Goal: Task Accomplishment & Management: Use online tool/utility

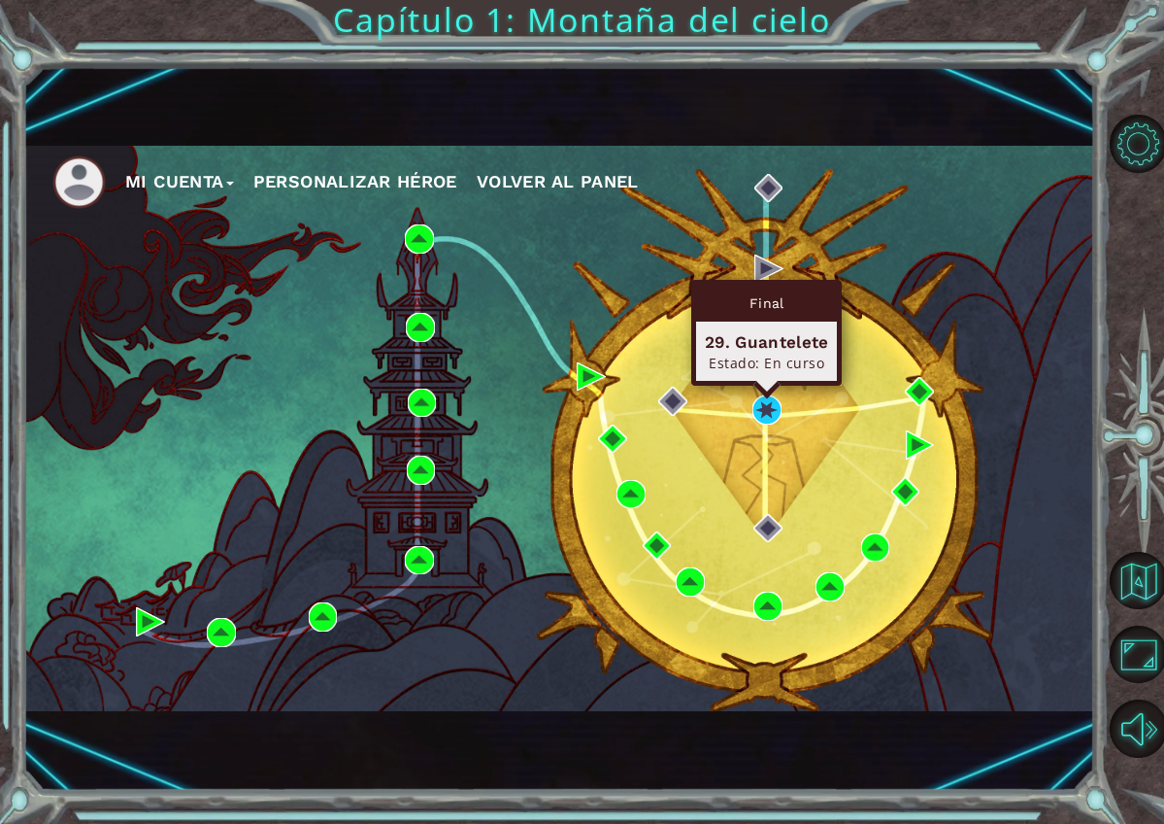
click at [767, 411] on img at bounding box center [767, 409] width 29 height 29
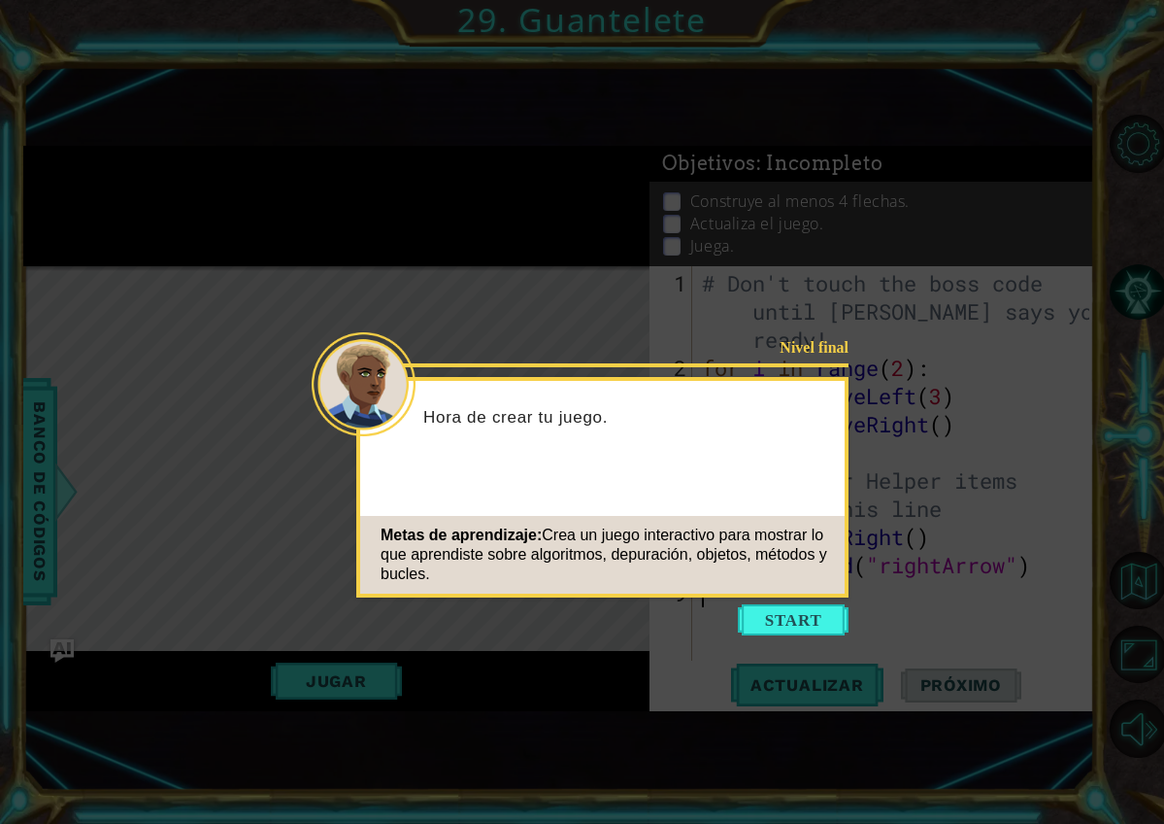
click at [798, 636] on icon at bounding box center [582, 412] width 1164 height 824
click at [795, 625] on button "Start" at bounding box center [793, 619] width 111 height 31
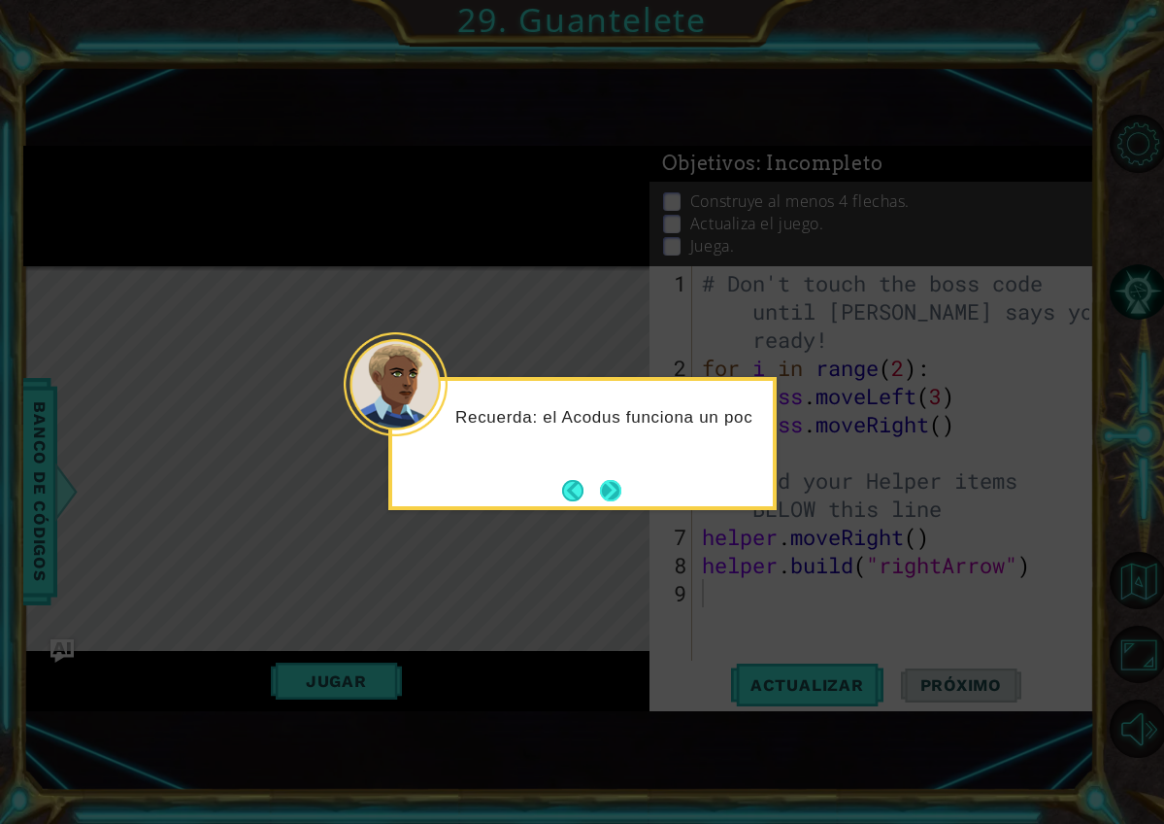
click at [617, 501] on button "Next" at bounding box center [610, 490] width 21 height 21
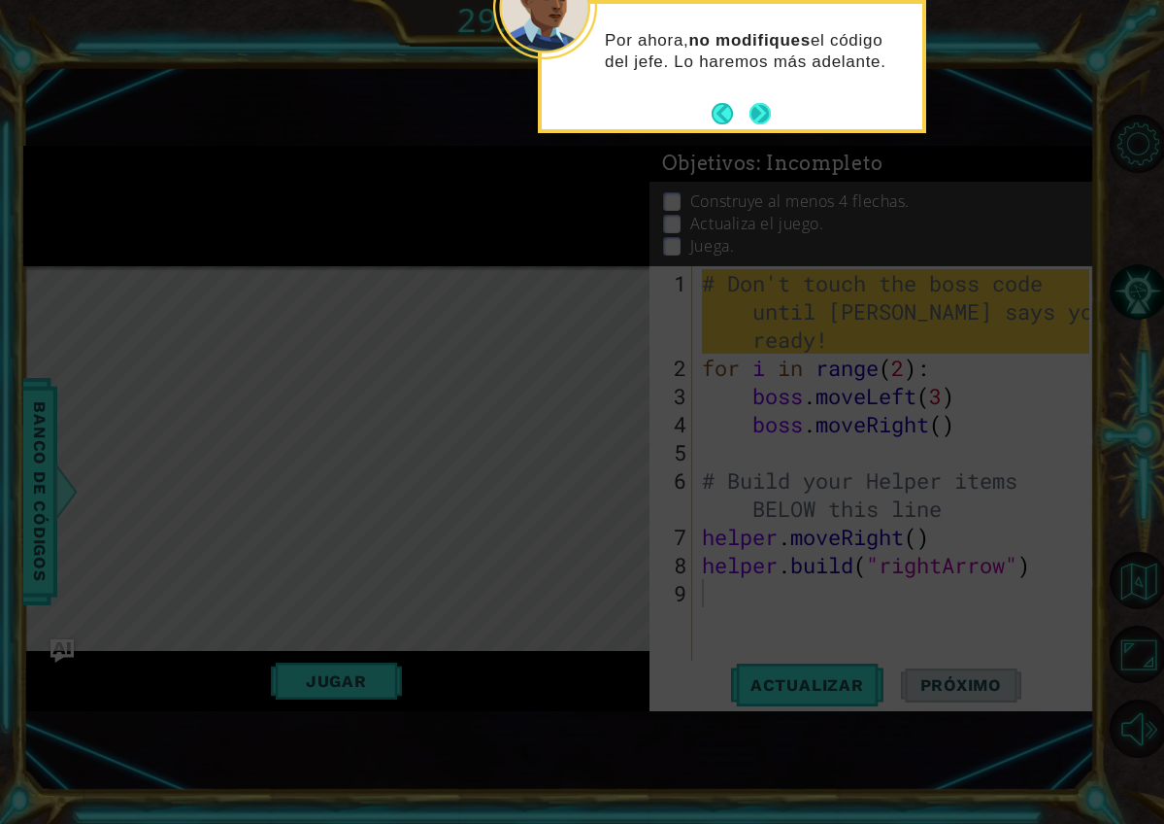
click at [756, 119] on button "Next" at bounding box center [760, 113] width 21 height 21
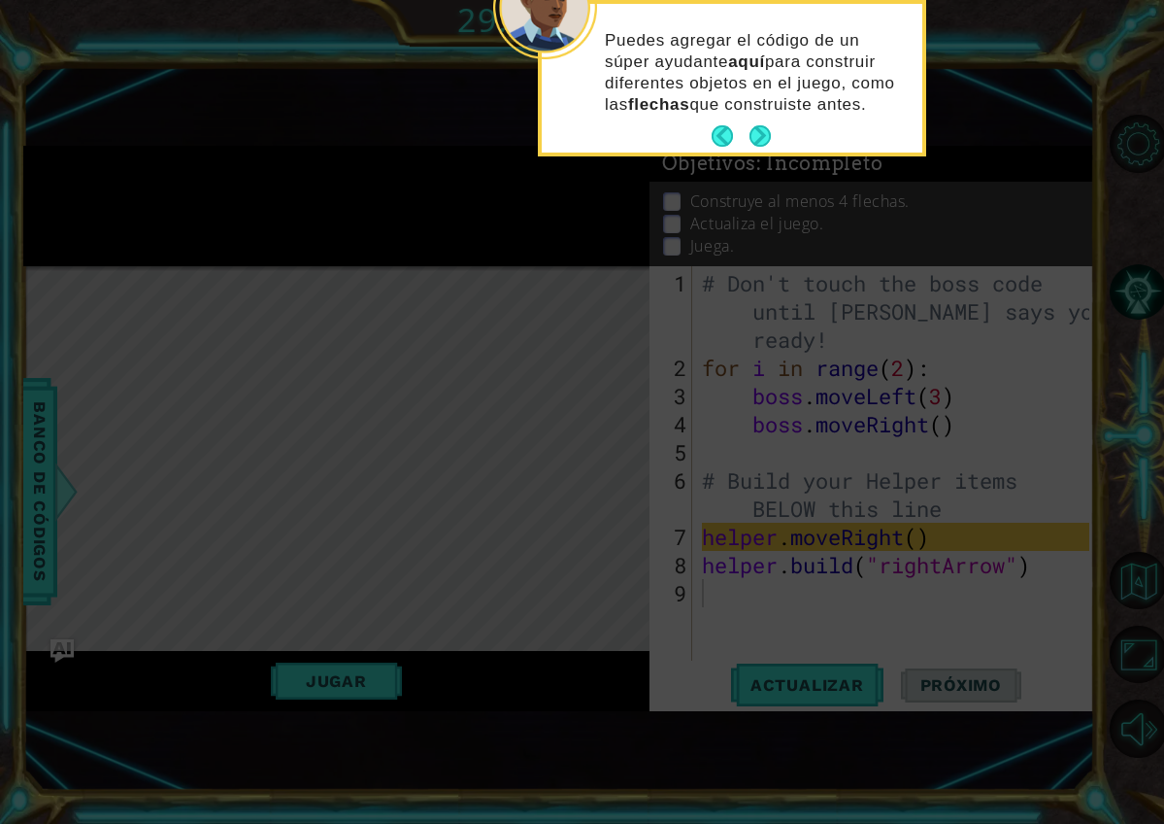
click at [756, 119] on div "Puedes agregar el código de un súper ayudante aquí para construir diferentes ob…" at bounding box center [732, 82] width 381 height 141
click at [765, 147] on button "Next" at bounding box center [760, 135] width 21 height 21
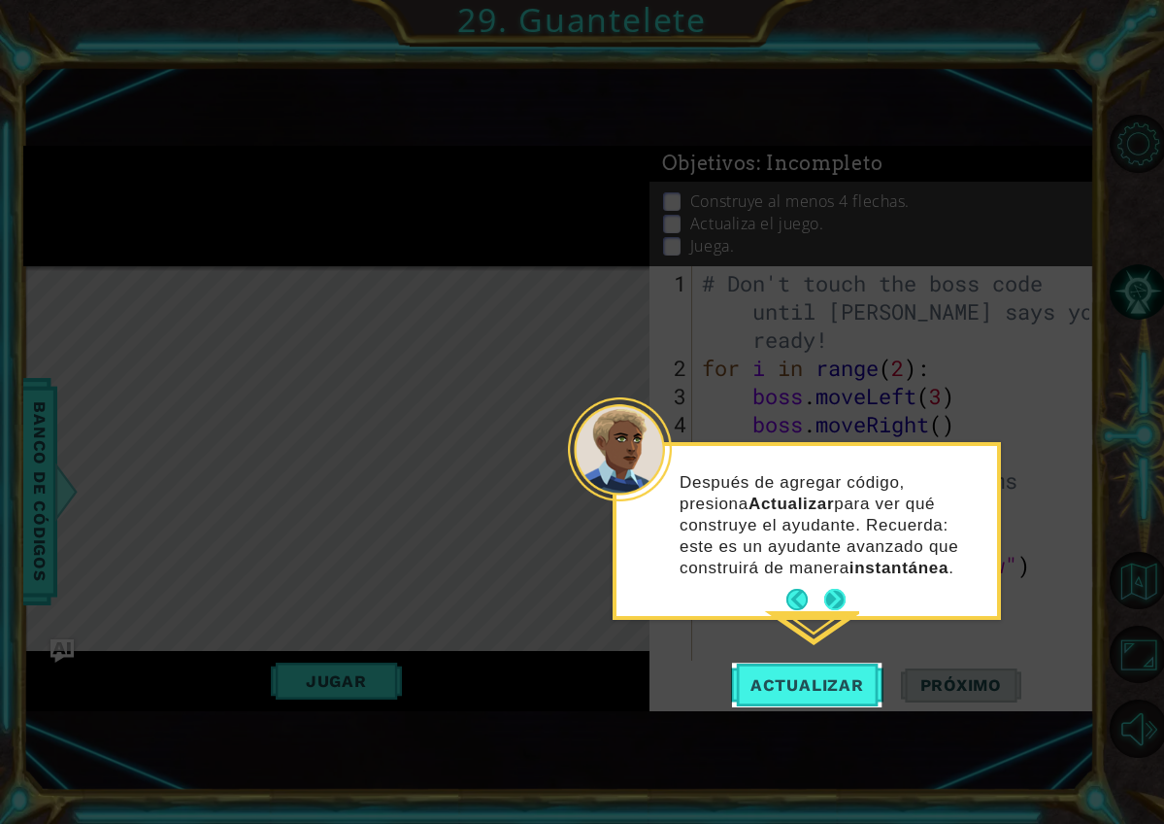
click at [841, 595] on button "Next" at bounding box center [835, 599] width 21 height 21
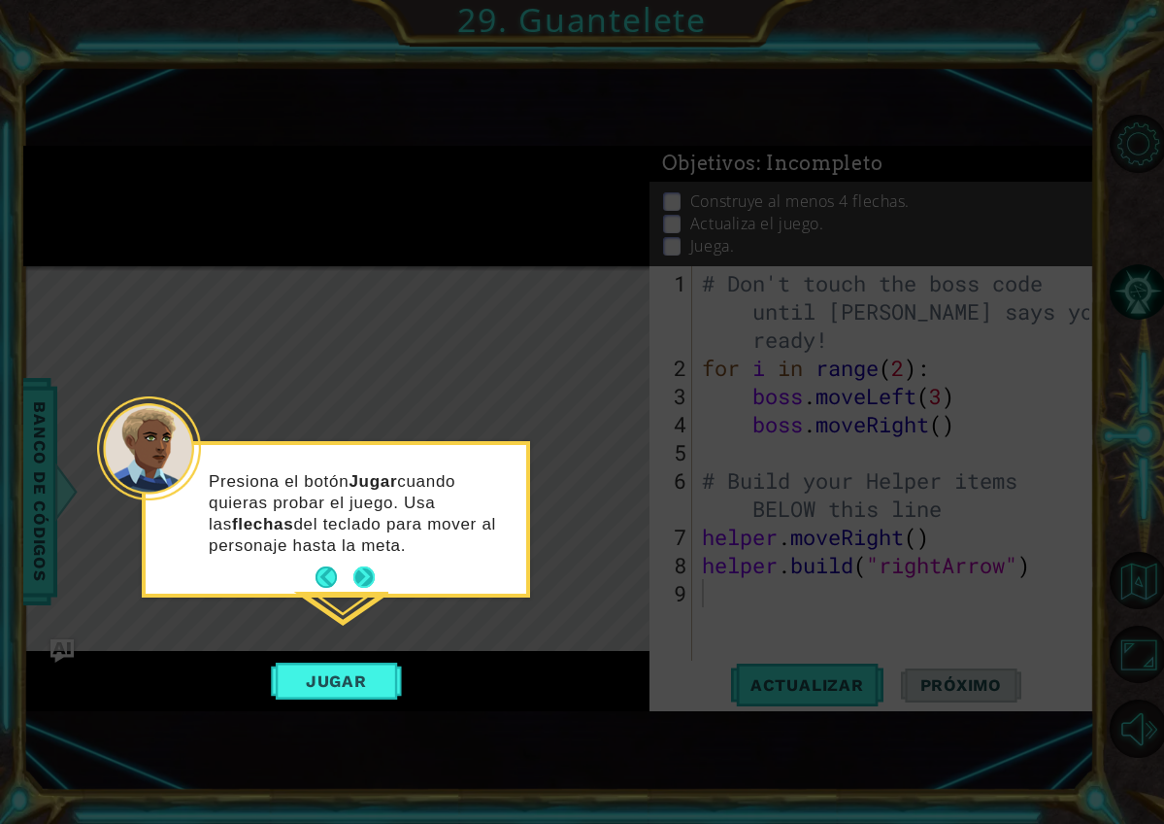
click at [358, 588] on button "Next" at bounding box center [364, 576] width 21 height 21
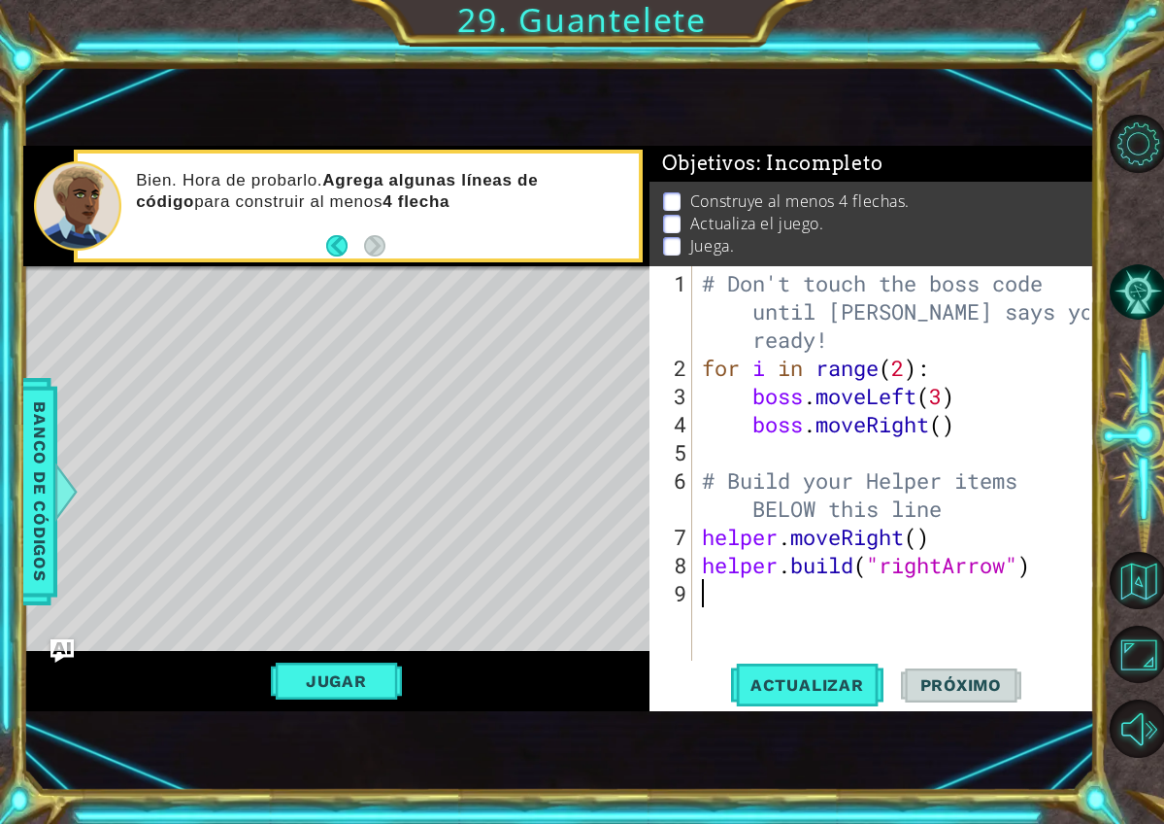
type textarea "helper.moveRight()"
click at [932, 528] on div "# Don't touch the boss code until Vega says you're ready! for i in range ( 2 ) …" at bounding box center [899, 522] width 402 height 507
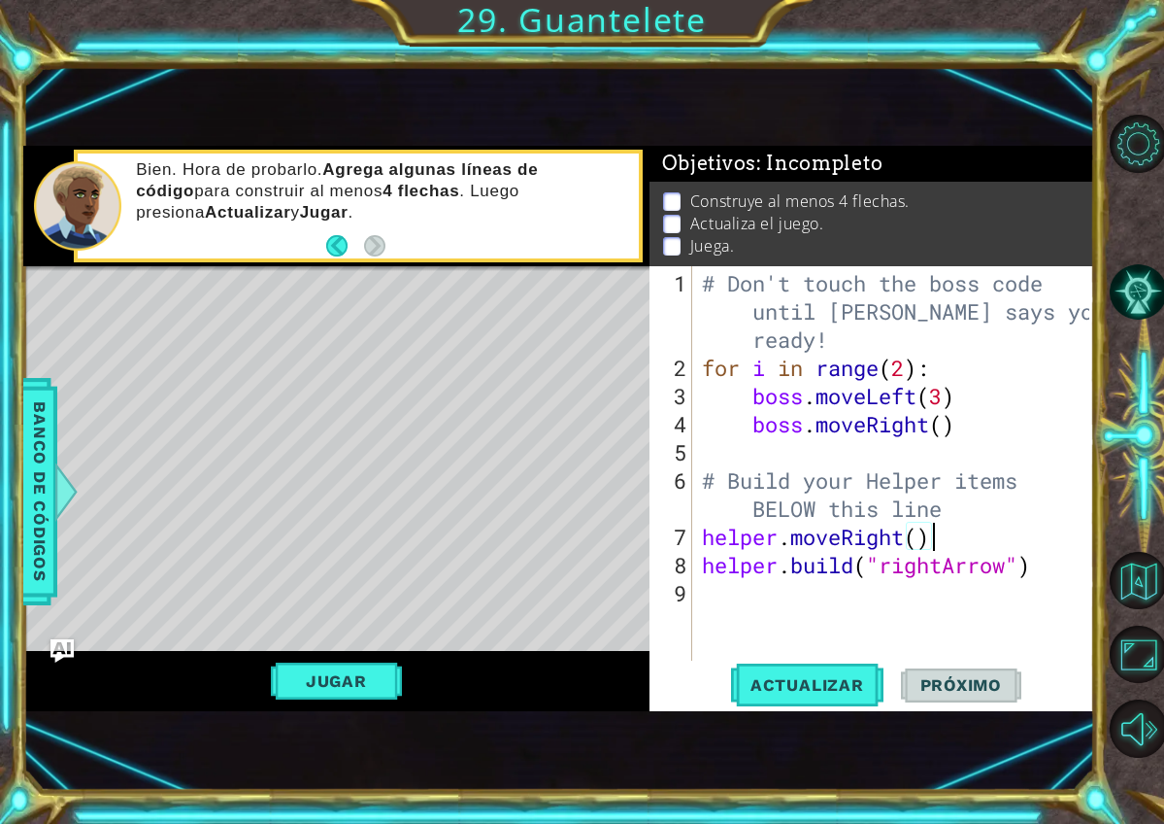
click at [940, 608] on div "# Don't touch the boss code until Vega says you're ready! for i in range ( 2 ) …" at bounding box center [899, 522] width 402 height 507
click at [918, 543] on div "# Don't touch the boss code until Vega says you're ready! for i in range ( 2 ) …" at bounding box center [899, 522] width 402 height 507
type textarea "helper.moveRight(3)"
click at [1004, 608] on div "# Don't touch the boss code until Vega says you're ready! for i in range ( 2 ) …" at bounding box center [899, 522] width 402 height 507
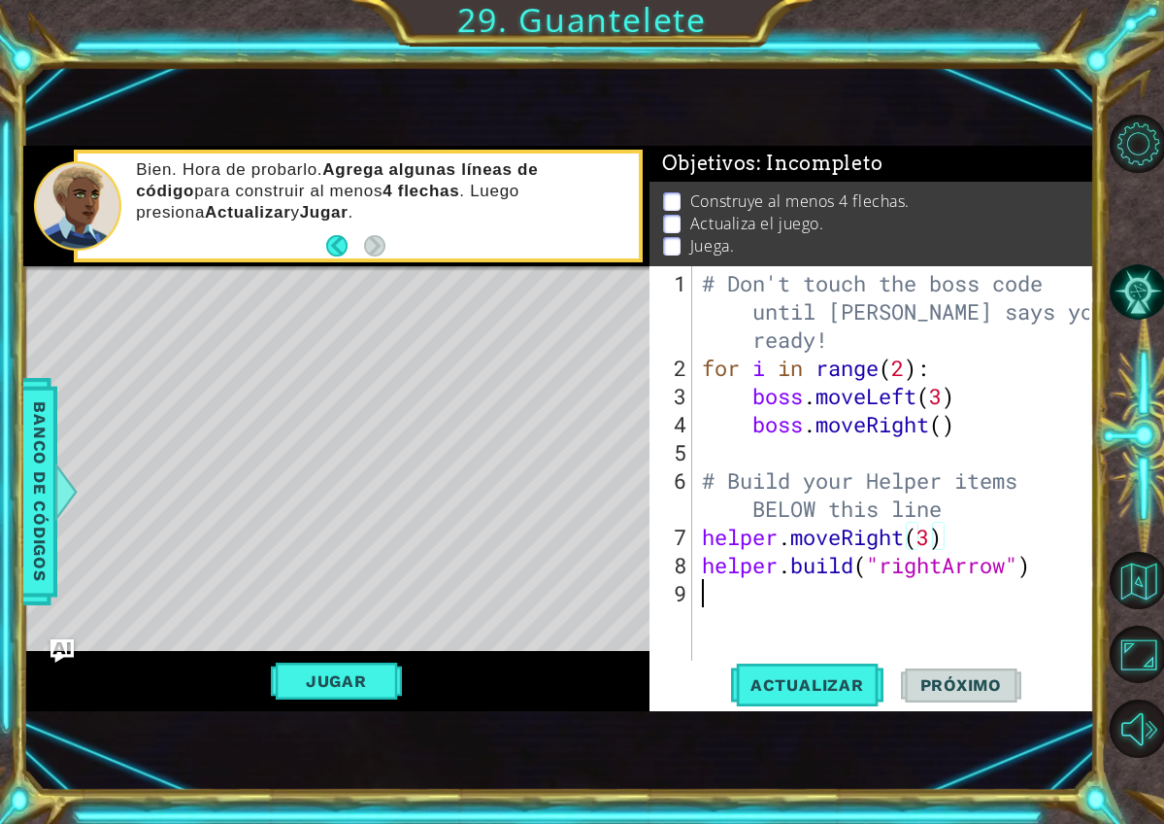
scroll to position [0, 0]
click at [849, 699] on button "Actualizar" at bounding box center [807, 684] width 152 height 45
click at [338, 677] on button "Jugar" at bounding box center [336, 680] width 131 height 37
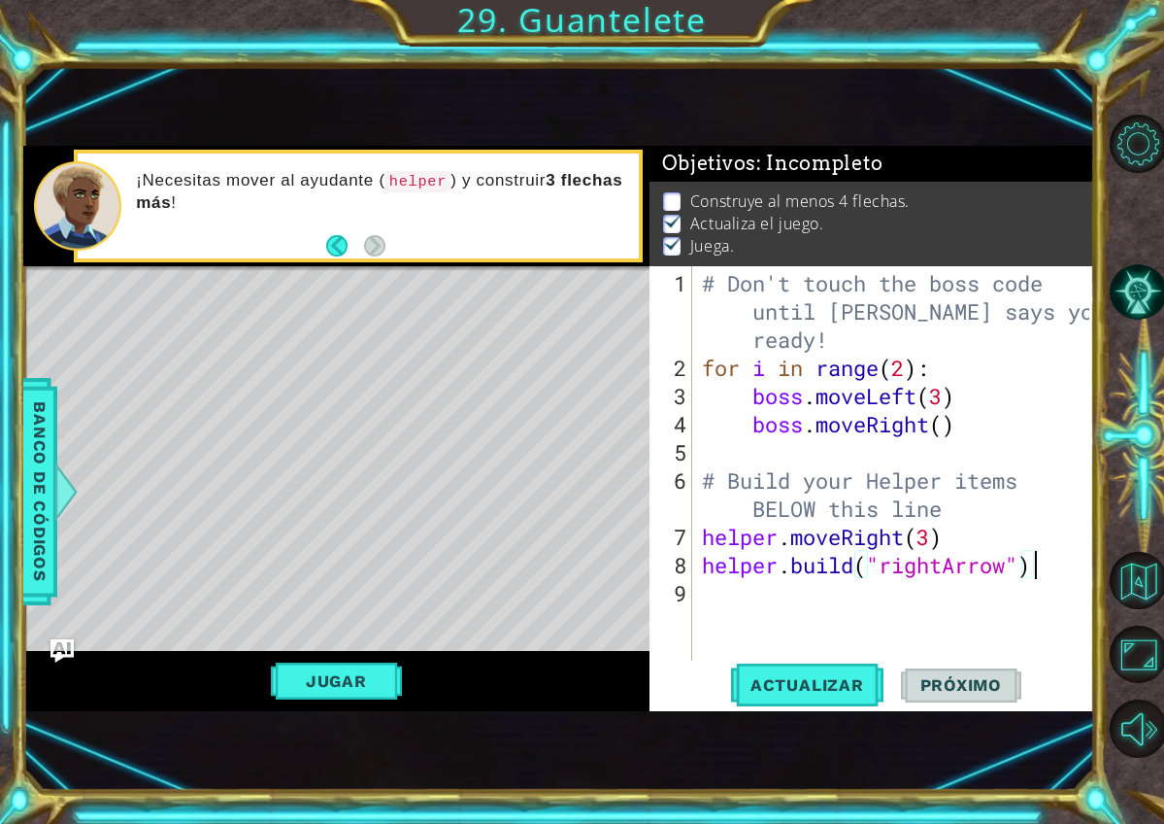
click at [1059, 575] on div "# Don't touch the boss code until Vega says you're ready! for i in range ( 2 ) …" at bounding box center [899, 522] width 402 height 507
click at [866, 690] on span "Actualizar" at bounding box center [807, 684] width 152 height 19
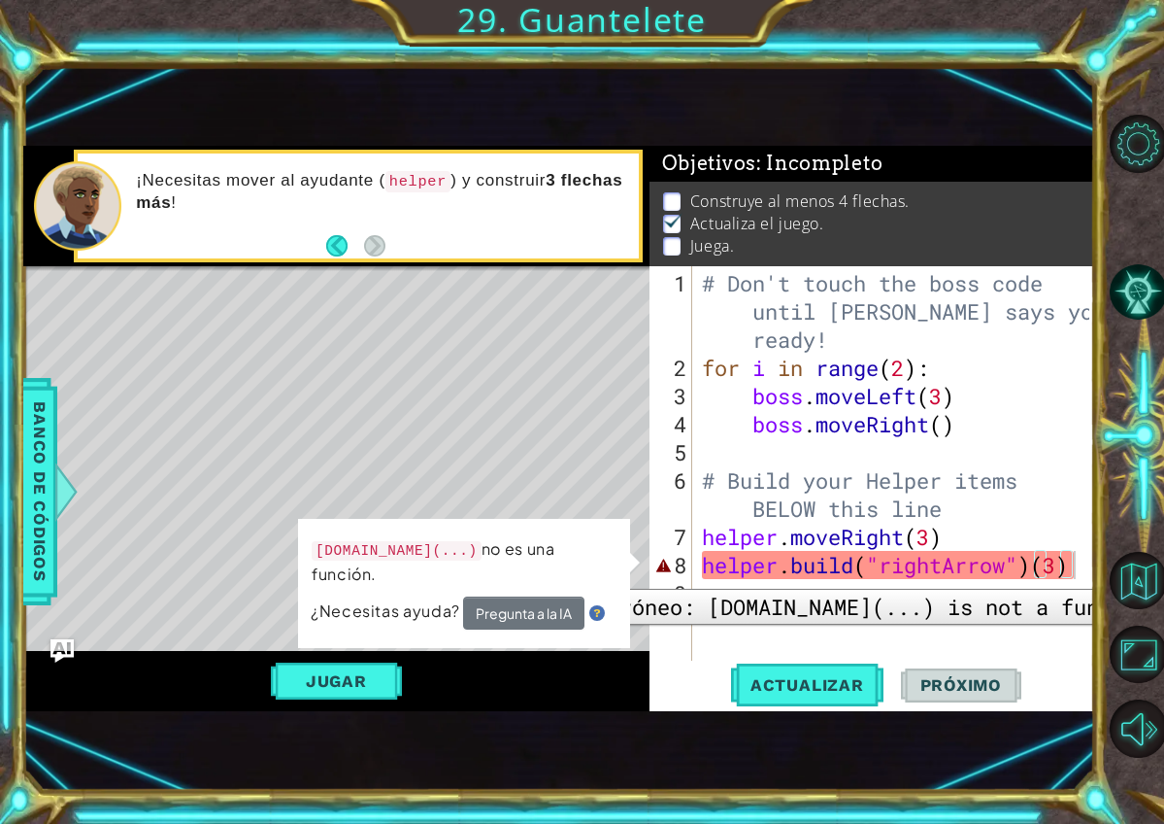
click at [666, 574] on div "8" at bounding box center [673, 565] width 39 height 28
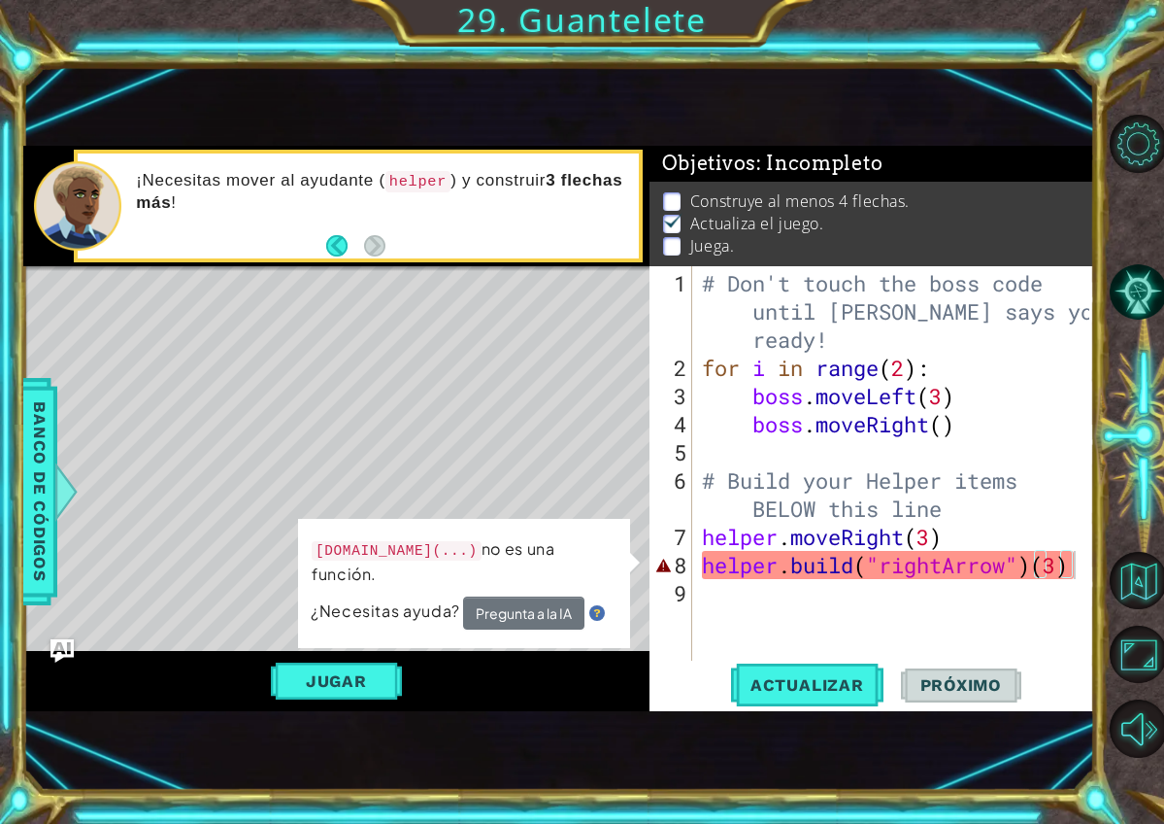
click at [522, 615] on button "Pregunta a la IA" at bounding box center [523, 613] width 121 height 34
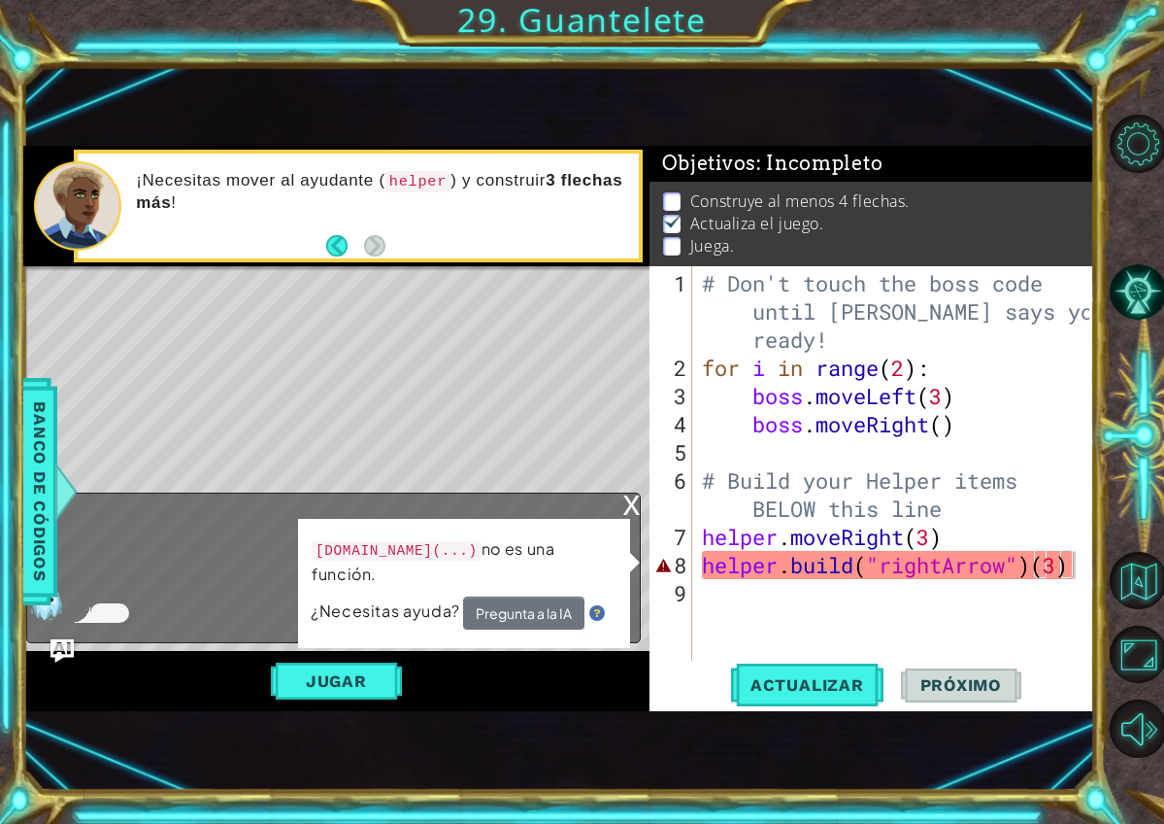
click at [522, 615] on button "Pregunta a la IA" at bounding box center [523, 613] width 121 height 34
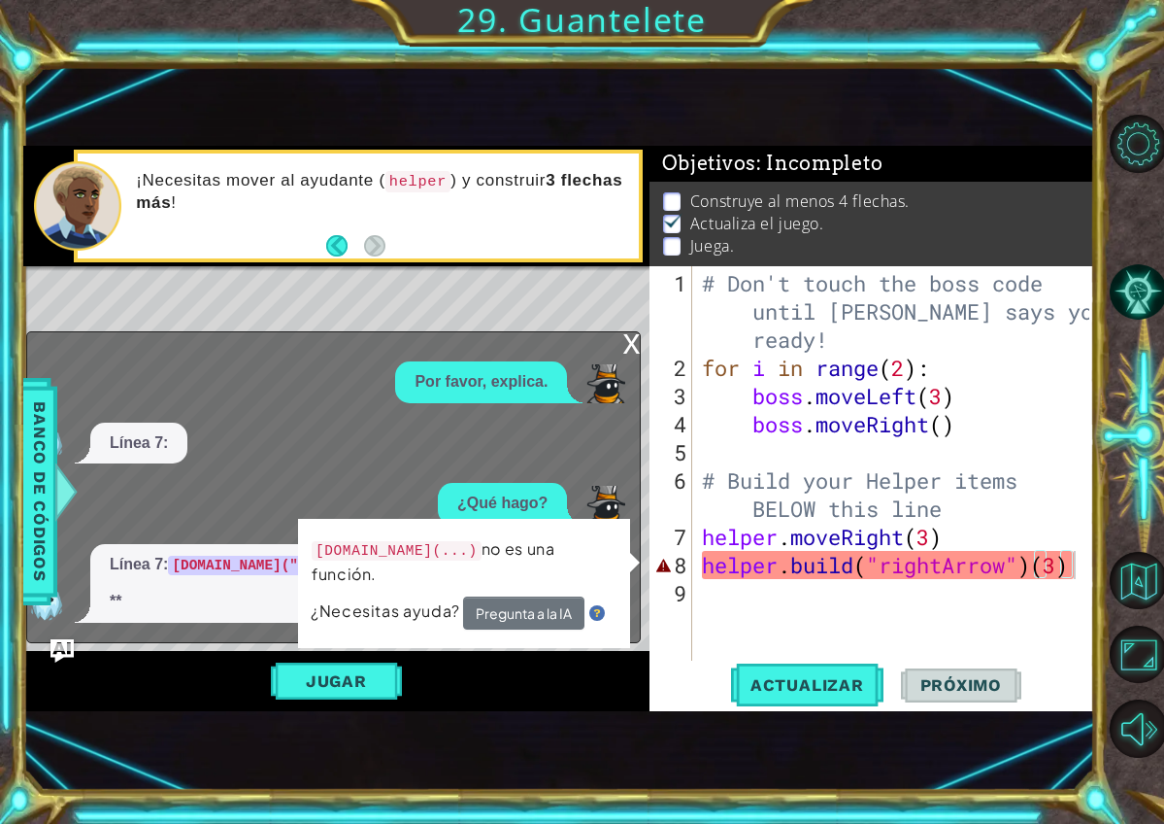
click at [567, 508] on div "¿Qué hago?" at bounding box center [502, 504] width 129 height 42
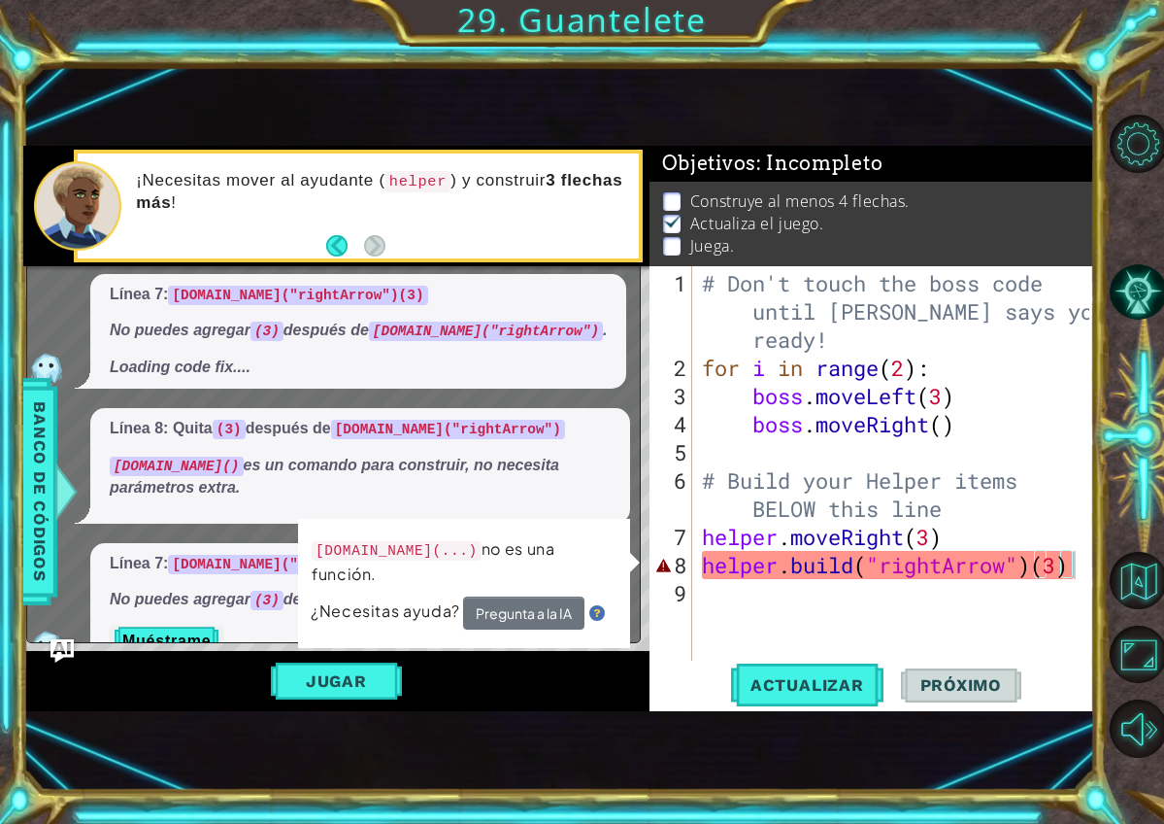
scroll to position [0, 0]
click at [1093, 567] on div "helper.build("rightArrow")(3) 1 2 3 4 5 6 7 8 9 # Don't touch the boss code unt…" at bounding box center [872, 488] width 445 height 445
click at [1090, 566] on div "# Don't touch the boss code until Vega says you're ready! for i in range ( 2 ) …" at bounding box center [899, 522] width 402 height 507
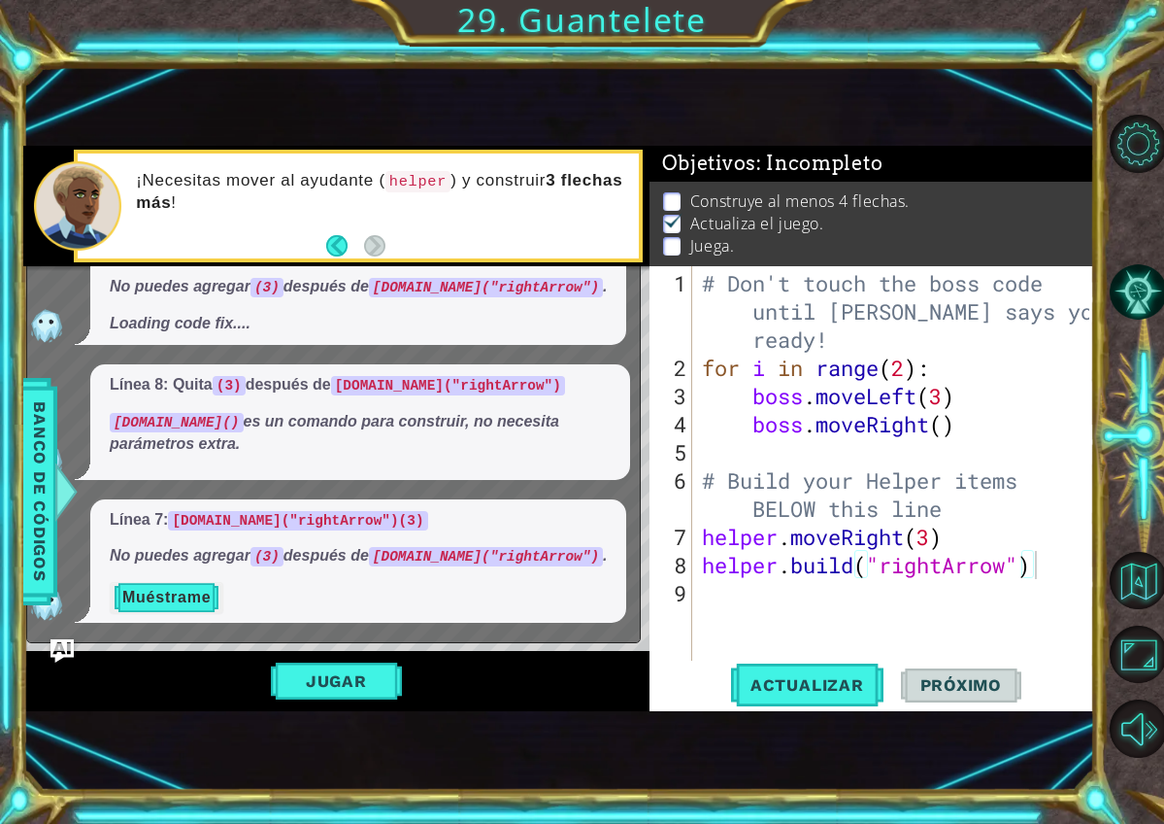
click at [182, 589] on button "Muéstrame" at bounding box center [167, 597] width 114 height 31
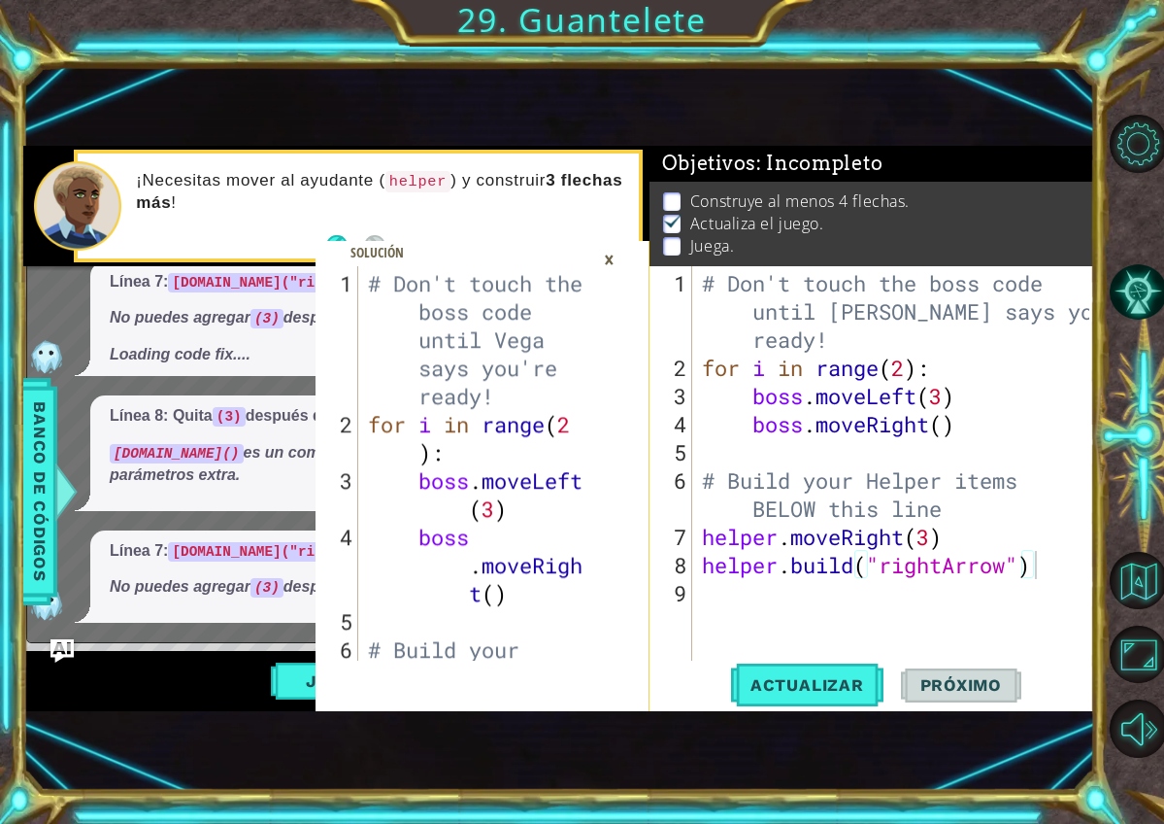
click at [287, 452] on p "helper.build() es un comando para construir, no necesita parámetros extra." at bounding box center [360, 464] width 501 height 45
click at [612, 261] on div "×" at bounding box center [609, 259] width 30 height 33
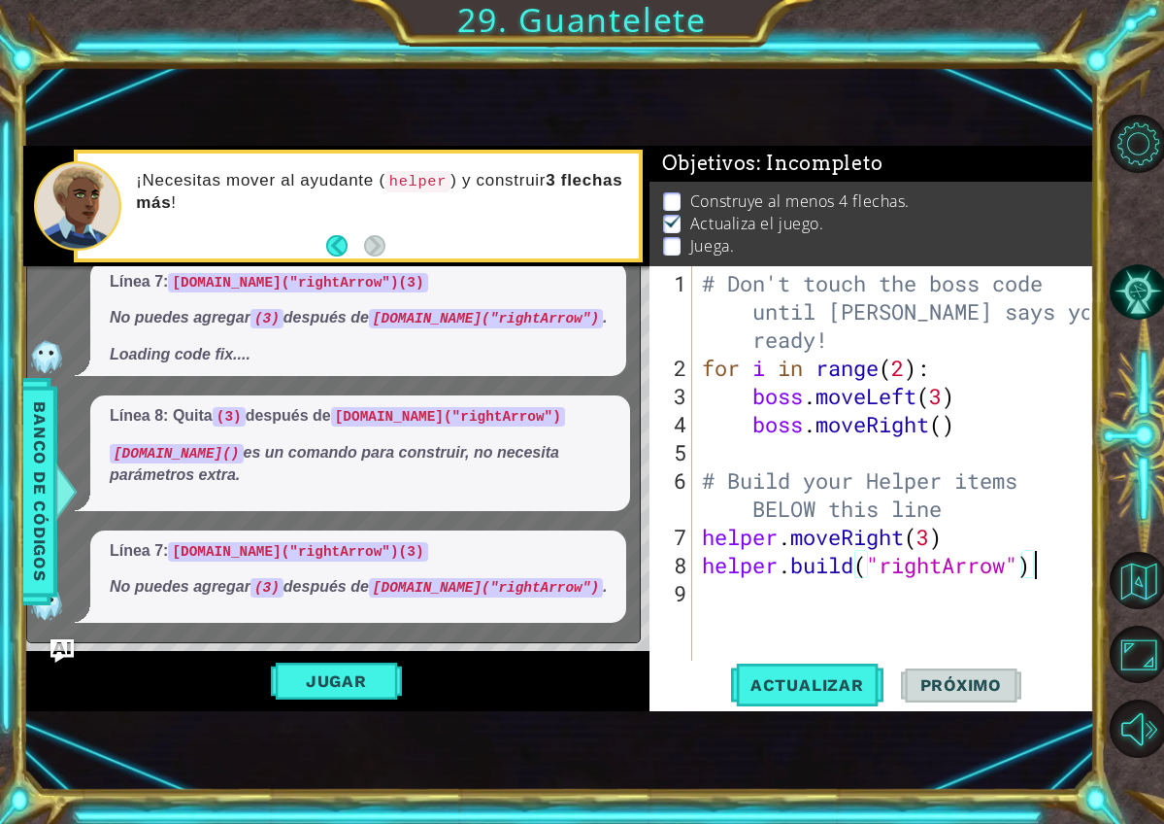
scroll to position [0, 10]
click at [943, 540] on div "# Don't touch the boss code until Vega says you're ready! for i in range ( 2 ) …" at bounding box center [899, 522] width 402 height 507
click at [848, 541] on div "# Don't touch the boss code until Vega says you're ready! for i in range ( 2 ) …" at bounding box center [899, 522] width 402 height 507
click at [960, 538] on div "# Don't touch the boss code until Vega says you're ready! for i in range ( 2 ) …" at bounding box center [899, 522] width 402 height 507
click at [372, 676] on button "Jugar" at bounding box center [336, 680] width 131 height 37
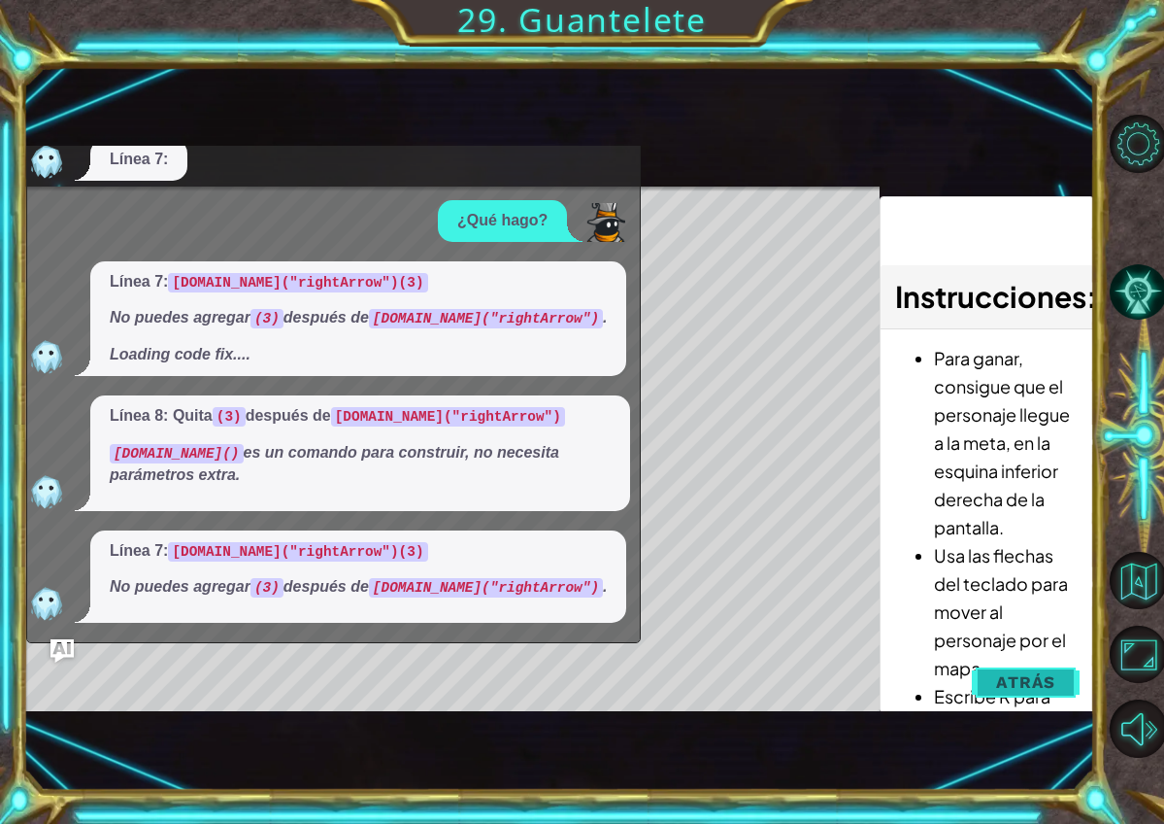
click at [1009, 685] on span "Atrás" at bounding box center [1025, 681] width 59 height 19
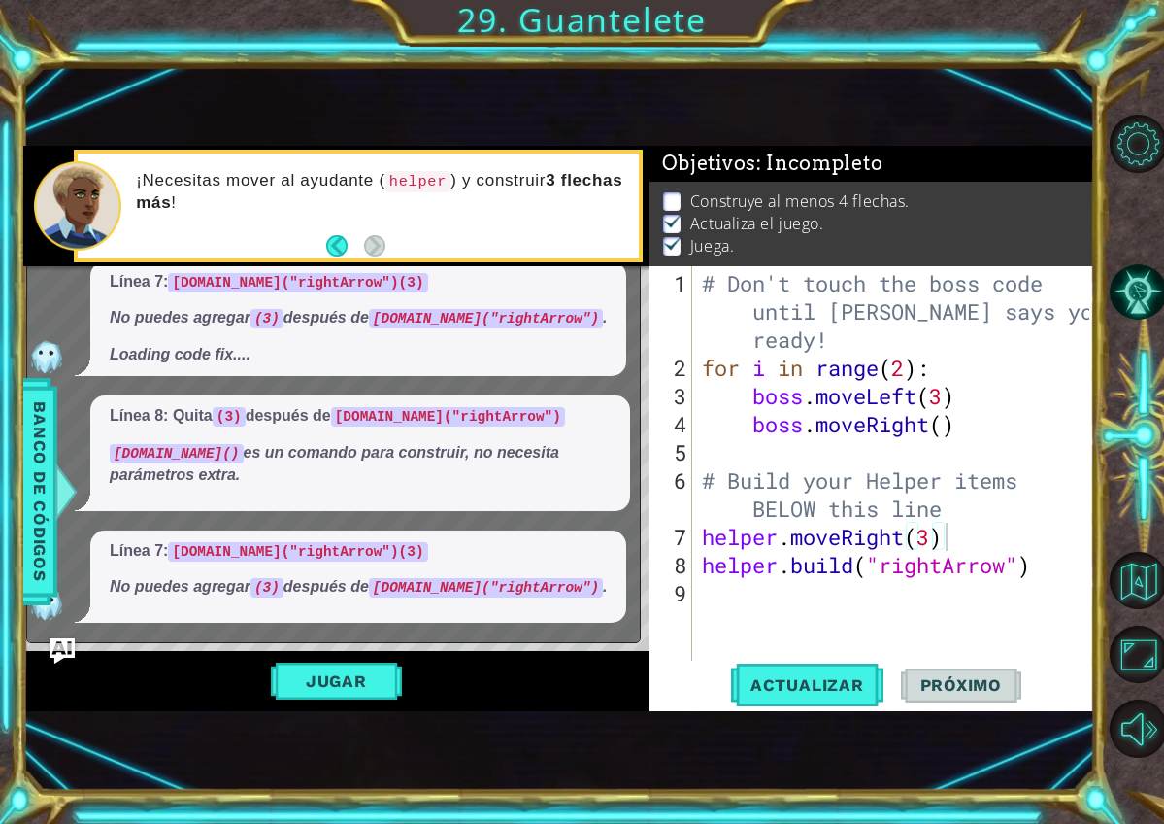
click at [66, 657] on img "Ask AI" at bounding box center [62, 650] width 25 height 25
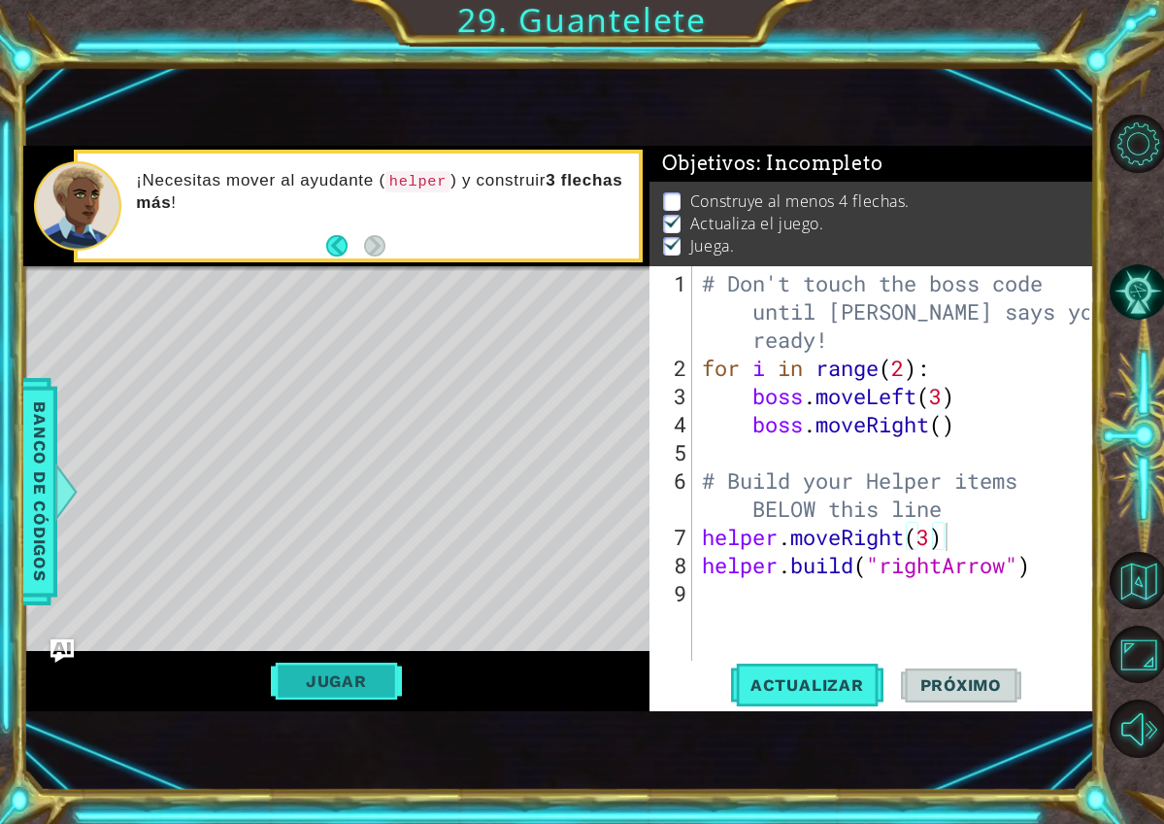
click at [326, 664] on button "Jugar" at bounding box center [336, 680] width 131 height 37
click at [956, 551] on div "# Don't touch the boss code until Vega says you're ready! for i in range ( 2 ) …" at bounding box center [899, 522] width 402 height 507
type textarea "helper.moveRight(3)"
click at [951, 537] on div "# Don't touch the boss code until Vega says you're ready! for i in range ( 2 ) …" at bounding box center [899, 522] width 402 height 507
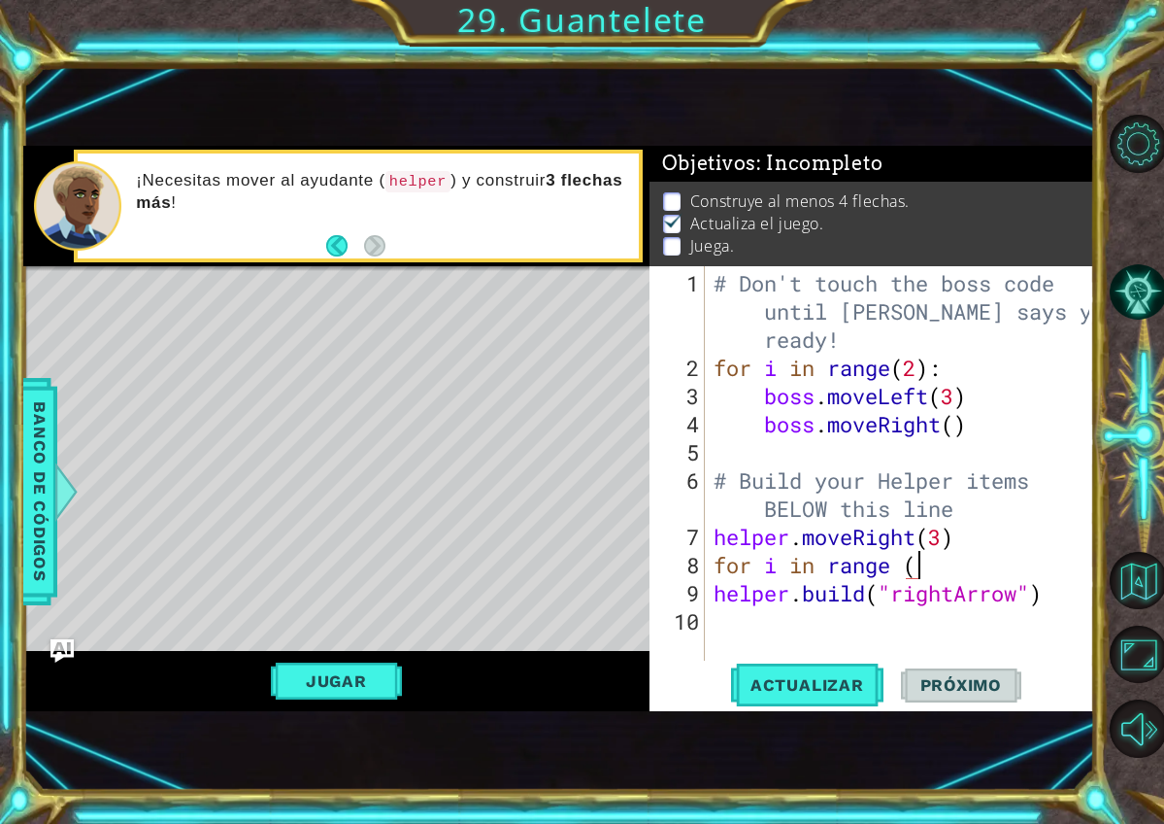
scroll to position [0, 9]
click at [793, 690] on span "Actualizar" at bounding box center [807, 684] width 152 height 19
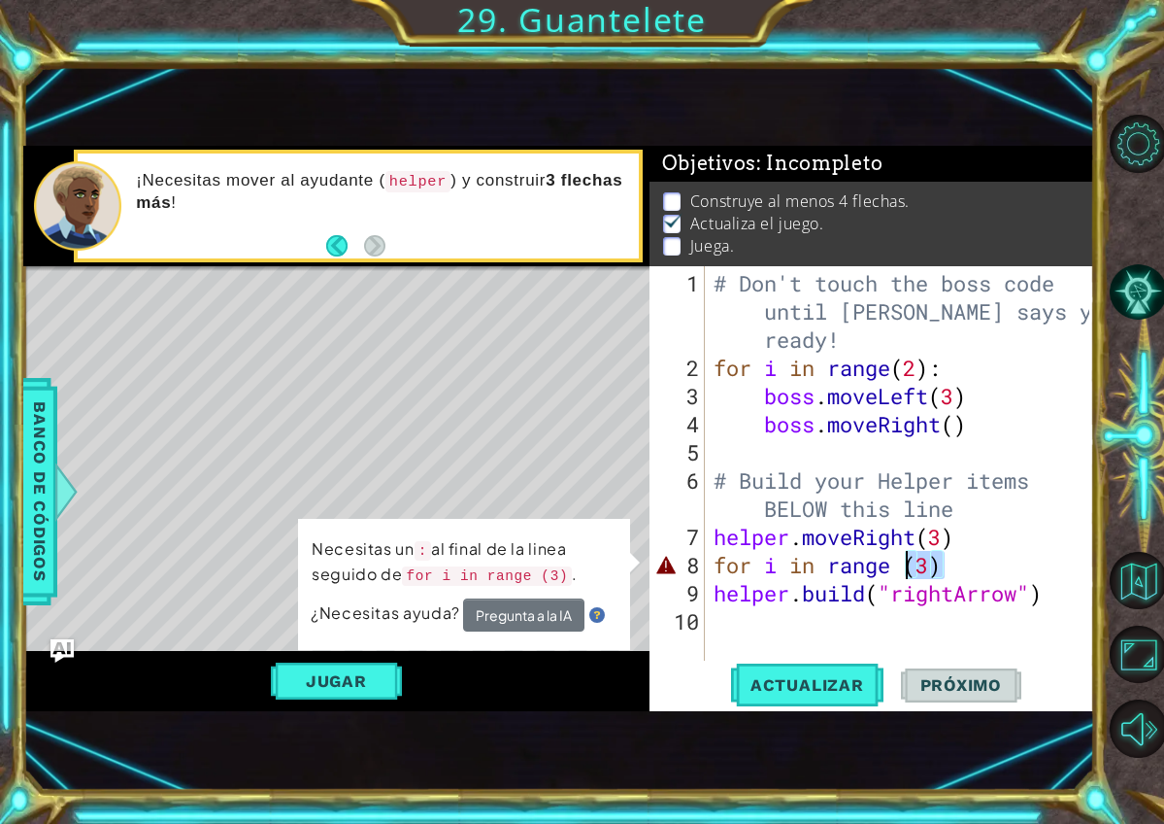
drag, startPoint x: 955, startPoint y: 569, endPoint x: 912, endPoint y: 574, distance: 43.0
click at [912, 574] on div "# Don't touch the boss code until Vega says you're ready! for i in range ( 2 ) …" at bounding box center [905, 522] width 390 height 507
click at [964, 576] on div "# Don't touch the boss code until Vega says you're ready! for i in range ( 2 ) …" at bounding box center [905, 522] width 390 height 507
click at [956, 556] on div "# Don't touch the boss code until Vega says you're ready! for i in range ( 2 ) …" at bounding box center [905, 522] width 390 height 507
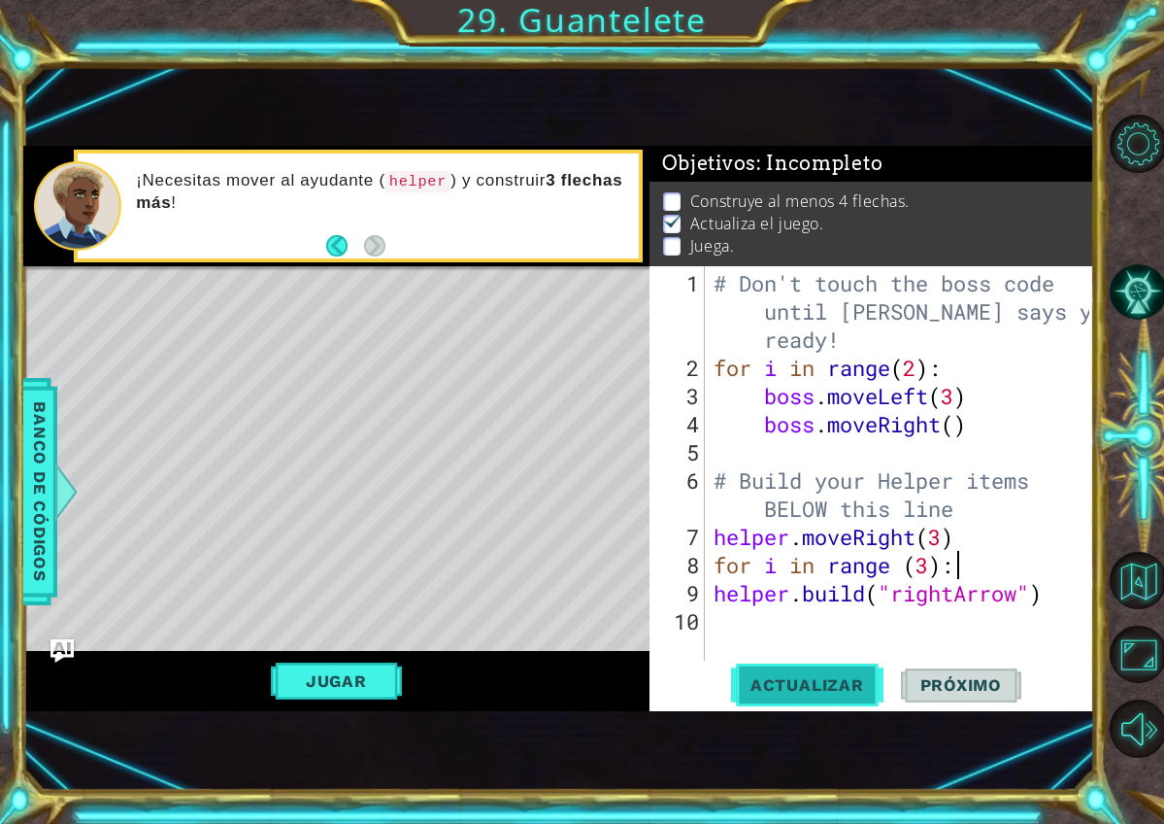
click at [833, 677] on span "Actualizar" at bounding box center [807, 684] width 152 height 19
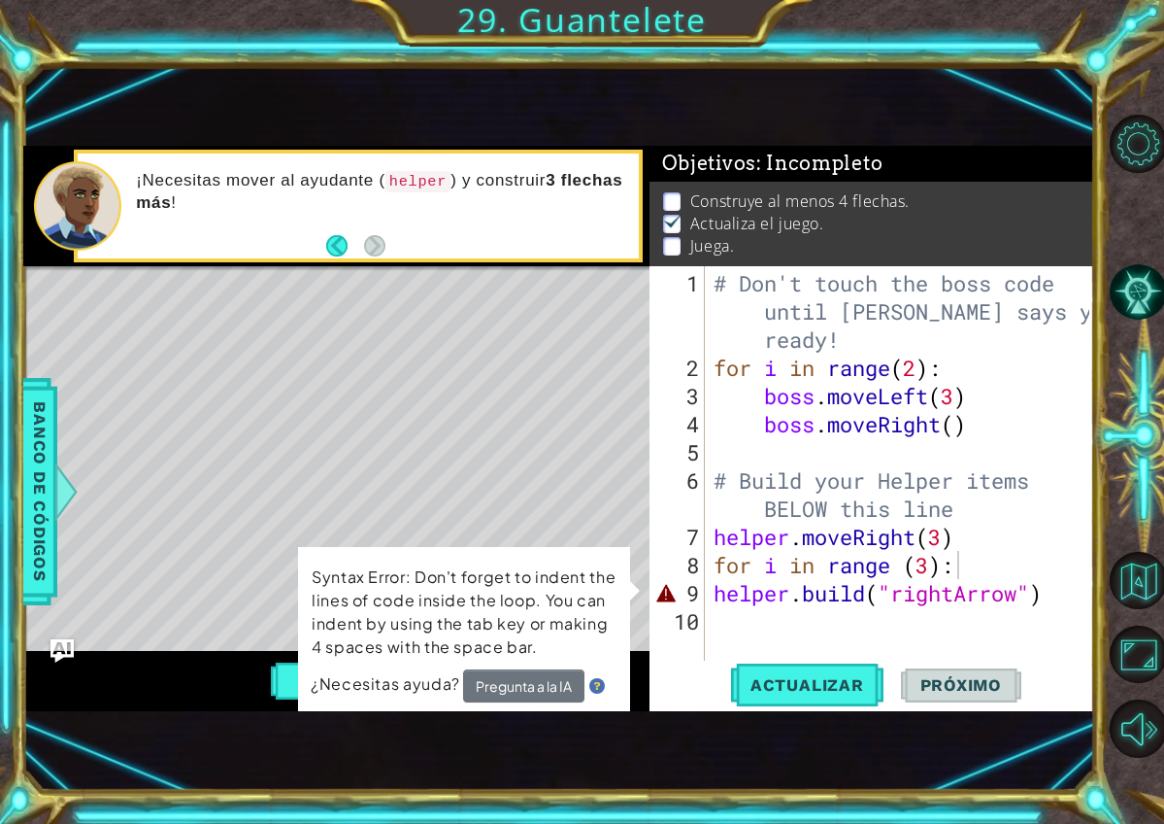
click at [705, 602] on div "for i in range (3): 1 2 3 4 5 6 7 8 9 10 # Don't touch the boss code until Vega…" at bounding box center [870, 463] width 441 height 394
click at [708, 600] on div "for i in range (3): 1 2 3 4 5 6 7 8 9 10 # Don't touch the boss code until Vega…" at bounding box center [870, 463] width 441 height 394
click at [721, 599] on div "# Don't touch the boss code until Vega says you're ready! for i in range ( 2 ) …" at bounding box center [905, 522] width 390 height 507
click at [712, 594] on div "# Don't touch the boss code until Vega says you're ready! for i in range ( 2 ) …" at bounding box center [905, 522] width 390 height 507
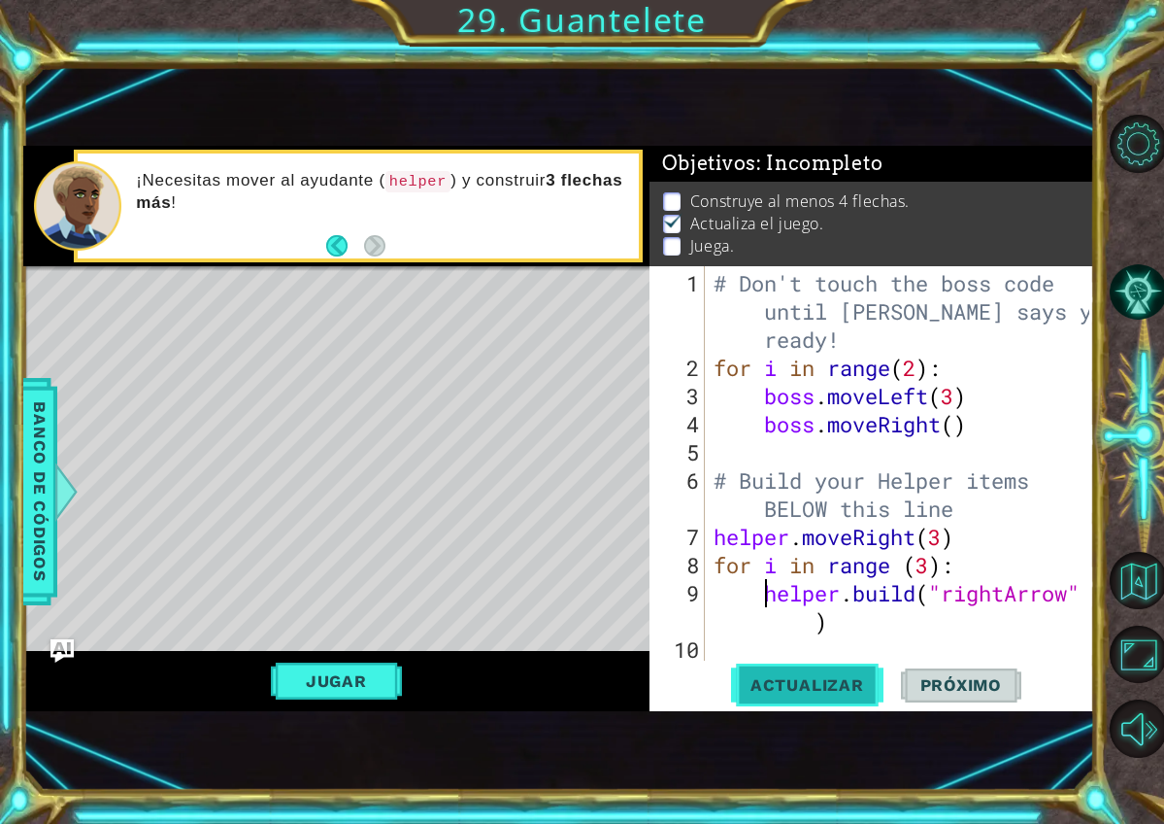
click at [819, 696] on button "Actualizar" at bounding box center [807, 684] width 152 height 45
click at [348, 695] on button "Jugar" at bounding box center [336, 680] width 131 height 37
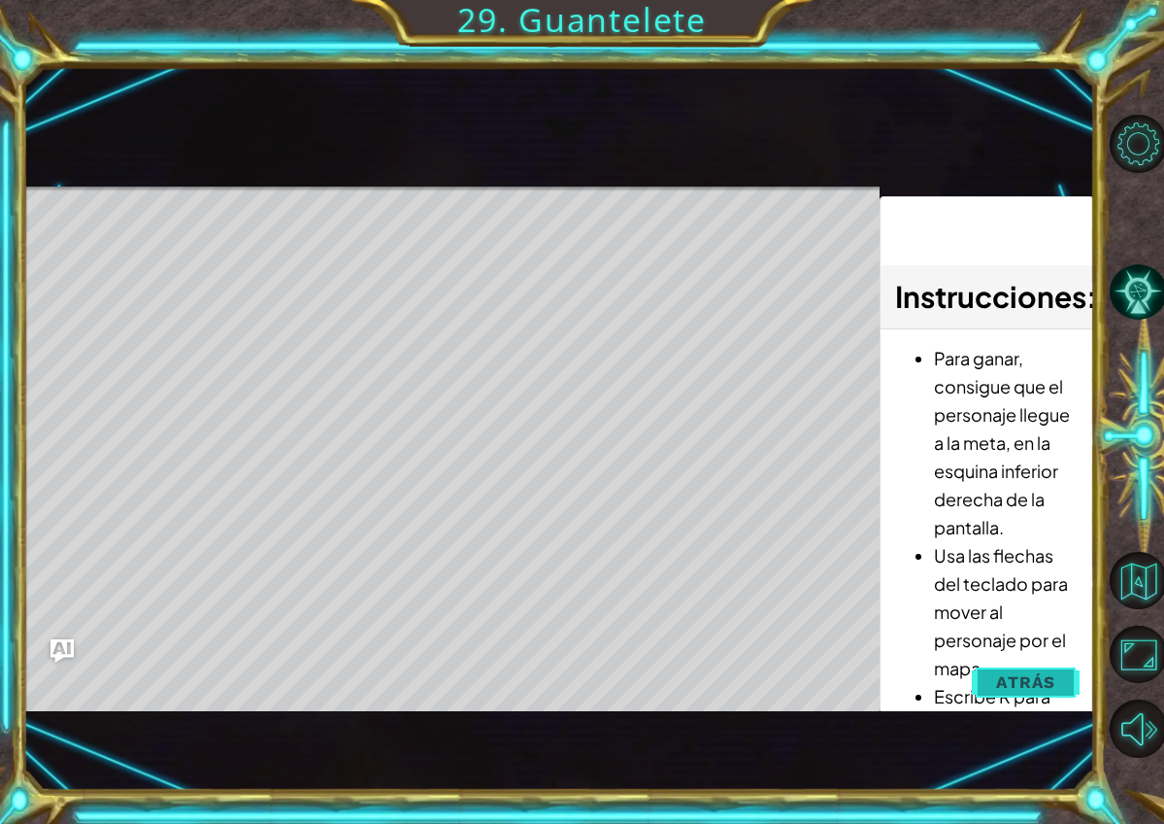
click at [1046, 677] on span "Atrás" at bounding box center [1025, 681] width 59 height 19
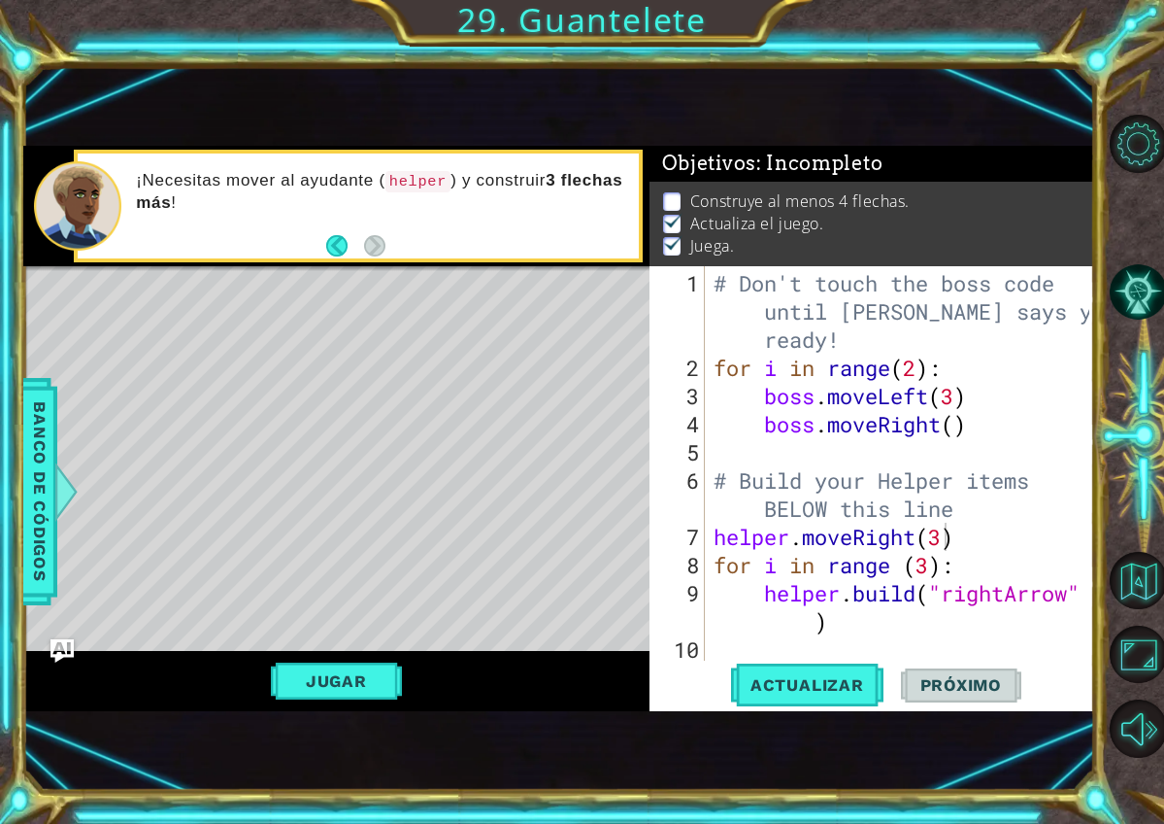
click at [943, 536] on div "# Don't touch the boss code until Vega says you're ready! for i in range ( 2 ) …" at bounding box center [905, 522] width 390 height 507
click at [361, 695] on button "Jugar" at bounding box center [336, 680] width 131 height 37
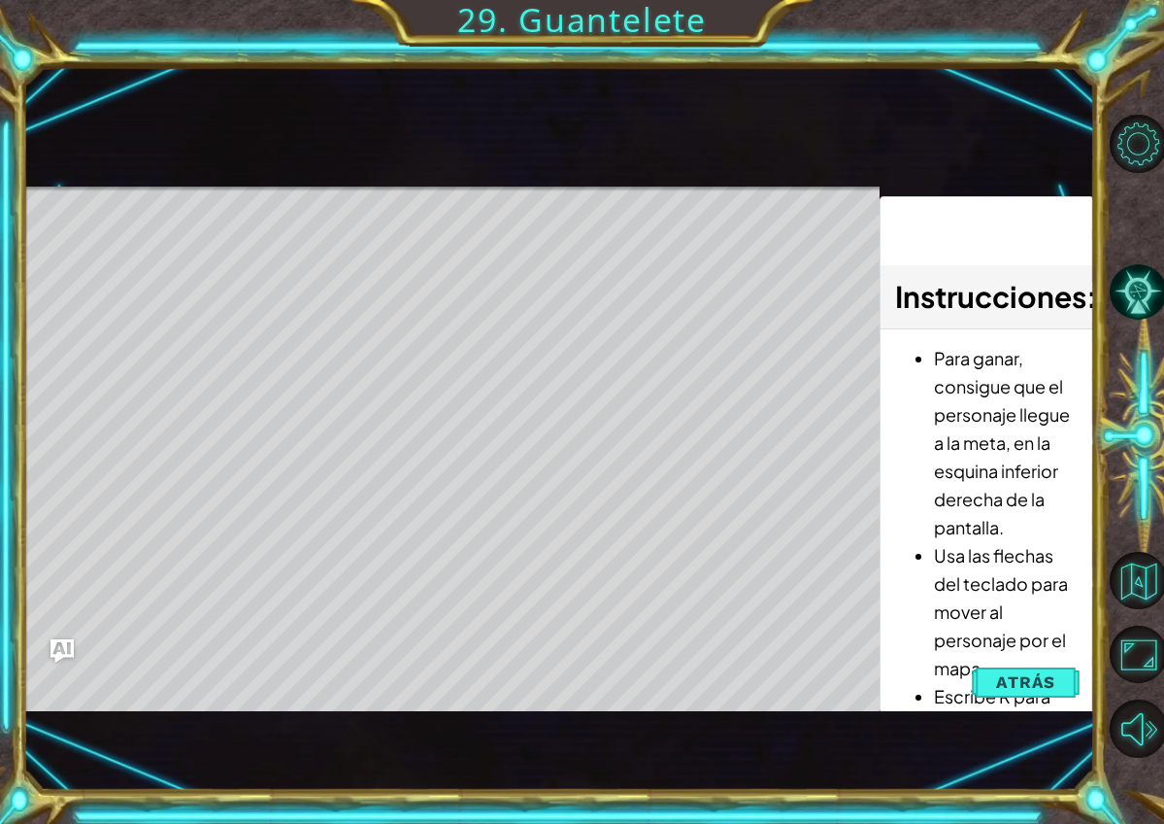
click at [922, 601] on ul "Para ganar, consigue que el personaje llegue a la meta, en la esquina inferior …" at bounding box center [987, 611] width 184 height 535
click at [1070, 675] on button "Atrás" at bounding box center [1026, 681] width 108 height 39
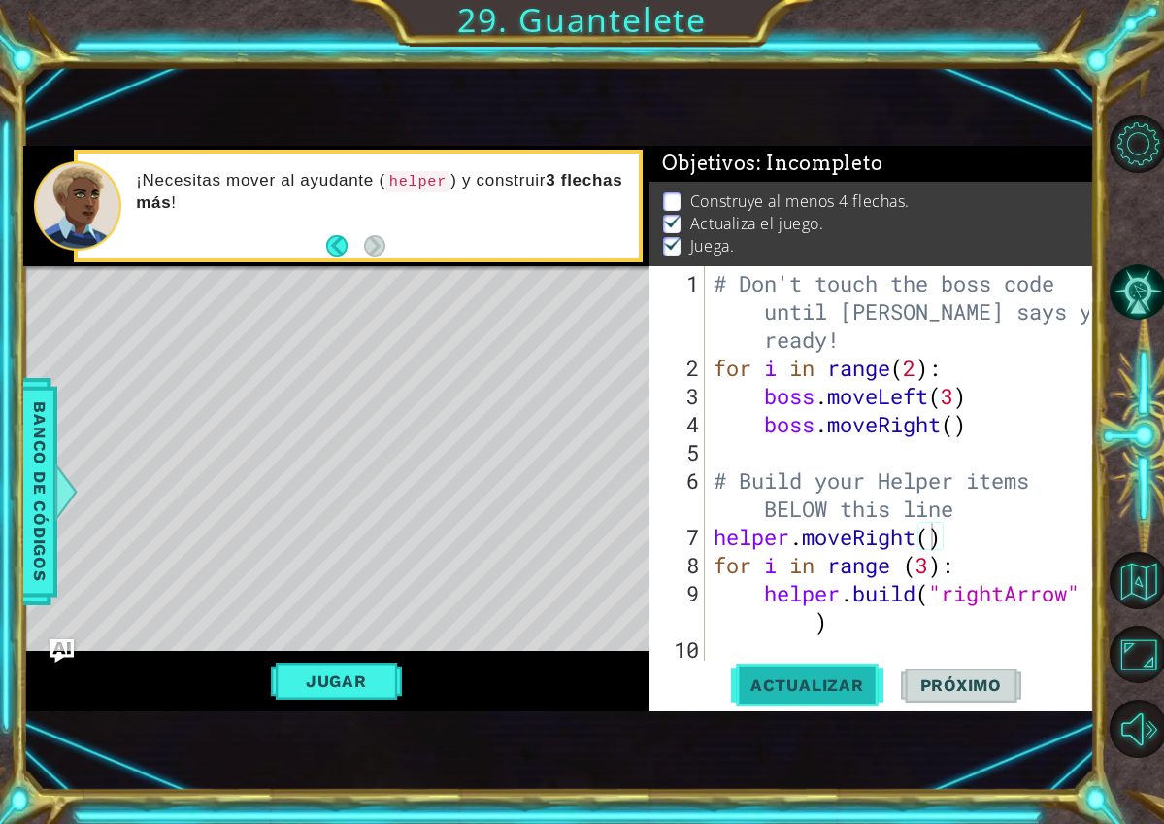
click at [838, 691] on span "Actualizar" at bounding box center [807, 684] width 152 height 19
click at [938, 547] on div "# Don't touch the boss code until Vega says you're ready! for i in range ( 2 ) …" at bounding box center [905, 522] width 390 height 507
type textarea "for i in range (3):"
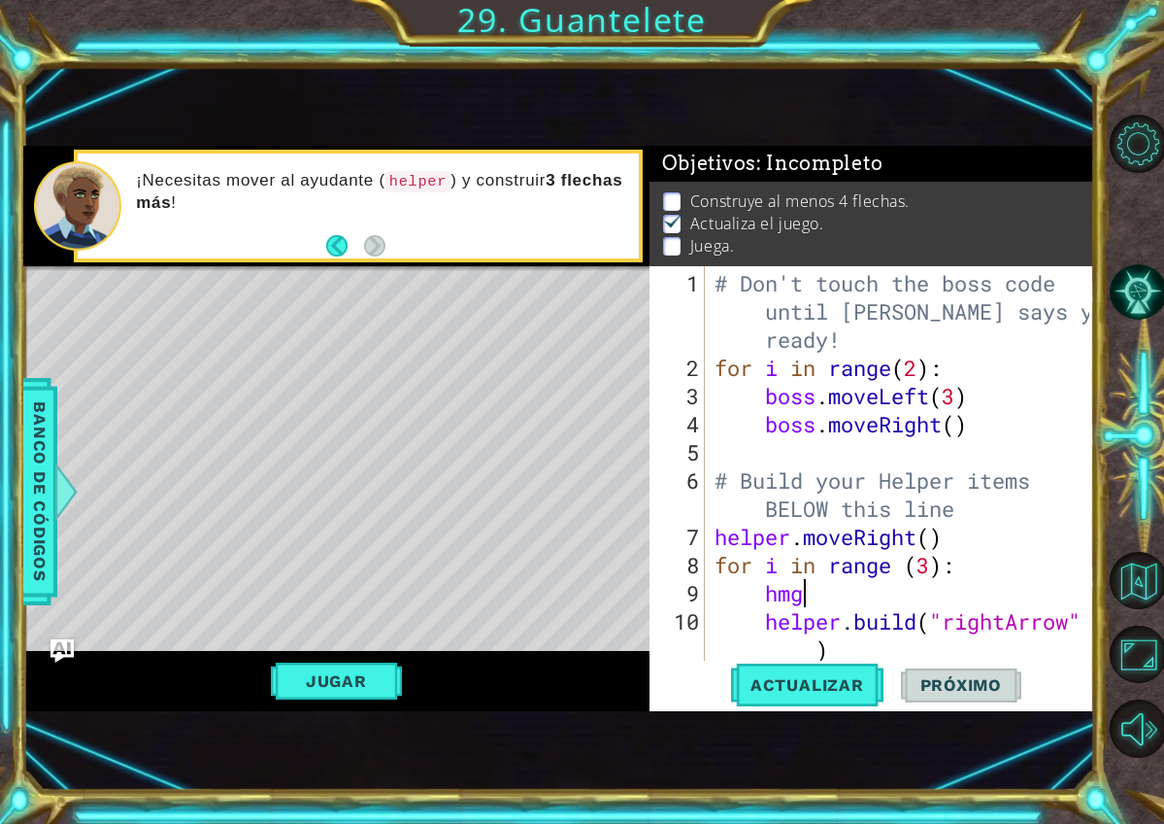
scroll to position [0, 4]
type textarea "hmg"
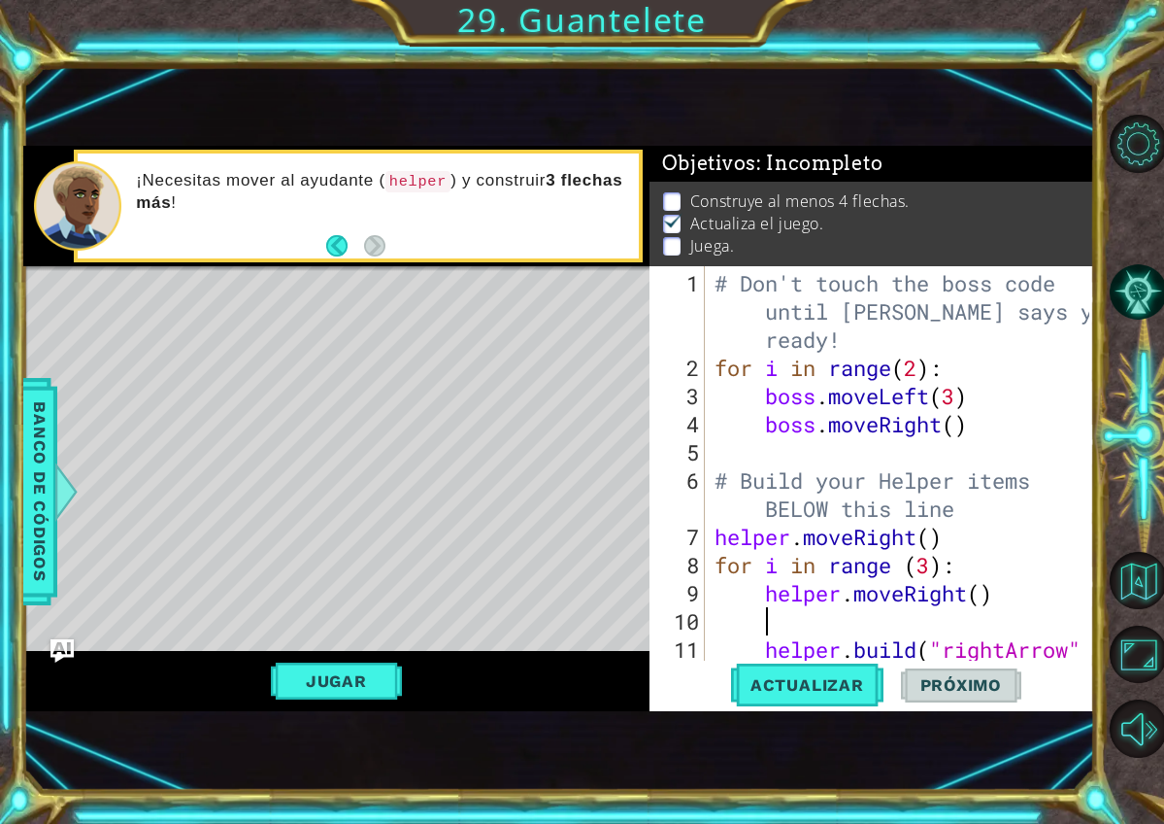
scroll to position [0, 0]
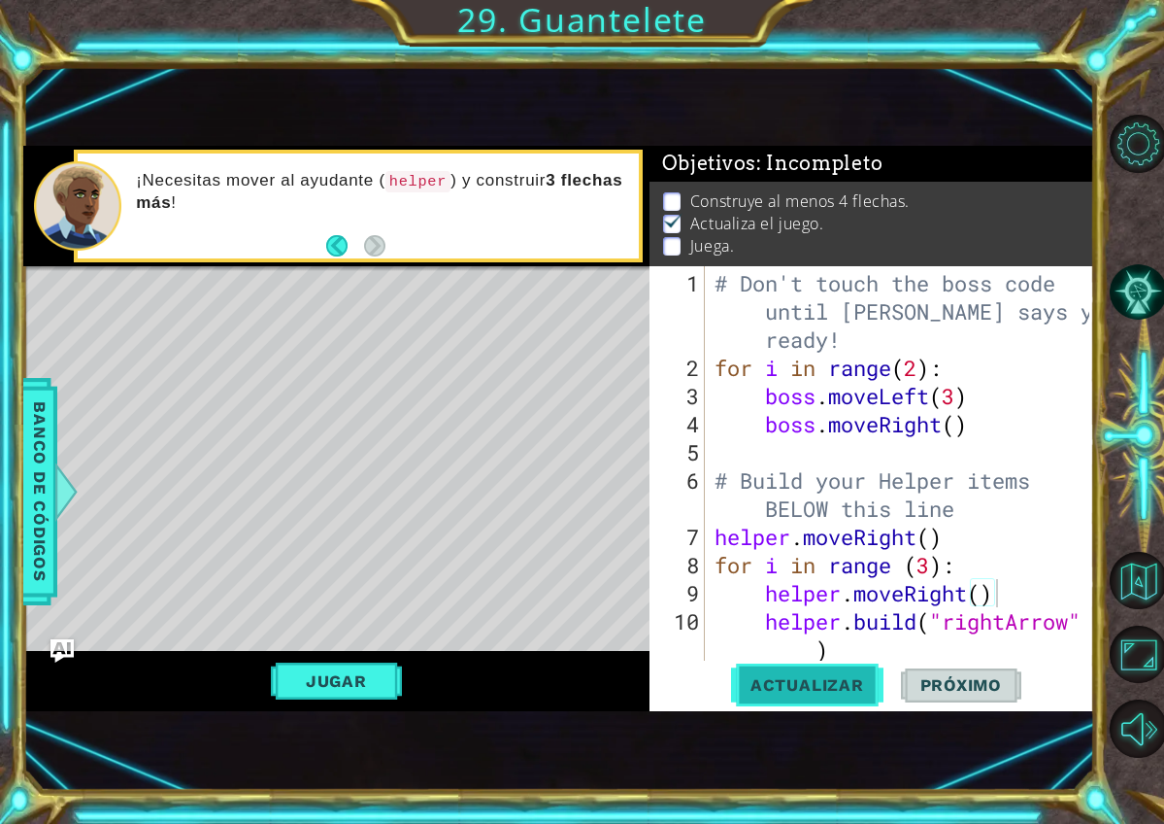
click at [850, 690] on span "Actualizar" at bounding box center [807, 684] width 152 height 19
click at [1041, 634] on div "# Don't touch the boss code until Vega says you're ready! for i in range ( 2 ) …" at bounding box center [905, 522] width 389 height 507
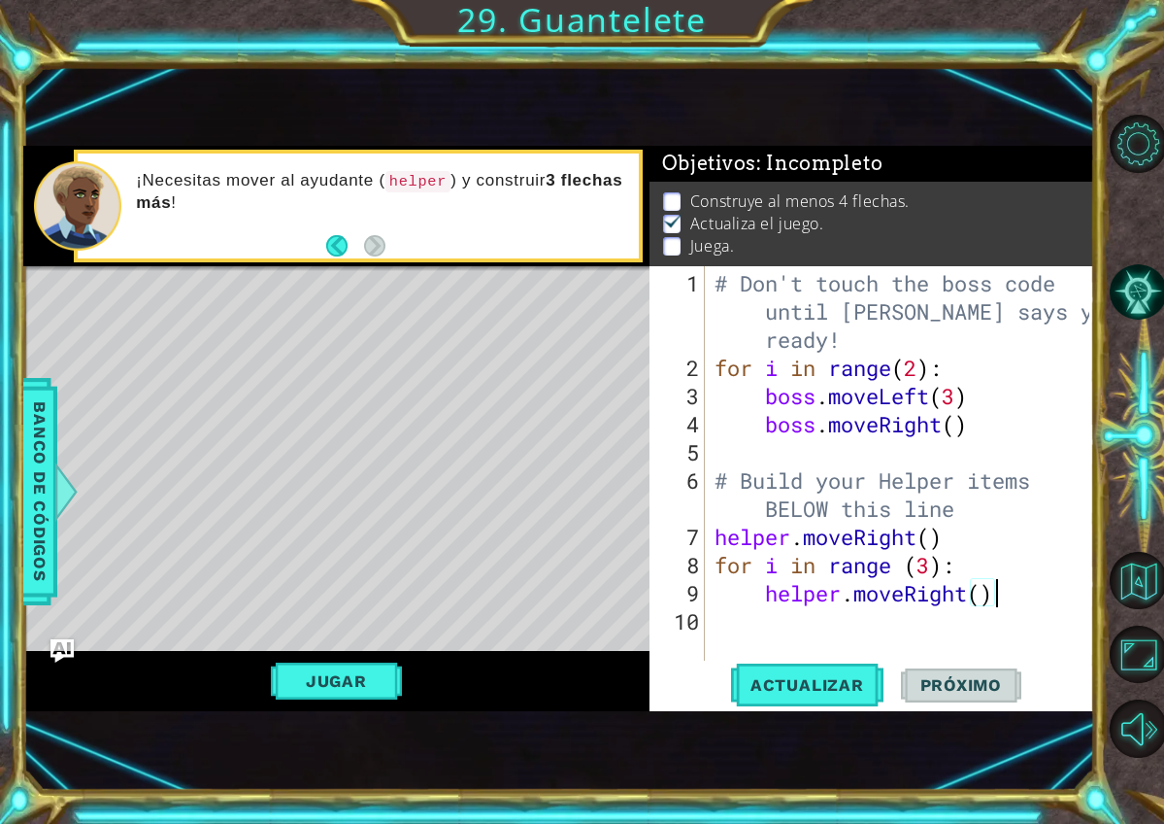
type textarea "for i in range (3):"
paste textarea "helper.build("rightArrow")"
type textarea "helper.build("rightArrow")"
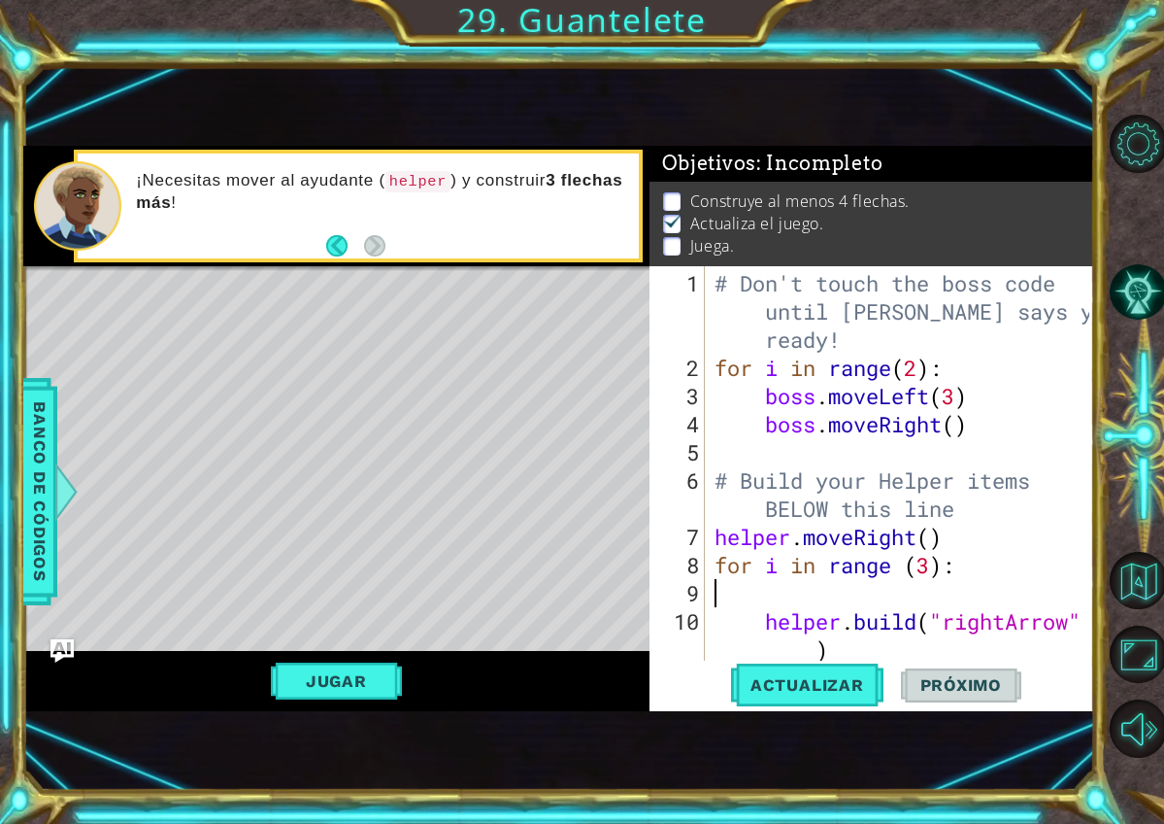
type textarea "for i in range (3):"
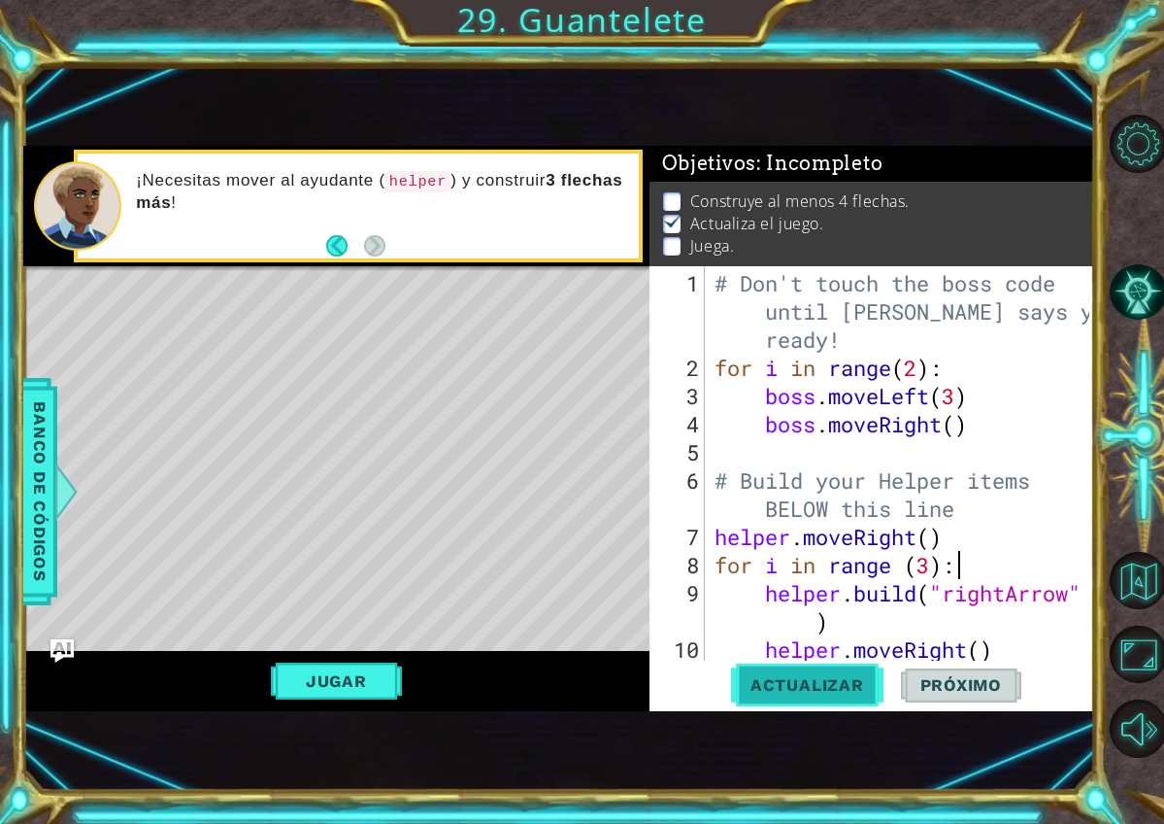
click at [749, 690] on span "Actualizar" at bounding box center [807, 684] width 152 height 19
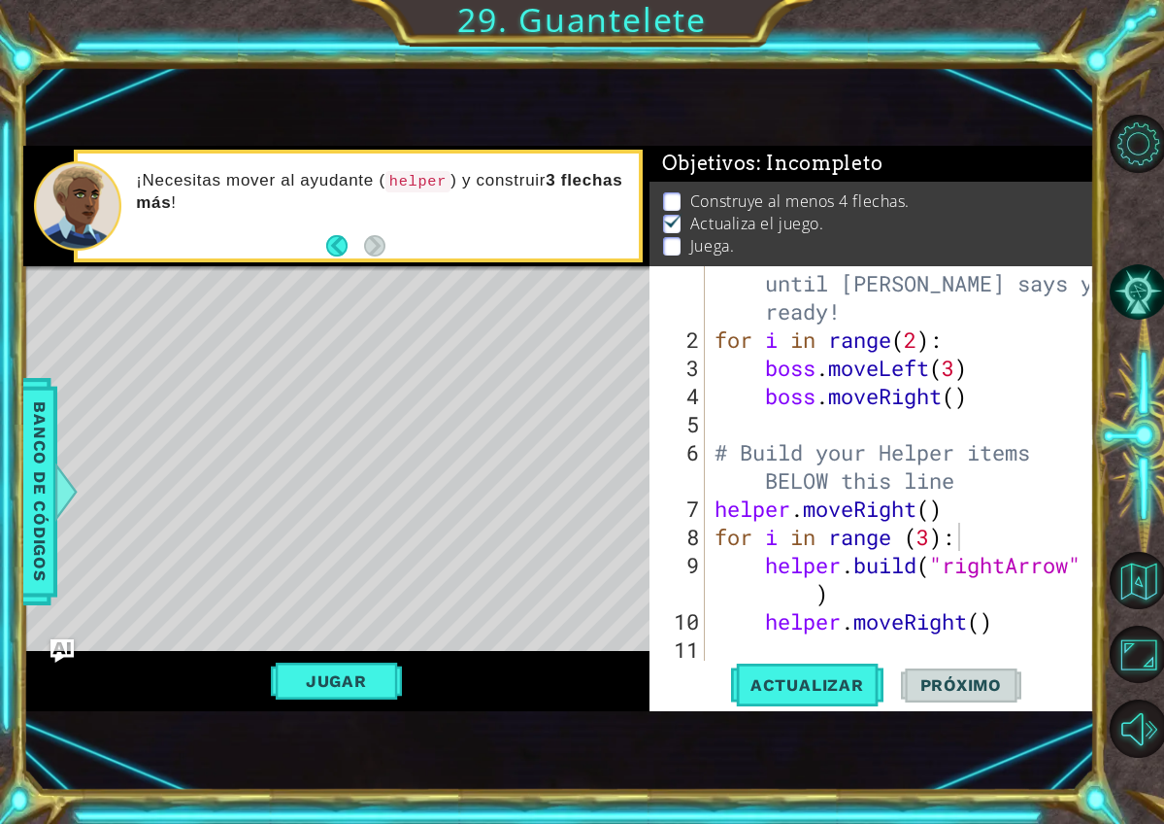
scroll to position [28, 0]
click at [1003, 634] on div "# Don't touch the boss code until Vega says you're ready! for i in range ( 2 ) …" at bounding box center [905, 494] width 389 height 507
click at [986, 625] on div "# Don't touch the boss code until Vega says you're ready! for i in range ( 2 ) …" at bounding box center [905, 494] width 389 height 507
click at [959, 626] on div "# Don't touch the boss code until Vega says you're ready! for i in range ( 2 ) …" at bounding box center [905, 494] width 389 height 507
click at [965, 628] on div "# Don't touch the boss code until Vega says you're ready! for i in range ( 2 ) …" at bounding box center [905, 494] width 389 height 507
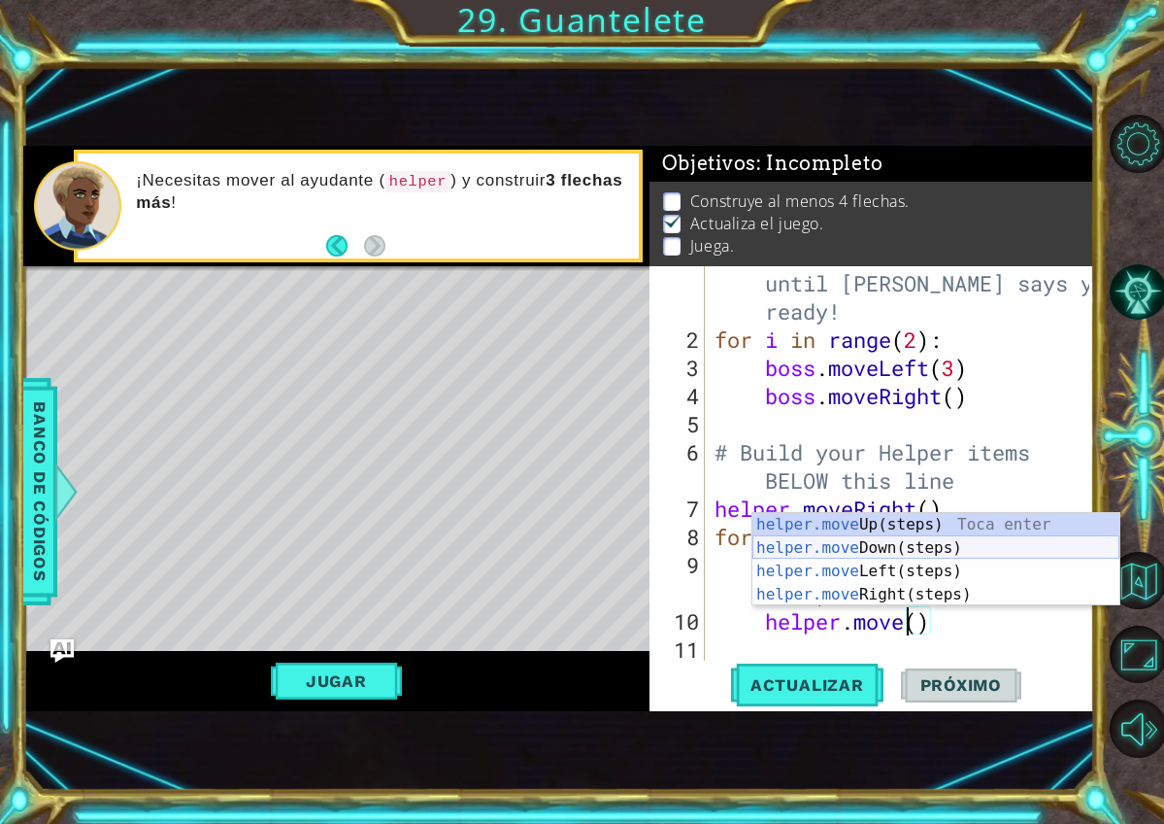
click at [987, 546] on div "helper.move Up(steps) Toca enter helper.move Down(steps) Toca enter helper.move…" at bounding box center [936, 583] width 367 height 140
type textarea "helper.moveDown"
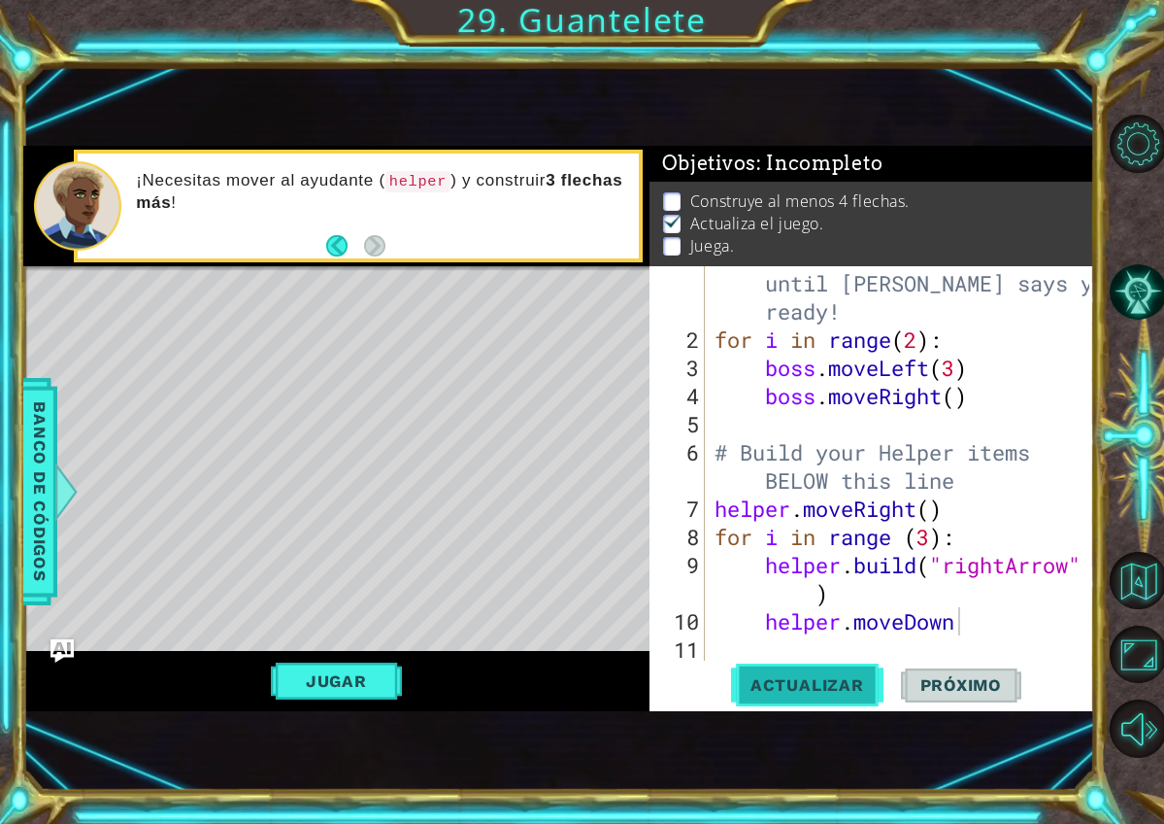
click at [836, 690] on span "Actualizar" at bounding box center [807, 684] width 152 height 19
click at [828, 684] on span "Actualizar" at bounding box center [807, 684] width 152 height 19
click at [971, 639] on div "# Don't touch the boss code until Vega says you're ready! for i in range ( 2 ) …" at bounding box center [905, 494] width 389 height 507
click at [969, 619] on div "# Don't touch the boss code until Vega says you're ready! for i in range ( 2 ) …" at bounding box center [905, 494] width 389 height 507
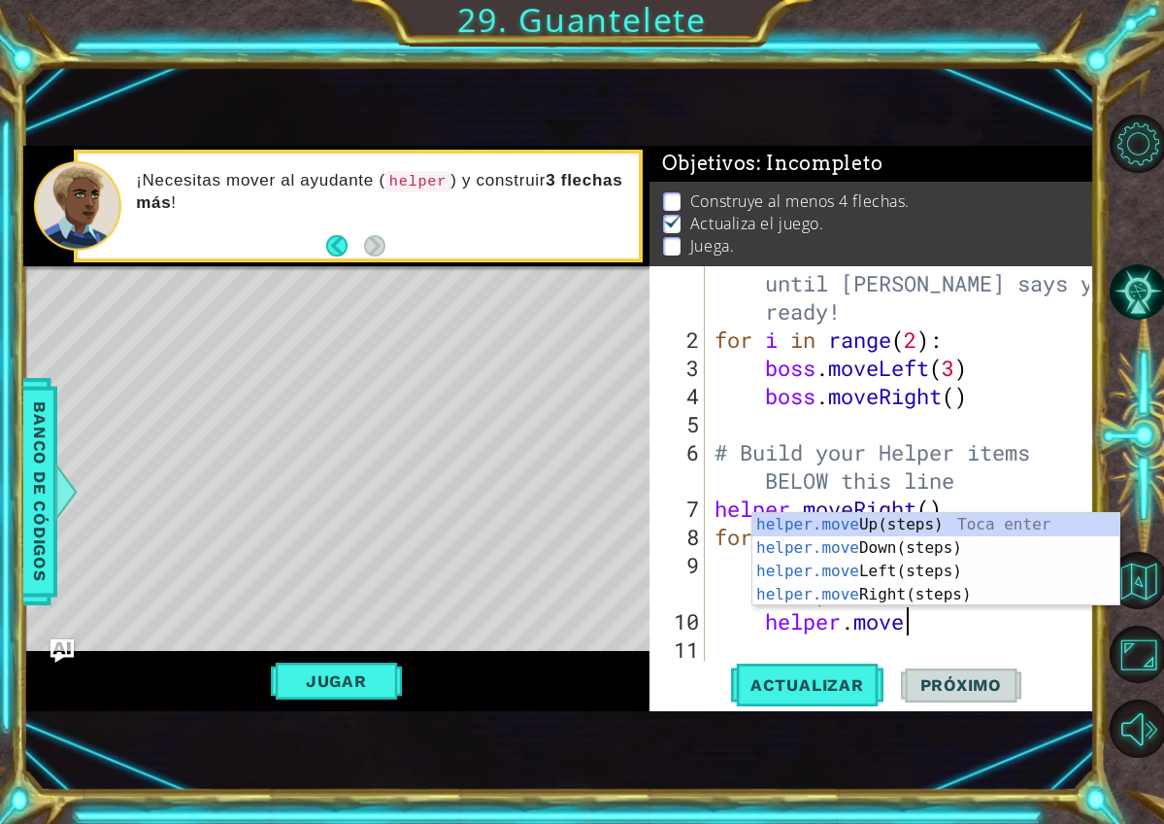
type textarea "helper.mov"
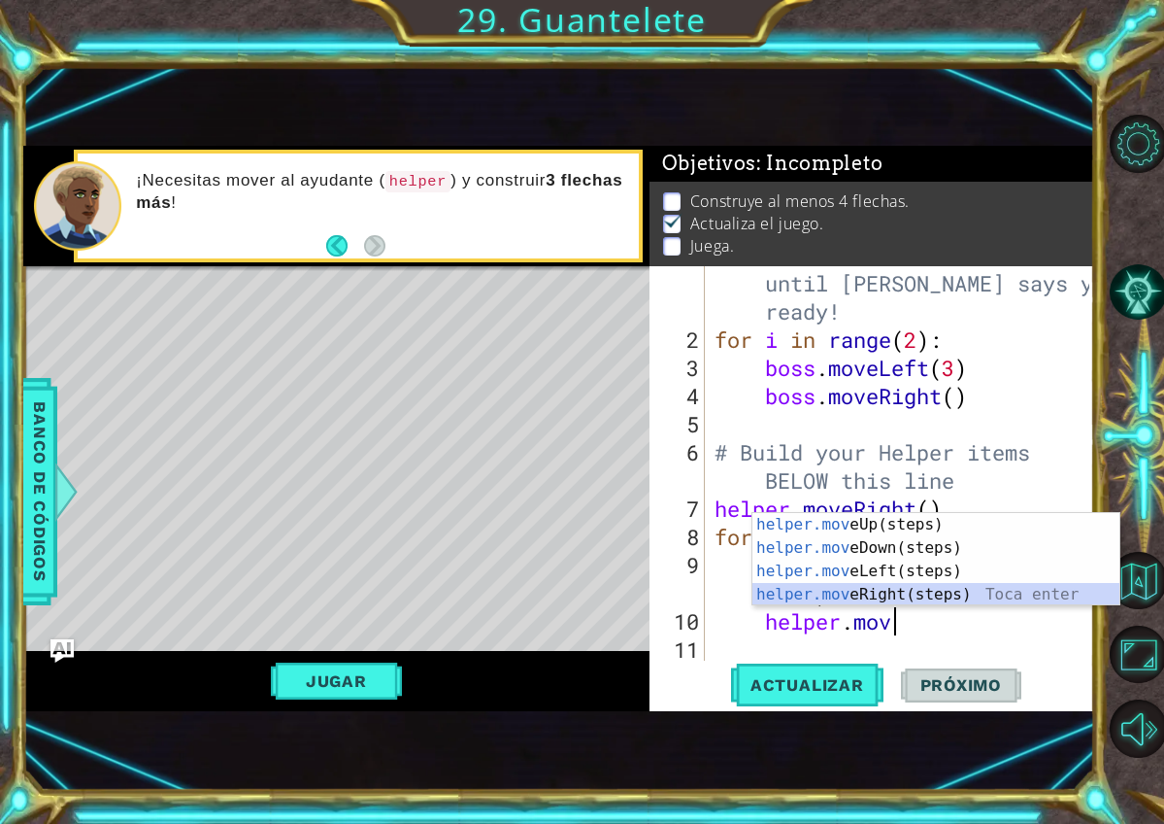
click at [958, 591] on div "helper.mov eUp(steps) Toca enter helper.mov eDown(steps) Toca enter helper.mov …" at bounding box center [936, 583] width 367 height 140
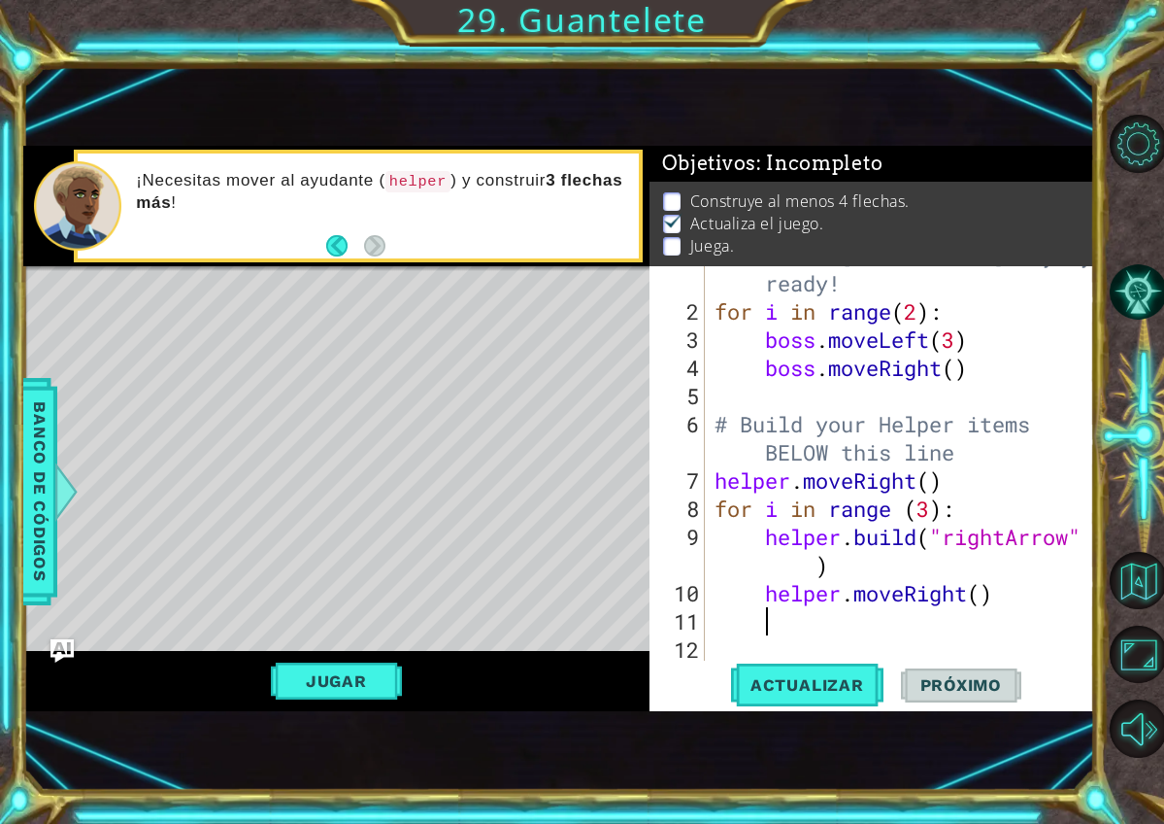
scroll to position [56, 0]
click at [802, 699] on button "Actualizar" at bounding box center [807, 684] width 152 height 45
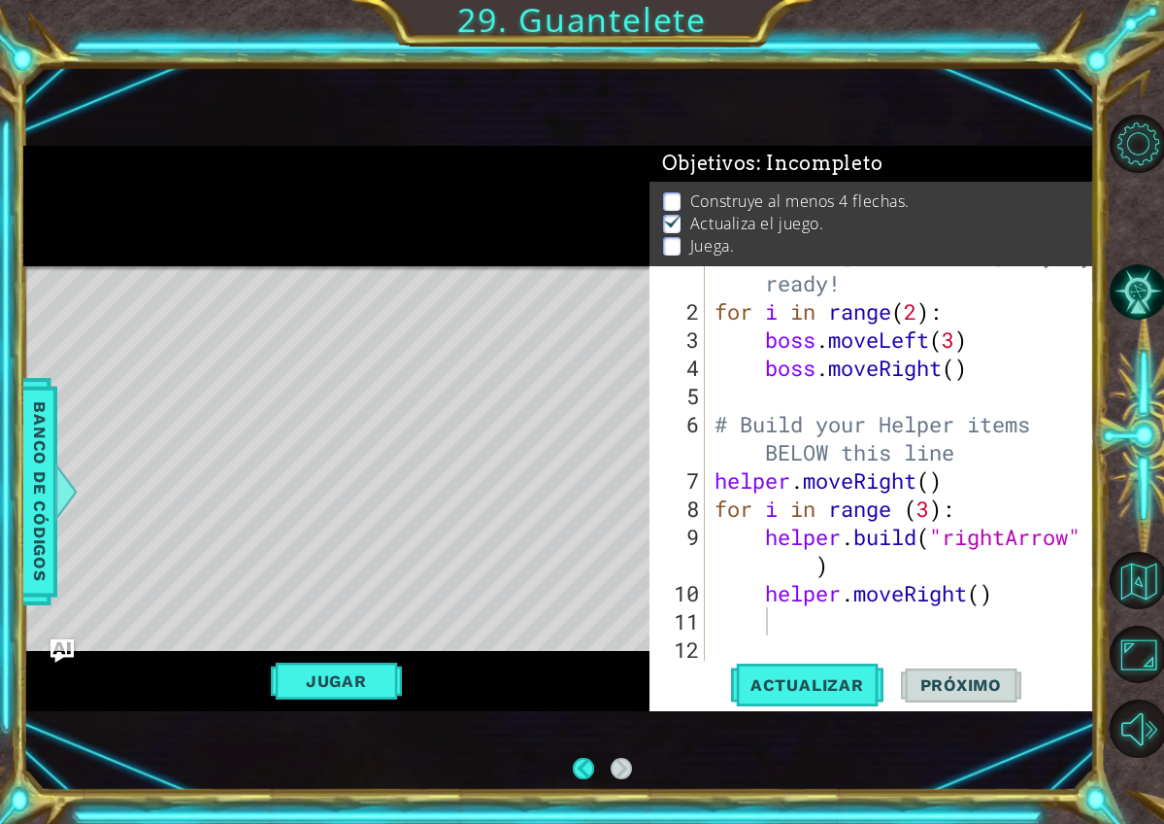
scroll to position [0, 0]
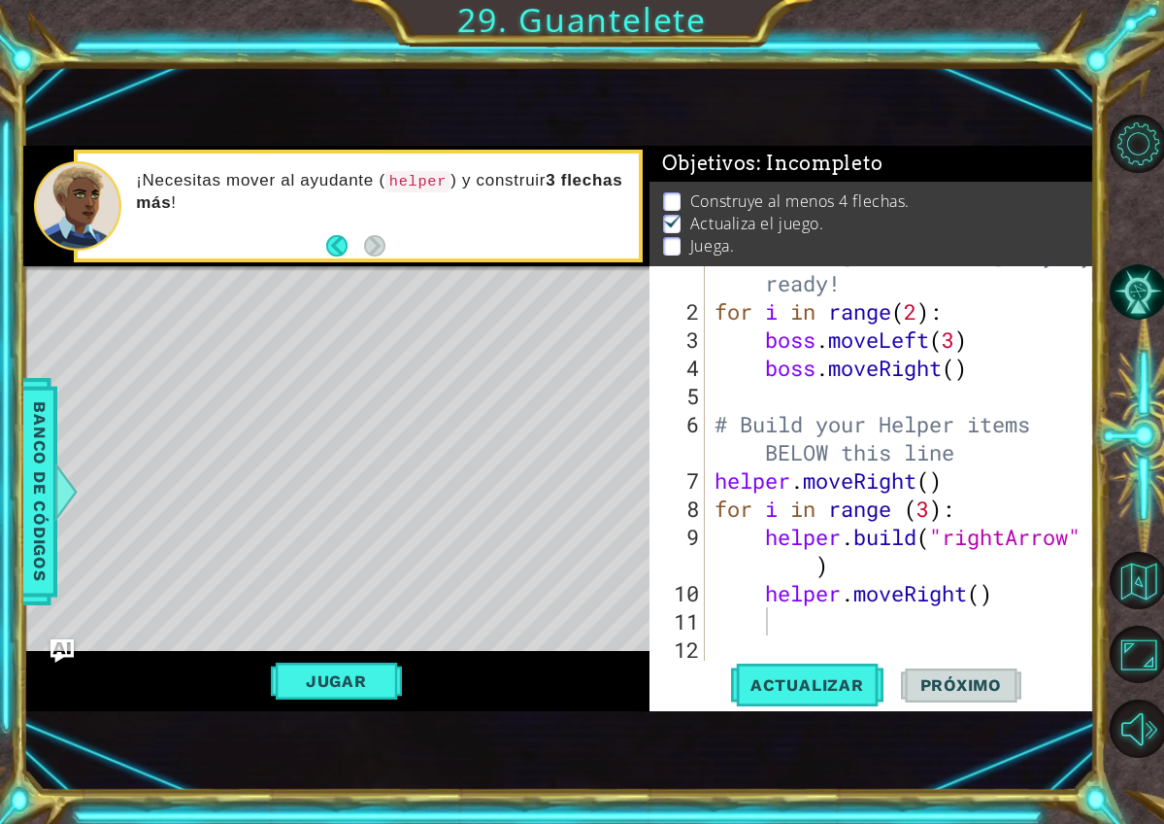
click at [859, 643] on div "# Don't touch the boss code until Vega says you're ready! for i in range ( 2 ) …" at bounding box center [905, 466] width 389 height 507
click at [826, 618] on div "# Don't touch the boss code until Vega says you're ready! for i in range ( 2 ) …" at bounding box center [905, 466] width 389 height 507
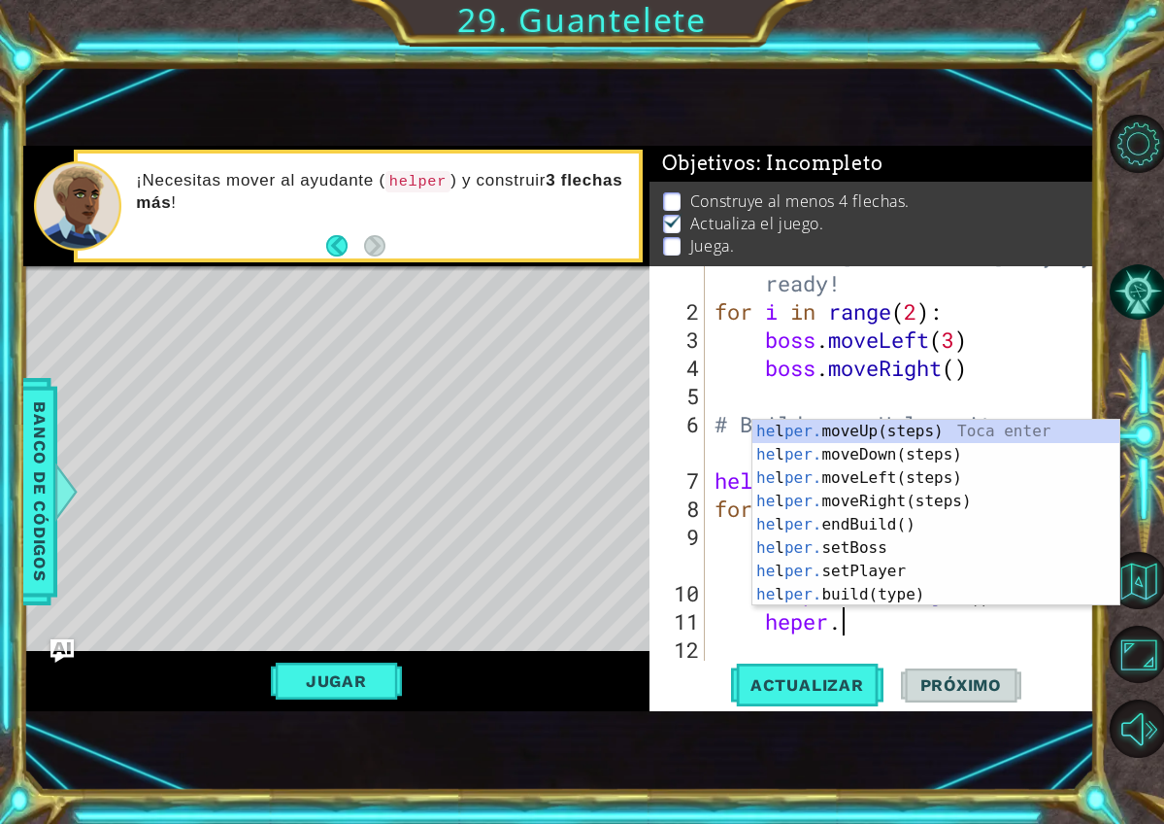
scroll to position [0, 5]
click at [985, 597] on div "he l per. moveUp(steps) Toca enter he l per. moveDown(steps) Toca enter he l pe…" at bounding box center [936, 536] width 367 height 233
type textarea "helper.build("wall")"
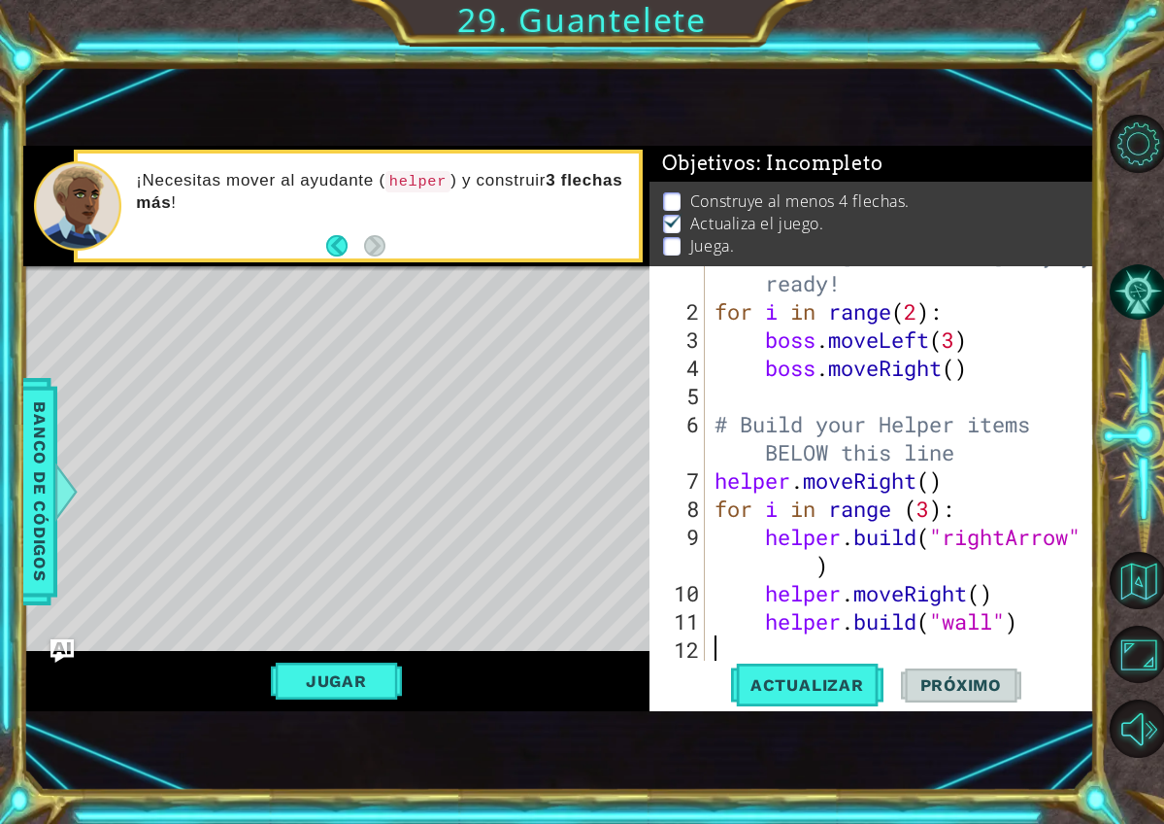
click at [1043, 636] on div "# Don't touch the boss code until Vega says you're ready! for i in range ( 2 ) …" at bounding box center [905, 466] width 389 height 507
click at [848, 690] on span "Actualizar" at bounding box center [807, 684] width 152 height 19
type textarea "helper.build("wall")"
click at [1024, 626] on div "# Don't touch the boss code until Vega says you're ready! for i in range ( 2 ) …" at bounding box center [905, 466] width 389 height 507
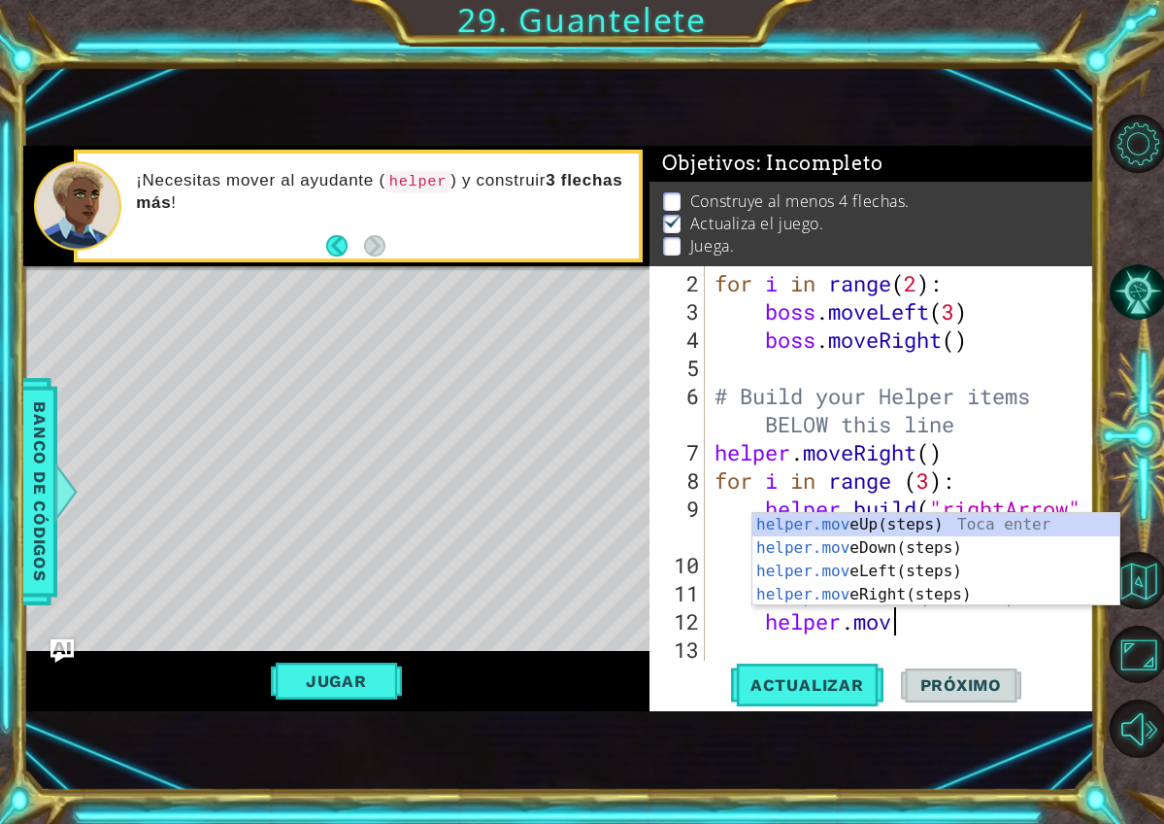
scroll to position [0, 8]
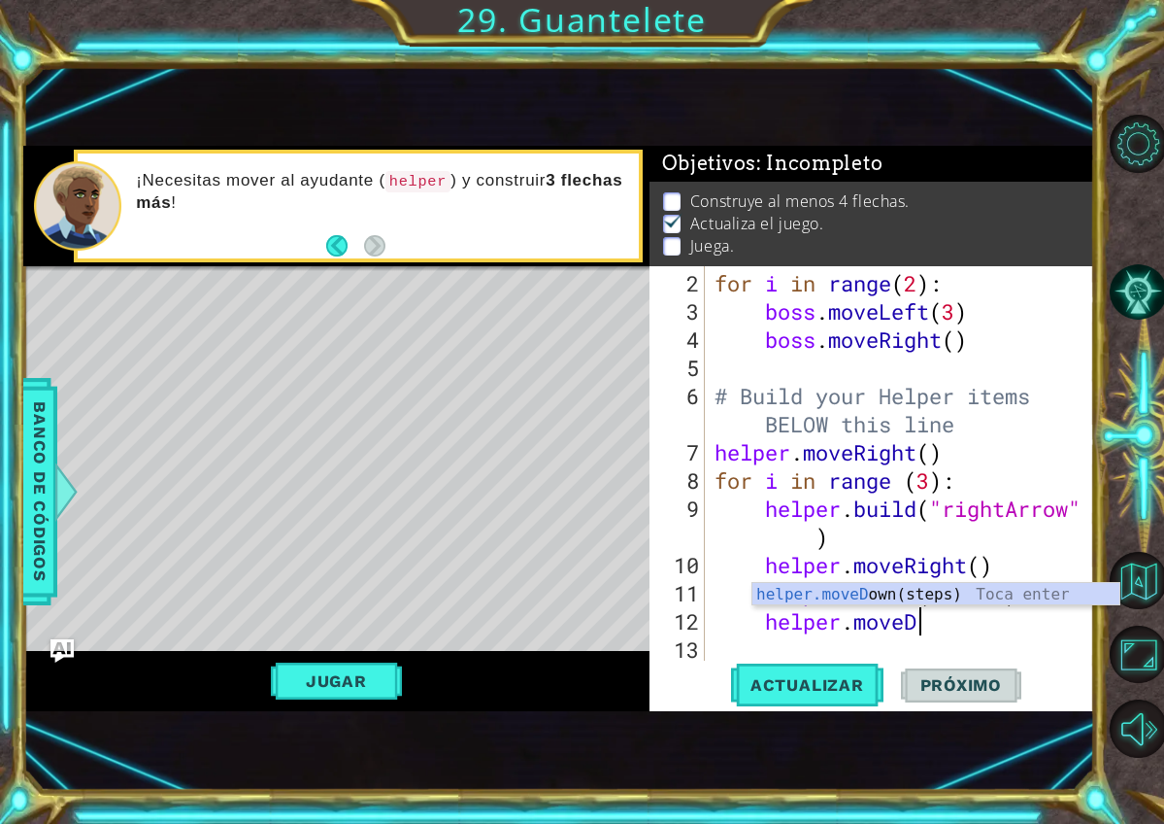
type textarea "helper.moveDo"
click at [1057, 601] on div "helper.moveDo wn(steps) Toca enter" at bounding box center [936, 618] width 367 height 70
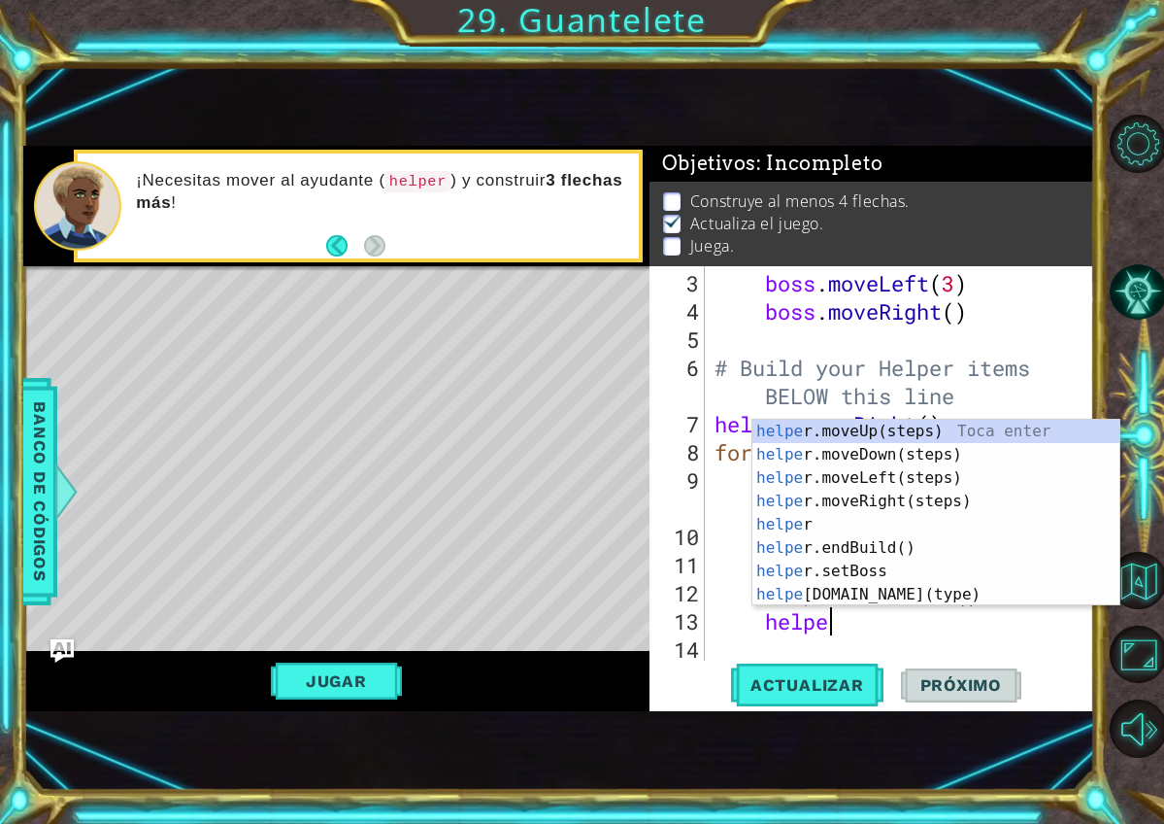
scroll to position [0, 5]
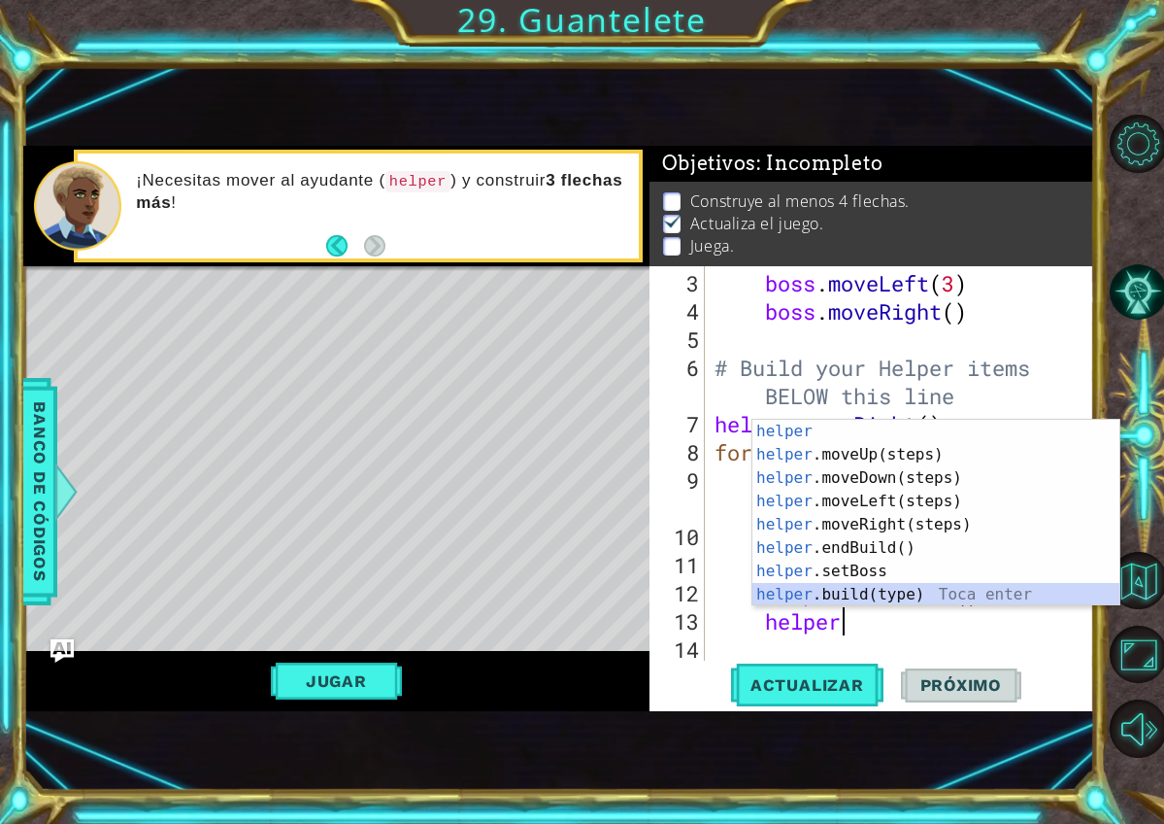
click at [949, 593] on div "helper Toca enter helper .moveUp(steps) Toca enter helper .moveDown(steps) Toca…" at bounding box center [936, 536] width 367 height 233
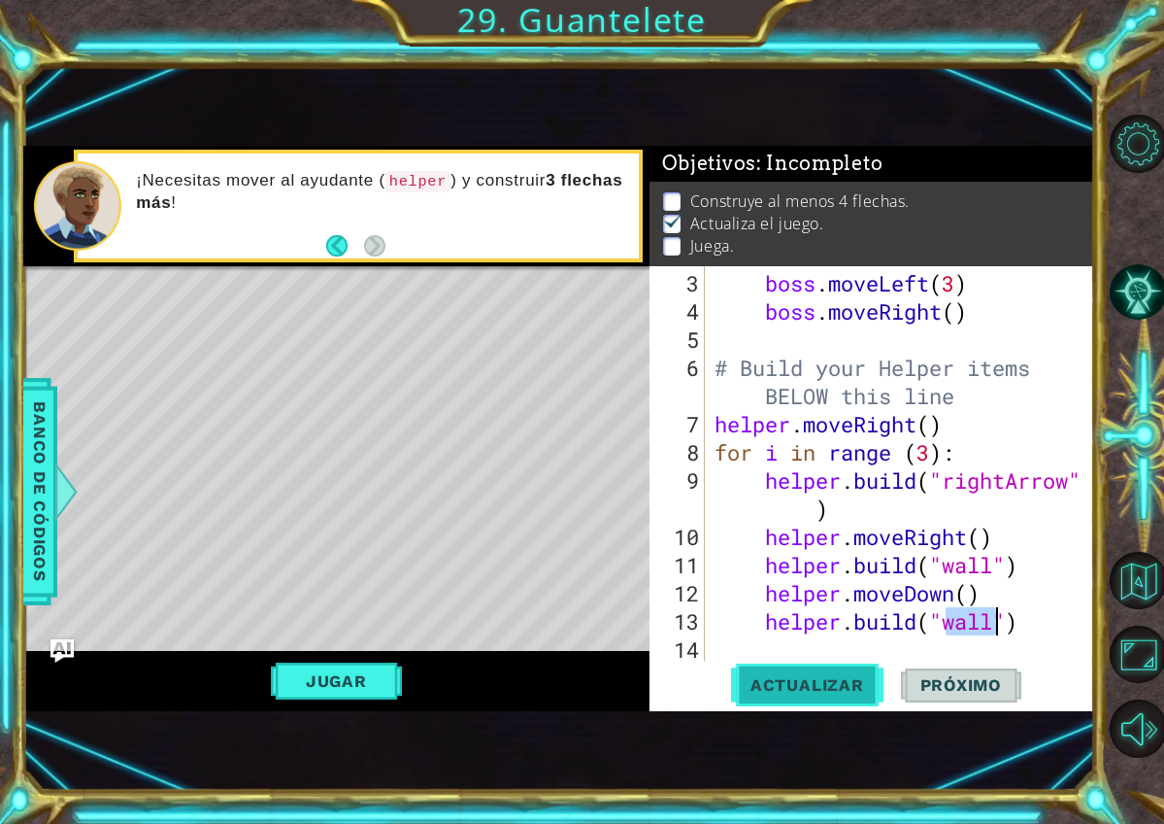
click at [857, 677] on span "Actualizar" at bounding box center [807, 684] width 152 height 19
click at [362, 676] on button "Jugar" at bounding box center [336, 680] width 131 height 37
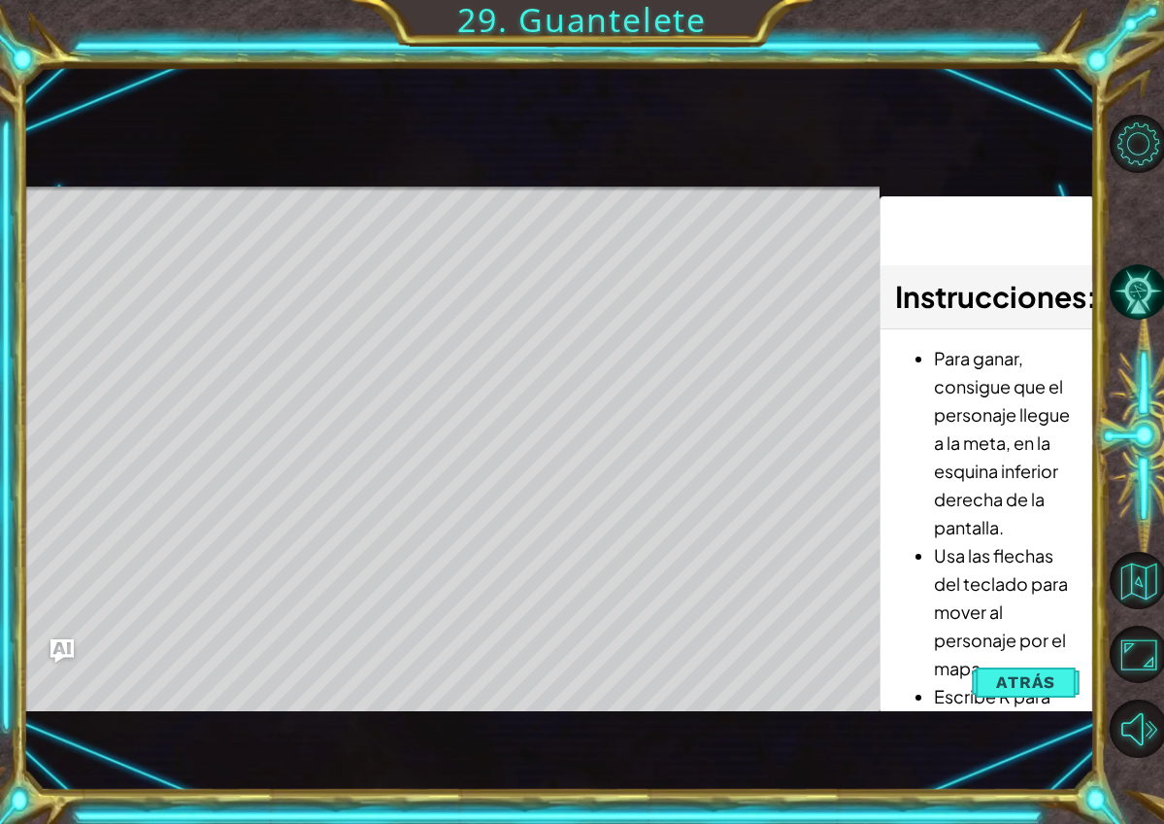
click at [1042, 703] on li "Escribe R para reiniciar el juego." at bounding box center [1006, 710] width 145 height 56
click at [1018, 685] on span "Atrás" at bounding box center [1025, 681] width 59 height 19
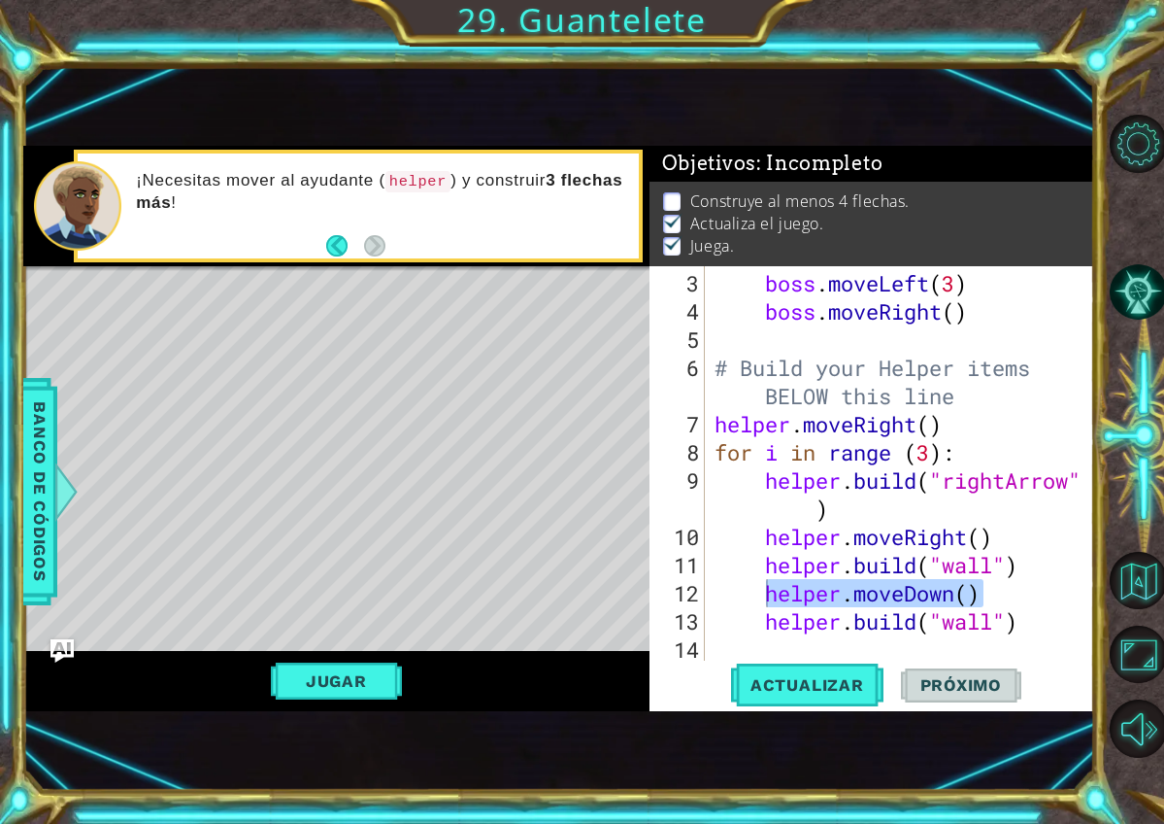
drag, startPoint x: 988, startPoint y: 596, endPoint x: 764, endPoint y: 600, distance: 223.4
click at [764, 600] on div "boss . moveLeft ( 3 ) boss . moveRight ( ) # Build your Helper items BELOW this…" at bounding box center [905, 494] width 389 height 451
click at [1000, 598] on div "boss . moveLeft ( 3 ) boss . moveRight ( ) # Build your Helper items BELOW this…" at bounding box center [905, 494] width 389 height 451
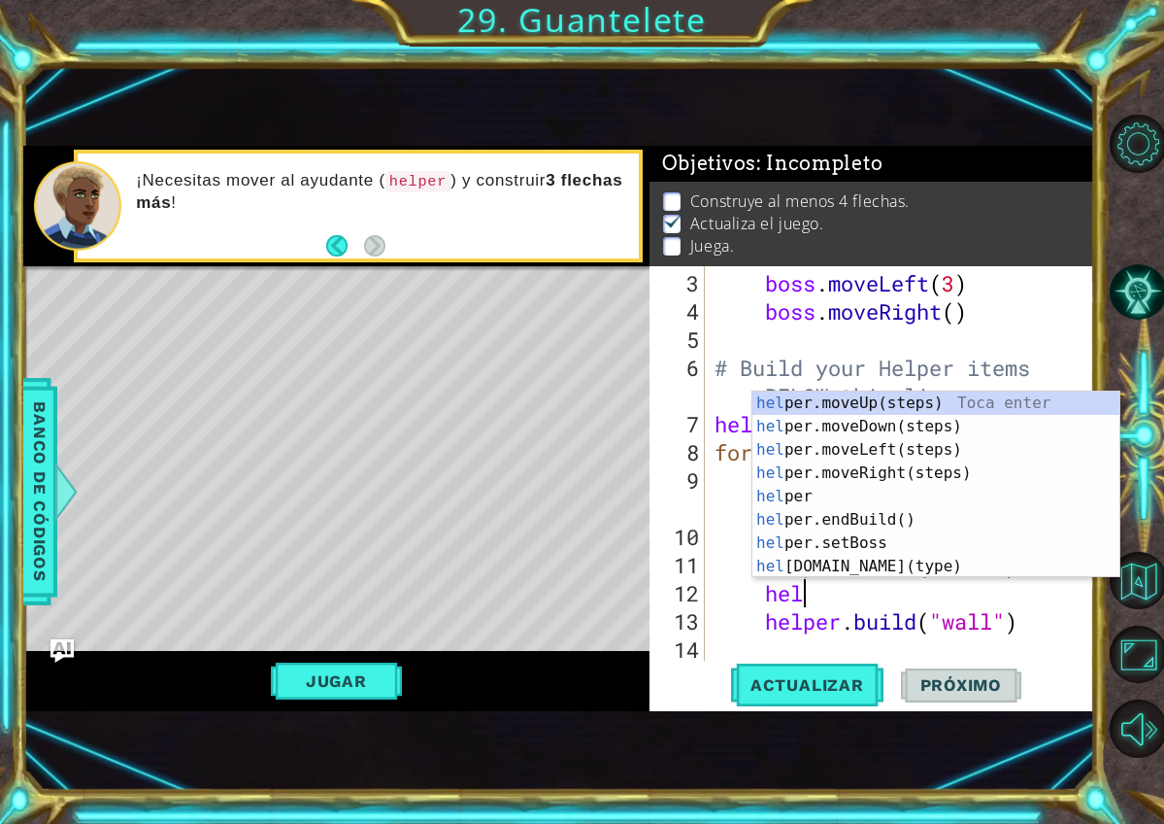
type textarea "h"
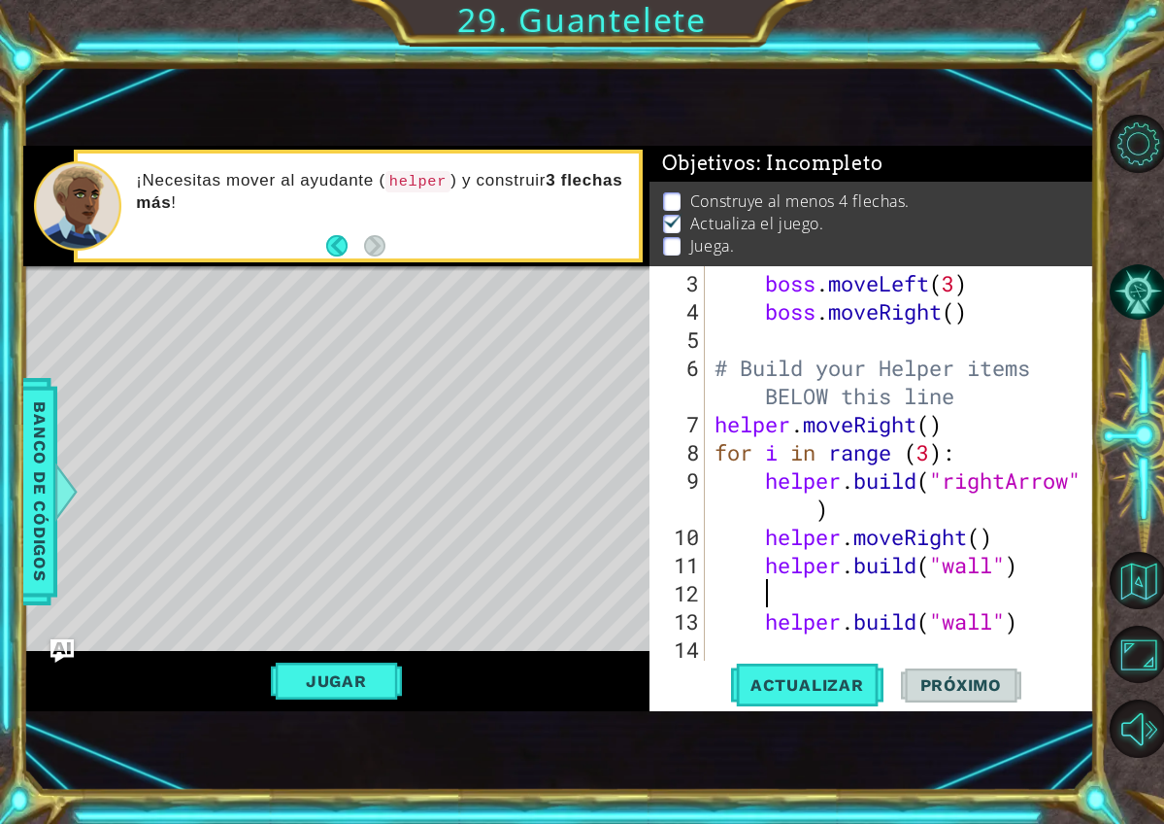
scroll to position [0, 0]
type textarea "helper.build("wall")"
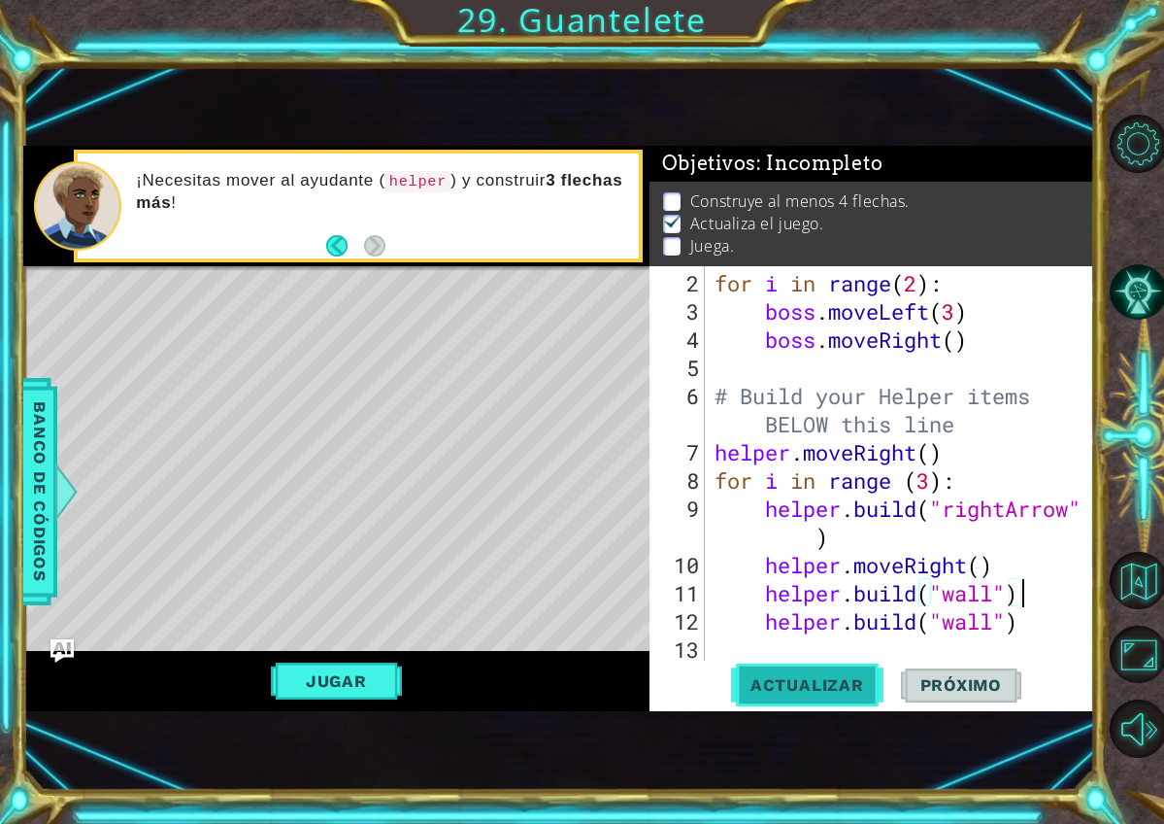
click at [828, 701] on button "Actualizar" at bounding box center [807, 684] width 152 height 45
click at [1044, 605] on div "for i in range ( 2 ) : boss . moveLeft ( 3 ) boss . moveRight ( ) # Build your …" at bounding box center [905, 494] width 389 height 451
click at [1019, 589] on div "for i in range ( 2 ) : boss . moveLeft ( 3 ) boss . moveRight ( ) # Build your …" at bounding box center [905, 494] width 389 height 451
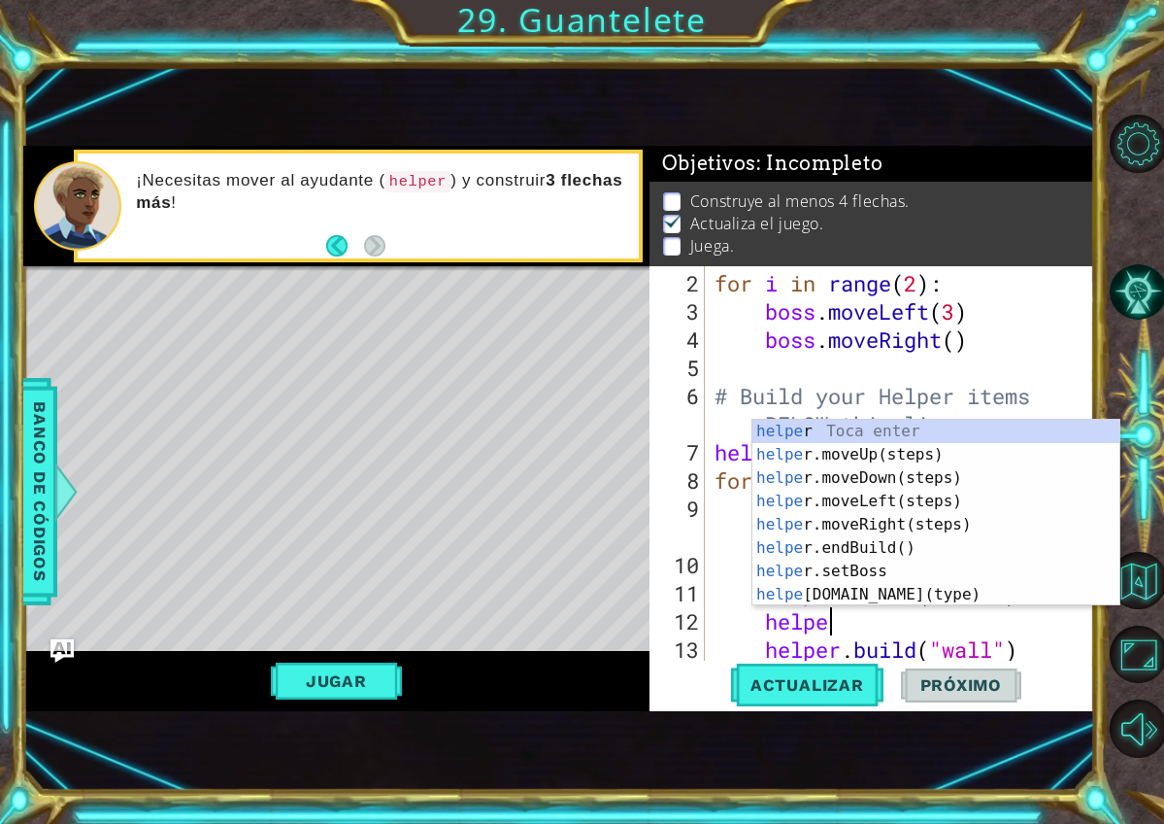
scroll to position [0, 5]
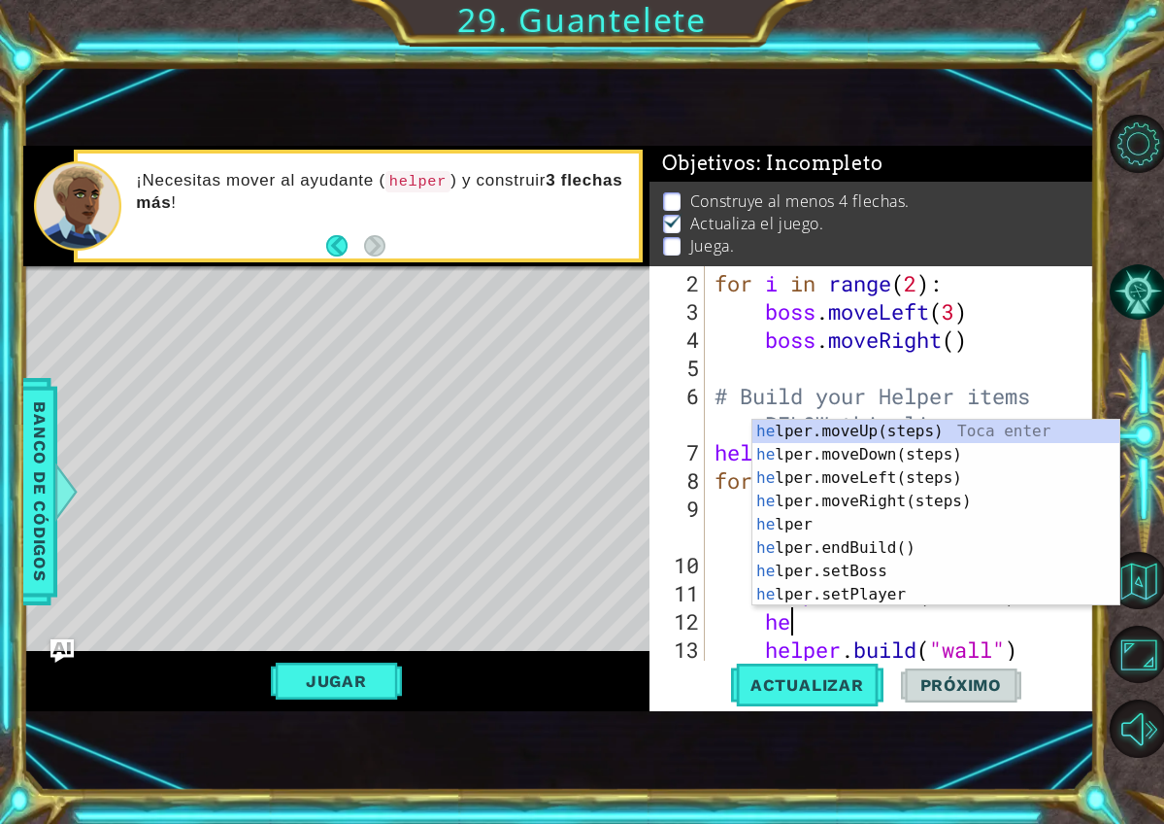
type textarea "h"
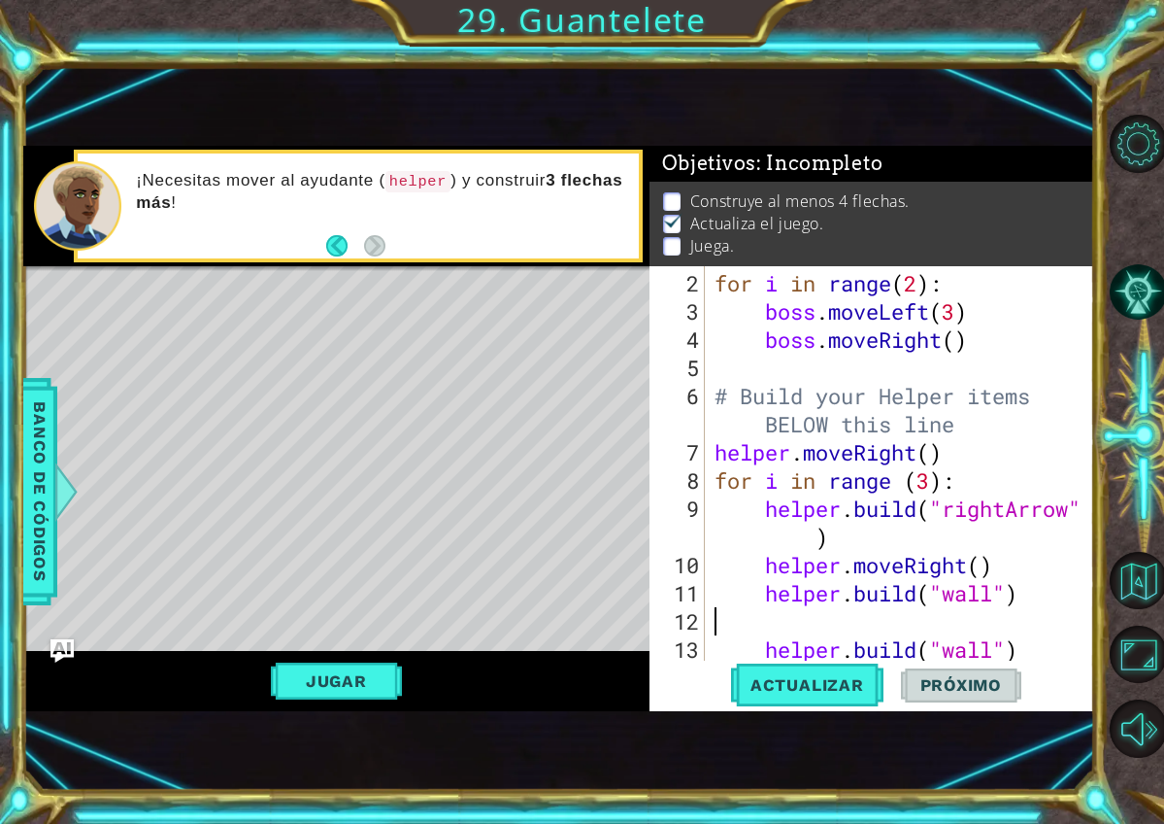
scroll to position [0, 0]
click at [1033, 567] on div "for i in range ( 2 ) : boss . moveLeft ( 3 ) boss . moveRight ( ) # Build your …" at bounding box center [905, 494] width 389 height 451
type textarea "helper.moveRight()"
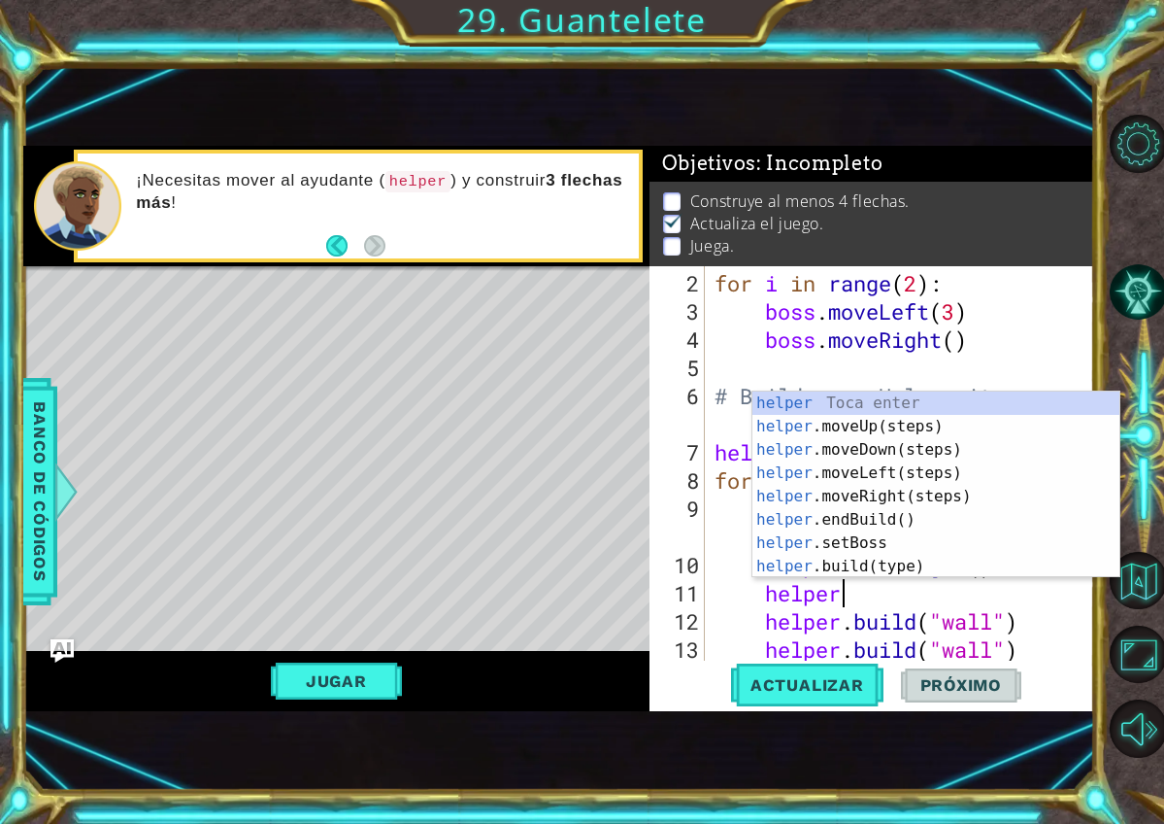
scroll to position [0, 5]
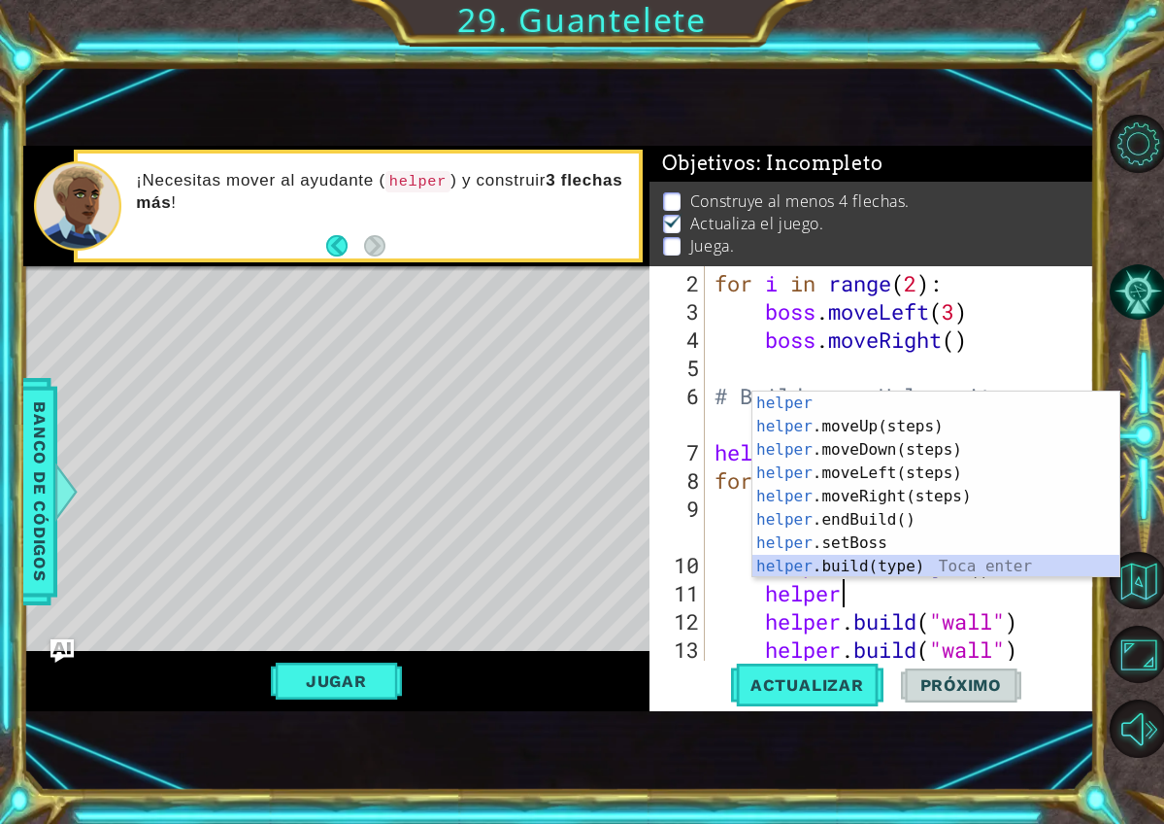
click at [993, 570] on div "helper Toca enter helper .moveUp(steps) Toca enter helper .moveDown(steps) Toca…" at bounding box center [936, 507] width 367 height 233
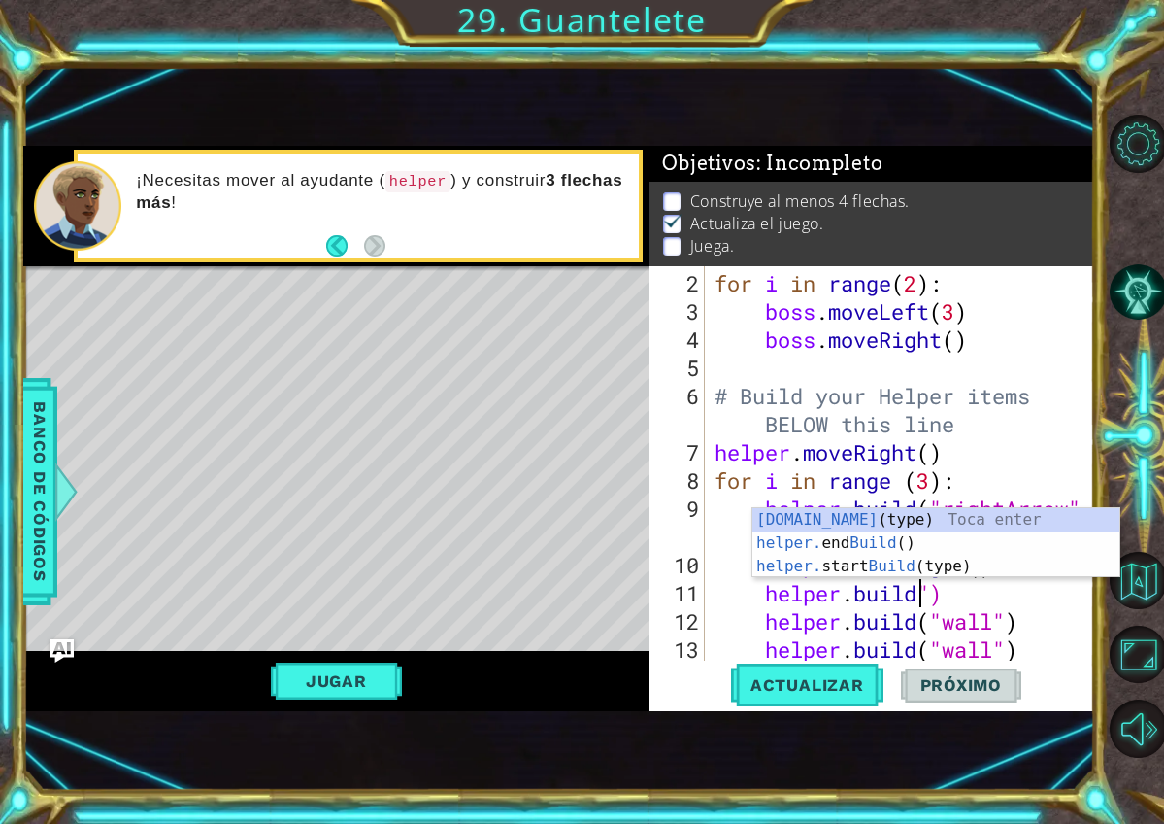
scroll to position [0, 10]
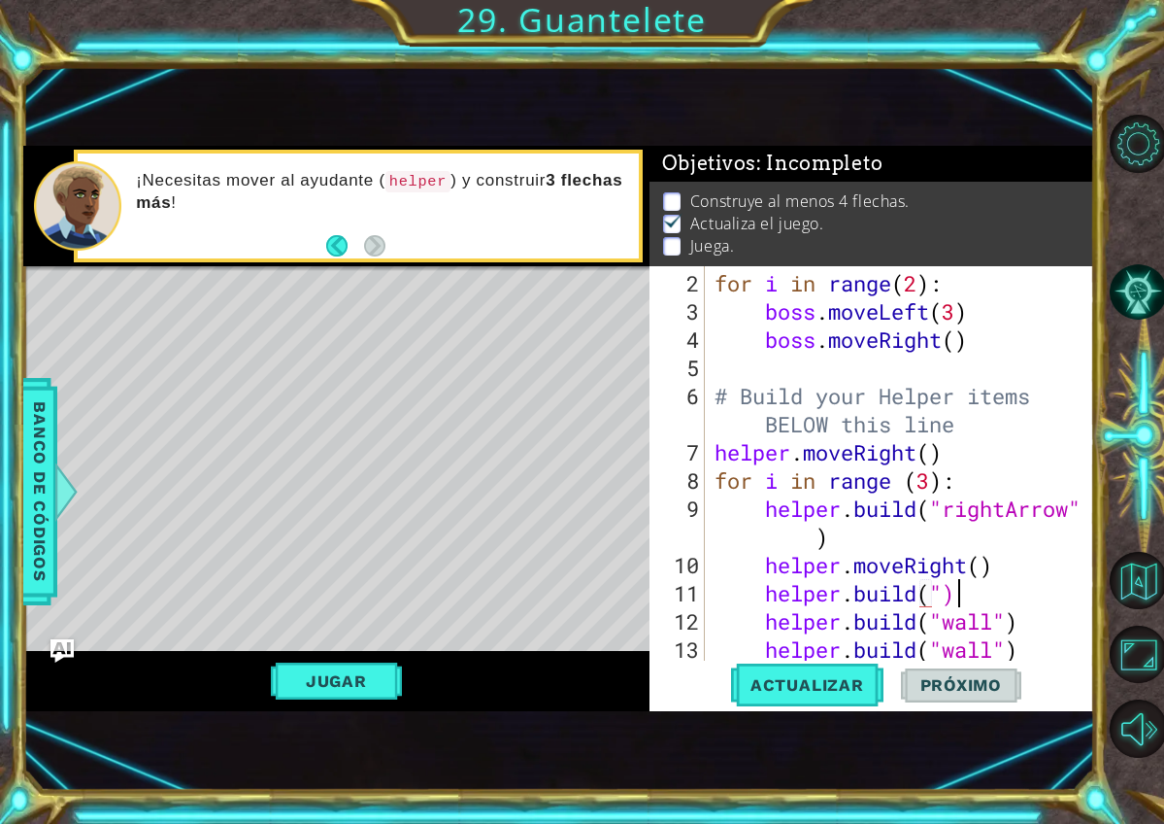
click at [1015, 600] on div "for i in range ( 2 ) : boss . moveLeft ( 3 ) boss . moveRight ( ) # Build your …" at bounding box center [905, 494] width 389 height 451
type textarea "helper.build"
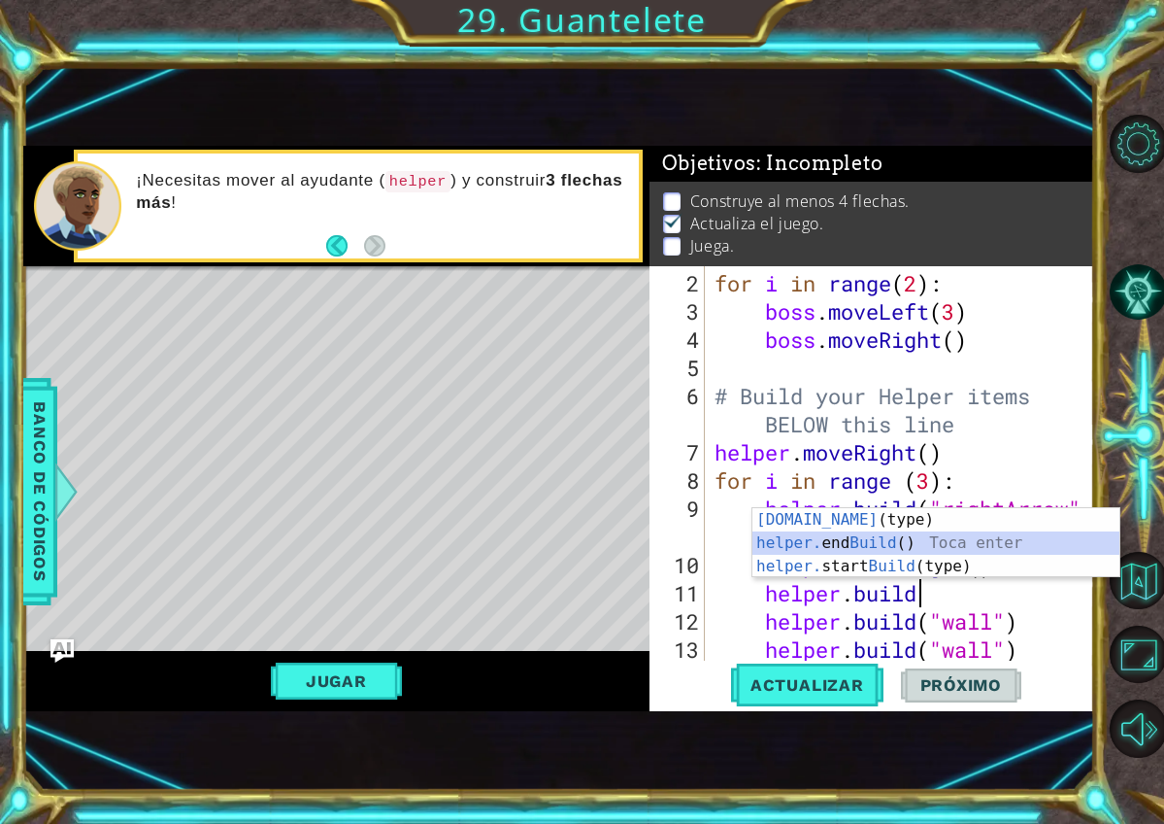
click at [968, 546] on div "helper.build (type) Toca enter helper. end Build () Toca enter helper. start Bu…" at bounding box center [936, 566] width 367 height 117
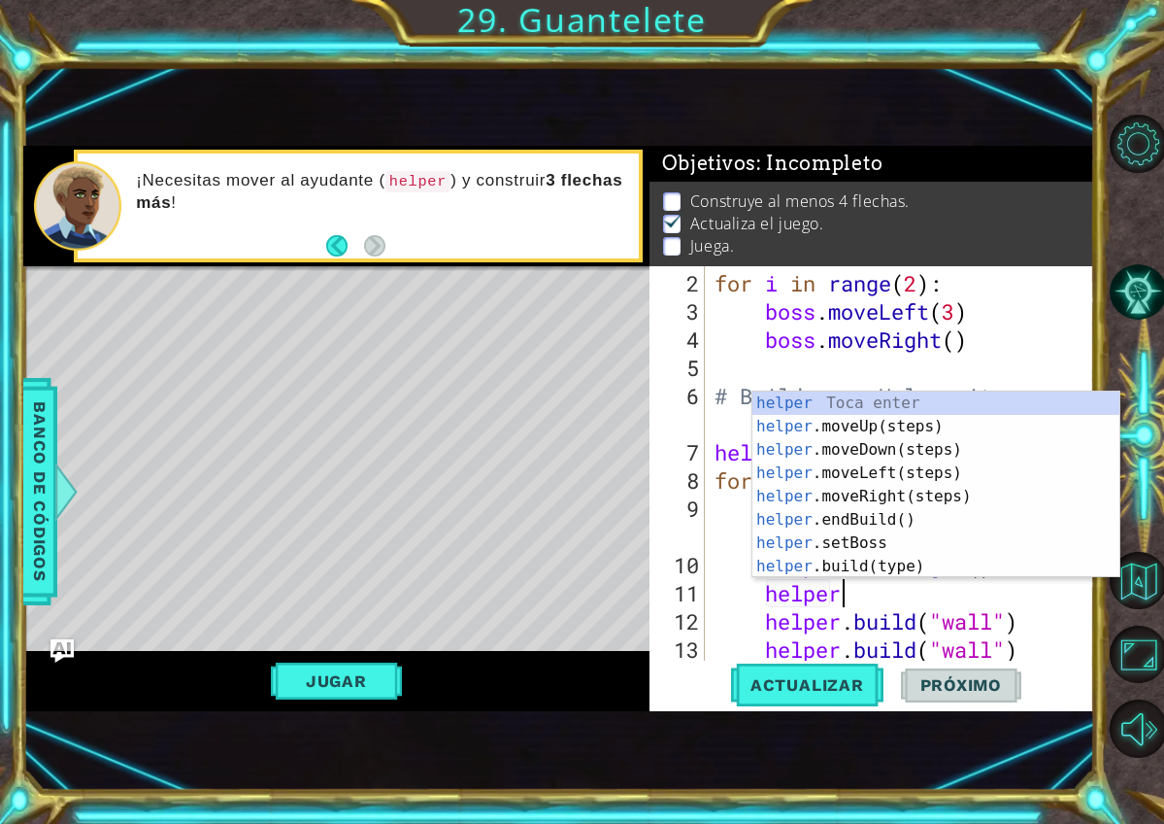
scroll to position [0, 5]
type textarea "helper."
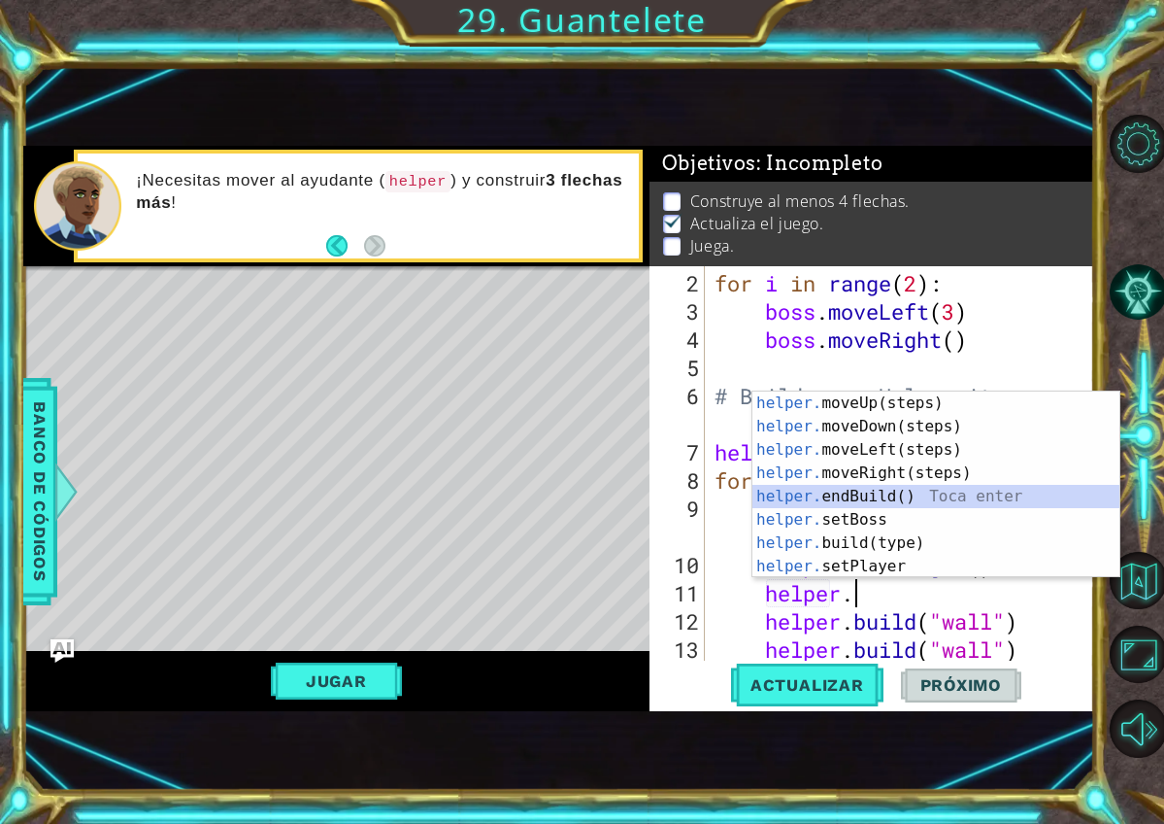
click at [919, 502] on div "helper. moveUp(steps) Toca enter helper. moveDown(steps) Toca enter helper. mov…" at bounding box center [936, 507] width 367 height 233
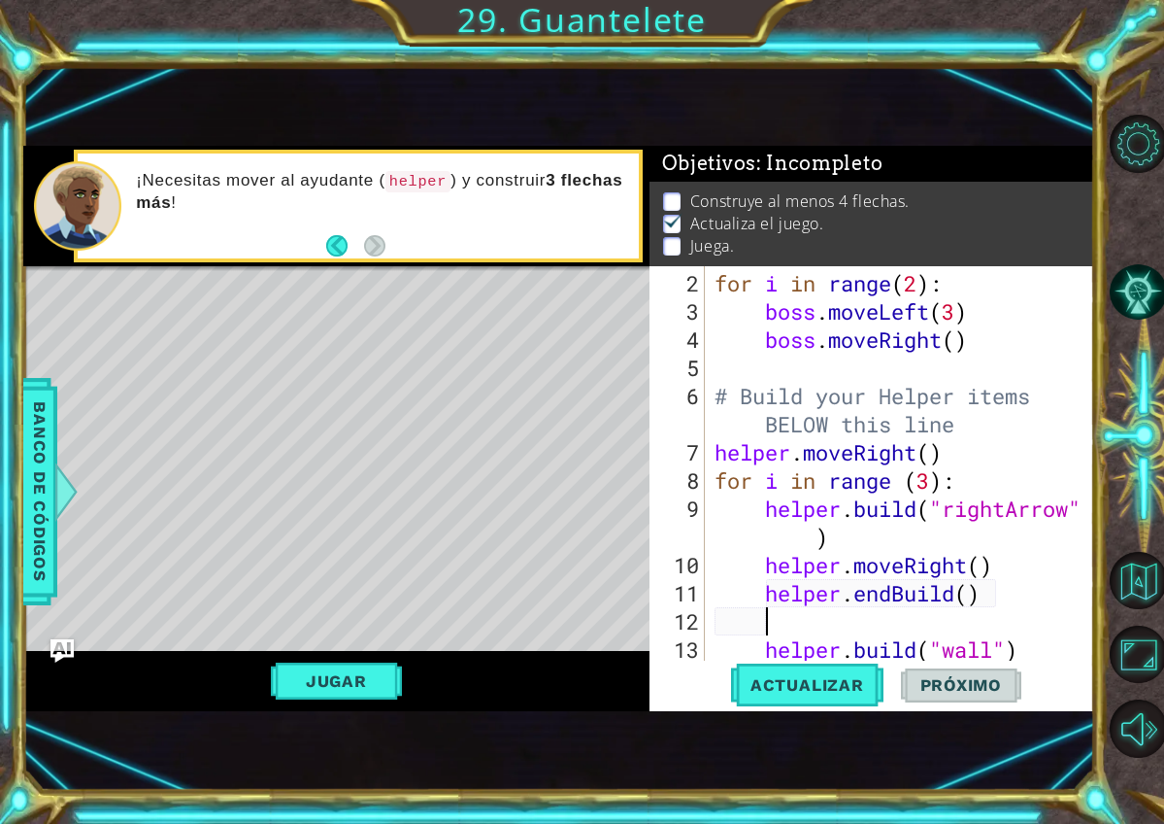
click at [900, 602] on div "for i in range ( 2 ) : boss . moveLeft ( 3 ) boss . moveRight ( ) # Build your …" at bounding box center [905, 494] width 389 height 451
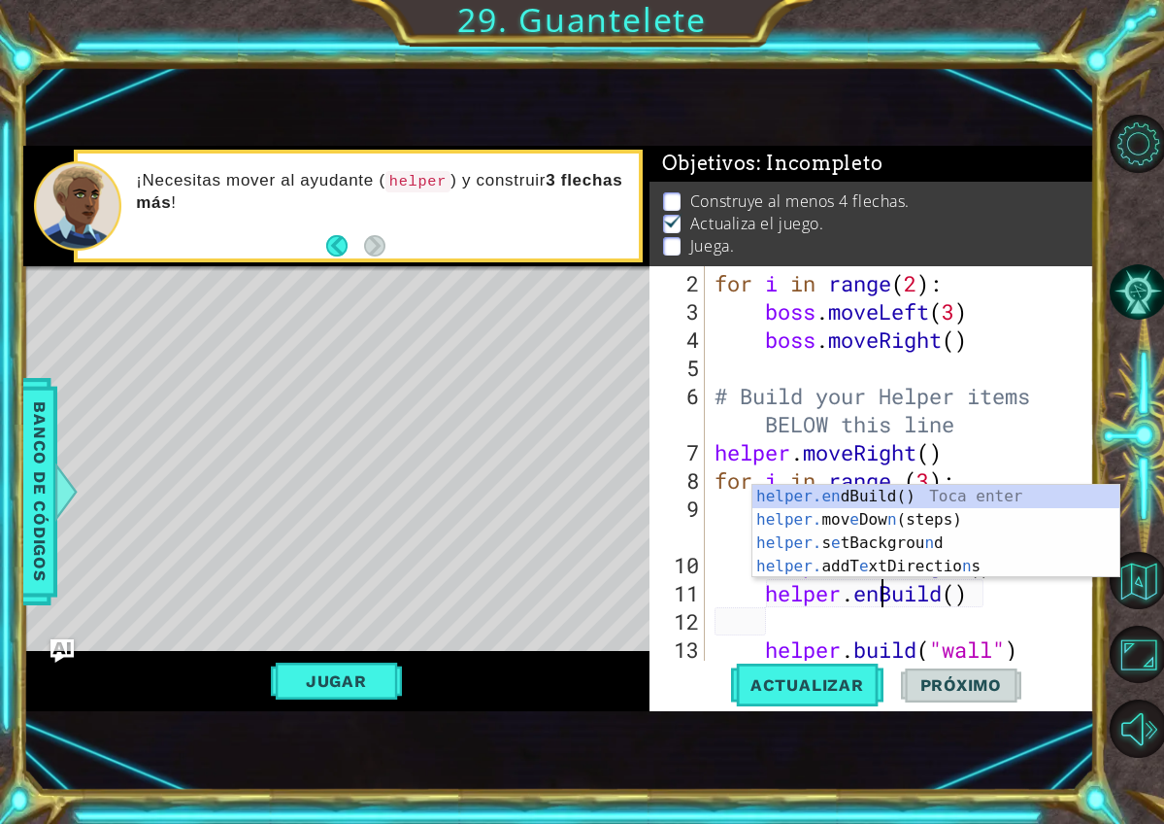
type textarea "helper.Build()"
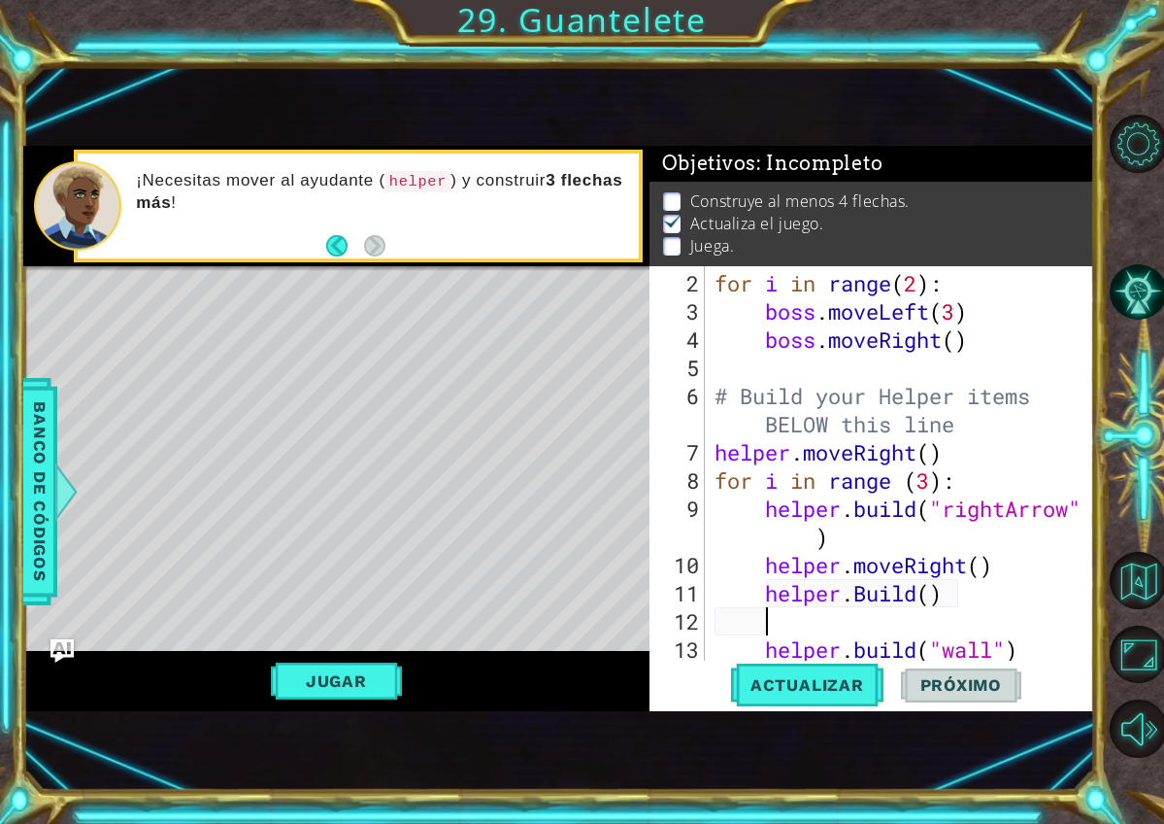
click at [944, 605] on div "for i in range ( 2 ) : boss . moveLeft ( 3 ) boss . moveRight ( ) # Build your …" at bounding box center [905, 494] width 389 height 451
click at [935, 604] on div "for i in range ( 2 ) : boss . moveLeft ( 3 ) boss . moveRight ( ) # Build your …" at bounding box center [905, 494] width 389 height 451
click at [932, 595] on div "for i in range ( 2 ) : boss . moveLeft ( 3 ) boss . moveRight ( ) # Build your …" at bounding box center [905, 494] width 389 height 451
drag, startPoint x: 991, startPoint y: 589, endPoint x: 926, endPoint y: 589, distance: 64.1
click at [926, 589] on div "for i in range ( 2 ) : boss . moveLeft ( 3 ) boss . moveRight ( ) # Build your …" at bounding box center [905, 494] width 389 height 451
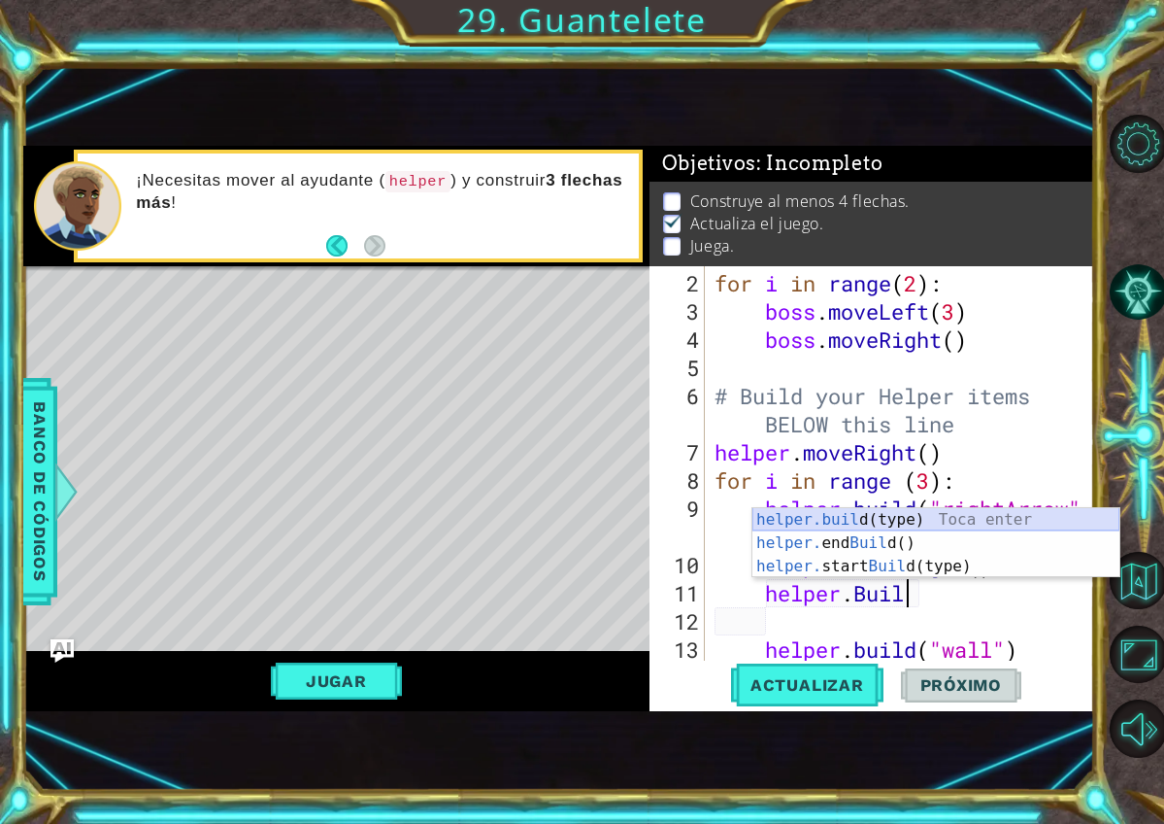
click at [926, 525] on div "helper.buil d(type) Toca enter helper. end Buil d() Toca enter helper. start Bu…" at bounding box center [936, 566] width 367 height 117
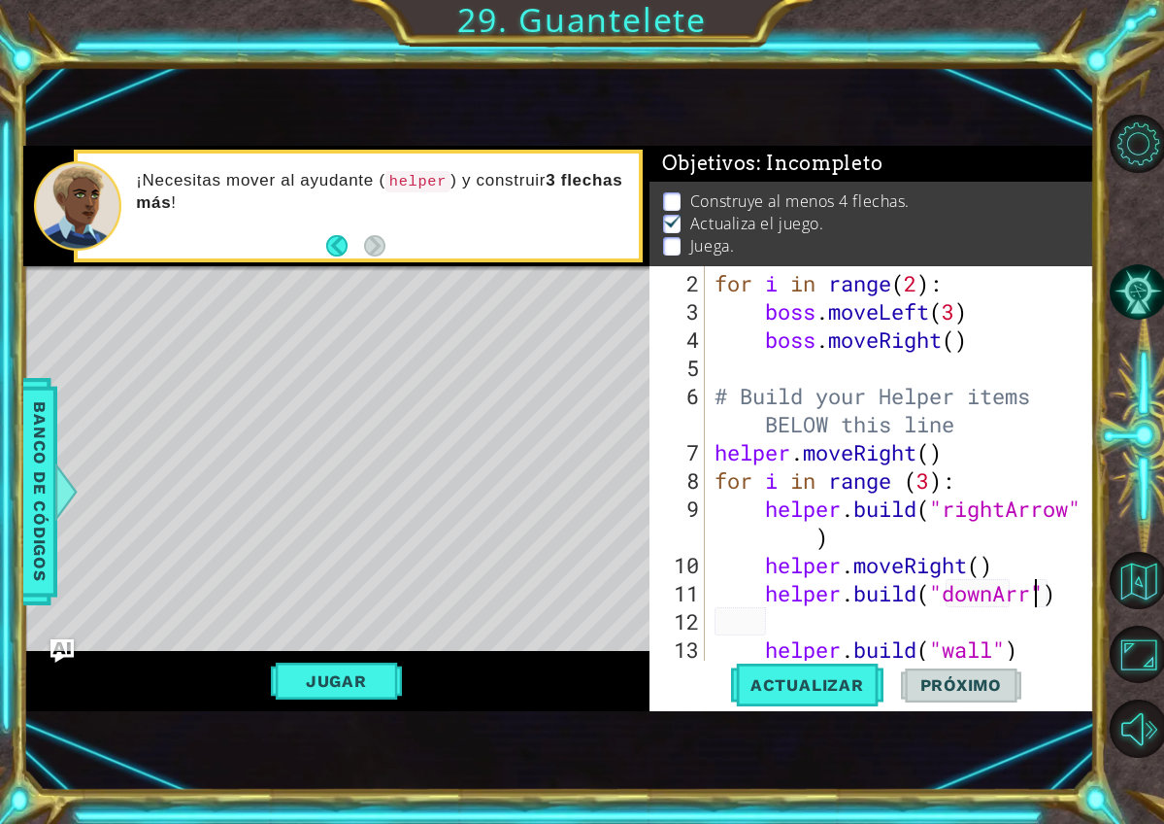
scroll to position [0, 16]
click at [815, 698] on button "Actualizar" at bounding box center [807, 684] width 152 height 45
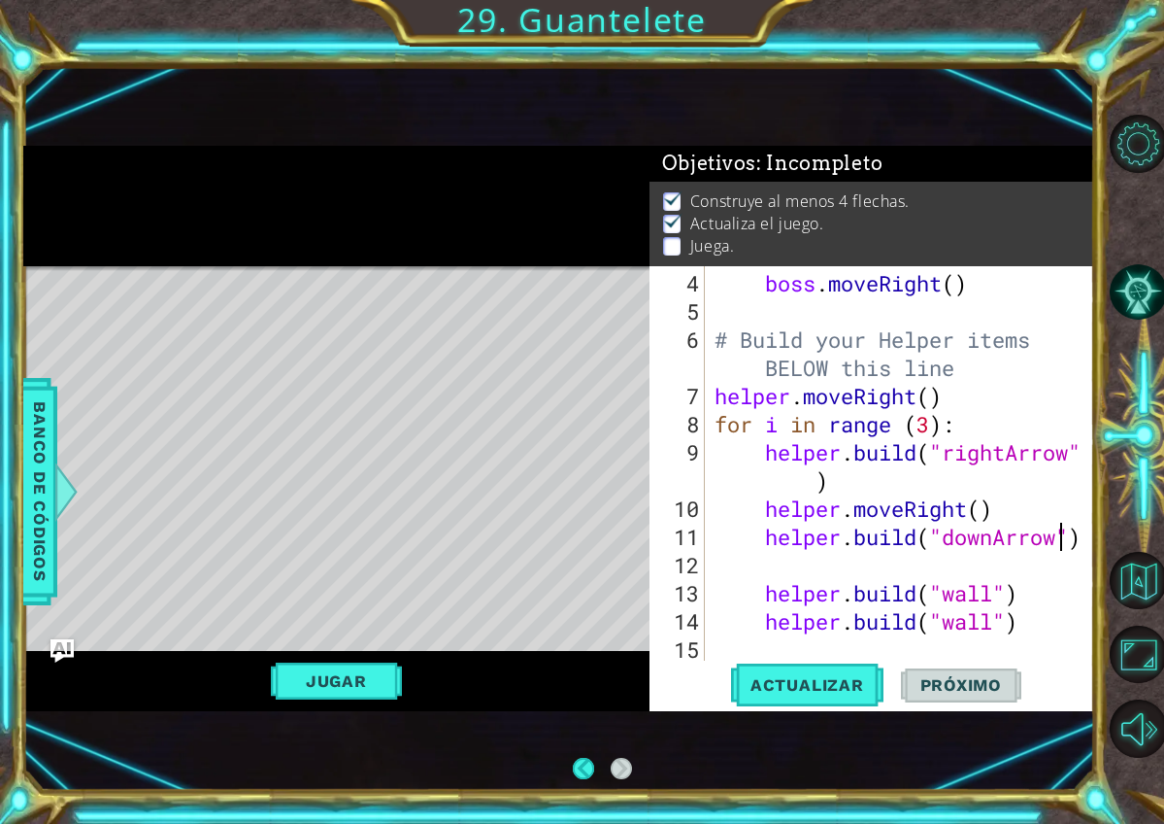
scroll to position [0, 0]
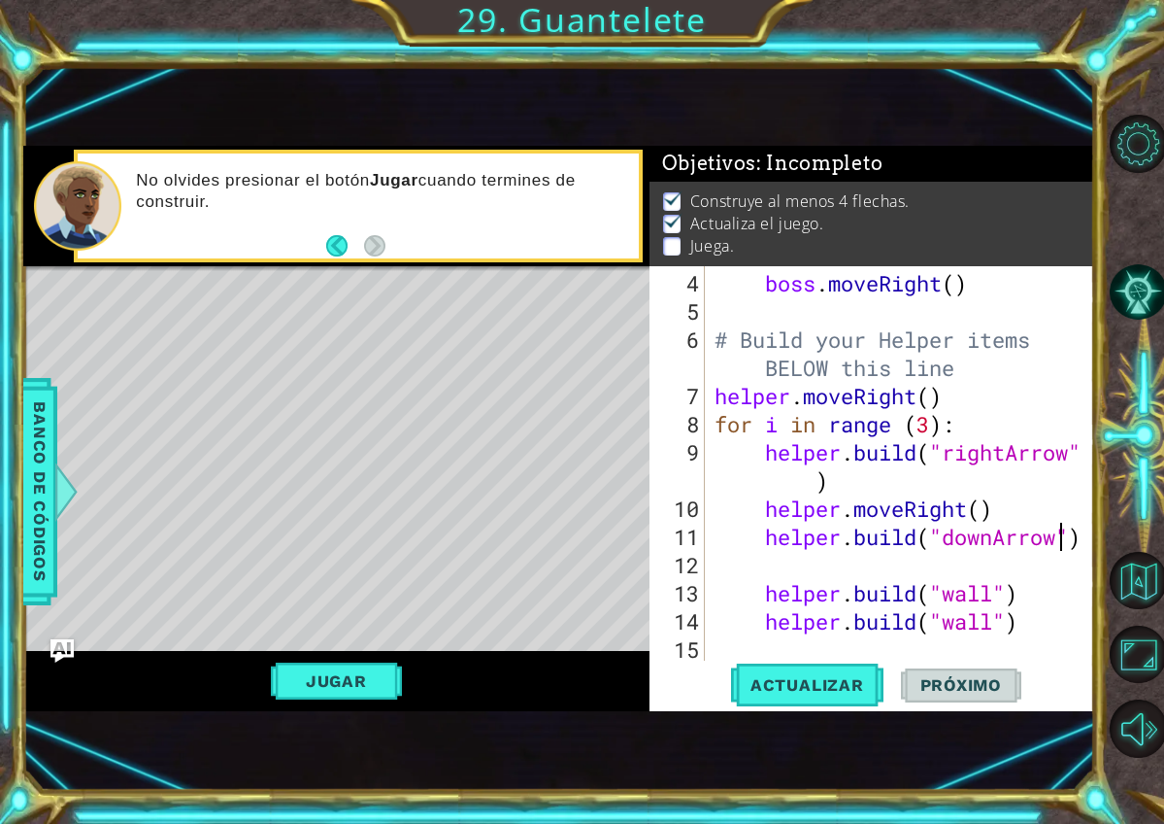
type textarea "helper.moveRight()"
click at [1020, 508] on div "boss . moveRight ( ) # Build your Helper items BELOW this line helper . moveRig…" at bounding box center [905, 494] width 389 height 451
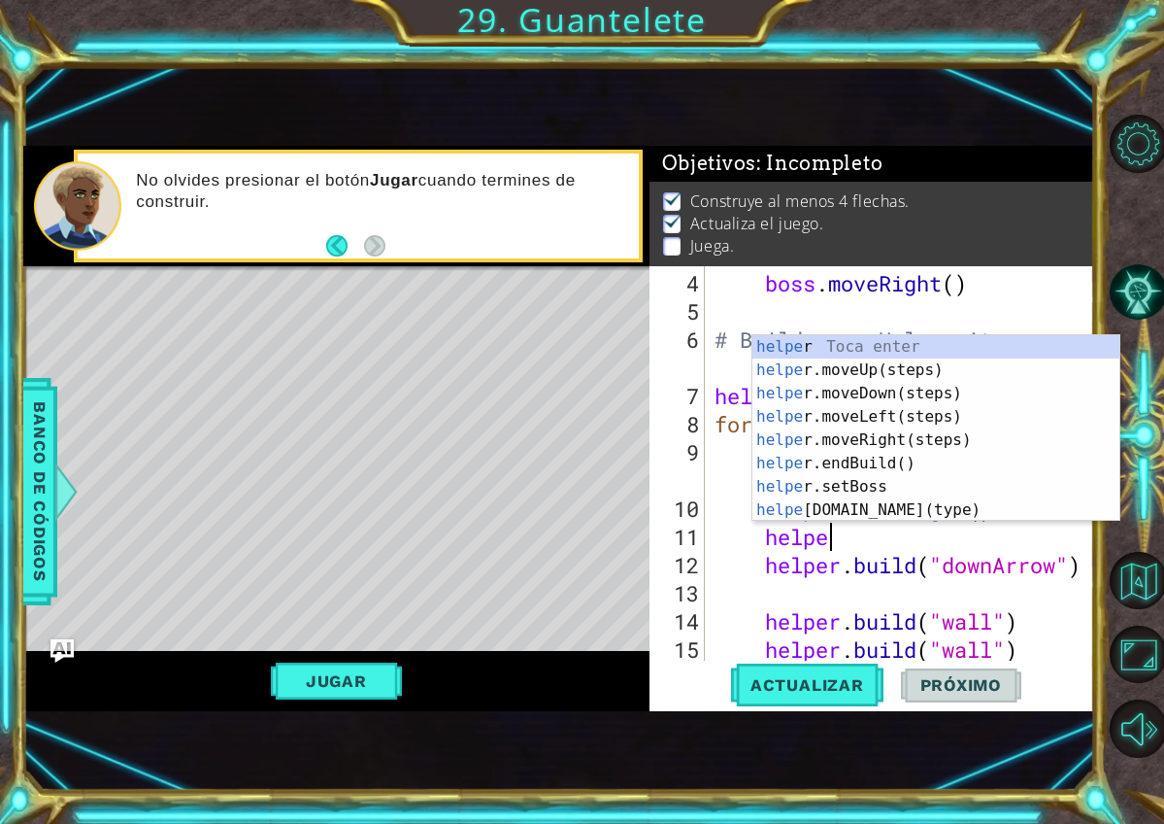
scroll to position [0, 5]
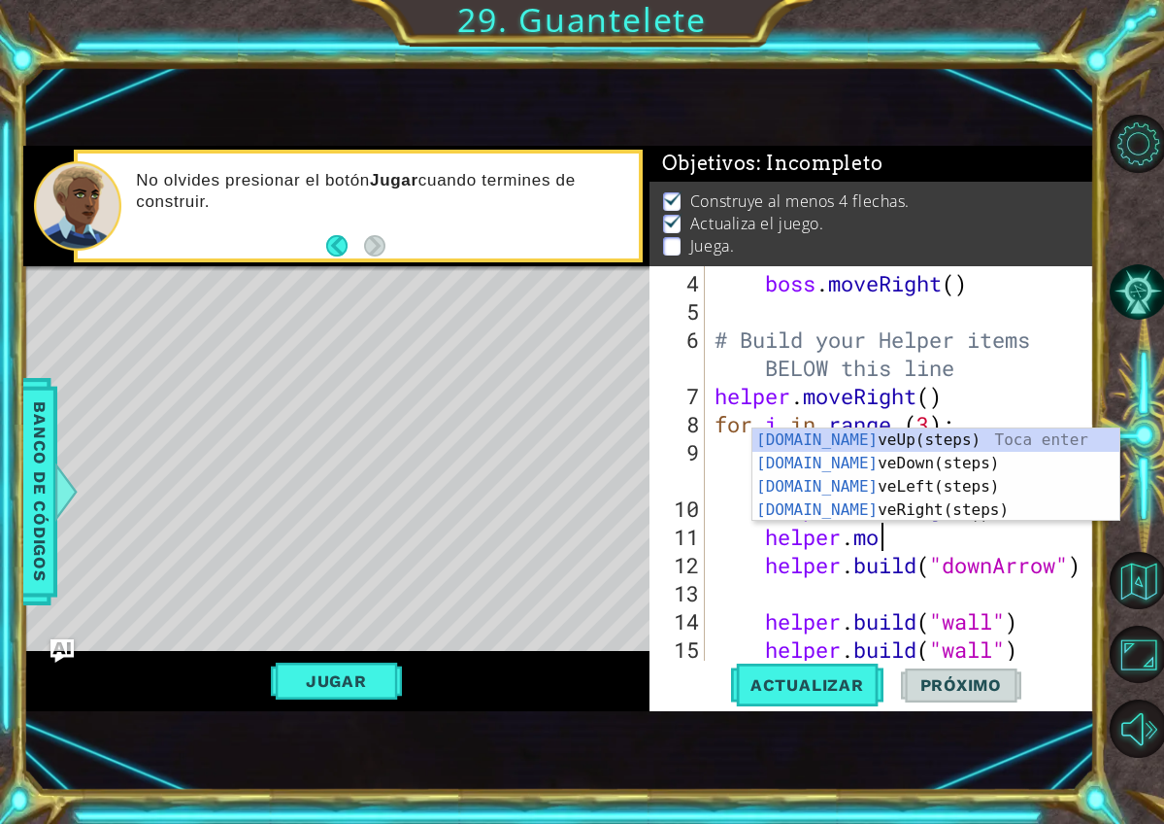
type textarea "helper.move"
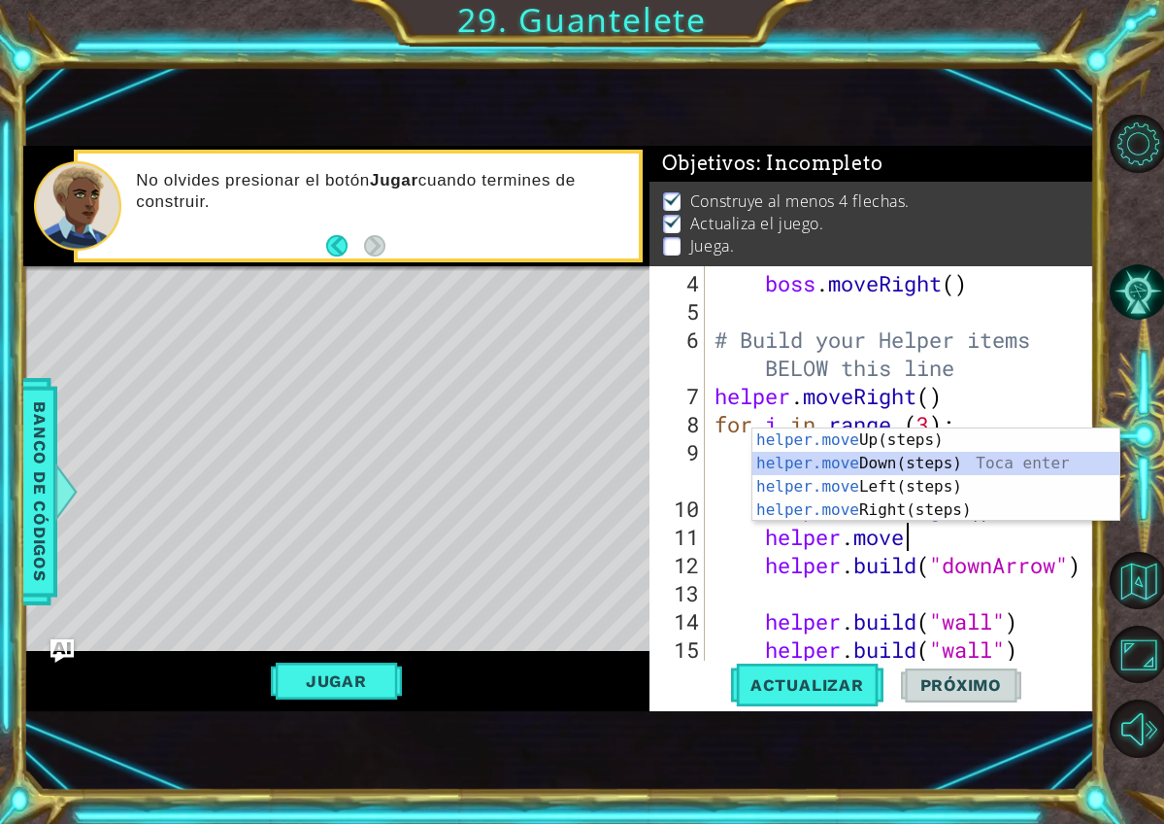
click at [990, 471] on div "helper.move Up(steps) Toca enter helper.move Down(steps) Toca enter helper.move…" at bounding box center [936, 498] width 367 height 140
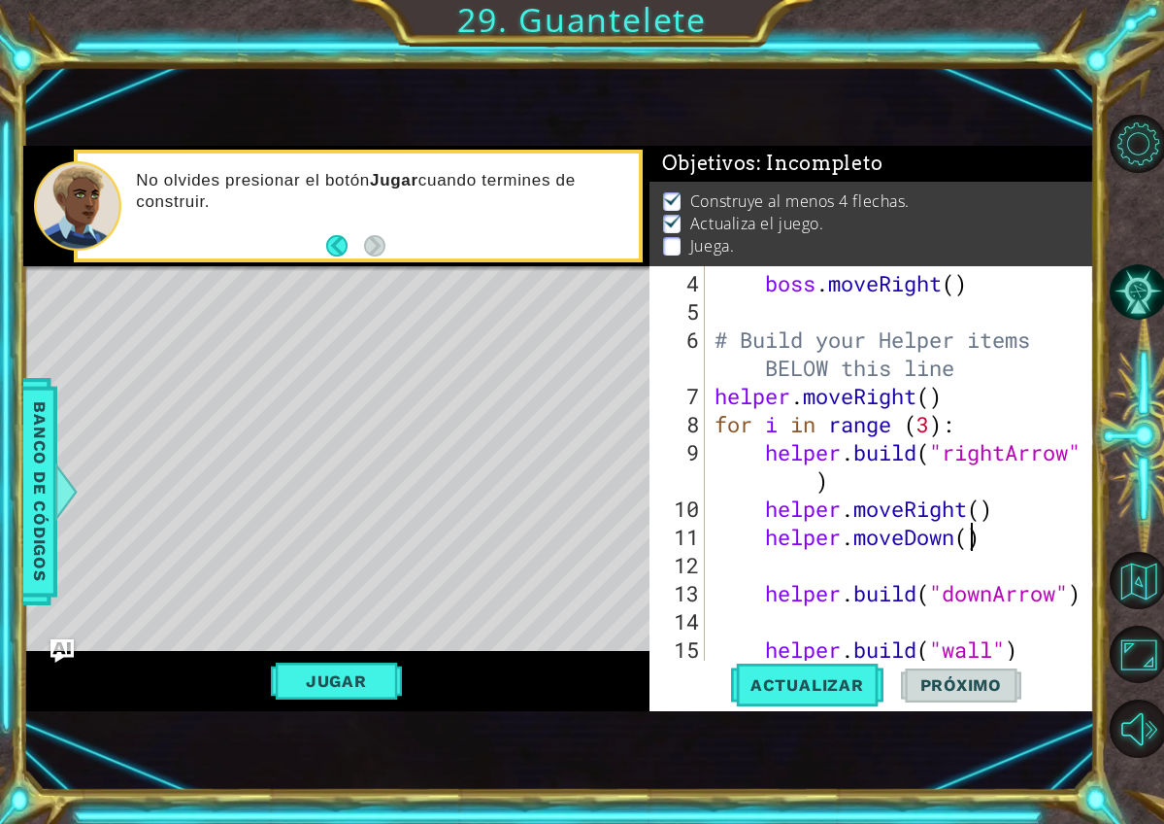
click at [970, 537] on div "boss . moveRight ( ) # Build your Helper items BELOW this line helper . moveRig…" at bounding box center [905, 494] width 389 height 451
click at [827, 705] on button "Actualizar" at bounding box center [807, 684] width 152 height 45
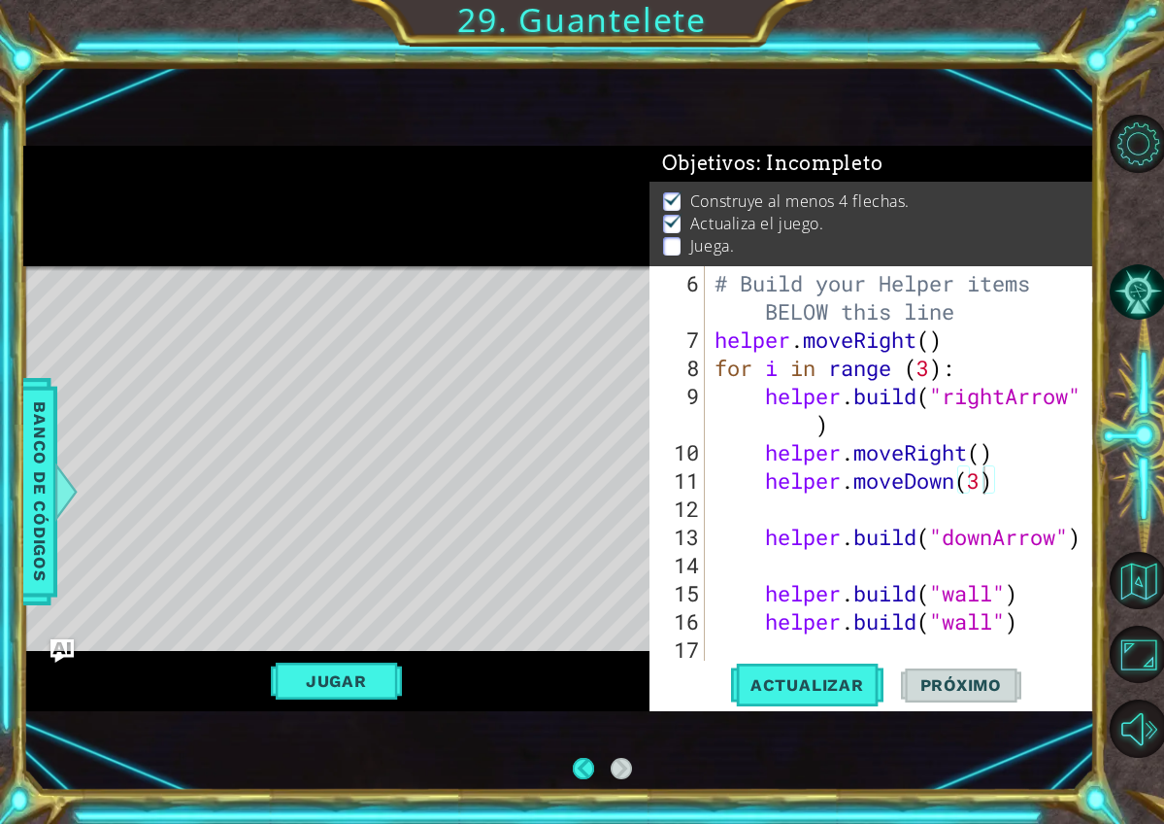
scroll to position [197, 0]
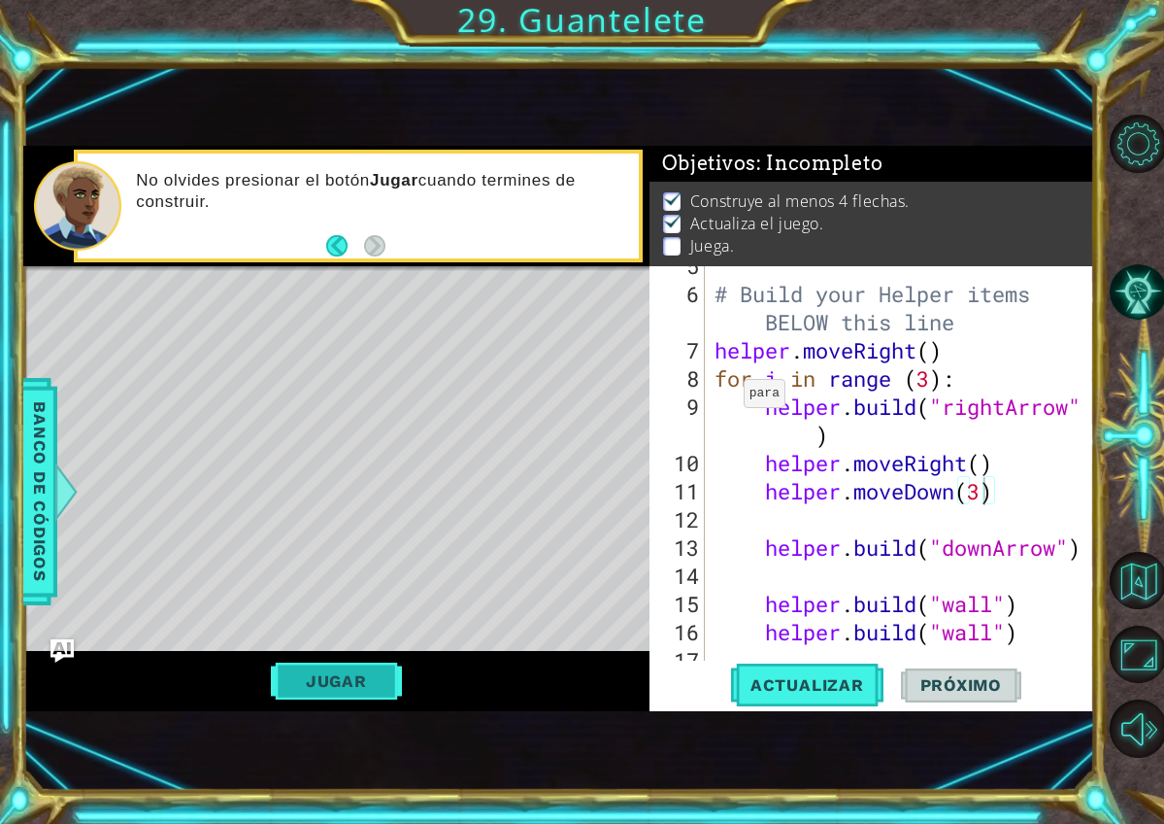
click at [337, 692] on button "Jugar" at bounding box center [336, 680] width 131 height 37
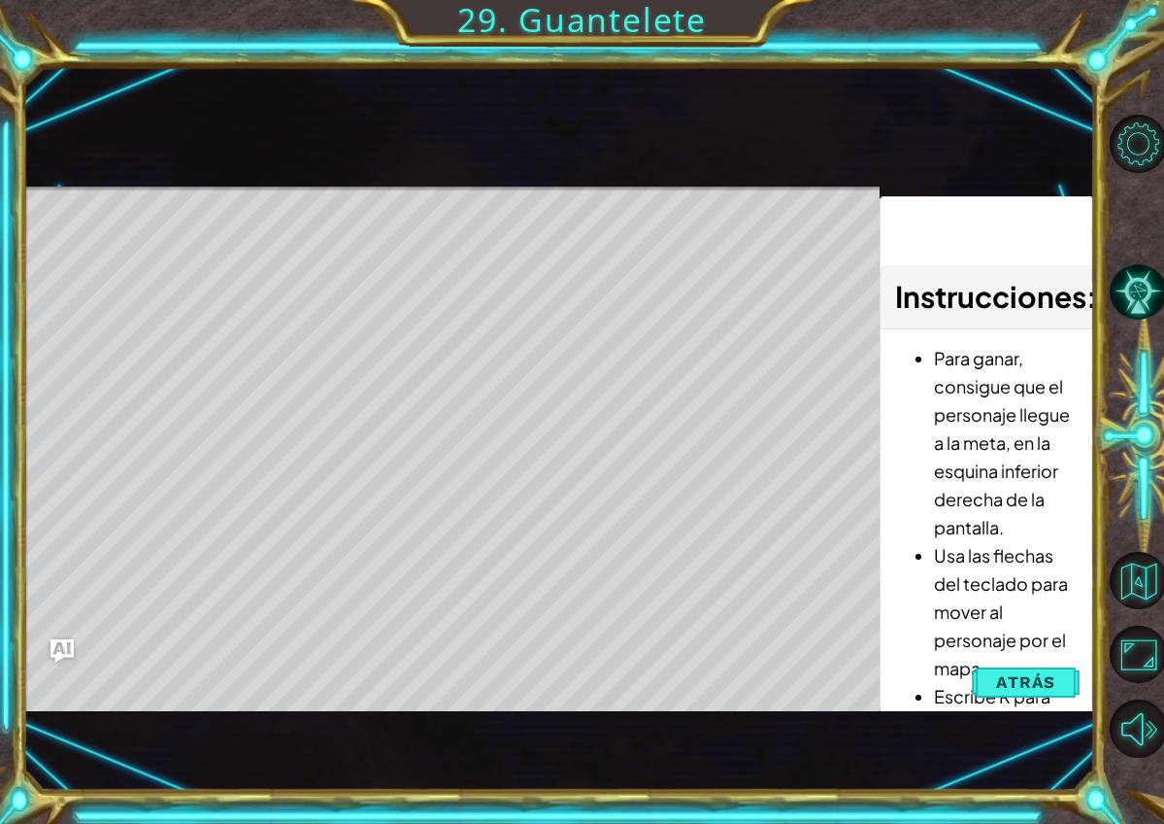
click at [1073, 447] on li "Para ganar, consigue que el personaje llegue a la meta, en la esquina inferior …" at bounding box center [1006, 442] width 145 height 197
click at [966, 688] on li "Escribe R para reiniciar el juego." at bounding box center [1006, 710] width 145 height 56
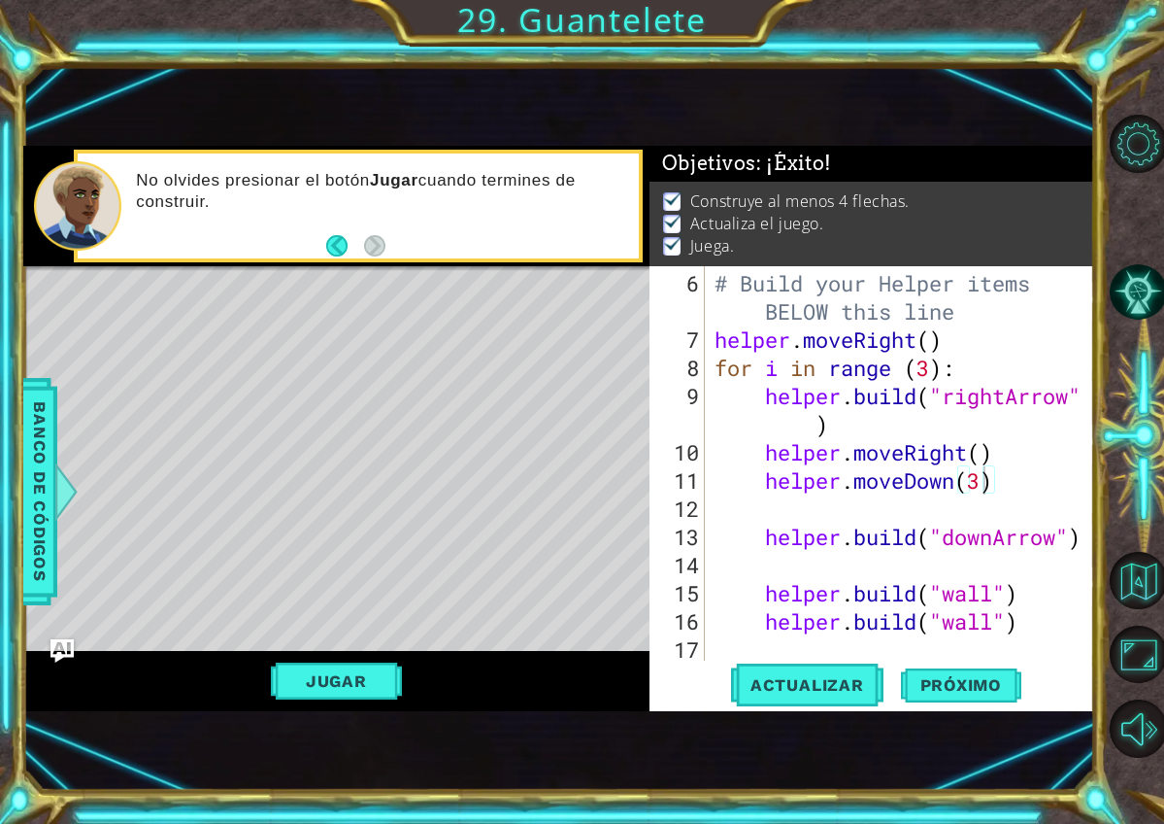
drag, startPoint x: 708, startPoint y: 335, endPoint x: 826, endPoint y: 389, distance: 130.4
click at [826, 389] on div "helper.moveDown(3) 6 7 8 9 10 11 12 13 14 15 16 17 # Build your Helper items BE…" at bounding box center [870, 463] width 441 height 394
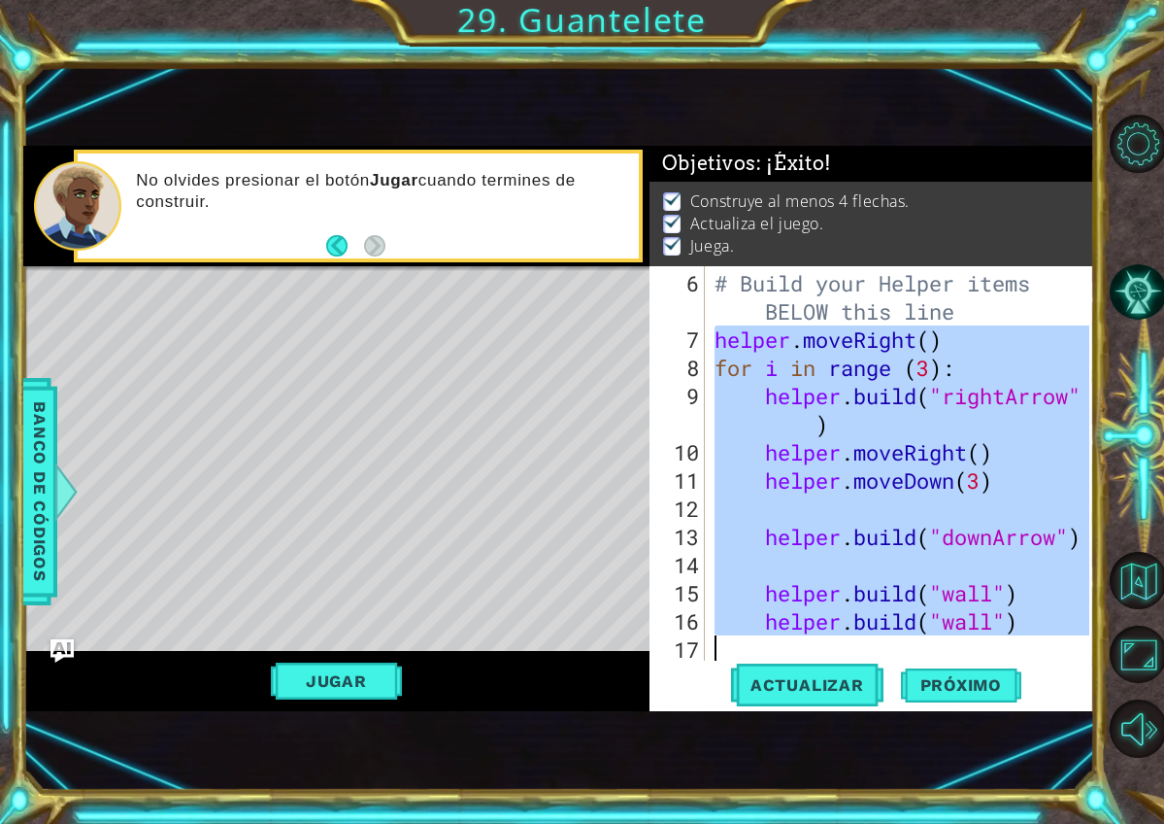
drag, startPoint x: 714, startPoint y: 345, endPoint x: 1028, endPoint y: 823, distance: 572.1
click at [1028, 823] on div "1 2 3 4 5 6 # Don't touch the boss code until Vega says you're ready! for i in …" at bounding box center [582, 412] width 1164 height 824
type textarea "helper.build("wall")"
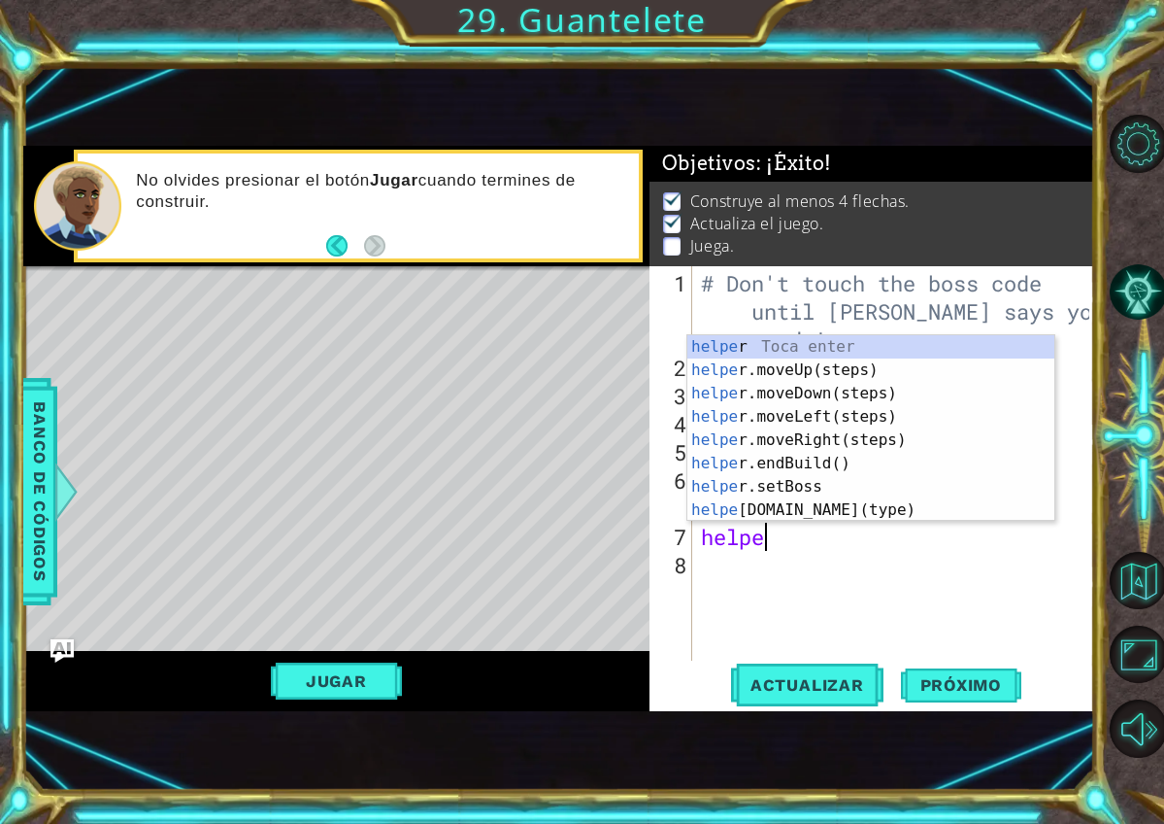
scroll to position [0, 2]
type textarea "helper"
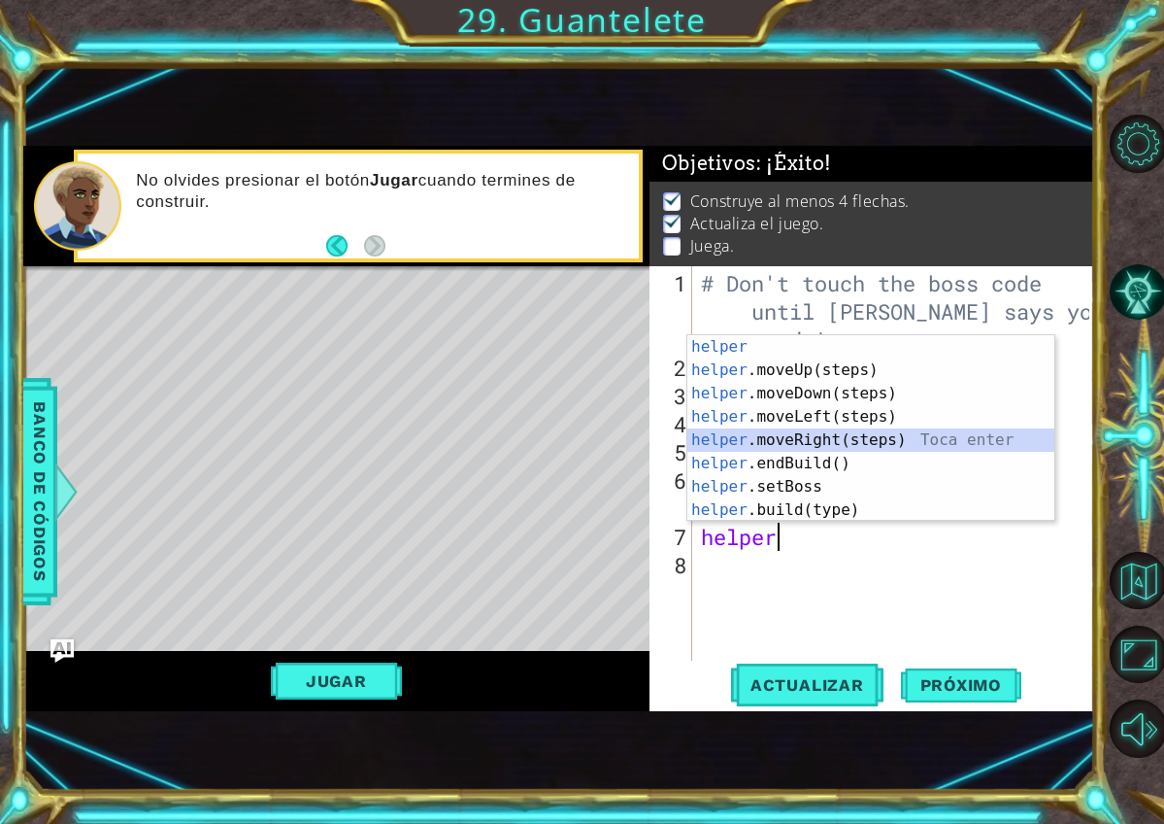
click at [843, 444] on div "helper Toca enter helper .moveUp(steps) Toca enter helper .moveDown(steps) Toca…" at bounding box center [871, 451] width 367 height 233
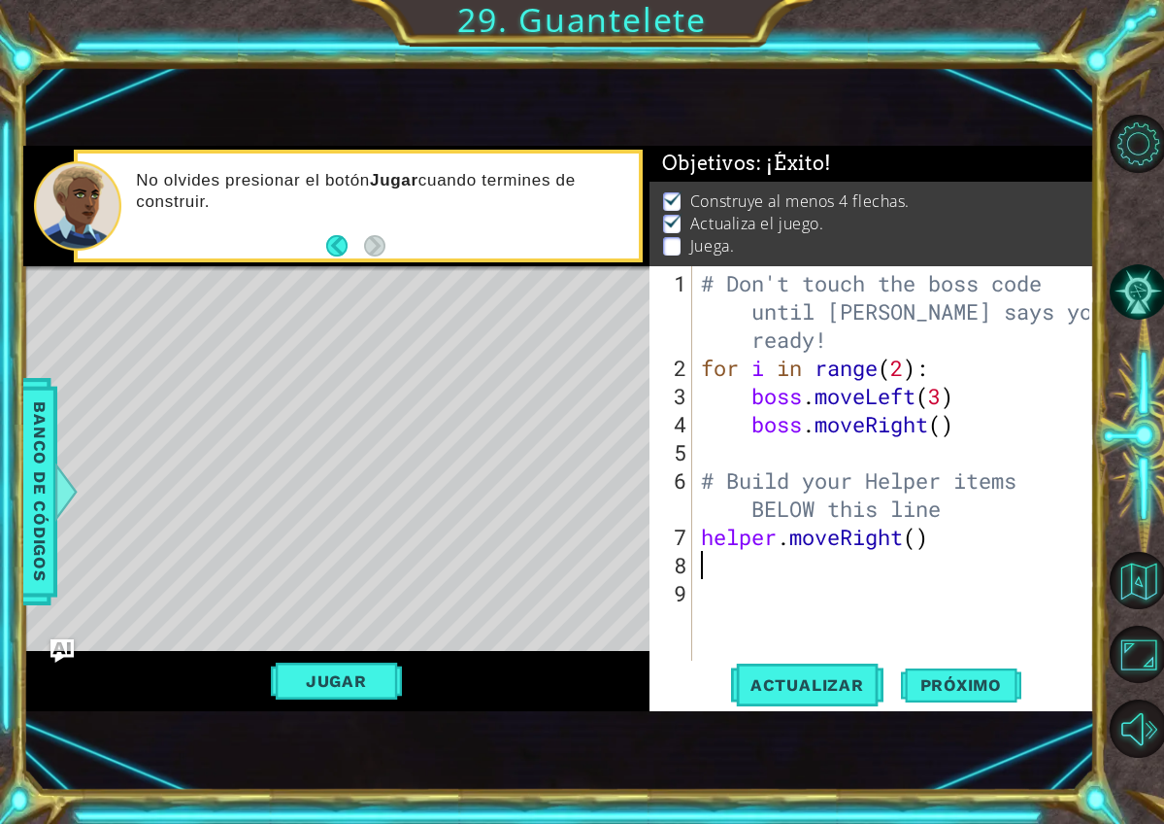
scroll to position [0, 0]
click at [922, 543] on div "# Don't touch the boss code until Vega says you're ready! for i in range ( 2 ) …" at bounding box center [898, 522] width 403 height 507
type textarea "helper.moveRight(1)"
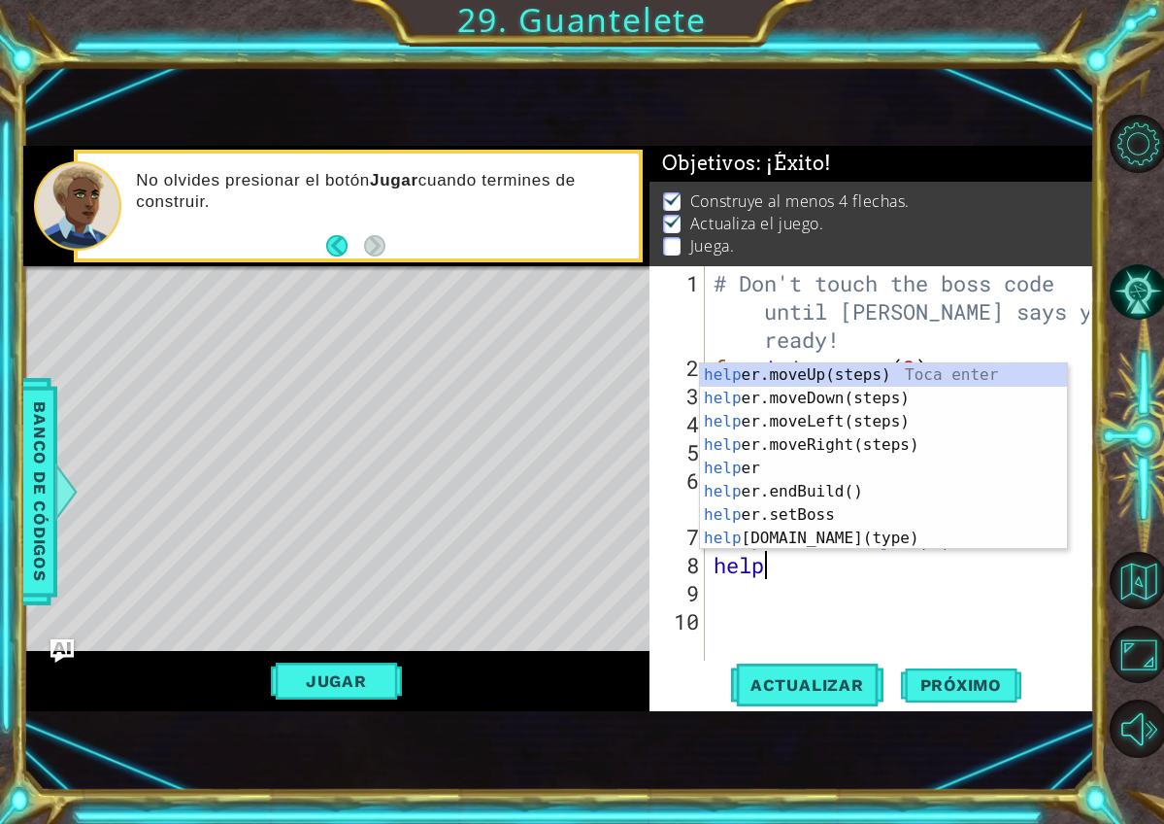
scroll to position [0, 2]
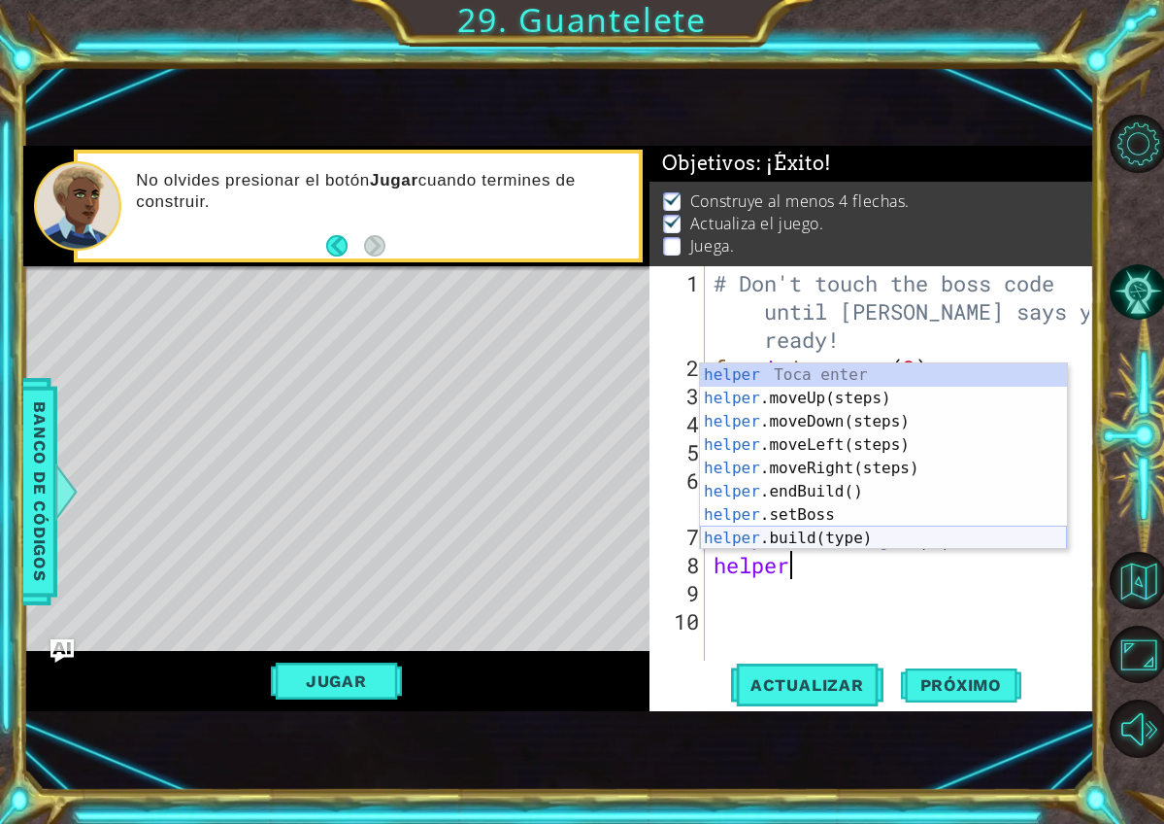
click at [865, 544] on div "helper Toca enter helper .moveUp(steps) Toca enter helper .moveDown(steps) Toca…" at bounding box center [883, 479] width 367 height 233
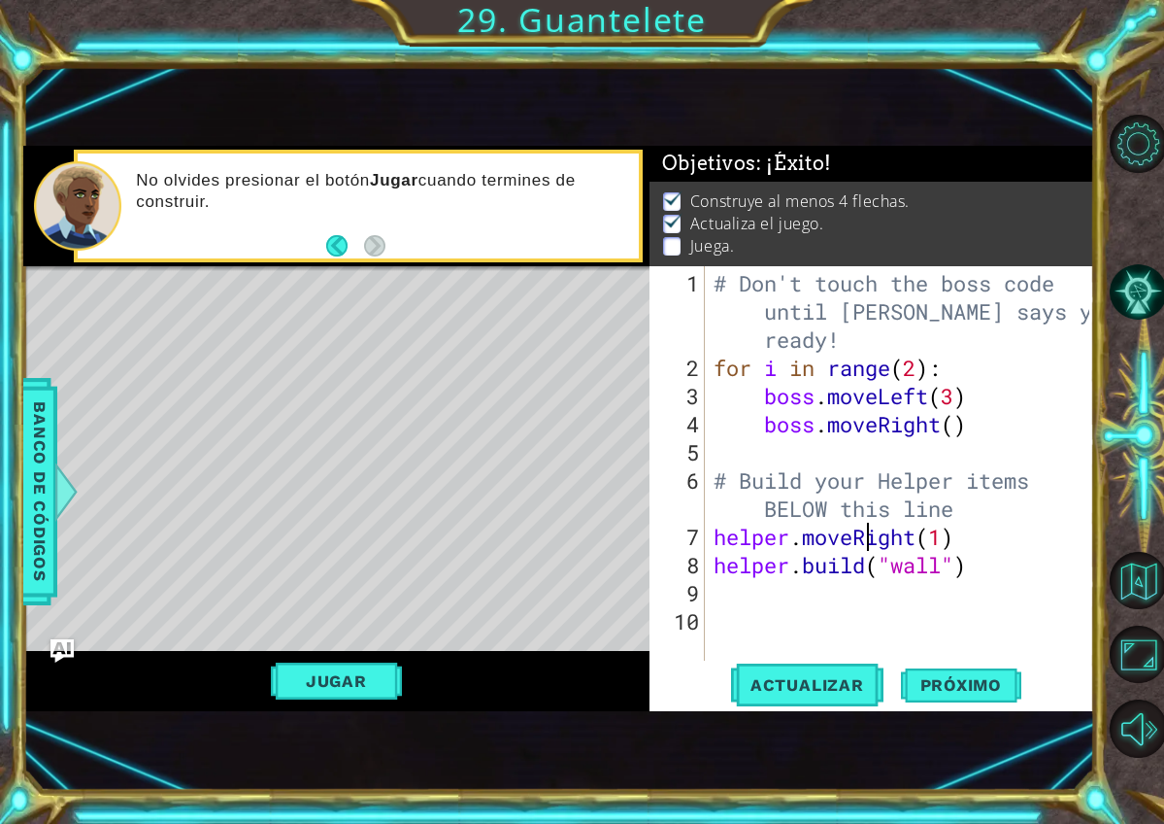
click at [865, 544] on div "# Don't touch the boss code until Vega says you're ready! for i in range ( 2 ) …" at bounding box center [905, 522] width 390 height 507
click at [932, 566] on div "# Don't touch the boss code until Vega says you're ready! for i in range ( 2 ) …" at bounding box center [905, 522] width 390 height 507
type textarea "helper.build("rightArrow")"
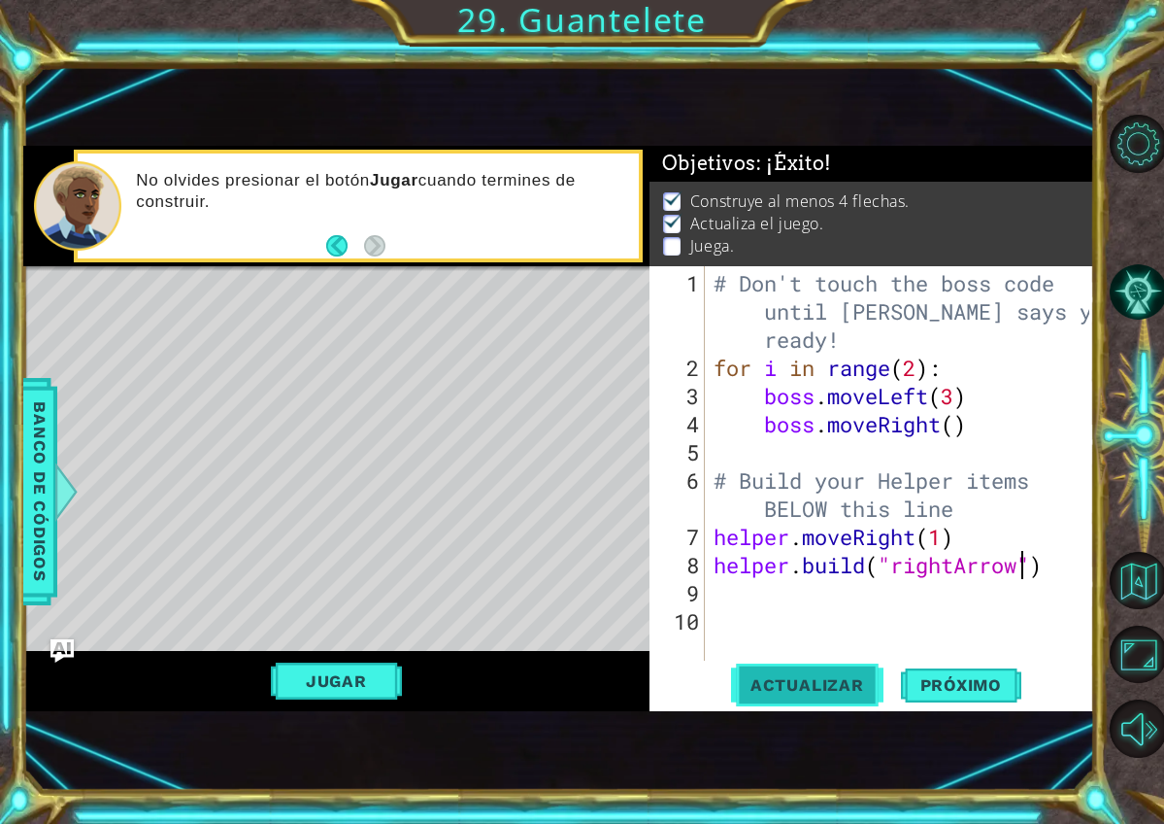
click at [832, 697] on button "Actualizar" at bounding box center [807, 684] width 152 height 45
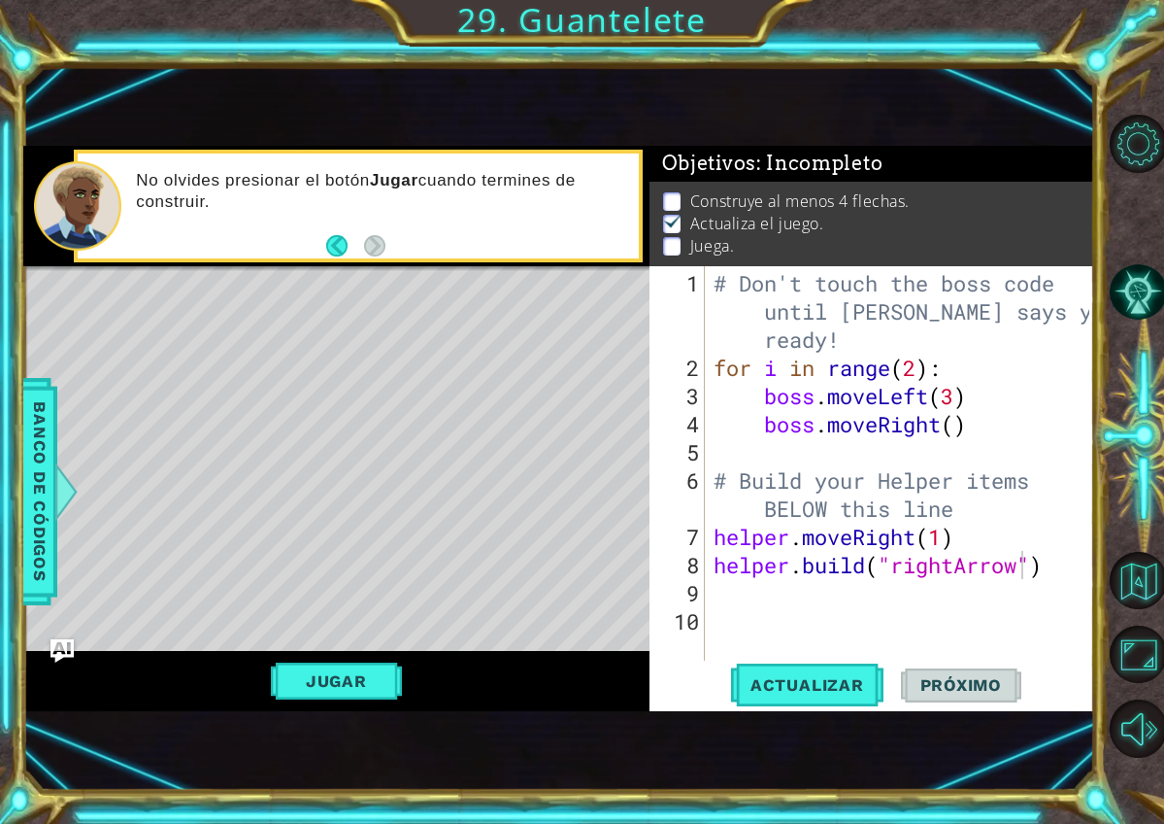
click at [780, 603] on div "# Don't touch the boss code until Vega says you're ready! for i in range ( 2 ) …" at bounding box center [905, 522] width 390 height 507
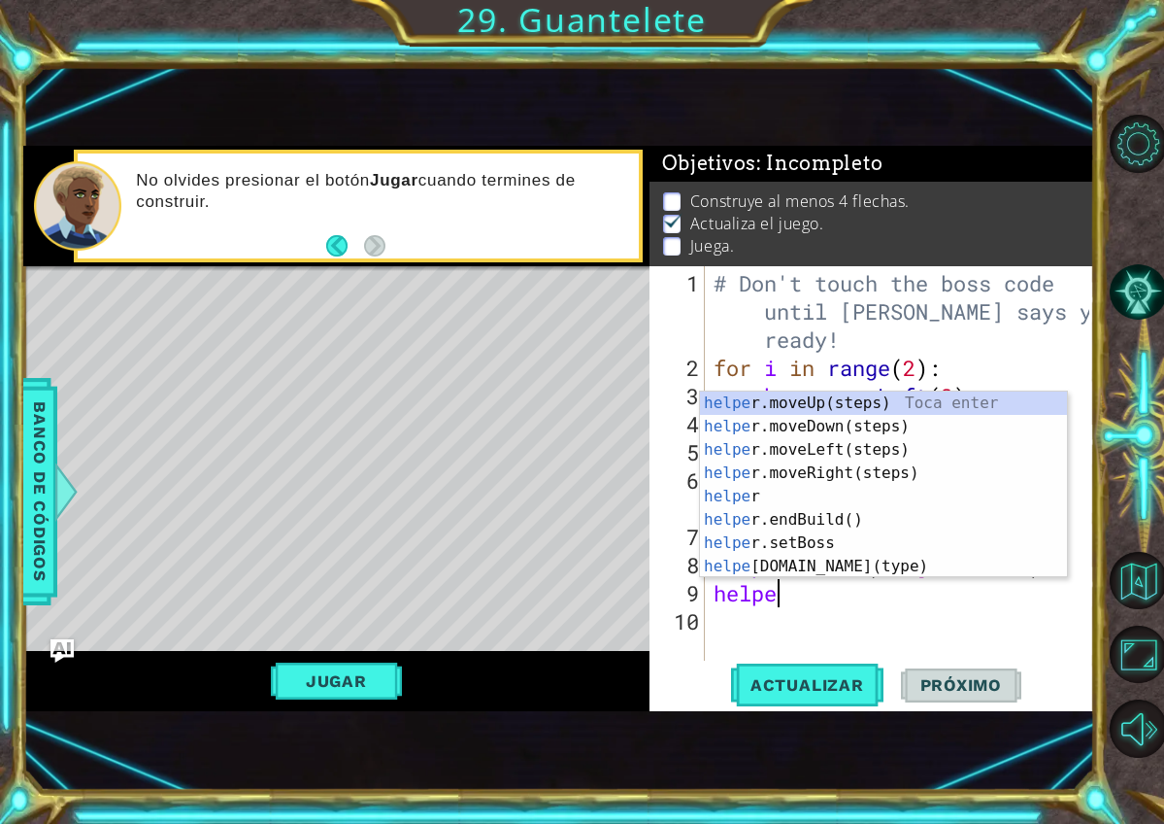
scroll to position [0, 2]
type textarea "helper"
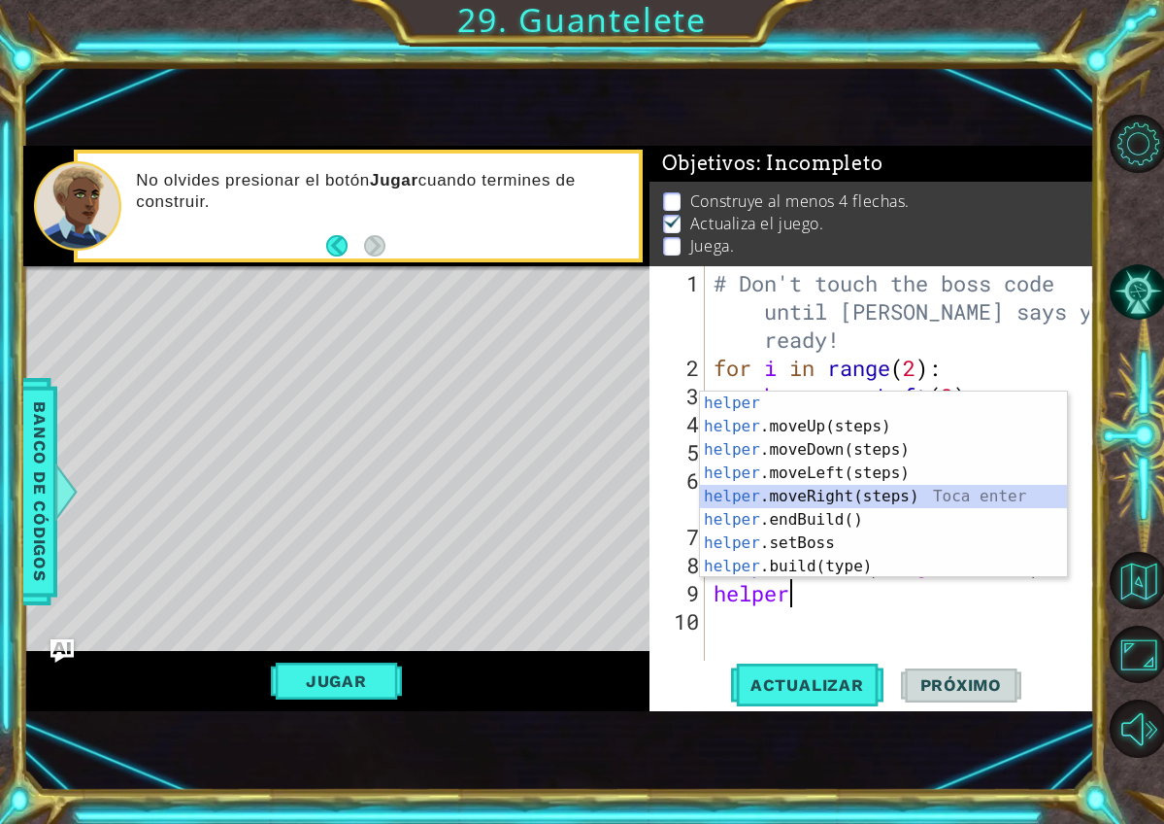
click at [873, 492] on div "helper Toca enter helper .moveUp(steps) Toca enter helper .moveDown(steps) Toca…" at bounding box center [883, 507] width 367 height 233
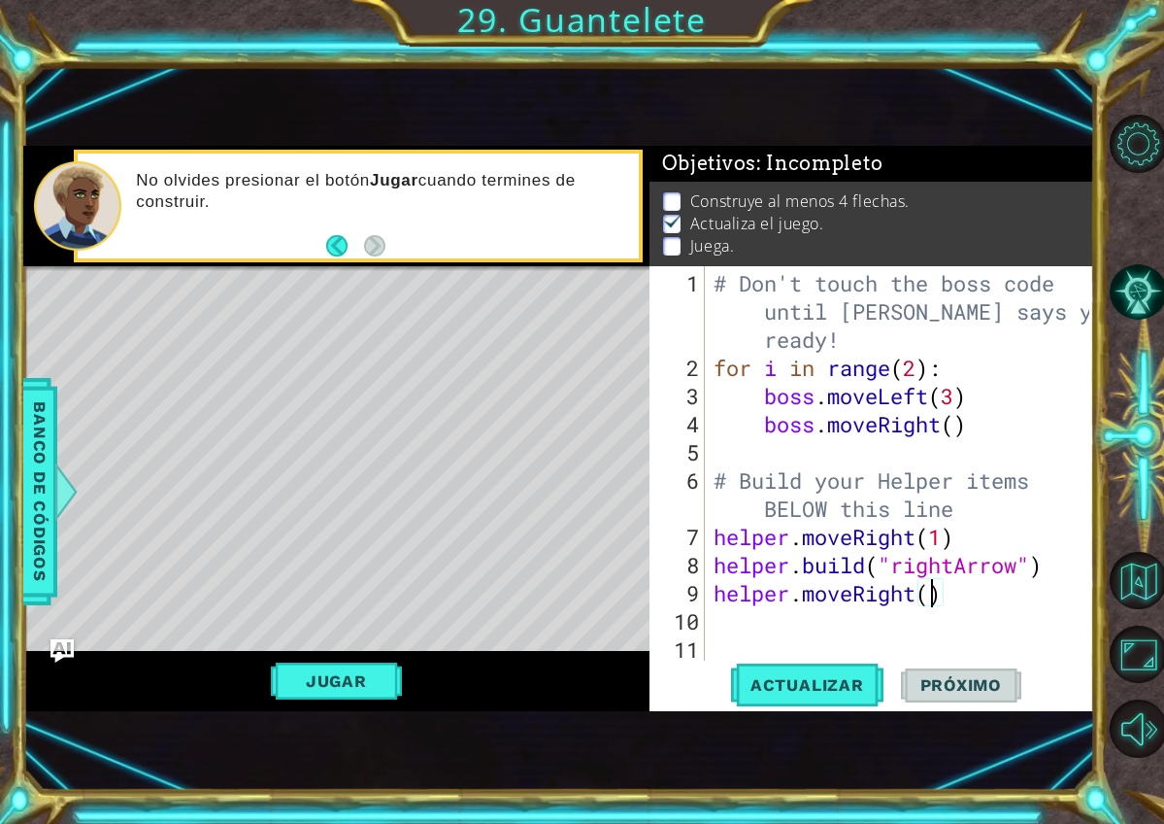
click at [934, 592] on div "# Don't touch the boss code until Vega says you're ready! for i in range ( 2 ) …" at bounding box center [905, 522] width 390 height 507
type textarea "helper.moveRight()"
click at [965, 590] on div "# Don't touch the boss code until Vega says you're ready! for i in range ( 2 ) …" at bounding box center [905, 522] width 390 height 507
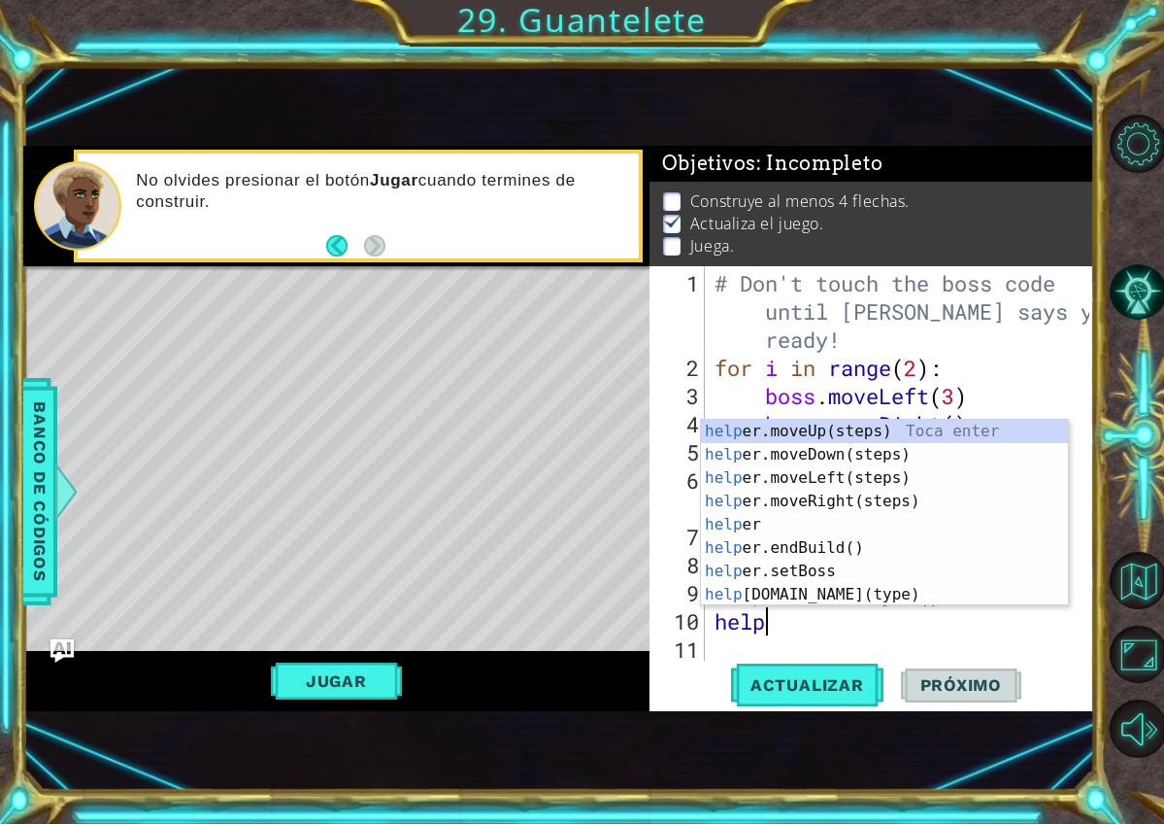
type textarea "helpe"
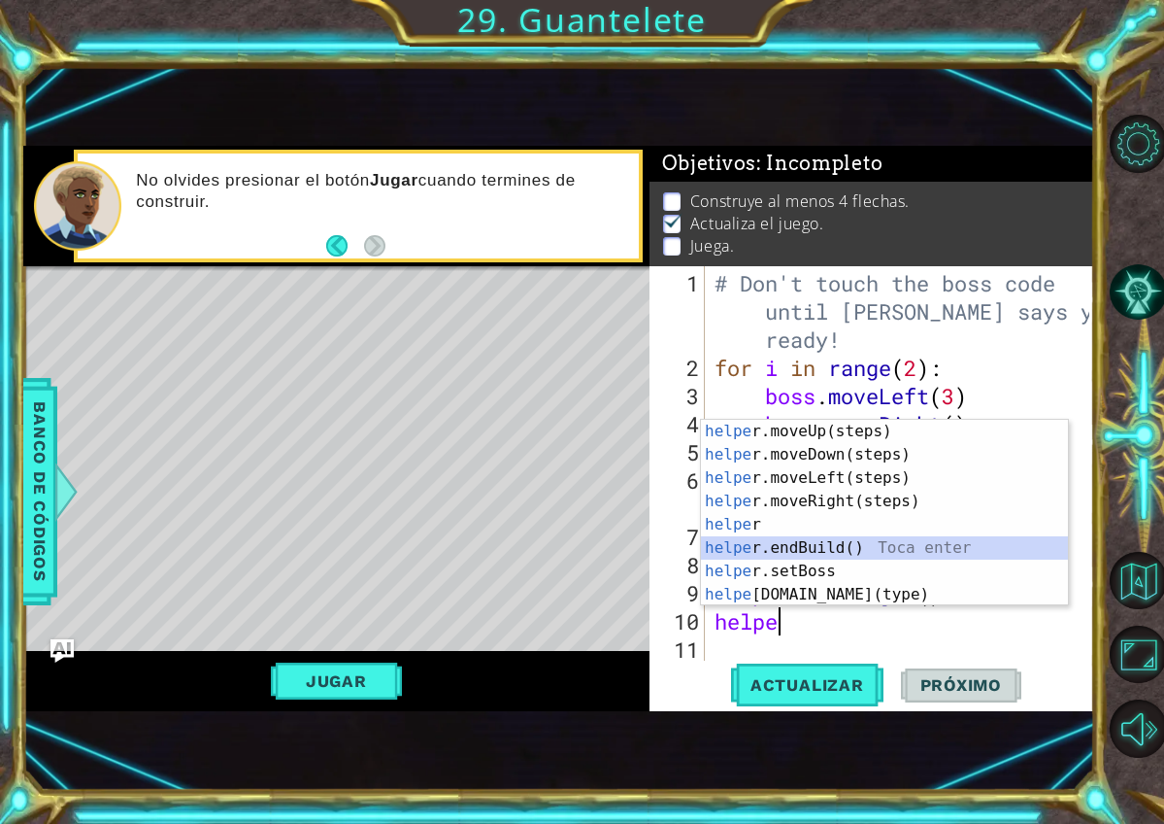
click at [884, 550] on div "helpe r.moveUp(steps) Toca enter helpe r.moveDown(steps) Toca enter helpe r.mov…" at bounding box center [884, 536] width 367 height 233
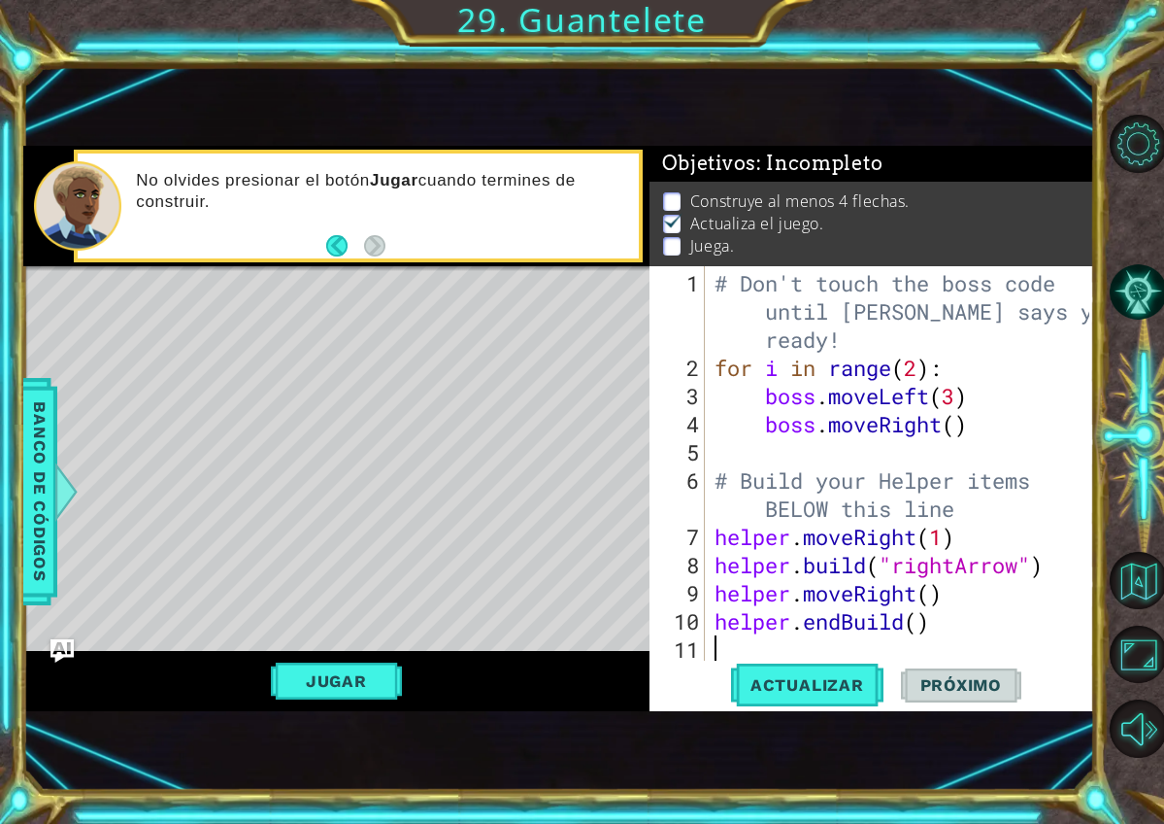
scroll to position [0, 0]
click at [927, 621] on div "# Don't touch the boss code until Vega says you're ready! for i in range ( 2 ) …" at bounding box center [905, 522] width 389 height 507
type textarea "helper.endBuild()"
click at [915, 625] on div "# Don't touch the boss code until Vega says you're ready! for i in range ( 2 ) …" at bounding box center [905, 522] width 389 height 507
drag, startPoint x: 931, startPoint y: 635, endPoint x: 783, endPoint y: 652, distance: 149.5
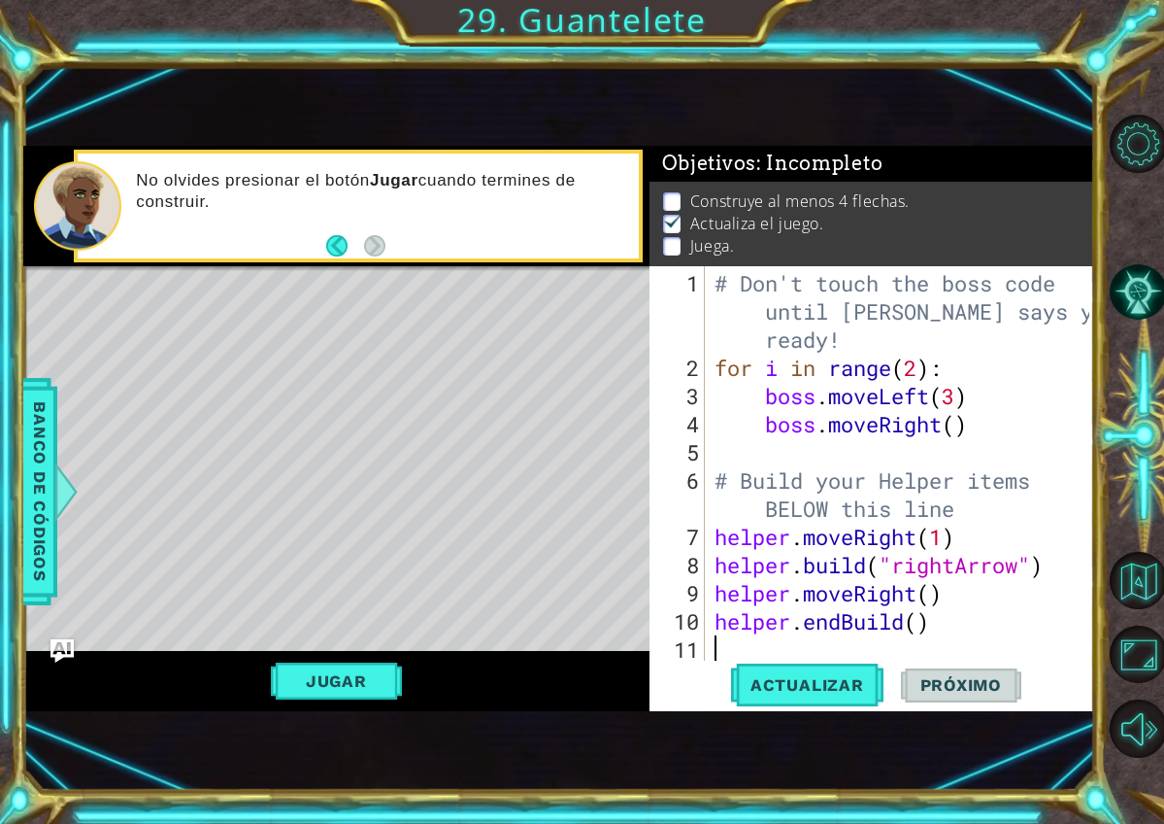
click at [783, 652] on div "# Don't touch the boss code until Vega says you're ready! for i in range ( 2 ) …" at bounding box center [905, 522] width 389 height 507
drag, startPoint x: 930, startPoint y: 629, endPoint x: 806, endPoint y: 622, distance: 124.6
click at [808, 622] on div "# Don't touch the boss code until Vega says you're ready! for i in range ( 2 ) …" at bounding box center [905, 522] width 389 height 507
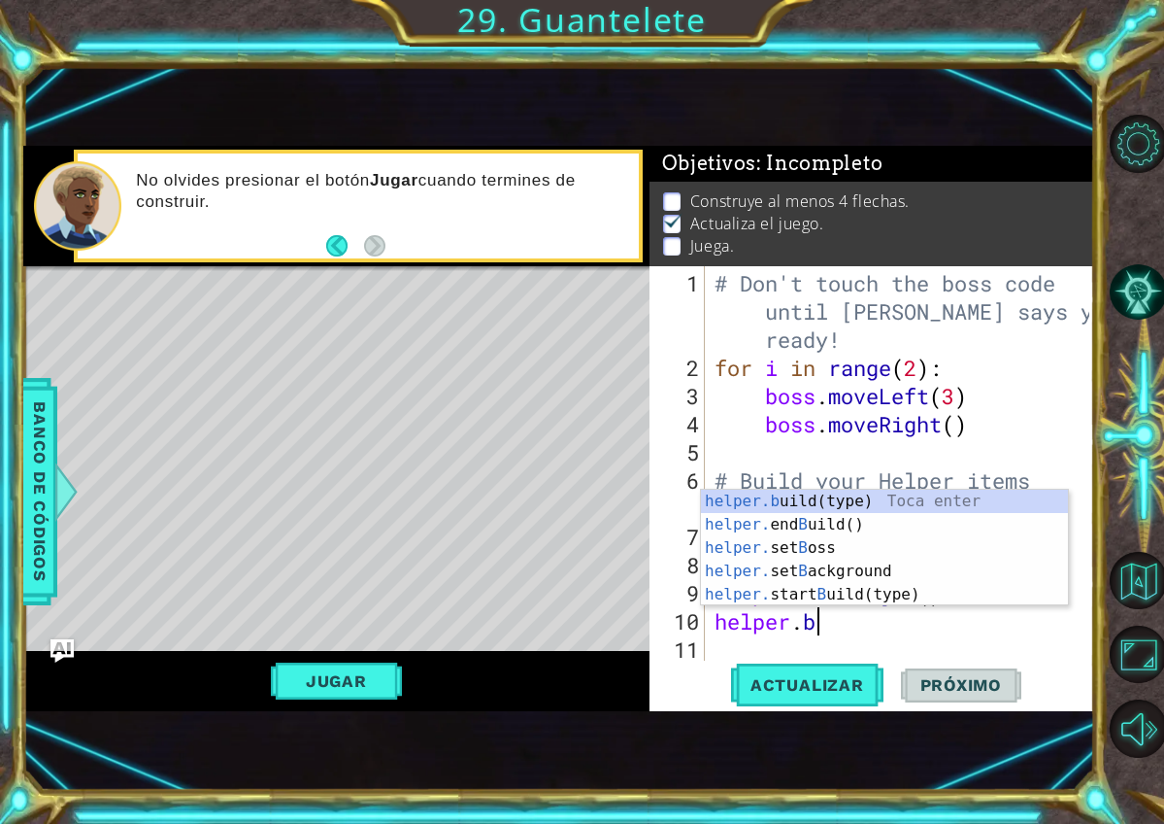
scroll to position [0, 3]
click at [838, 505] on div "helper.b uild(type) Toca enter helper. end B uild() Toca enter helper. set B os…" at bounding box center [884, 570] width 367 height 163
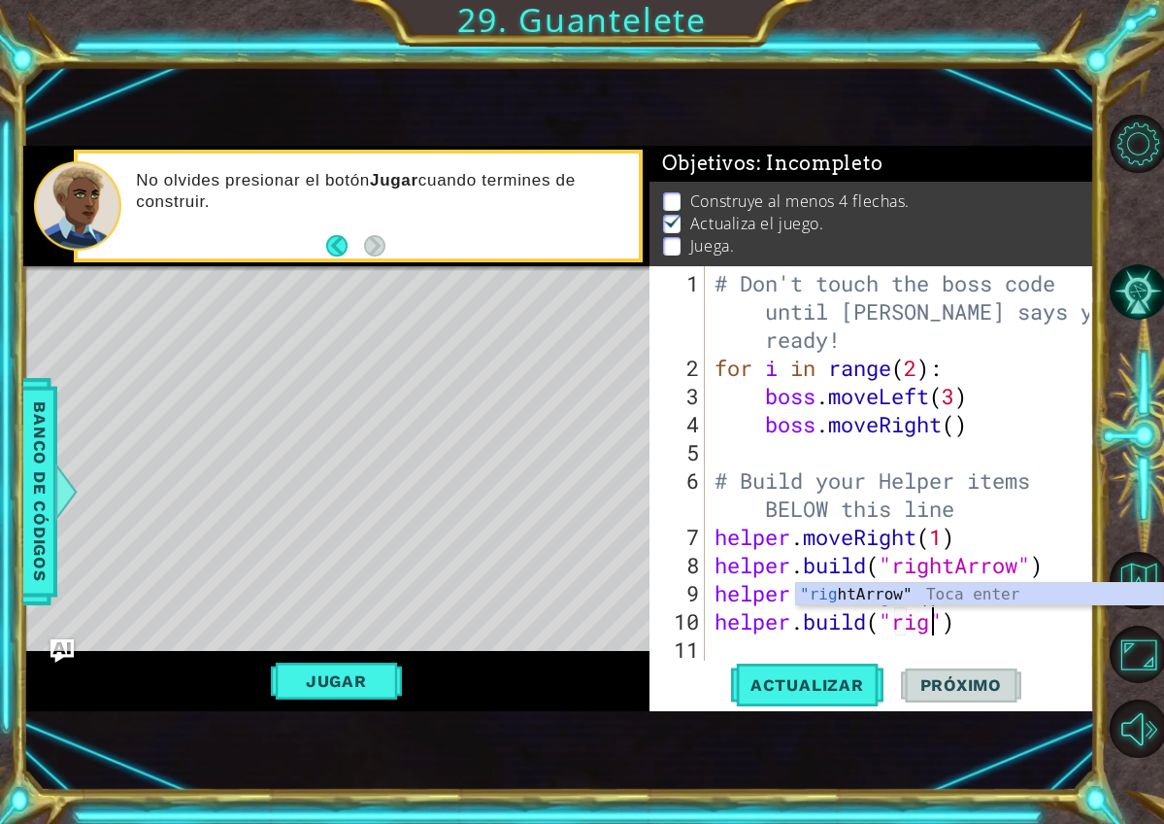
scroll to position [0, 11]
click at [968, 597] on div ""right Arrow" Toca enter" at bounding box center [979, 618] width 367 height 70
type textarea "helper.build("rightArrow")"
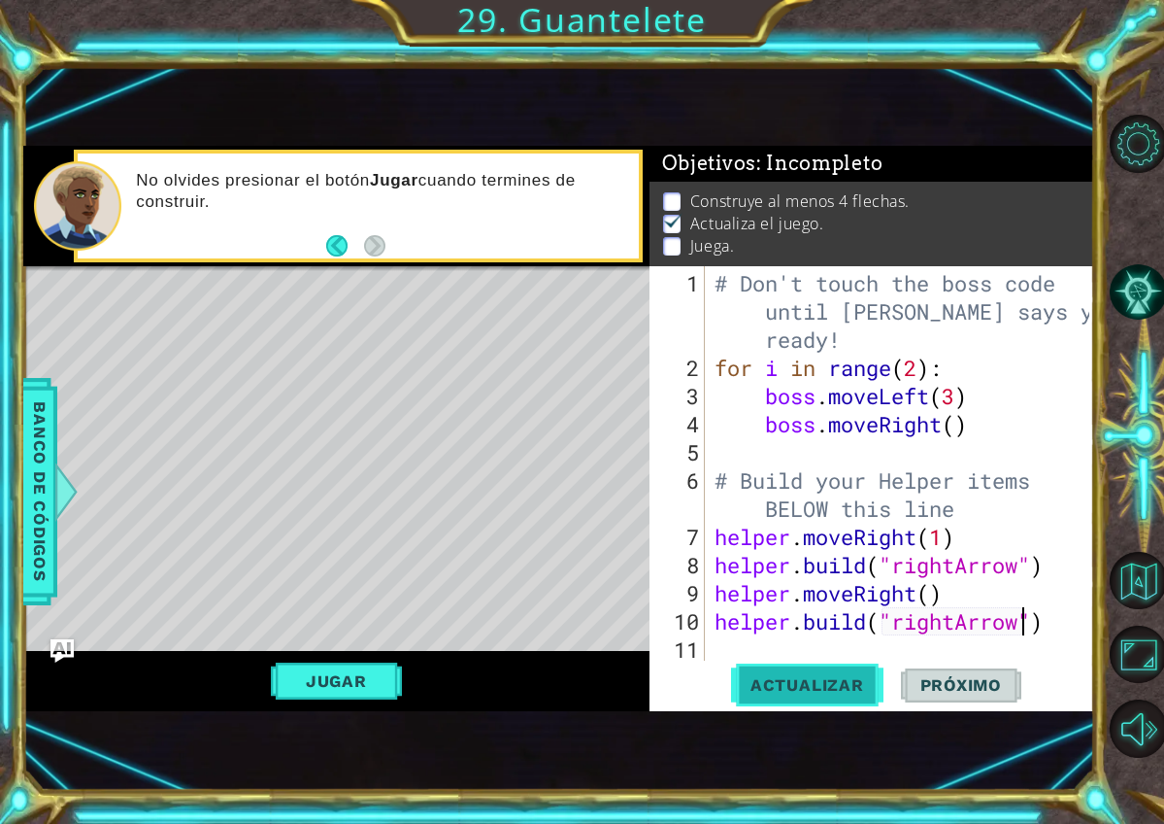
click at [871, 682] on span "Actualizar" at bounding box center [807, 684] width 152 height 19
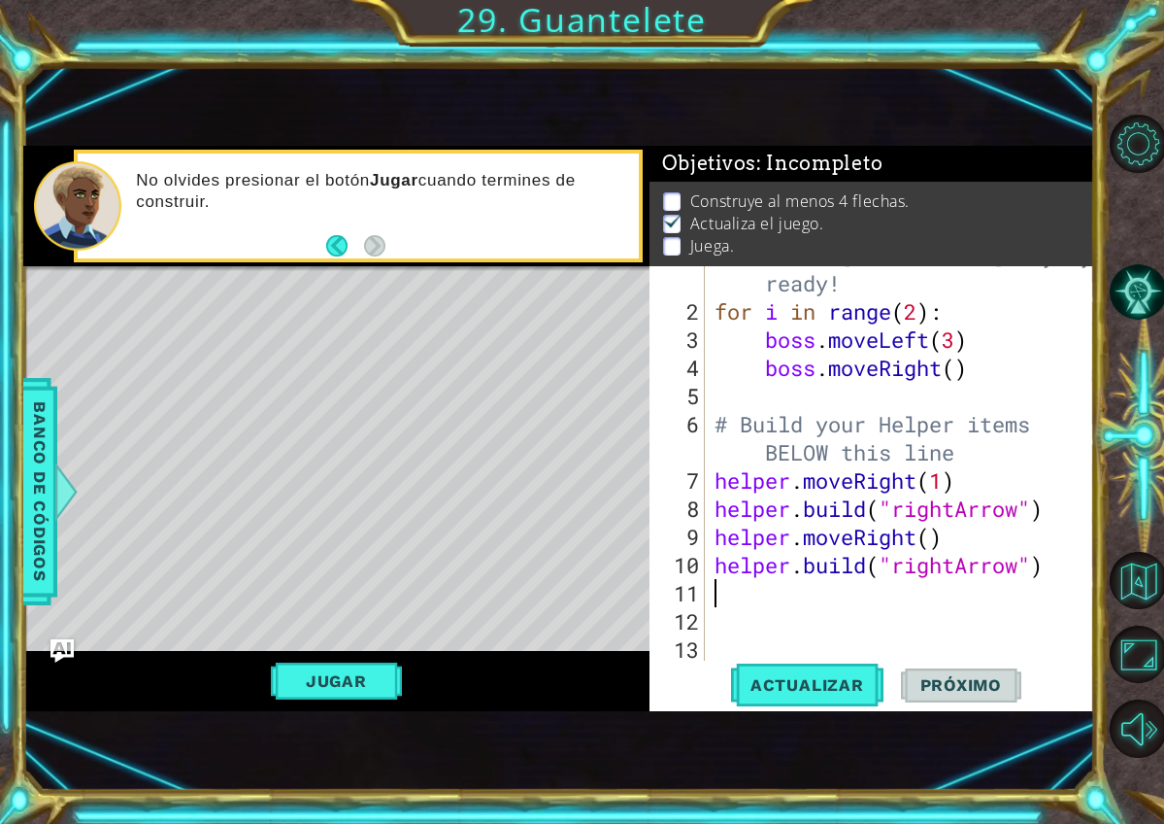
scroll to position [0, 0]
click at [946, 589] on div "# Don't touch the boss code until Vega says you're ready! for i in range ( 2 ) …" at bounding box center [905, 466] width 389 height 507
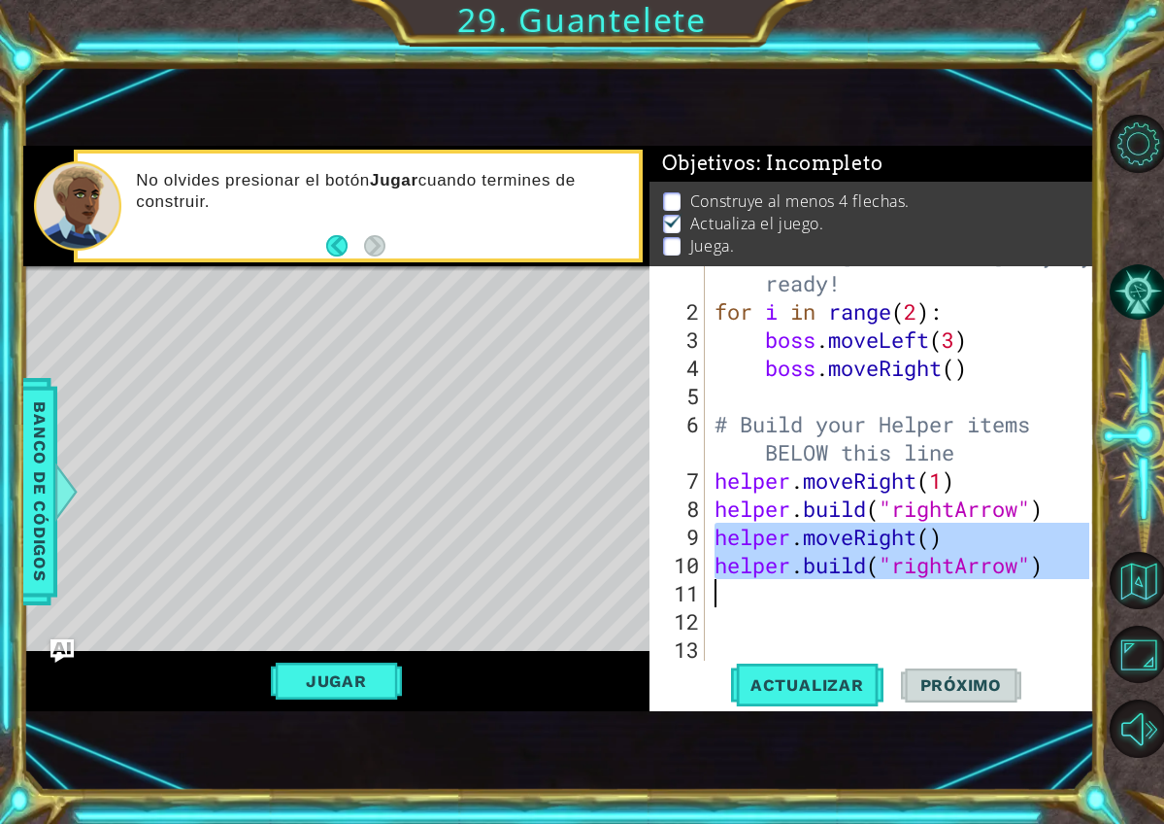
drag, startPoint x: 716, startPoint y: 525, endPoint x: 1058, endPoint y: 579, distance: 346.0
click at [1058, 579] on div "# Don't touch the boss code until Vega says you're ready! for i in range ( 2 ) …" at bounding box center [905, 466] width 389 height 507
type textarea "helper.build("rightArrow")"
click at [1031, 588] on div "# Don't touch the boss code until Vega says you're ready! for i in range ( 2 ) …" at bounding box center [901, 463] width 380 height 394
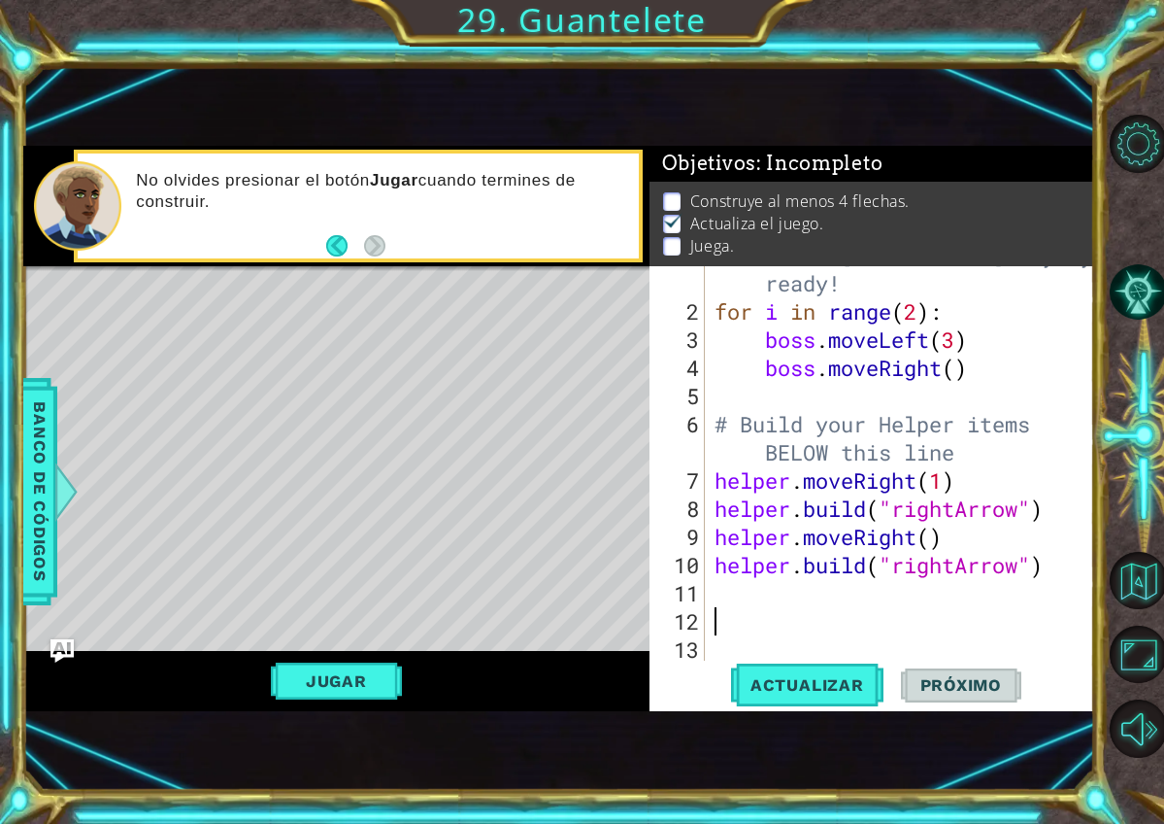
click at [949, 611] on div "# Don't touch the boss code until Vega says you're ready! for i in range ( 2 ) …" at bounding box center [905, 466] width 389 height 507
click at [875, 583] on div "# Don't touch the boss code until Vega says you're ready! for i in range ( 2 ) …" at bounding box center [905, 466] width 389 height 507
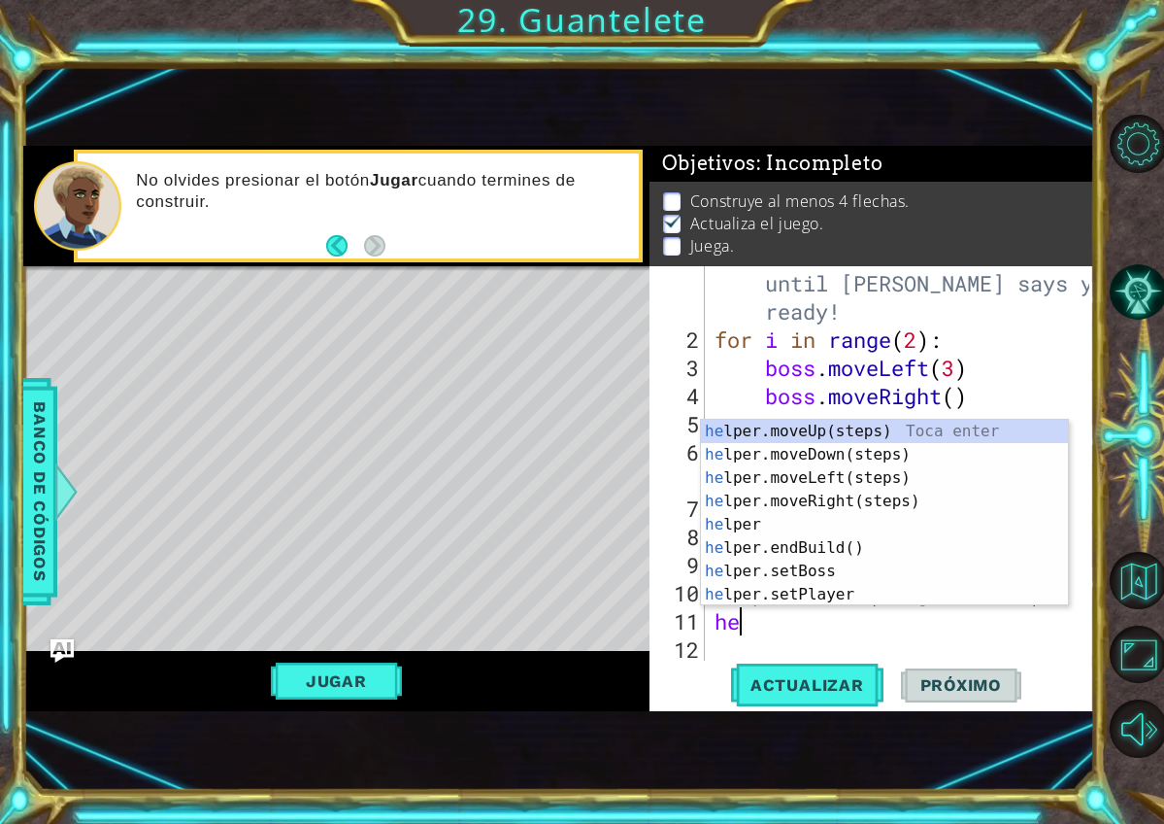
scroll to position [28, 0]
type textarea "helpe"
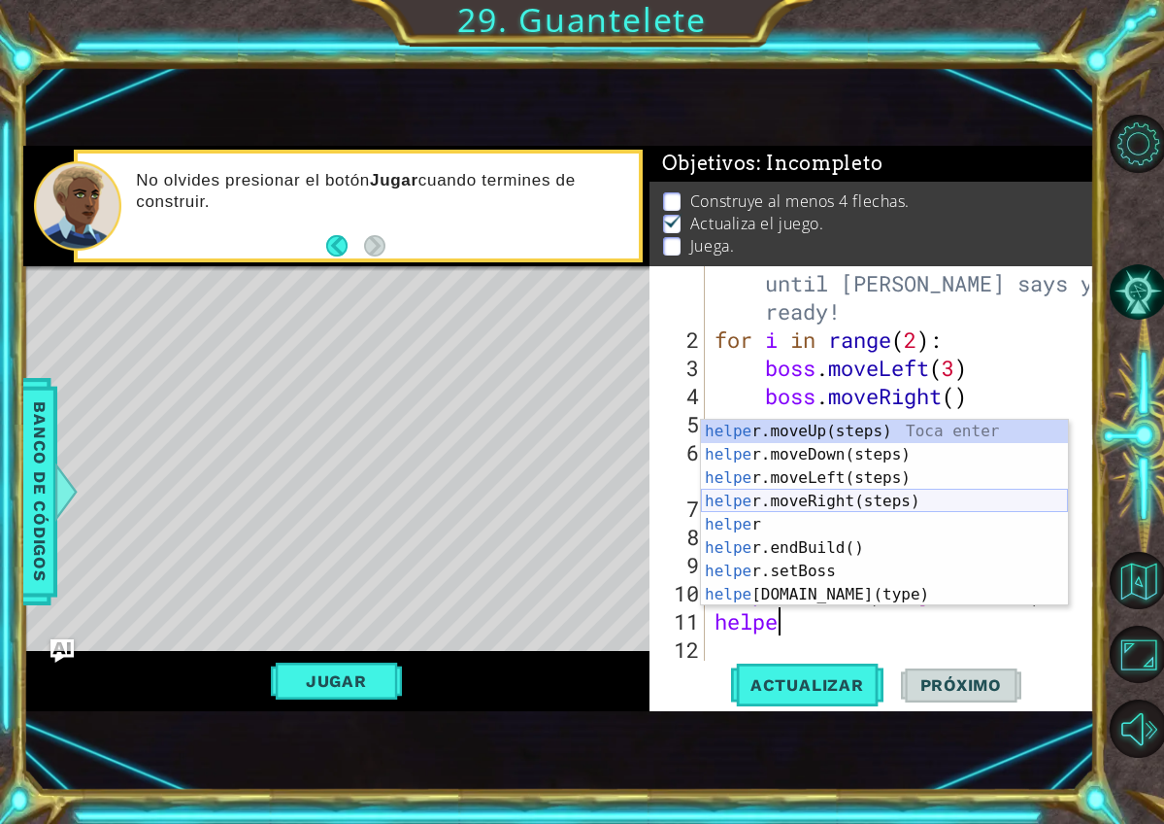
click at [866, 505] on div "helpe r.moveUp(steps) Toca enter helpe r.moveDown(steps) Toca enter helpe r.mov…" at bounding box center [884, 536] width 367 height 233
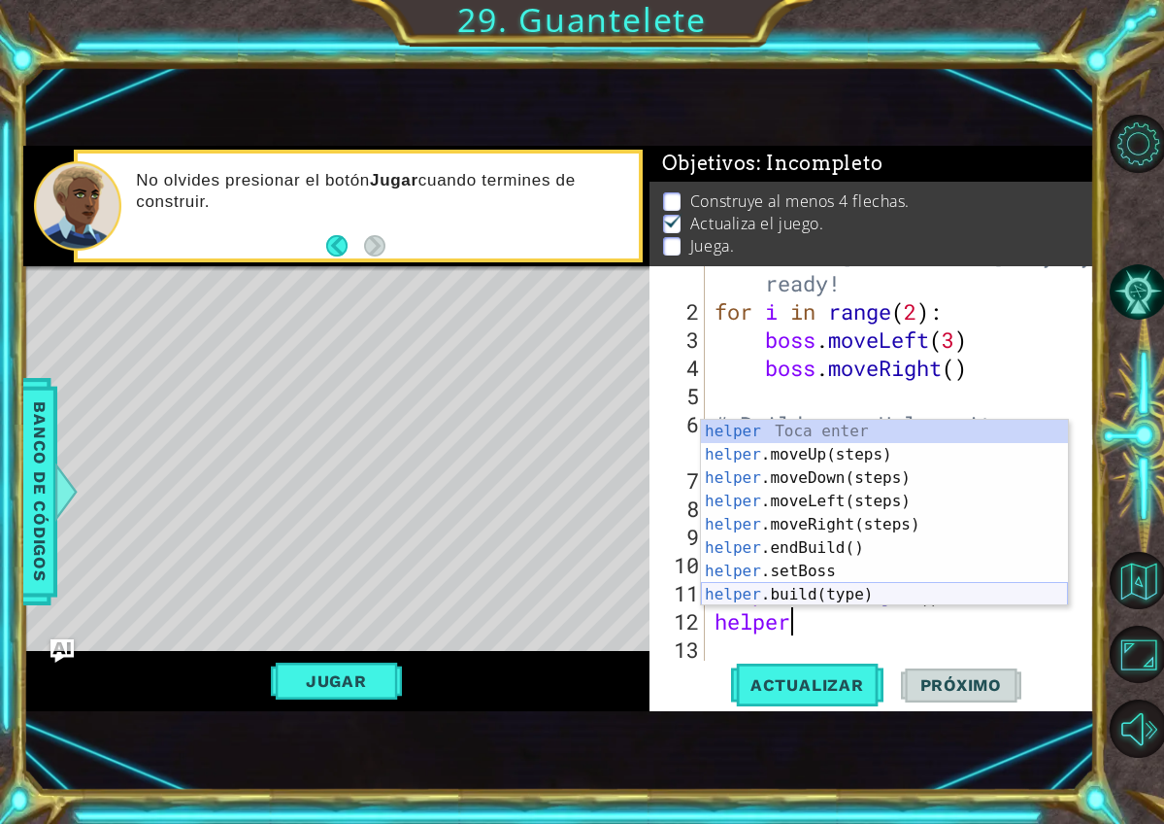
click at [877, 600] on div "helper Toca enter helper .moveUp(steps) Toca enter helper .moveDown(steps) Toca…" at bounding box center [884, 536] width 367 height 233
type textarea "helper.build("wall")"
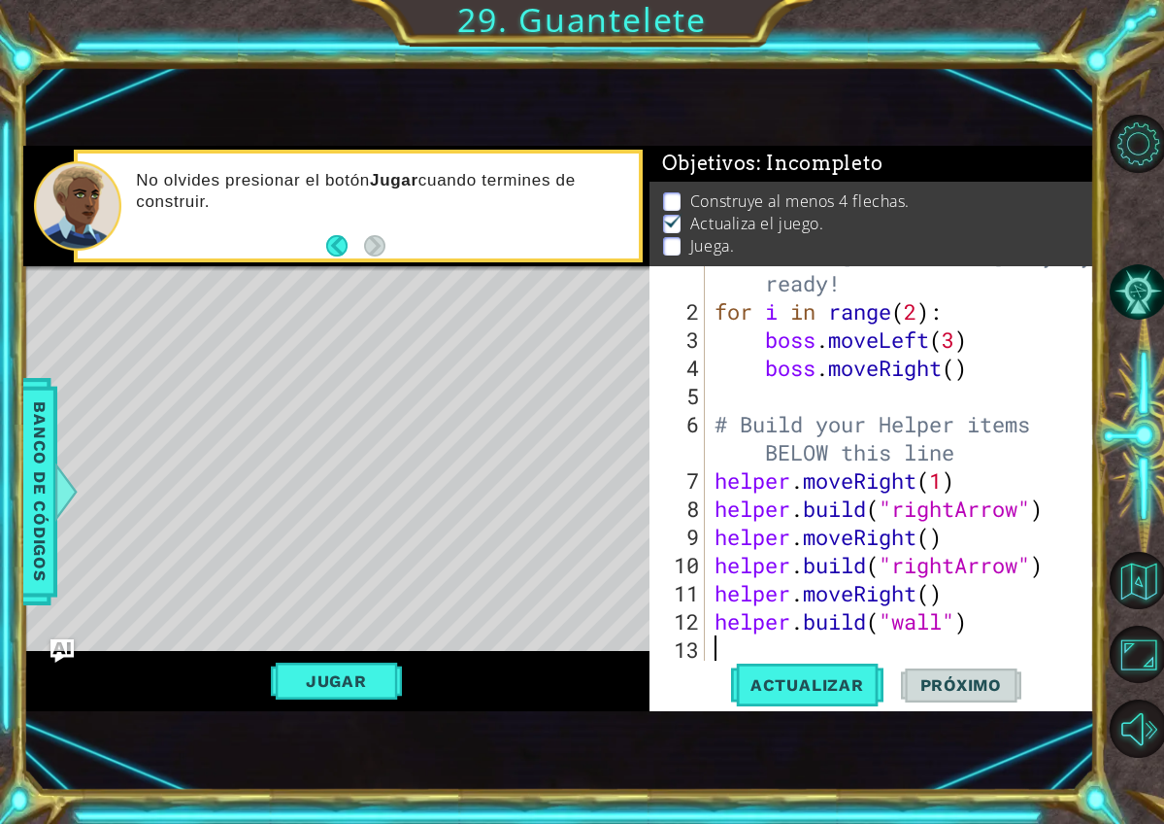
click at [1031, 641] on div "# Don't touch the boss code until Vega says you're ready! for i in range ( 2 ) …" at bounding box center [905, 466] width 389 height 507
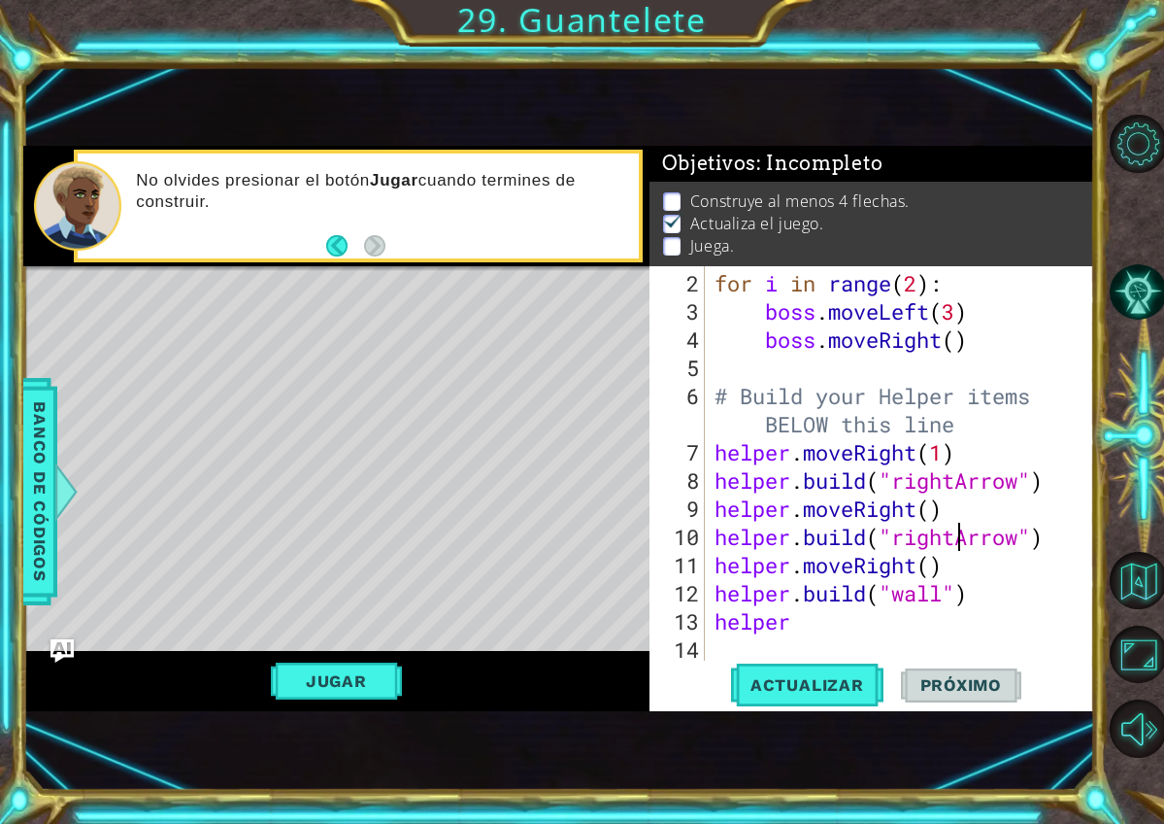
click at [956, 544] on div "for i in range ( 2 ) : boss . moveLeft ( 3 ) boss . moveRight ( ) # Build your …" at bounding box center [905, 494] width 389 height 451
click at [909, 626] on div "for i in range ( 2 ) : boss . moveLeft ( 3 ) boss . moveRight ( ) # Build your …" at bounding box center [905, 494] width 389 height 451
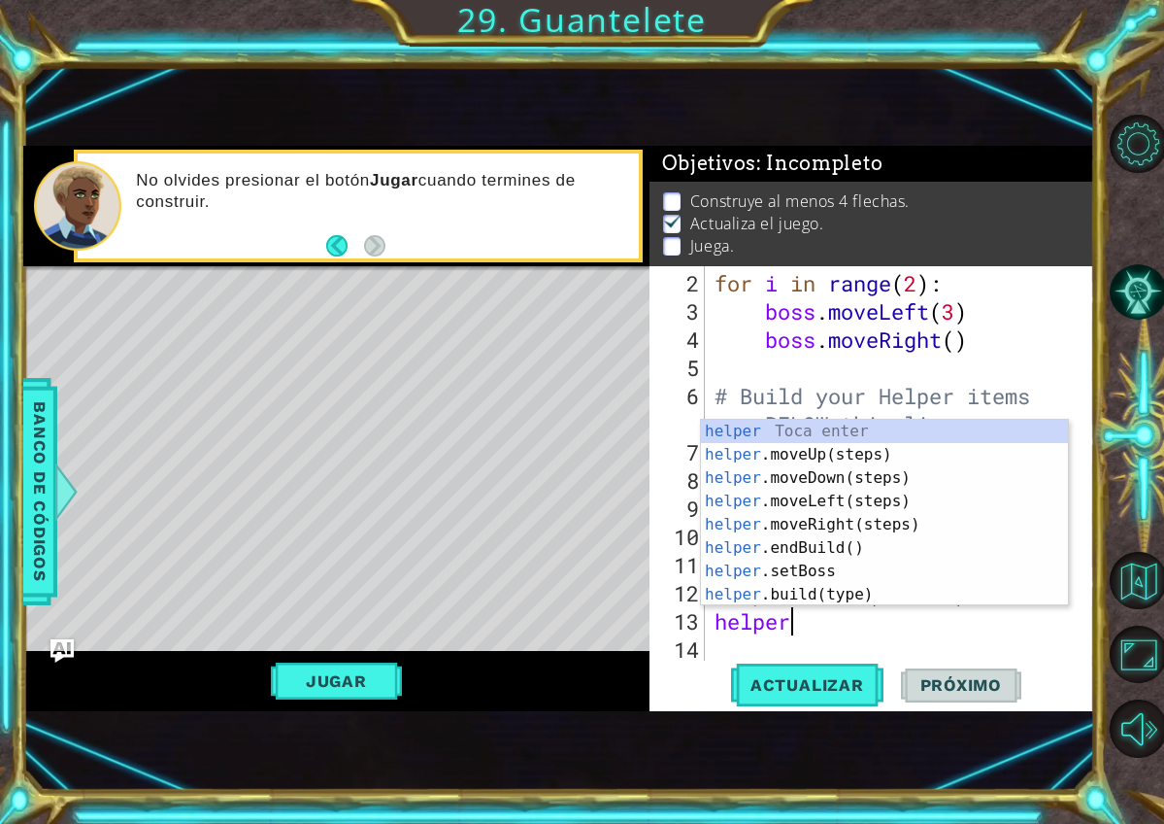
type textarea "helper."
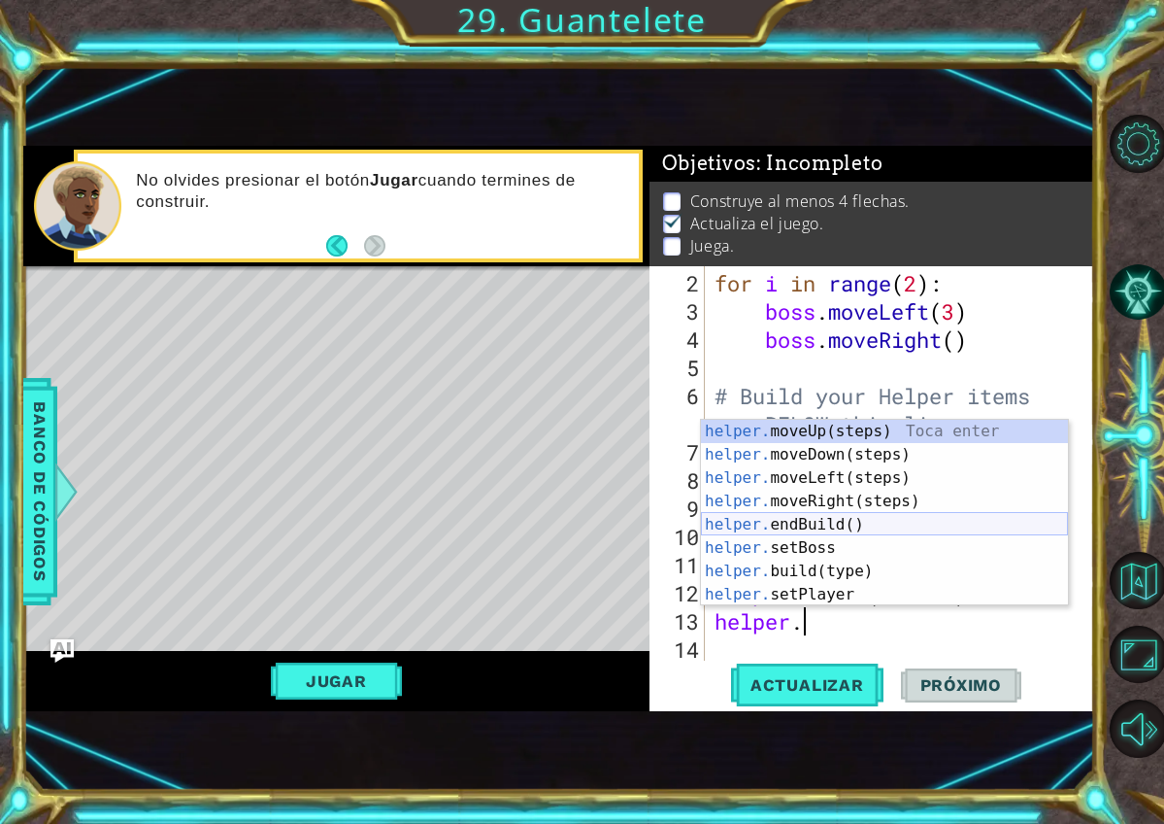
click at [843, 532] on div "helper. moveUp(steps) Toca enter helper. moveDown(steps) Toca enter helper. mov…" at bounding box center [884, 536] width 367 height 233
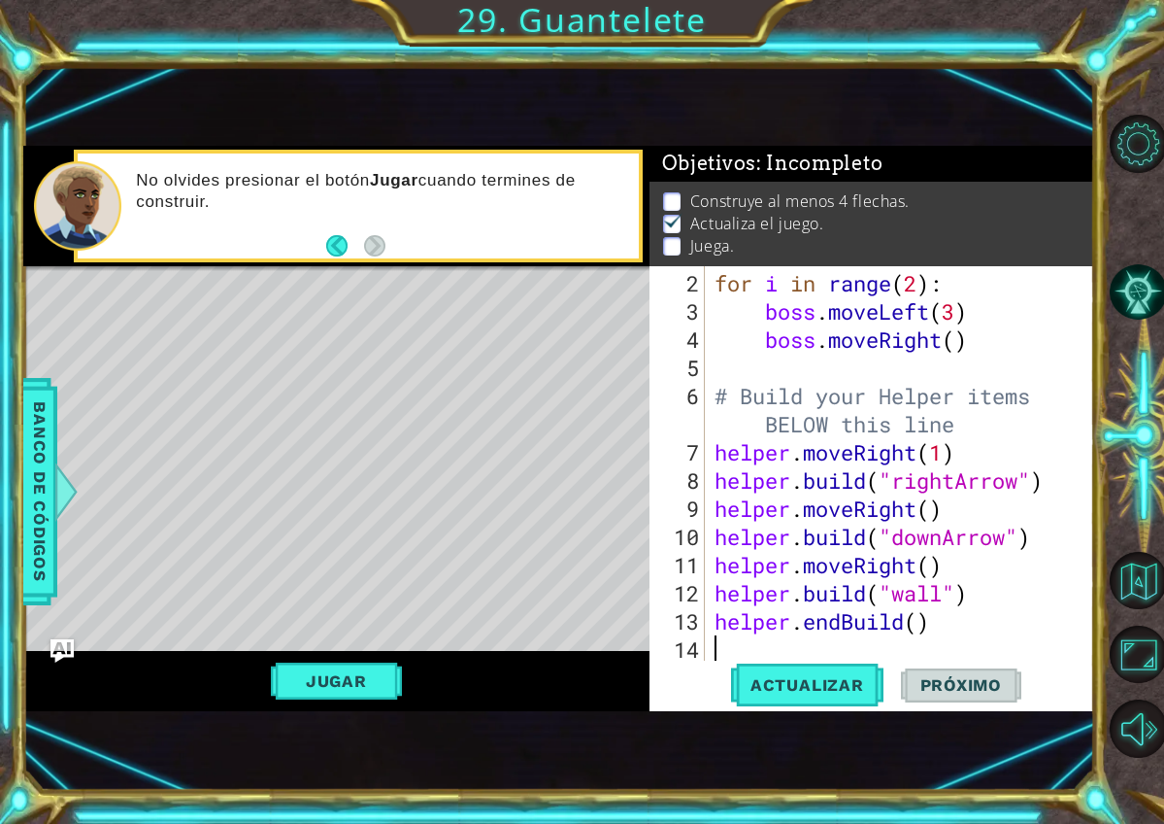
scroll to position [113, 0]
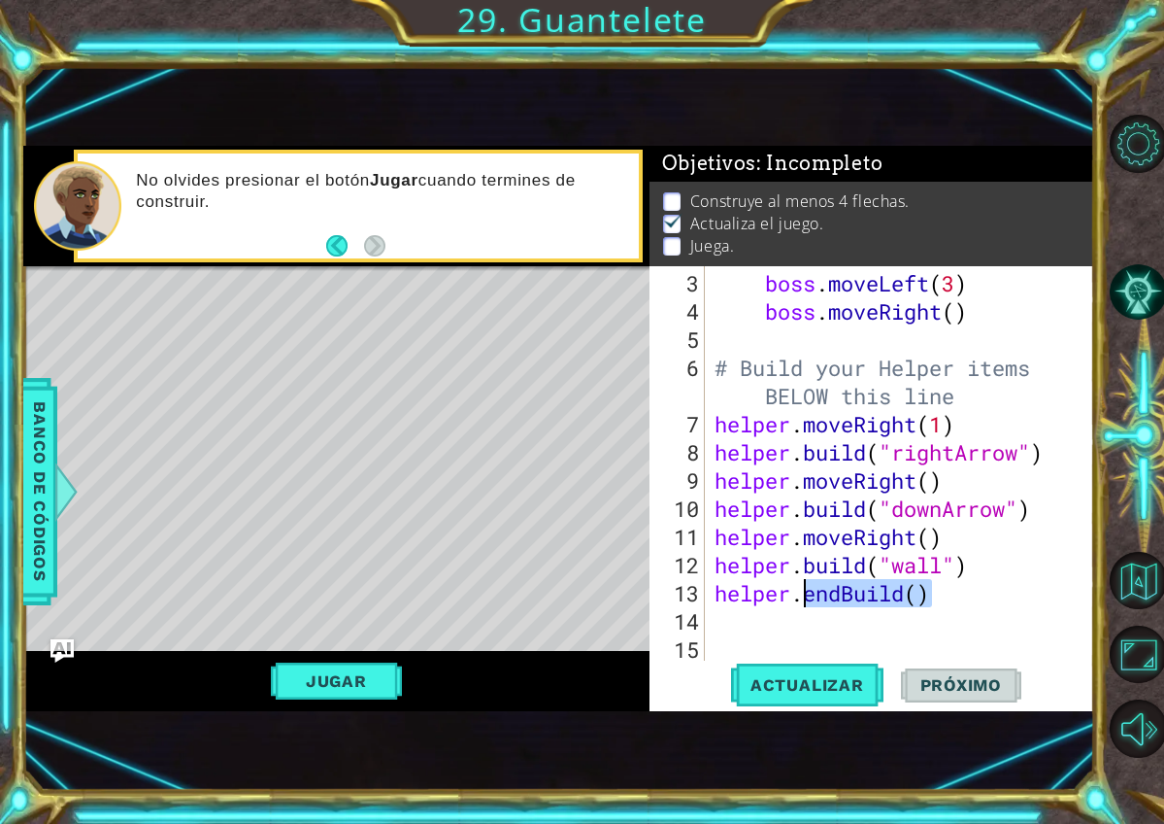
drag, startPoint x: 959, startPoint y: 589, endPoint x: 812, endPoint y: 603, distance: 147.4
click at [809, 603] on div "boss . moveLeft ( 3 ) boss . moveRight ( ) # Build your Helper items BELOW this…" at bounding box center [905, 494] width 389 height 451
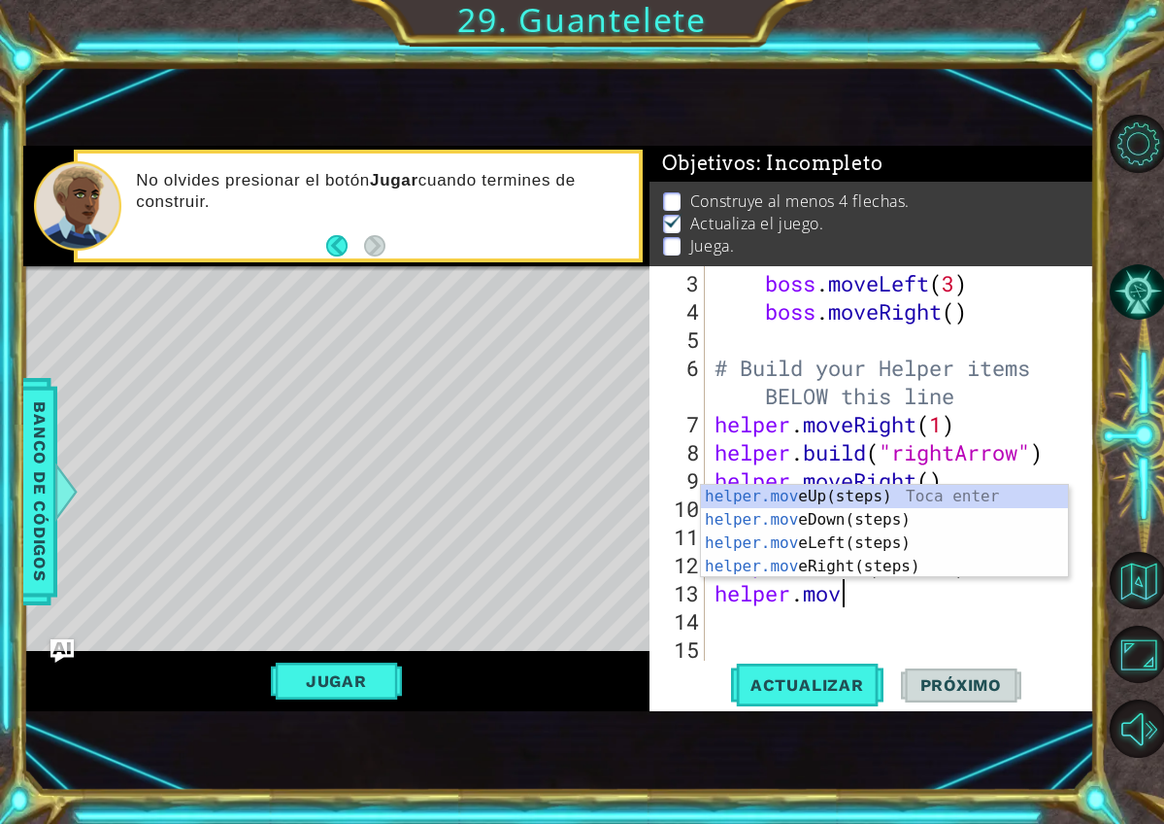
type textarea "helper.move"
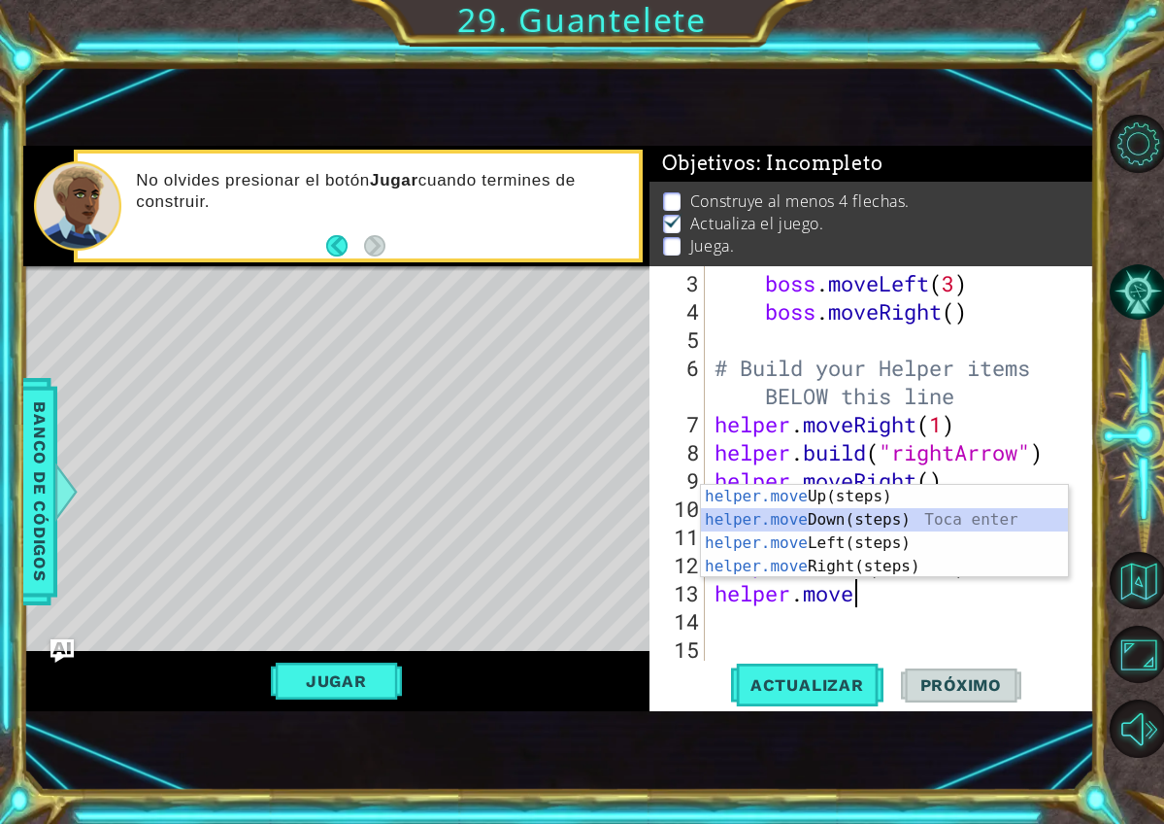
click at [859, 520] on div "helper.move Up(steps) Toca enter helper.move Down(steps) Toca enter helper.move…" at bounding box center [884, 555] width 367 height 140
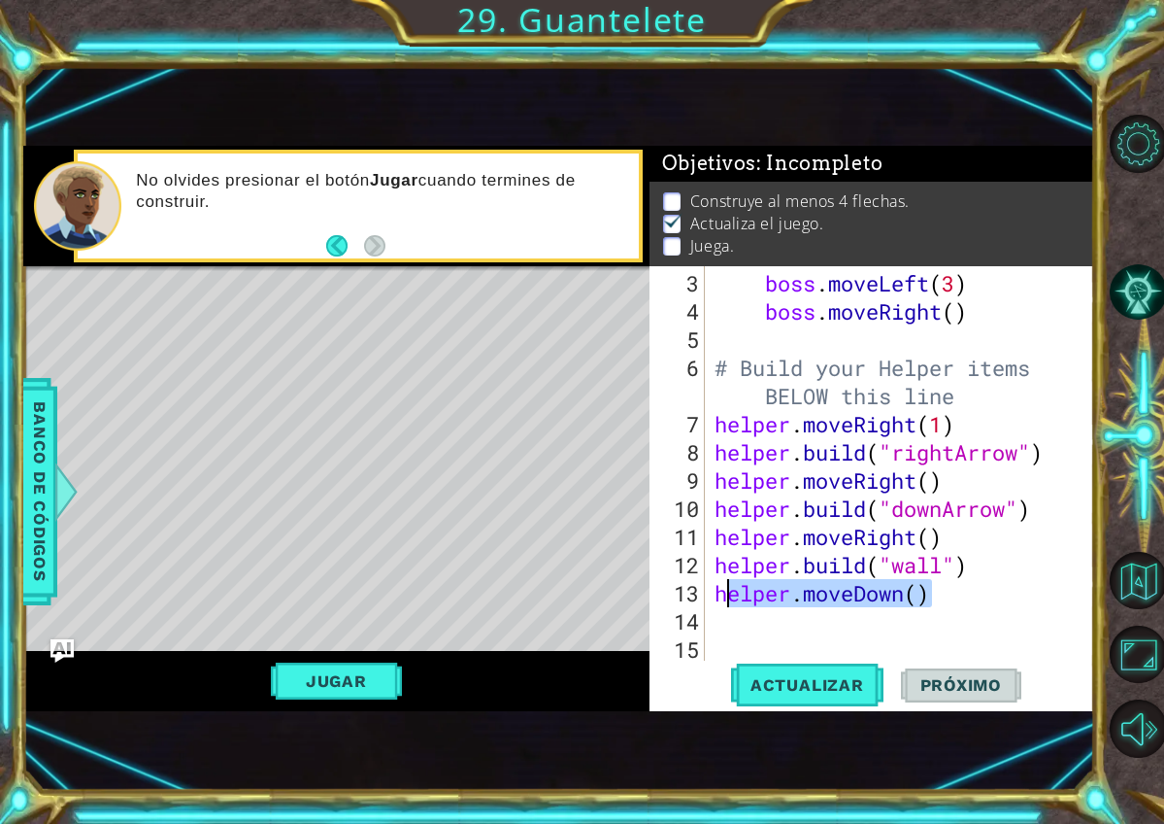
drag, startPoint x: 936, startPoint y: 597, endPoint x: 728, endPoint y: 601, distance: 207.9
click at [728, 601] on div "boss . moveLeft ( 3 ) boss . moveRight ( ) # Build your Helper items BELOW this…" at bounding box center [905, 494] width 389 height 451
type textarea "h"
click at [949, 571] on div "boss . moveLeft ( 3 ) boss . moveRight ( ) # Build your Helper items BELOW this…" at bounding box center [905, 494] width 389 height 451
click at [944, 510] on div "boss . moveLeft ( 3 ) boss . moveRight ( ) # Build your Helper items BELOW this…" at bounding box center [905, 494] width 389 height 451
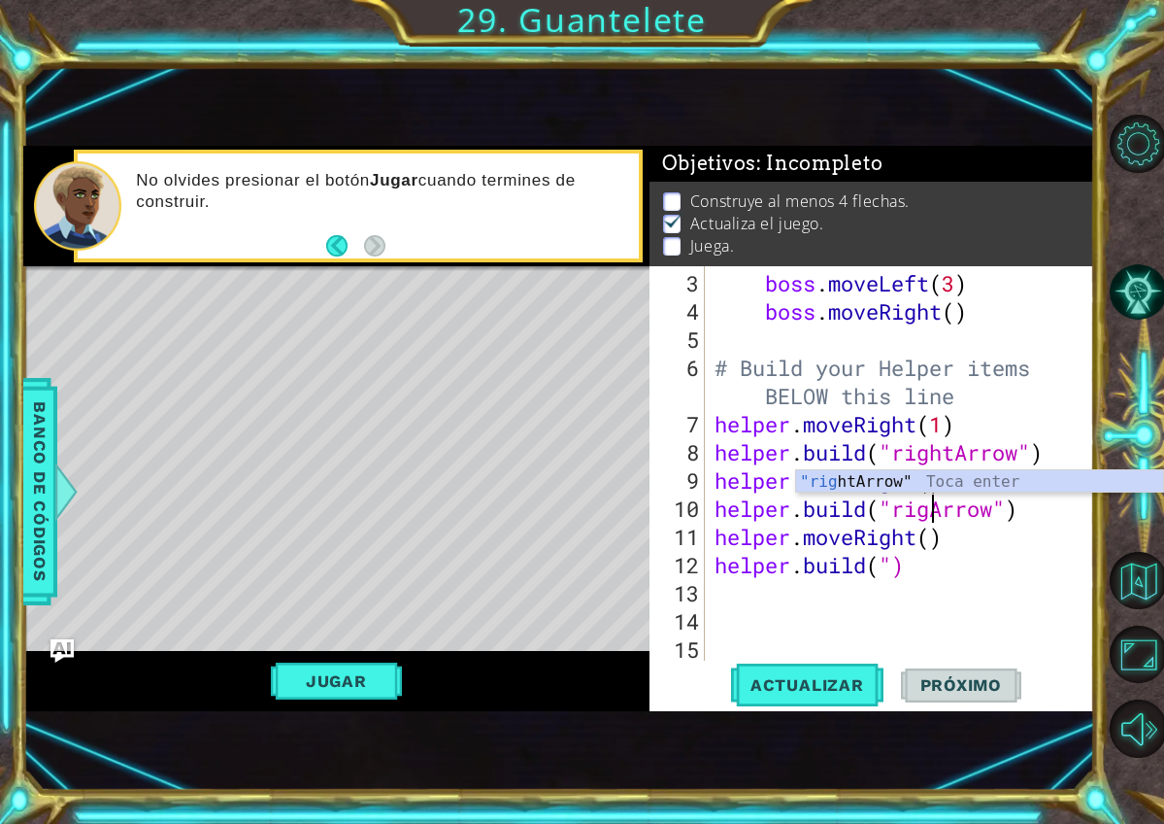
scroll to position [0, 11]
click at [887, 560] on div "boss . moveLeft ( 3 ) boss . moveRight ( ) # Build your Helper items BELOW this…" at bounding box center [905, 494] width 389 height 451
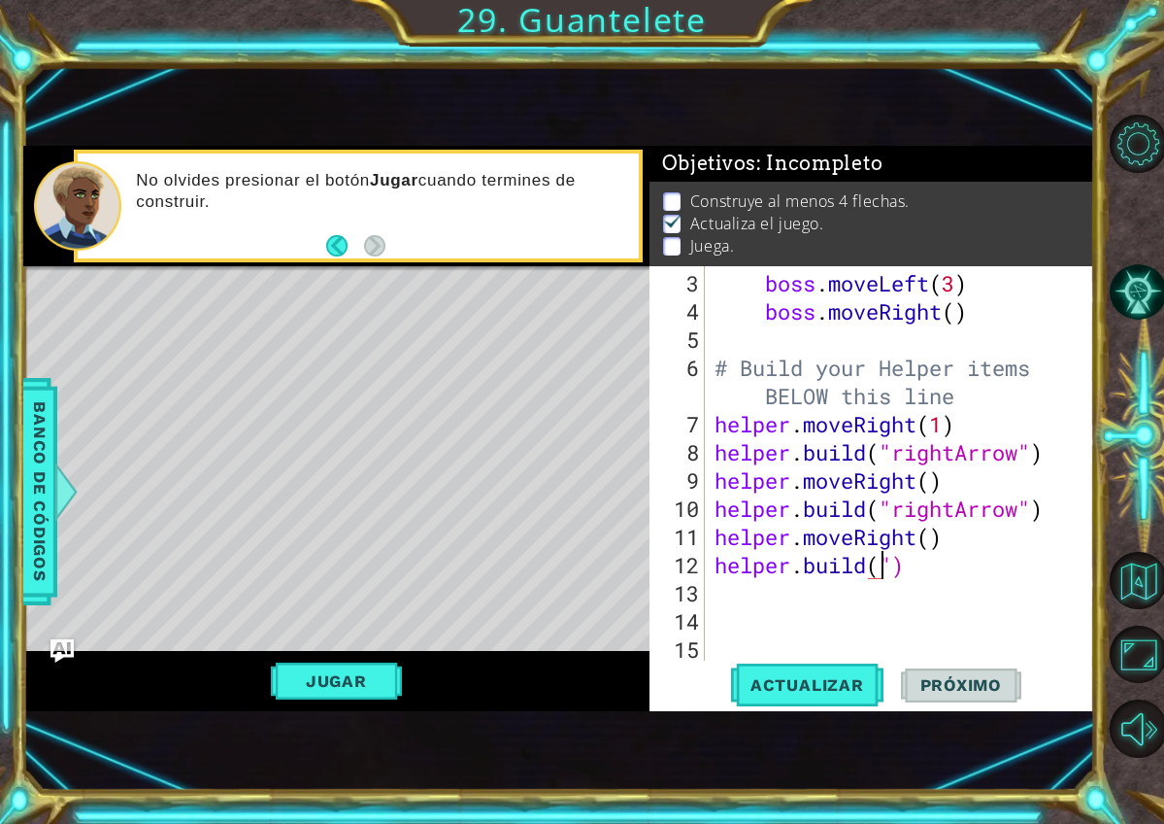
scroll to position [0, 8]
click at [890, 560] on div "boss . moveLeft ( 3 ) boss . moveRight ( ) # Build your Helper items BELOW this…" at bounding box center [905, 494] width 389 height 451
click at [904, 574] on div "boss . moveLeft ( 3 ) boss . moveRight ( ) # Build your Helper items BELOW this…" at bounding box center [905, 494] width 389 height 451
click at [878, 539] on div "" rightArrow" Toca enter" at bounding box center [979, 561] width 367 height 70
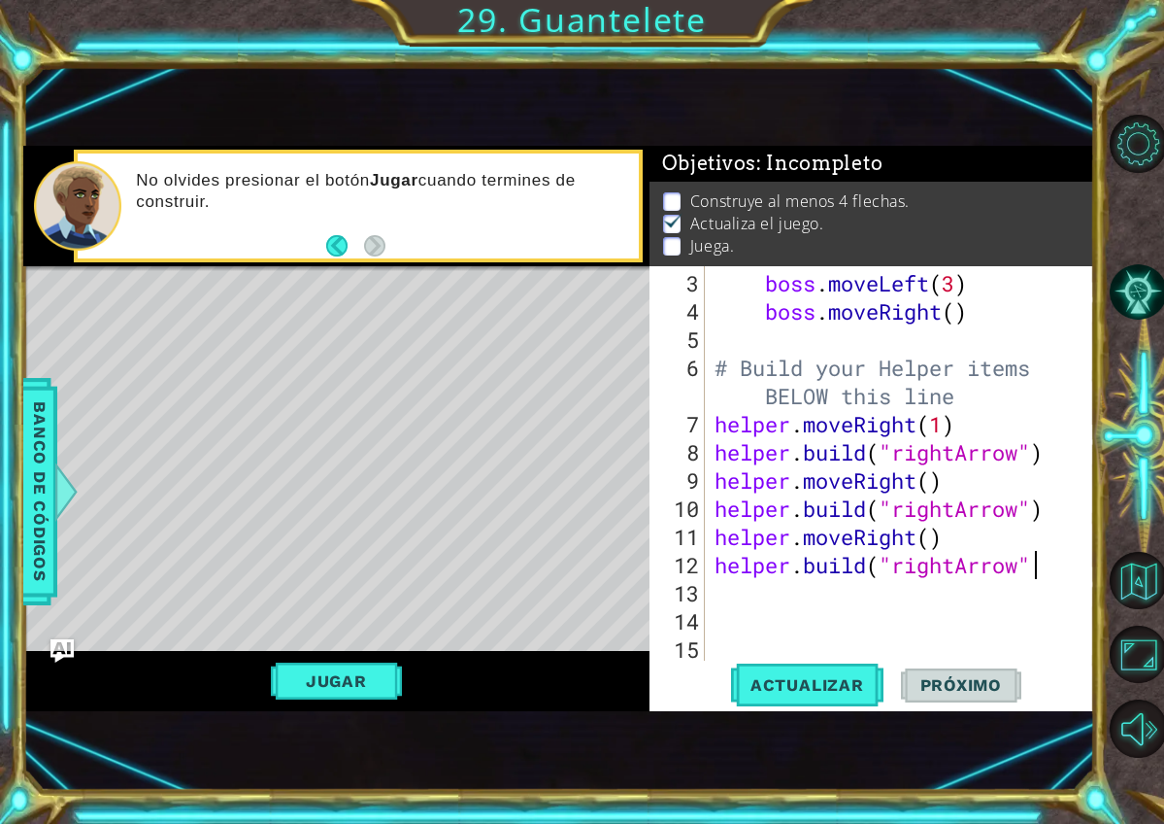
type textarea "helper.build("rightArrow")"
click at [835, 670] on button "Actualizar" at bounding box center [807, 684] width 152 height 45
click at [804, 591] on div "boss . moveLeft ( 3 ) boss . moveRight ( ) # Build your Helper items BELOW this…" at bounding box center [905, 494] width 389 height 451
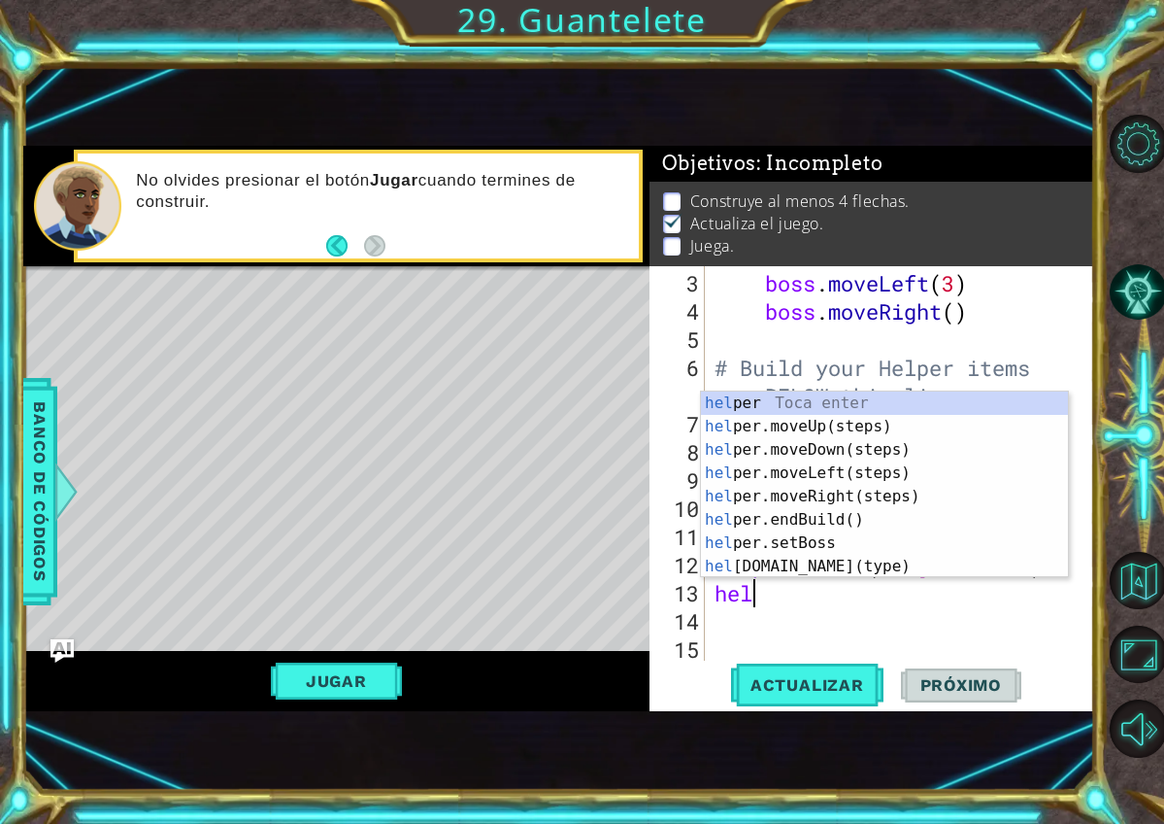
scroll to position [0, 2]
type textarea "helper"
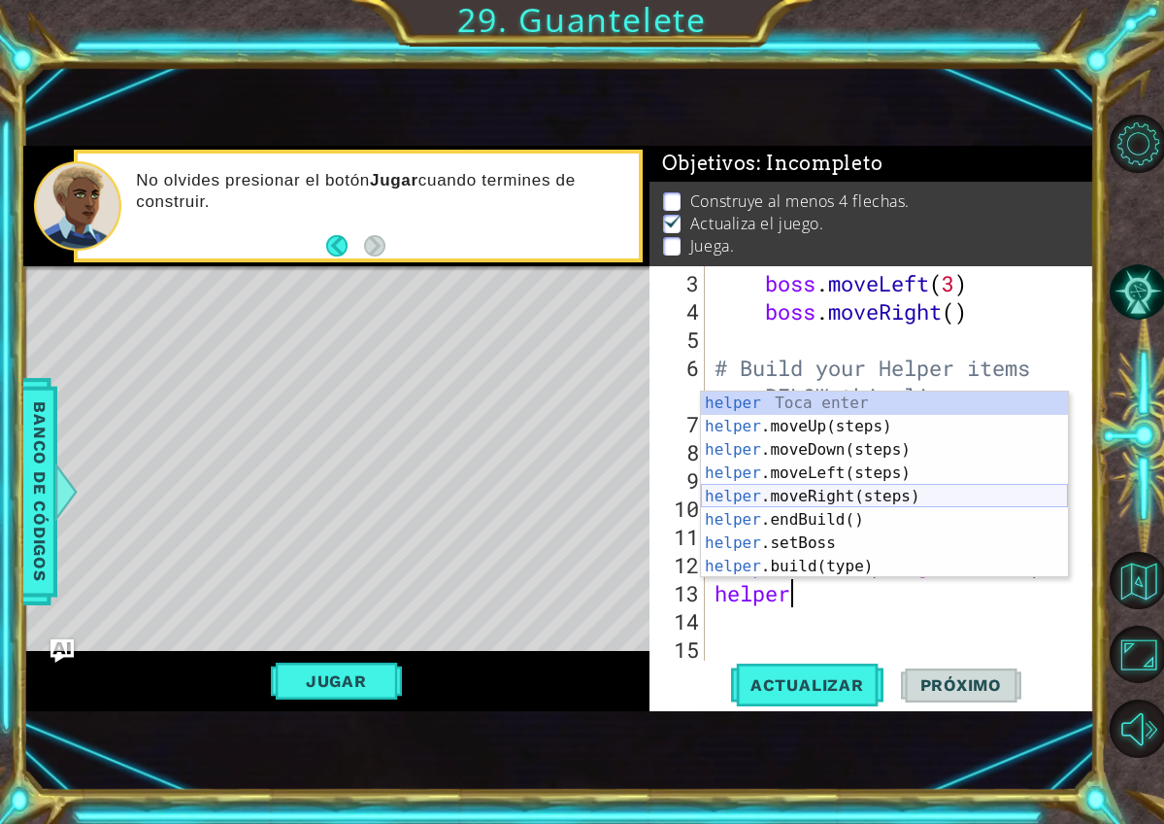
click at [814, 502] on div "helper Toca enter helper .moveUp(steps) Toca enter helper .moveDown(steps) Toca…" at bounding box center [884, 507] width 367 height 233
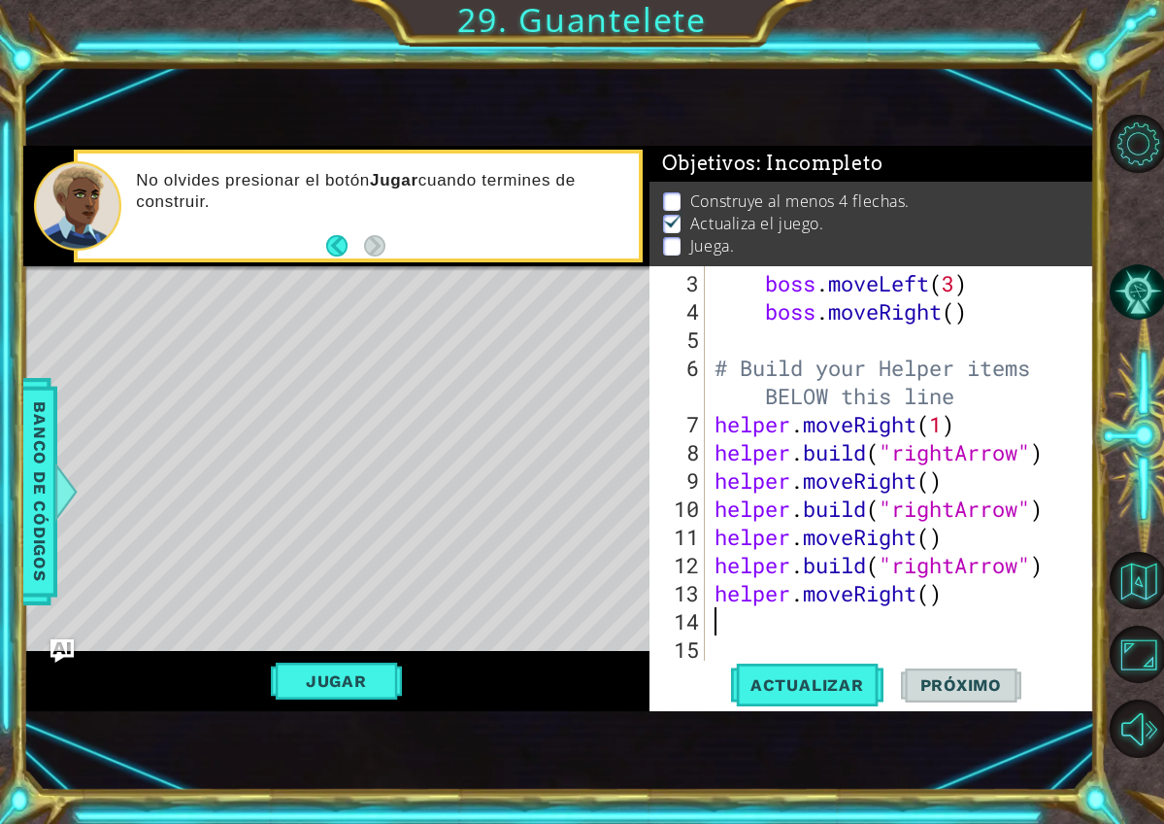
scroll to position [0, 0]
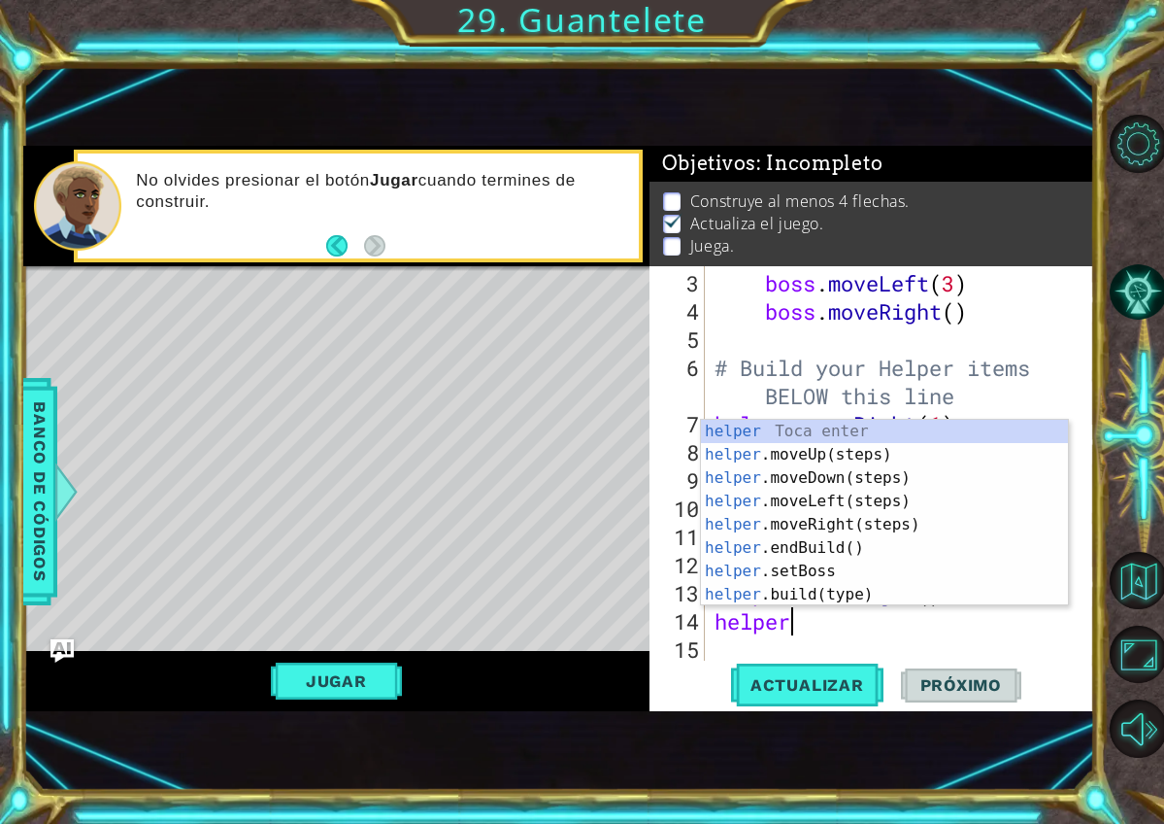
type textarea "helpe"
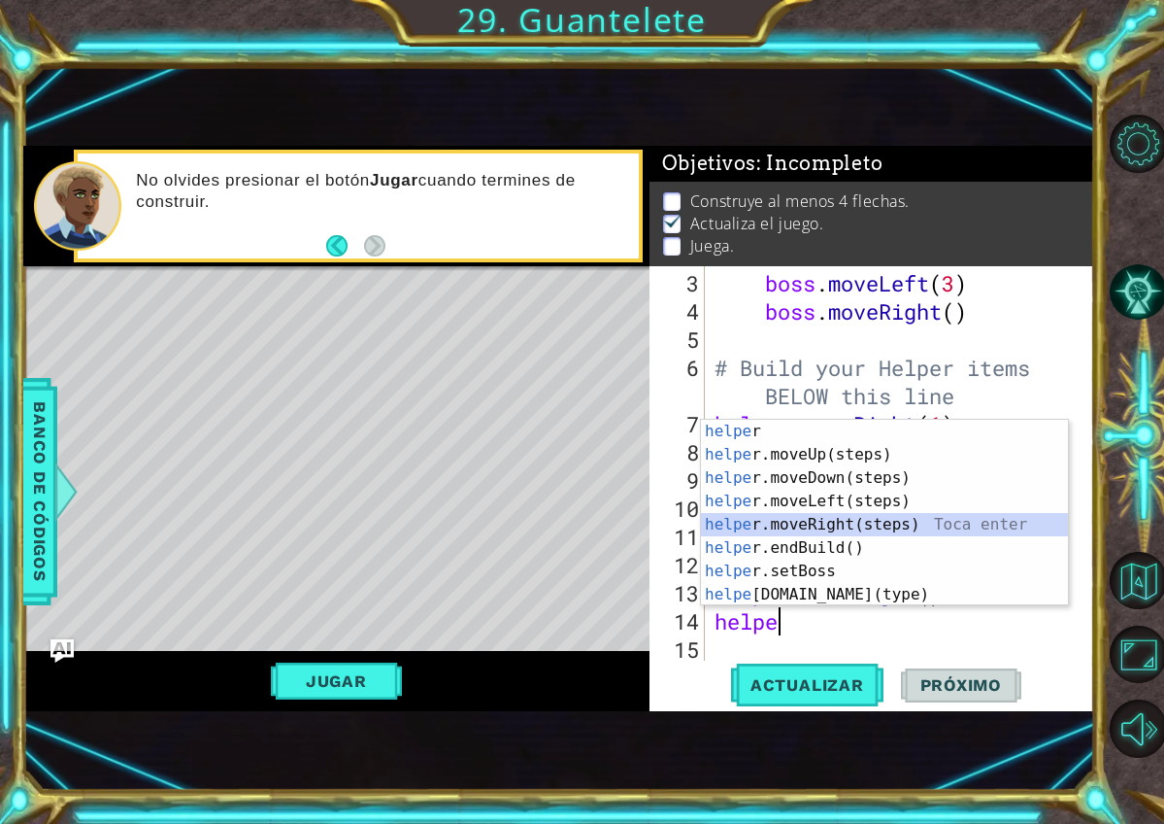
click at [858, 520] on div "helpe r Toca enter helpe r.moveUp(steps) Toca enter helpe r.moveDown(steps) Toc…" at bounding box center [884, 536] width 367 height 233
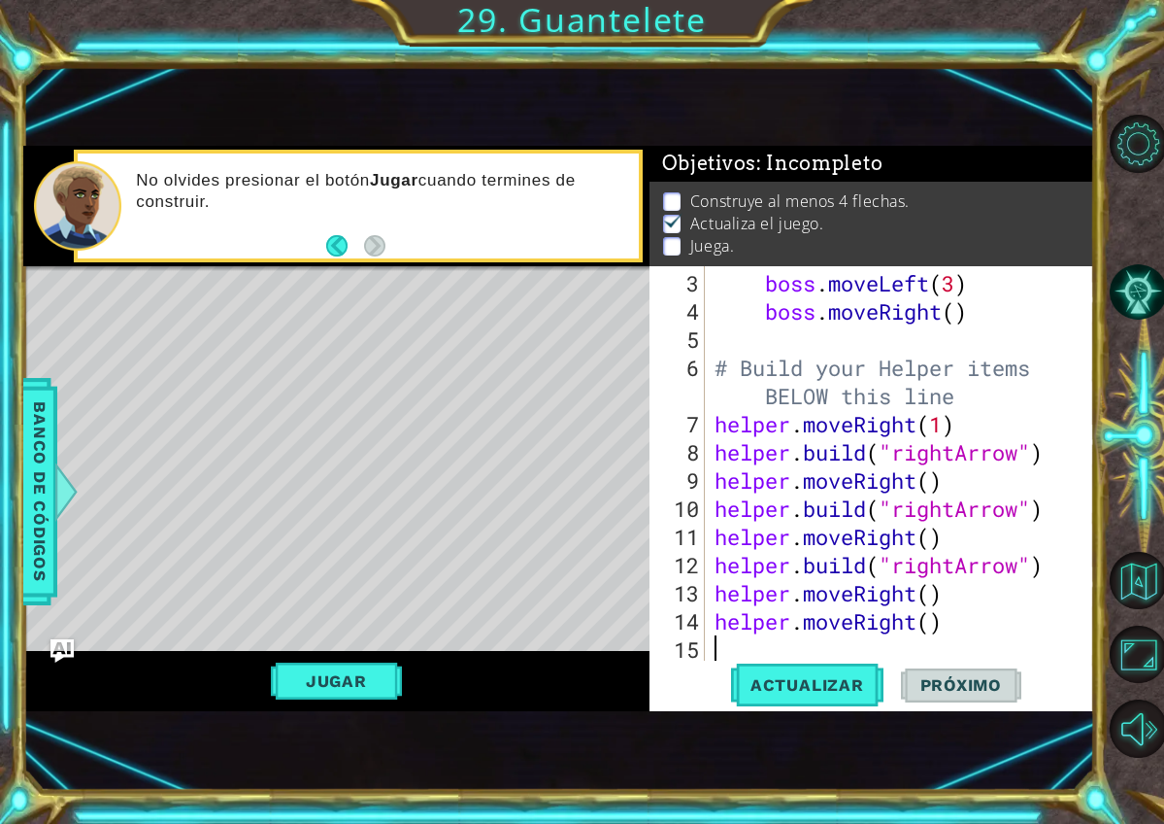
scroll to position [0, 0]
click at [961, 598] on div "boss . moveLeft ( 3 ) boss . moveRight ( ) # Build your Helper items BELOW this…" at bounding box center [905, 494] width 389 height 451
type textarea "helper.moveRight()"
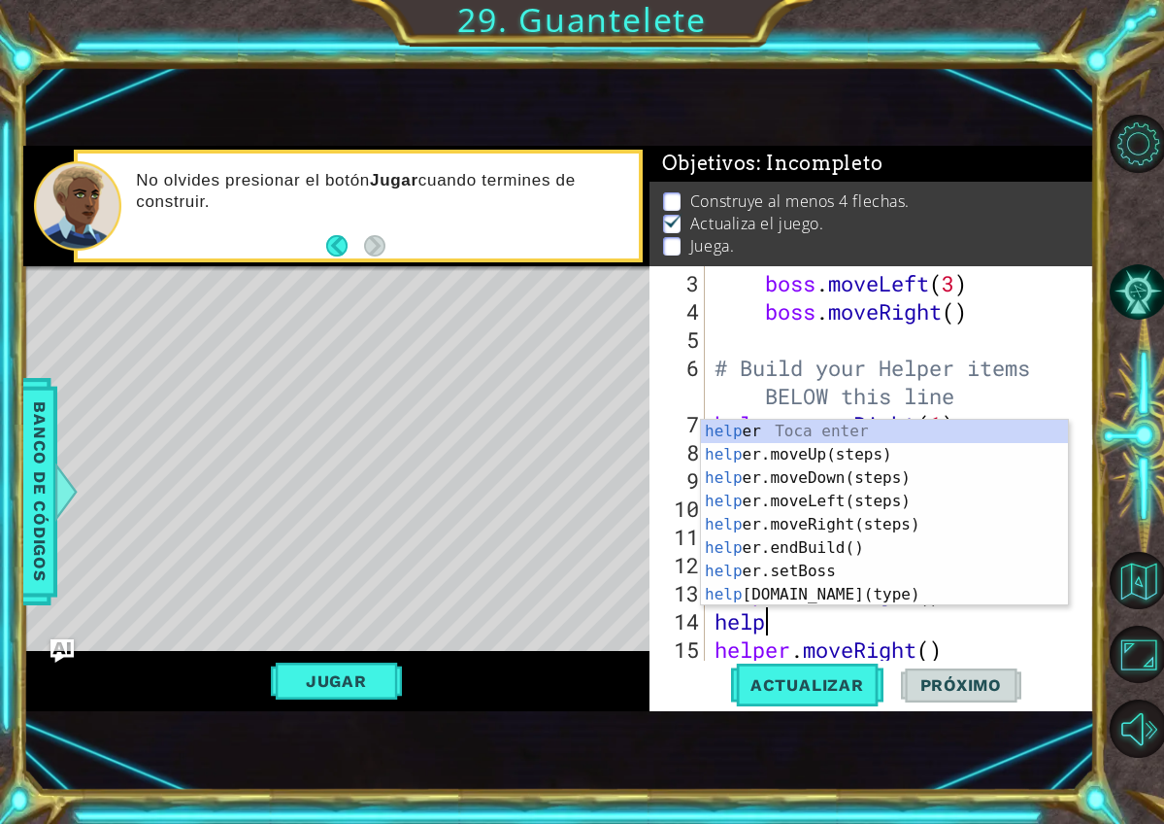
scroll to position [0, 2]
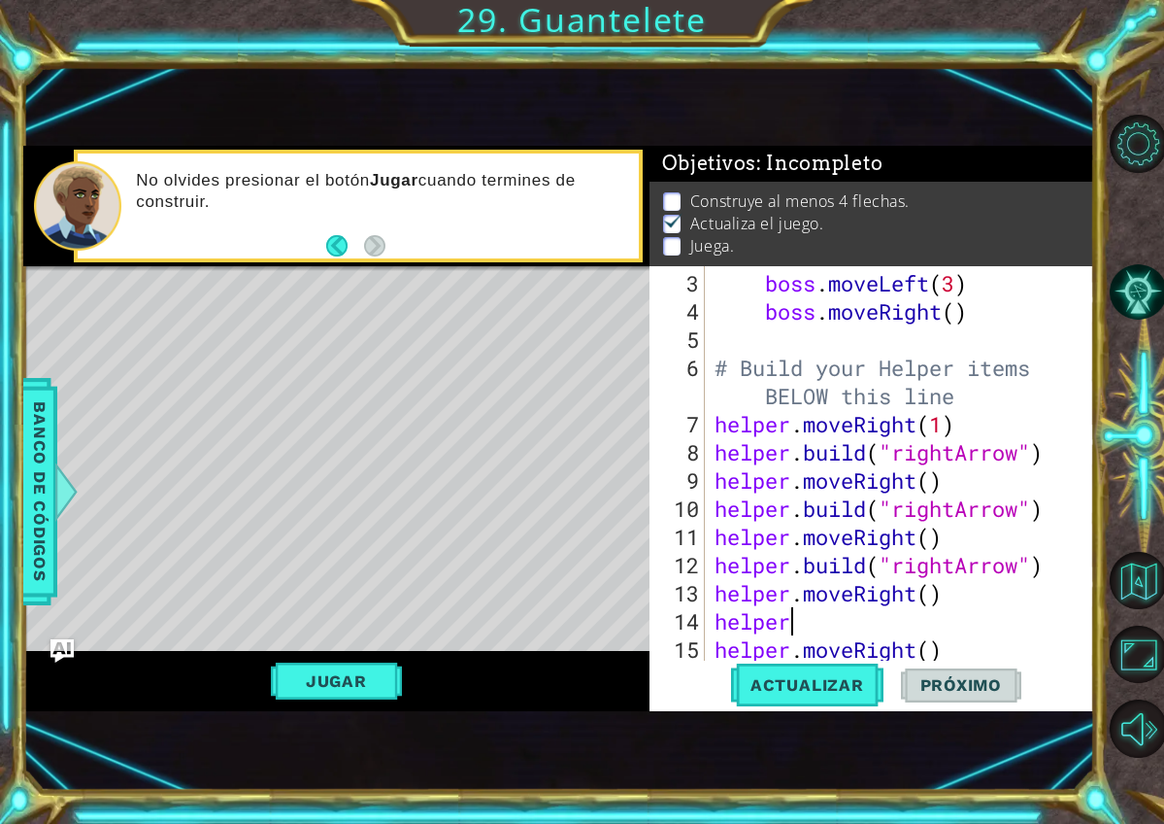
click at [914, 606] on div "boss . moveLeft ( 3 ) boss . moveRight ( ) # Build your Helper items BELOW this…" at bounding box center [905, 494] width 389 height 451
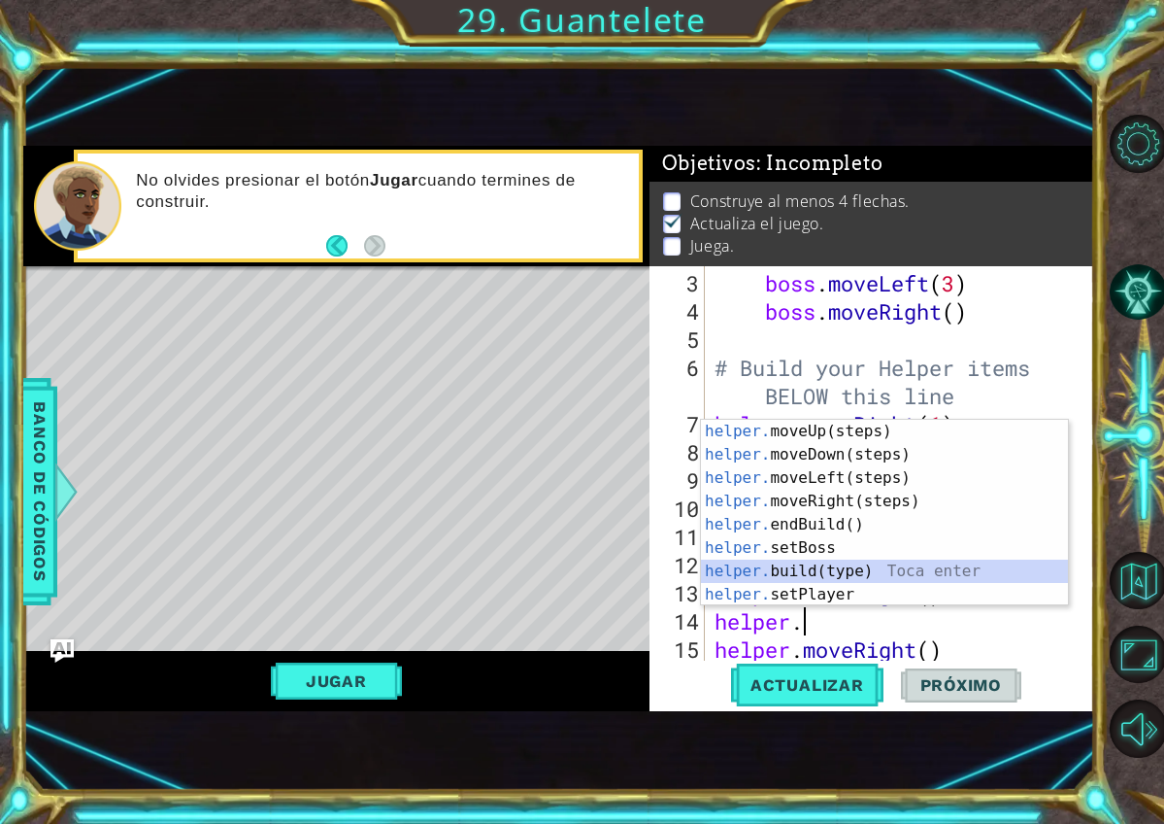
click at [859, 567] on div "helper. moveUp(steps) Toca enter helper. moveDown(steps) Toca enter helper. mov…" at bounding box center [884, 536] width 367 height 233
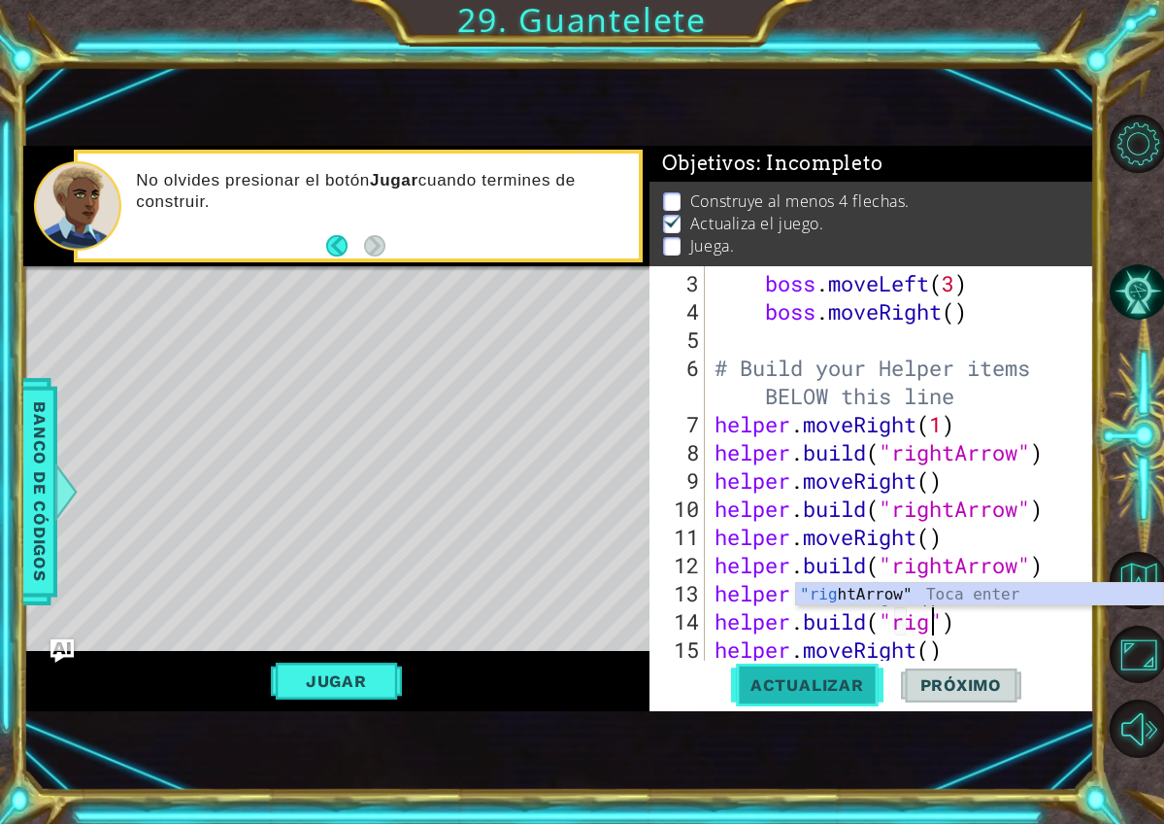
scroll to position [0, 11]
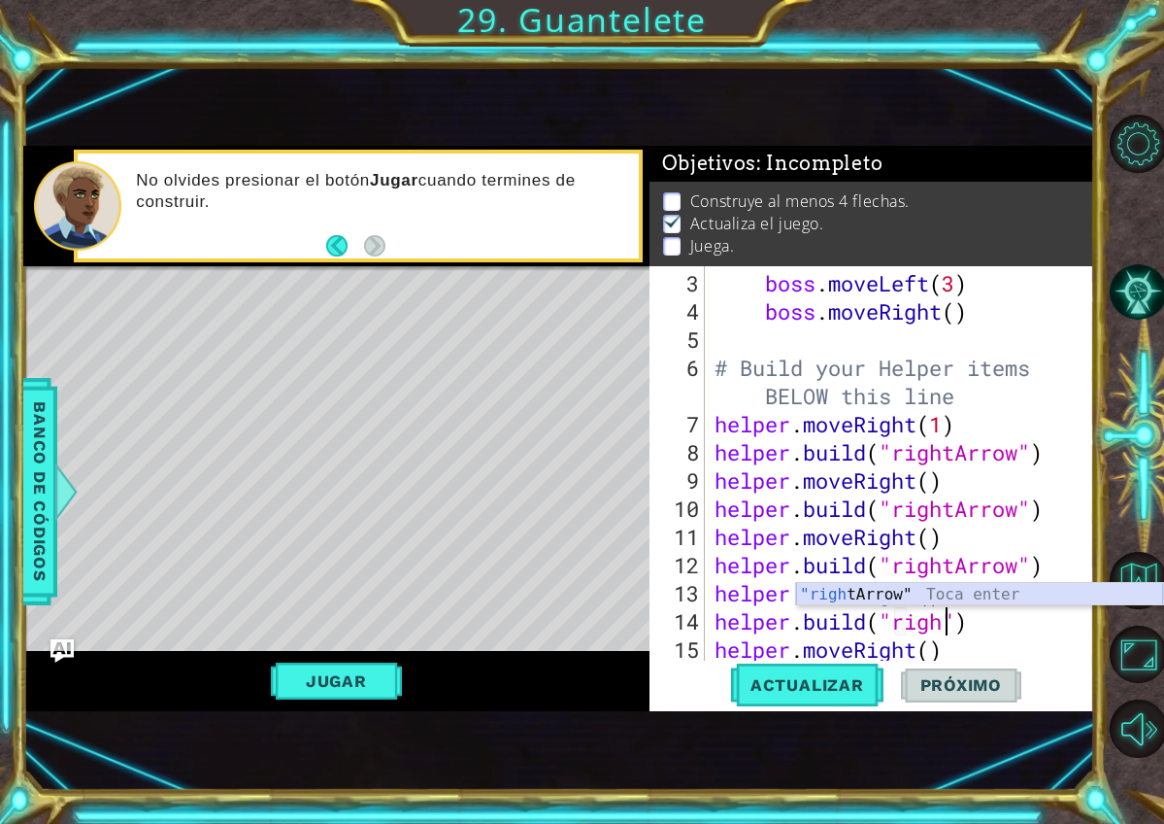
click at [857, 592] on div ""righ tArrow" Toca enter" at bounding box center [979, 618] width 367 height 70
type textarea "helper.build("rightArrow")"
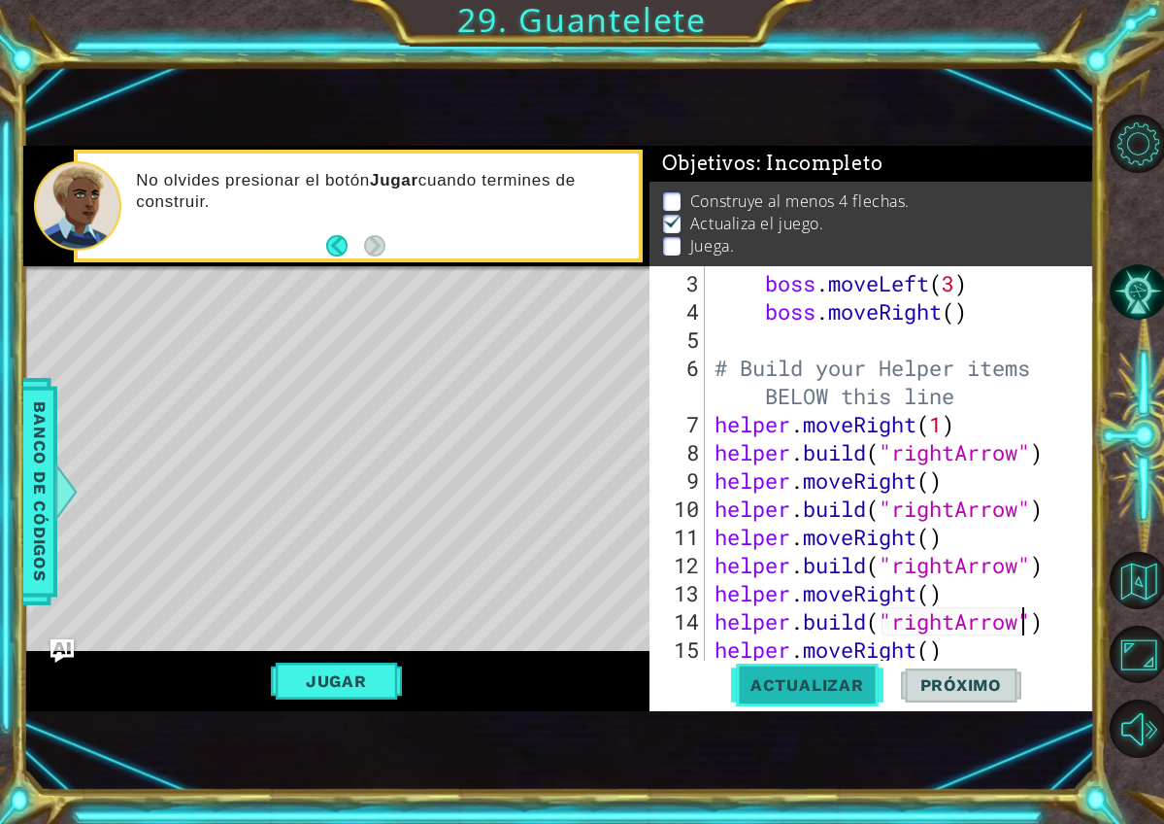
click at [807, 689] on span "Actualizar" at bounding box center [807, 684] width 152 height 19
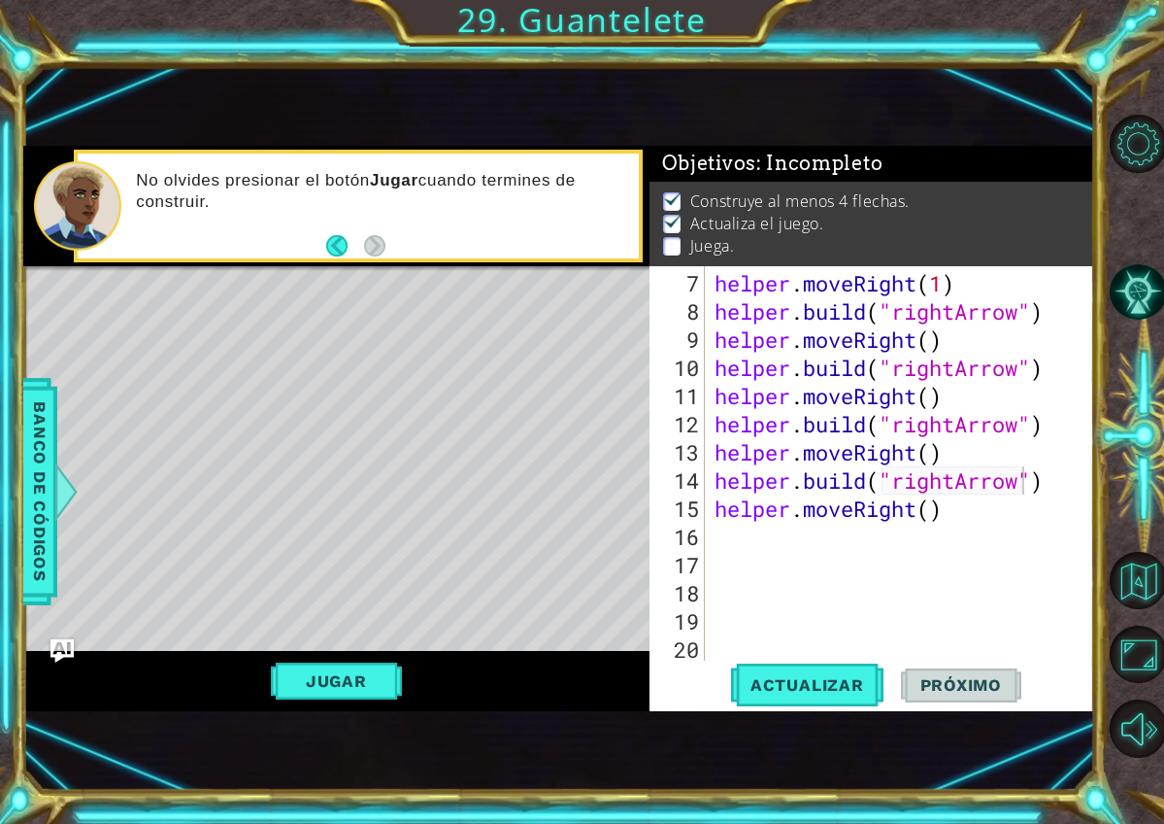
scroll to position [0, 0]
click at [945, 521] on div "helper . moveRight ( 1 ) helper . build ( "rightArrow" ) helper . moveRight ( )…" at bounding box center [905, 494] width 389 height 451
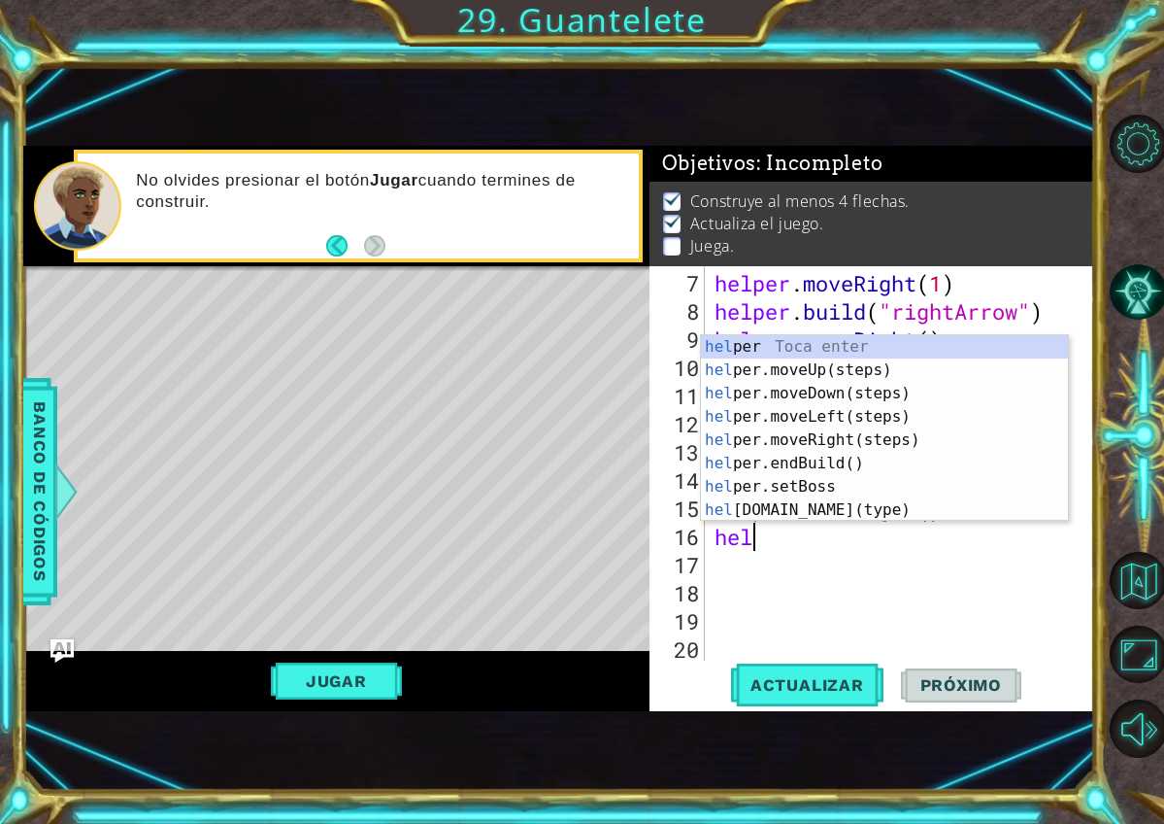
scroll to position [0, 2]
click at [880, 515] on div "helper Toca enter helper .moveUp(steps) Toca enter helper .moveDown(steps) Toca…" at bounding box center [884, 451] width 367 height 233
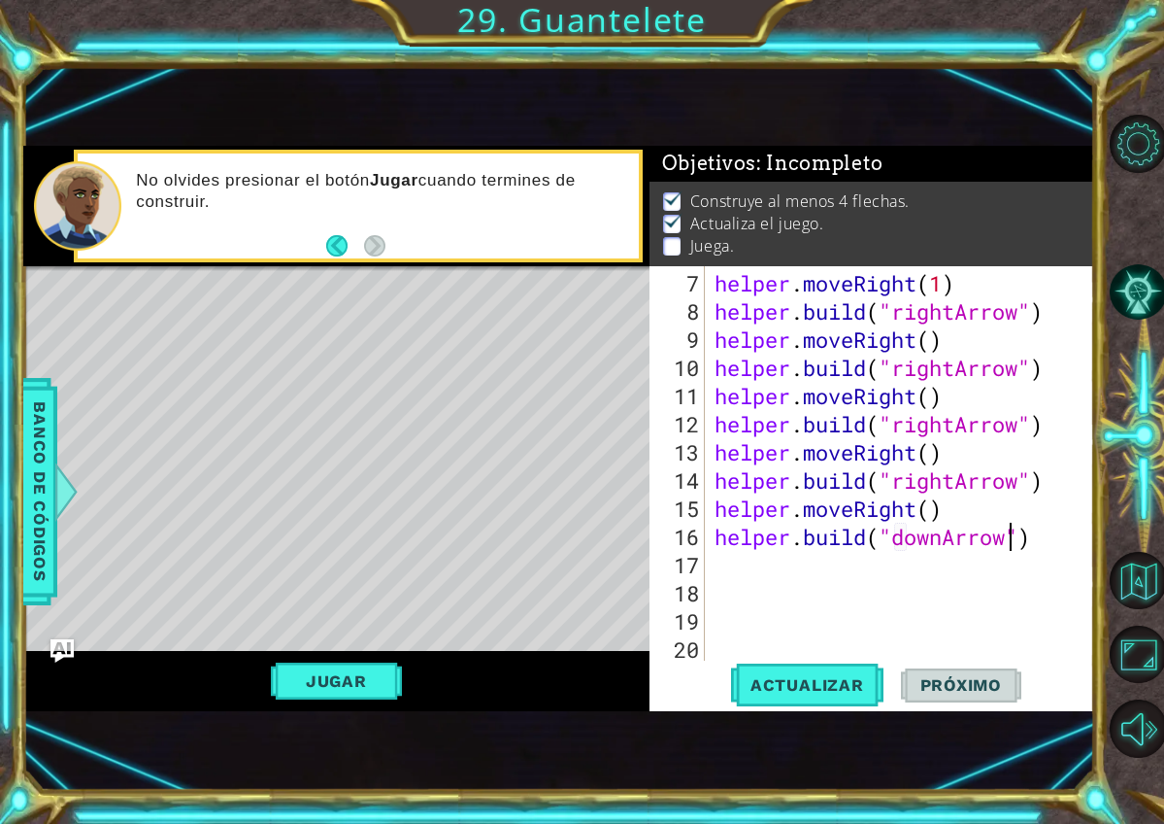
scroll to position [0, 14]
type textarea "helper.build("downArrow")"
click at [844, 684] on span "Actualizar" at bounding box center [807, 684] width 152 height 19
click at [801, 567] on div "helper . moveRight ( 1 ) helper . build ( "rightArrow" ) helper . moveRight ( )…" at bounding box center [905, 494] width 389 height 451
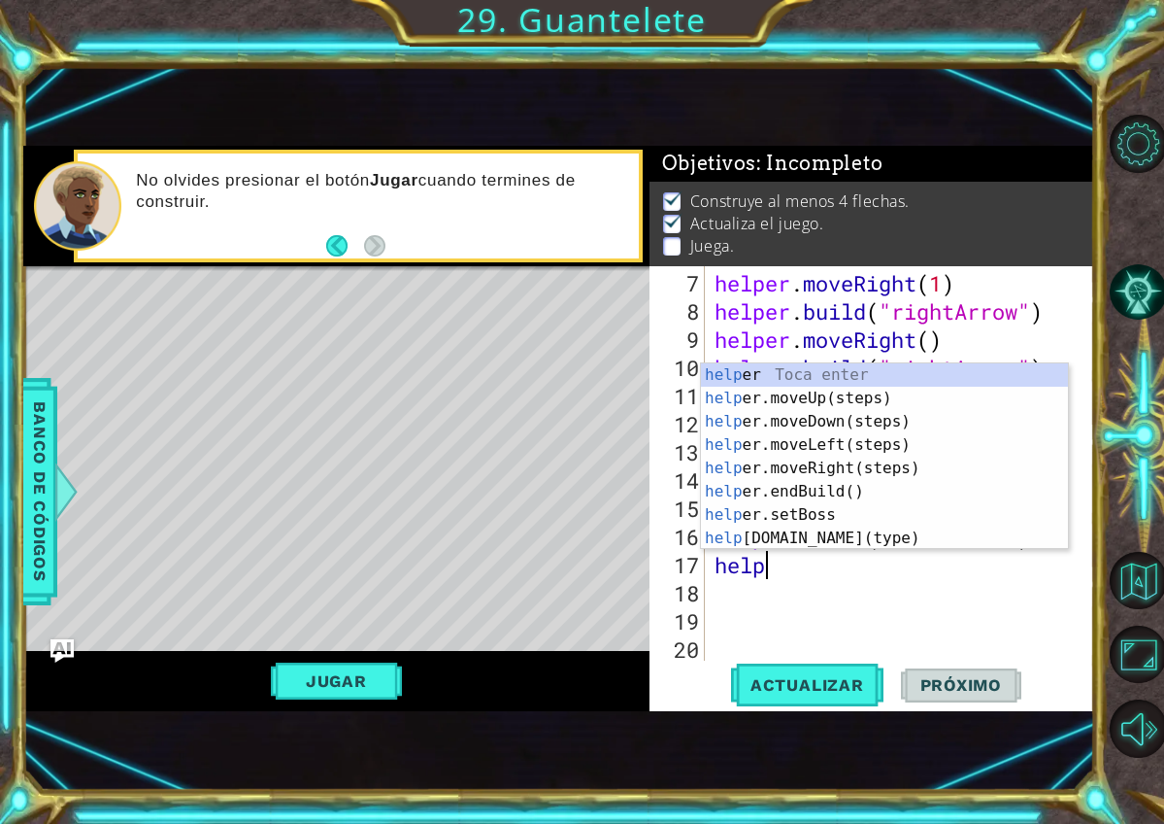
scroll to position [0, 2]
type textarea "helper"
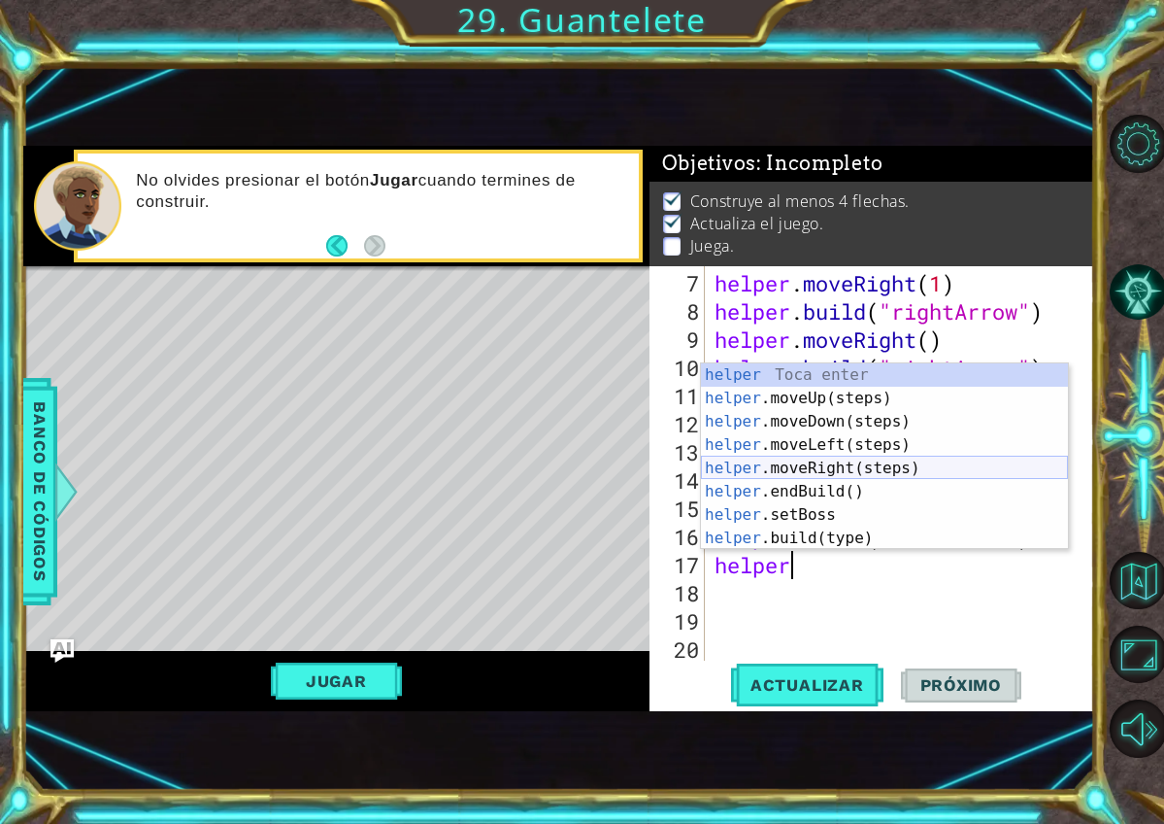
click at [825, 471] on div "helper Toca enter helper .moveUp(steps) Toca enter helper .moveDown(steps) Toca…" at bounding box center [884, 479] width 367 height 233
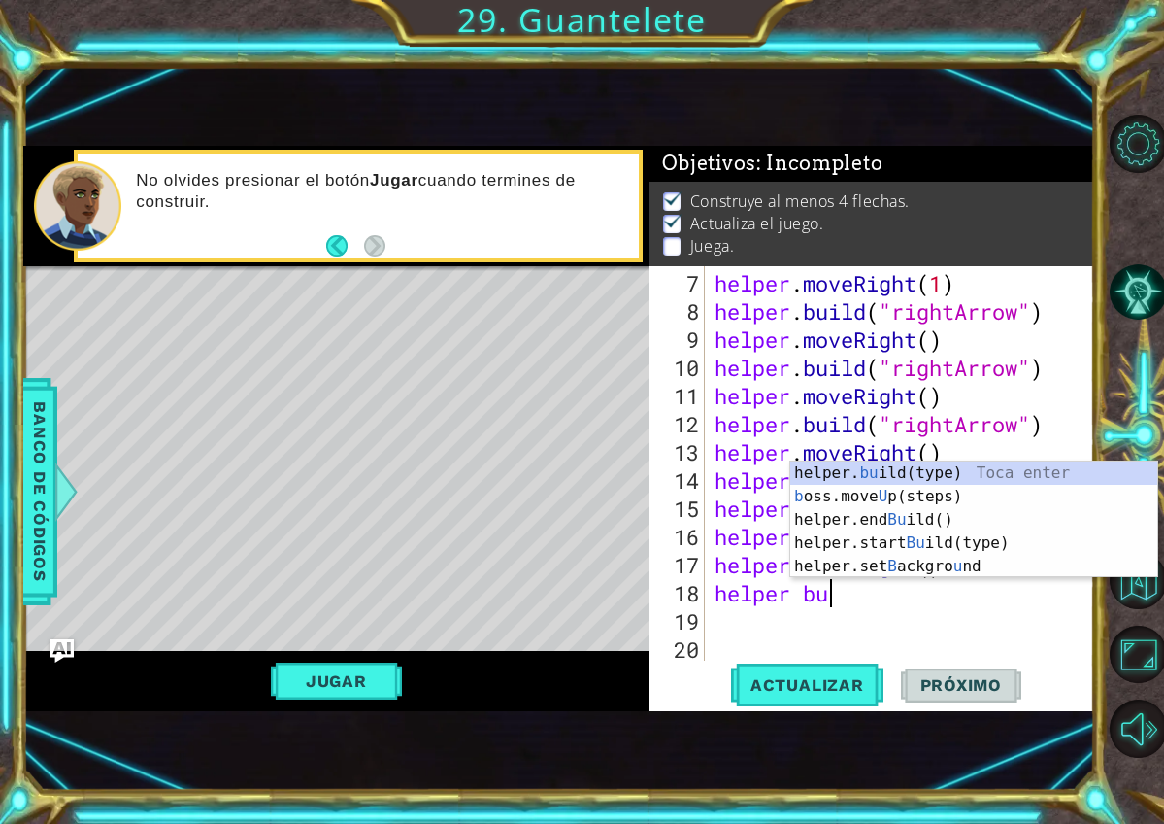
scroll to position [0, 5]
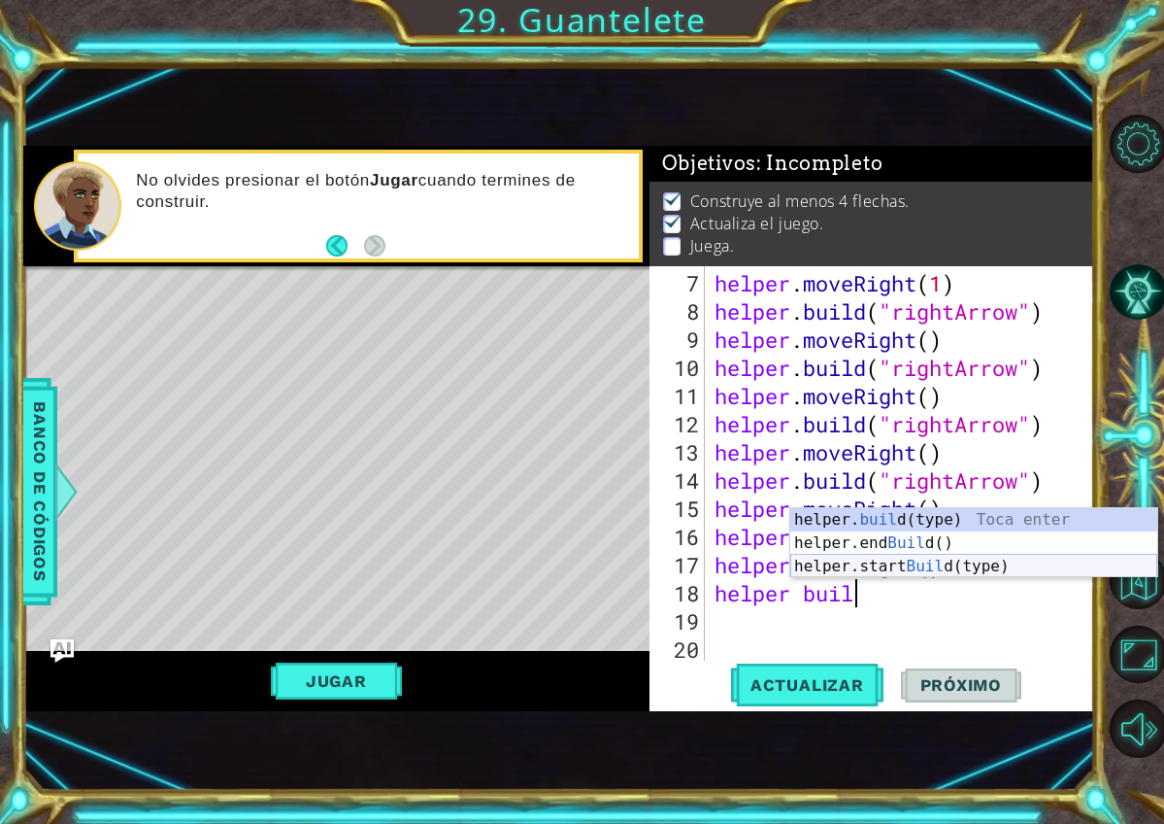
click at [945, 569] on div "helper. buil d(type) Toca enter helper.end Buil d() Toca enter helper.start Bui…" at bounding box center [974, 566] width 367 height 117
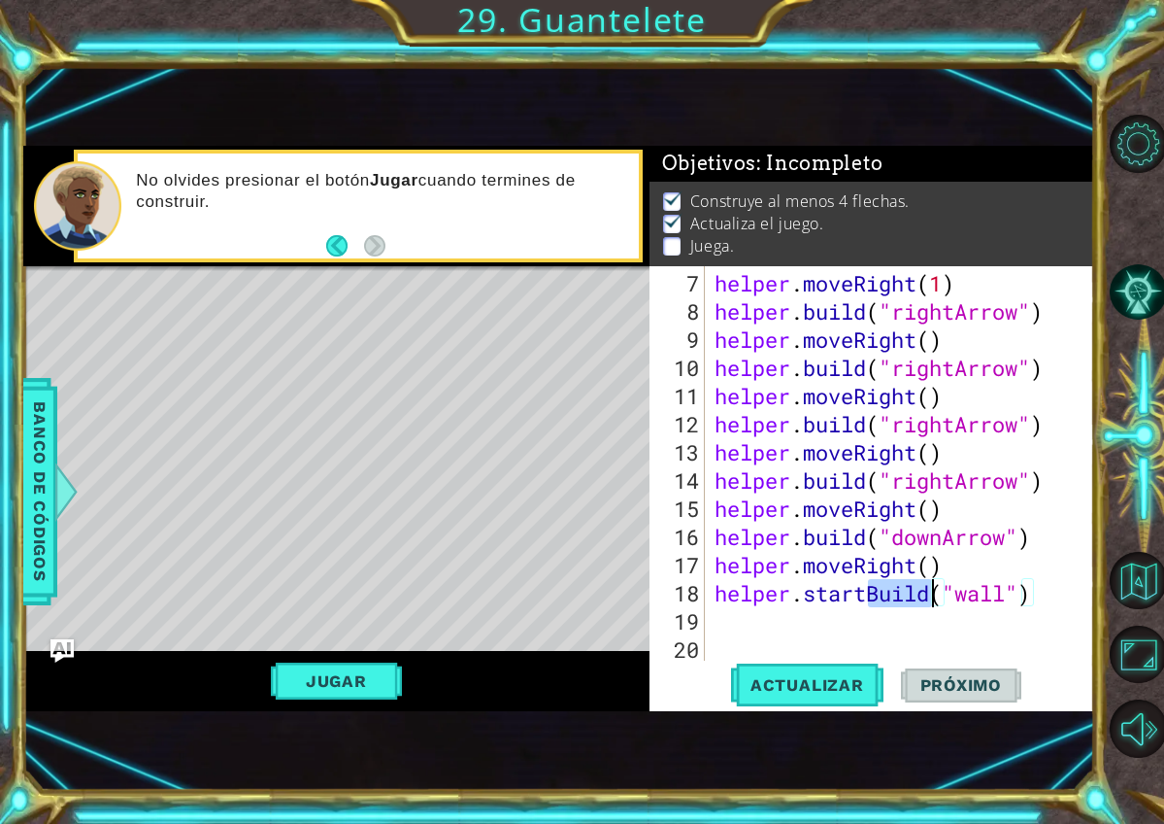
drag, startPoint x: 869, startPoint y: 598, endPoint x: 927, endPoint y: 587, distance: 59.4
click at [927, 587] on div "helper . moveRight ( 1 ) helper . build ( "rightArrow" ) helper . moveRight ( )…" at bounding box center [905, 494] width 389 height 451
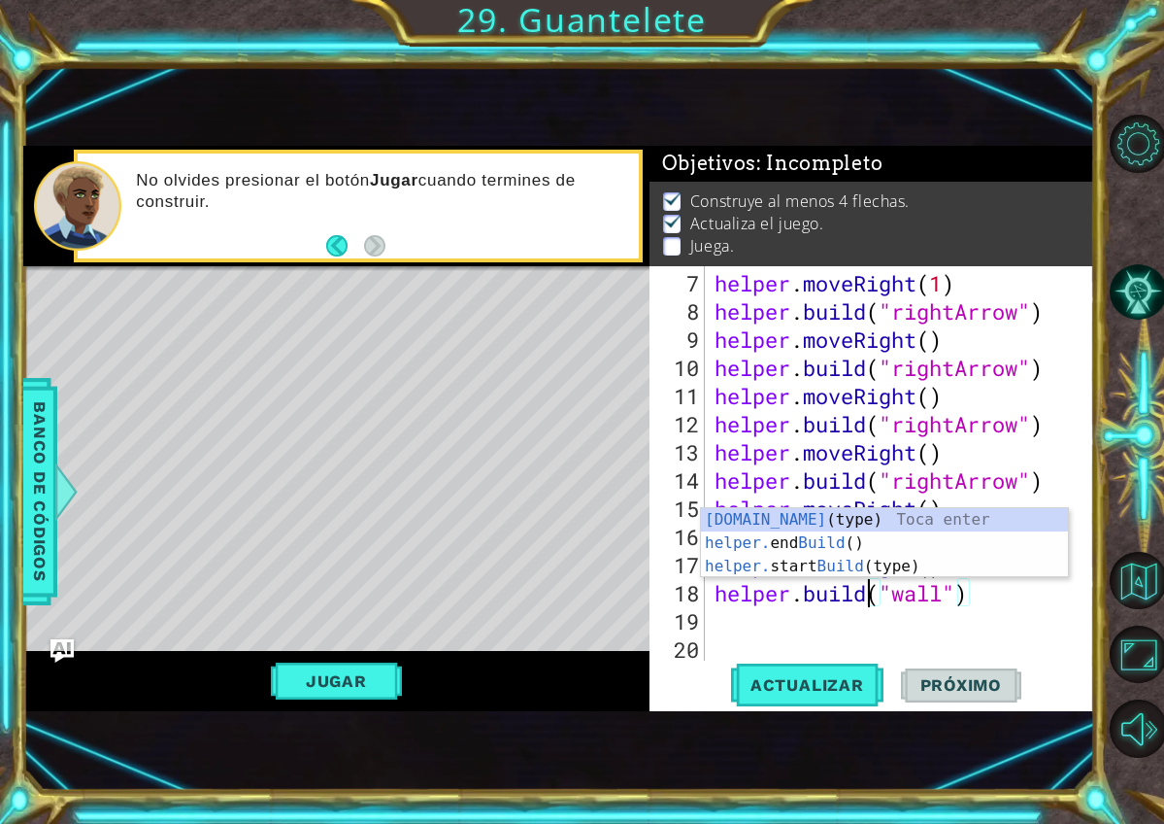
scroll to position [0, 7]
click at [942, 595] on div "helper . moveRight ( 1 ) helper . build ( "rightArrow" ) helper . moveRight ( )…" at bounding box center [905, 494] width 389 height 451
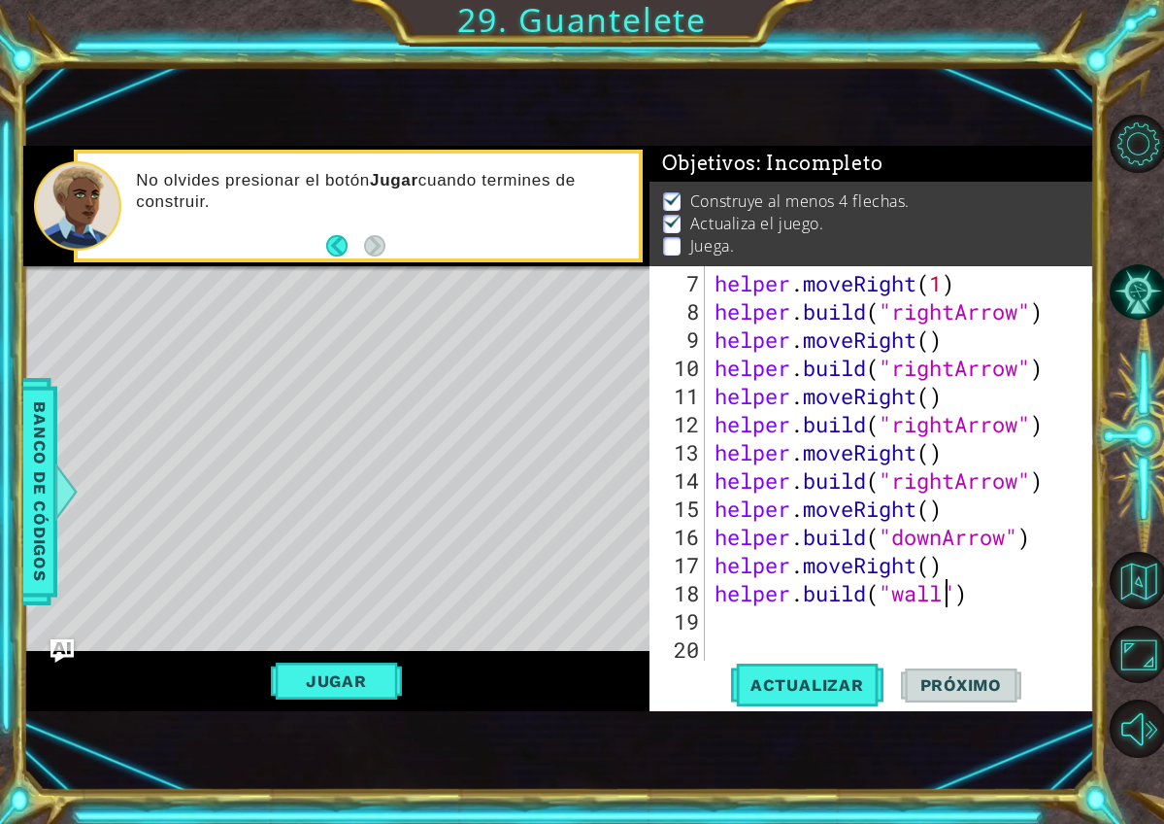
scroll to position [0, 11]
type textarea "helper.build("wall")"
click at [852, 697] on button "Actualizar" at bounding box center [807, 684] width 152 height 45
click at [805, 629] on div "helper . moveRight ( 1 ) helper . build ( "rightArrow" ) helper . moveRight ( )…" at bounding box center [905, 494] width 389 height 451
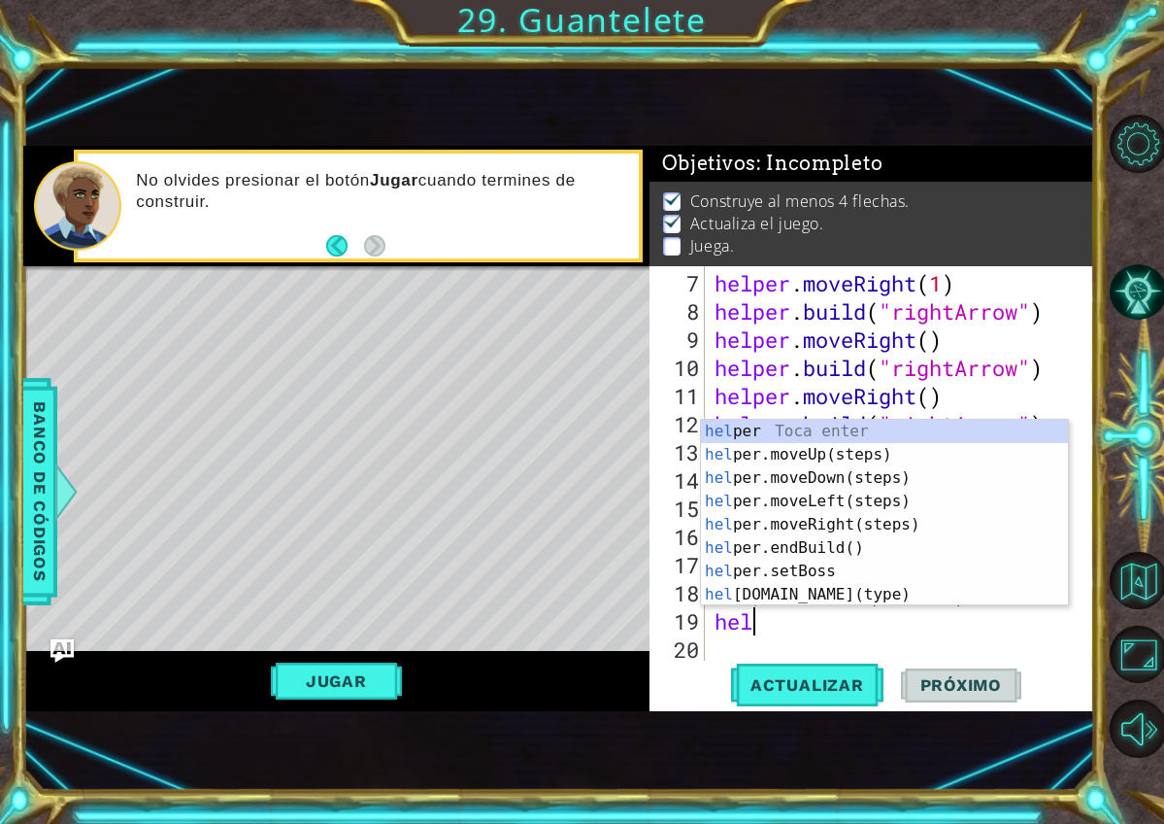
scroll to position [0, 2]
type textarea "helper"
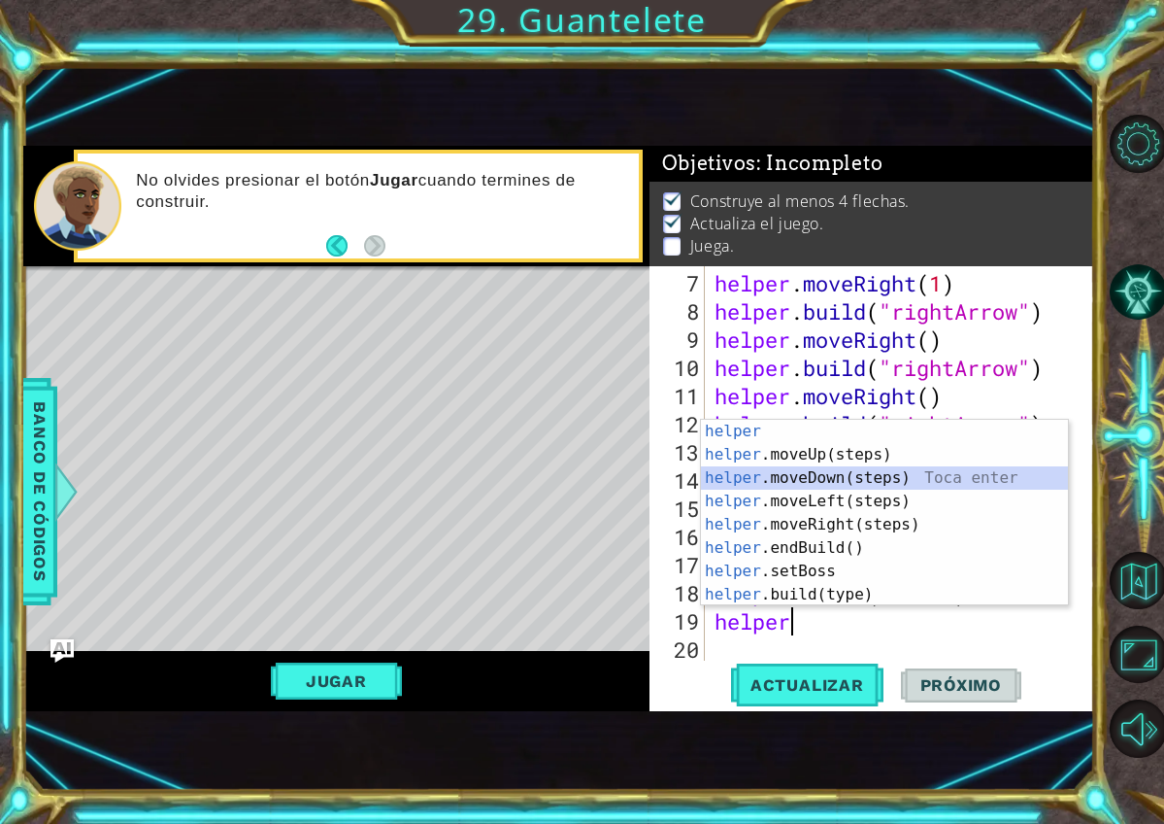
click at [809, 483] on div "helper Toca enter helper .moveUp(steps) Toca enter helper .moveDown(steps) Toca…" at bounding box center [884, 536] width 367 height 233
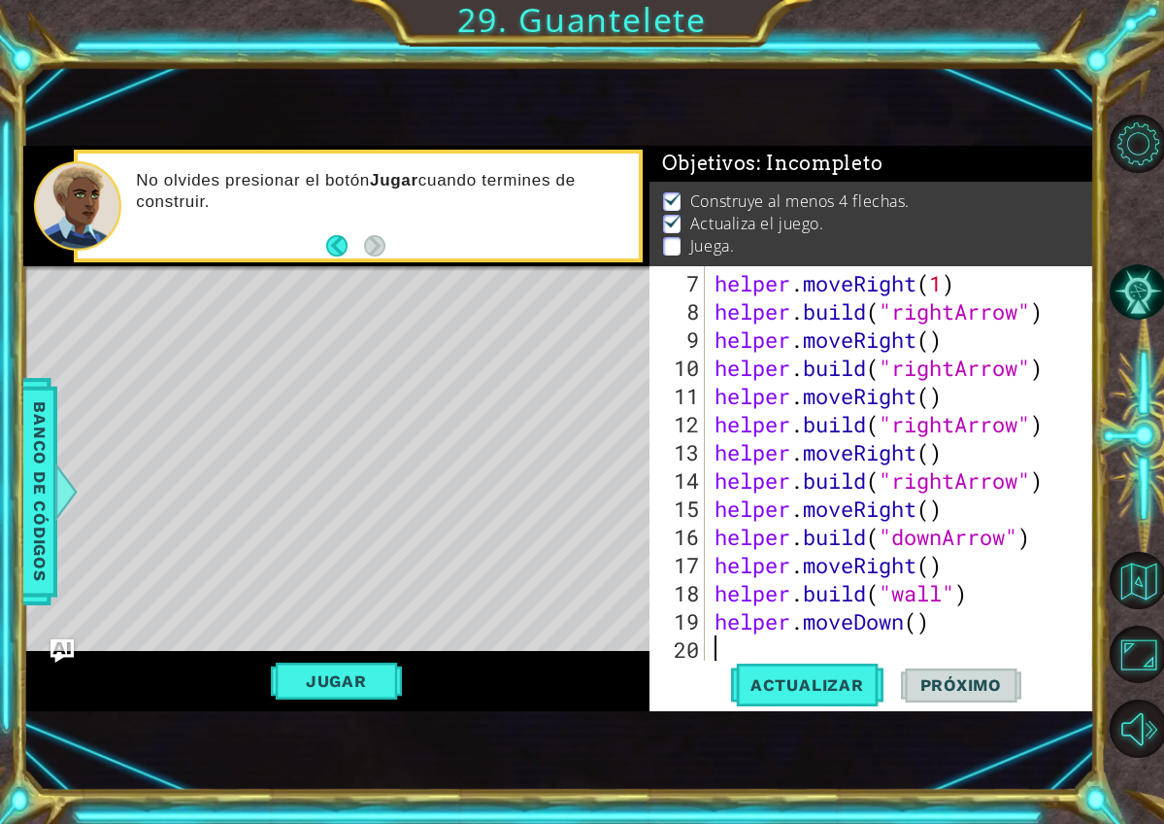
scroll to position [0, 0]
click at [921, 628] on div "helper . moveRight ( 1 ) helper . build ( "rightArrow" ) helper . moveRight ( )…" at bounding box center [905, 494] width 389 height 451
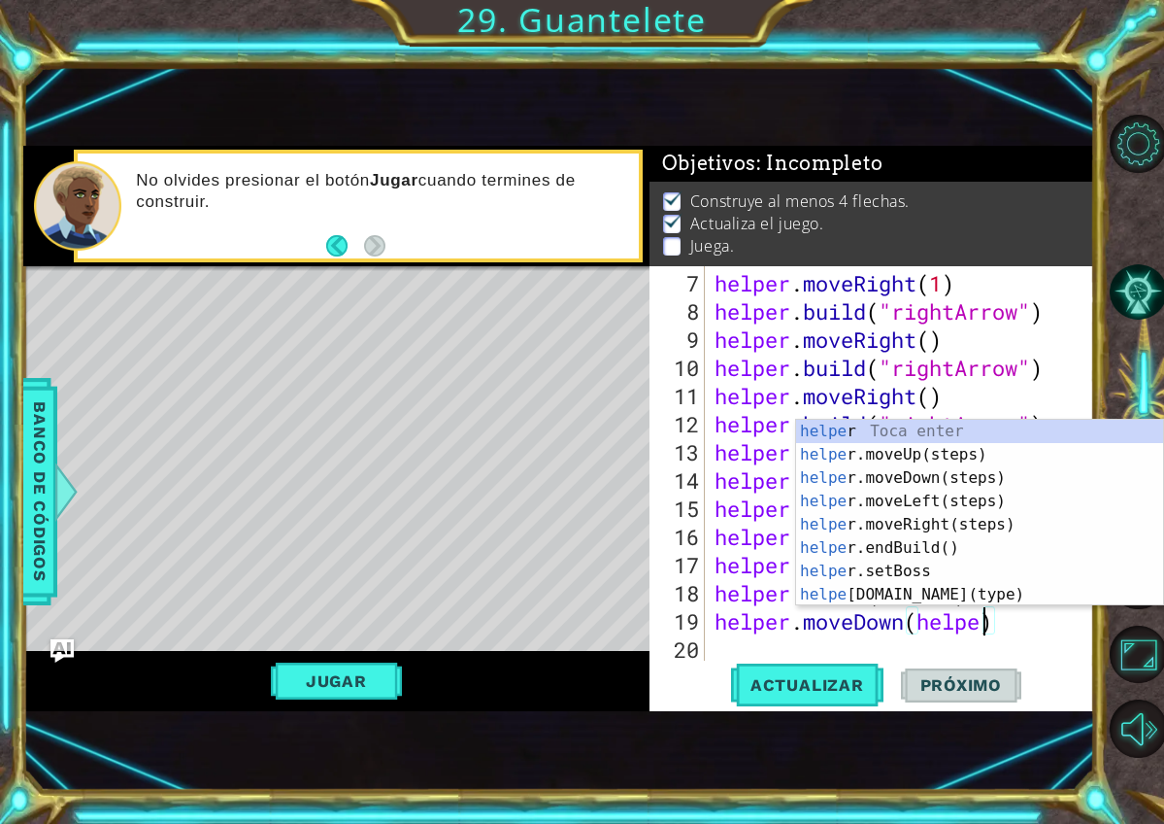
scroll to position [0, 12]
type textarea "helper.moveDown()"
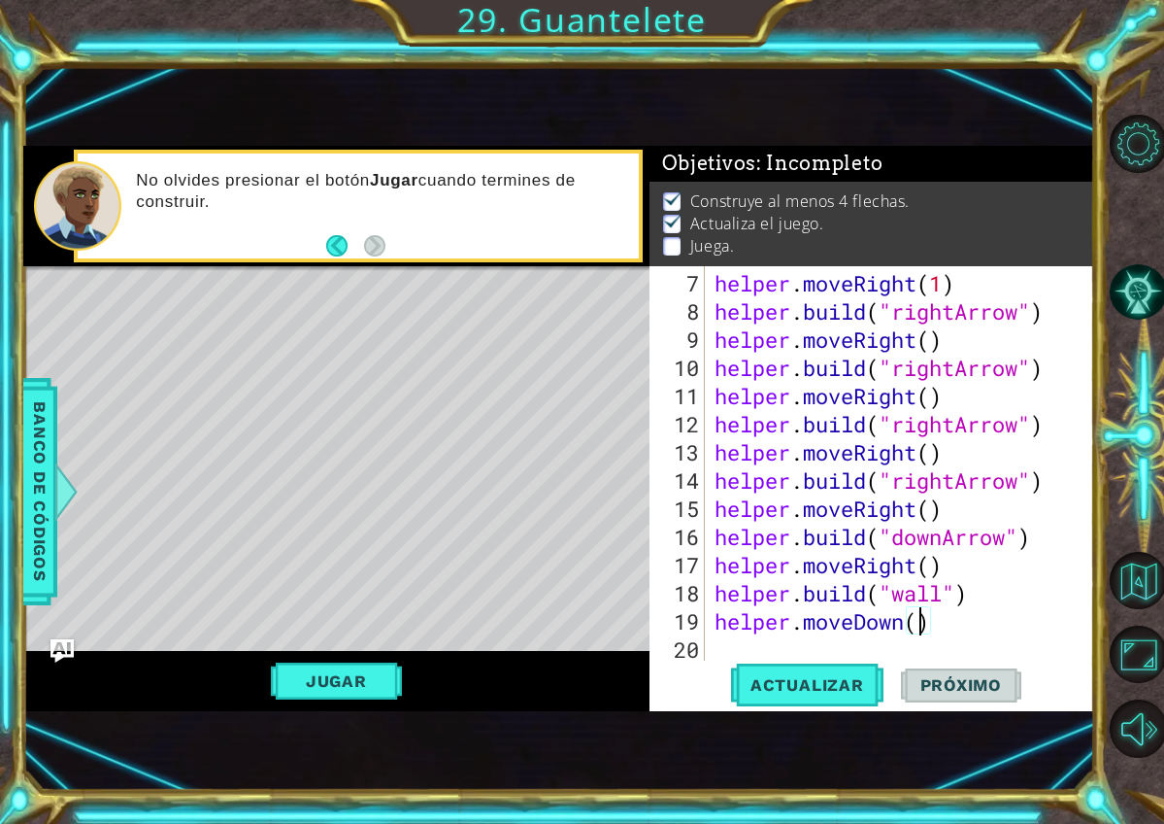
scroll to position [0, 9]
click at [958, 639] on div "helper . moveRight ( 1 ) helper . build ( "rightArrow" ) helper . moveRight ( )…" at bounding box center [905, 494] width 389 height 451
click at [837, 682] on span "Actualizar" at bounding box center [807, 684] width 152 height 19
click at [849, 649] on div "helper . moveRight ( 1 ) helper . build ( "rightArrow" ) helper . moveRight ( )…" at bounding box center [905, 494] width 389 height 451
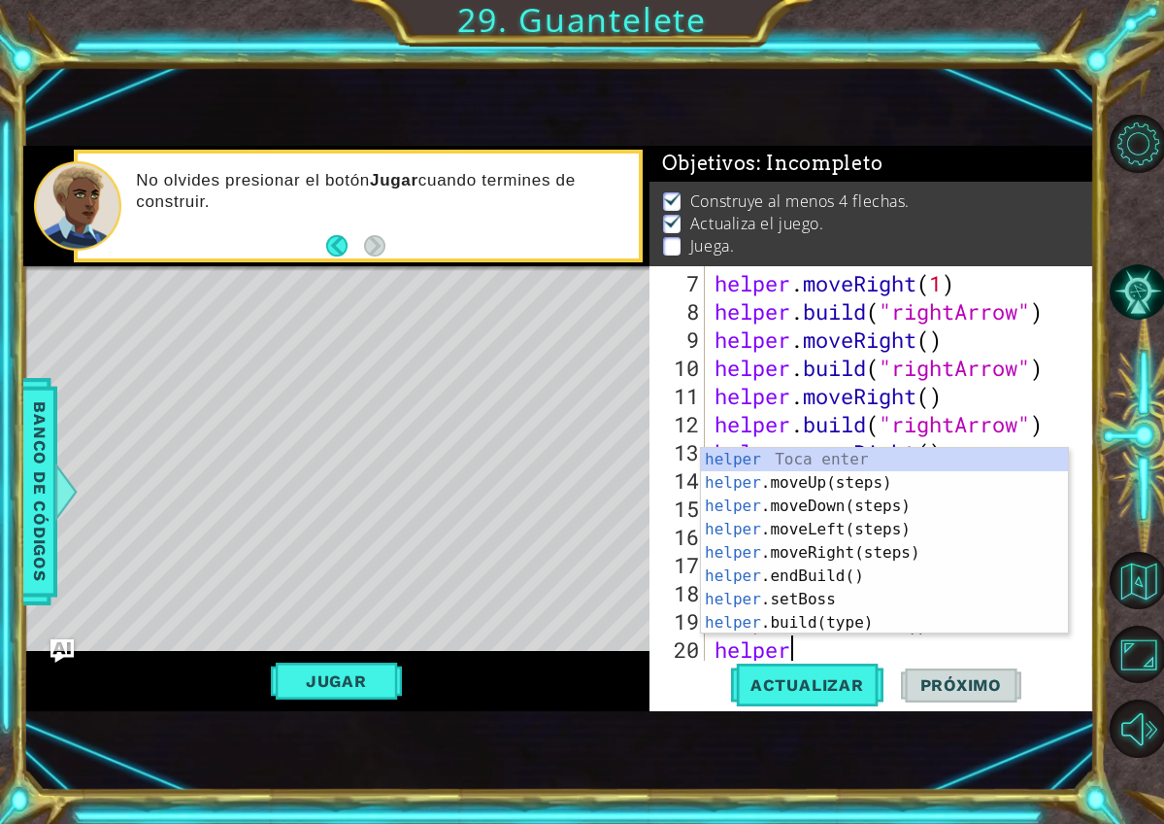
scroll to position [0, 3]
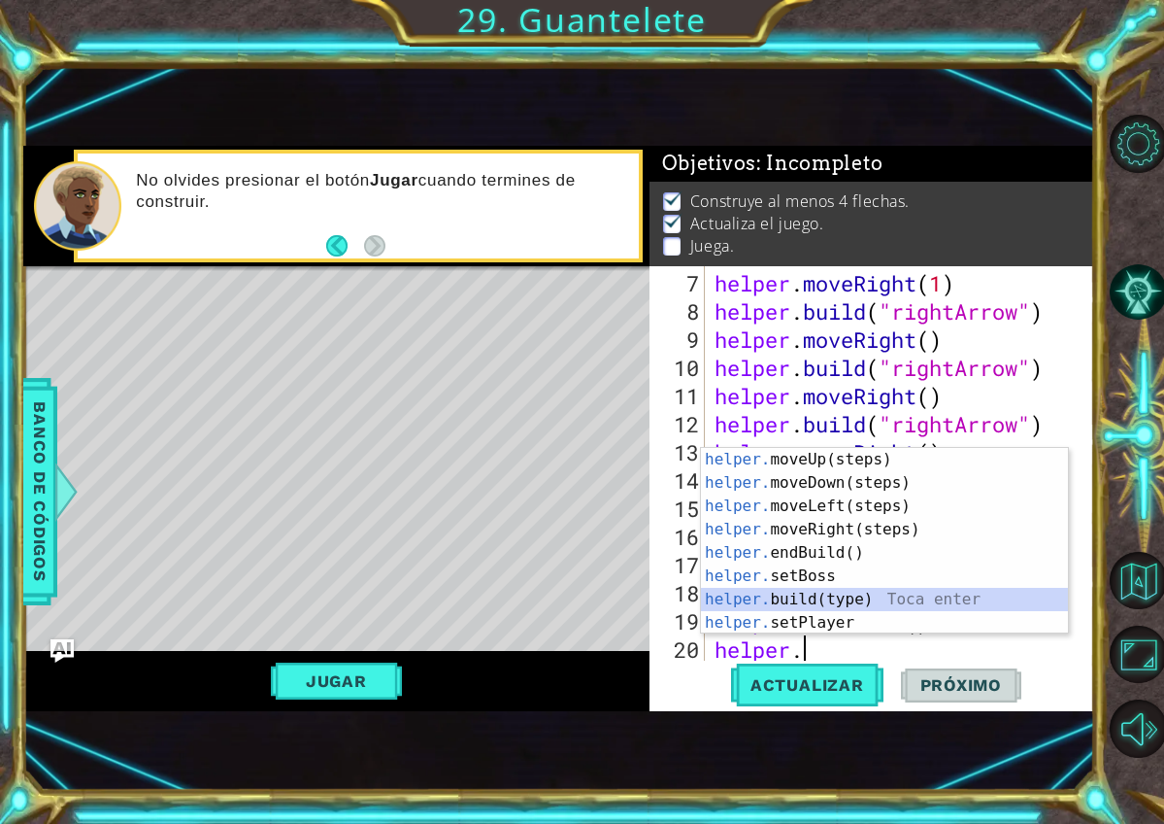
click at [848, 601] on div "helper. moveUp(steps) Toca enter helper. moveDown(steps) Toca enter helper. mov…" at bounding box center [884, 564] width 367 height 233
type textarea "helper.build("wall")"
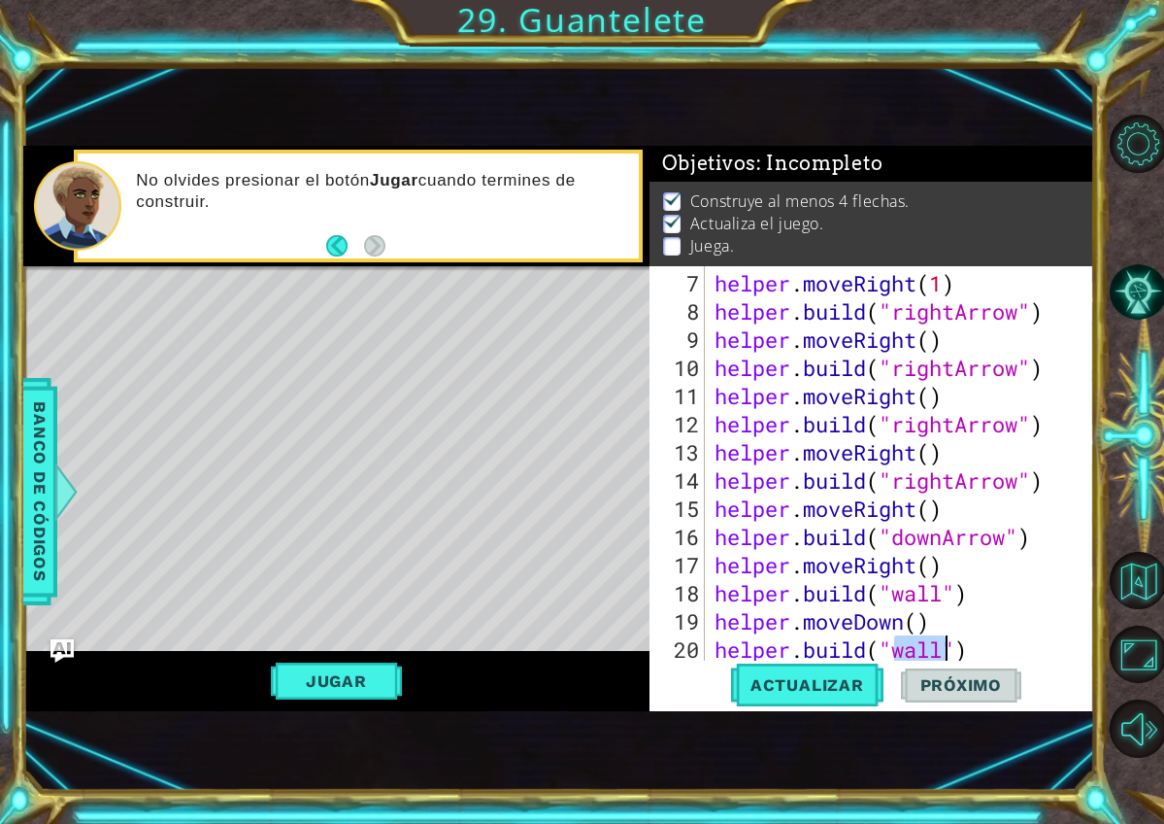
click at [977, 656] on div "helper . moveRight ( 1 ) helper . build ( "rightArrow" ) helper . moveRight ( )…" at bounding box center [905, 494] width 389 height 451
click at [794, 689] on span "Actualizar" at bounding box center [807, 684] width 152 height 19
click at [994, 647] on div "helper . moveRight ( 1 ) helper . build ( "rightArrow" ) helper . moveRight ( )…" at bounding box center [905, 494] width 389 height 451
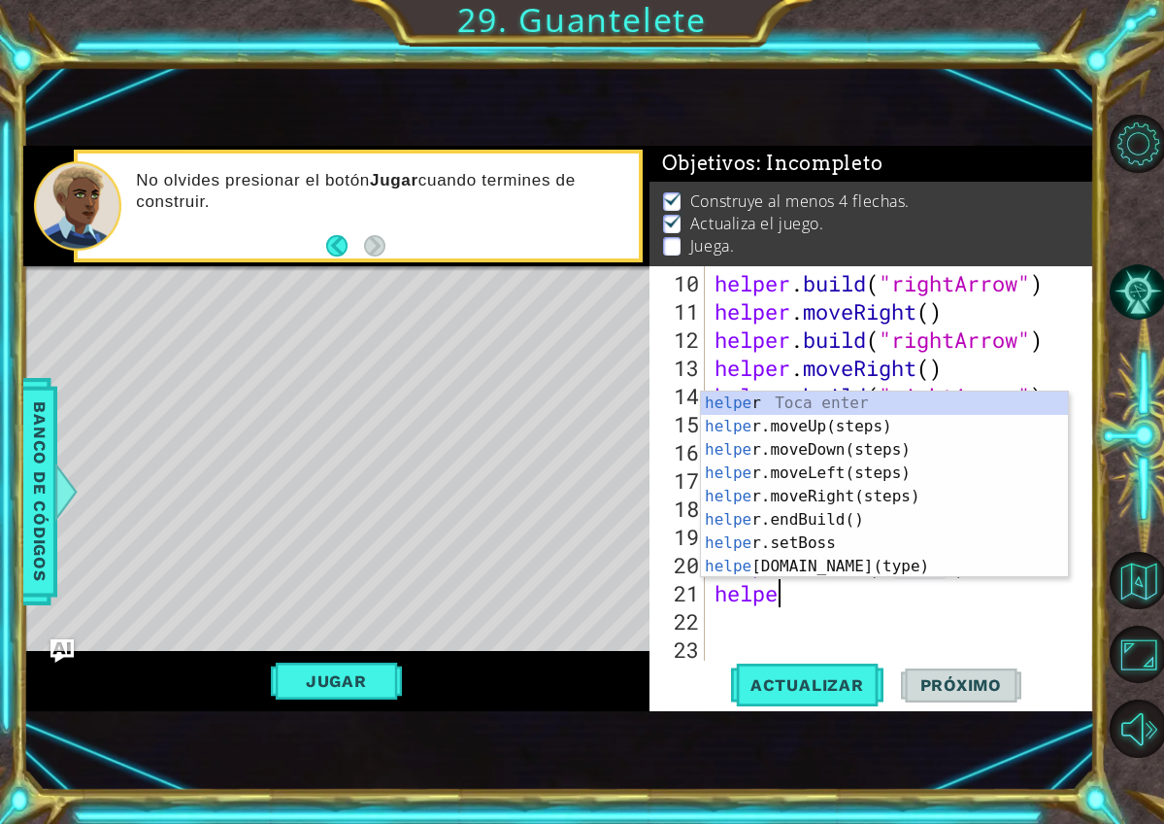
scroll to position [0, 2]
click at [889, 572] on div "helper Toca enter helper .moveUp(steps) Toca enter helper .moveDown(steps) Toca…" at bounding box center [884, 507] width 367 height 233
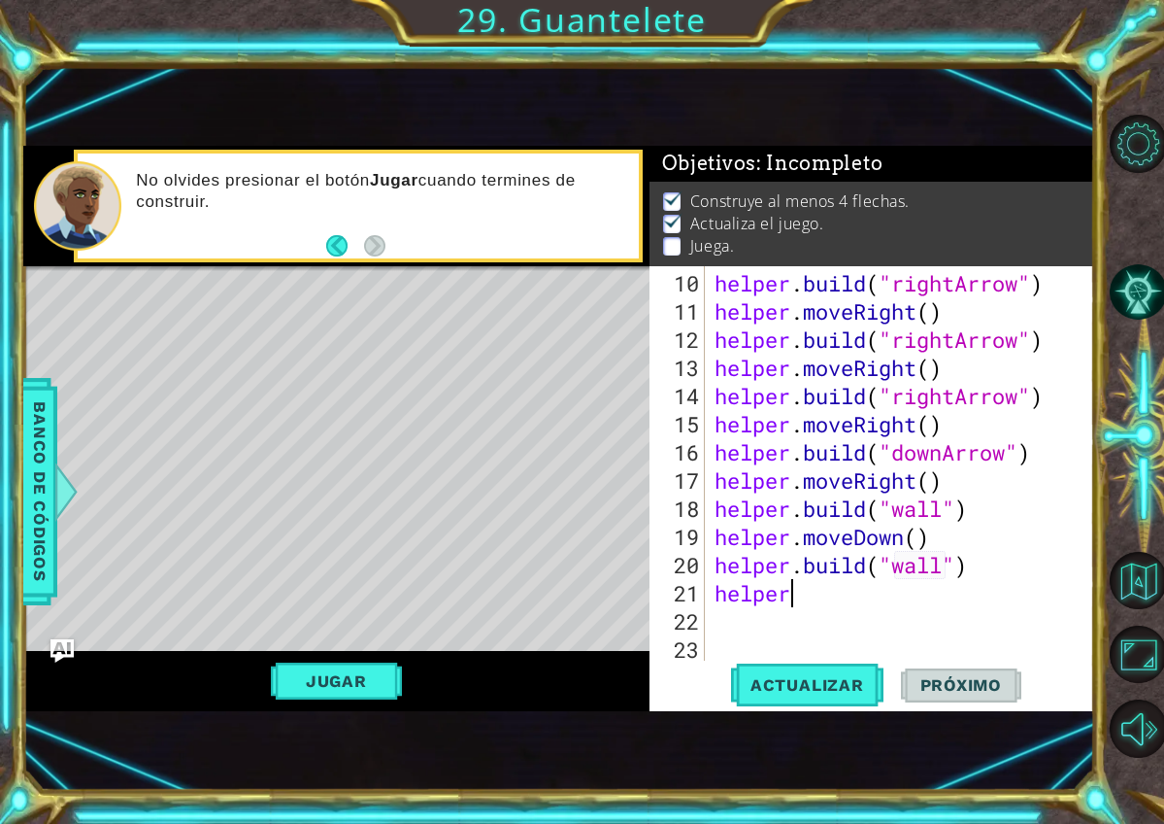
type textarea "helper.build("wall")"
click at [979, 560] on div "helper . build ( "rightArrow" ) helper . moveRight ( ) helper . build ( "rightA…" at bounding box center [905, 494] width 389 height 451
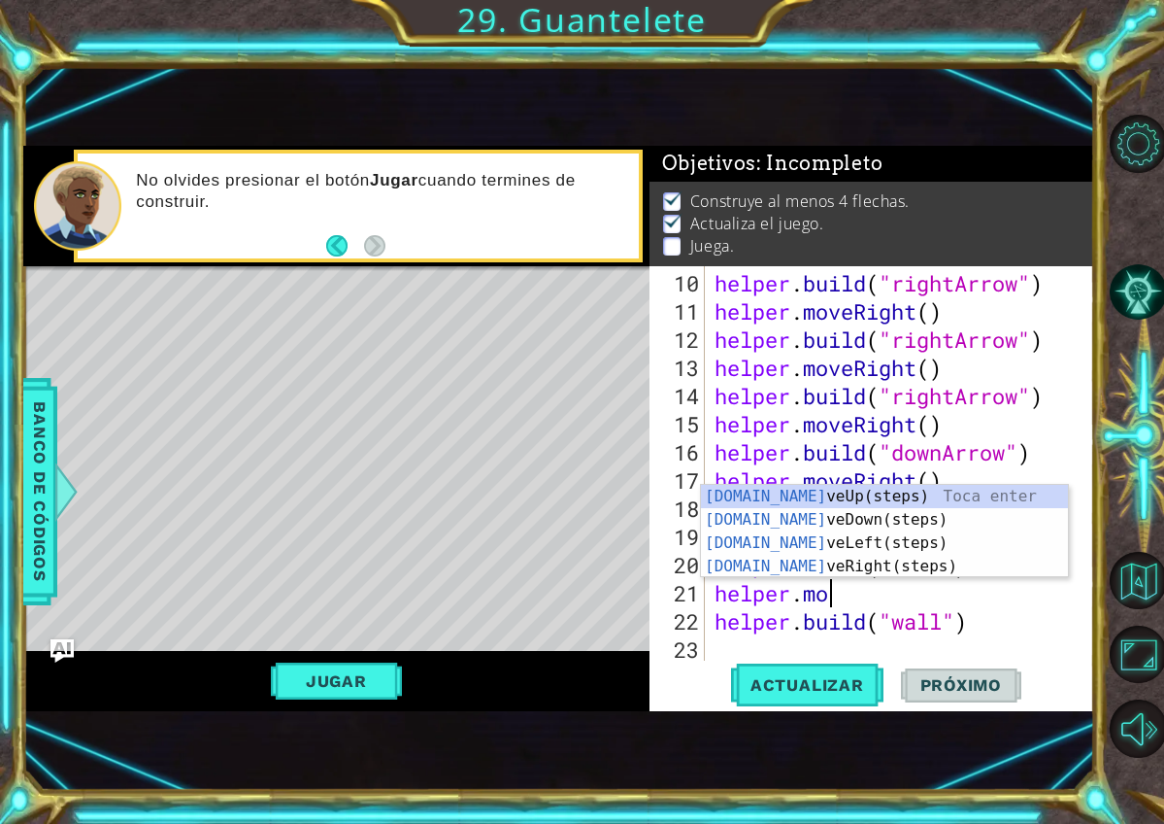
type textarea "helper.move"
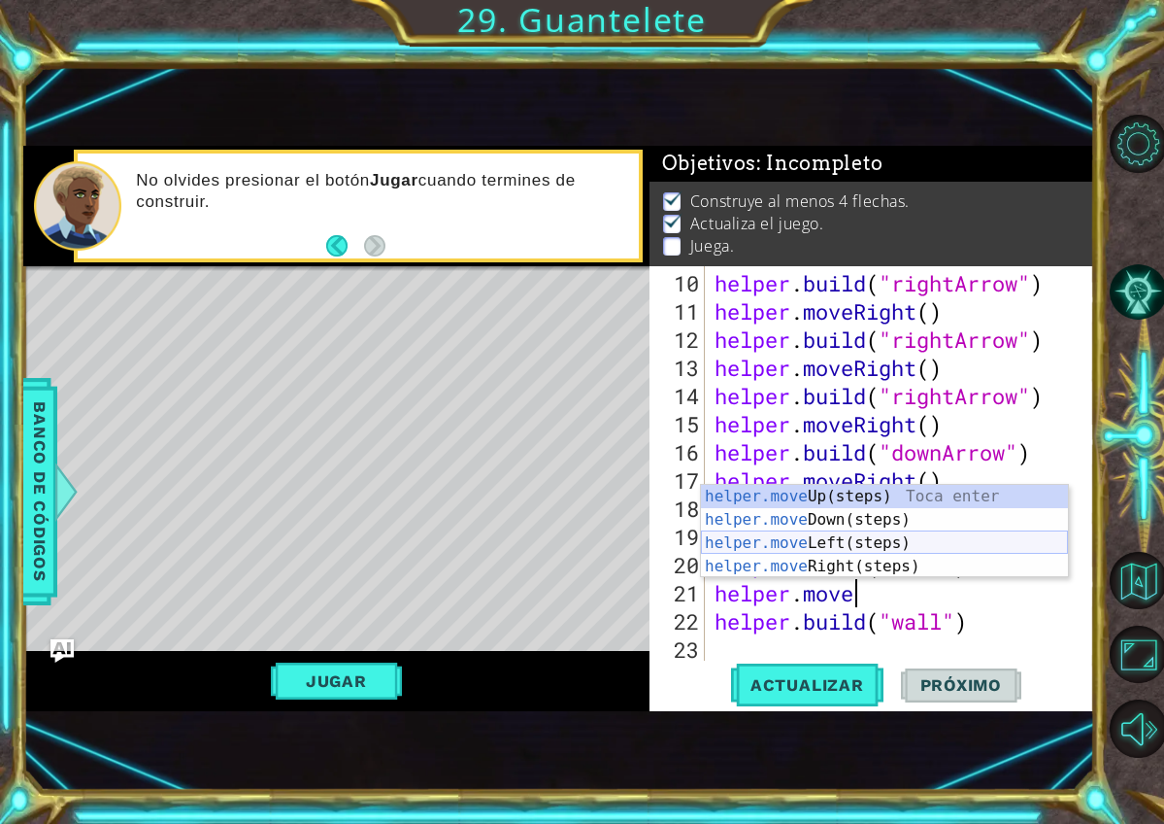
click at [868, 544] on div "helper.move Up(steps) Toca enter helper.move Down(steps) Toca enter helper.move…" at bounding box center [884, 555] width 367 height 140
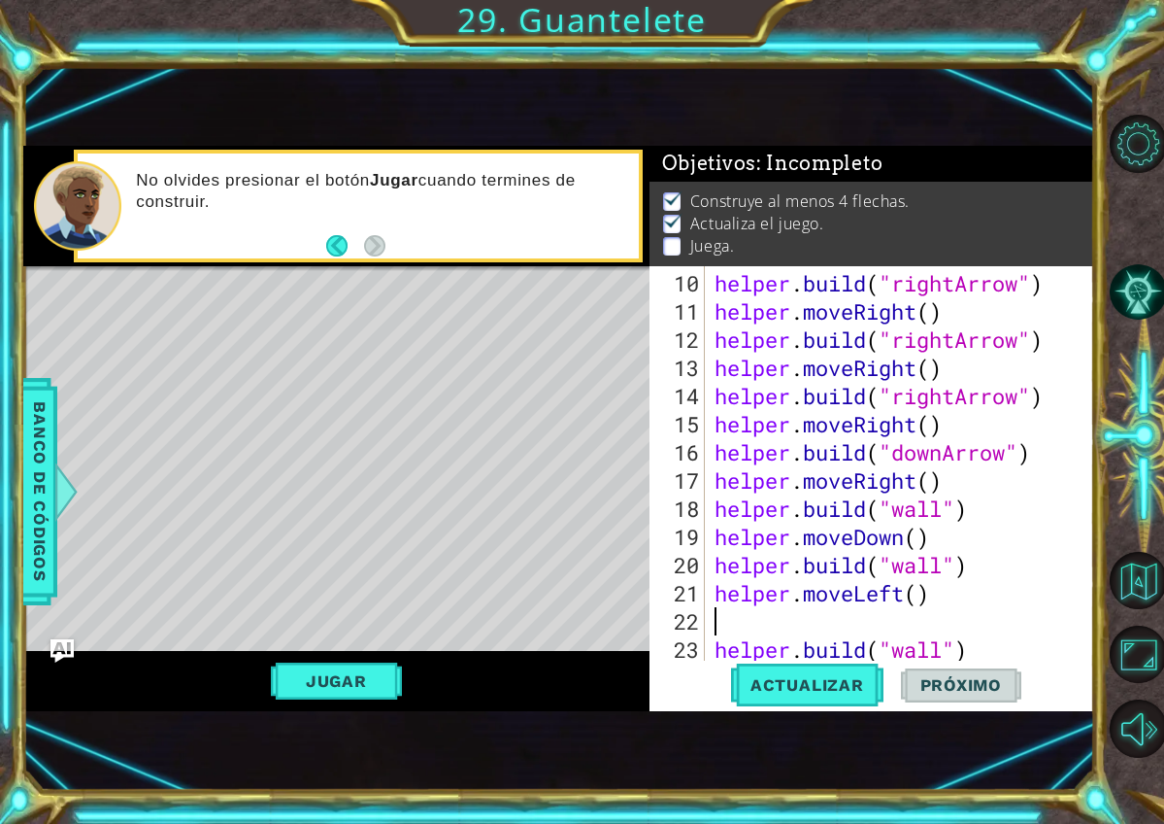
scroll to position [0, 0]
type textarea "helper.moveLeft()"
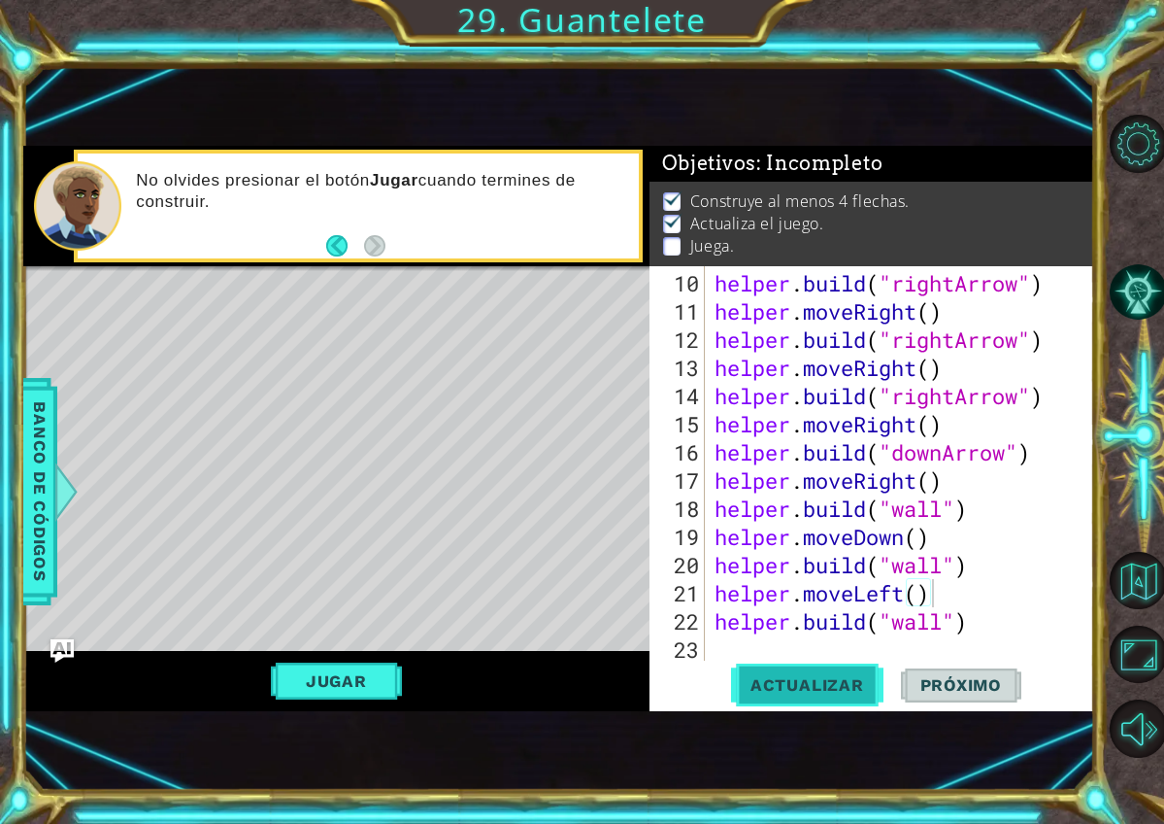
click at [800, 681] on span "Actualizar" at bounding box center [807, 684] width 152 height 19
click at [951, 597] on div "helper . build ( "rightArrow" ) helper . moveRight ( ) helper . build ( "rightA…" at bounding box center [905, 494] width 389 height 451
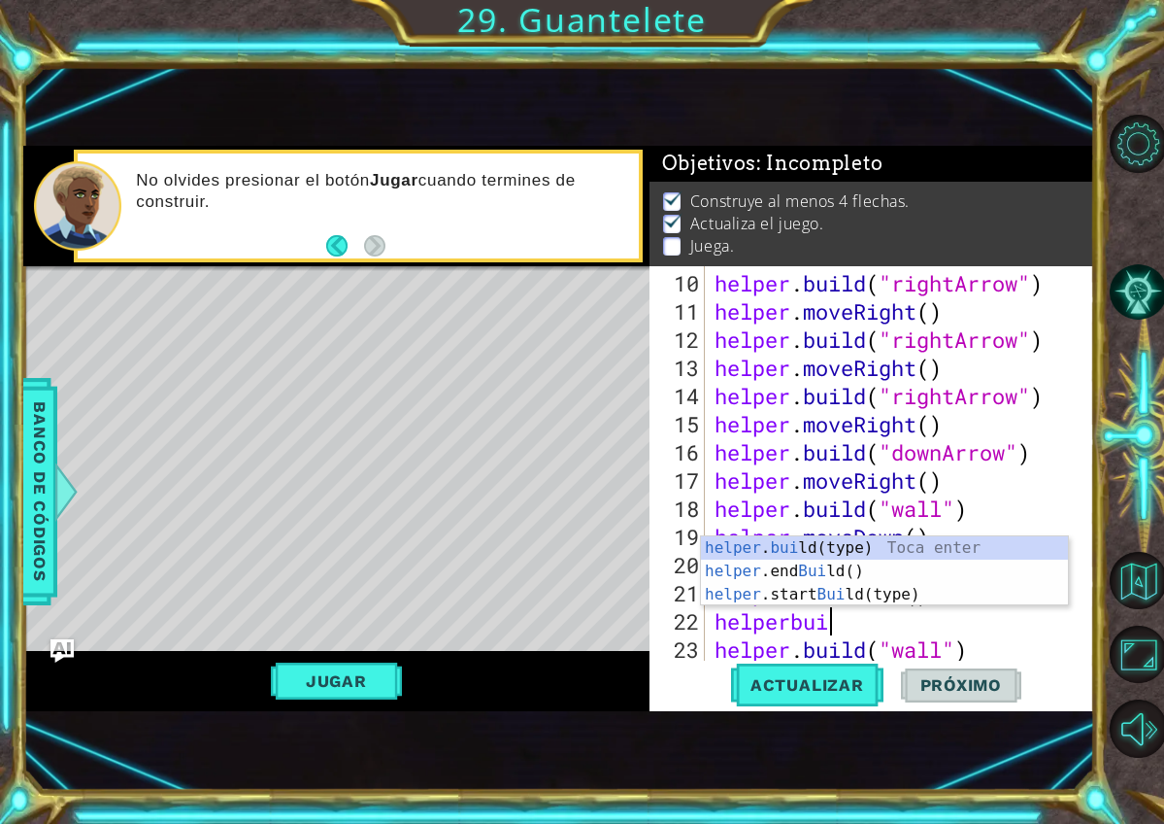
scroll to position [0, 5]
click at [845, 546] on div "helper . buil d(type) Toca enter helper .end Buil d() Toca enter helper .start …" at bounding box center [884, 594] width 367 height 117
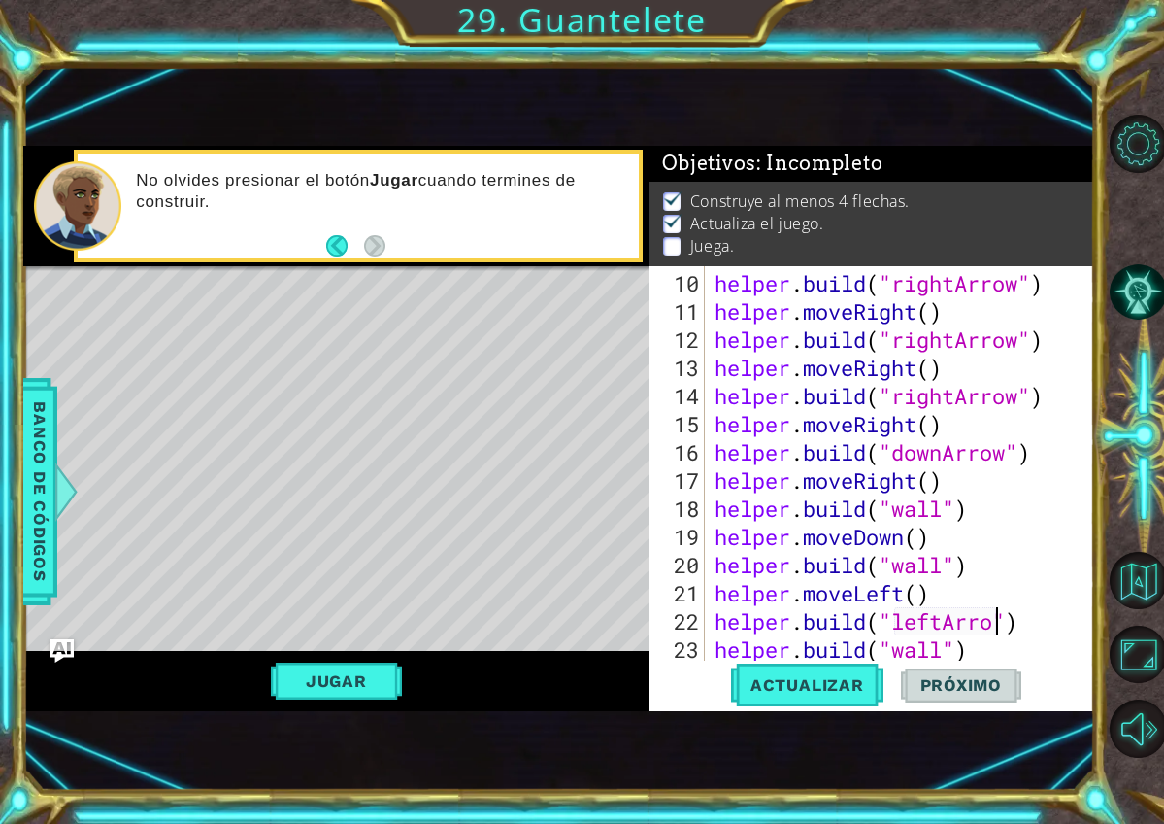
scroll to position [0, 14]
type textarea "helper.build("leftArrow")"
click at [842, 698] on button "Actualizar" at bounding box center [807, 684] width 152 height 45
click at [1032, 619] on div "helper . build ( "rightArrow" ) helper . moveRight ( ) helper . build ( "rightA…" at bounding box center [905, 494] width 389 height 451
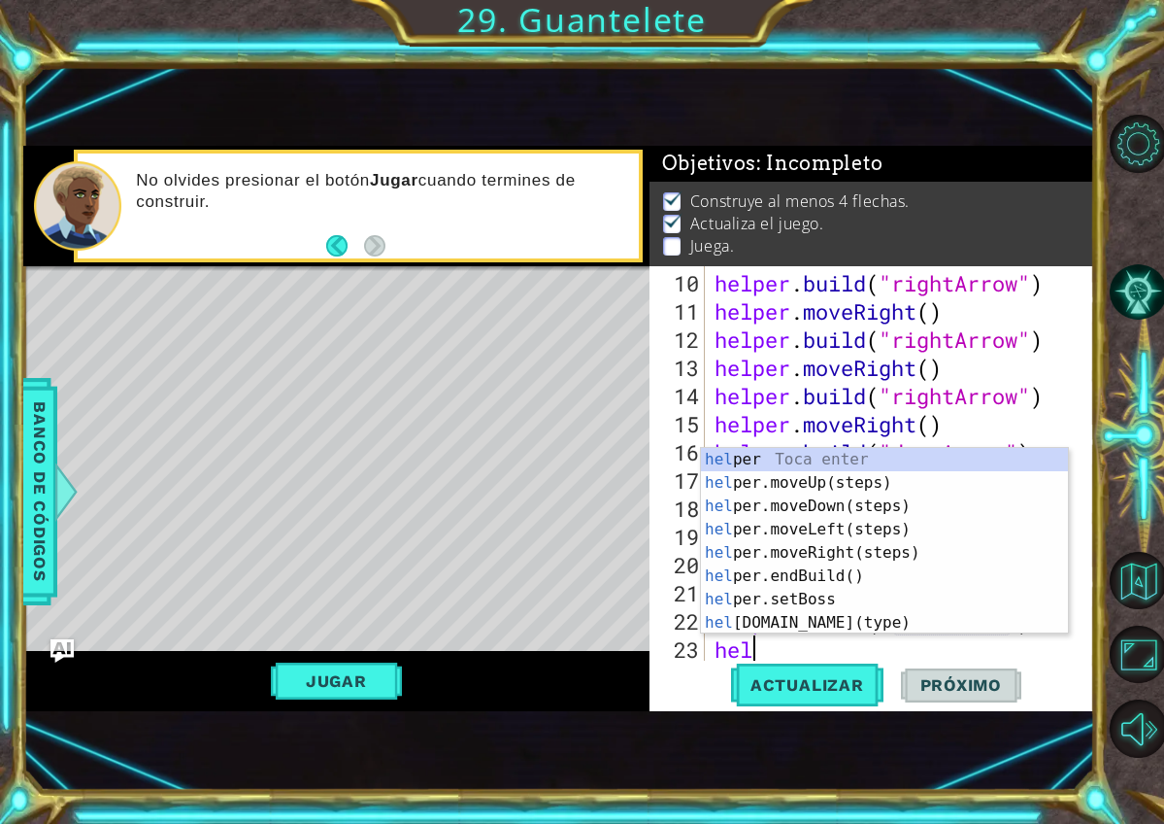
scroll to position [0, 2]
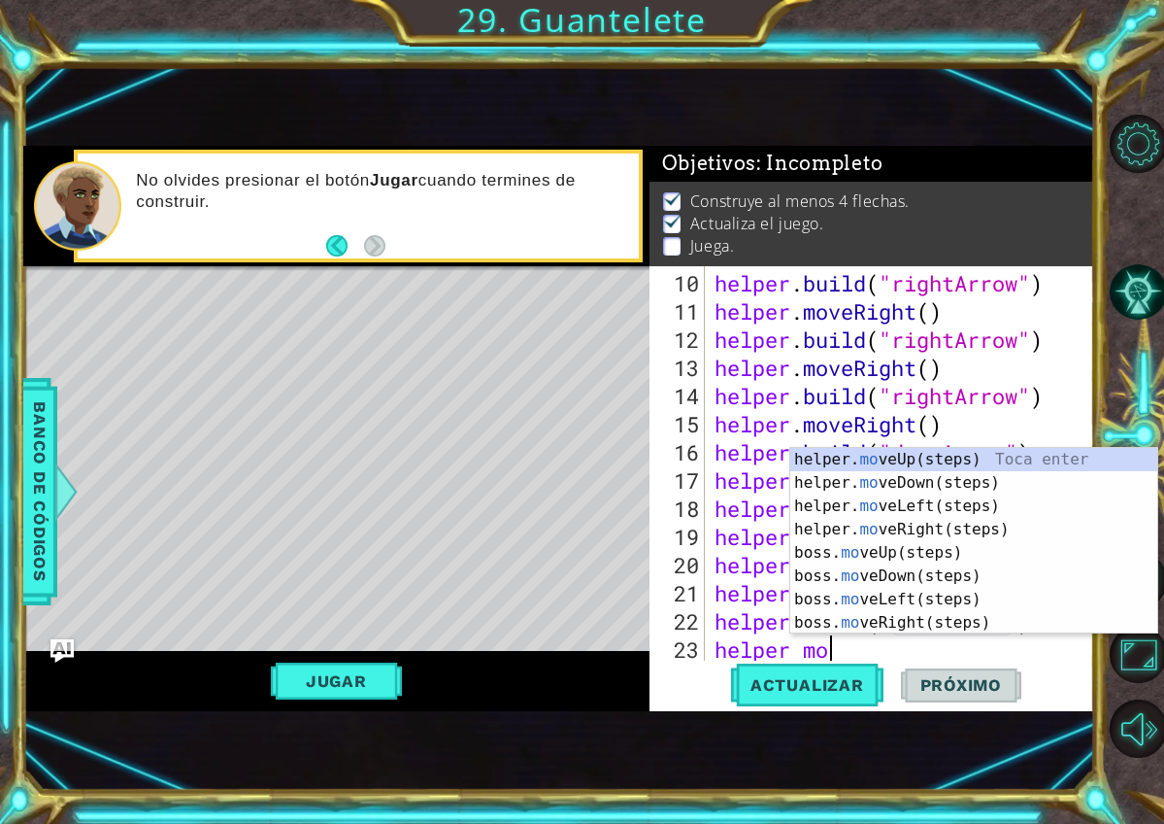
type textarea "helper move"
click at [888, 589] on div "helper. move Up(steps) Toca enter helper. move Down(steps) Toca enter helper. m…" at bounding box center [974, 564] width 367 height 233
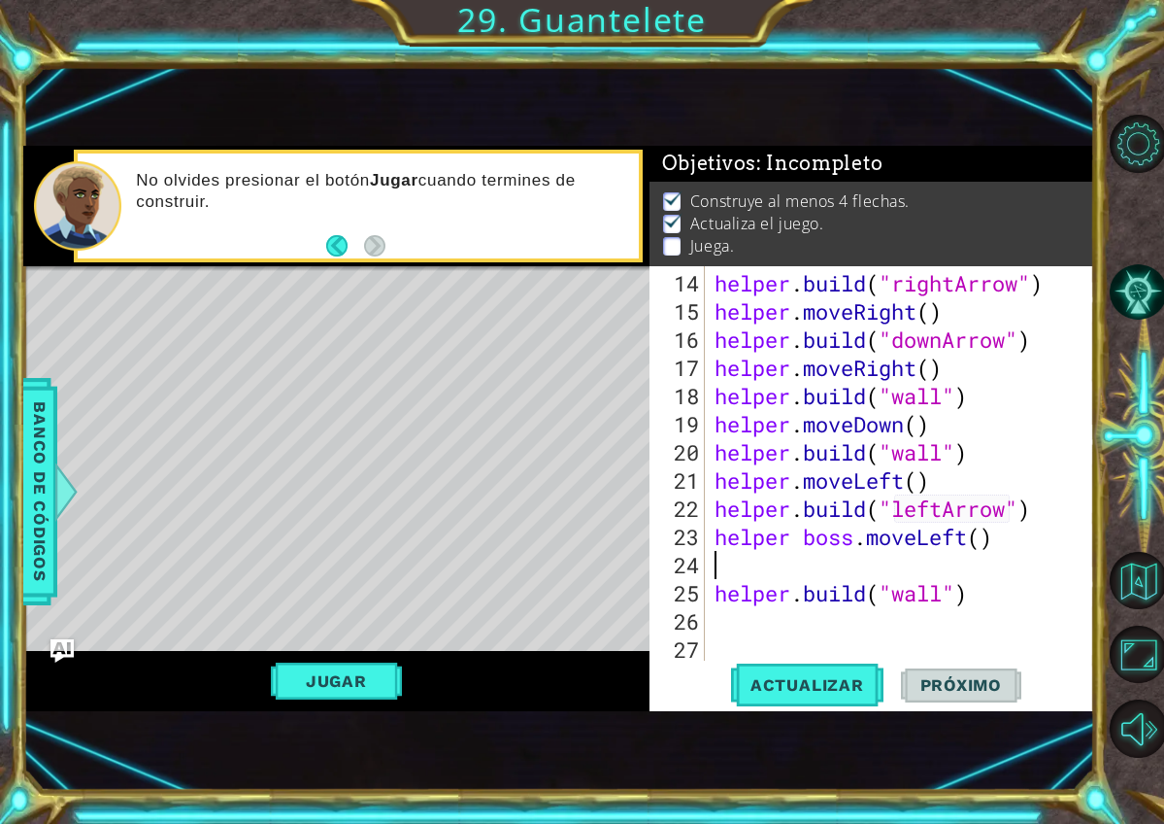
scroll to position [451, 0]
click at [861, 537] on div "helper . build ( "rightArrow" ) helper . moveRight ( ) helper . build ( "downAr…" at bounding box center [905, 494] width 389 height 451
type textarea "helper.moveLeft()"
click at [951, 555] on div "helper . build ( "rightArrow" ) helper . moveRight ( ) helper . build ( "downAr…" at bounding box center [905, 494] width 389 height 451
click at [829, 698] on button "Actualizar" at bounding box center [807, 684] width 152 height 45
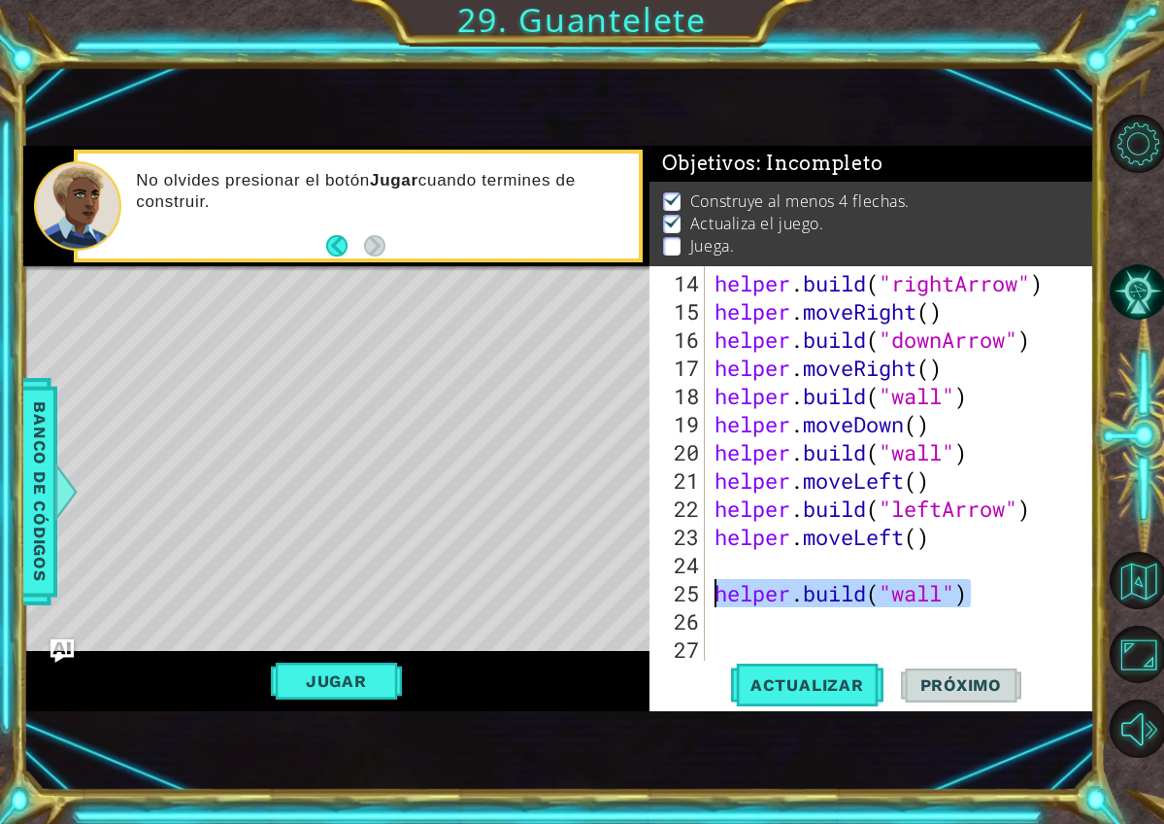
drag, startPoint x: 981, startPoint y: 597, endPoint x: 715, endPoint y: 604, distance: 266.2
click at [715, 604] on div "helper . build ( "rightArrow" ) helper . moveRight ( ) helper . build ( "downAr…" at bounding box center [905, 494] width 389 height 451
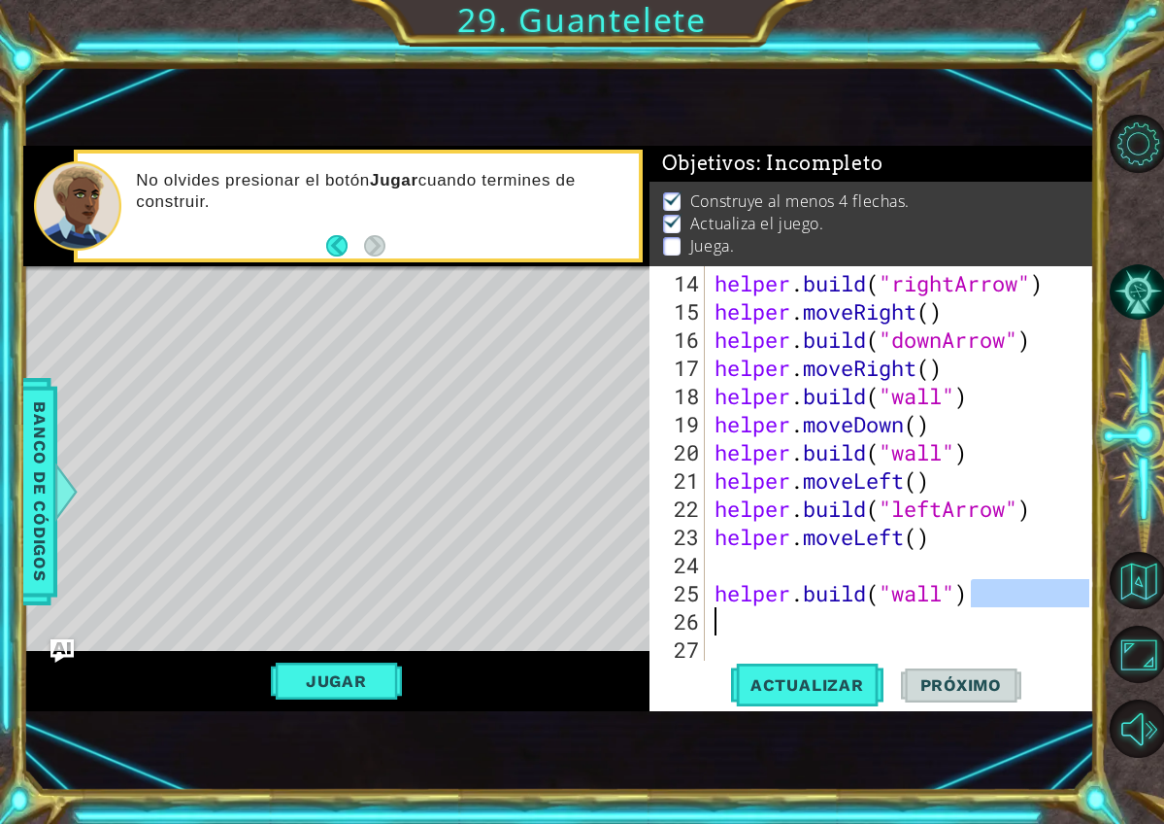
type textarea "helper.build("wall")"
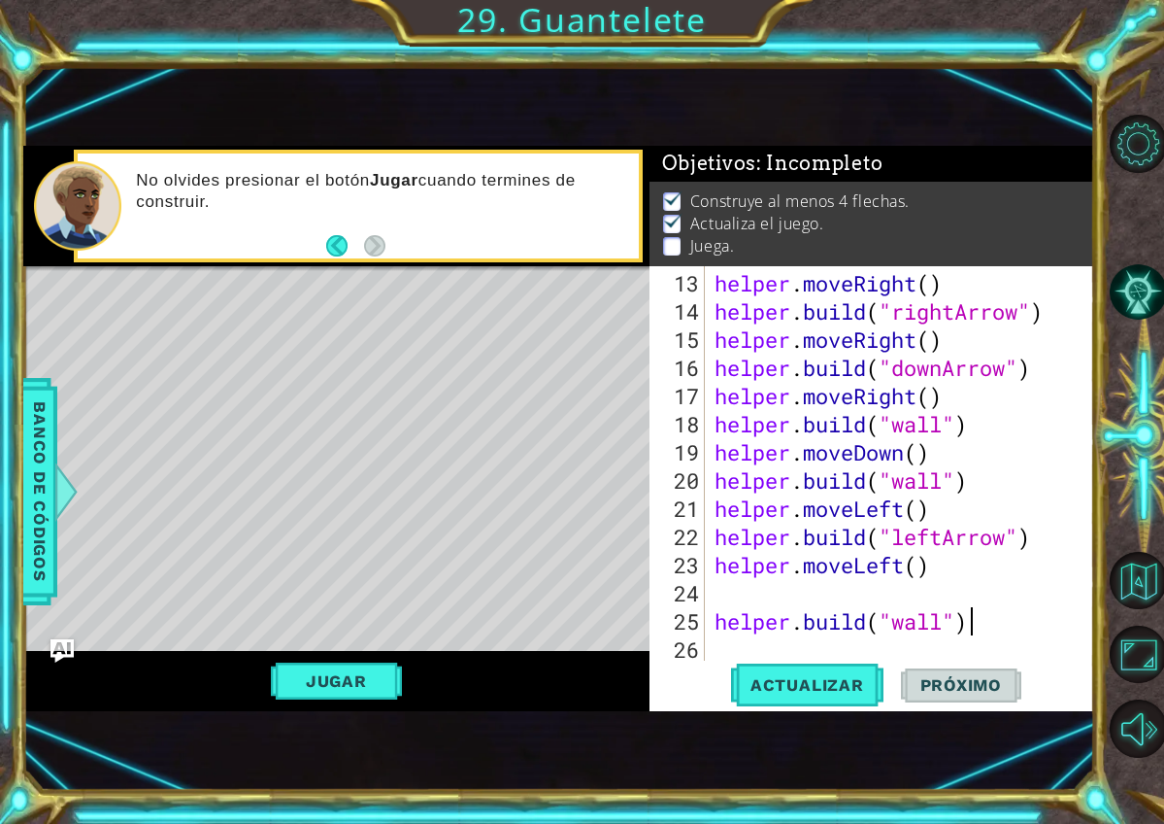
scroll to position [422, 0]
click at [795, 657] on div "helper . moveRight ( ) helper . build ( "rightArrow" ) helper . moveRight ( ) h…" at bounding box center [905, 494] width 389 height 451
click at [794, 719] on div "1 2 3 4 5 6 # Don't touch the boss code until Vega says you're ready! for i in …" at bounding box center [558, 428] width 1071 height 724
click at [794, 707] on div "13 14 15 16 17 18 19 20 21 22 23 24 25 26 helper . moveRight ( ) helper . build…" at bounding box center [872, 488] width 445 height 445
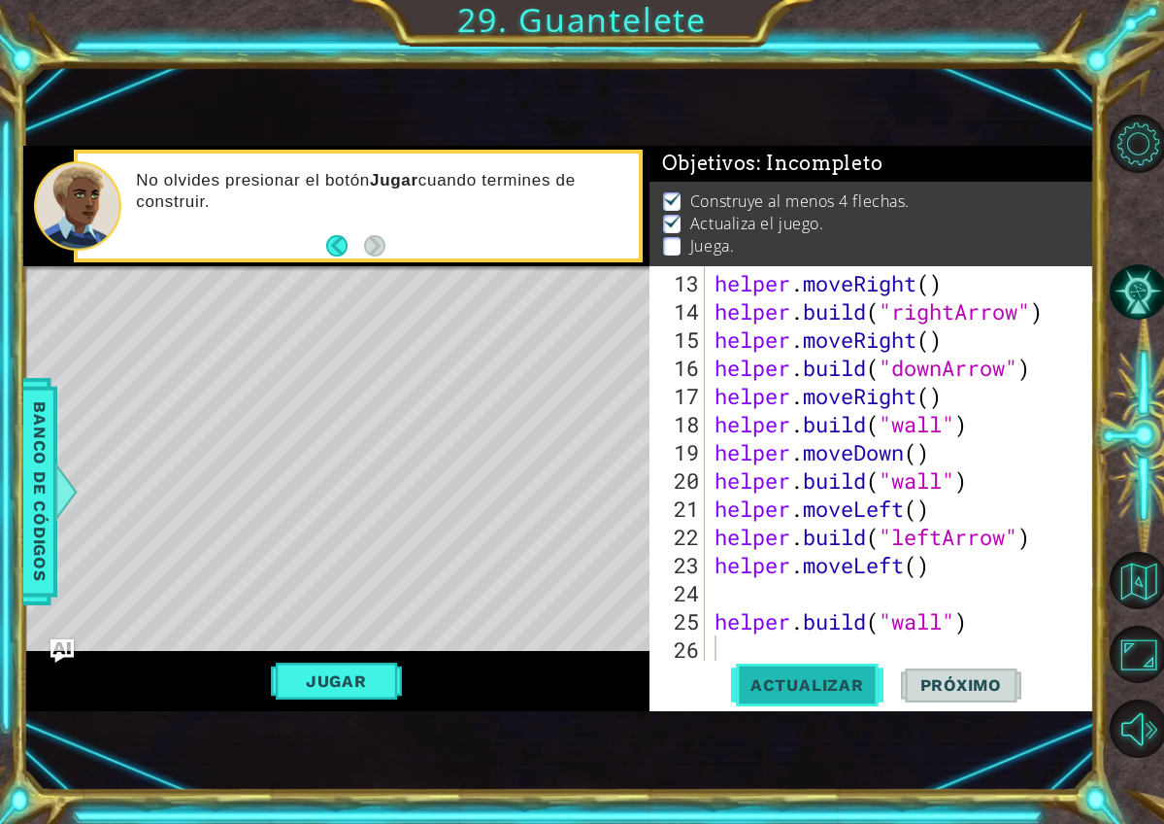
click at [794, 695] on button "Actualizar" at bounding box center [807, 684] width 152 height 45
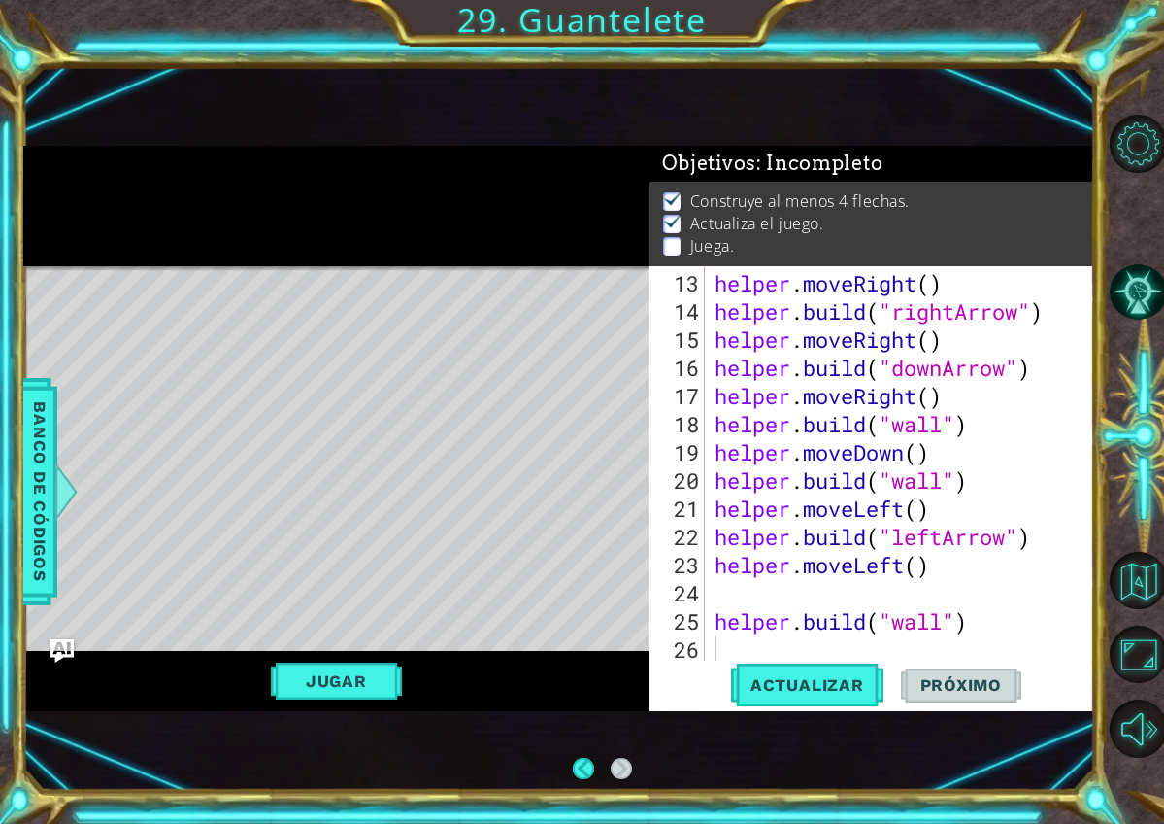
scroll to position [0, 0]
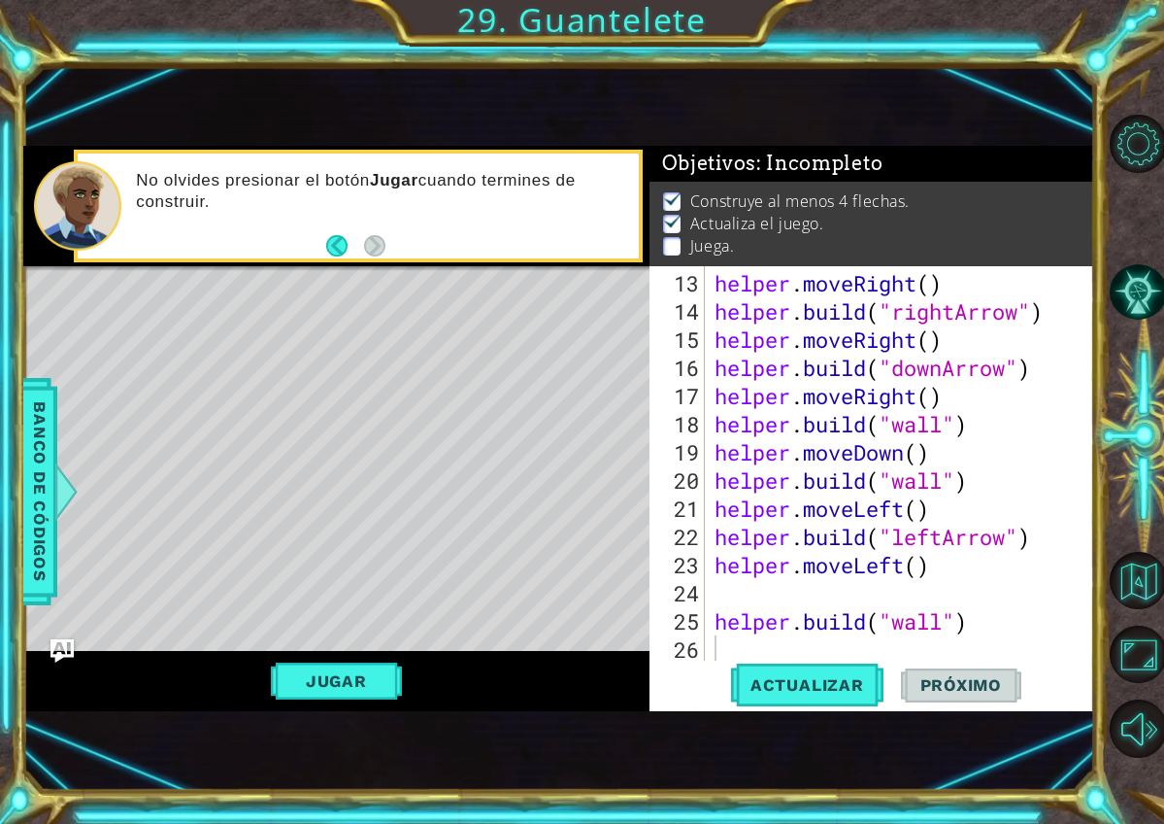
type textarea "helper.build("wall")"
drag, startPoint x: 993, startPoint y: 627, endPoint x: 700, endPoint y: 623, distance: 293.3
click at [699, 623] on div "helper.build("wall") 13 14 15 16 17 18 19 20 21 22 23 24 25 26 helper . moveRig…" at bounding box center [870, 463] width 441 height 394
click at [738, 575] on div "helper . moveRight ( ) helper . build ( "rightArrow" ) helper . moveRight ( ) h…" at bounding box center [905, 494] width 389 height 451
type textarea "helper.moveLeft()"
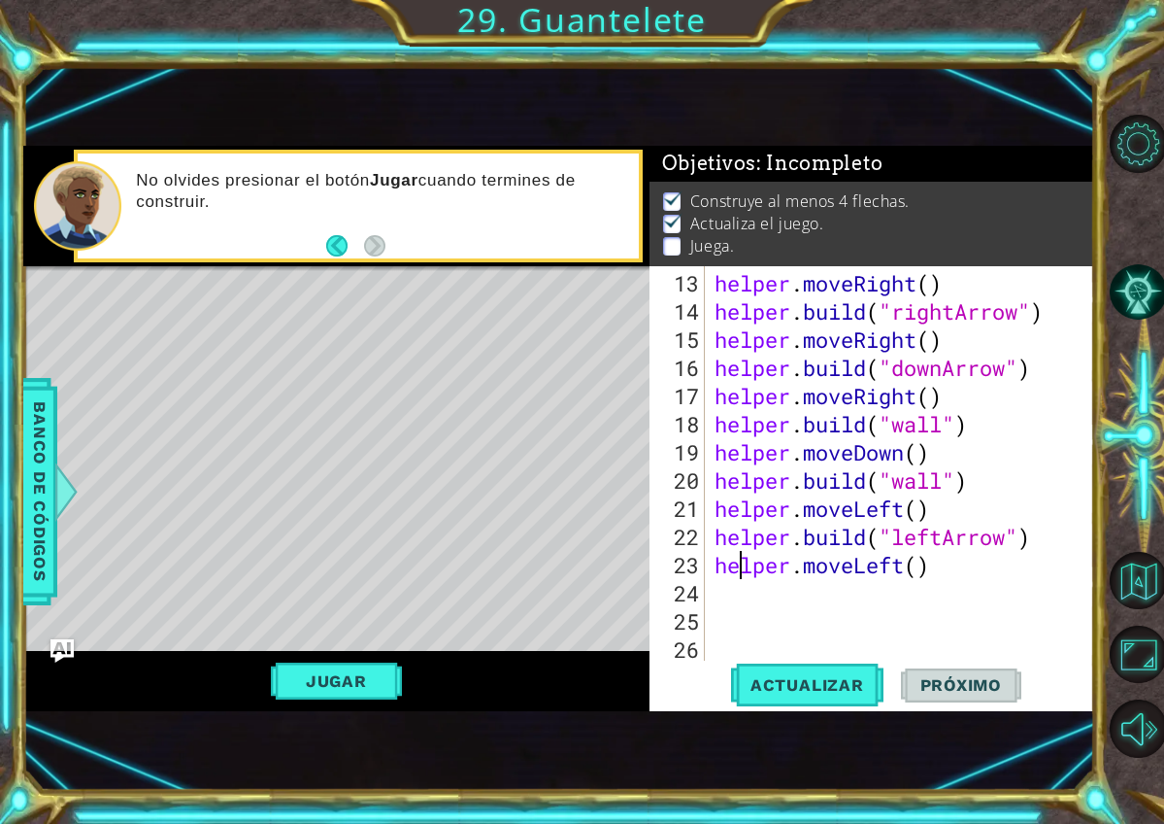
click at [738, 590] on div "helper . moveRight ( ) helper . build ( "rightArrow" ) helper . moveRight ( ) h…" at bounding box center [905, 494] width 389 height 451
click at [783, 693] on span "Actualizar" at bounding box center [807, 684] width 152 height 19
click at [947, 539] on div "helper . moveRight ( ) helper . build ( "rightArrow" ) helper . moveRight ( ) h…" at bounding box center [905, 494] width 389 height 451
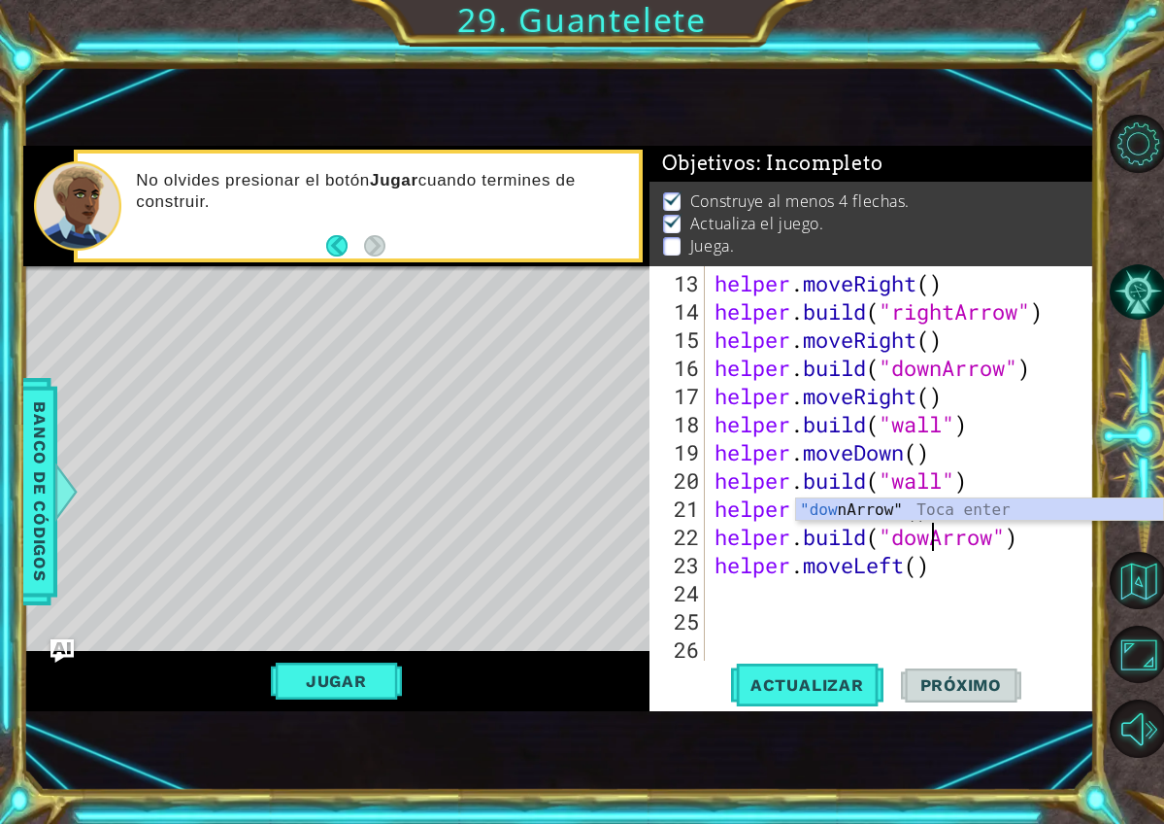
type textarea "helper.build("downArrow")"
click at [898, 511] on div ""down Arrow" Toca enter" at bounding box center [979, 533] width 367 height 70
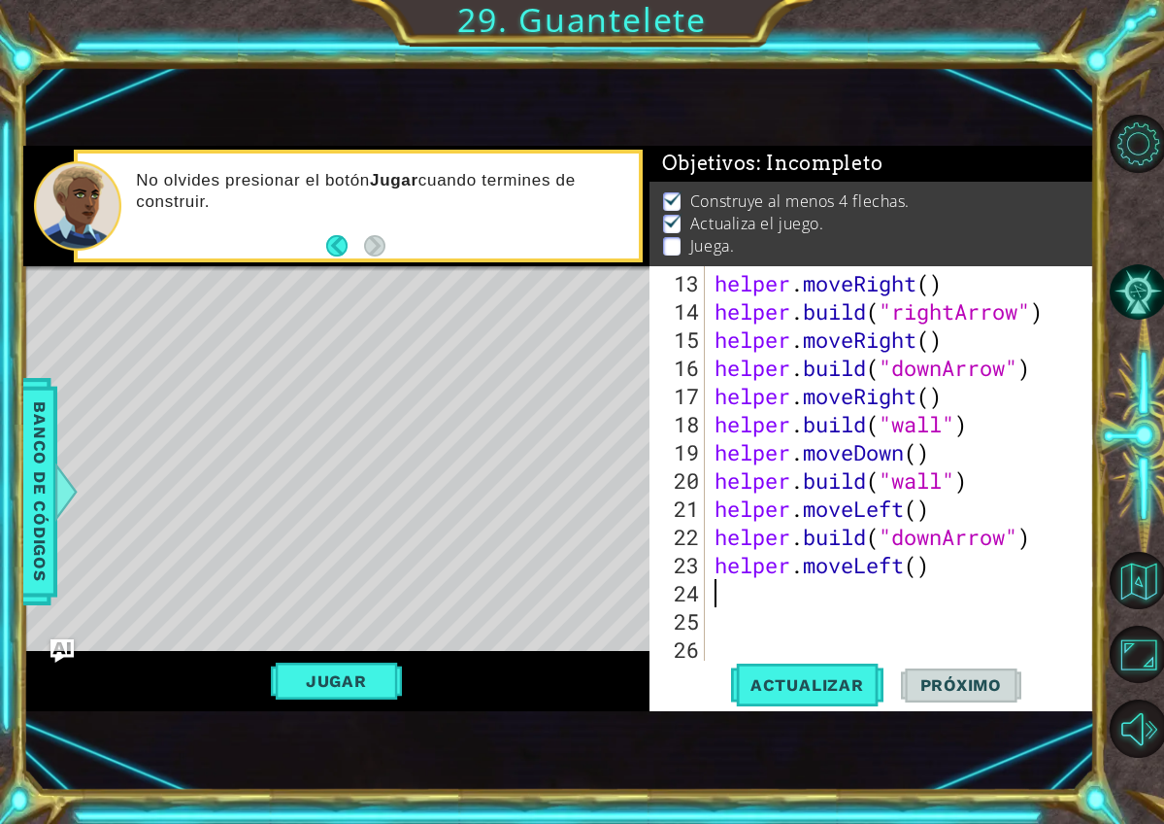
click at [952, 584] on div "helper . moveRight ( ) helper . build ( "rightArrow" ) helper . moveRight ( ) h…" at bounding box center [905, 494] width 389 height 451
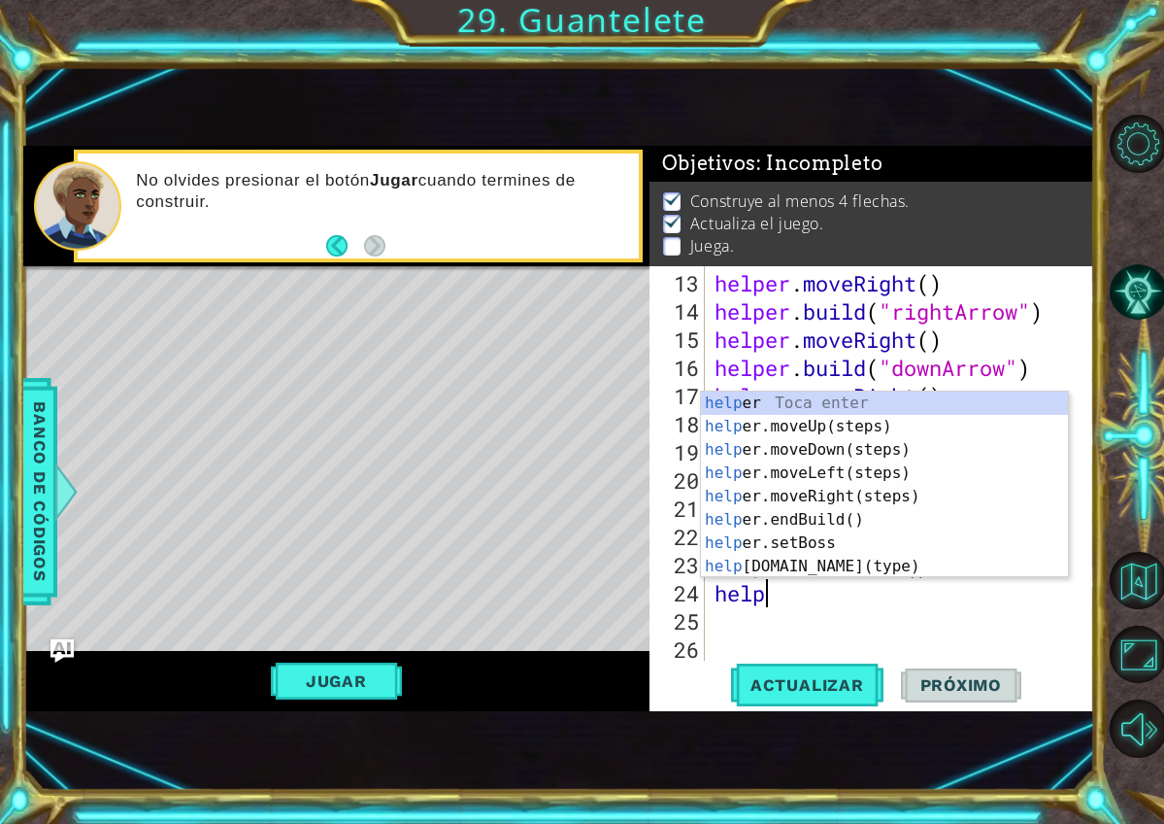
scroll to position [0, 2]
click at [835, 575] on div "helpe r Toca enter helpe r.moveUp(steps) Toca enter helpe r.moveDown(steps) Toc…" at bounding box center [884, 507] width 367 height 233
type textarea "helper.build("wall")"
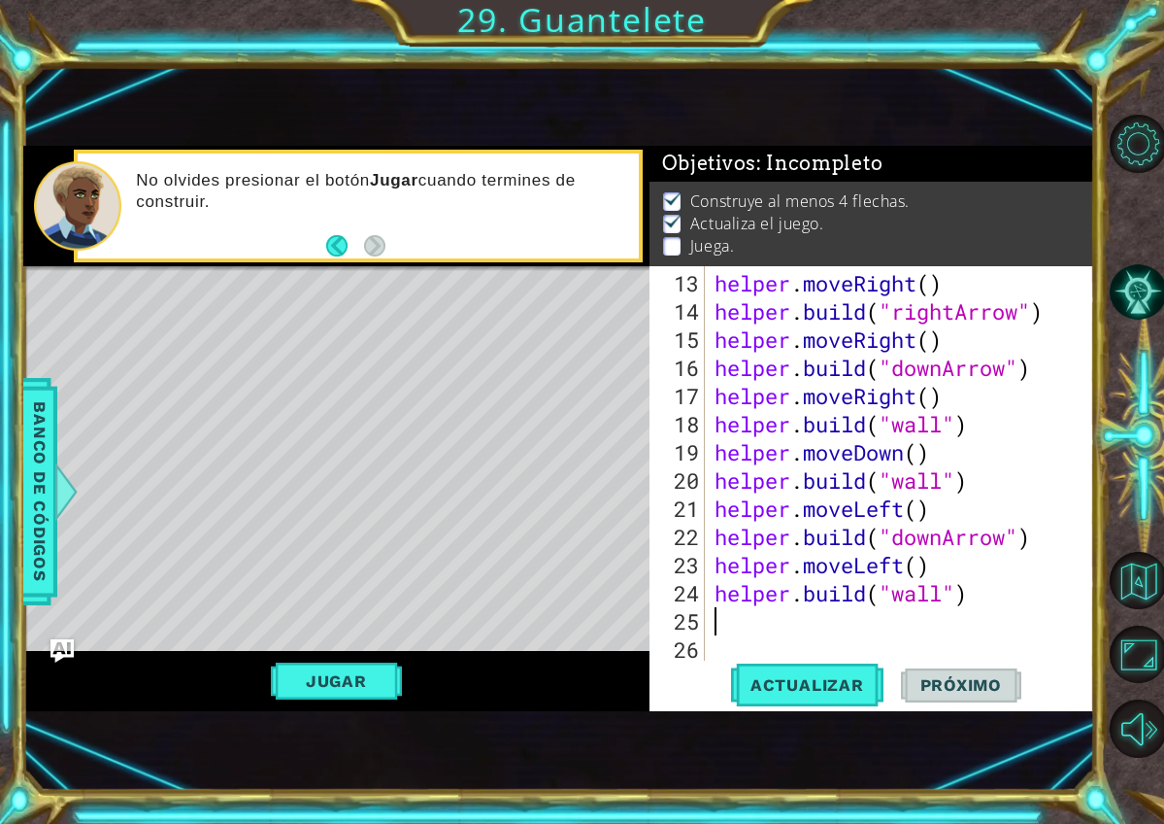
click at [892, 630] on div "helper . moveRight ( ) helper . build ( "rightArrow" ) helper . moveRight ( ) h…" at bounding box center [905, 494] width 389 height 451
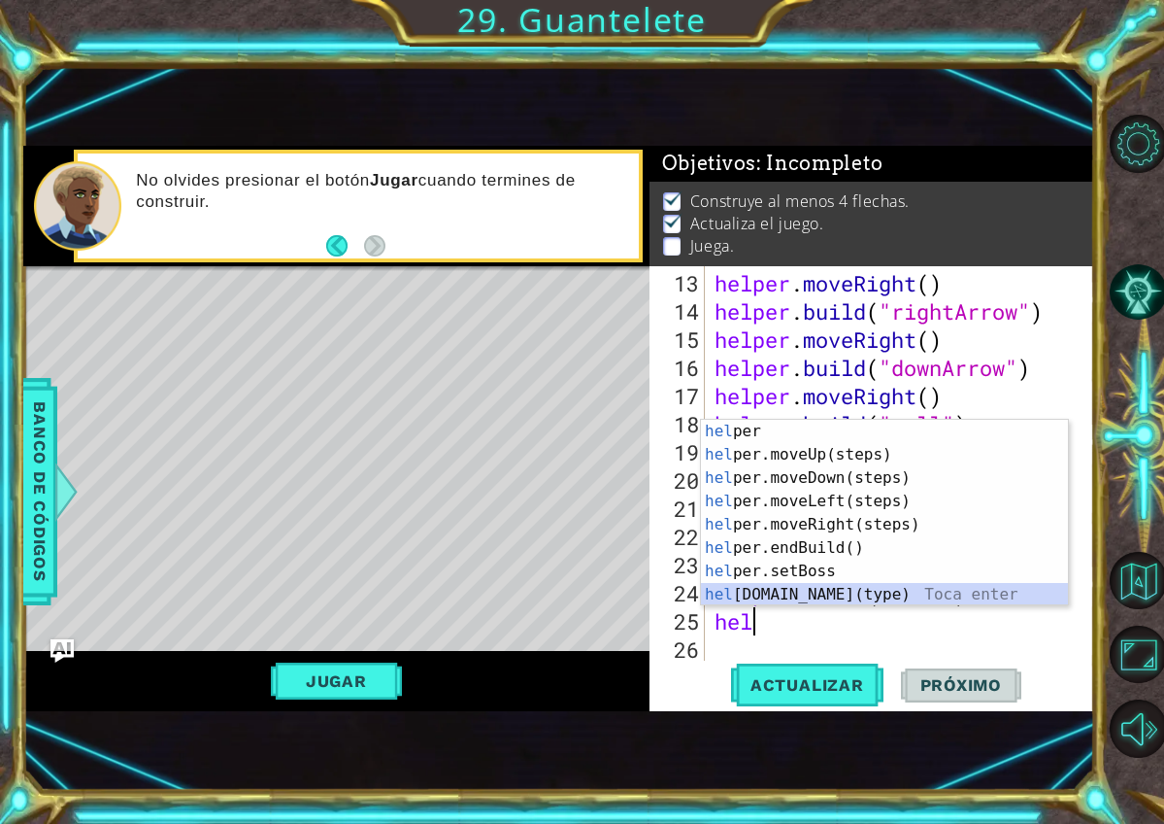
click at [879, 602] on div "hel per Toca enter hel per.moveUp(steps) Toca enter hel per.moveDown(steps) Toc…" at bounding box center [884, 536] width 367 height 233
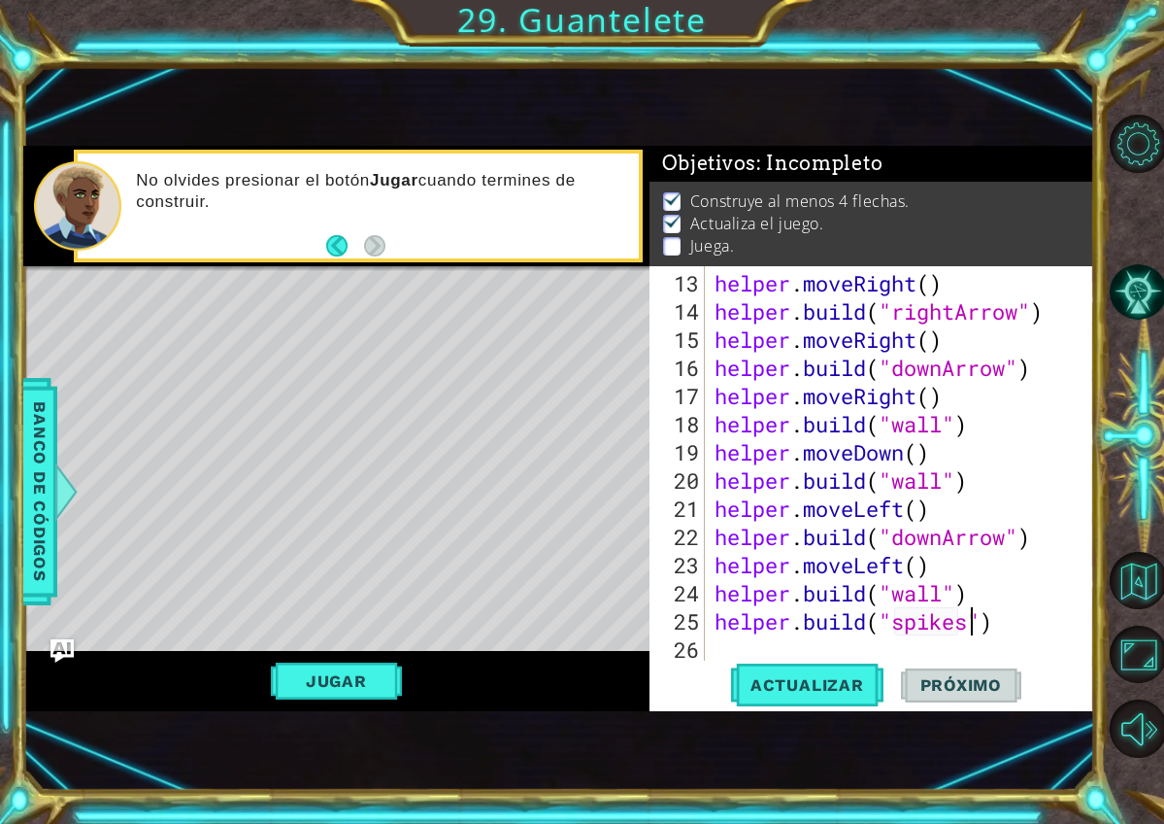
scroll to position [0, 12]
type textarea "helper.build("spikes")"
click at [840, 686] on span "Actualizar" at bounding box center [807, 684] width 152 height 19
click at [922, 655] on div "helper . moveRight ( ) helper . build ( "rightArrow" ) helper . moveRight ( ) h…" at bounding box center [905, 494] width 389 height 451
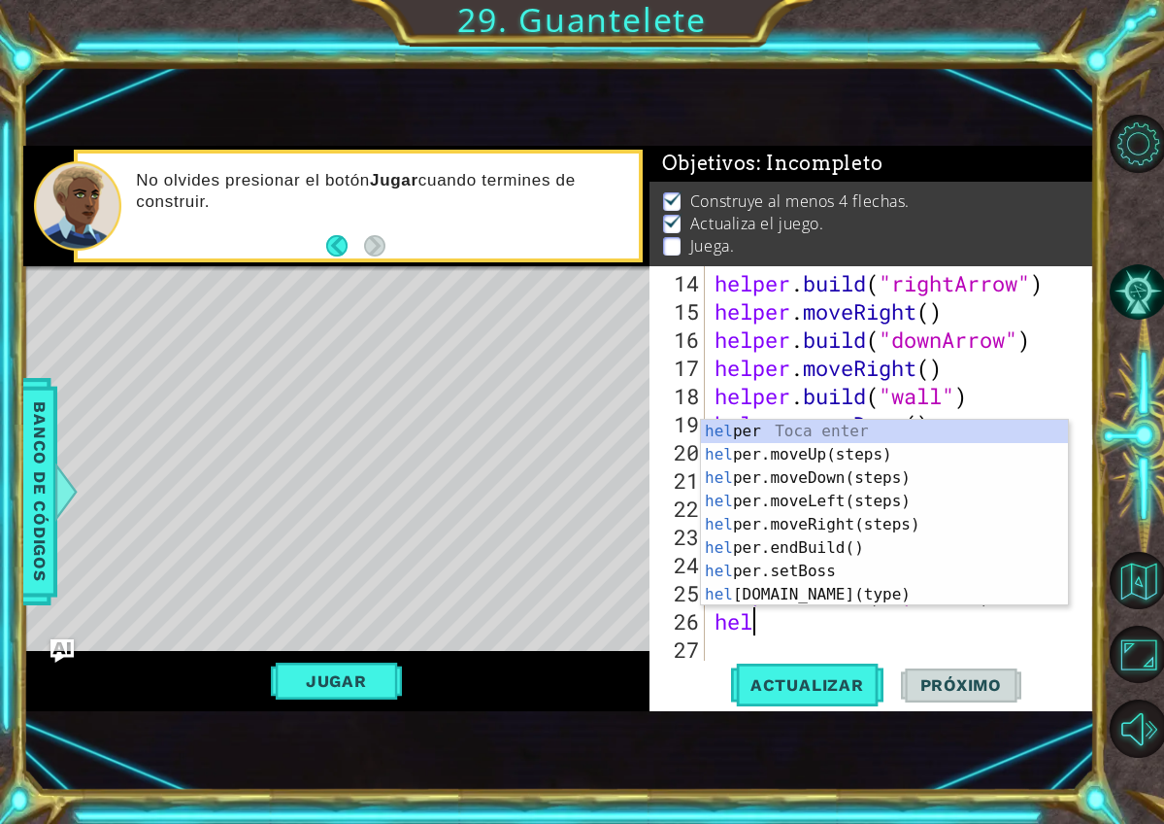
scroll to position [0, 2]
type textarea "helper"
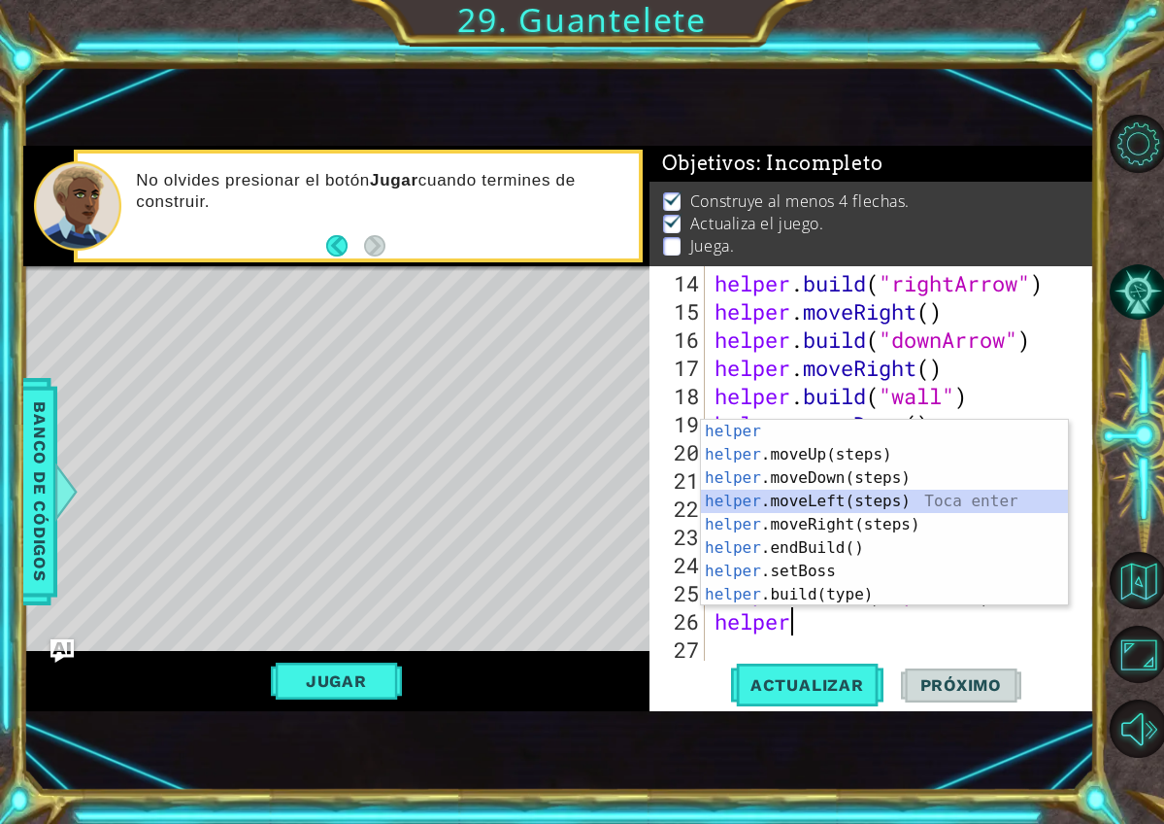
click at [831, 503] on div "helper Toca enter helper .moveUp(steps) Toca enter helper .moveDown(steps) Toca…" at bounding box center [884, 536] width 367 height 233
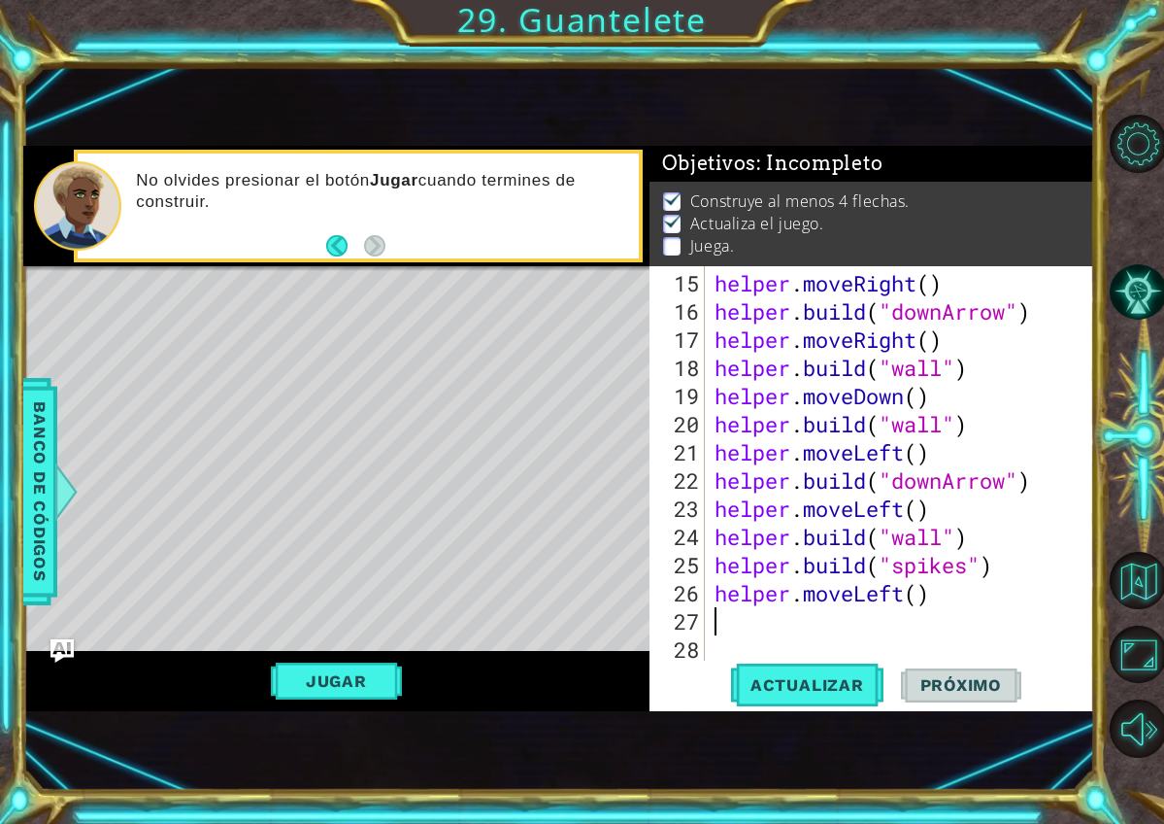
scroll to position [479, 0]
click at [982, 542] on div "helper . moveRight ( ) helper . build ( "downArrow" ) helper . moveRight ( ) he…" at bounding box center [905, 494] width 389 height 451
type textarea "helper.build("wall")"
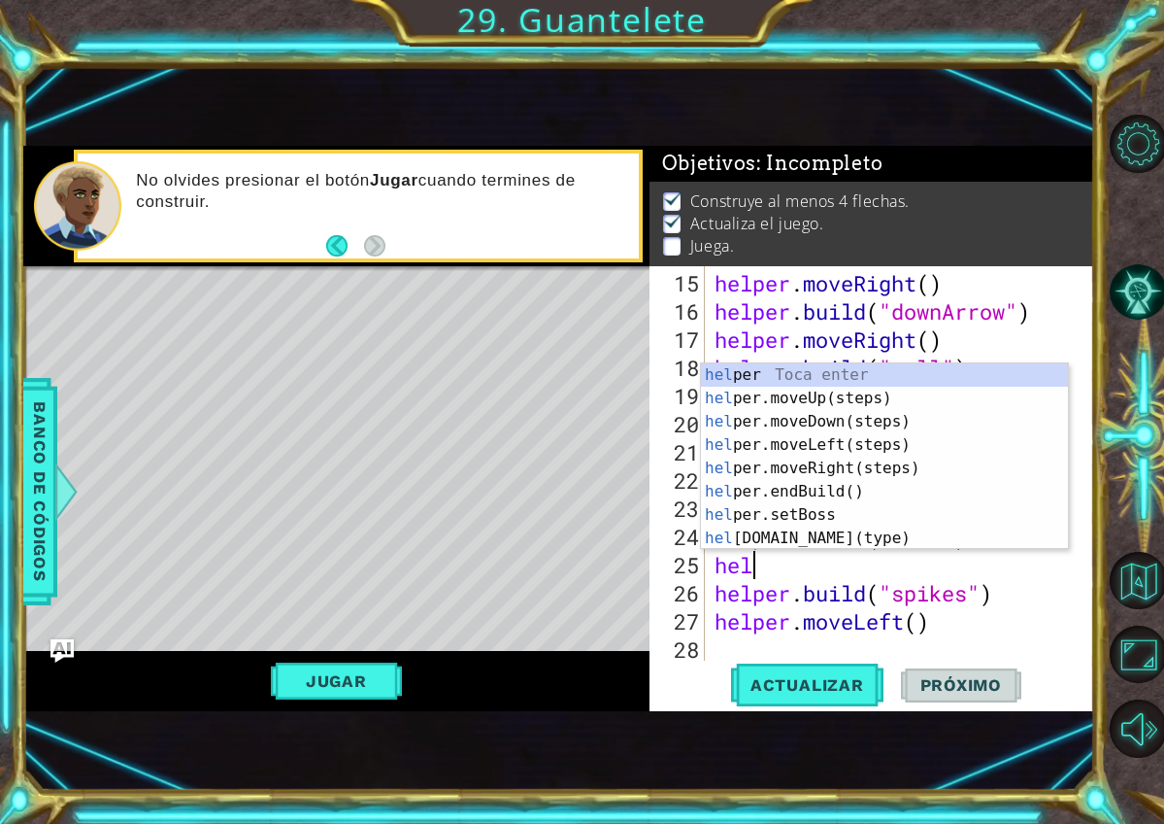
type textarea "helpe"
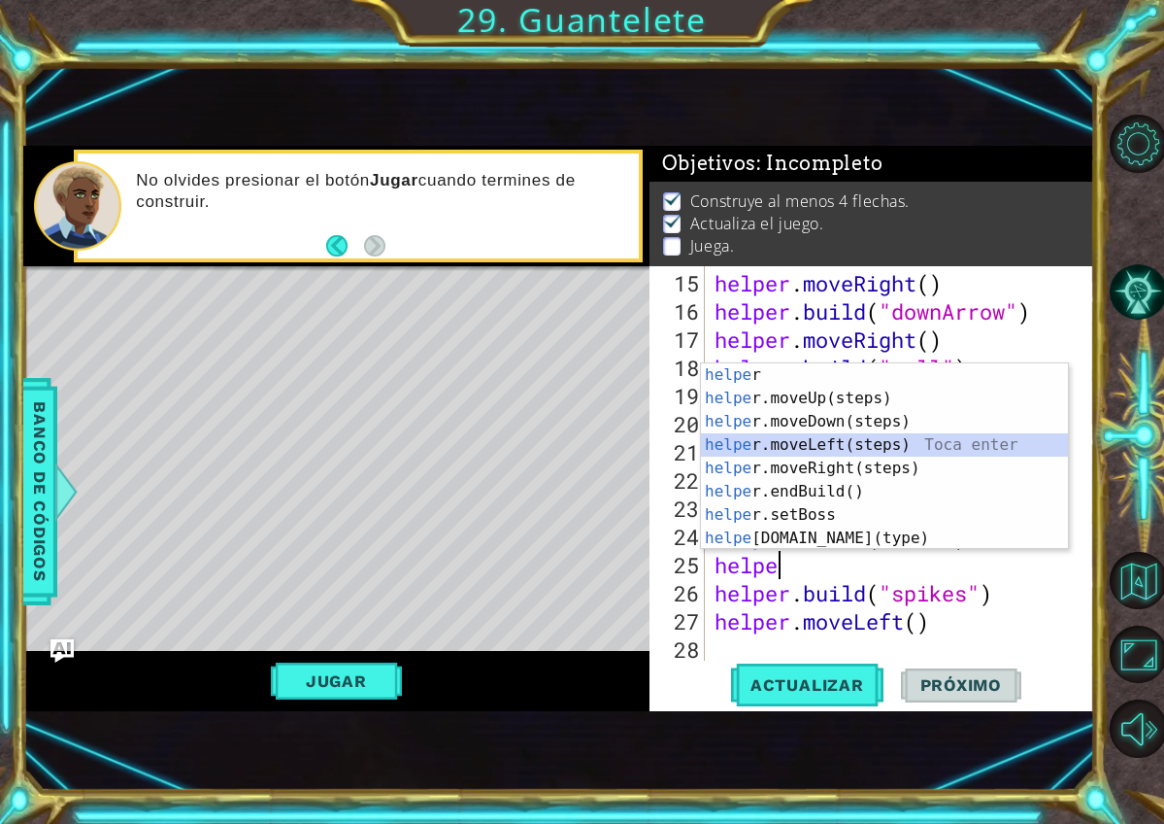
click at [881, 449] on div "helpe r Toca enter helpe r.moveUp(steps) Toca enter helpe r.moveDown(steps) Toc…" at bounding box center [884, 479] width 367 height 233
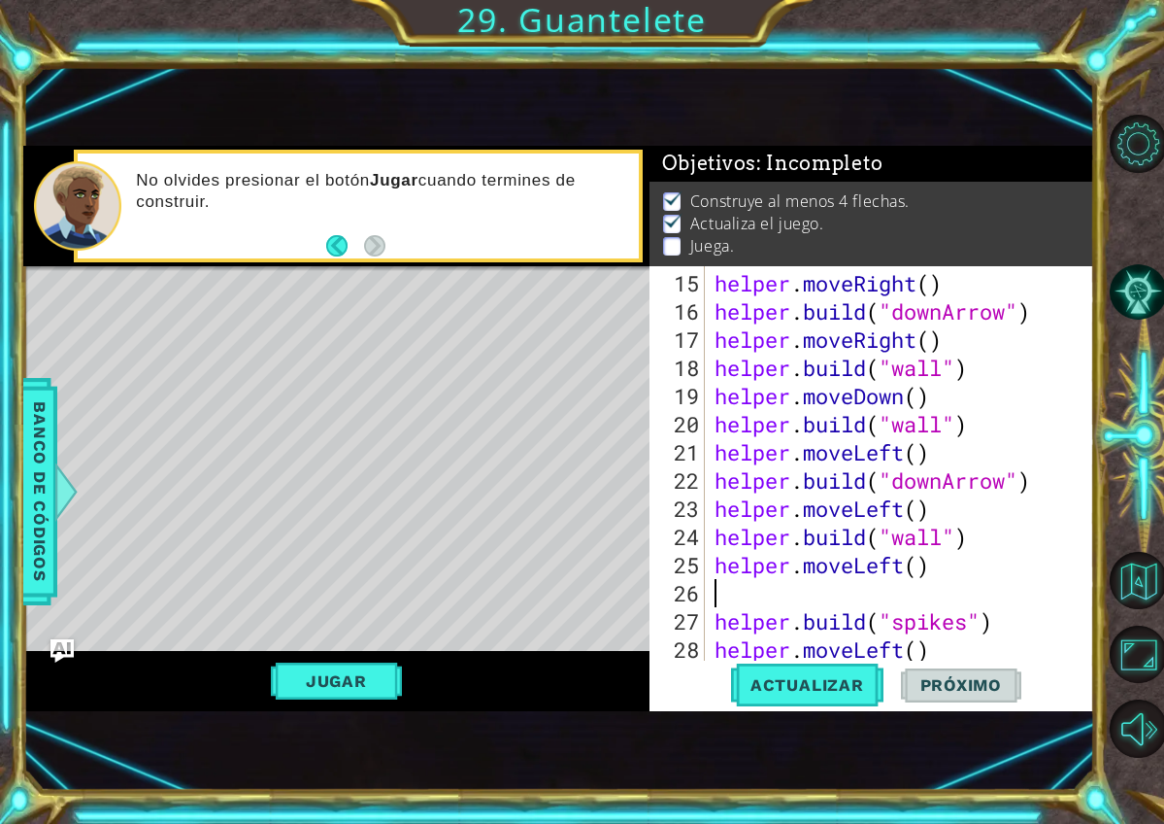
type textarea "helper.moveLeft()"
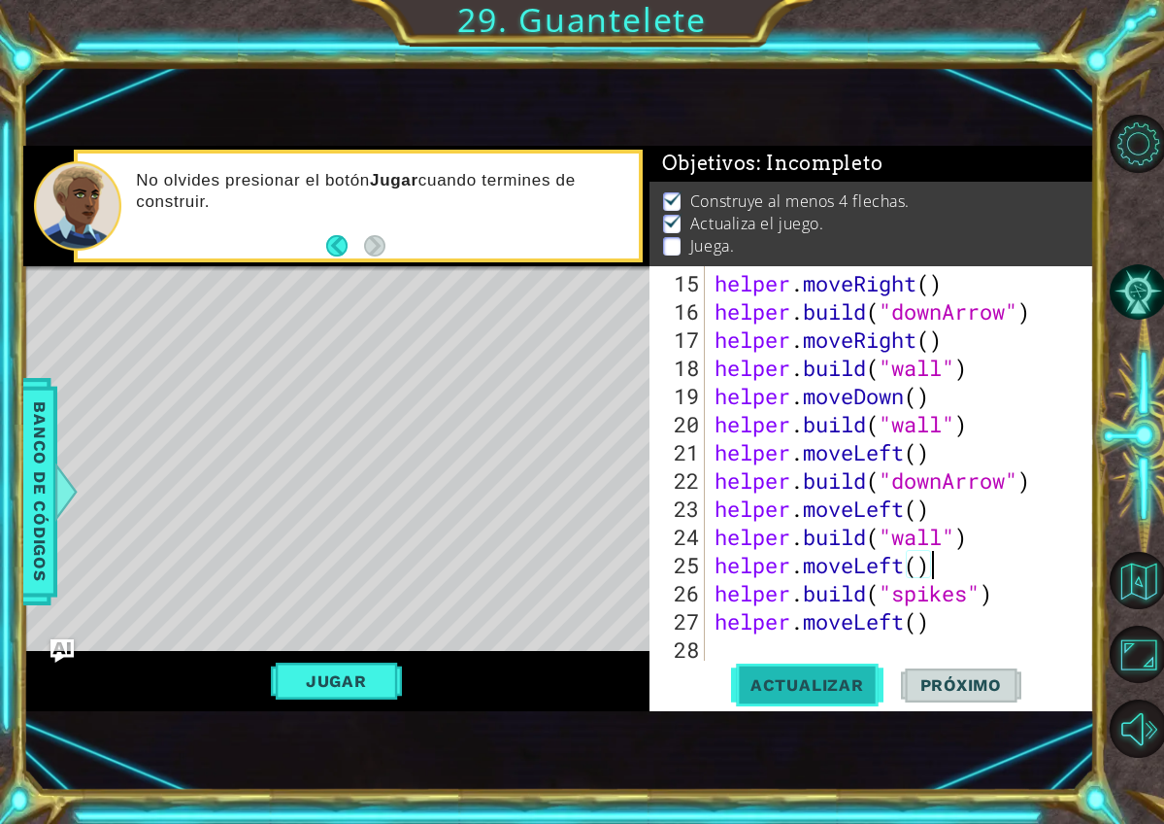
click at [777, 682] on span "Actualizar" at bounding box center [807, 684] width 152 height 19
click at [942, 632] on div "helper . moveRight ( ) helper . build ( "downArrow" ) helper . moveRight ( ) he…" at bounding box center [905, 494] width 389 height 451
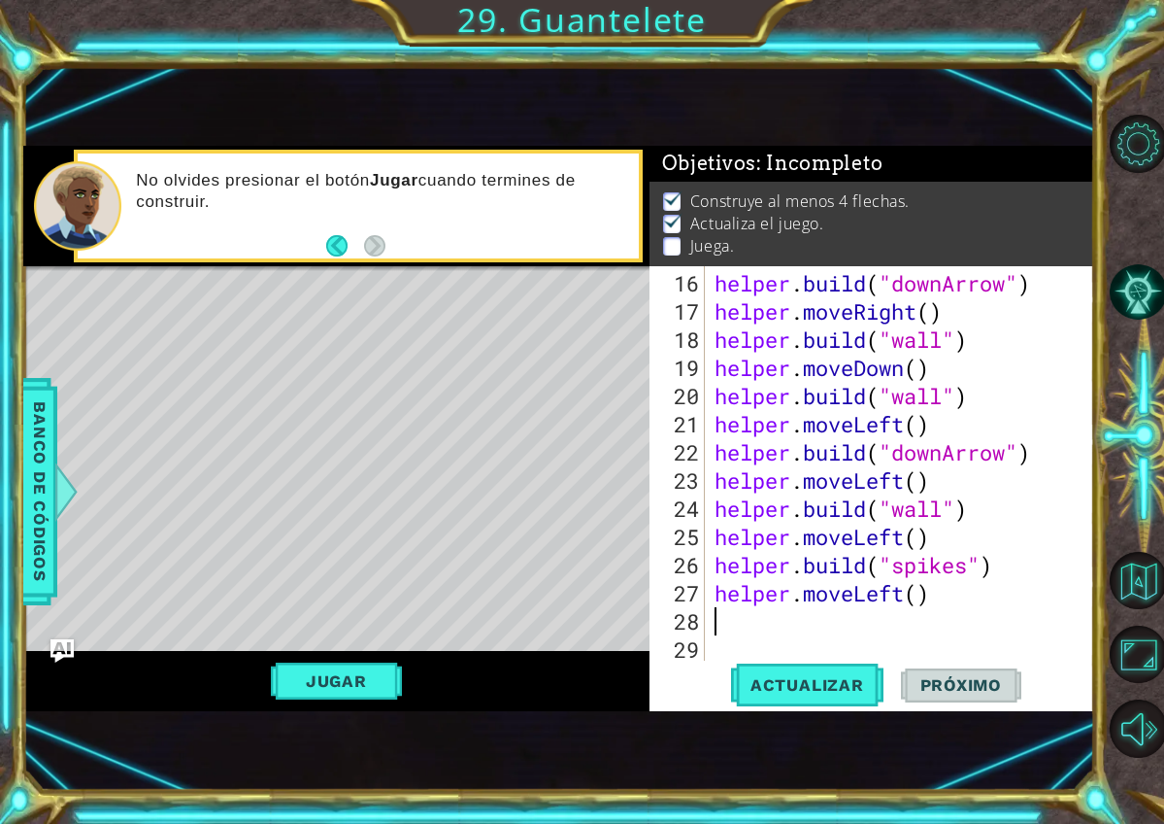
type textarea "he"
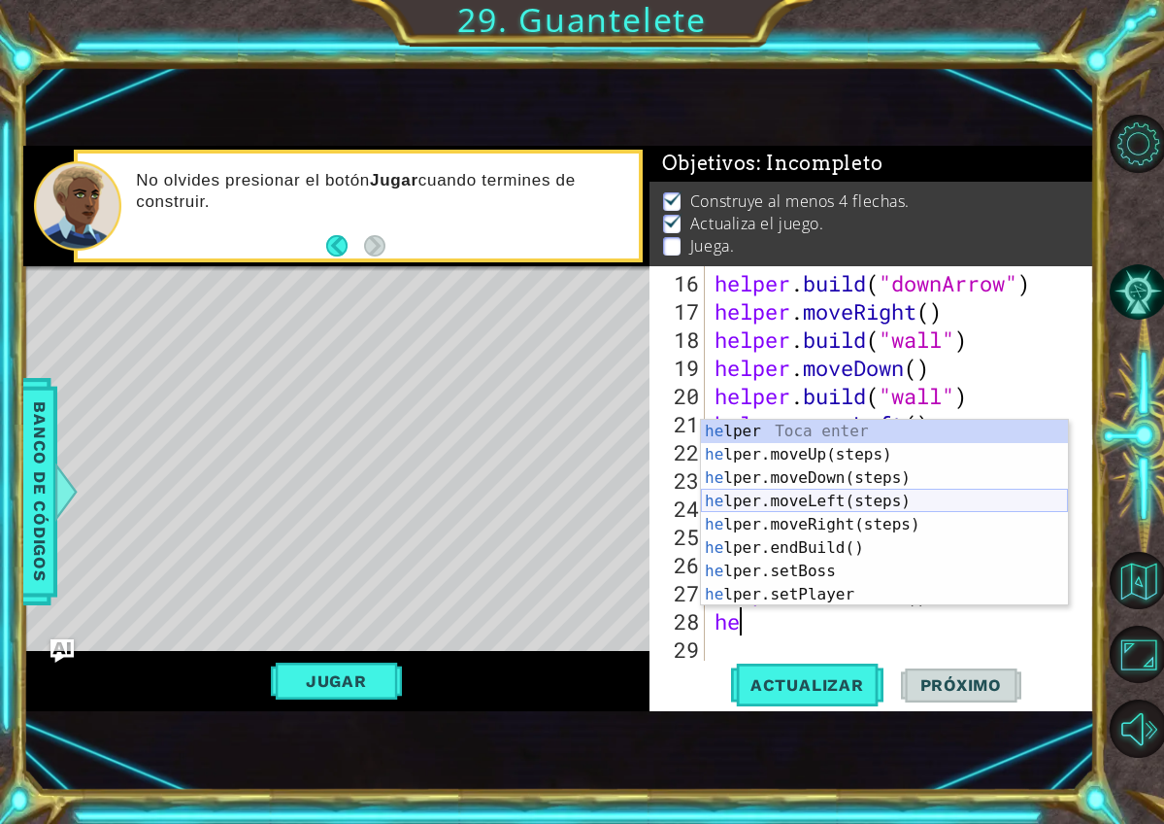
click at [842, 503] on div "he lper Toca enter he lper.moveUp(steps) Toca enter he lper.moveDown(steps) Toc…" at bounding box center [884, 536] width 367 height 233
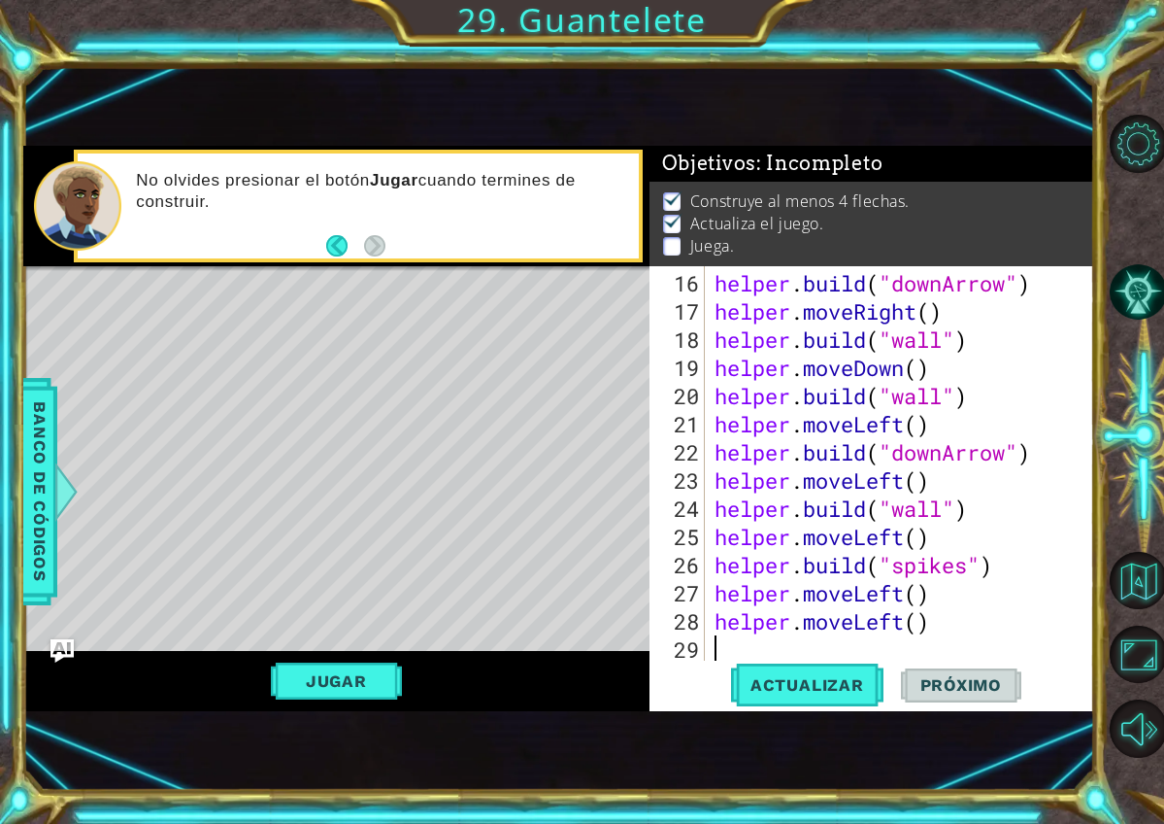
scroll to position [535, 0]
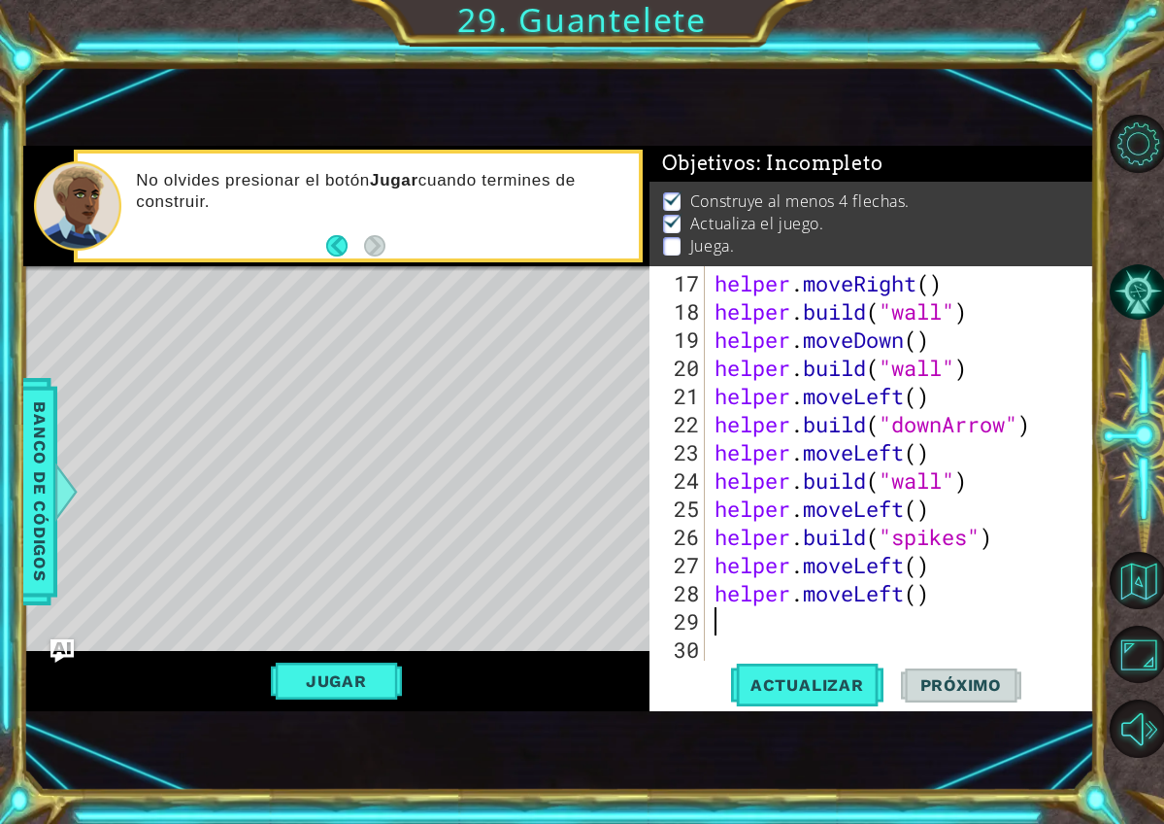
click at [960, 569] on div "helper . moveRight ( ) helper . build ( "wall" ) helper . moveDown ( ) helper .…" at bounding box center [905, 494] width 389 height 451
type textarea "helper.moveLeft()"
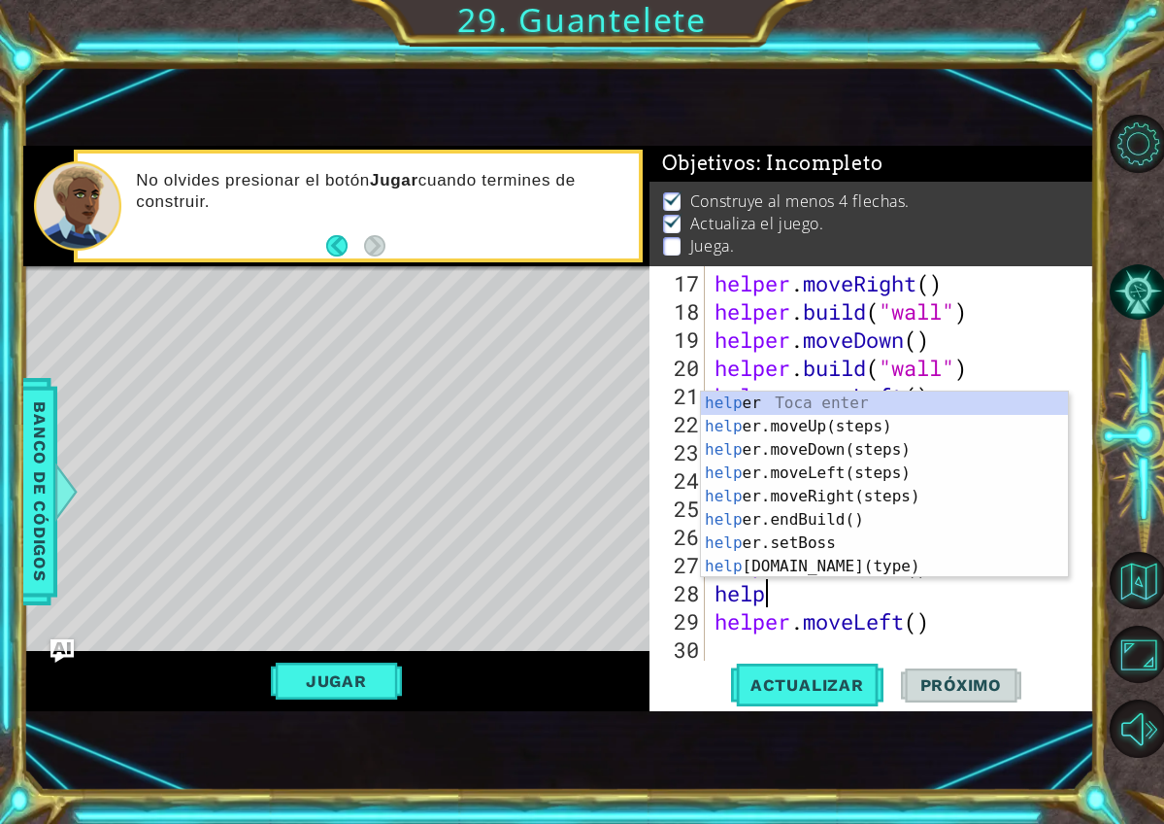
scroll to position [0, 2]
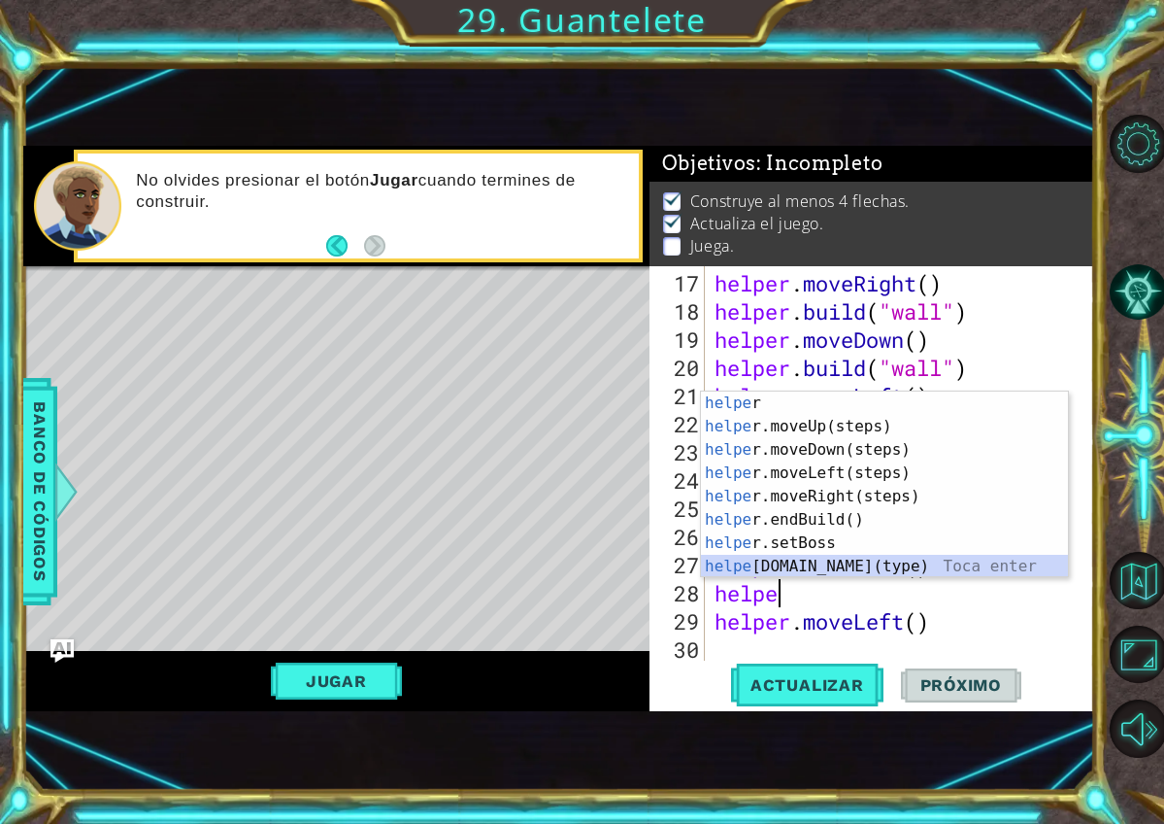
click at [858, 573] on div "helpe r Toca enter helpe r.moveUp(steps) Toca enter helpe r.moveDown(steps) Toc…" at bounding box center [884, 507] width 367 height 233
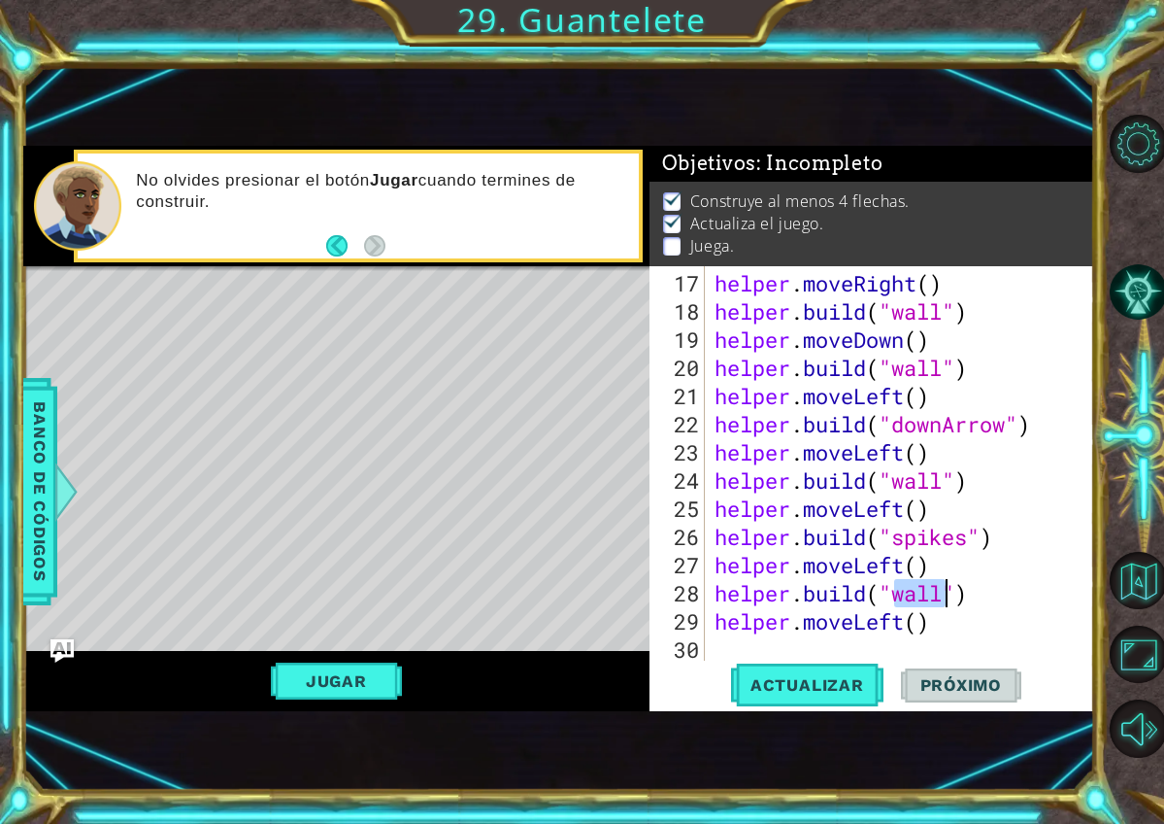
click at [952, 619] on div "helper . moveRight ( ) helper . build ( "wall" ) helper . moveDown ( ) helper .…" at bounding box center [905, 494] width 389 height 451
type textarea "helper.moveLeft()"
click at [848, 672] on button "Actualizar" at bounding box center [807, 684] width 152 height 45
click at [965, 621] on div "helper . moveRight ( ) helper . build ( "wall" ) helper . moveDown ( ) helper .…" at bounding box center [905, 494] width 389 height 451
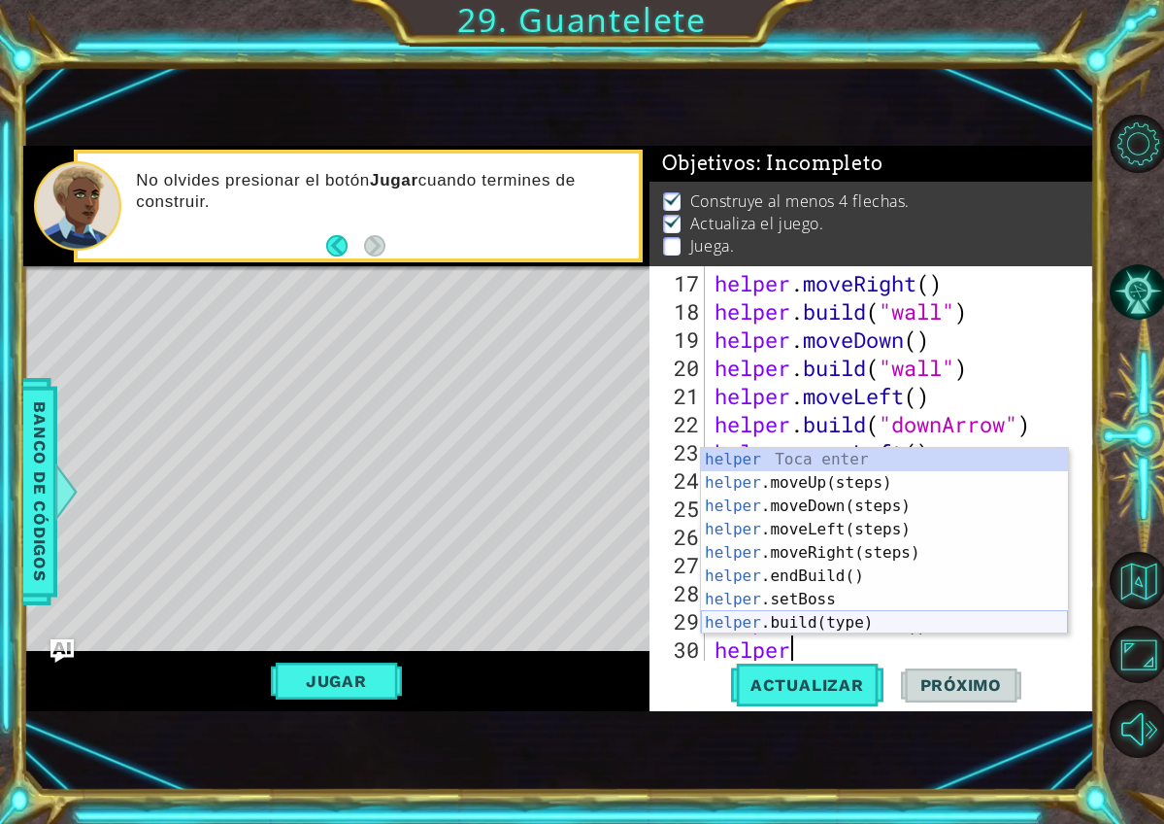
click at [825, 628] on div "helper Toca enter helper .moveUp(steps) Toca enter helper .moveDown(steps) Toca…" at bounding box center [884, 564] width 367 height 233
type textarea "helper.build("wall")"
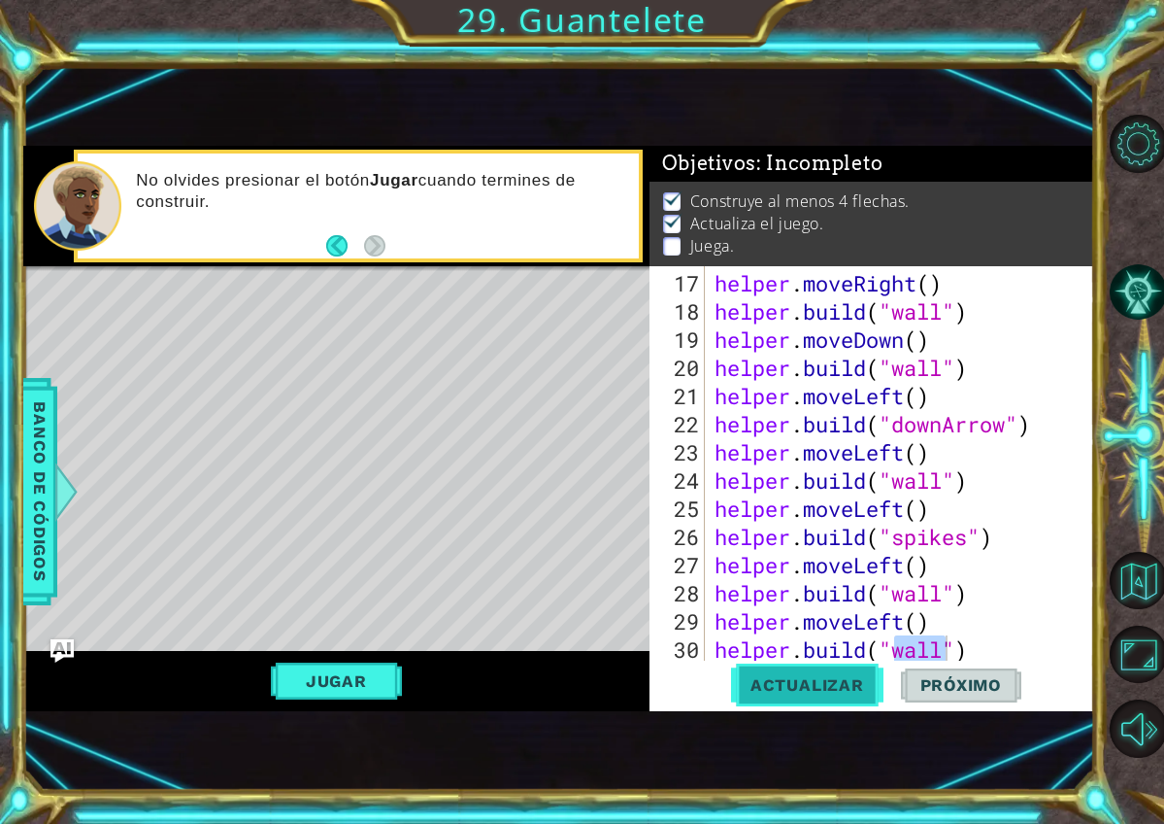
click at [822, 703] on button "Actualizar" at bounding box center [807, 684] width 152 height 45
click at [815, 679] on span "Actualizar" at bounding box center [807, 684] width 152 height 19
click at [969, 657] on div "helper . moveRight ( ) helper . build ( "wall" ) helper . moveDown ( ) helper .…" at bounding box center [905, 494] width 389 height 451
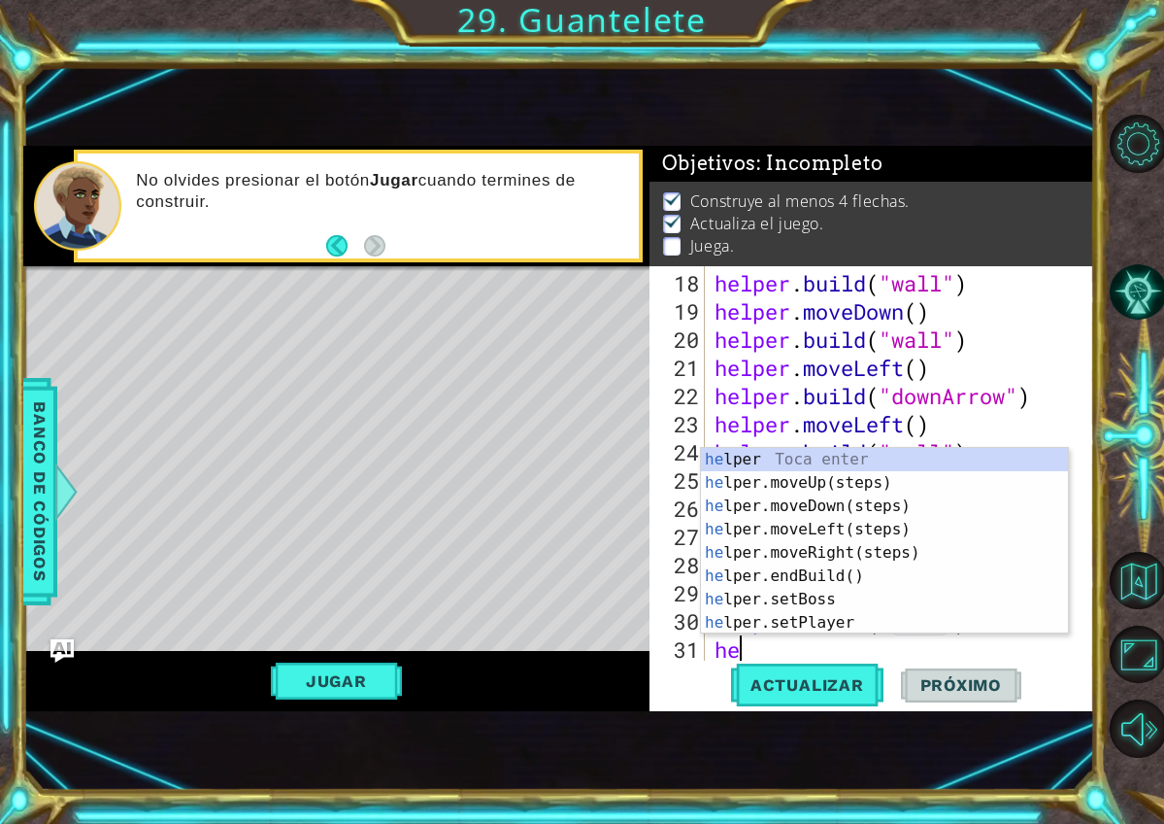
type textarea "hel"
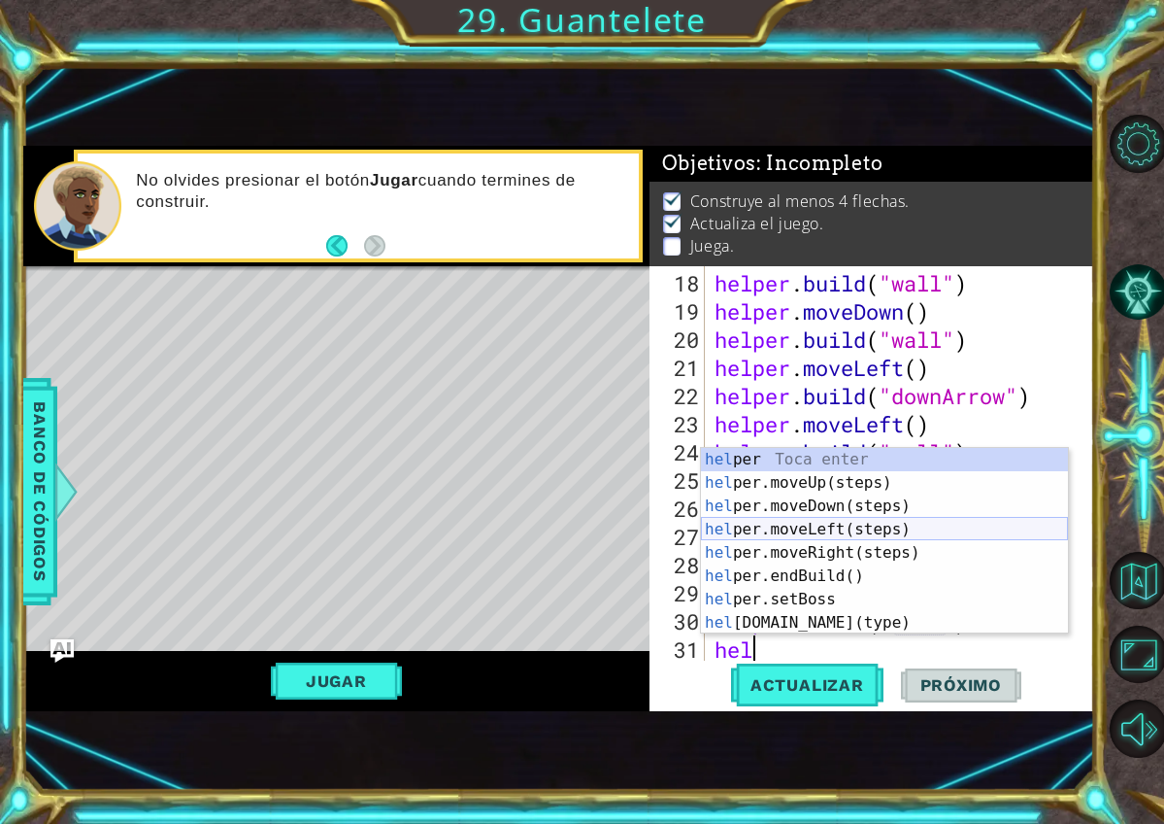
click at [912, 520] on div "hel per Toca enter hel per.moveUp(steps) Toca enter hel per.moveDown(steps) Toc…" at bounding box center [884, 564] width 367 height 233
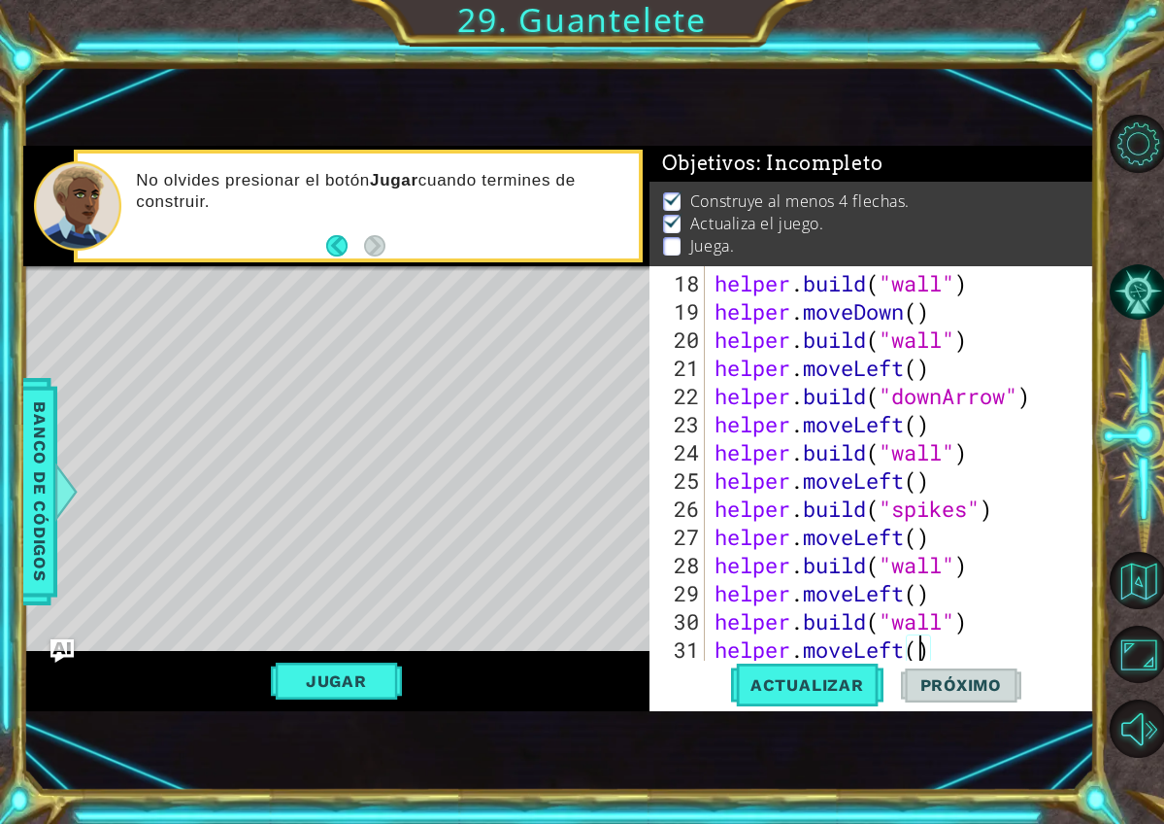
click at [917, 655] on div "helper . build ( "wall" ) helper . moveDown ( ) helper . build ( "wall" ) helpe…" at bounding box center [905, 494] width 389 height 451
type textarea "helper.moveLeft()"
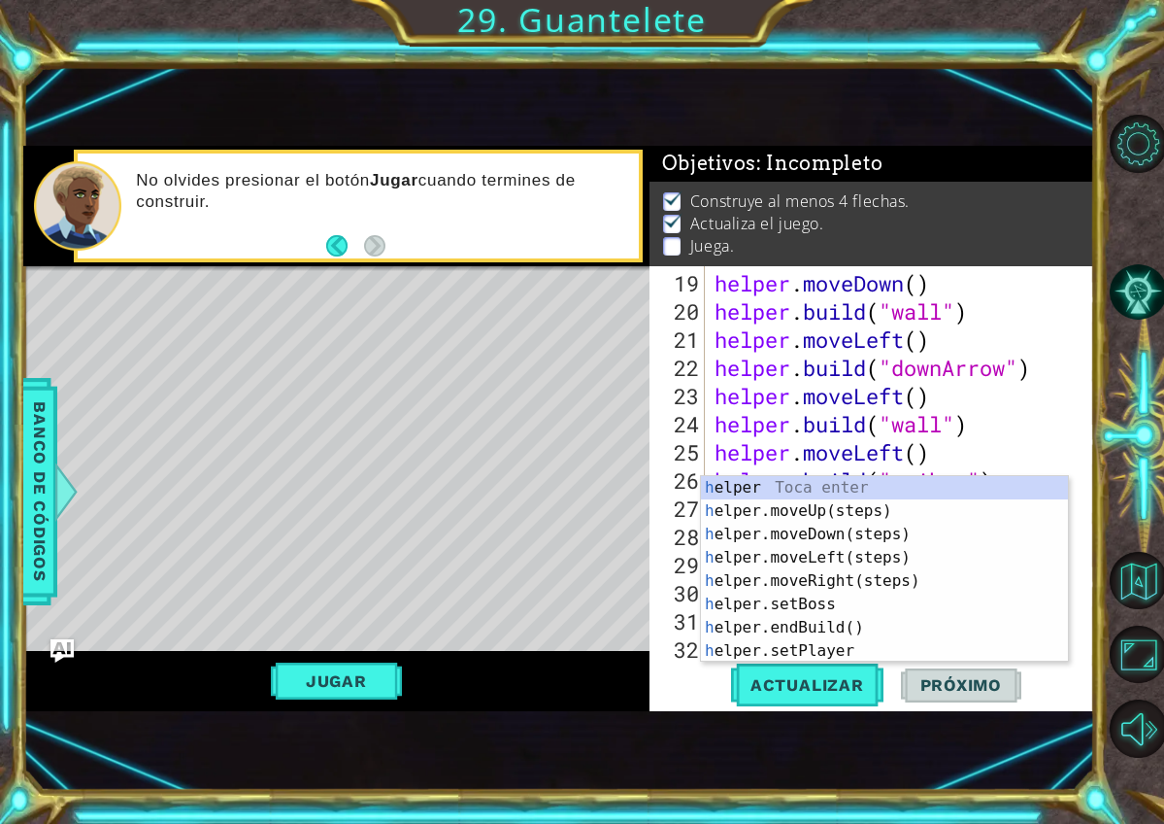
scroll to position [591, 0]
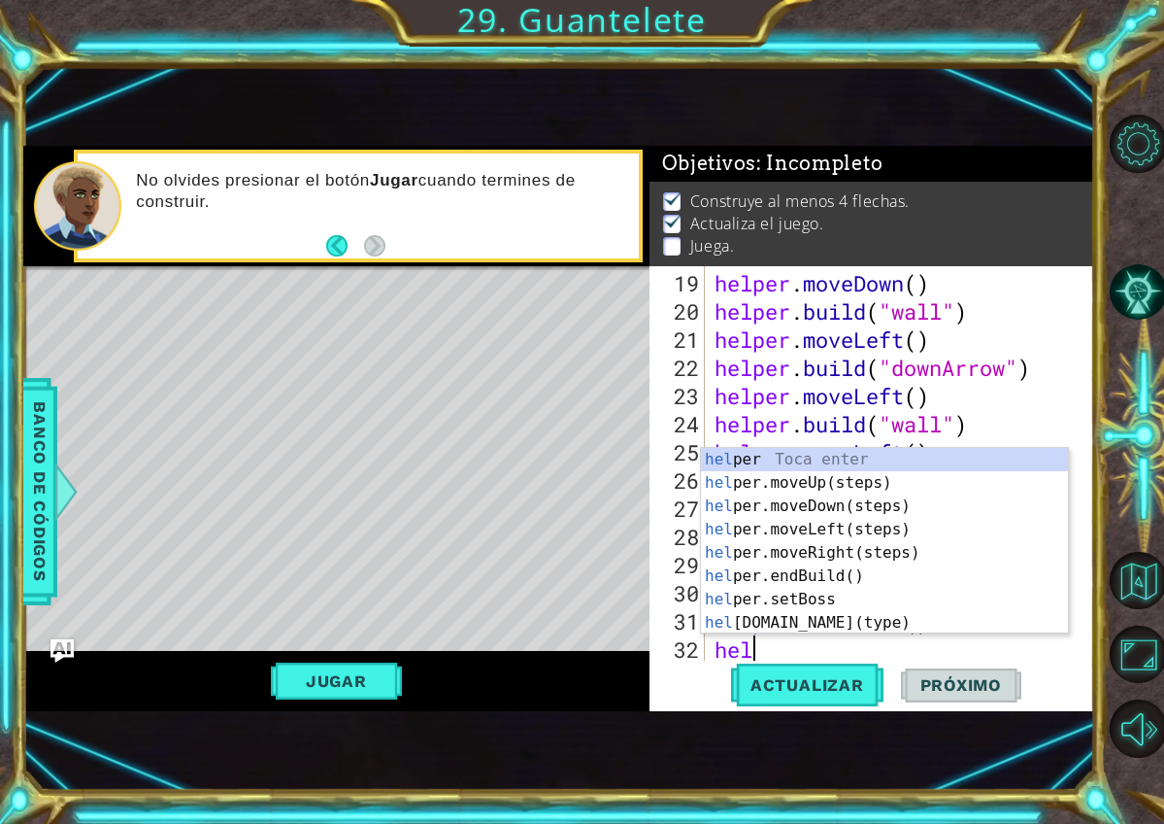
type textarea "help"
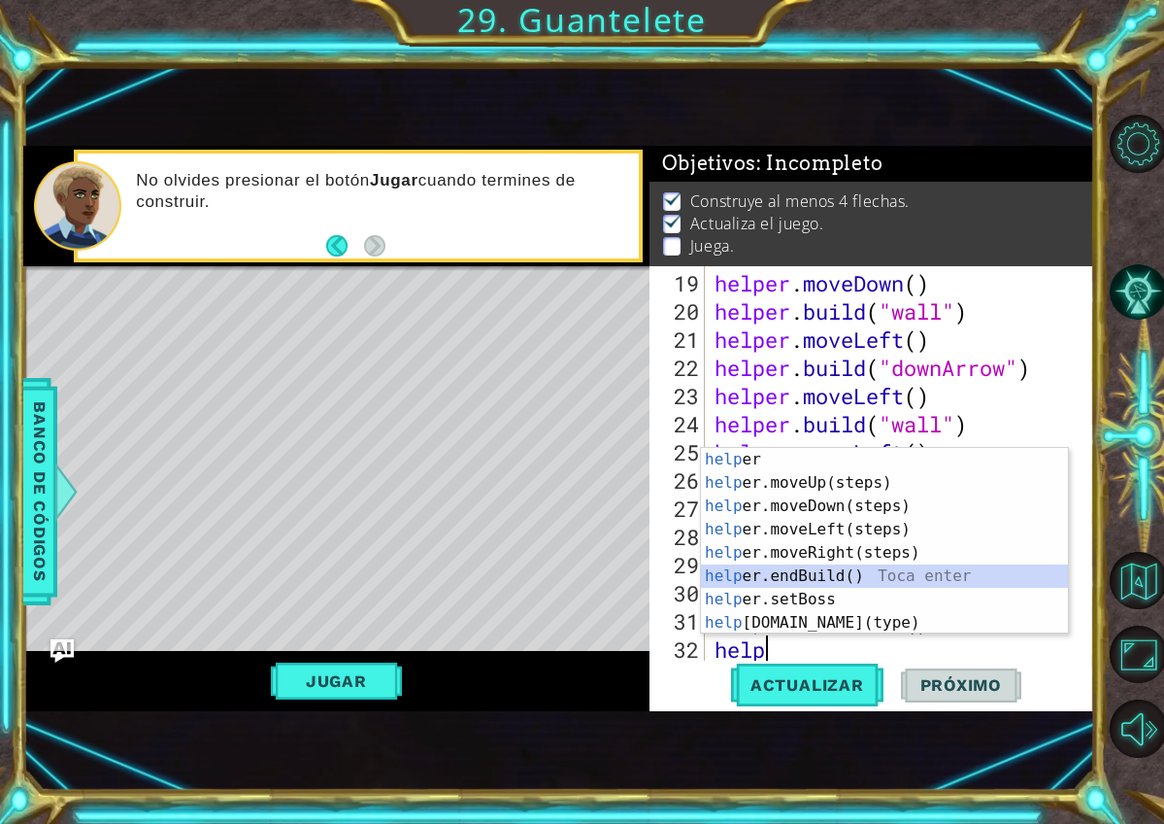
click at [863, 573] on div "help er Toca enter help er.moveUp(steps) Toca enter help er.moveDown(steps) Toc…" at bounding box center [884, 564] width 367 height 233
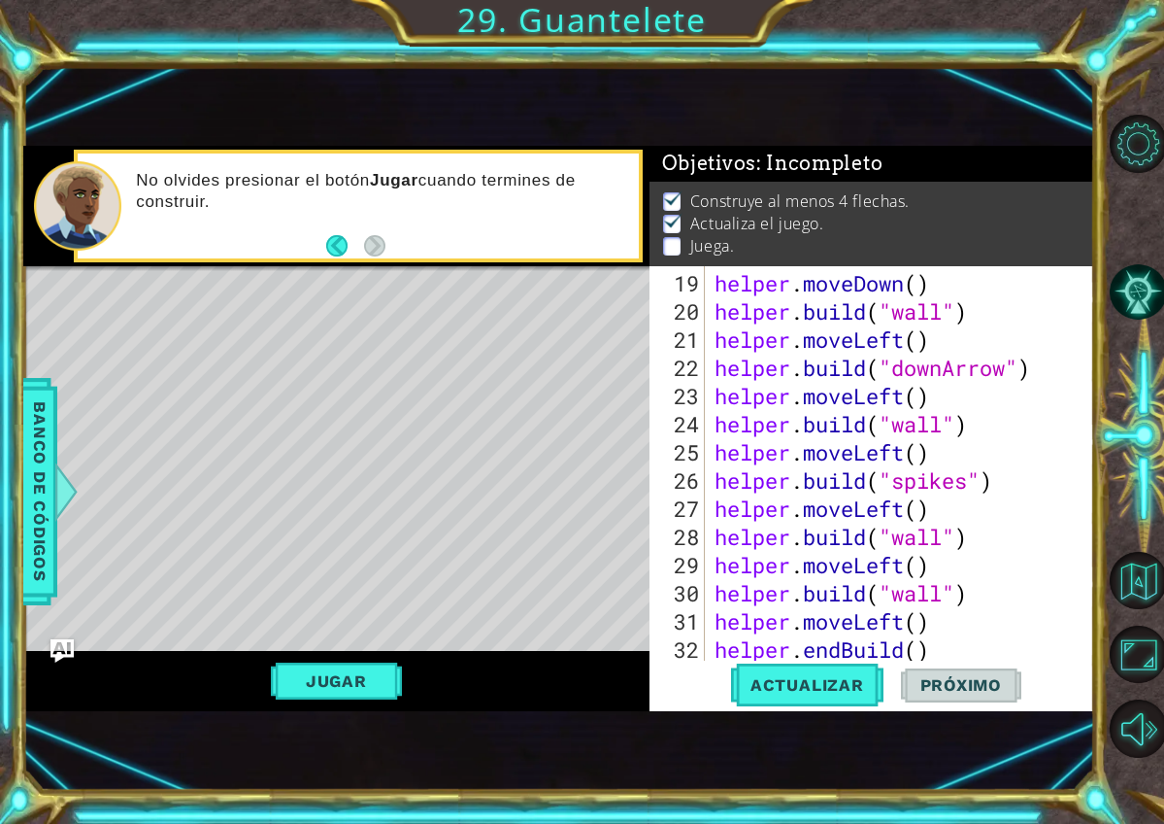
scroll to position [0, 0]
click at [858, 648] on div "helper . moveDown ( ) helper . build ( "wall" ) helper . moveLeft ( ) helper . …" at bounding box center [905, 494] width 389 height 451
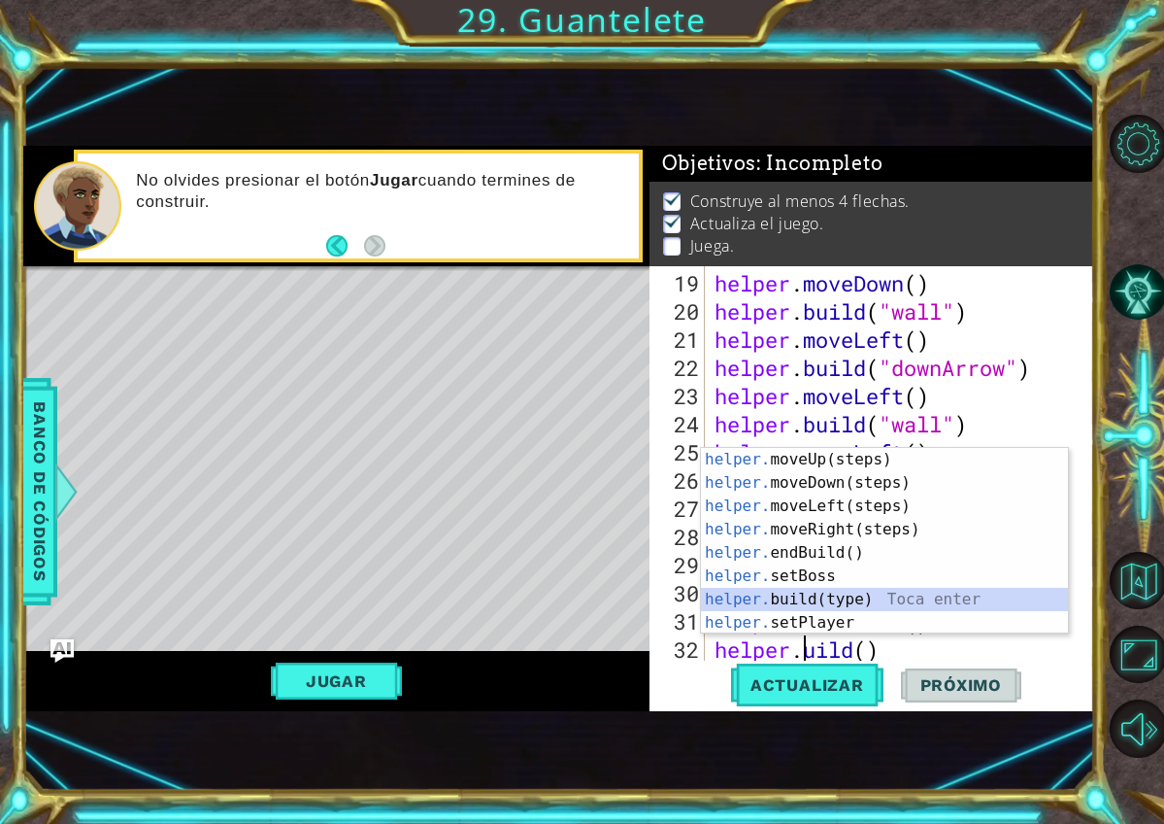
click at [882, 601] on div "helper. moveUp(steps) Toca enter helper. moveDown(steps) Toca enter helper. mov…" at bounding box center [884, 564] width 367 height 233
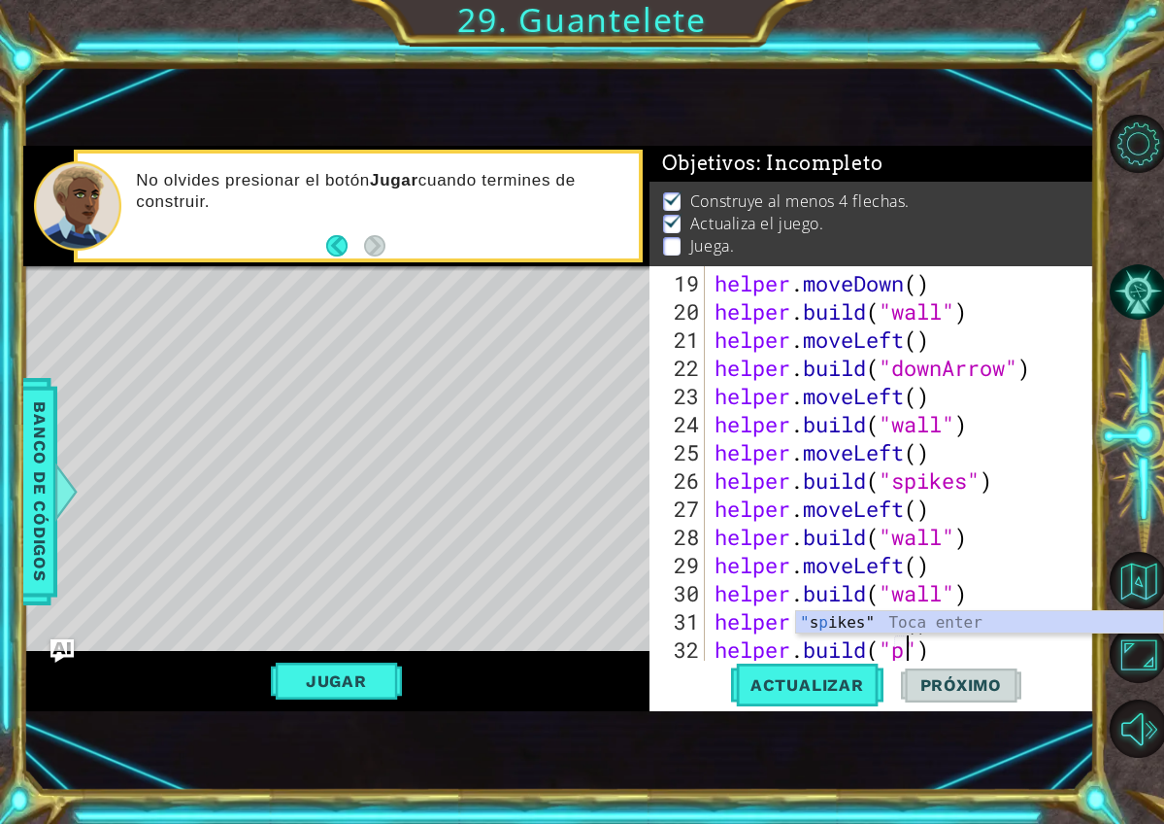
scroll to position [0, 9]
click at [838, 627] on div ""sp ikes" Toca enter" at bounding box center [979, 646] width 367 height 70
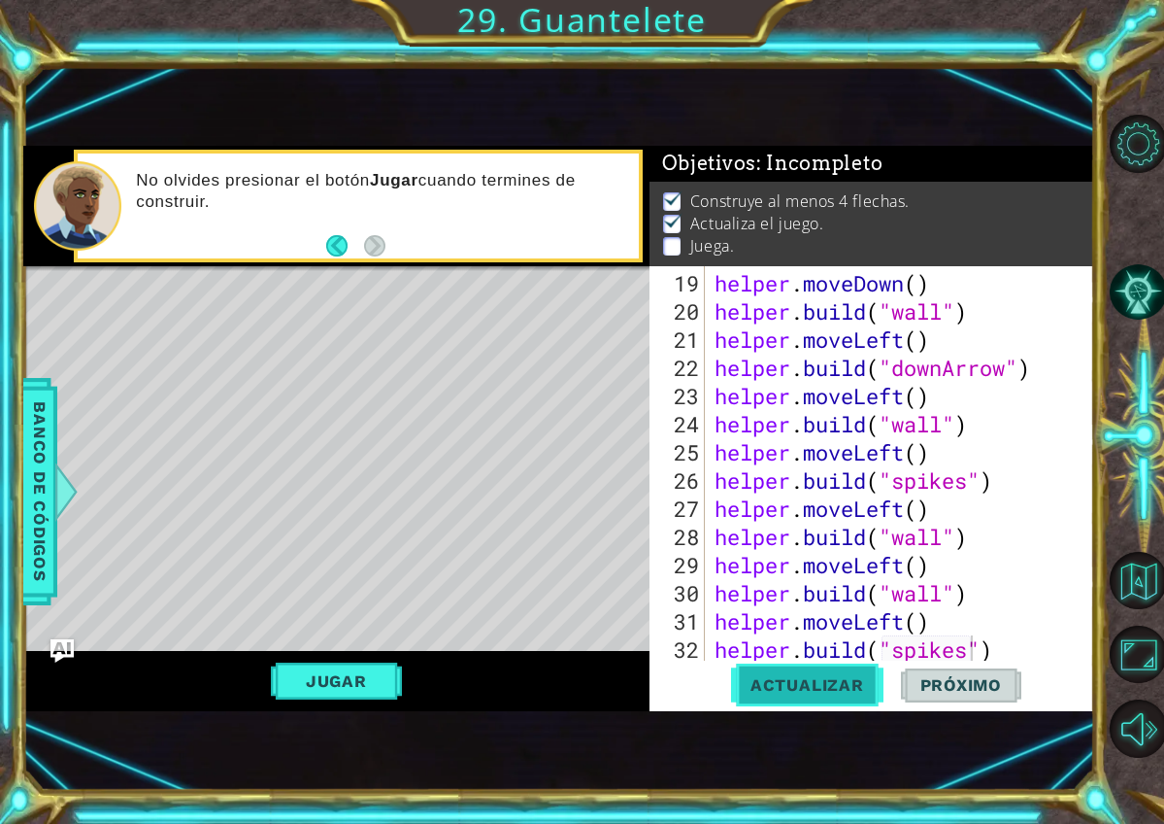
click at [833, 686] on span "Actualizar" at bounding box center [807, 684] width 152 height 19
click at [1043, 655] on div "helper . moveDown ( ) helper . build ( "wall" ) helper . moveLeft ( ) helper . …" at bounding box center [905, 494] width 389 height 451
type textarea "helper.build("spikes")"
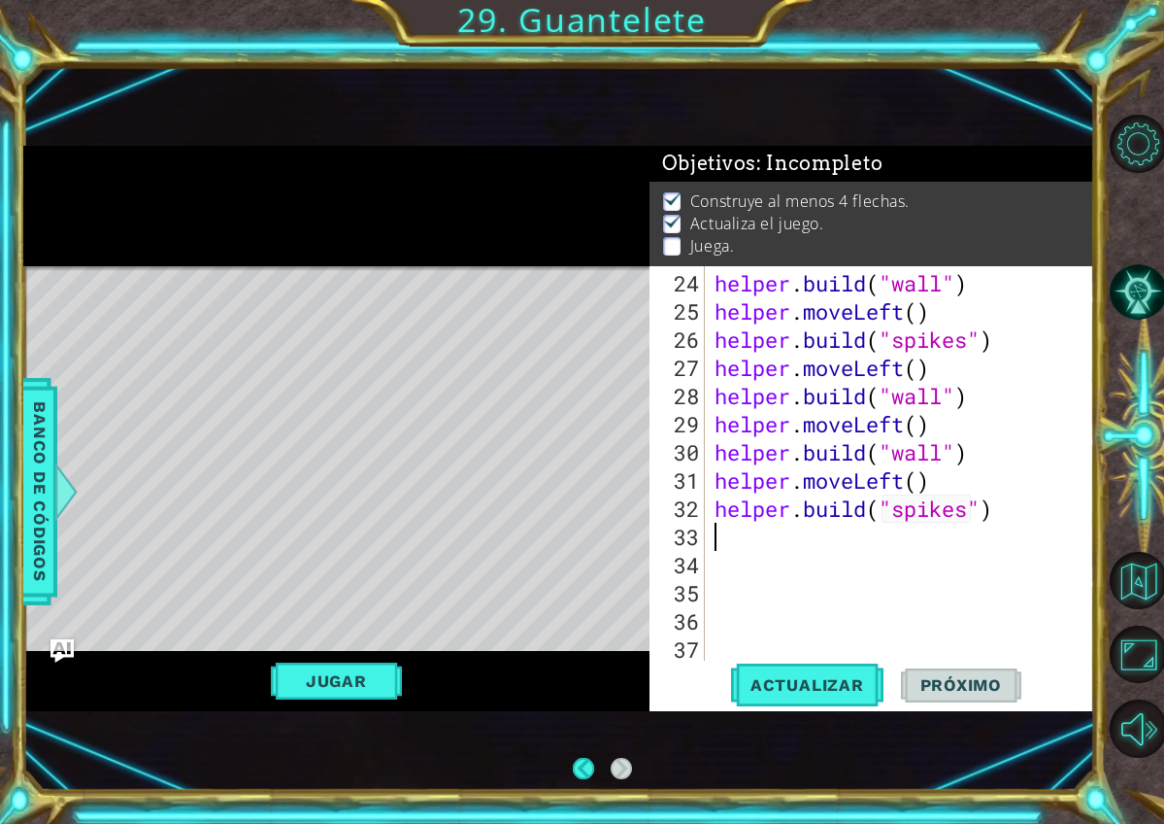
scroll to position [0, 0]
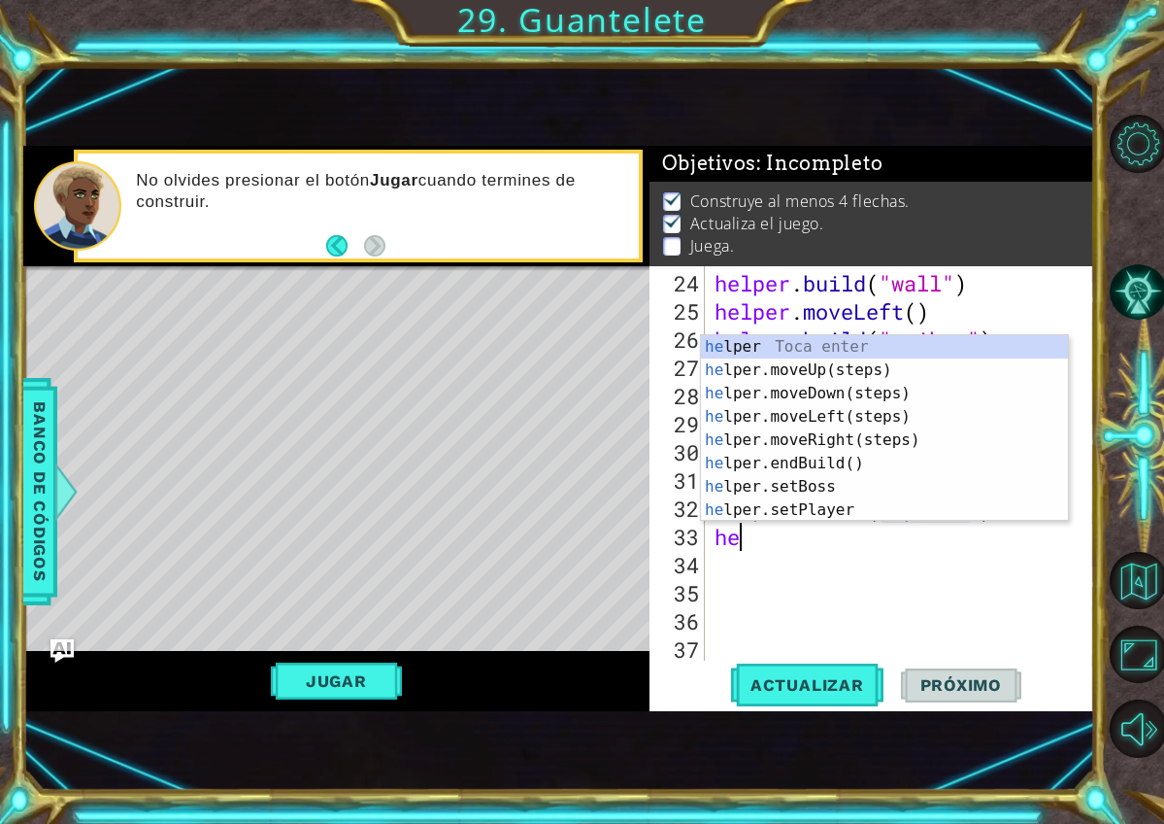
type textarea "hel"
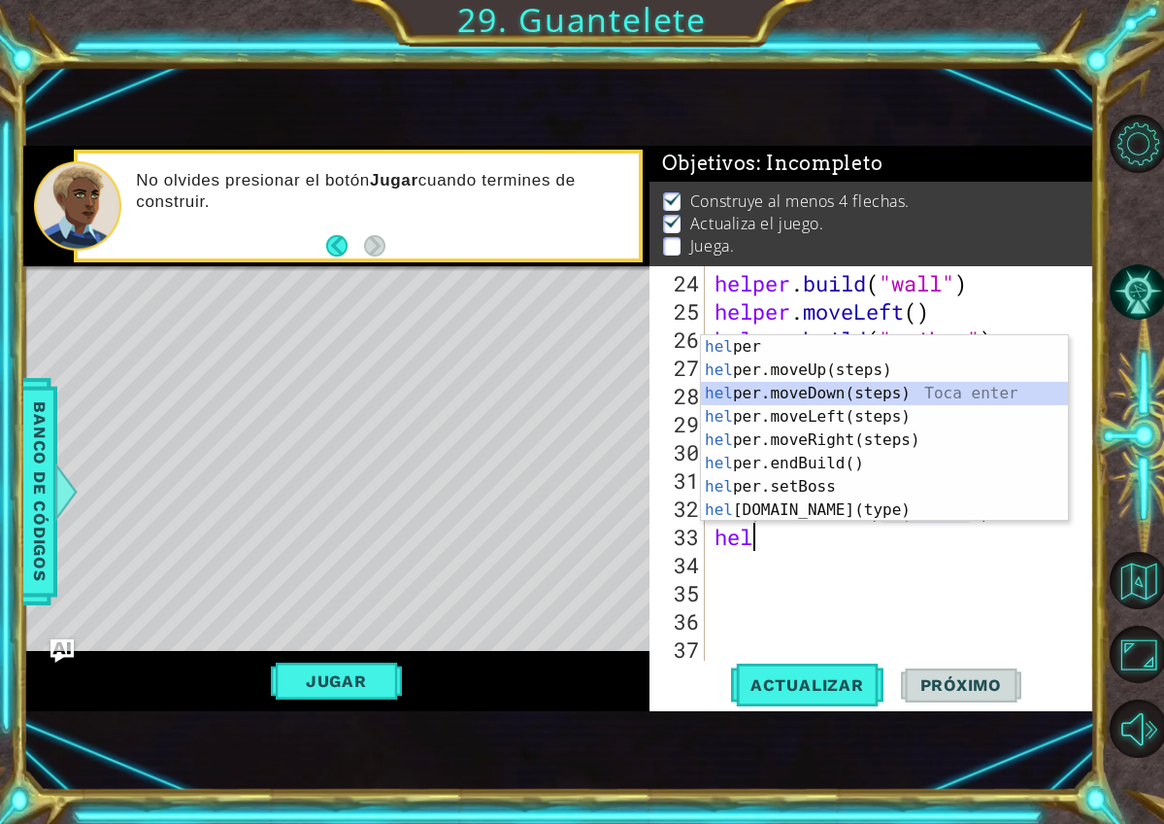
click at [917, 391] on div "hel per Toca enter hel per.moveUp(steps) Toca enter hel per.moveDown(steps) Toc…" at bounding box center [884, 451] width 367 height 233
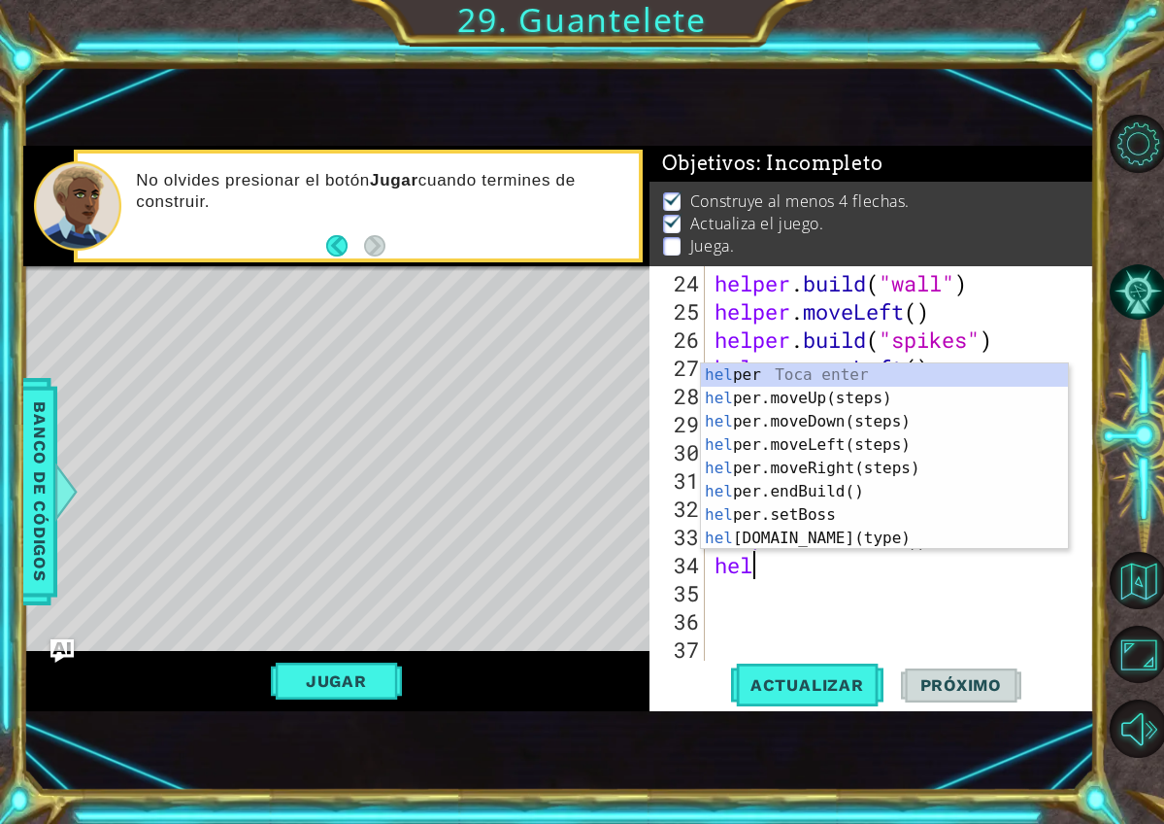
scroll to position [0, 2]
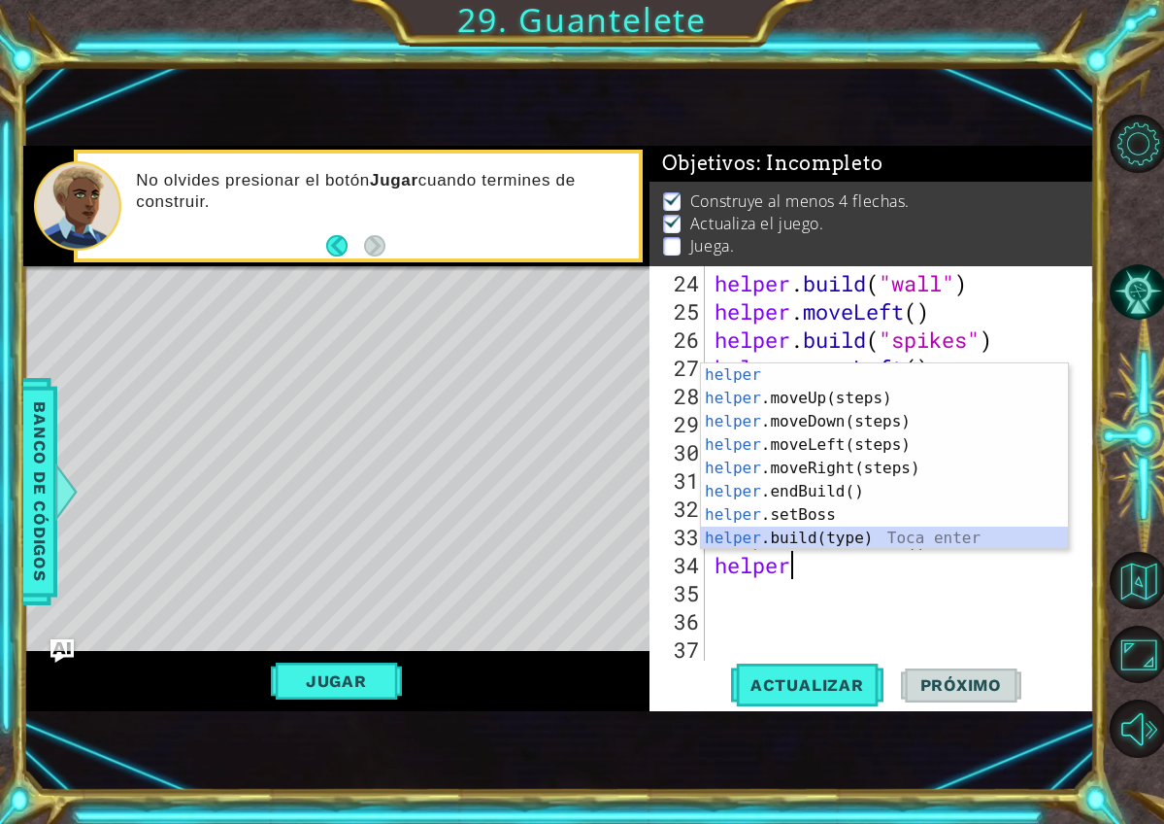
click at [807, 532] on div "helper Toca enter helper .moveUp(steps) Toca enter helper .moveDown(steps) Toca…" at bounding box center [884, 479] width 367 height 233
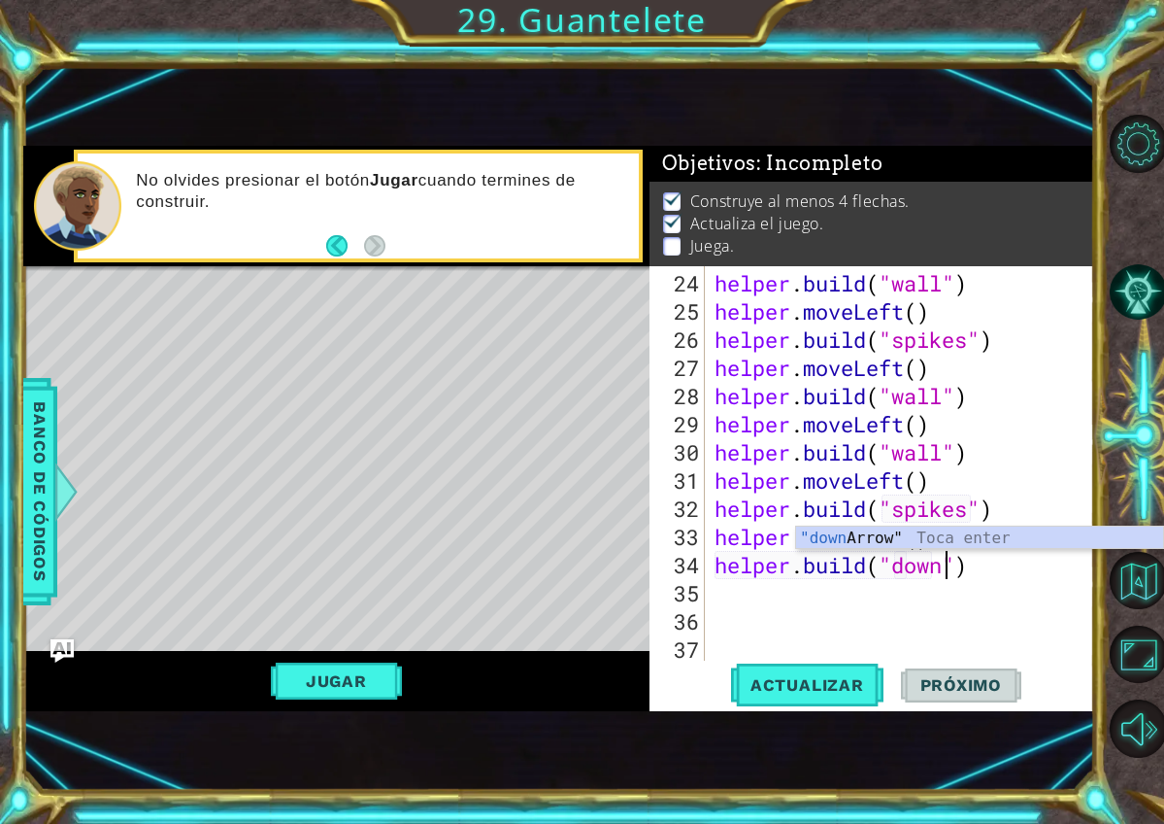
scroll to position [0, 11]
click at [875, 543] on div ""down Arrow" Toca enter" at bounding box center [979, 561] width 367 height 70
type textarea "helper.build("downArrow")"
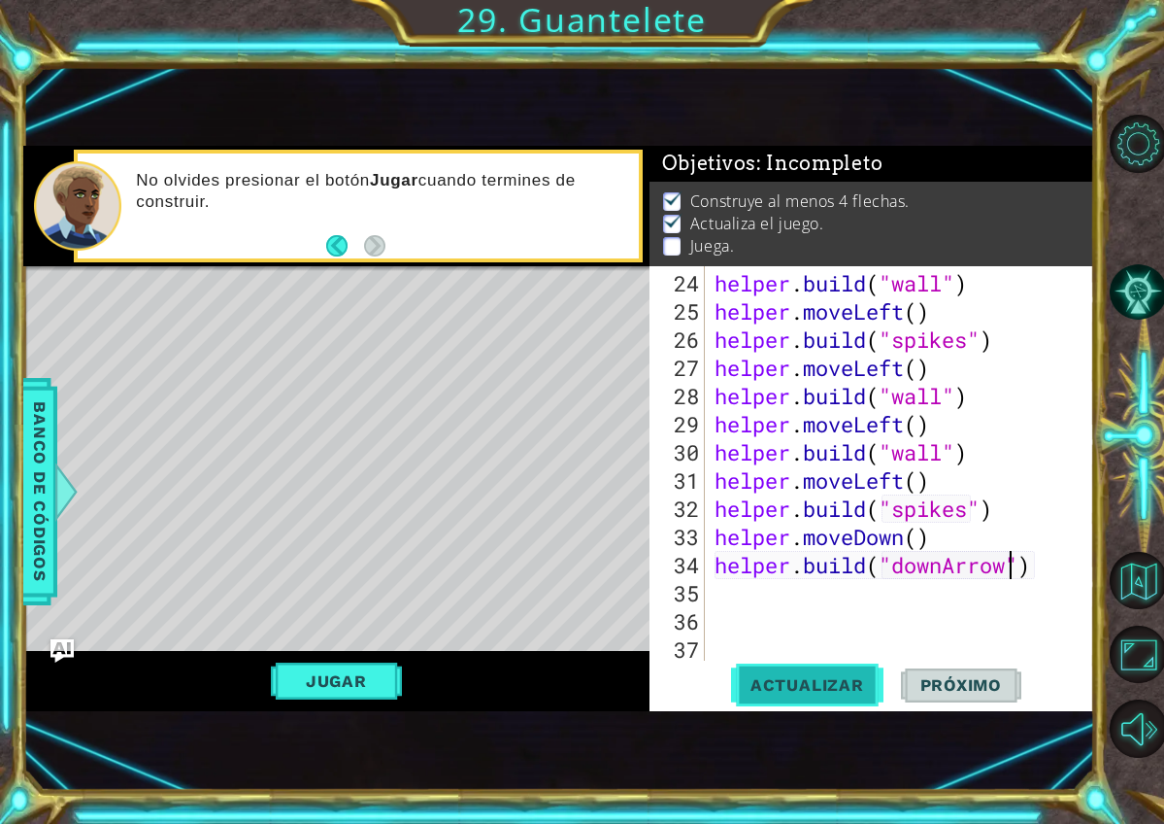
click at [841, 685] on span "Actualizar" at bounding box center [807, 684] width 152 height 19
click at [772, 597] on div "helper . build ( "wall" ) helper . moveLeft ( ) helper . build ( "spikes" ) hel…" at bounding box center [905, 494] width 389 height 451
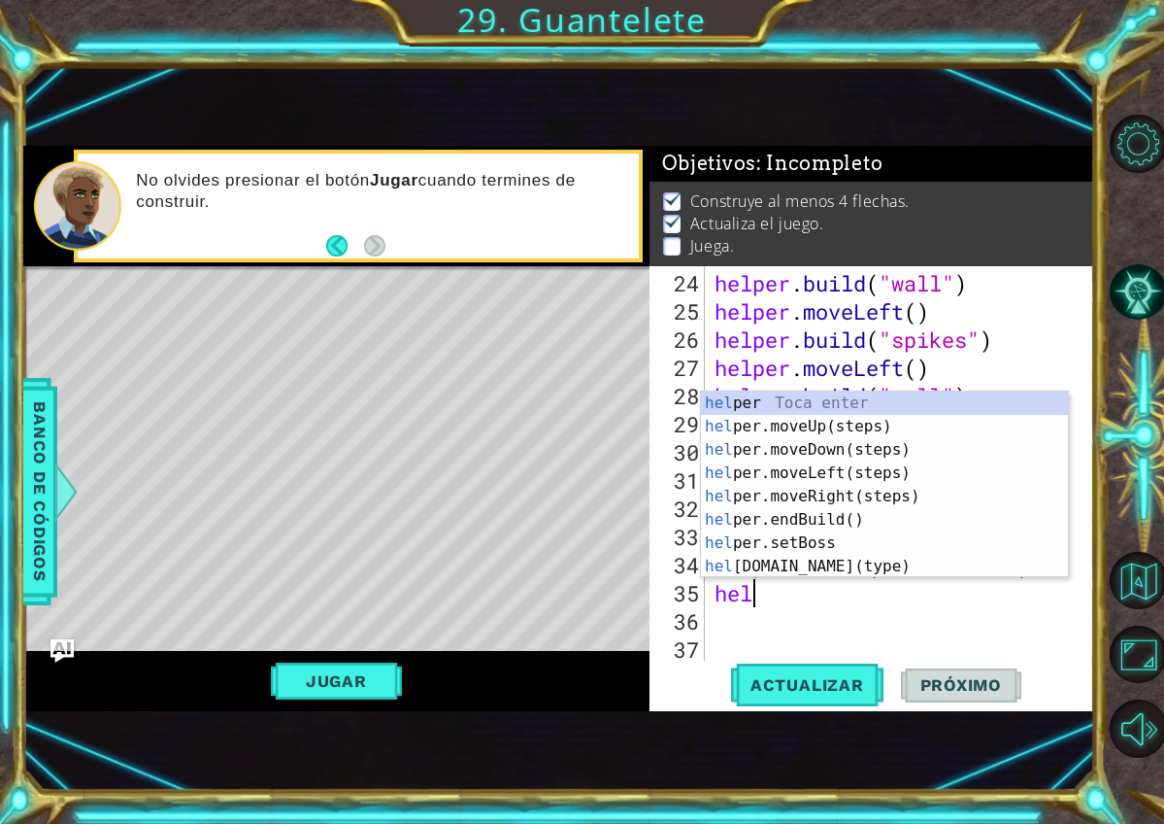
scroll to position [0, 2]
type textarea "helper"
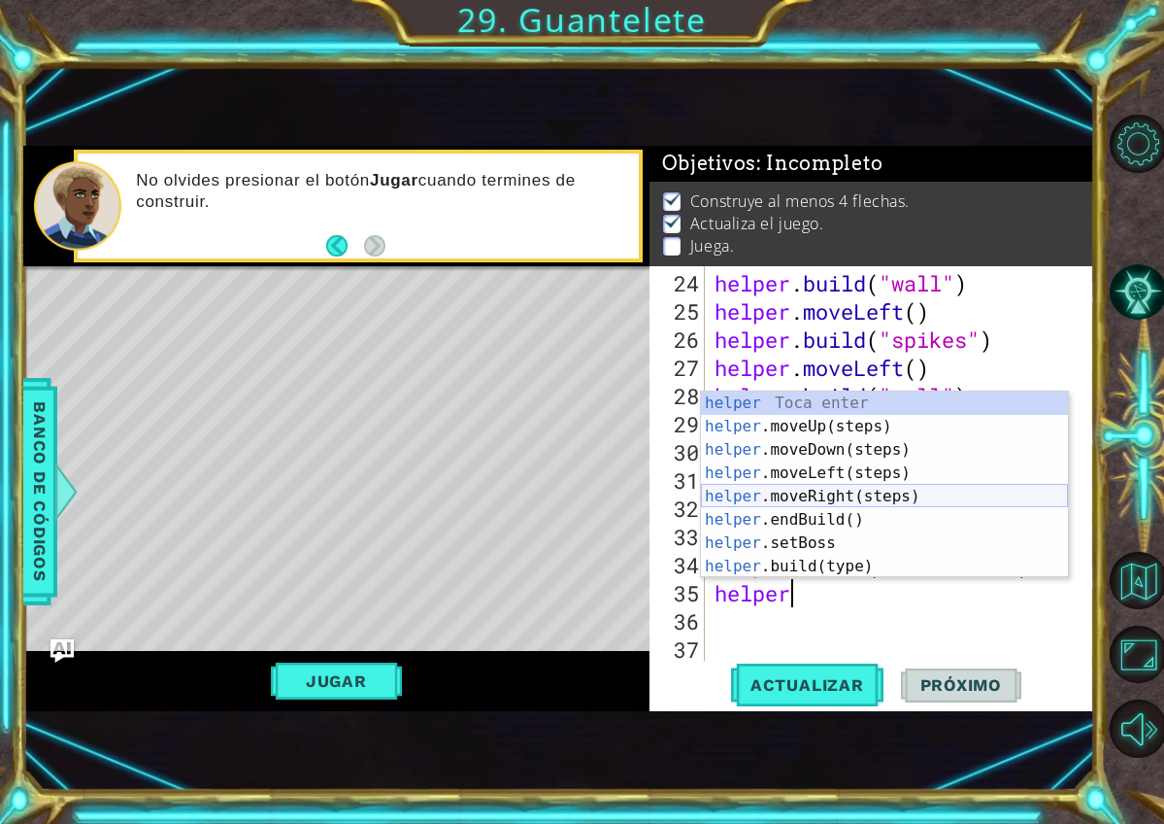
click at [846, 493] on div "helper Toca enter helper .moveUp(steps) Toca enter helper .moveDown(steps) Toca…" at bounding box center [884, 507] width 367 height 233
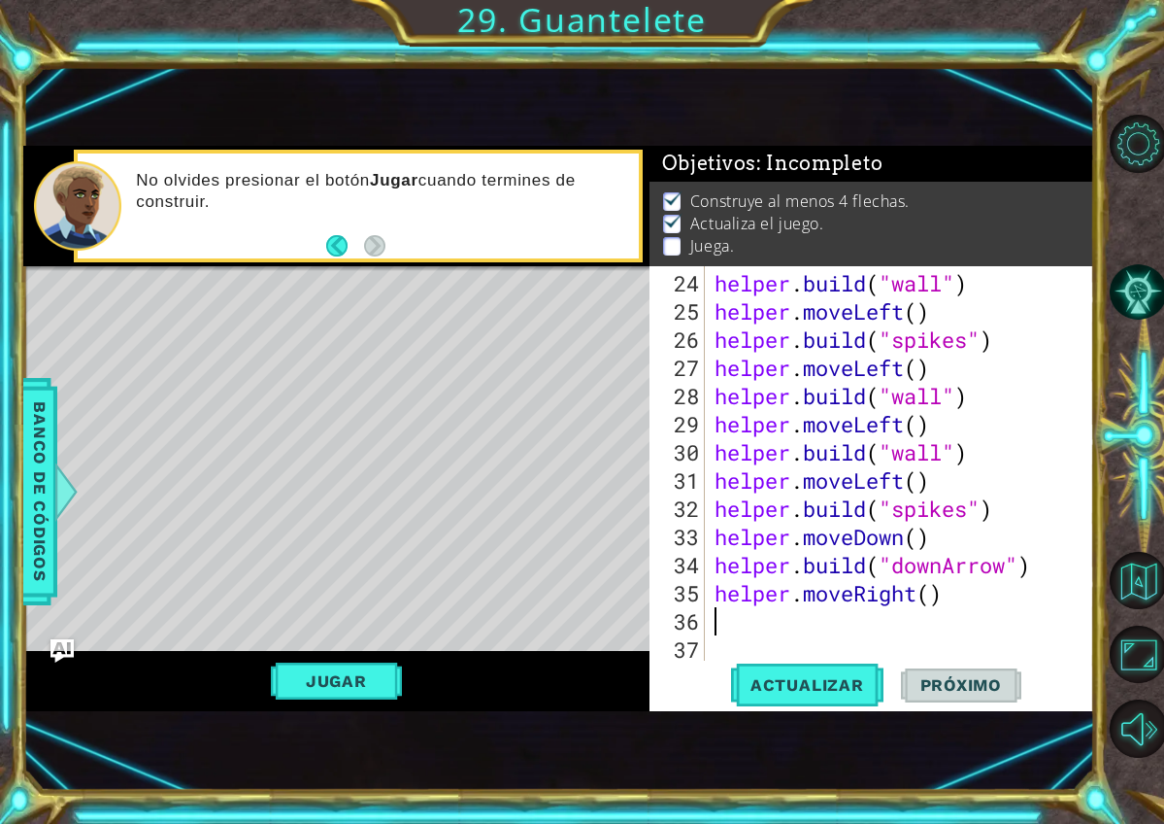
scroll to position [0, 0]
click at [926, 600] on div "helper . build ( "wall" ) helper . moveLeft ( ) helper . build ( "spikes" ) hel…" at bounding box center [905, 494] width 389 height 451
type textarea "helper.moveRight(6)"
click at [862, 666] on button "Actualizar" at bounding box center [807, 684] width 152 height 45
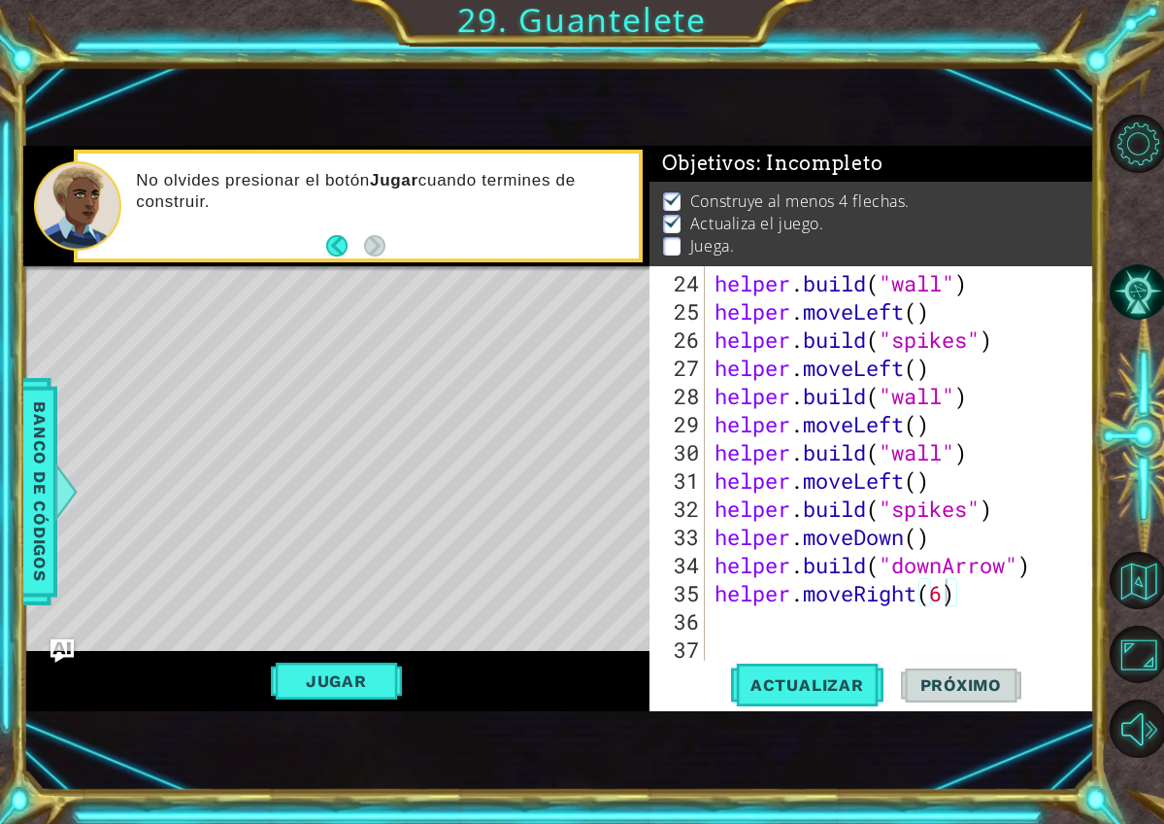
scroll to position [0, 0]
click at [923, 631] on div "helper . build ( "wall" ) helper . moveLeft ( ) helper . build ( "spikes" ) hel…" at bounding box center [905, 494] width 389 height 451
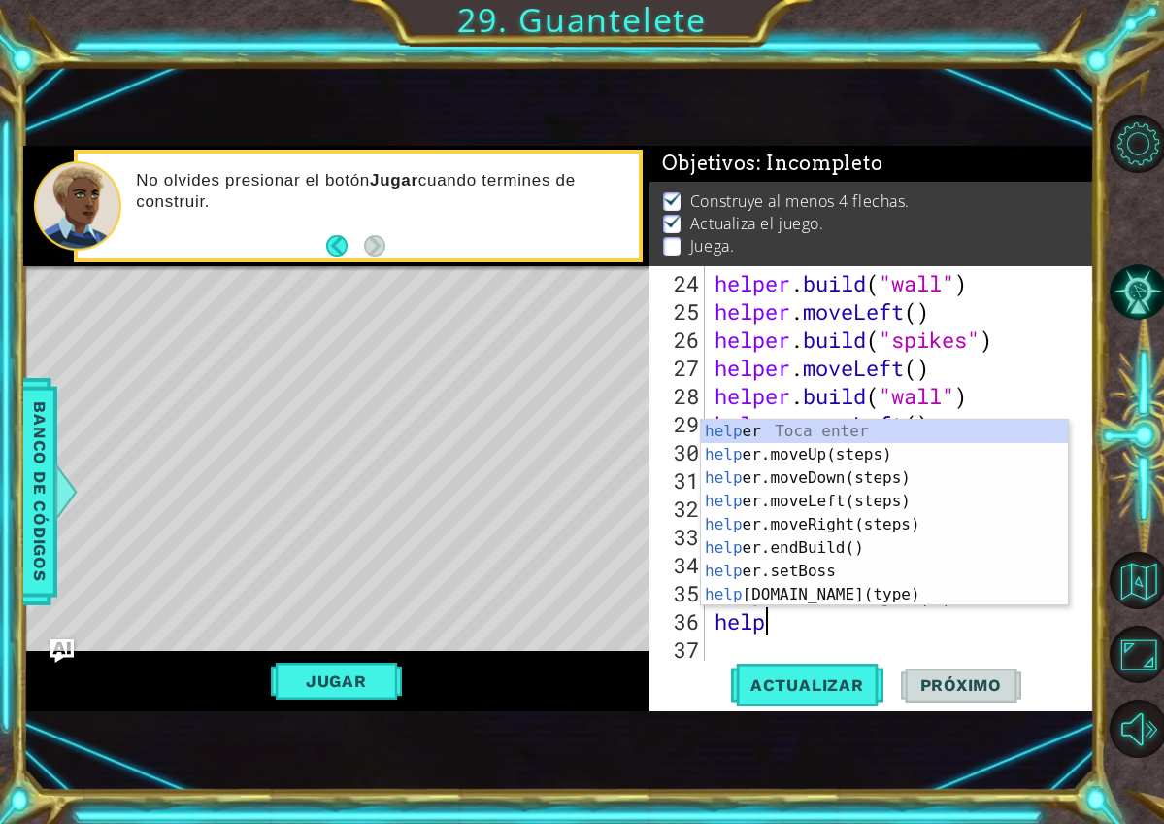
scroll to position [0, 2]
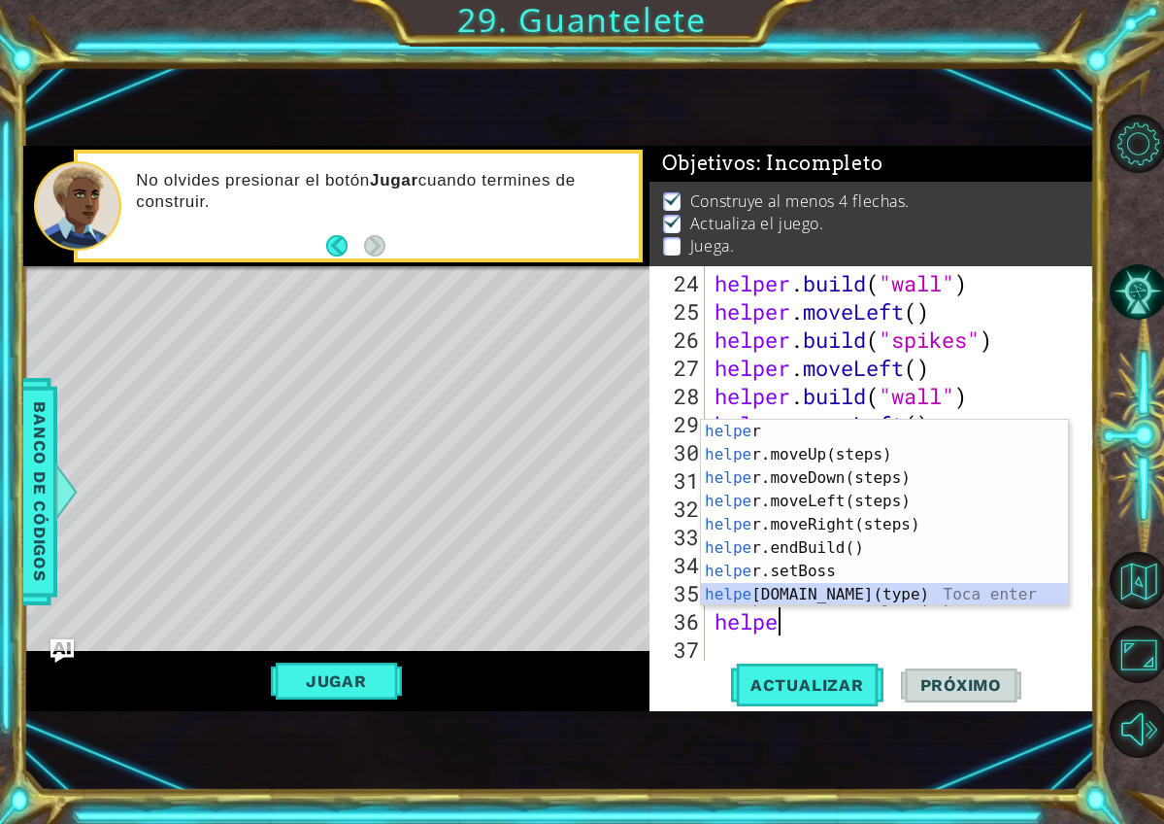
click at [865, 601] on div "helpe r Toca enter helpe r.moveUp(steps) Toca enter helpe r.moveDown(steps) Toc…" at bounding box center [884, 536] width 367 height 233
type textarea "helper.build("wall")"
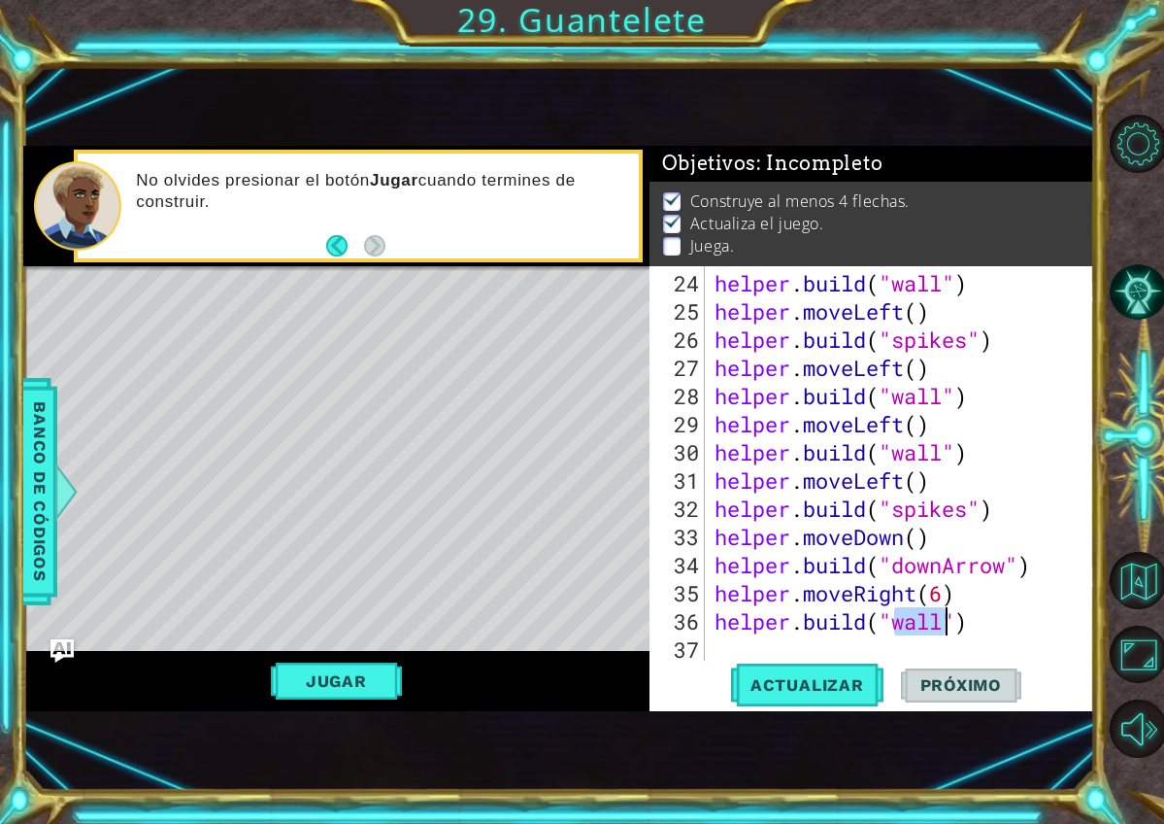
click at [858, 659] on div "helper . build ( "wall" ) helper . moveLeft ( ) helper . build ( "spikes" ) hel…" at bounding box center [905, 494] width 389 height 451
click at [937, 628] on div "helper . build ( "wall" ) helper . moveLeft ( ) helper . build ( "spikes" ) hel…" at bounding box center [905, 494] width 389 height 451
click at [942, 628] on div "helper . build ( "wall" ) helper . moveLeft ( ) helper . build ( "spikes" ) hel…" at bounding box center [905, 494] width 389 height 451
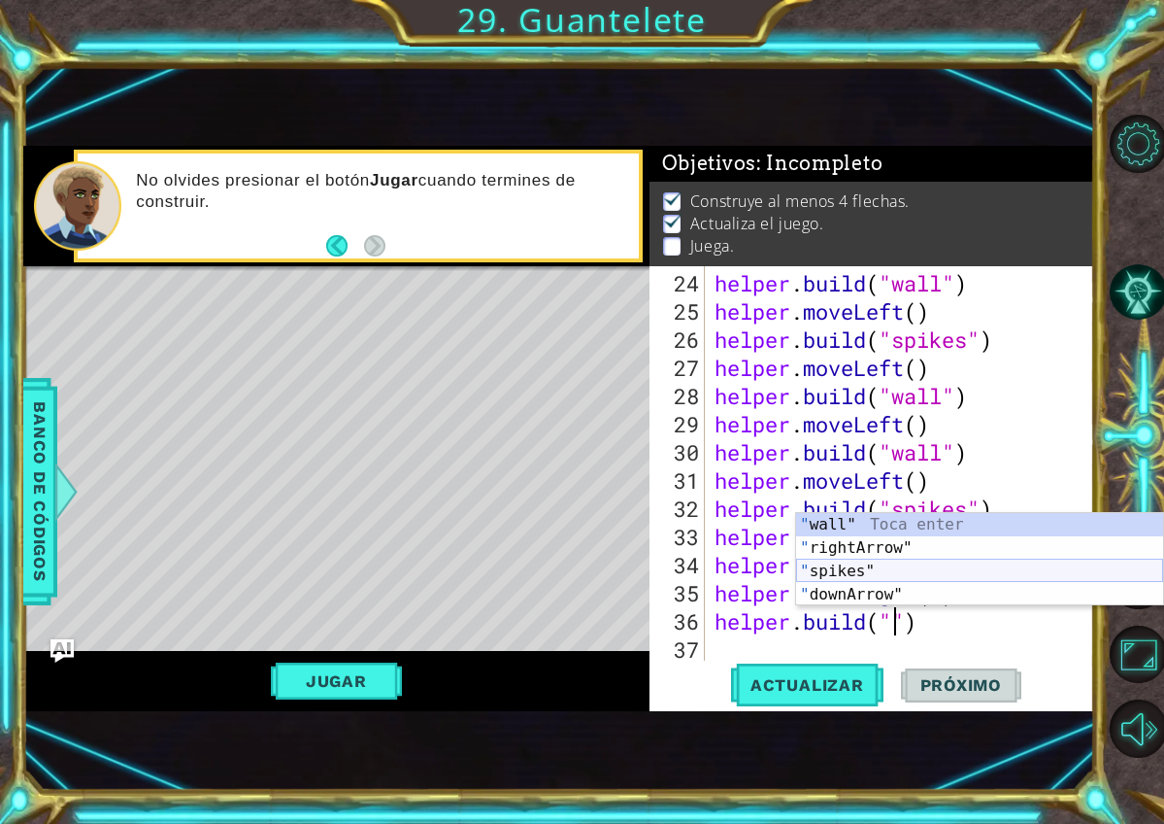
click at [879, 577] on div "" wall" Toca enter " rightArrow" Toca enter " spikes" Toca enter " downArrow" T…" at bounding box center [979, 583] width 367 height 140
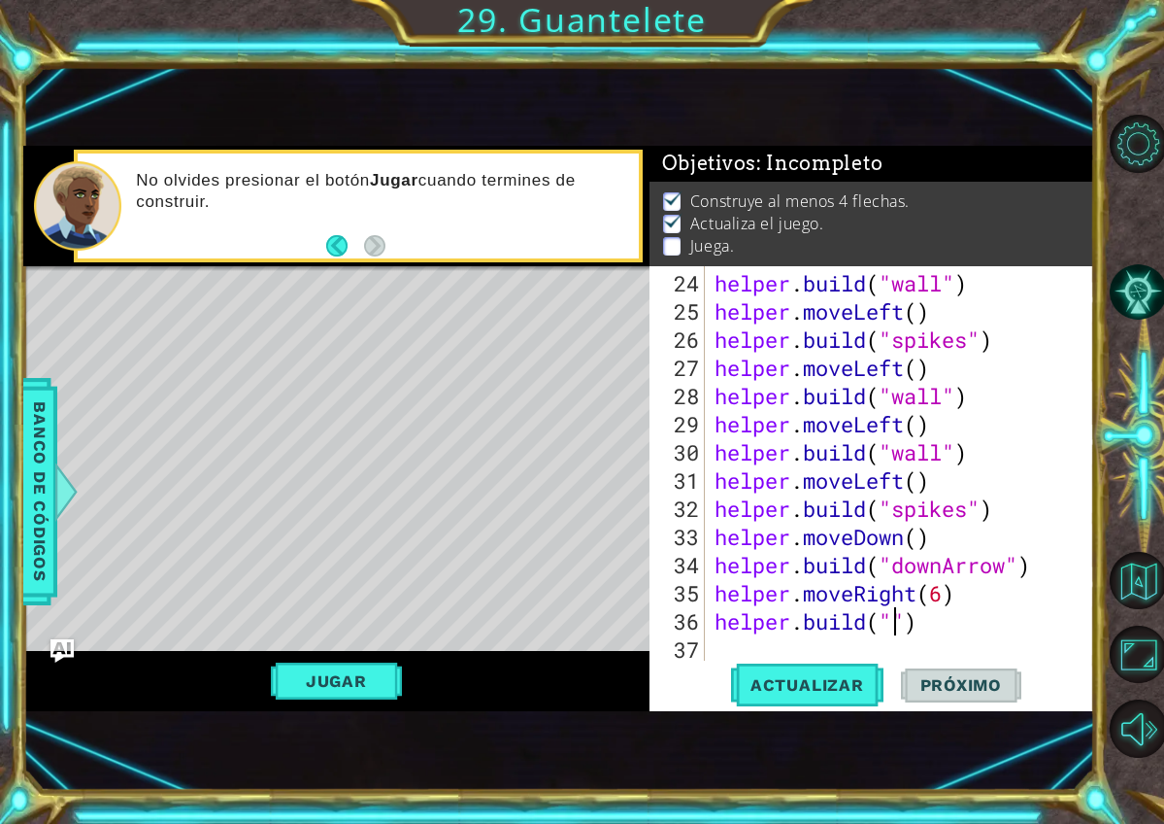
type textarea "helper.build("spikes")"
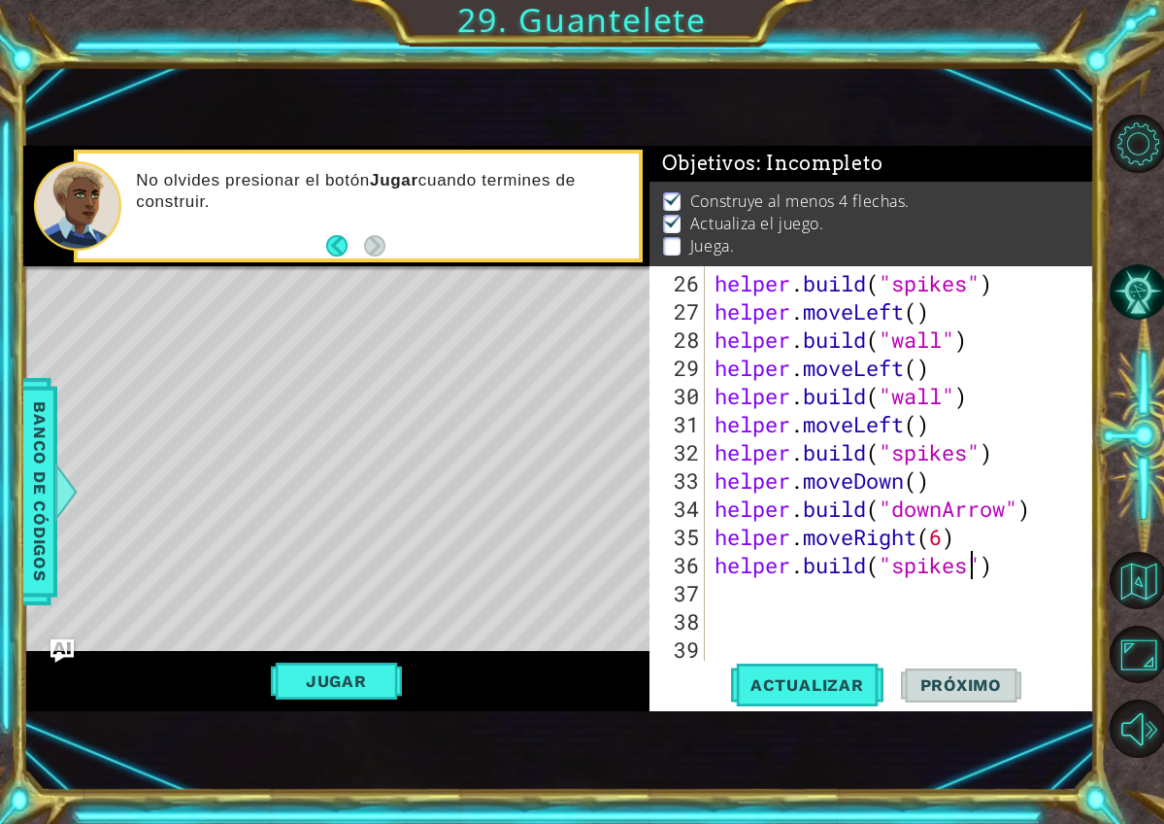
scroll to position [789, 0]
click at [800, 592] on div "helper . build ( "spikes" ) helper . moveLeft ( ) helper . build ( "wall" ) hel…" at bounding box center [905, 494] width 389 height 451
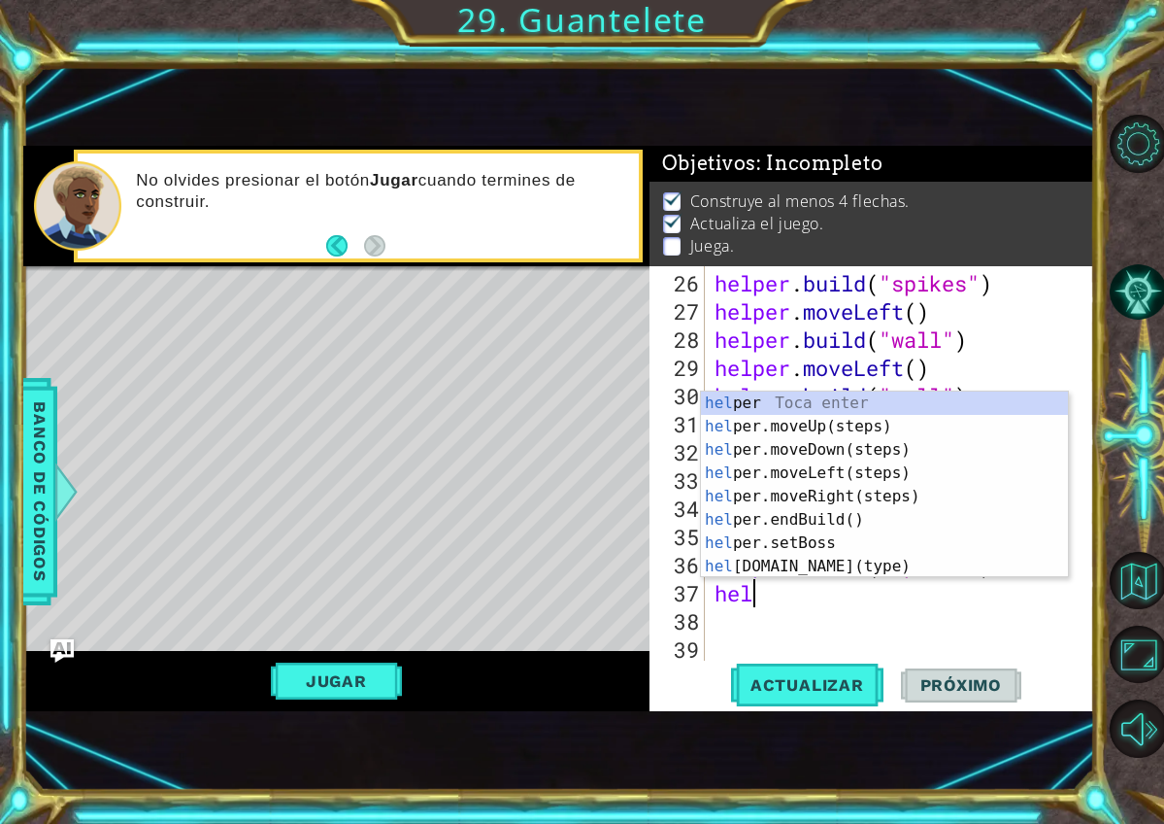
type textarea "help"
click at [827, 476] on div "help er Toca enter help er.moveUp(steps) Toca enter help er.moveDown(steps) Toc…" at bounding box center [884, 507] width 367 height 233
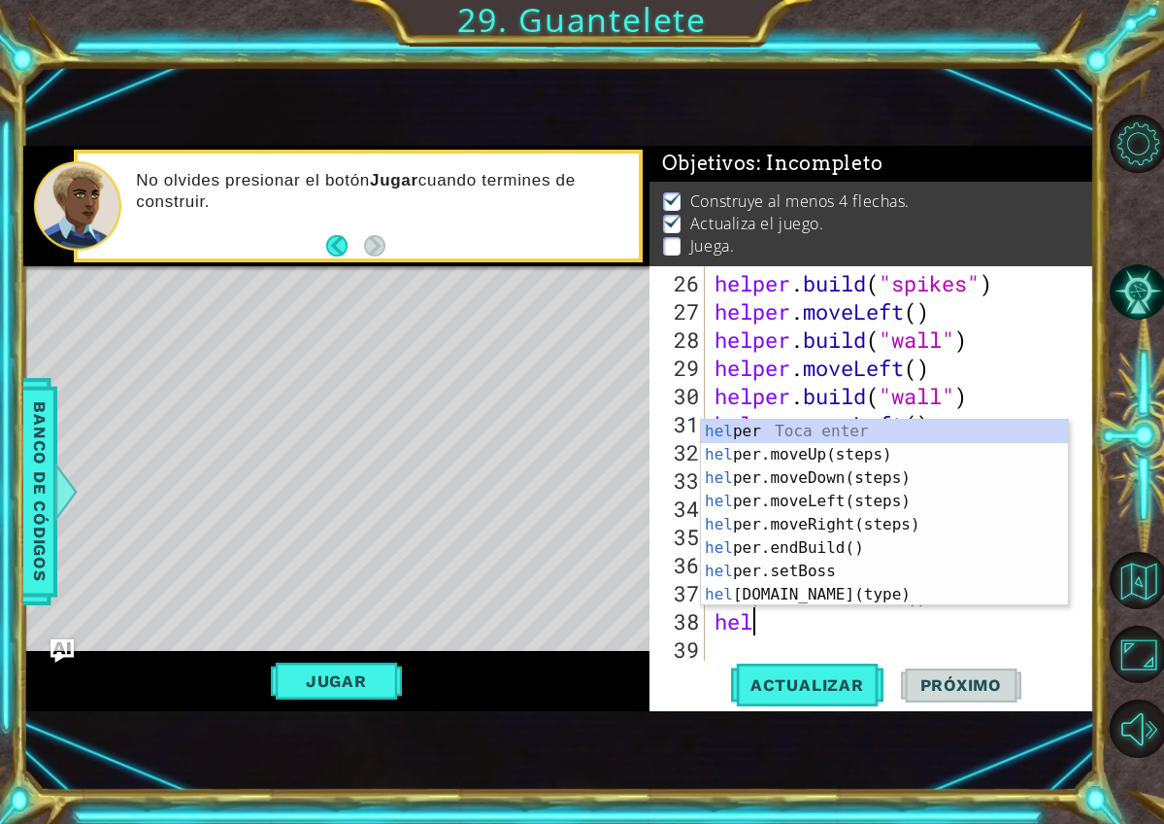
scroll to position [0, 2]
click at [824, 589] on div "helpe r Toca enter helpe r.moveUp(steps) Toca enter helpe r.moveDown(steps) Toc…" at bounding box center [884, 536] width 367 height 233
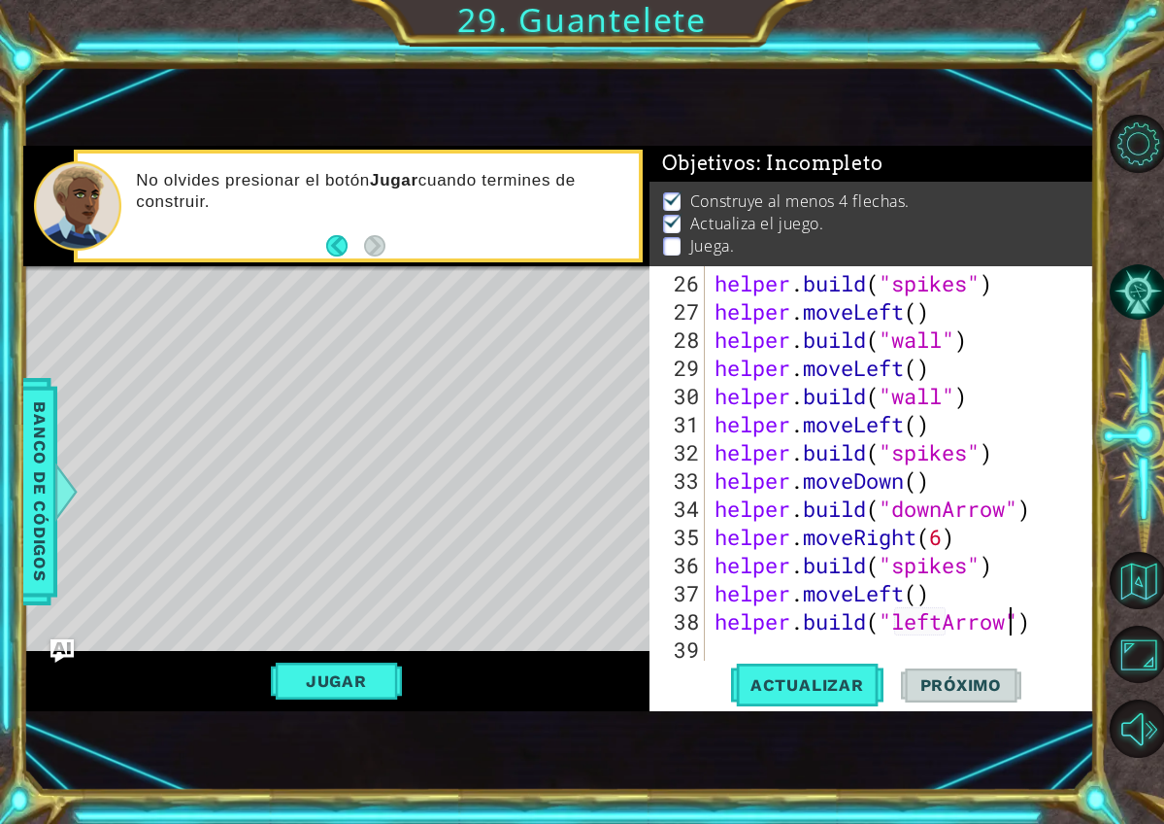
scroll to position [0, 14]
click at [955, 597] on div "helper . build ( "spikes" ) helper . moveLeft ( ) helper . build ( "wall" ) hel…" at bounding box center [905, 494] width 389 height 451
type textarea "helper.moveLeft()"
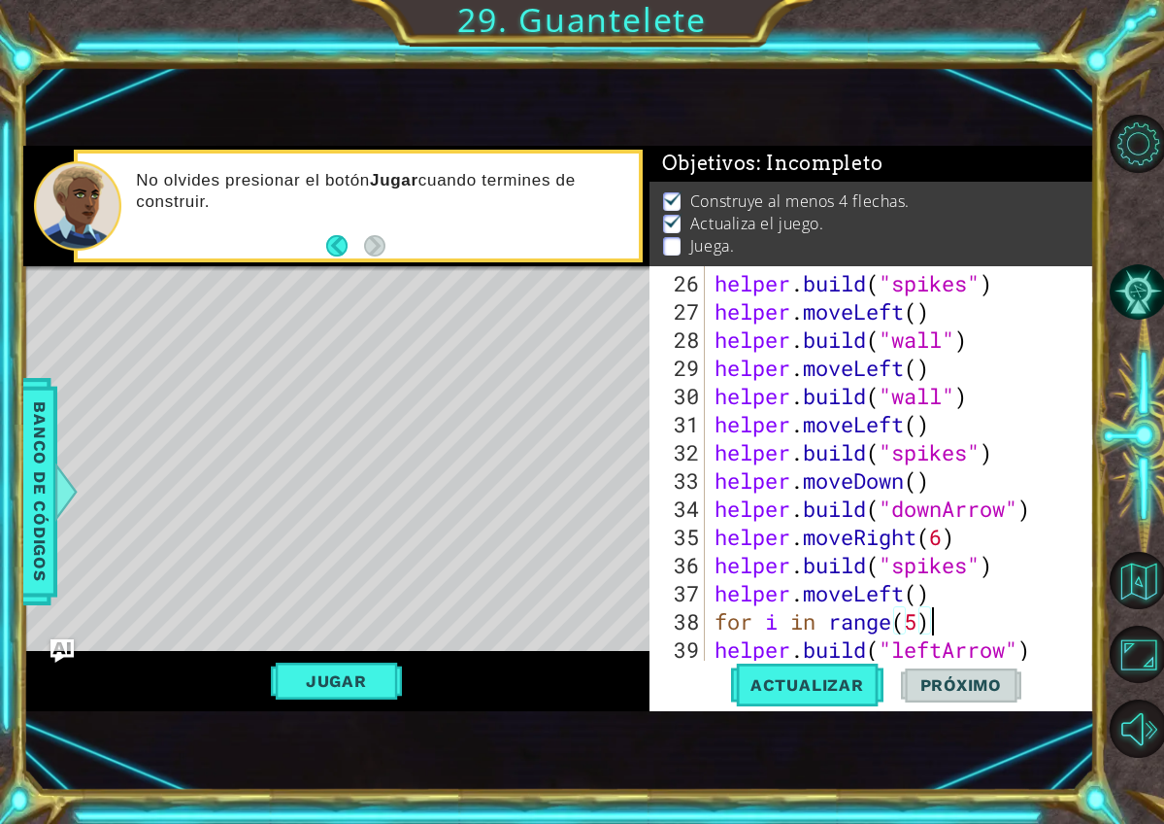
scroll to position [0, 9]
click at [725, 652] on div "helper . build ( "spikes" ) helper . moveLeft ( ) helper . build ( "wall" ) hel…" at bounding box center [905, 494] width 389 height 451
click at [723, 651] on div "helper . build ( "spikes" ) helper . moveLeft ( ) helper . build ( "wall" ) hel…" at bounding box center [905, 494] width 389 height 451
click at [718, 653] on div "helper . build ( "spikes" ) helper . moveLeft ( ) helper . build ( "wall" ) hel…" at bounding box center [905, 494] width 389 height 451
click at [762, 690] on span "Actualizar" at bounding box center [807, 684] width 152 height 19
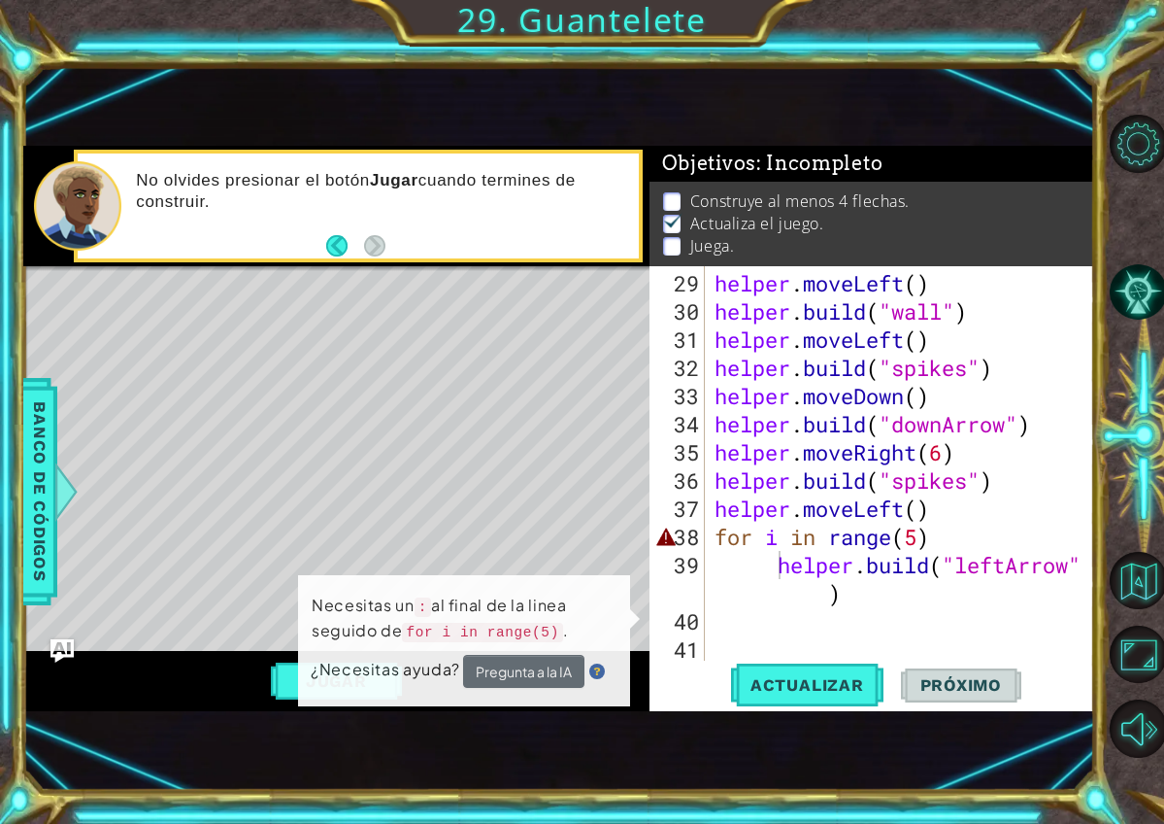
scroll to position [873, 0]
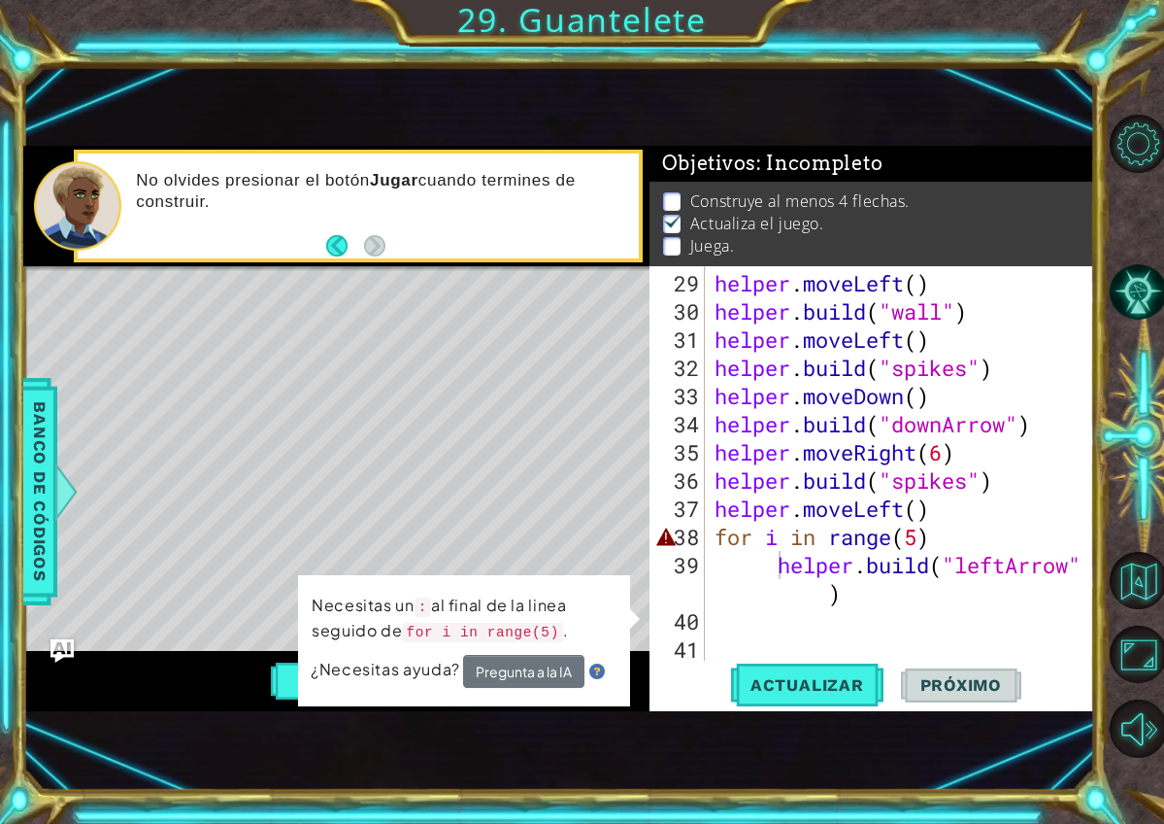
click at [480, 678] on button "Pregunta a la IA" at bounding box center [523, 672] width 121 height 35
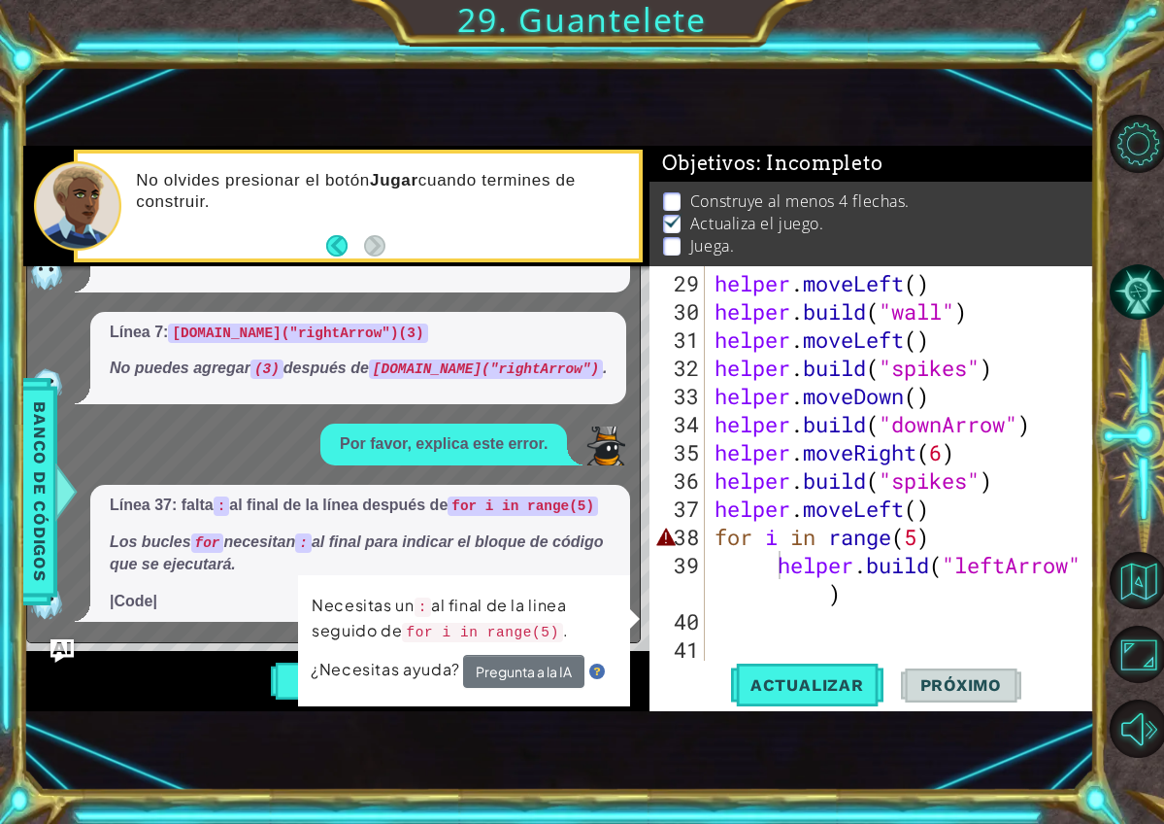
scroll to position [260, 0]
click at [943, 526] on div "helper . moveLeft ( ) helper . build ( "wall" ) helper . moveLeft ( ) helper . …" at bounding box center [905, 494] width 389 height 451
click at [778, 686] on span "Actualizar" at bounding box center [807, 684] width 152 height 19
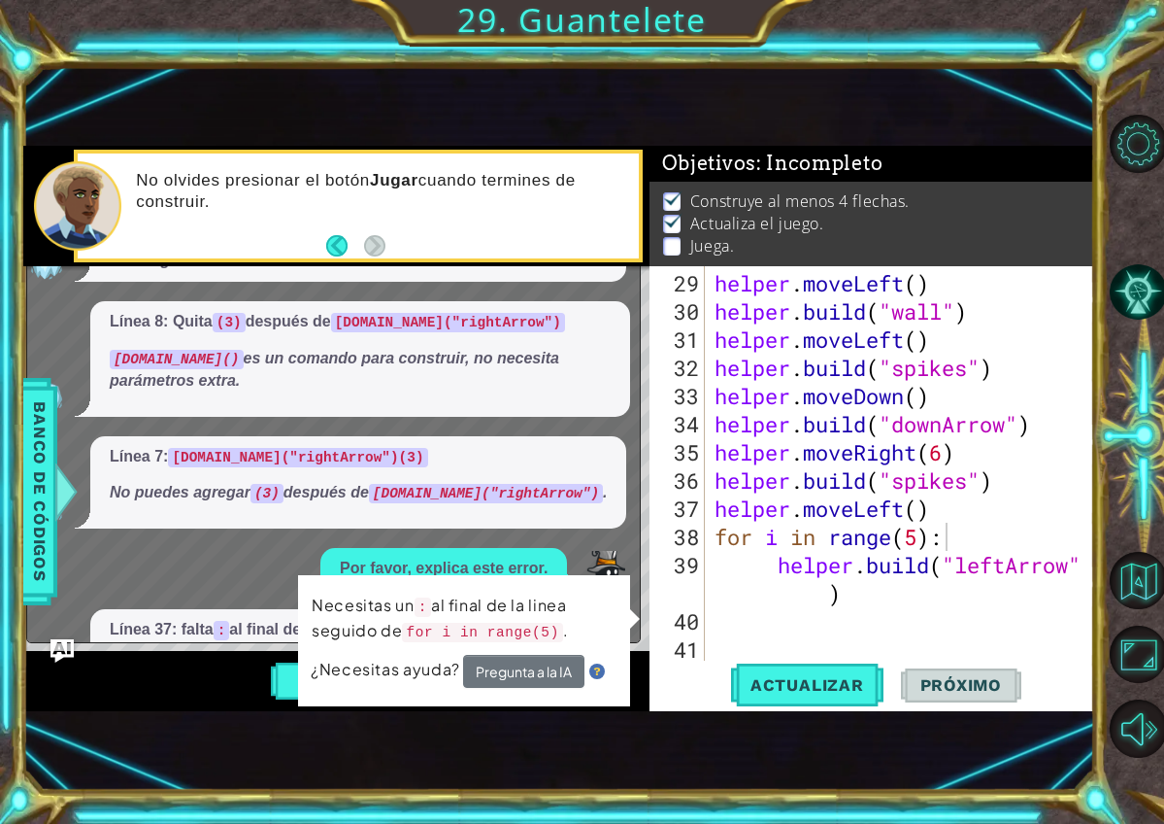
scroll to position [270, 0]
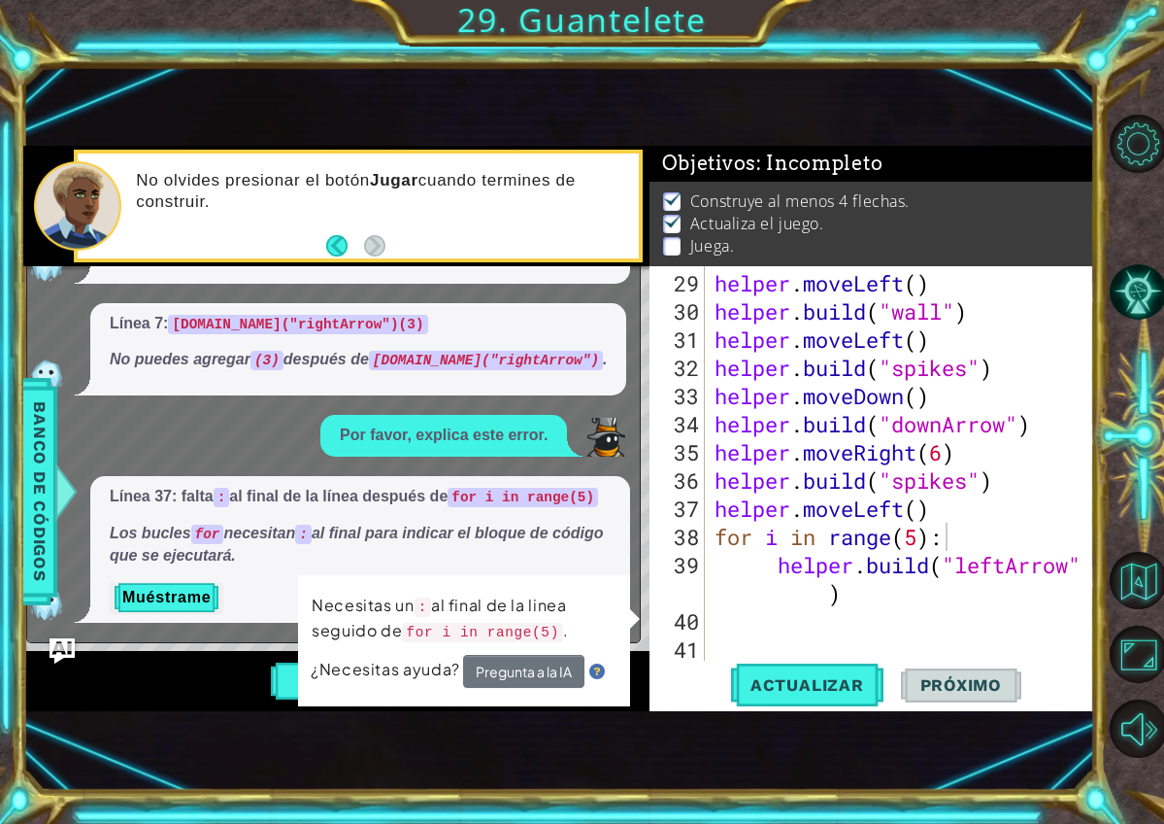
click at [59, 653] on img "Ask AI" at bounding box center [62, 650] width 25 height 25
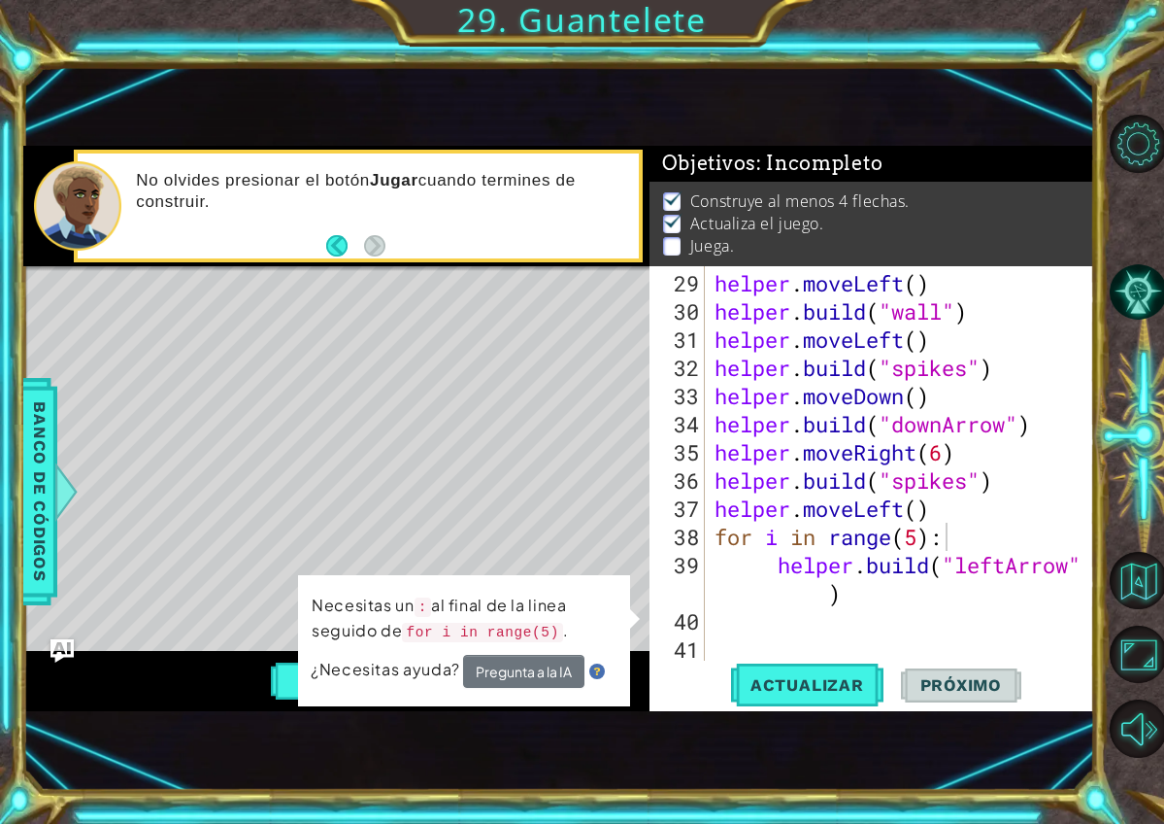
click at [921, 597] on div "helper . moveLeft ( ) helper . build ( "wall" ) helper . moveLeft ( ) helper . …" at bounding box center [905, 494] width 389 height 451
click at [860, 678] on span "Actualizar" at bounding box center [807, 684] width 152 height 19
click at [960, 542] on div "helper . moveLeft ( ) helper . build ( "wall" ) helper . moveLeft ( ) helper . …" at bounding box center [905, 494] width 389 height 451
type textarea "for i in range(5):"
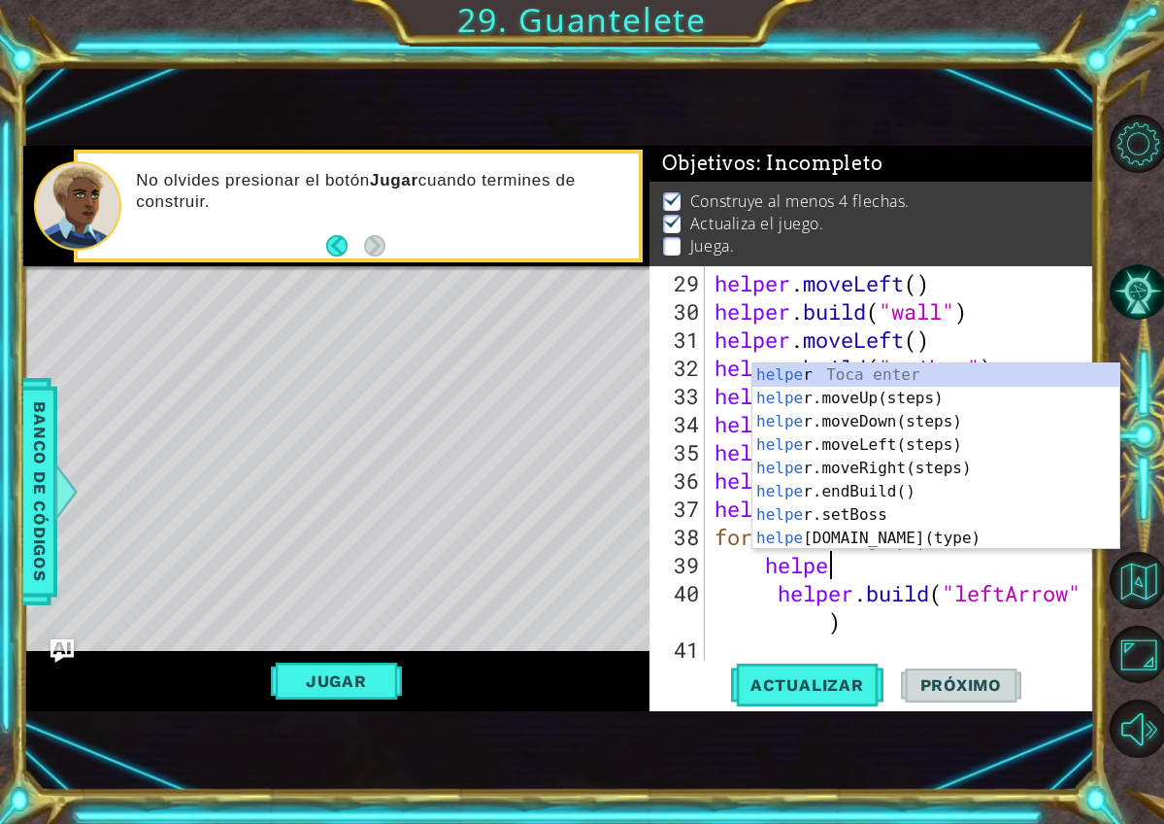
type textarea "helper"
click at [919, 441] on div "helper Toca enter helper .moveUp(steps) Toca enter helper .moveDown(steps) Toca…" at bounding box center [936, 479] width 367 height 233
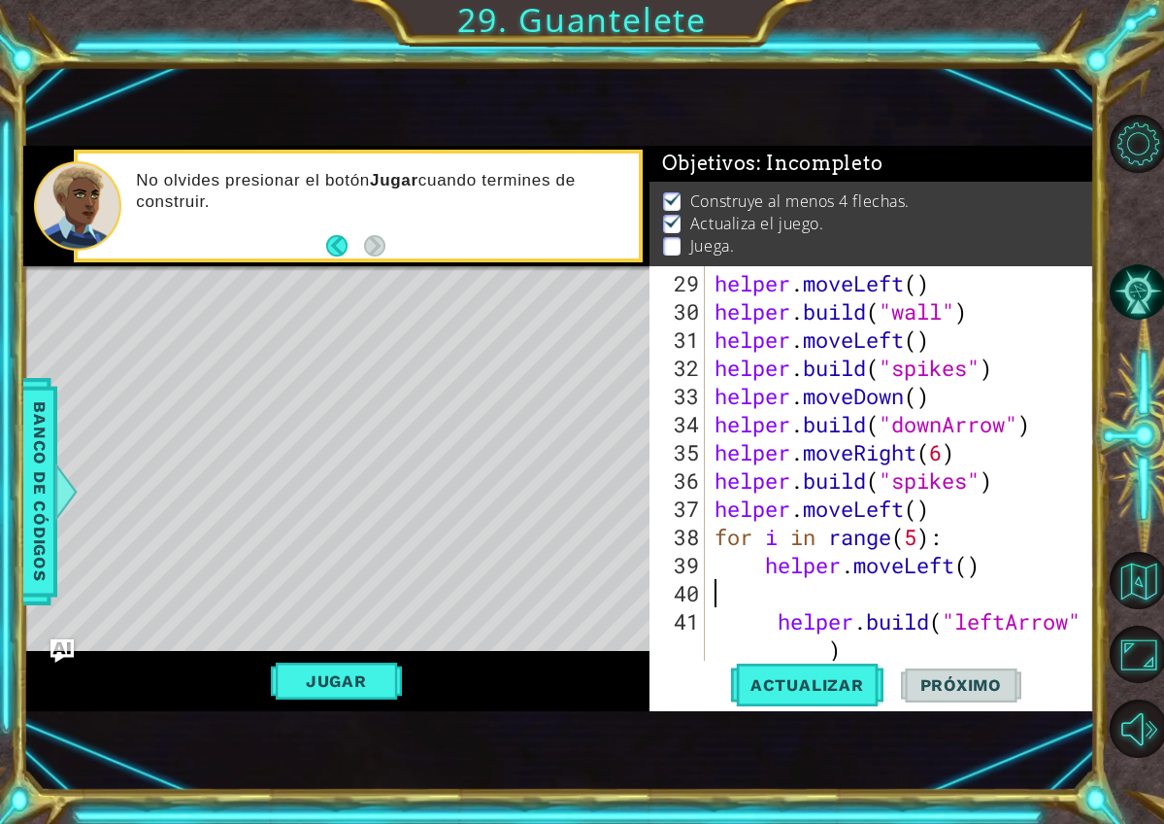
scroll to position [0, 0]
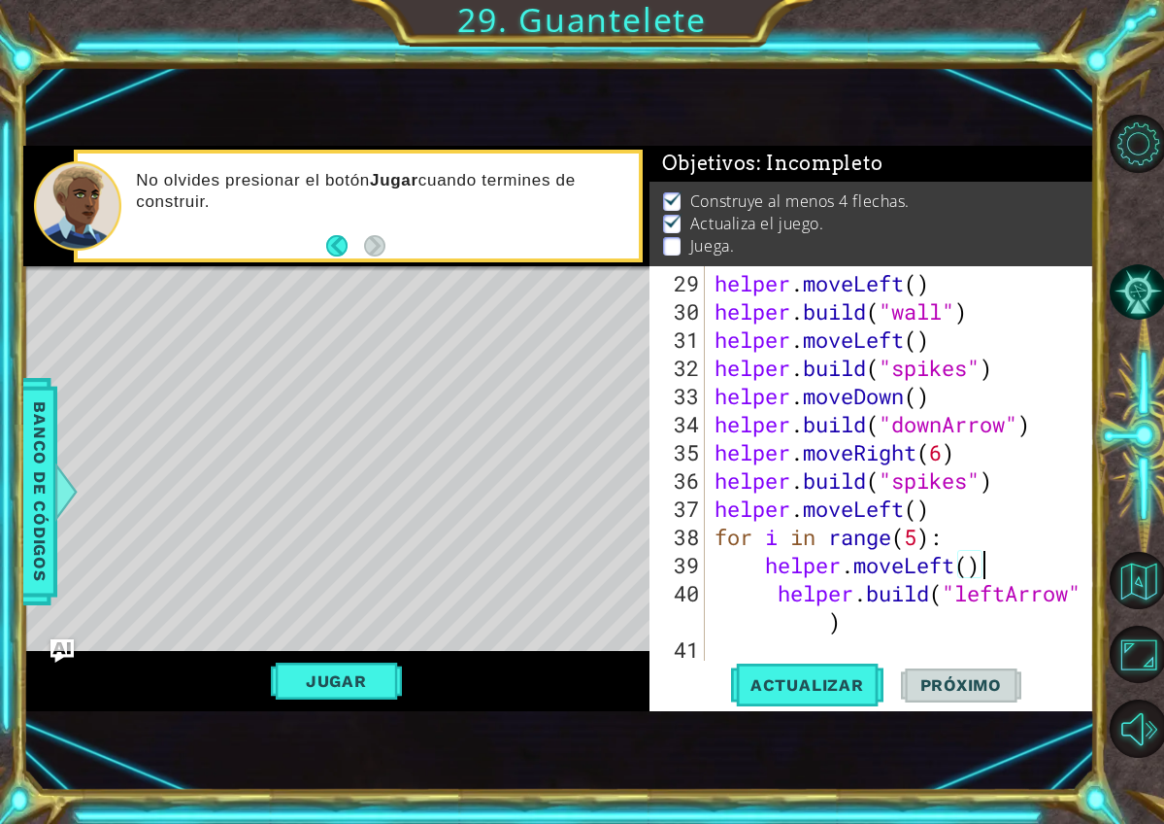
click at [777, 602] on div "helper . moveLeft ( ) helper . build ( "wall" ) helper . moveLeft ( ) helper . …" at bounding box center [905, 494] width 389 height 451
click at [804, 705] on button "Actualizar" at bounding box center [807, 684] width 152 height 45
type textarea "for i in range(5):"
click at [969, 545] on div "helper . moveLeft ( ) helper . build ( "wall" ) helper . moveLeft ( ) helper . …" at bounding box center [905, 494] width 389 height 451
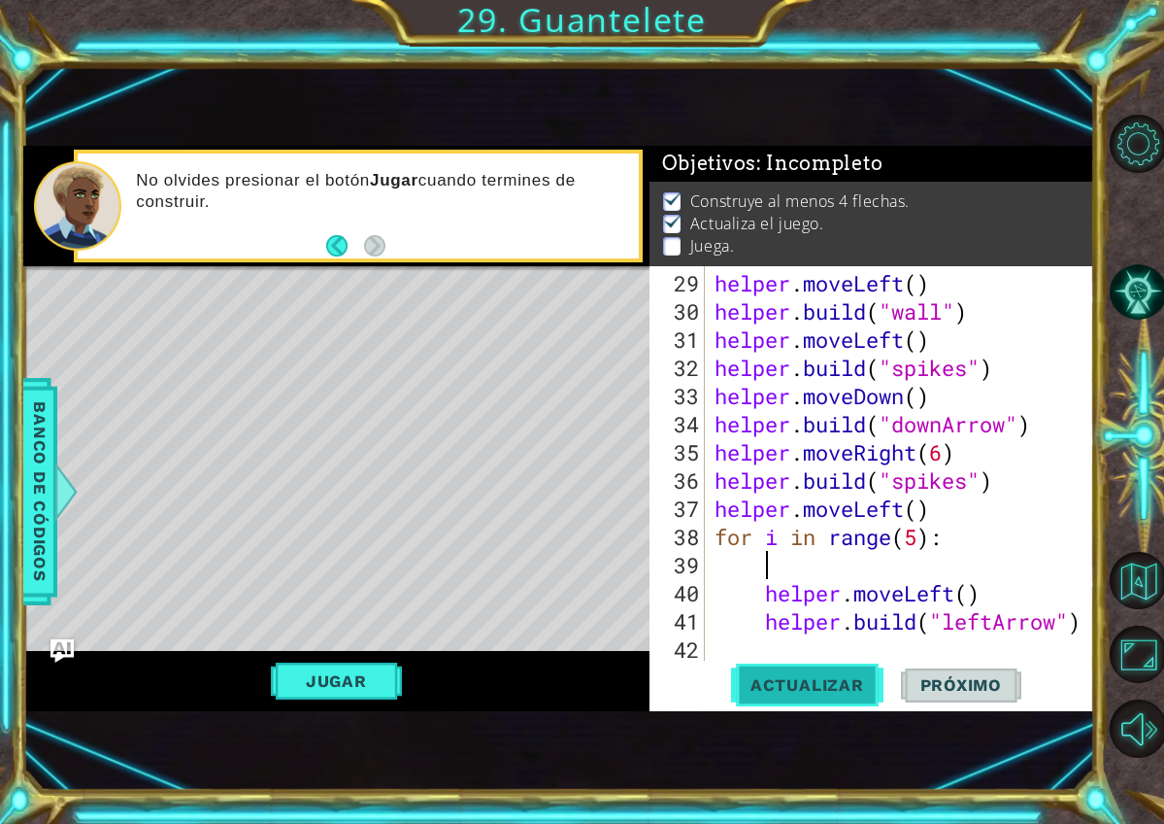
click at [789, 676] on span "Actualizar" at bounding box center [807, 684] width 152 height 19
click at [922, 544] on div "helper . moveLeft ( ) helper . build ( "wall" ) helper . moveLeft ( ) helper . …" at bounding box center [905, 494] width 389 height 451
click at [849, 677] on span "Actualizar" at bounding box center [807, 684] width 152 height 19
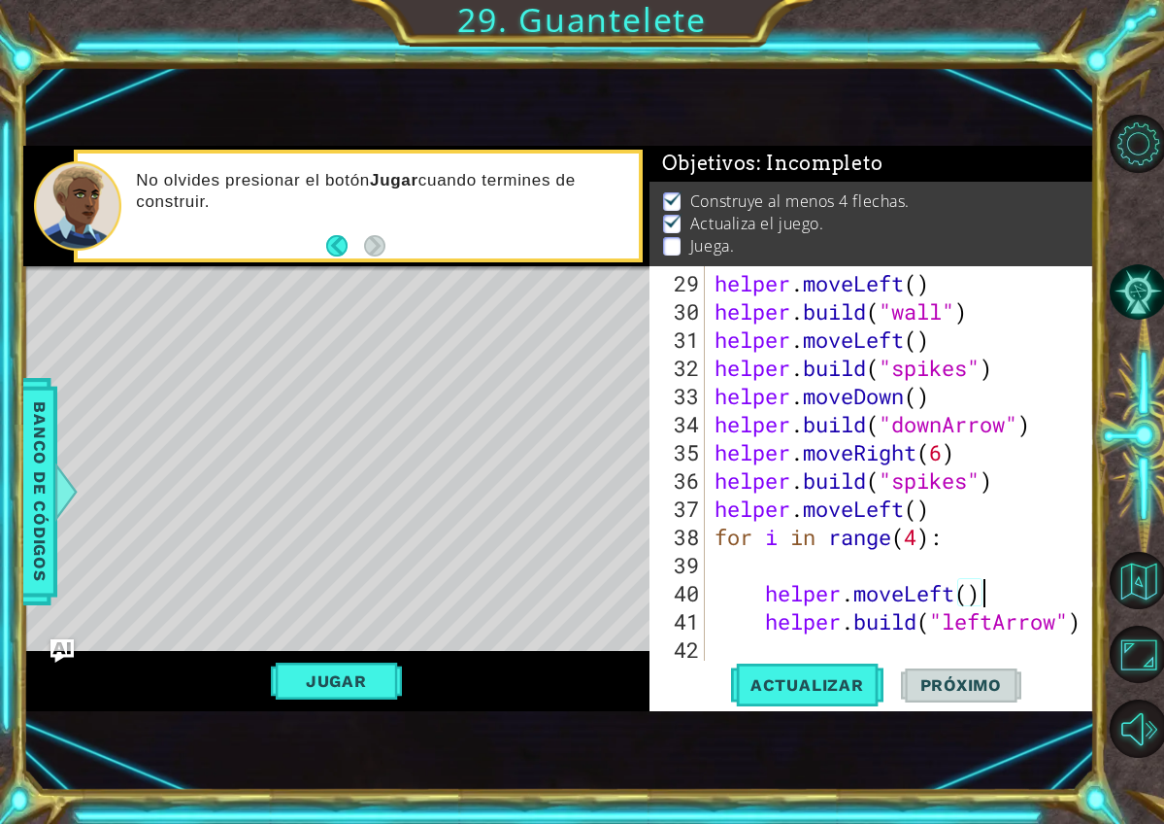
click at [986, 595] on div "helper . moveLeft ( ) helper . build ( "wall" ) helper . moveLeft ( ) helper . …" at bounding box center [905, 494] width 389 height 451
click at [951, 504] on div "helper . moveLeft ( ) helper . build ( "wall" ) helper . moveLeft ( ) helper . …" at bounding box center [905, 494] width 389 height 451
type textarea "helper.moveLeft()"
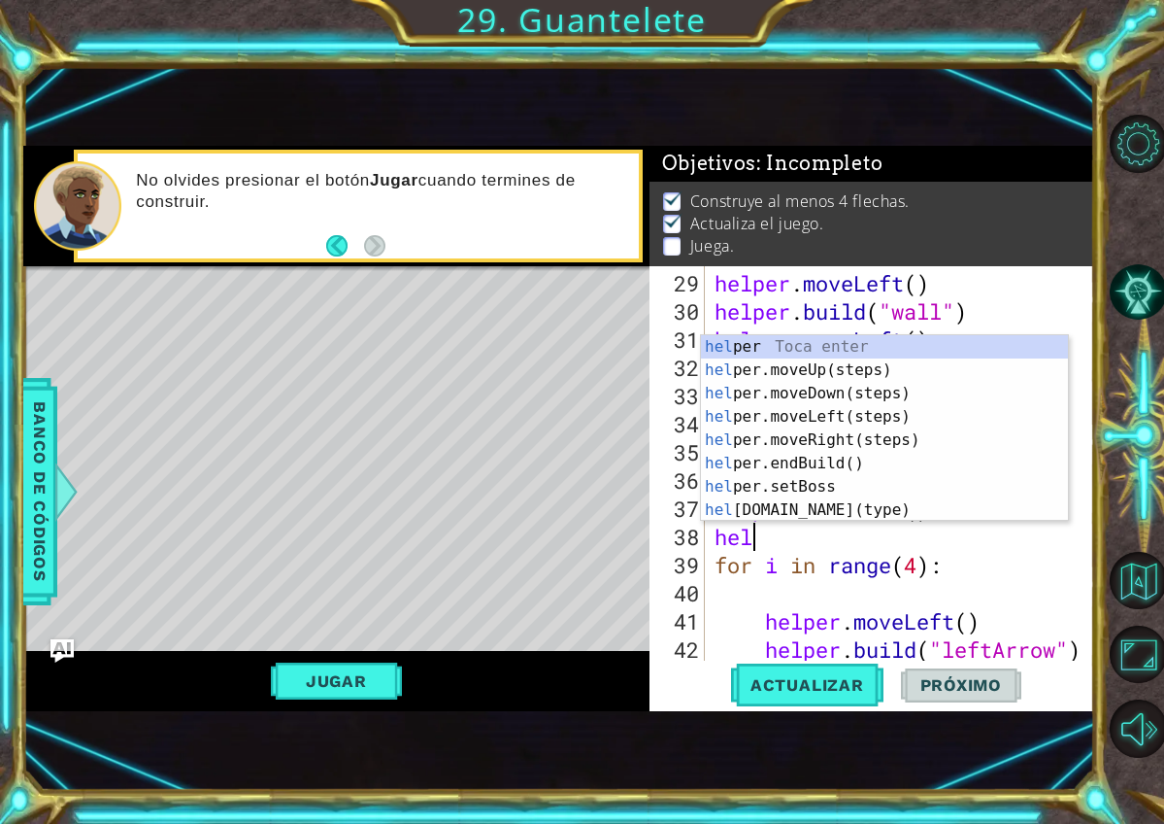
scroll to position [0, 2]
click at [919, 510] on div "helper Toca enter helper .moveUp(steps) Toca enter helper .moveDown(steps) Toca…" at bounding box center [884, 451] width 367 height 233
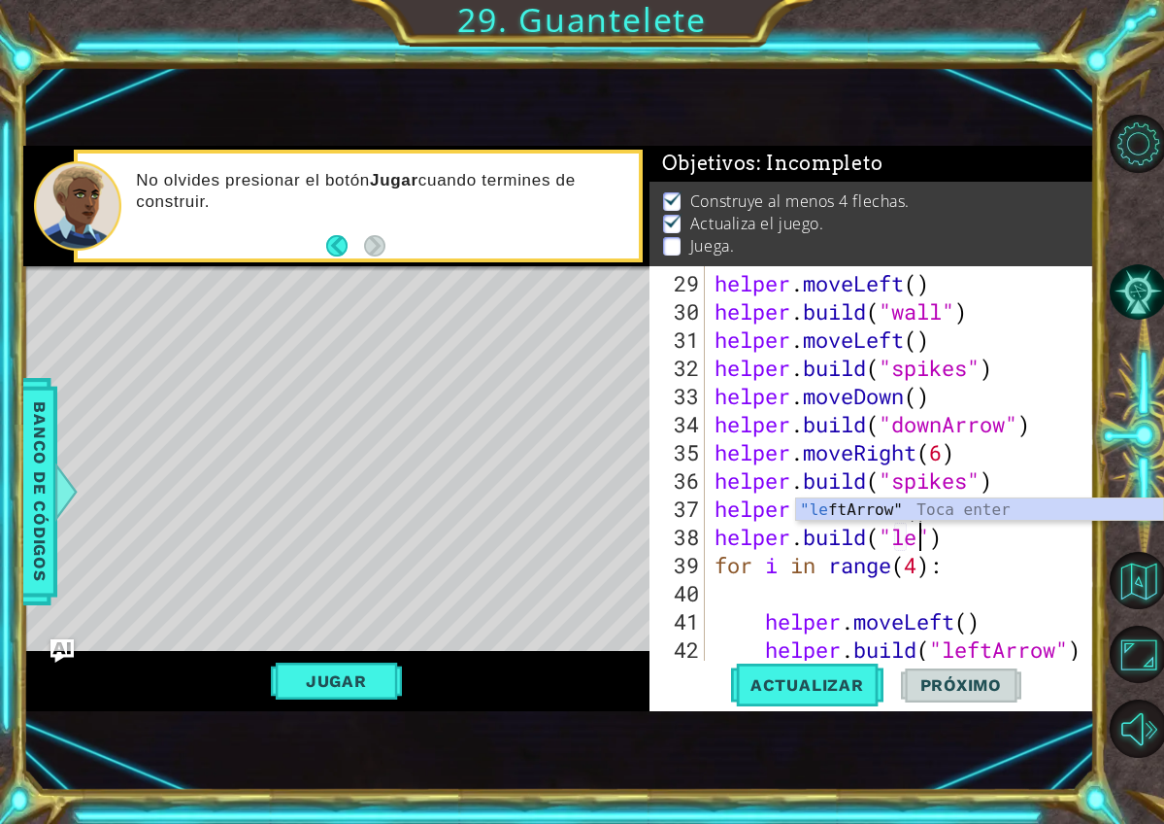
scroll to position [0, 10]
click at [906, 510] on div ""lef tArrow" Toca enter" at bounding box center [979, 533] width 367 height 70
type textarea "helper.build("leftArrow")"
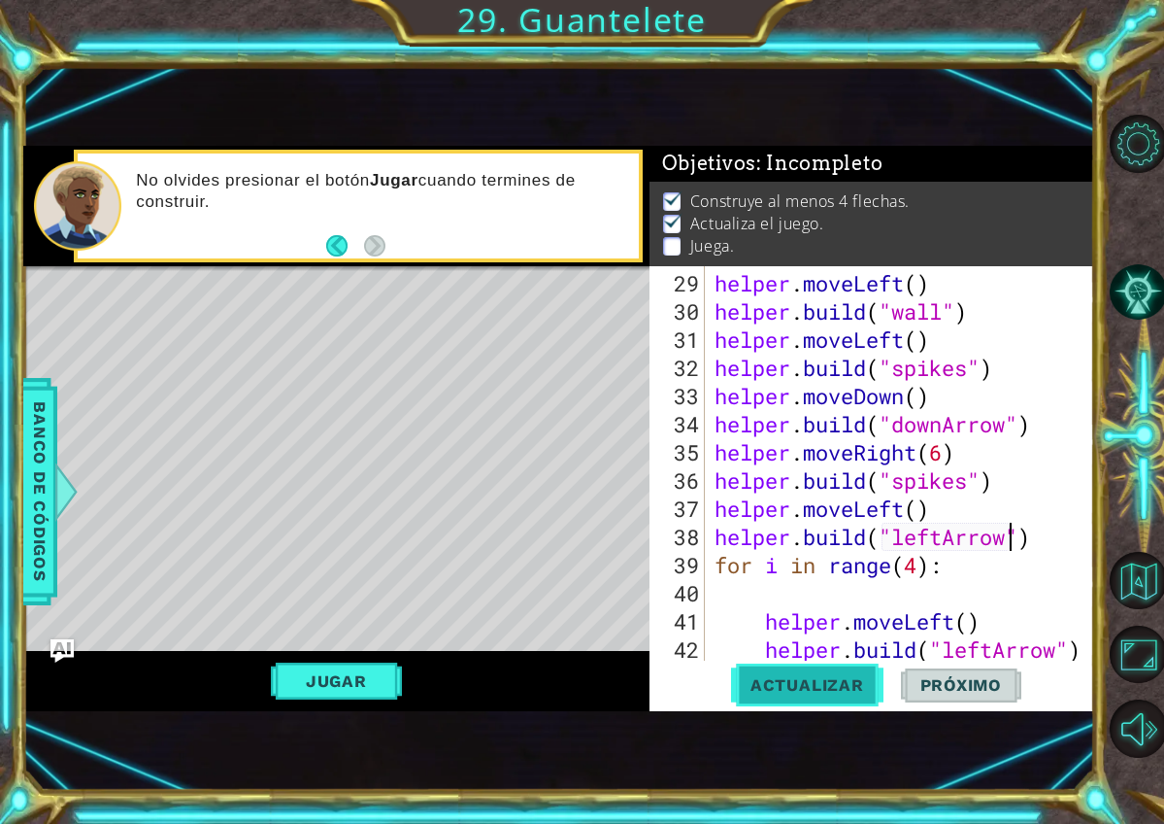
click at [848, 697] on button "Actualizar" at bounding box center [807, 684] width 152 height 45
click at [375, 680] on button "Jugar" at bounding box center [336, 680] width 131 height 37
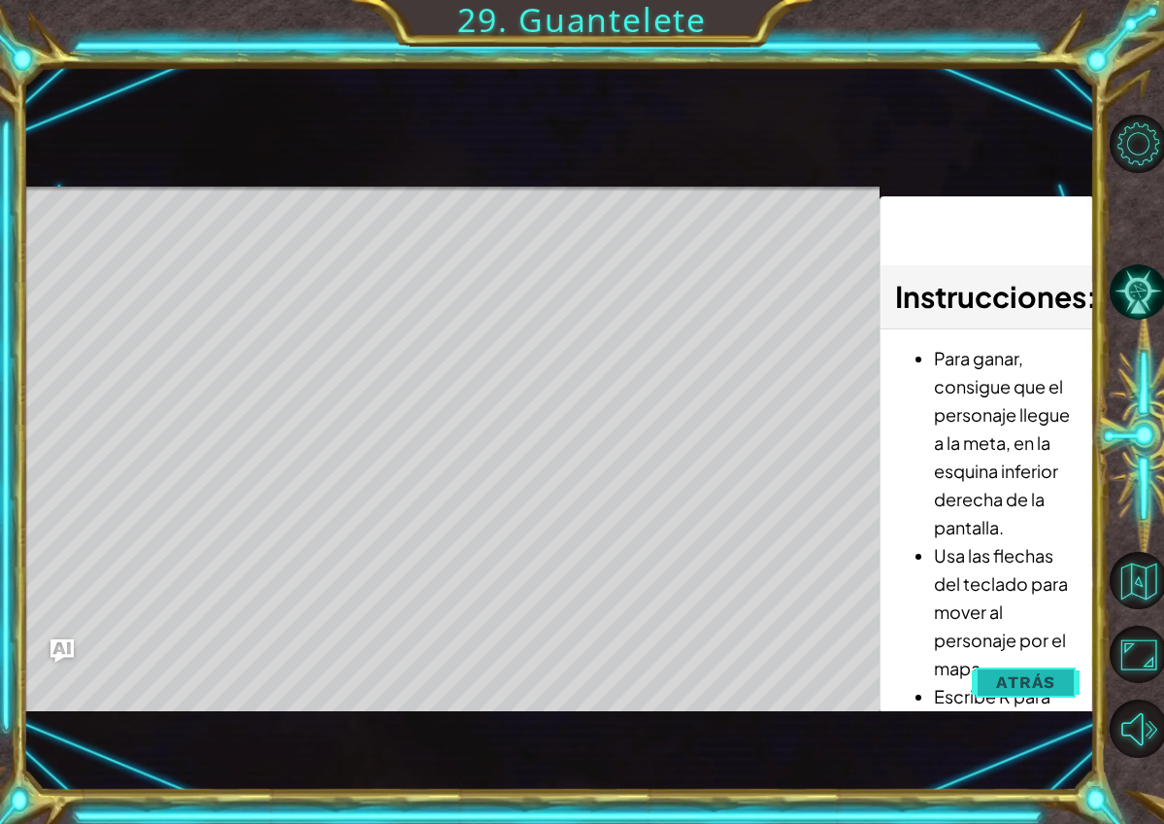
click at [1006, 690] on span "Atrás" at bounding box center [1025, 681] width 59 height 19
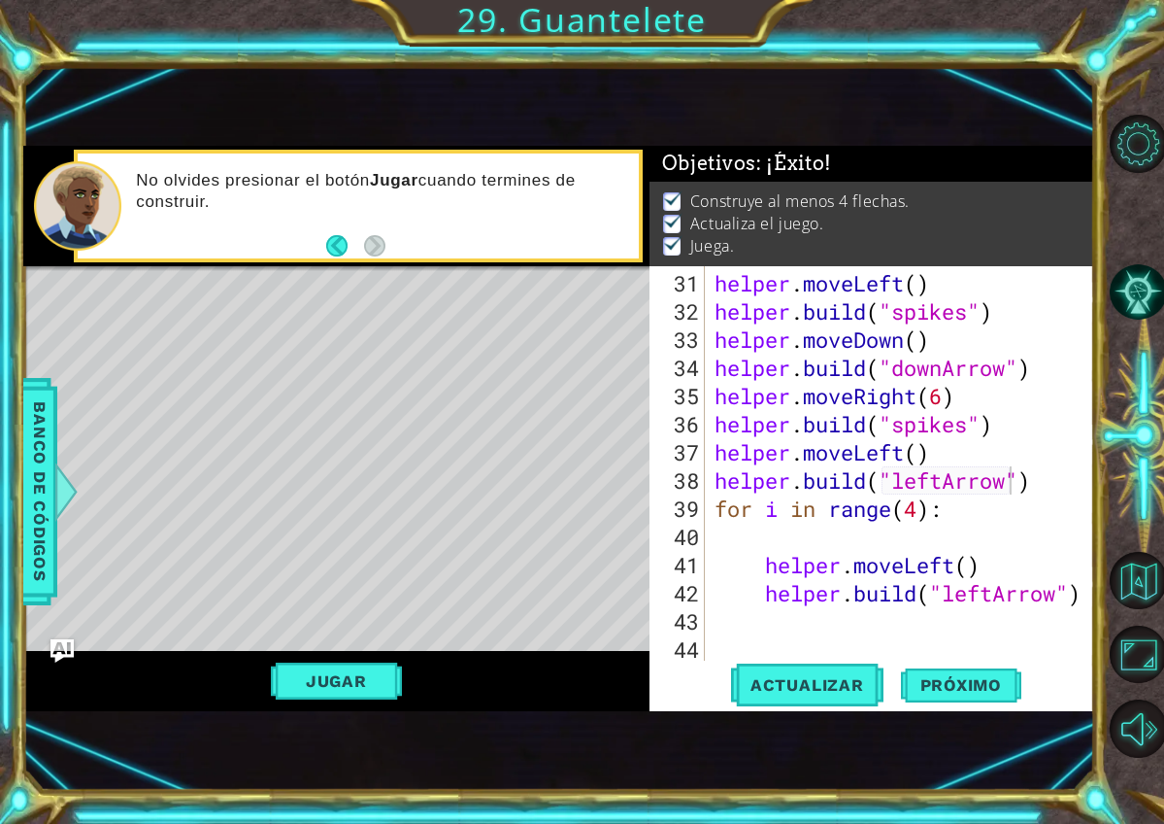
scroll to position [0, 0]
click at [920, 617] on div "helper . moveLeft ( ) helper . build ( "spikes" ) helper . moveDown ( ) helper …" at bounding box center [905, 494] width 389 height 451
click at [947, 625] on div "helper . moveLeft ( ) helper . build ( "spikes" ) helper . moveDown ( ) helper …" at bounding box center [905, 494] width 389 height 451
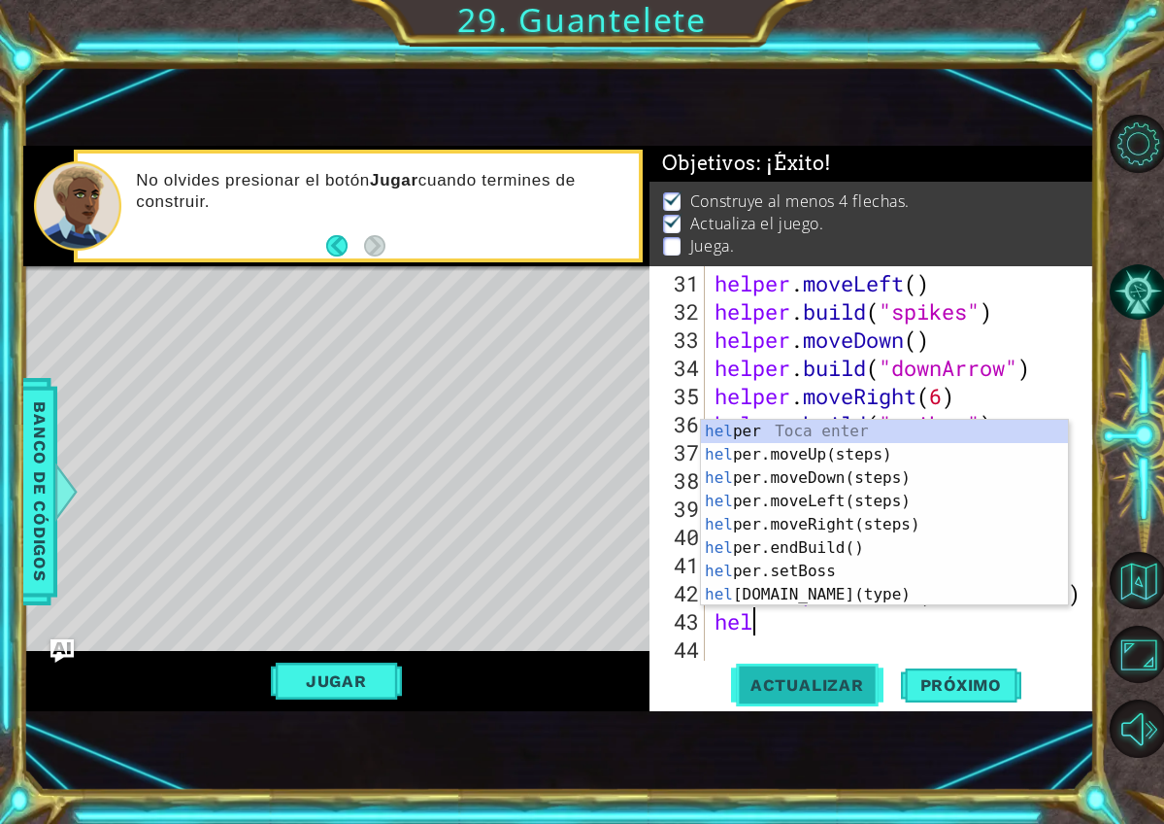
type textarea "hel"
click at [779, 698] on button "Actualizar" at bounding box center [807, 684] width 152 height 45
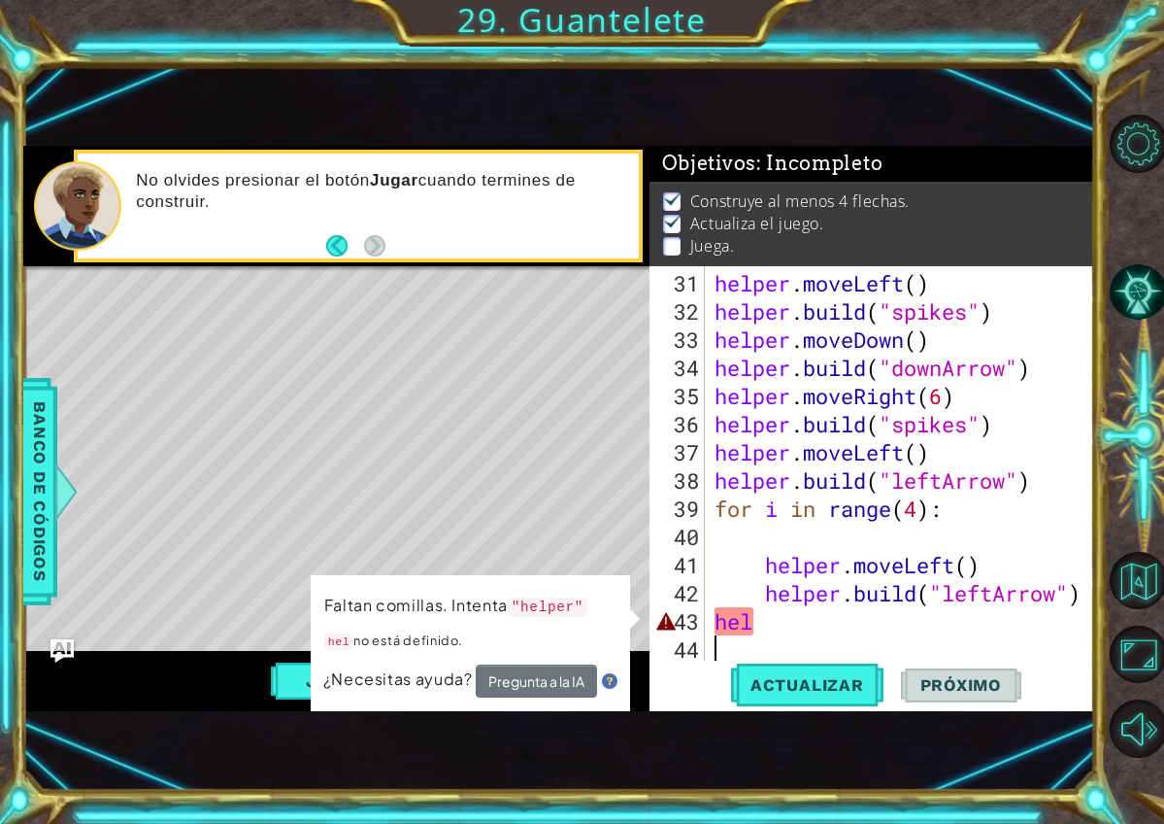
click at [791, 634] on div "helper . moveLeft ( ) helper . build ( "spikes" ) helper . moveDown ( ) helper …" at bounding box center [905, 494] width 389 height 451
click at [783, 622] on div "helper . moveLeft ( ) helper . build ( "spikes" ) helper . moveDown ( ) helper …" at bounding box center [905, 494] width 389 height 451
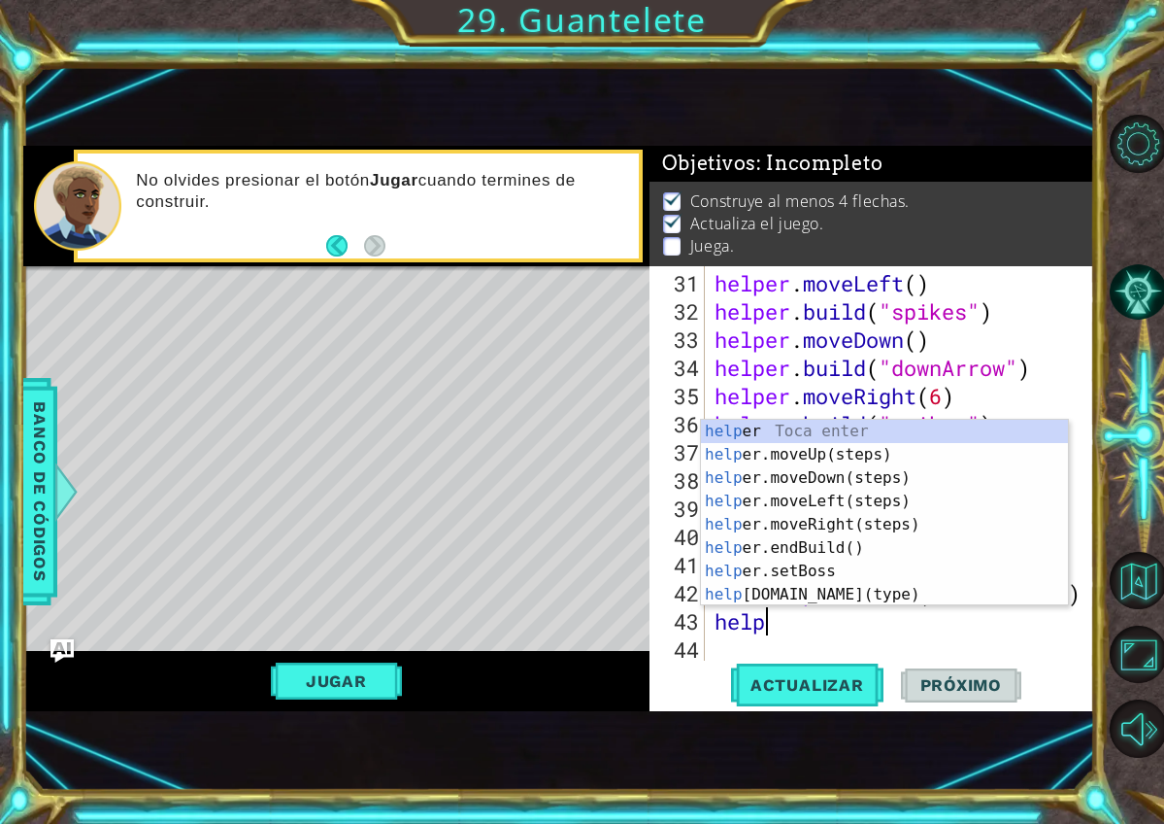
scroll to position [0, 2]
type textarea "helper"
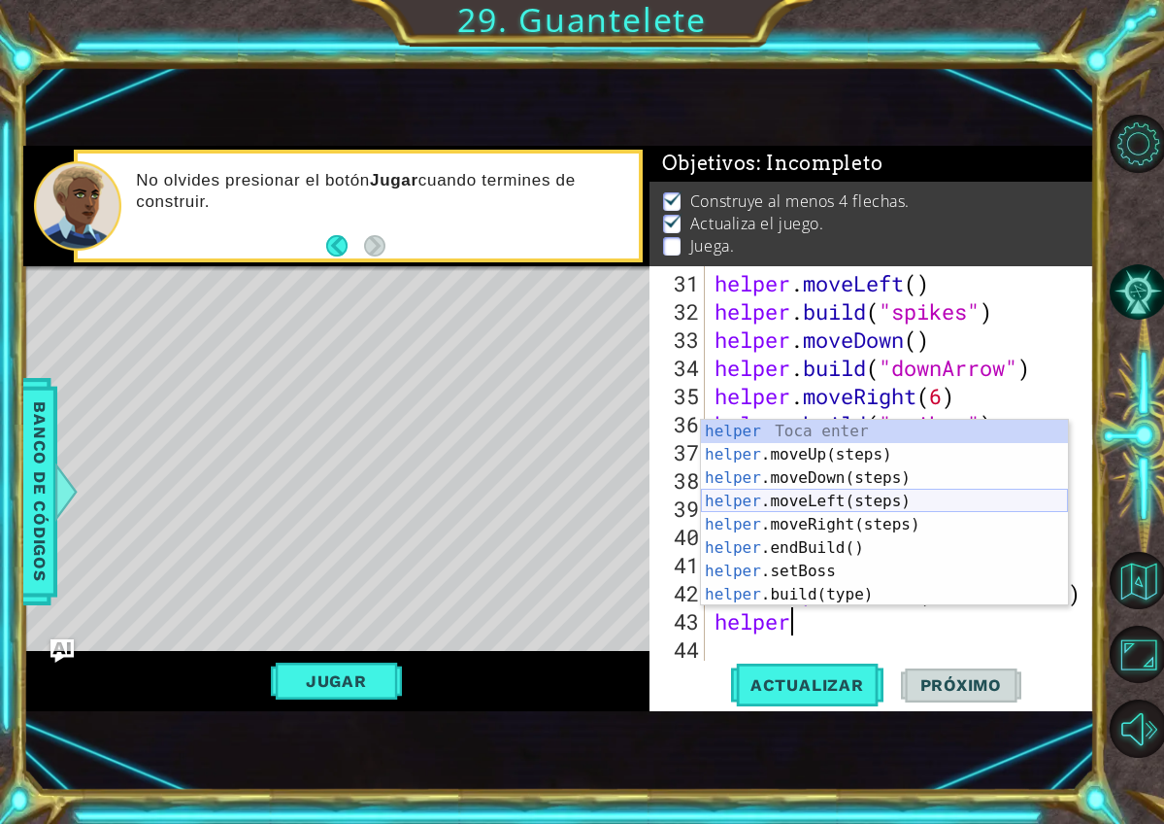
click at [829, 506] on div "helper Toca enter helper .moveUp(steps) Toca enter helper .moveDown(steps) Toca…" at bounding box center [884, 536] width 367 height 233
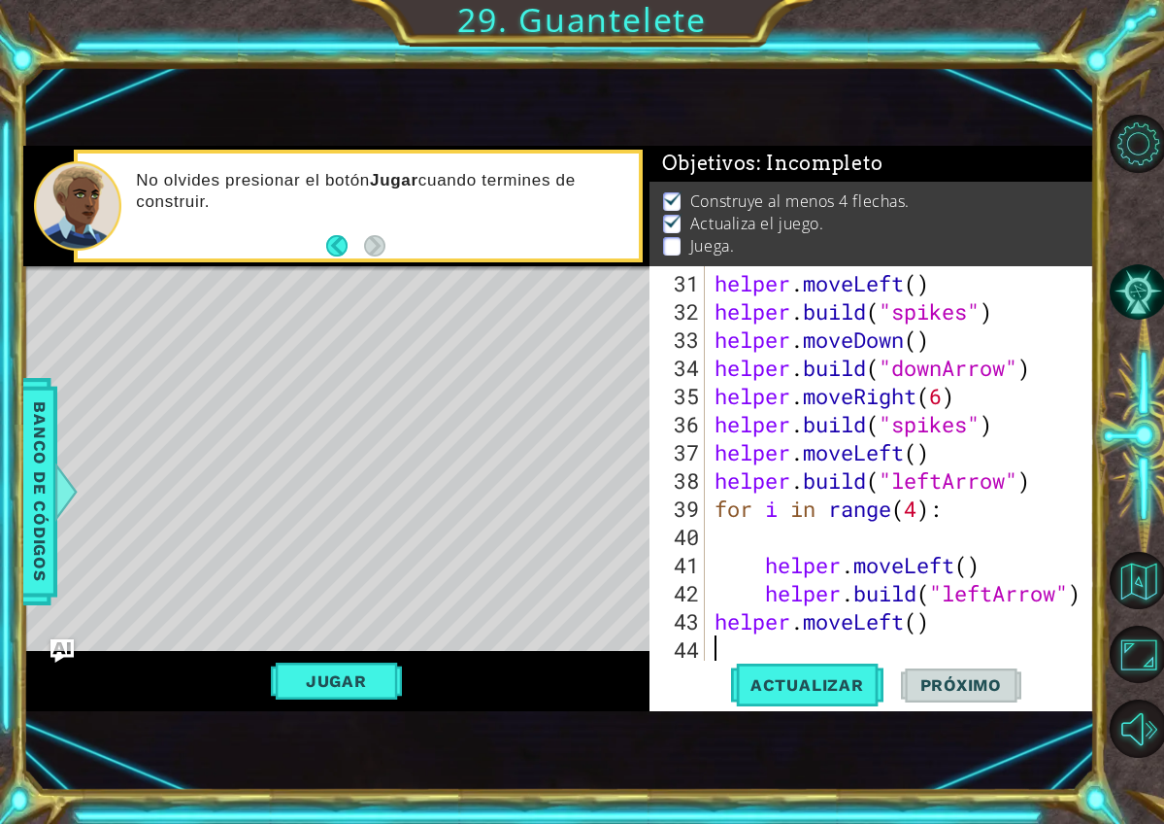
click at [906, 493] on div "helper . moveLeft ( ) helper . build ( "spikes" ) helper . moveDown ( ) helper …" at bounding box center [905, 494] width 389 height 451
type textarea "for i in range(4):"
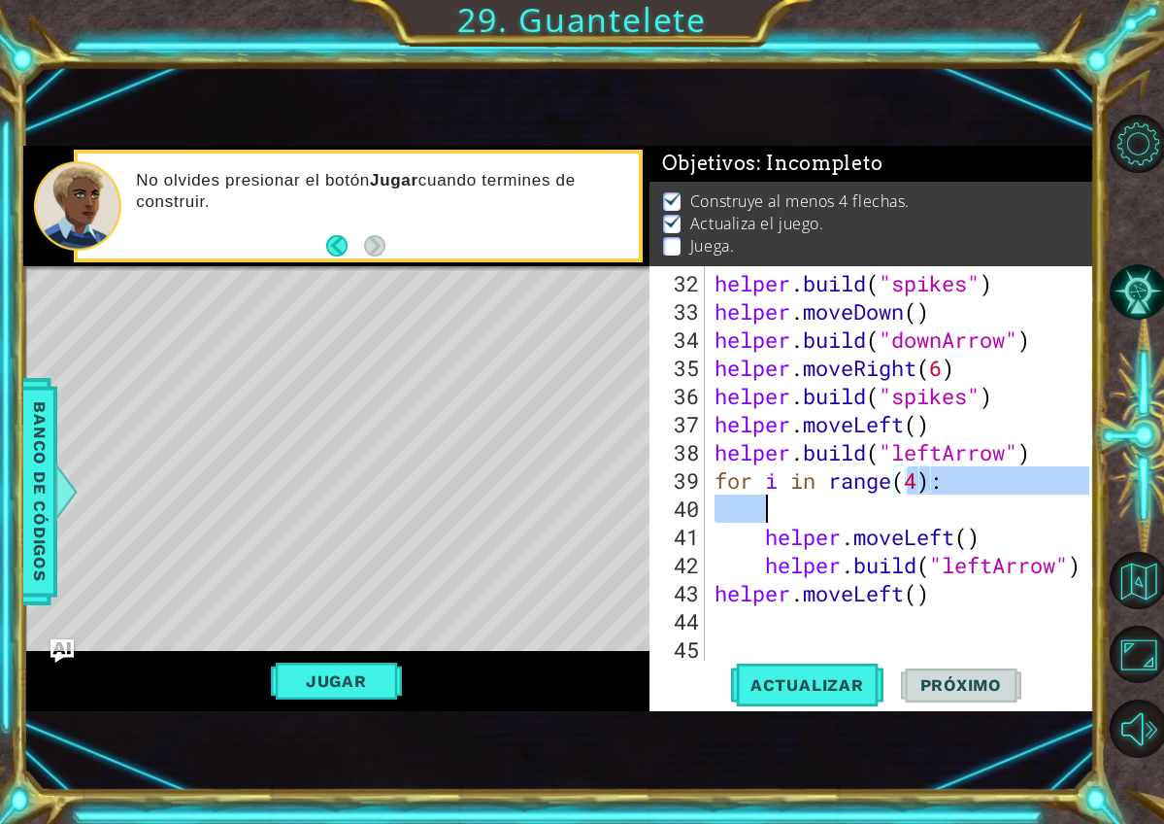
scroll to position [958, 0]
click at [965, 609] on div "helper . build ( "spikes" ) helper . moveDown ( ) helper . build ( "downArrow" …" at bounding box center [905, 494] width 389 height 451
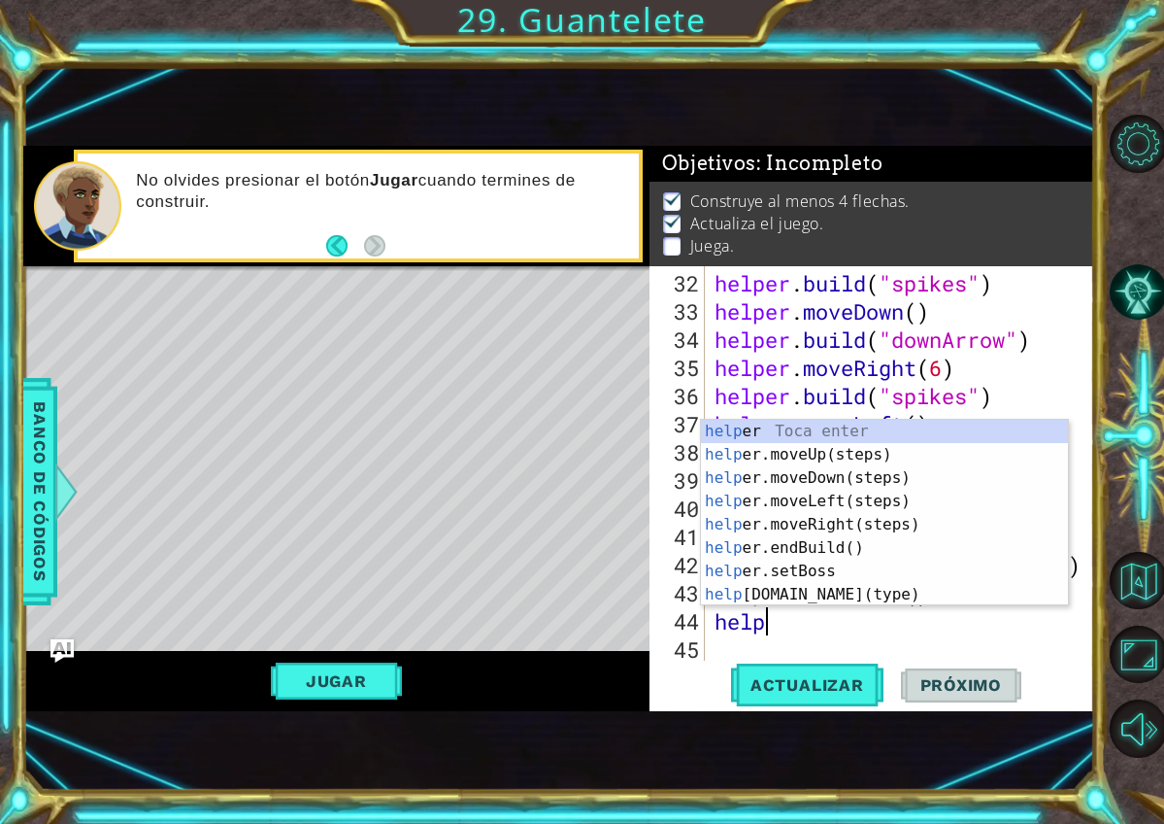
scroll to position [0, 2]
type textarea "helper"
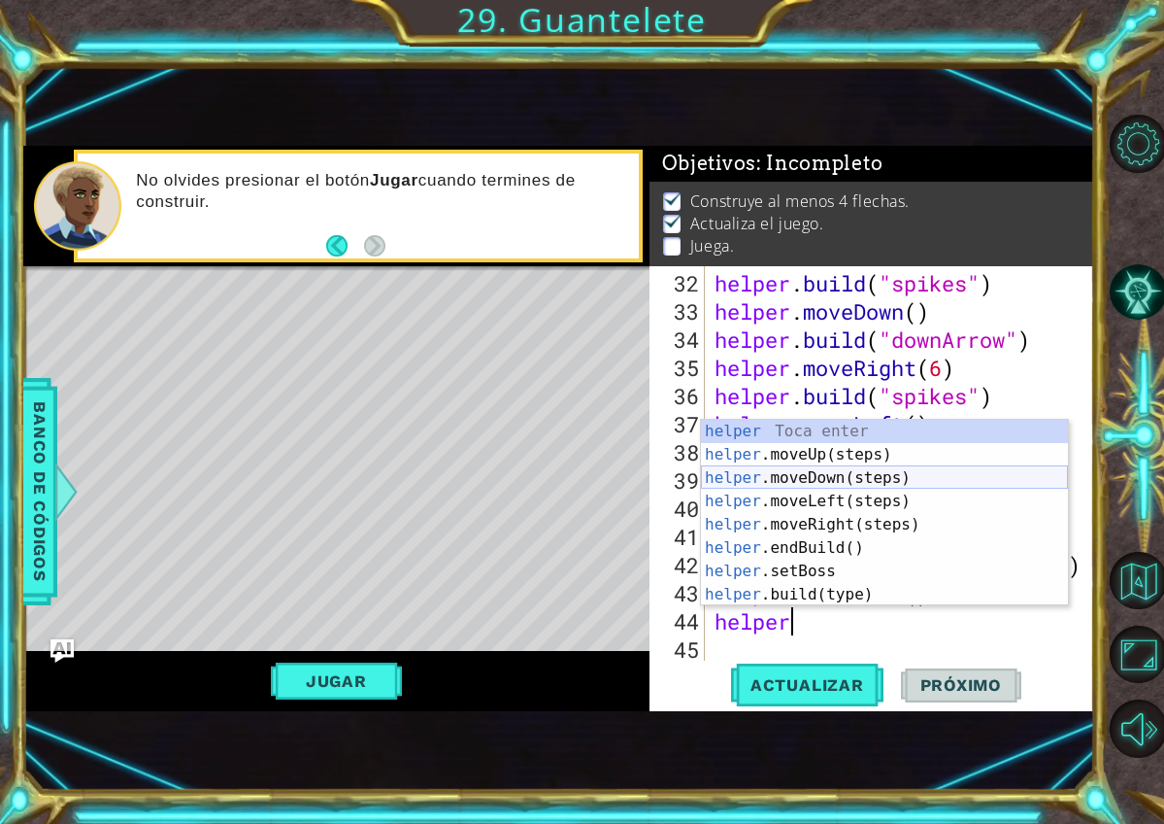
click at [862, 468] on div "helper Toca enter helper .moveUp(steps) Toca enter helper .moveDown(steps) Toca…" at bounding box center [884, 536] width 367 height 233
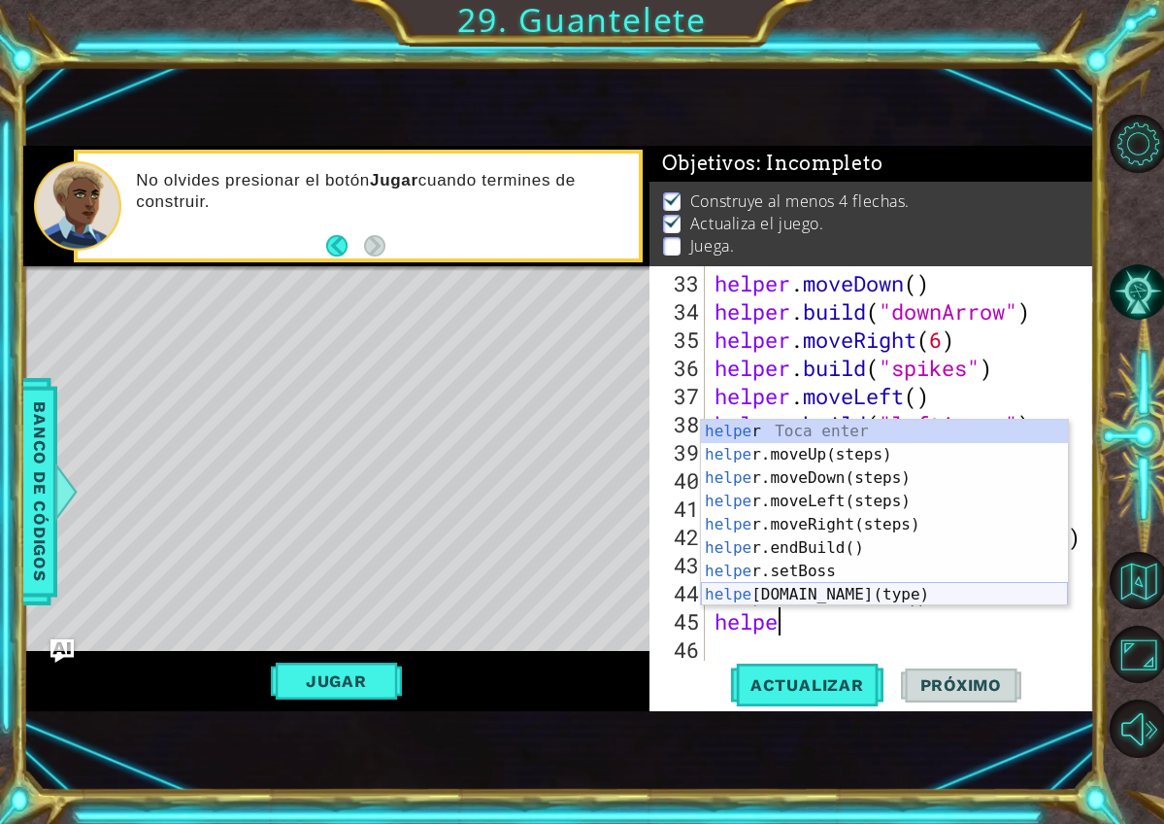
click at [901, 603] on div "helpe r Toca enter helpe r.moveUp(steps) Toca enter helpe r.moveDown(steps) Toc…" at bounding box center [884, 536] width 367 height 233
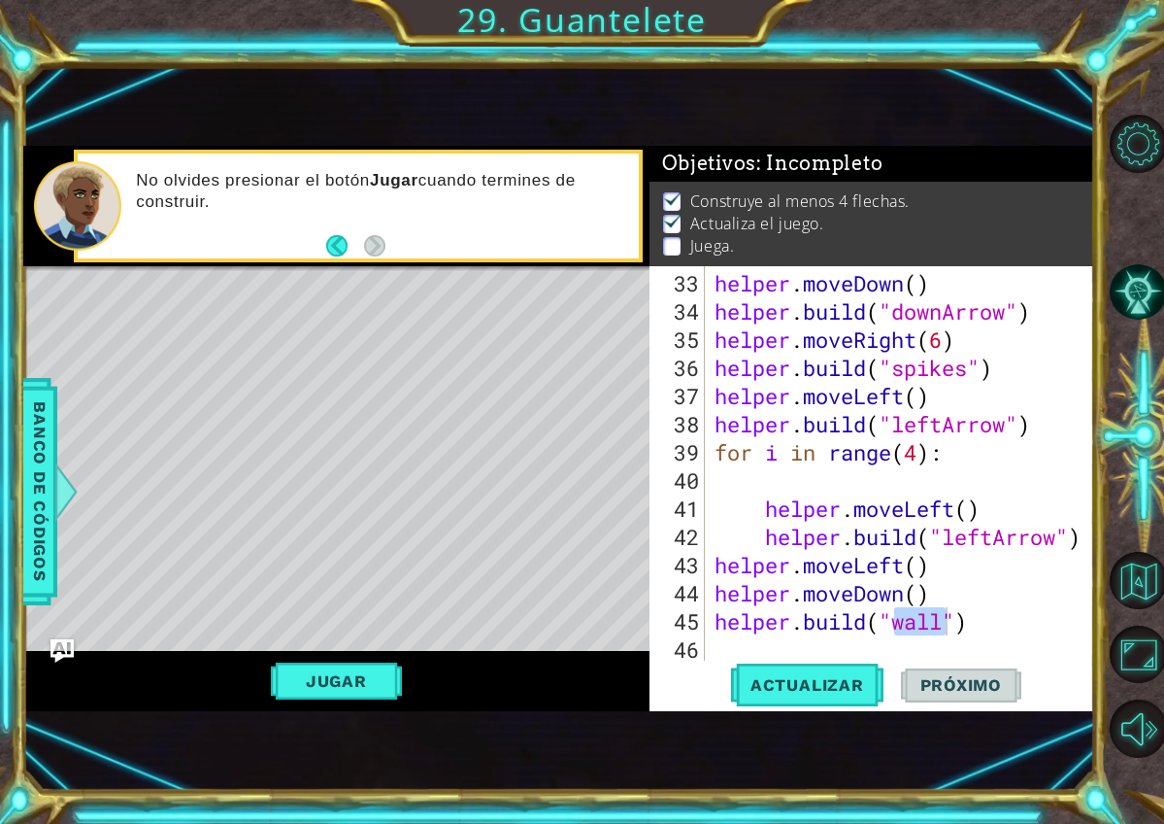
click at [951, 612] on div "helper . moveDown ( ) helper . build ( "downArrow" ) helper . moveRight ( 6 ) h…" at bounding box center [901, 463] width 380 height 394
click at [950, 606] on div "helper . moveDown ( ) helper . build ( "downArrow" ) helper . moveRight ( 6 ) h…" at bounding box center [905, 494] width 389 height 451
click at [950, 584] on div "helper . moveDown ( ) helper . build ( "downArrow" ) helper . moveRight ( 6 ) h…" at bounding box center [905, 494] width 389 height 451
type textarea "helper.moveDown()"
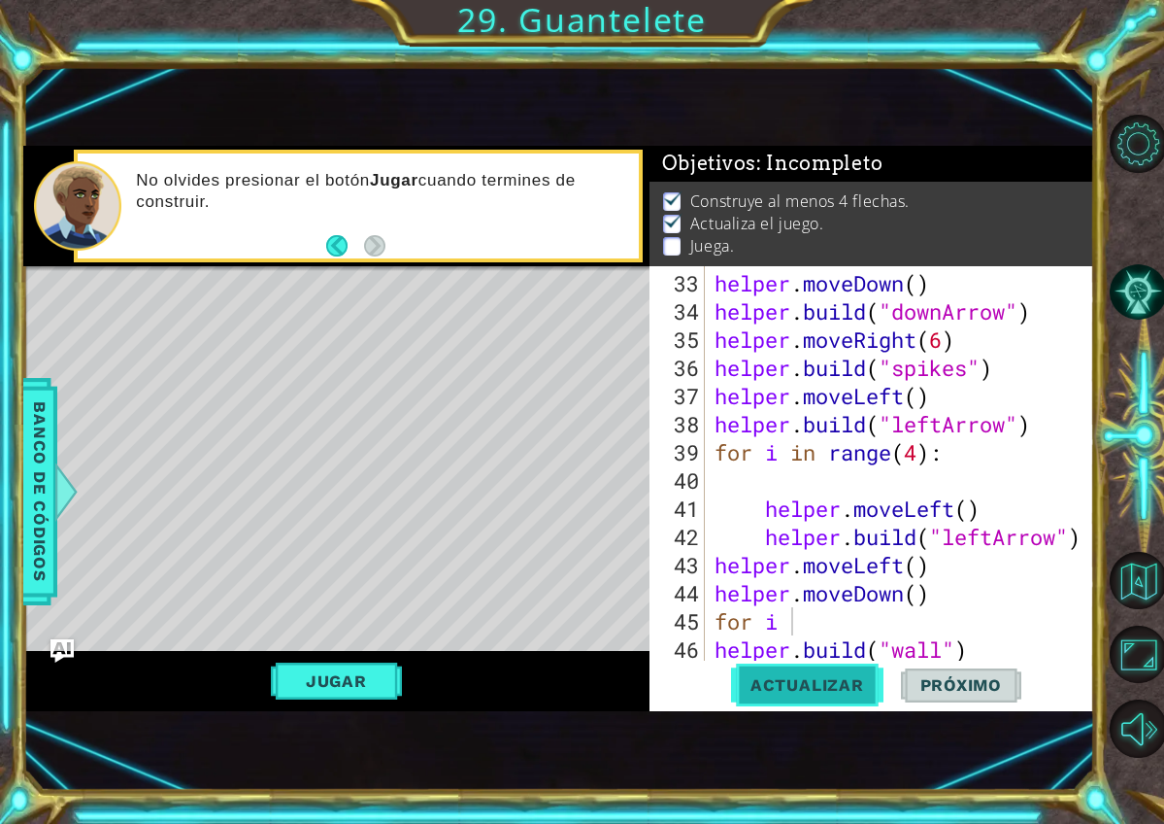
click at [826, 683] on span "Actualizar" at bounding box center [807, 684] width 152 height 19
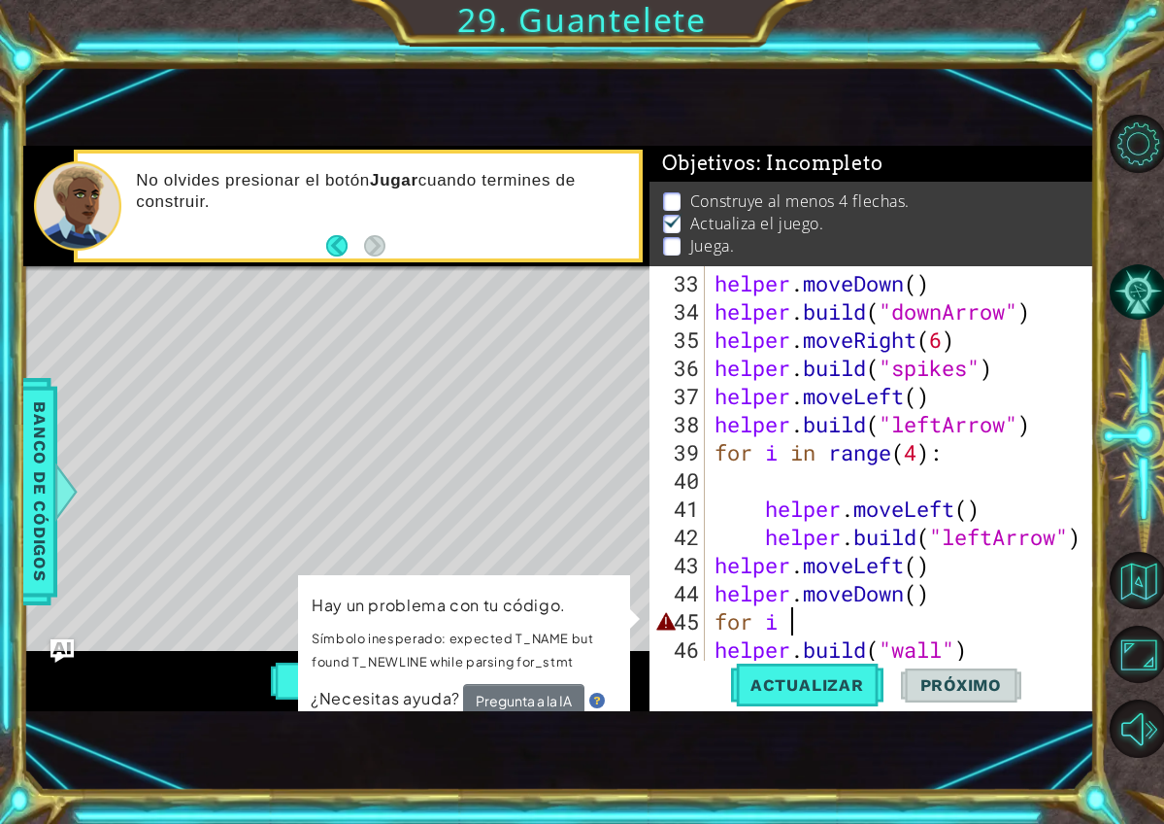
click at [826, 611] on div "helper . moveDown ( ) helper . build ( "downArrow" ) helper . moveRight ( 6 ) h…" at bounding box center [905, 494] width 389 height 451
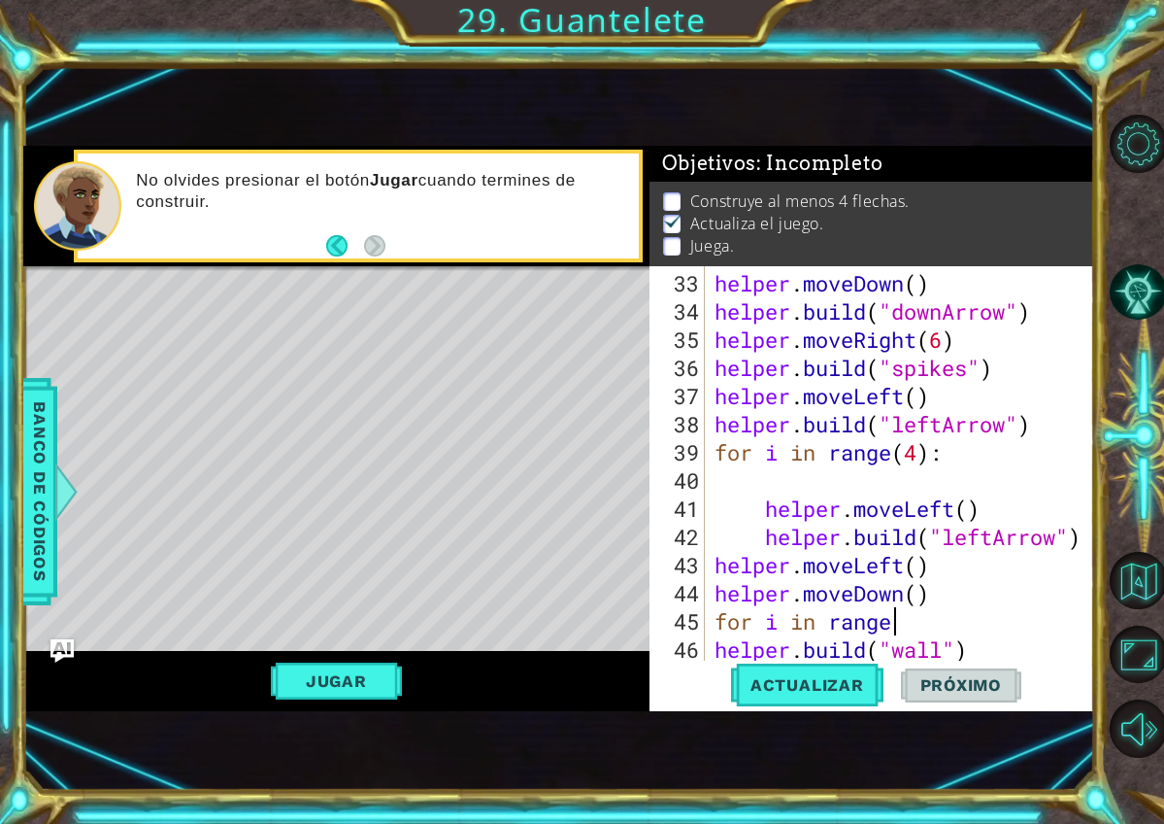
scroll to position [0, 8]
click at [946, 605] on div "helper . moveDown ( ) helper . build ( "downArrow" ) helper . moveRight ( 6 ) h…" at bounding box center [905, 494] width 389 height 451
click at [957, 585] on div "helper . moveDown ( ) helper . build ( "downArrow" ) helper . moveRight ( 6 ) h…" at bounding box center [905, 494] width 389 height 451
type textarea "helper.moveDown()"
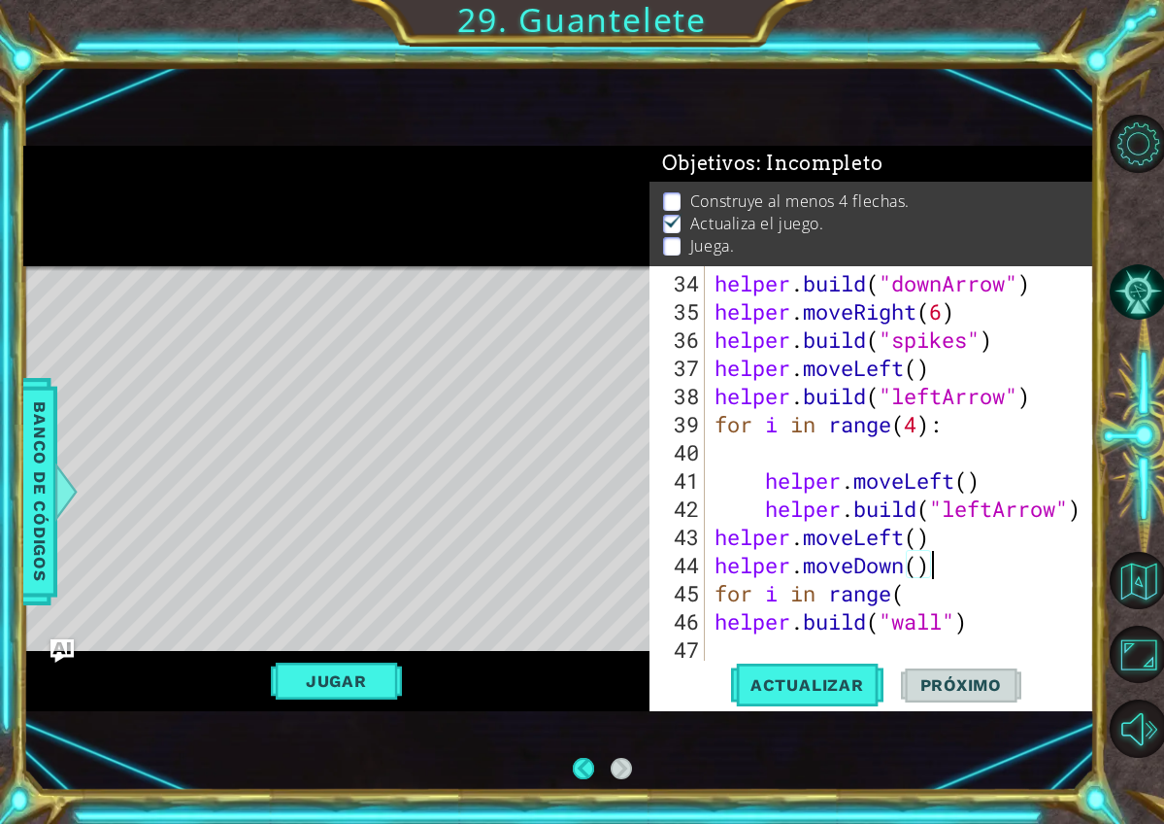
scroll to position [0, 0]
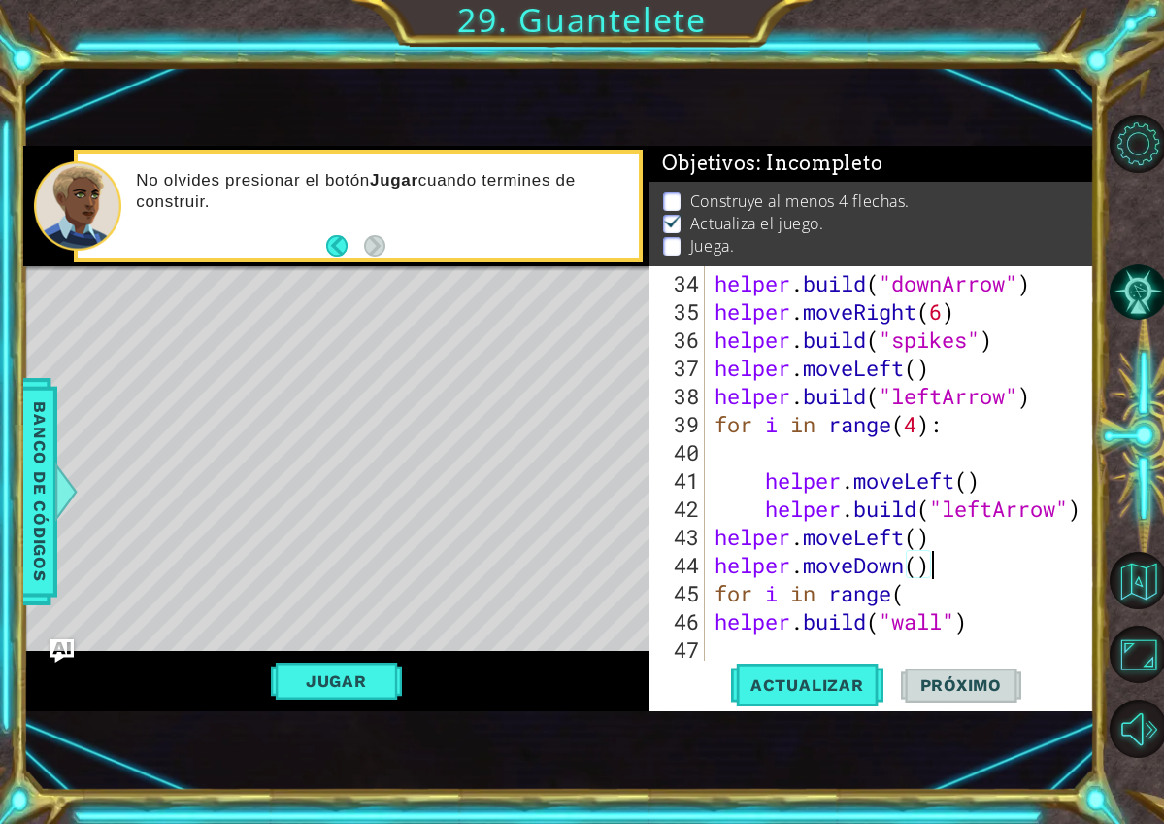
click at [960, 605] on div "helper . build ( "downArrow" ) helper . moveRight ( 6 ) helper . build ( "spike…" at bounding box center [905, 494] width 389 height 451
click at [922, 589] on div "helper . build ( "downArrow" ) helper . moveRight ( 6 ) helper . build ( "spike…" at bounding box center [905, 494] width 389 height 451
type textarea "for i in range(5)"
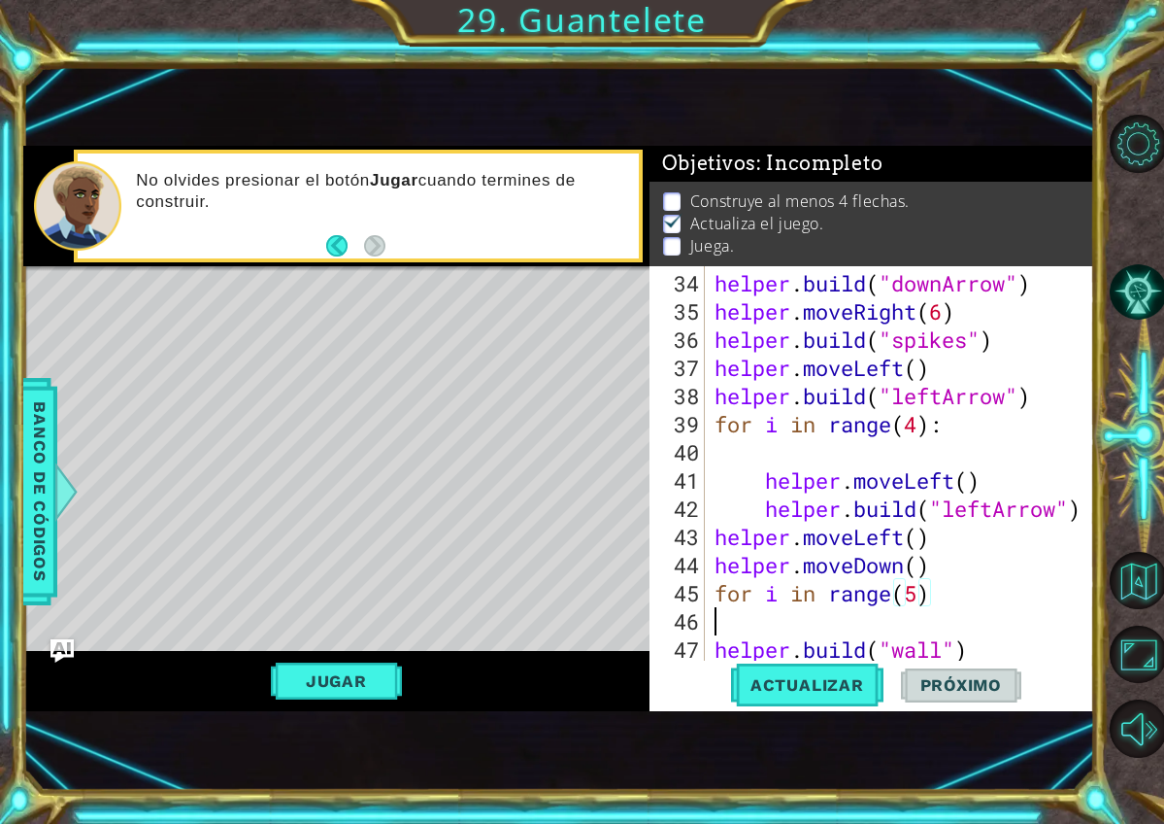
scroll to position [0, 0]
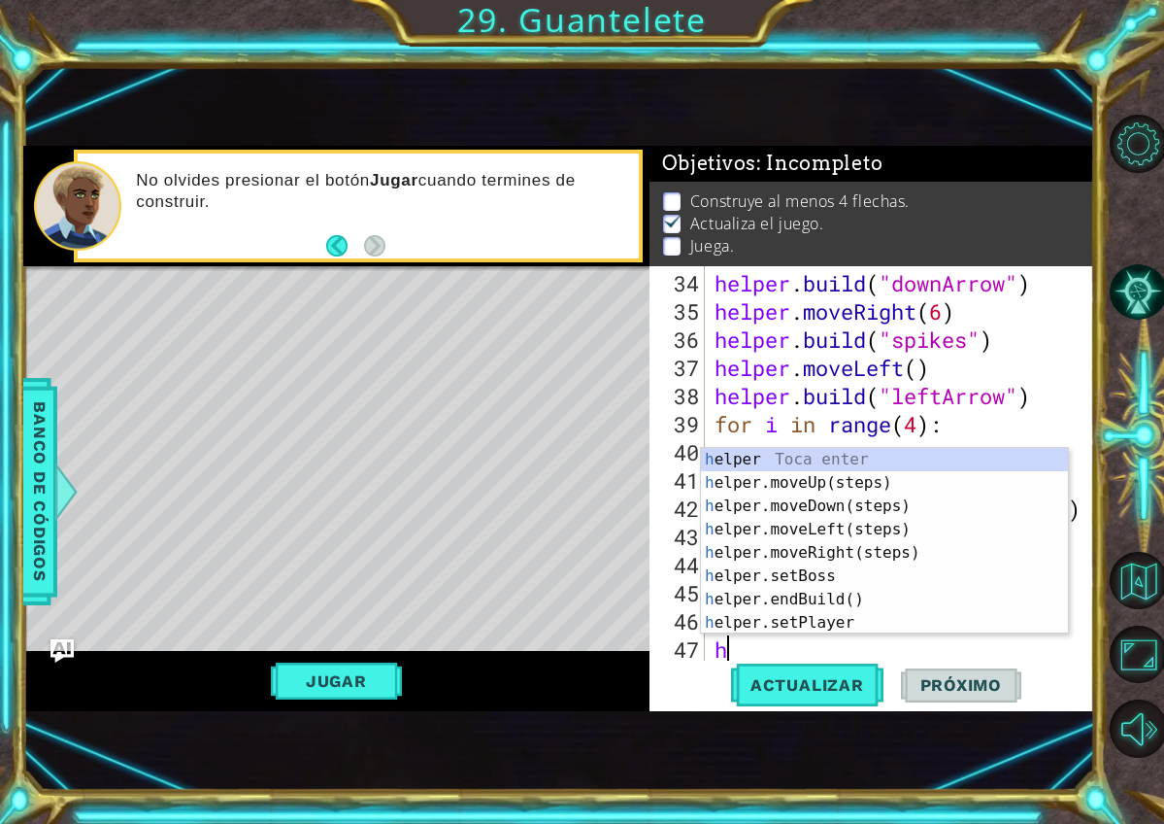
type textarea "he"
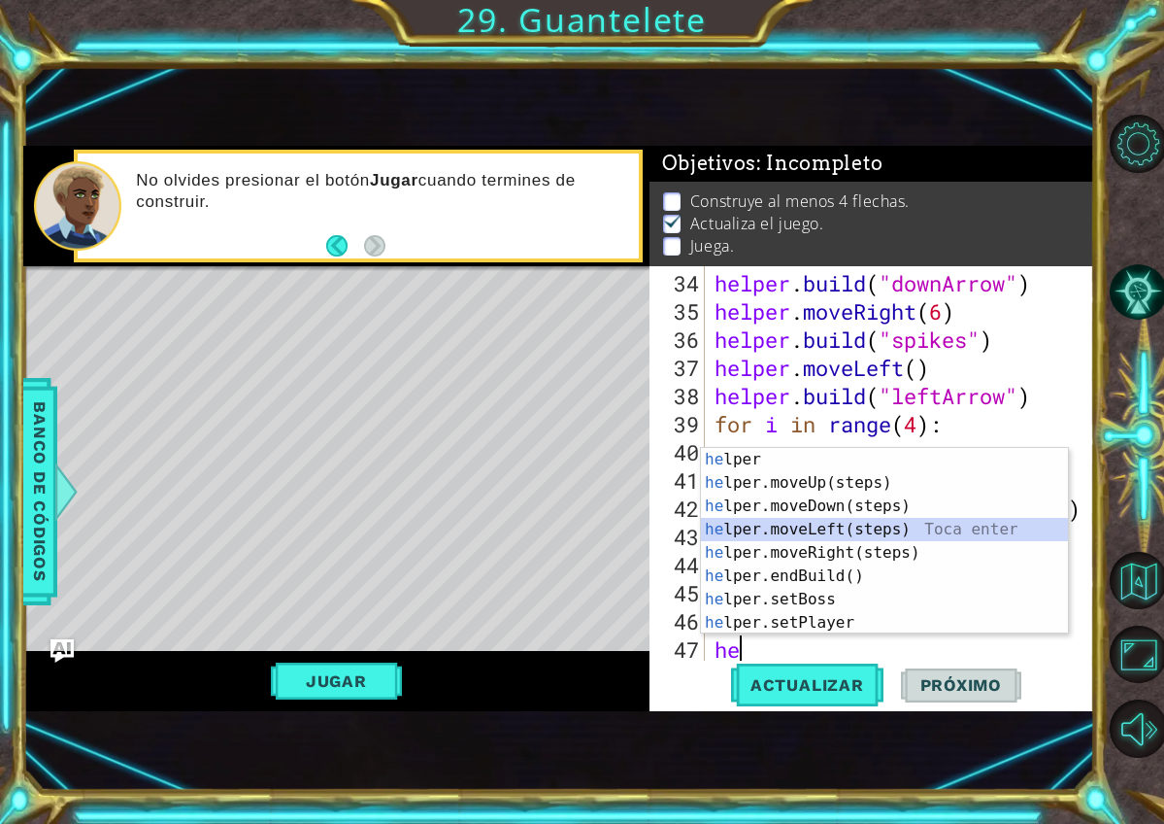
click at [857, 535] on div "he lper Toca enter he lper.moveUp(steps) Toca enter he lper.moveDown(steps) Toc…" at bounding box center [884, 564] width 367 height 233
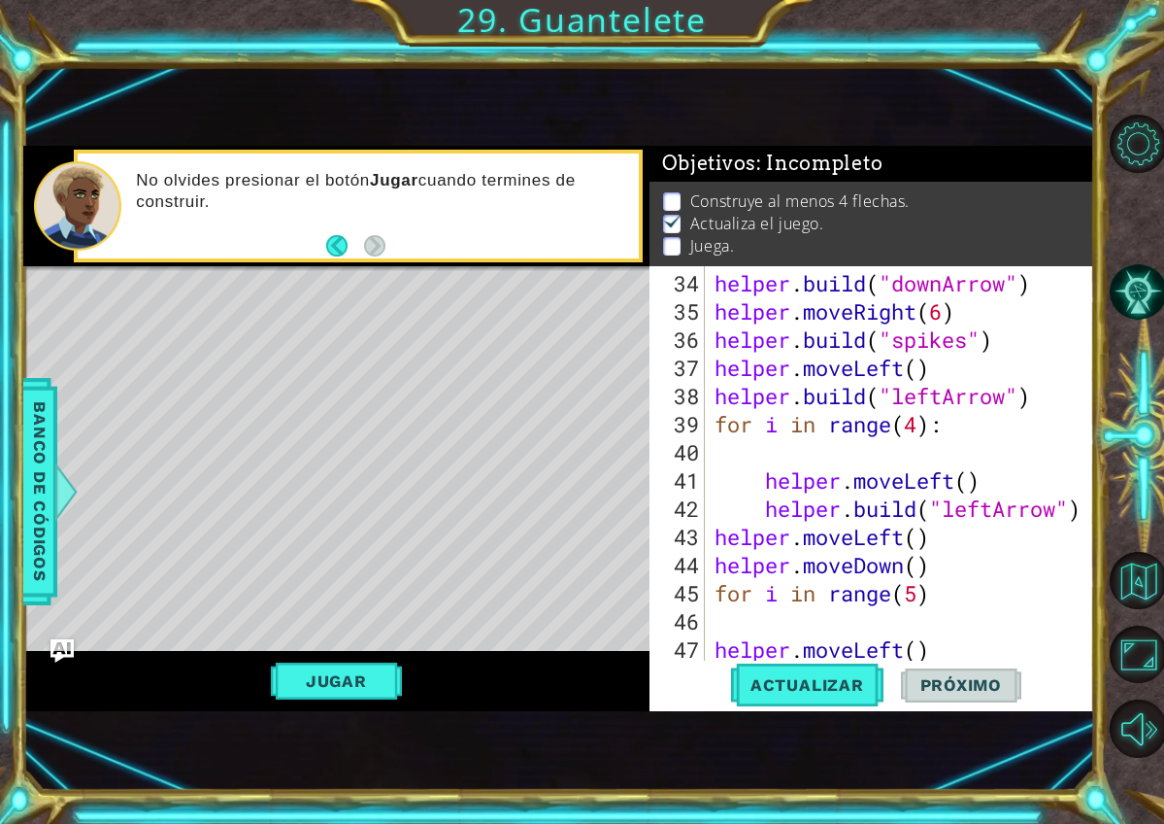
click at [885, 526] on div "helper . build ( "downArrow" ) helper . moveRight ( 6 ) helper . build ( "spike…" at bounding box center [905, 494] width 389 height 451
click at [845, 691] on span "Actualizar" at bounding box center [807, 684] width 152 height 19
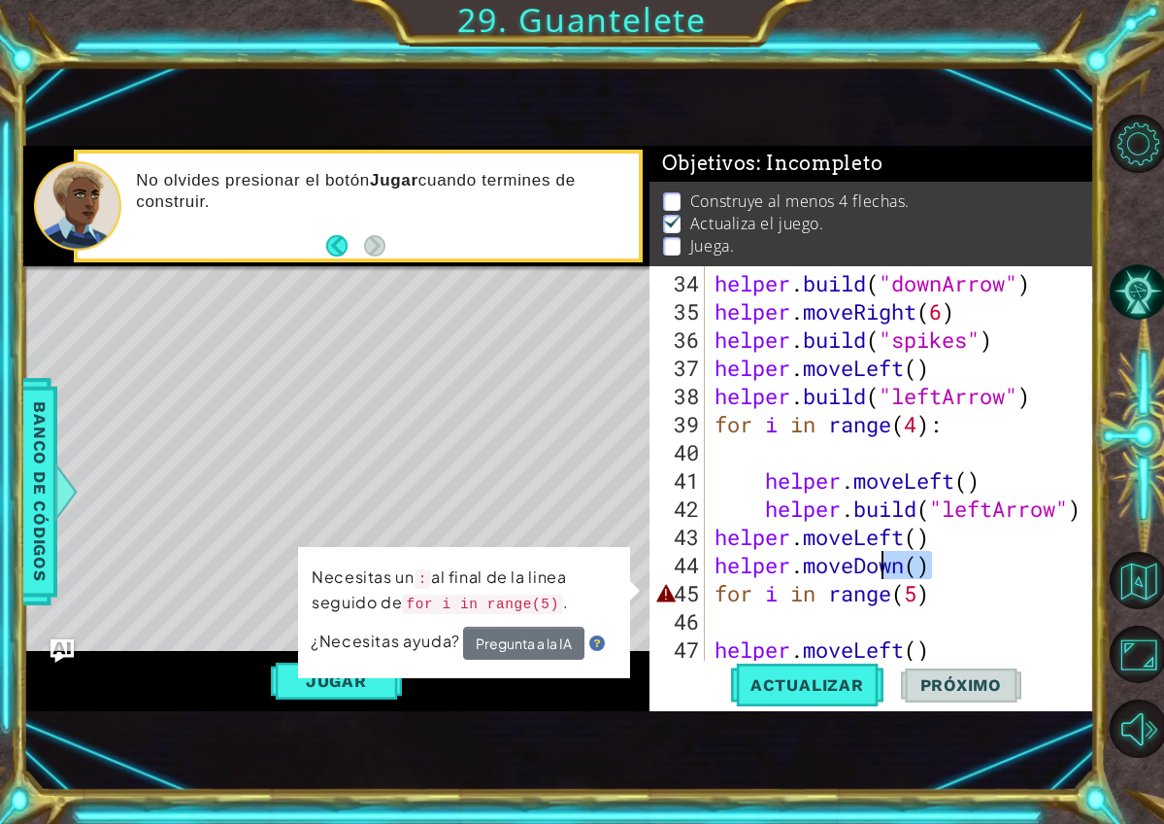
drag, startPoint x: 962, startPoint y: 562, endPoint x: 841, endPoint y: 538, distance: 123.8
click at [840, 538] on div "helper . build ( "downArrow" ) helper . moveRight ( 6 ) helper . build ( "spike…" at bounding box center [905, 494] width 389 height 451
click at [940, 594] on div "helper . build ( "downArrow" ) helper . moveRight ( 6 ) helper . build ( "spike…" at bounding box center [905, 494] width 389 height 451
type textarea "for i in range(5)"
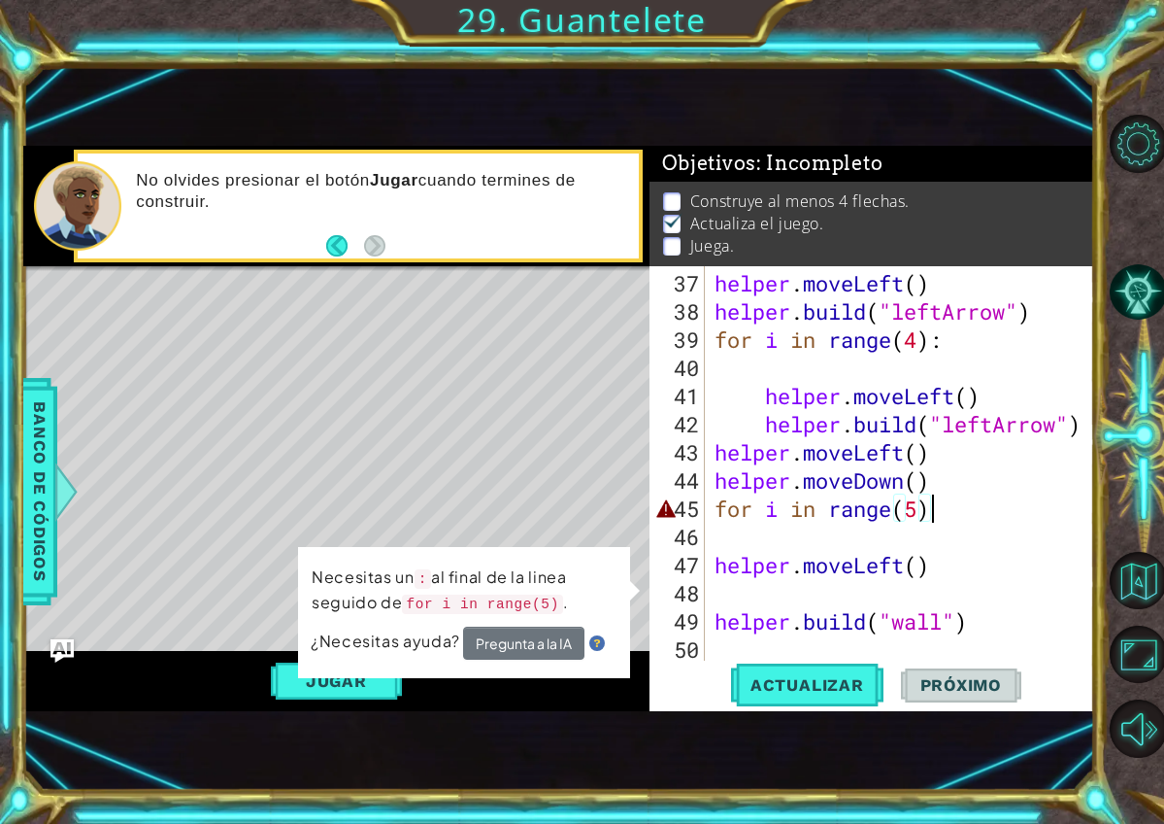
click at [861, 594] on div "helper . moveLeft ( ) helper . build ( "leftArrow" ) for i in range ( 4 ) : hel…" at bounding box center [905, 494] width 389 height 451
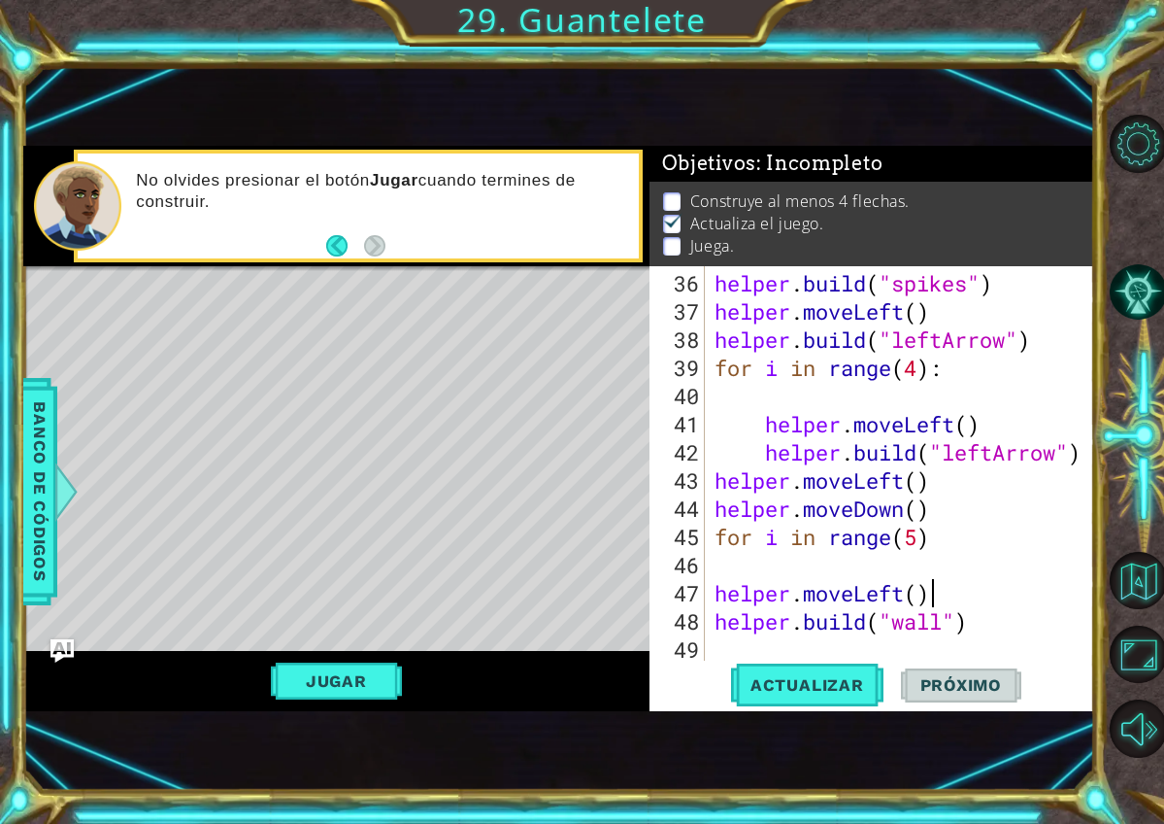
scroll to position [1070, 0]
click at [938, 534] on div "helper . build ( "spikes" ) helper . moveLeft ( ) helper . build ( "leftArrow" …" at bounding box center [905, 494] width 389 height 451
click at [716, 593] on div "helper . build ( "spikes" ) helper . moveLeft ( ) helper . build ( "leftArrow" …" at bounding box center [905, 494] width 389 height 451
click at [712, 618] on div "helper . build ( "spikes" ) helper . moveLeft ( ) helper . build ( "leftArrow" …" at bounding box center [905, 494] width 389 height 451
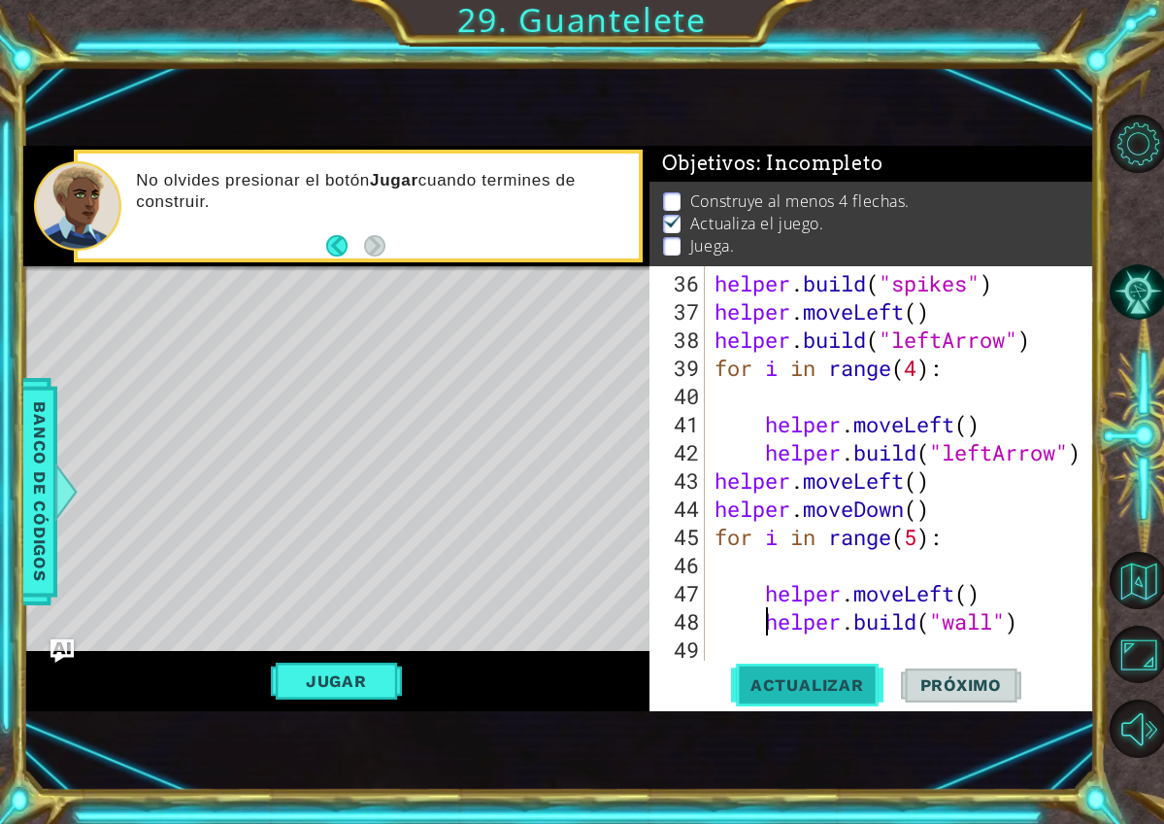
click at [802, 686] on span "Actualizar" at bounding box center [807, 684] width 152 height 19
click at [761, 597] on div "helper . build ( "spikes" ) helper . moveLeft ( ) helper . build ( "leftArrow" …" at bounding box center [905, 494] width 389 height 451
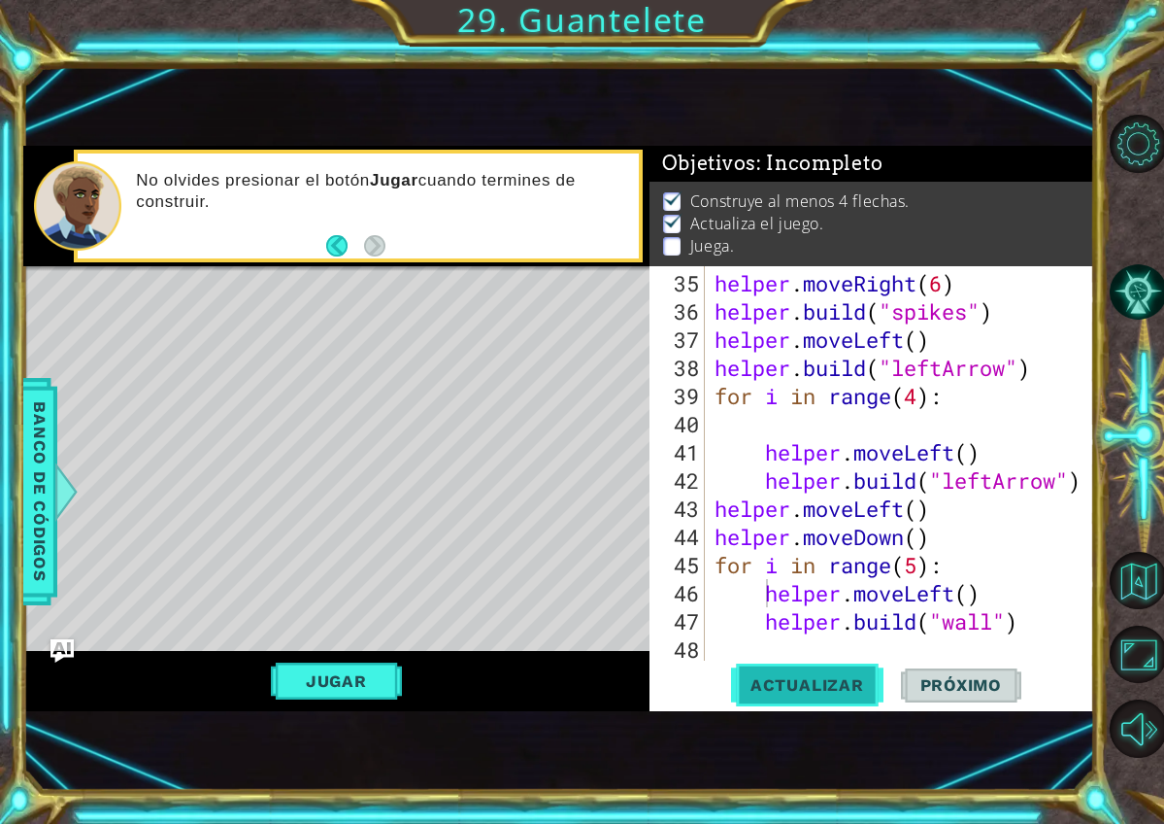
click at [816, 704] on button "Actualizar" at bounding box center [807, 684] width 152 height 45
click at [955, 576] on div "helper . moveRight ( 6 ) helper . build ( "spikes" ) helper . moveLeft ( ) help…" at bounding box center [905, 494] width 389 height 451
click at [958, 565] on div "helper . moveRight ( 6 ) helper . build ( "spikes" ) helper . moveLeft ( ) help…" at bounding box center [905, 494] width 389 height 451
type textarea "for i in range(5):"
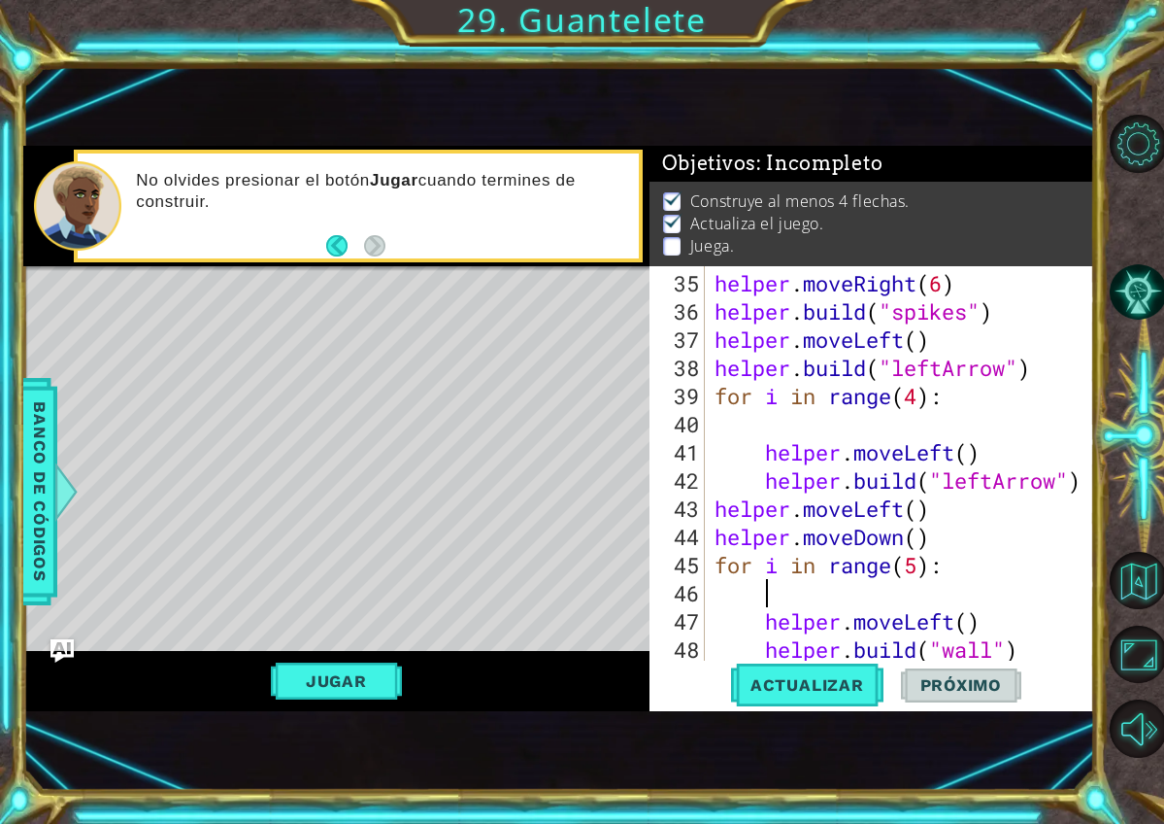
scroll to position [0, 1]
click at [920, 570] on div "helper . moveRight ( 6 ) helper . build ( "spikes" ) helper . moveLeft ( ) help…" at bounding box center [905, 494] width 389 height 451
click at [845, 685] on span "Actualizar" at bounding box center [807, 684] width 152 height 19
click at [827, 708] on div "for i in range(4): 35 36 37 38 39 40 41 42 43 44 45 46 47 48 49 helper . moveRi…" at bounding box center [872, 488] width 445 height 445
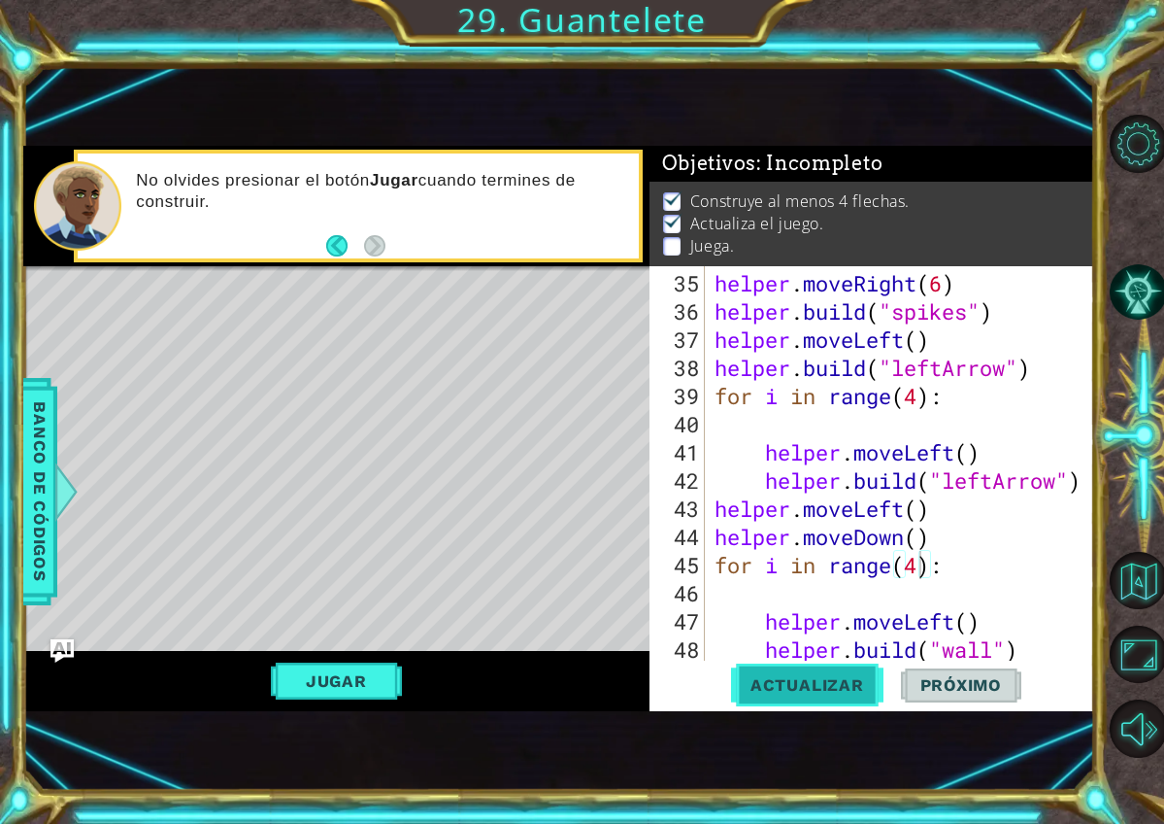
click at [827, 681] on span "Actualizar" at bounding box center [807, 684] width 152 height 19
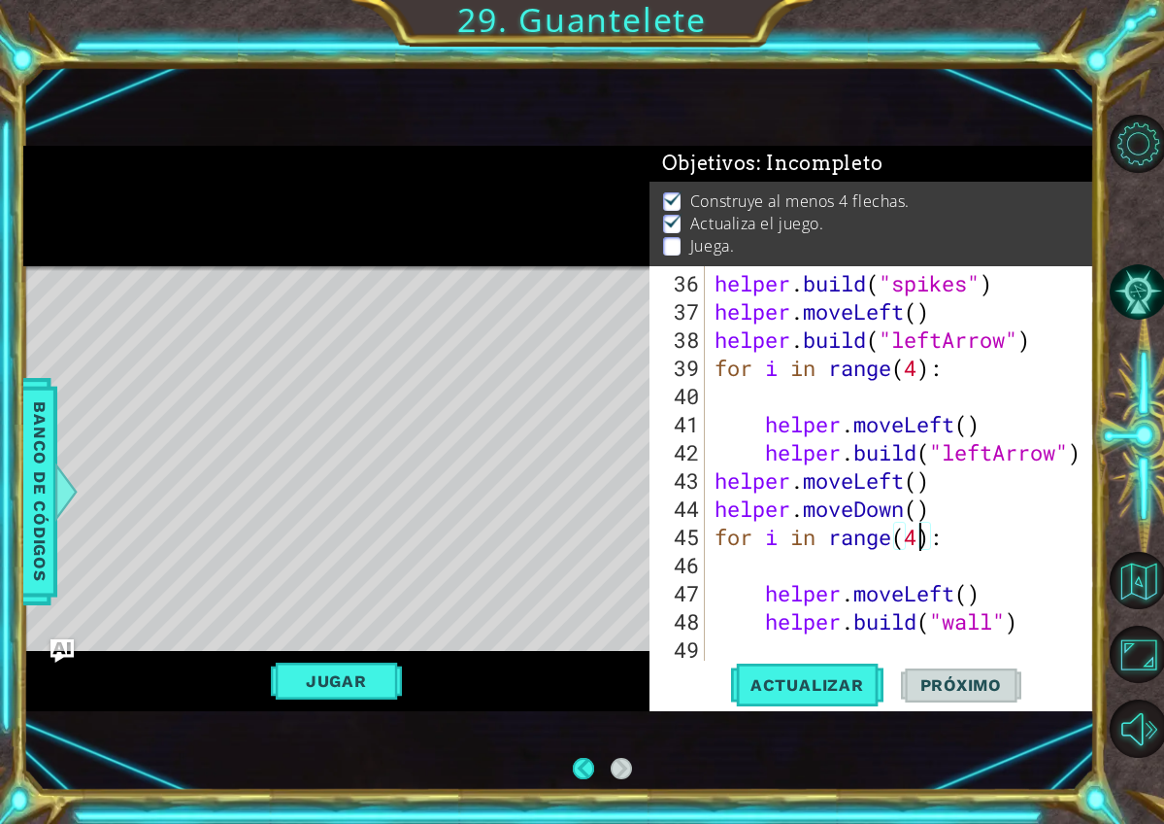
scroll to position [0, 0]
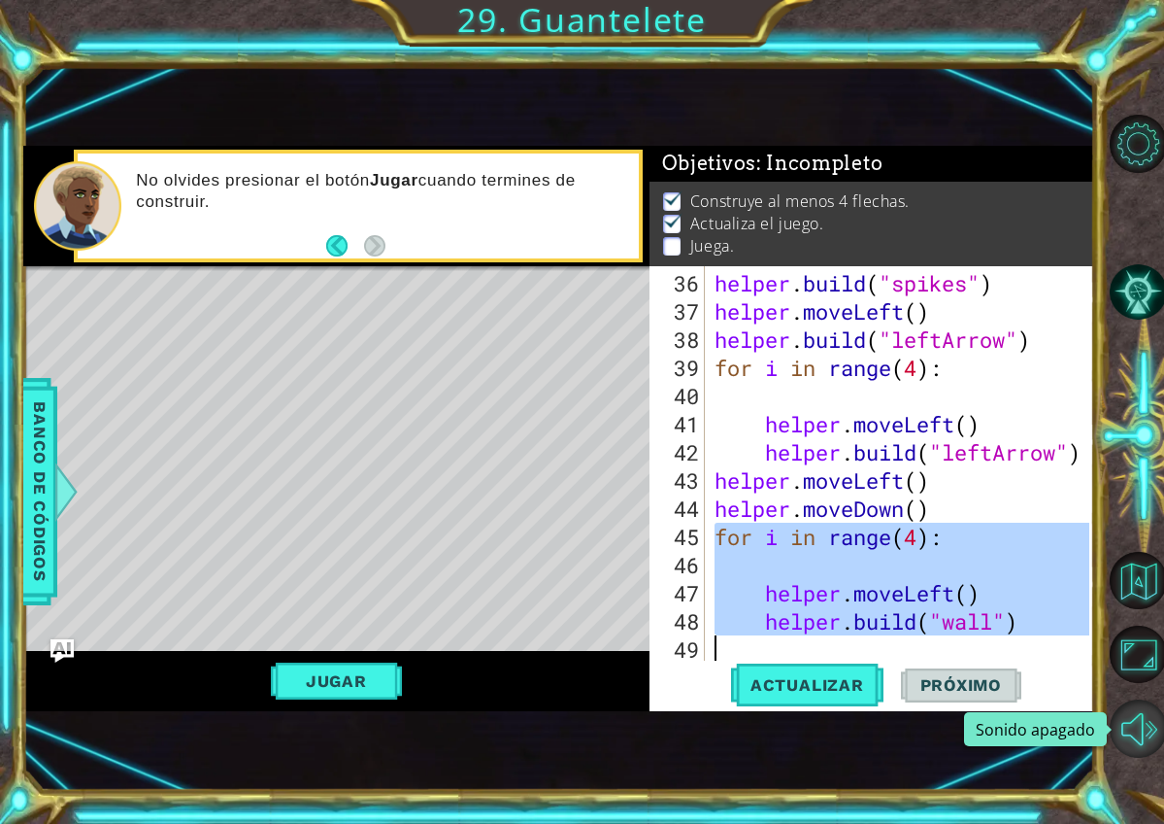
drag, startPoint x: 714, startPoint y: 540, endPoint x: 1128, endPoint y: 737, distance: 458.3
click at [1128, 737] on div "1 2 3 4 5 # Don't touch the boss code until Vega says you're ready! for i in ra…" at bounding box center [582, 412] width 1164 height 824
type textarea "helper.build("wall")"
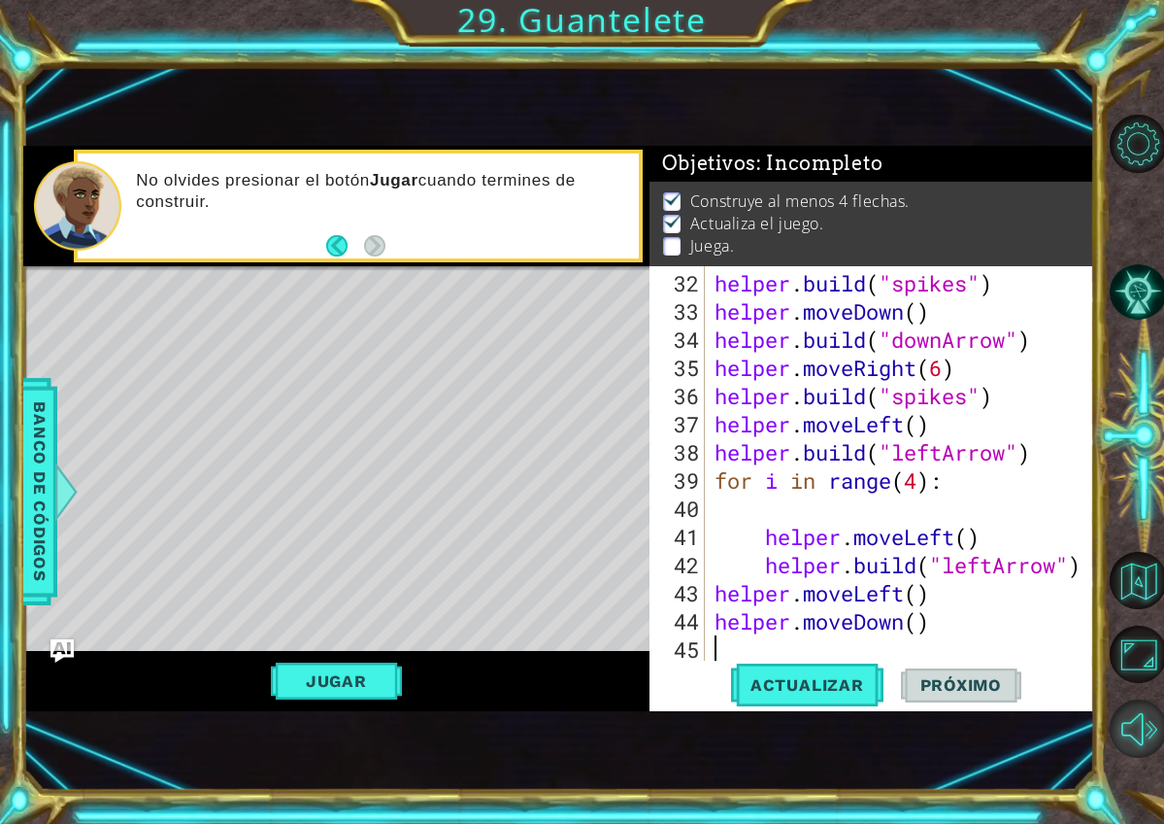
click at [1128, 737] on button "Sonido apagado" at bounding box center [1138, 727] width 57 height 57
click at [839, 699] on button "Actualizar" at bounding box center [807, 684] width 152 height 45
type textarea "helper.moveDown()"
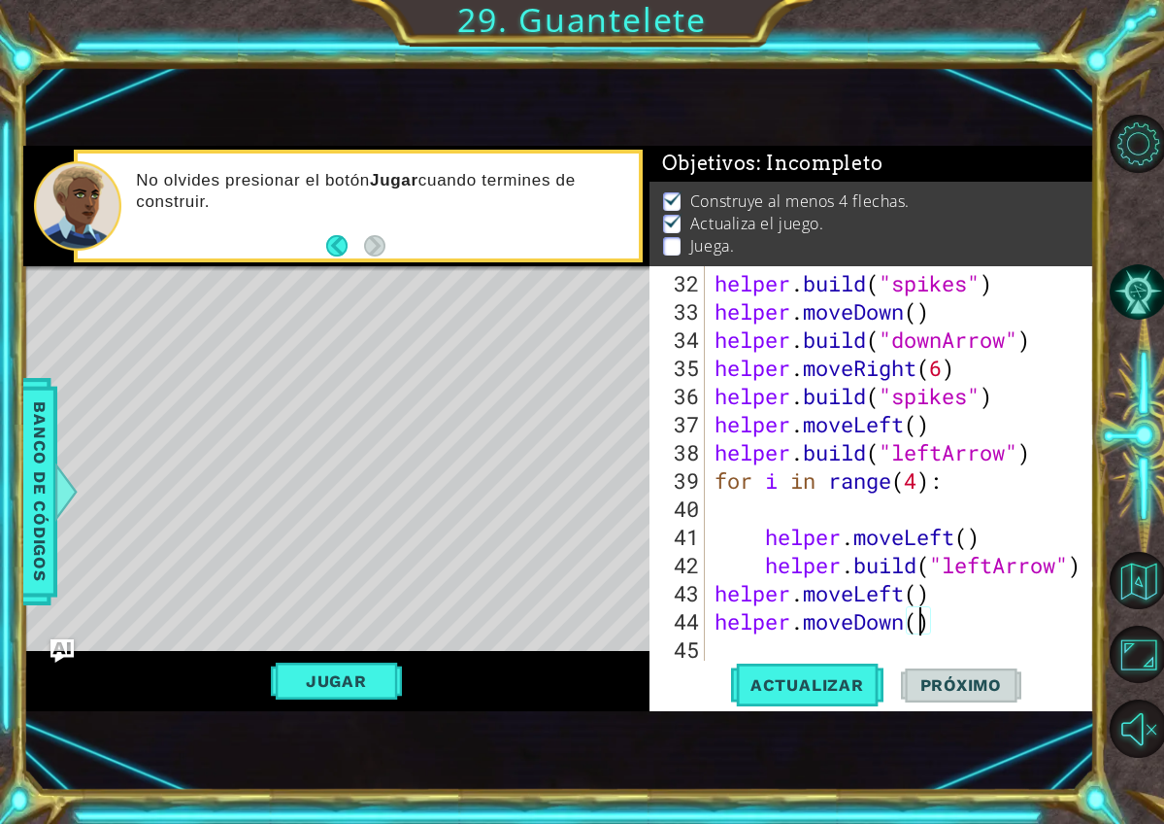
click at [915, 624] on div "helper . build ( "spikes" ) helper . moveDown ( ) helper . build ( "downArrow" …" at bounding box center [905, 494] width 389 height 451
click at [944, 620] on div "helper . build ( "spikes" ) helper . moveDown ( ) helper . build ( "downArrow" …" at bounding box center [905, 494] width 389 height 451
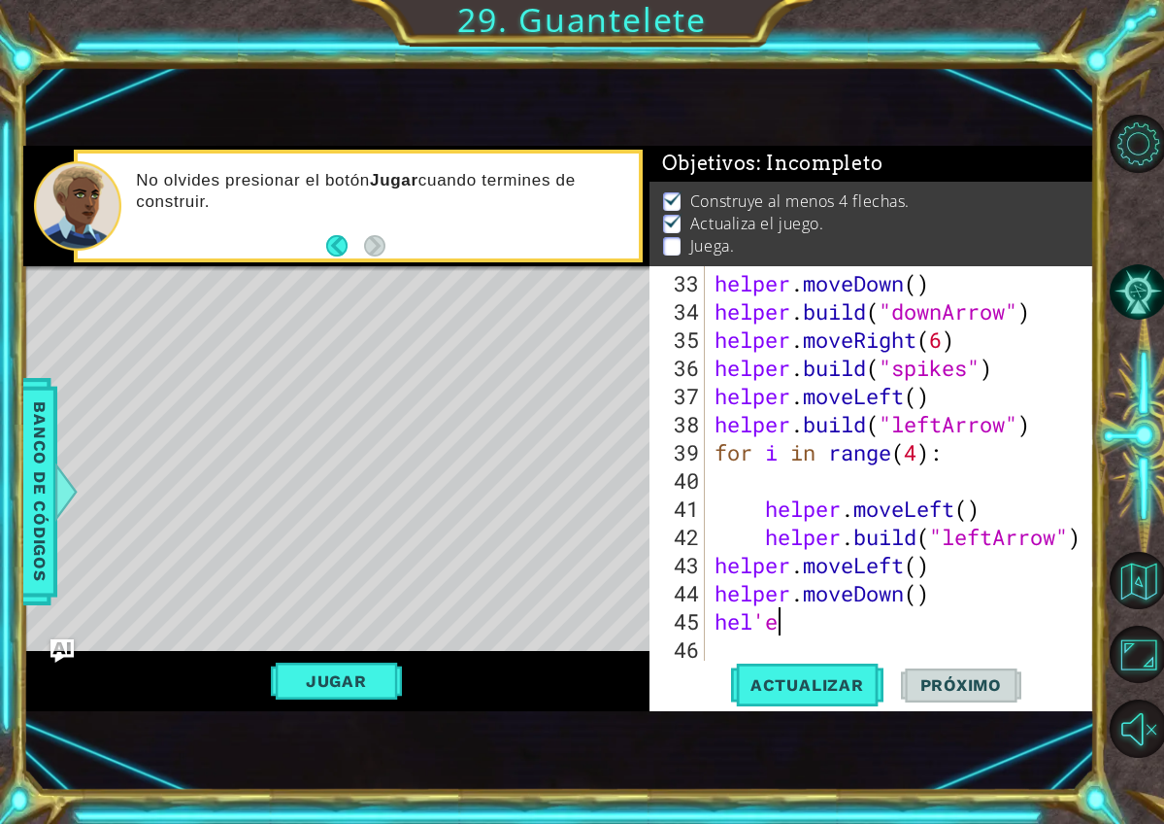
scroll to position [0, 1]
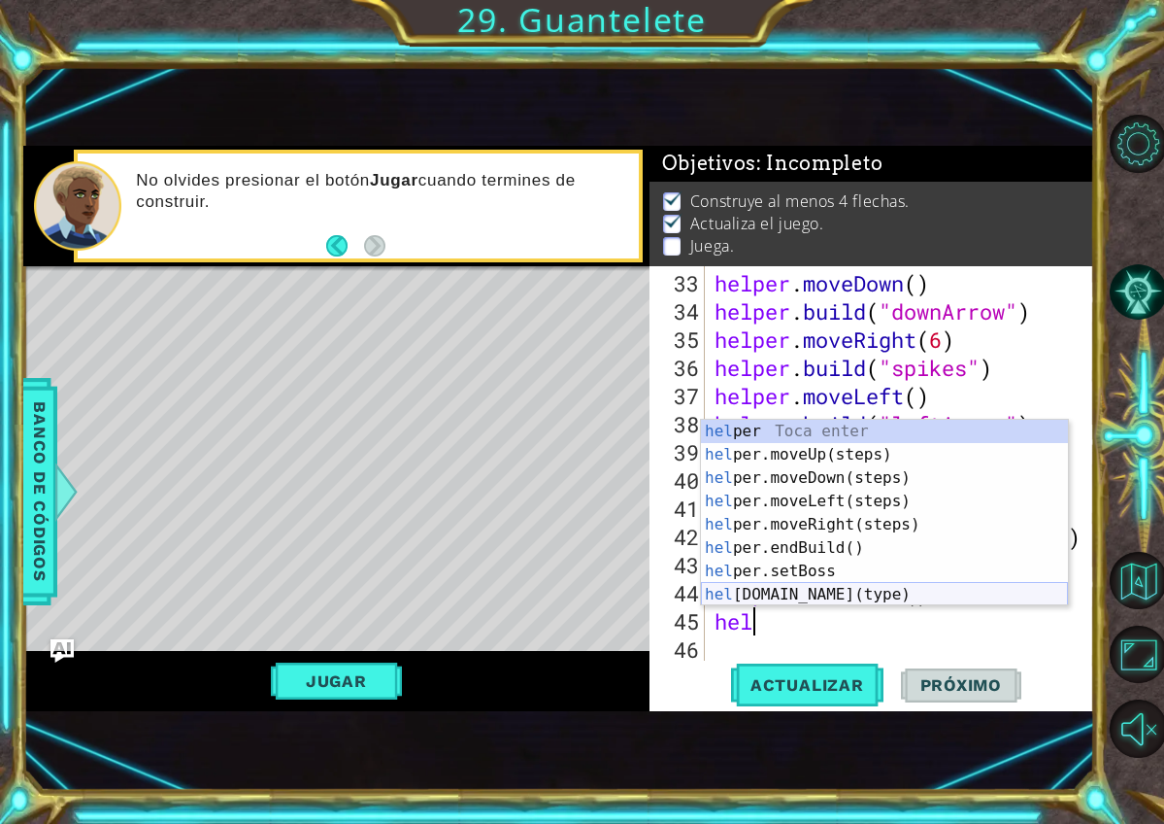
click at [852, 588] on div "hel per Toca enter hel per.moveUp(steps) Toca enter hel per.moveDown(steps) Toc…" at bounding box center [884, 536] width 367 height 233
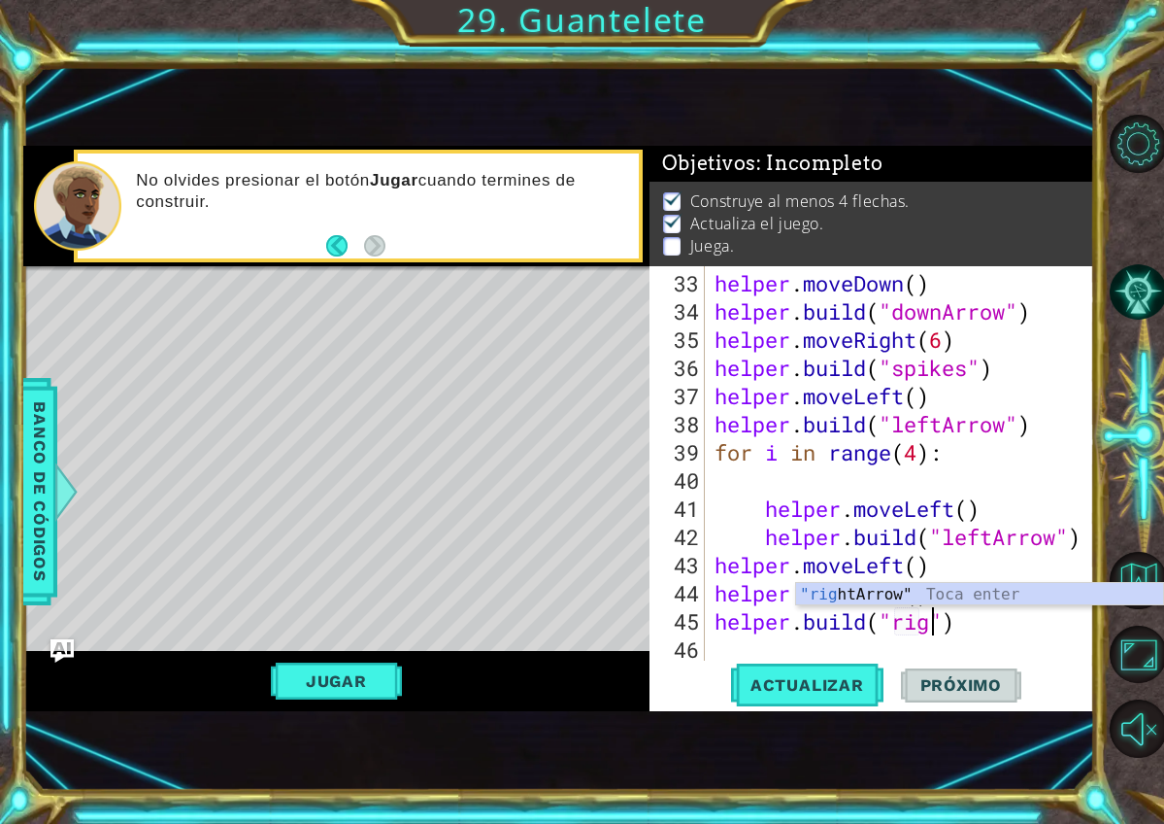
scroll to position [0, 11]
click at [935, 598] on div ""righ tArrow" Toca enter" at bounding box center [979, 618] width 367 height 70
type textarea "helper.build("rightArrow")"
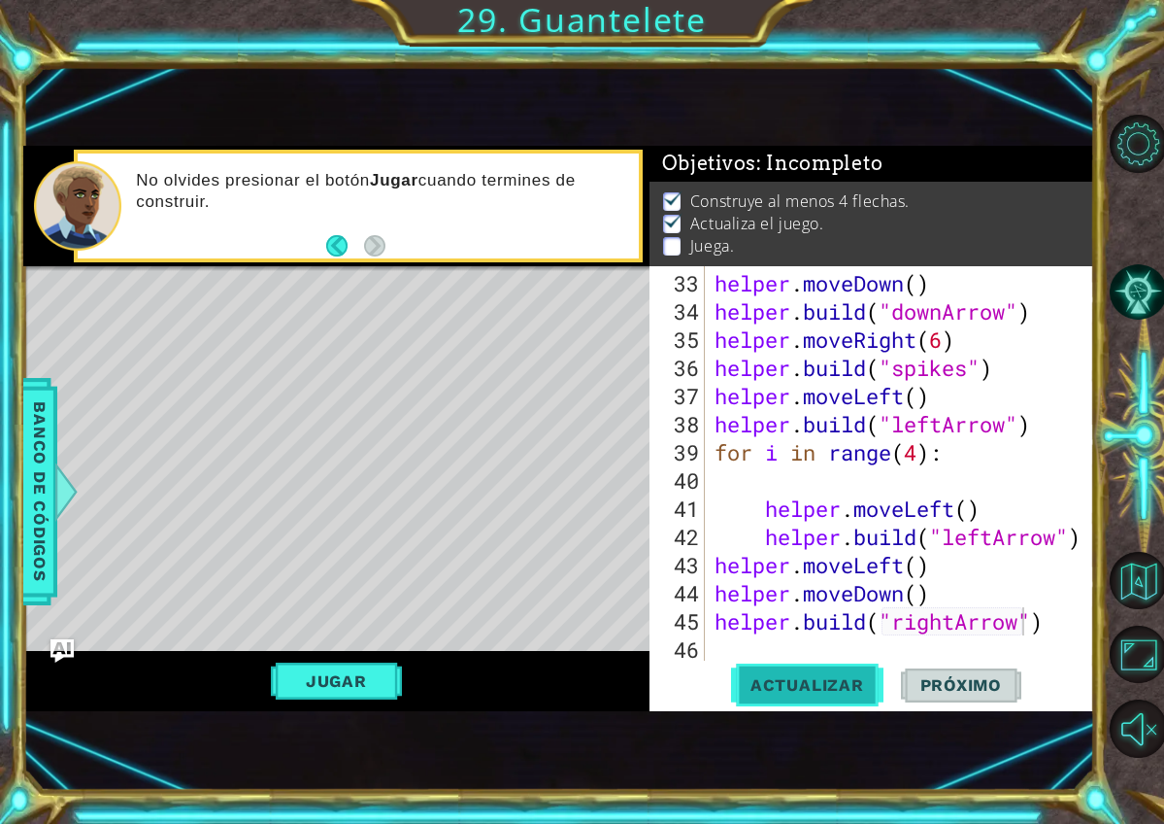
click at [857, 688] on span "Actualizar" at bounding box center [807, 684] width 152 height 19
click at [764, 645] on div "helper . moveDown ( ) helper . build ( "downArrow" ) helper . moveRight ( 6 ) h…" at bounding box center [905, 494] width 389 height 451
click at [972, 601] on div "helper . moveDown ( ) helper . build ( "downArrow" ) helper . moveRight ( 6 ) h…" at bounding box center [905, 494] width 389 height 451
type textarea "helper.moveDown()"
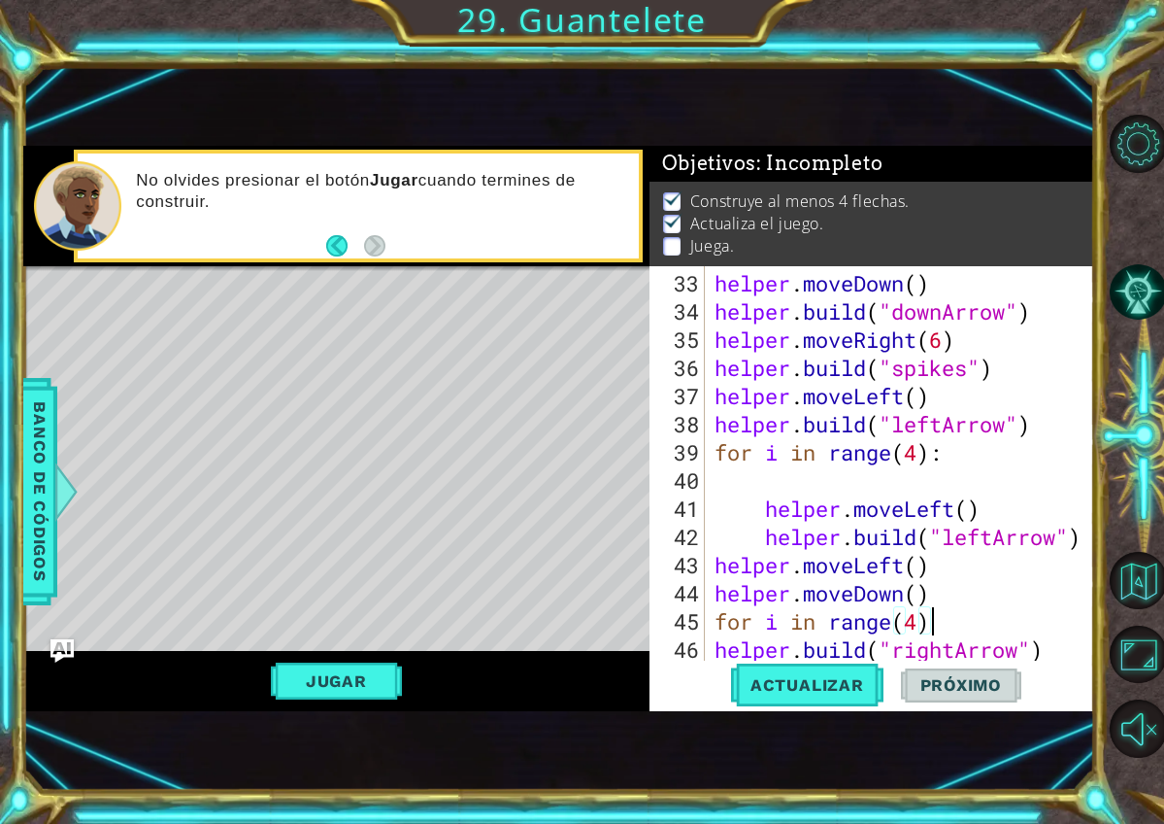
scroll to position [0, 9]
click at [862, 693] on span "Actualizar" at bounding box center [807, 684] width 152 height 19
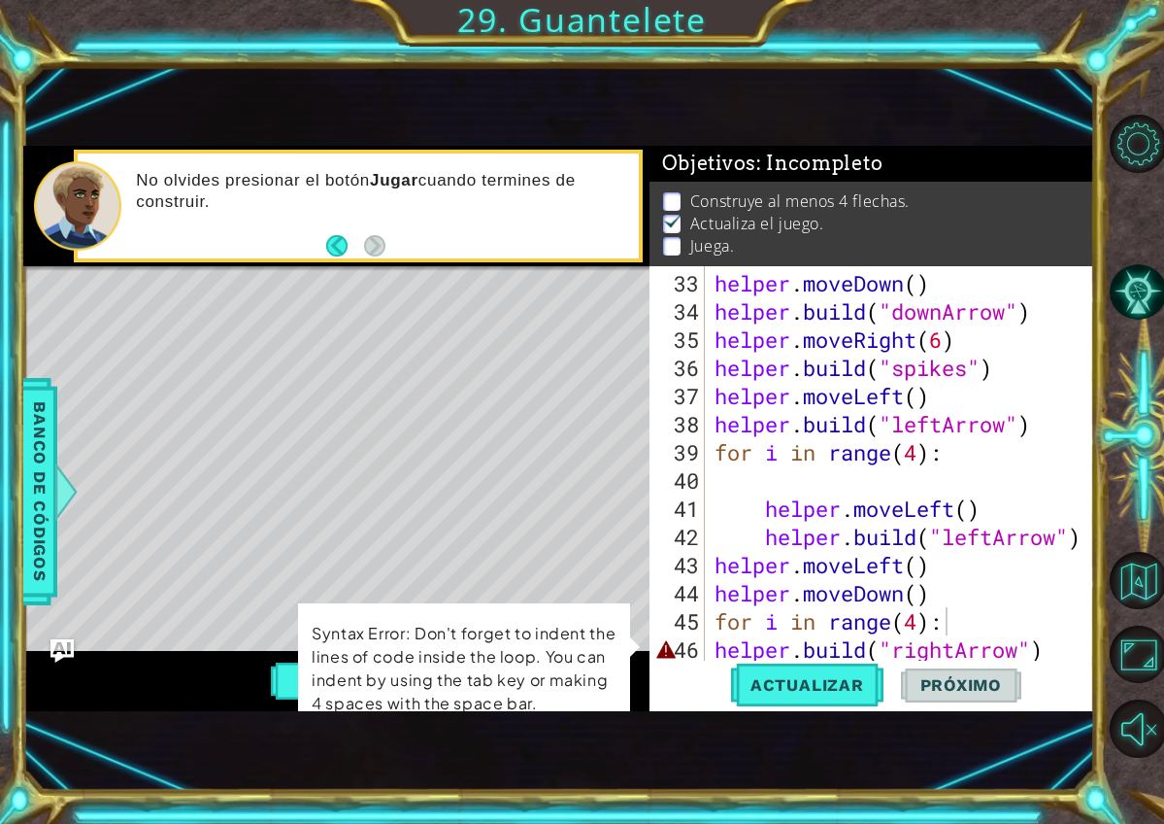
click at [705, 651] on div "for i in range(4): 33 34 35 36 37 38 39 40 41 42 43 44 45 46 47 helper . moveDo…" at bounding box center [870, 463] width 441 height 394
click at [714, 651] on div "helper . moveDown ( ) helper . build ( "downArrow" ) helper . moveRight ( 6 ) h…" at bounding box center [905, 494] width 389 height 451
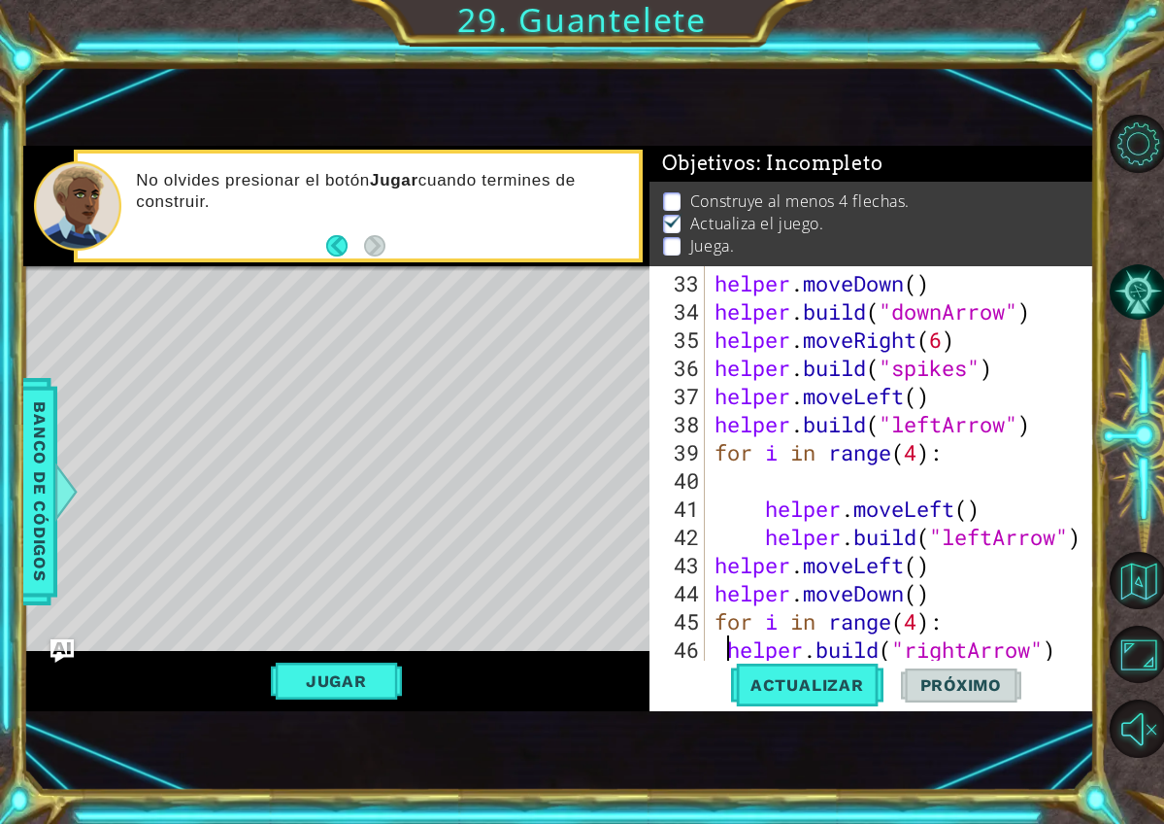
scroll to position [0, 1]
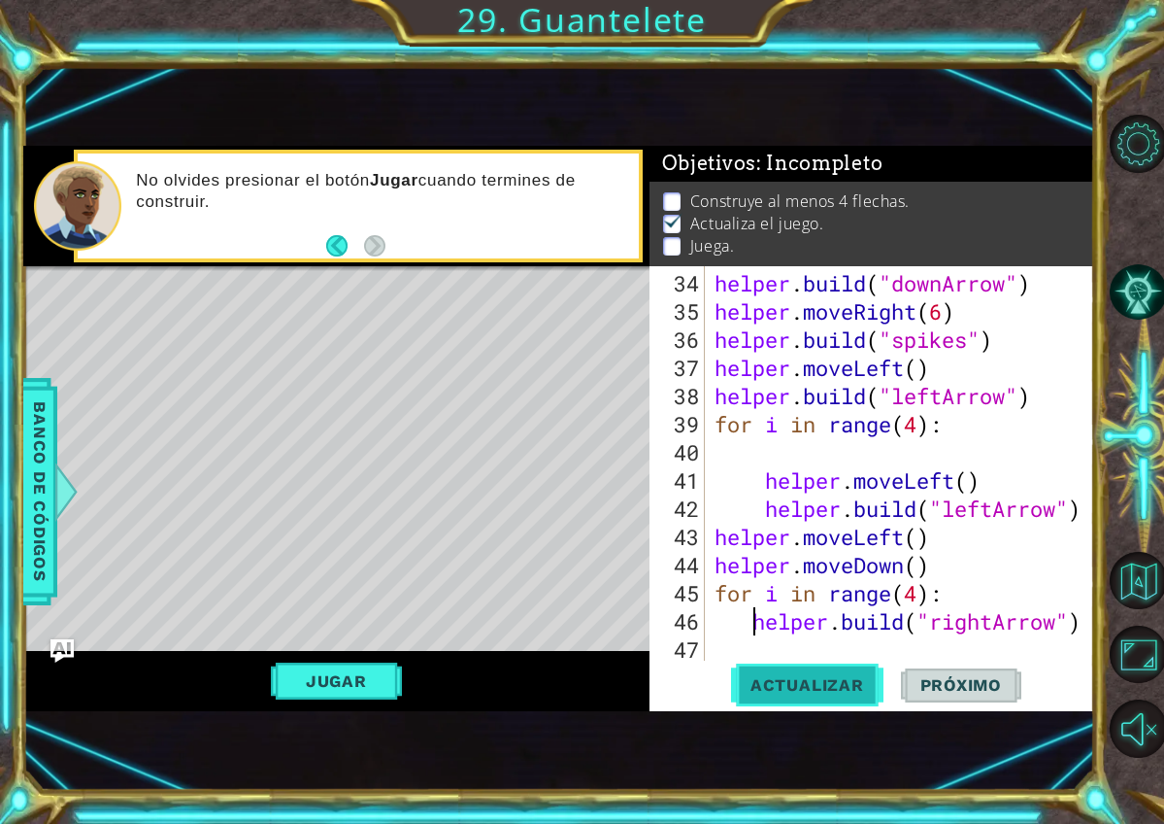
click at [814, 670] on button "Actualizar" at bounding box center [807, 684] width 152 height 45
click at [812, 690] on span "Actualizar" at bounding box center [807, 684] width 152 height 19
type textarea "for i in range(4):"
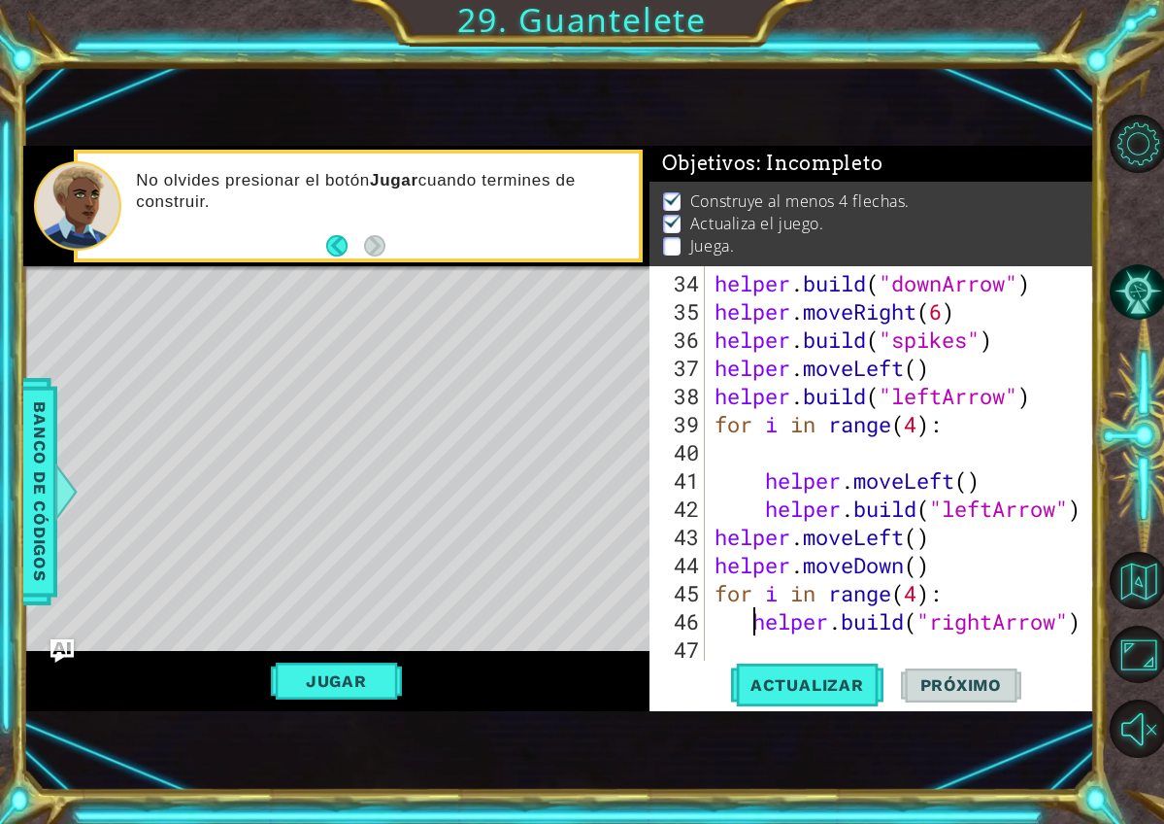
click at [973, 600] on div "helper . build ( "downArrow" ) helper . moveRight ( 6 ) helper . build ( "spike…" at bounding box center [905, 494] width 389 height 451
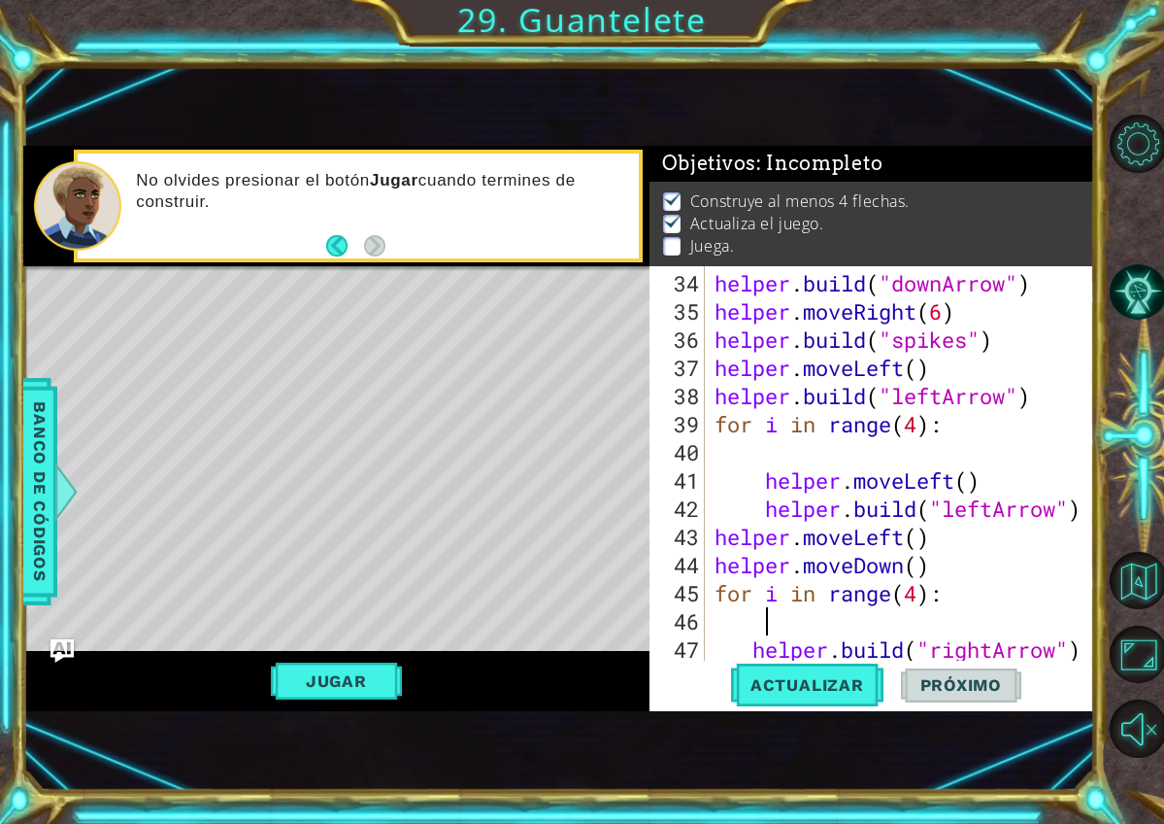
scroll to position [0, 2]
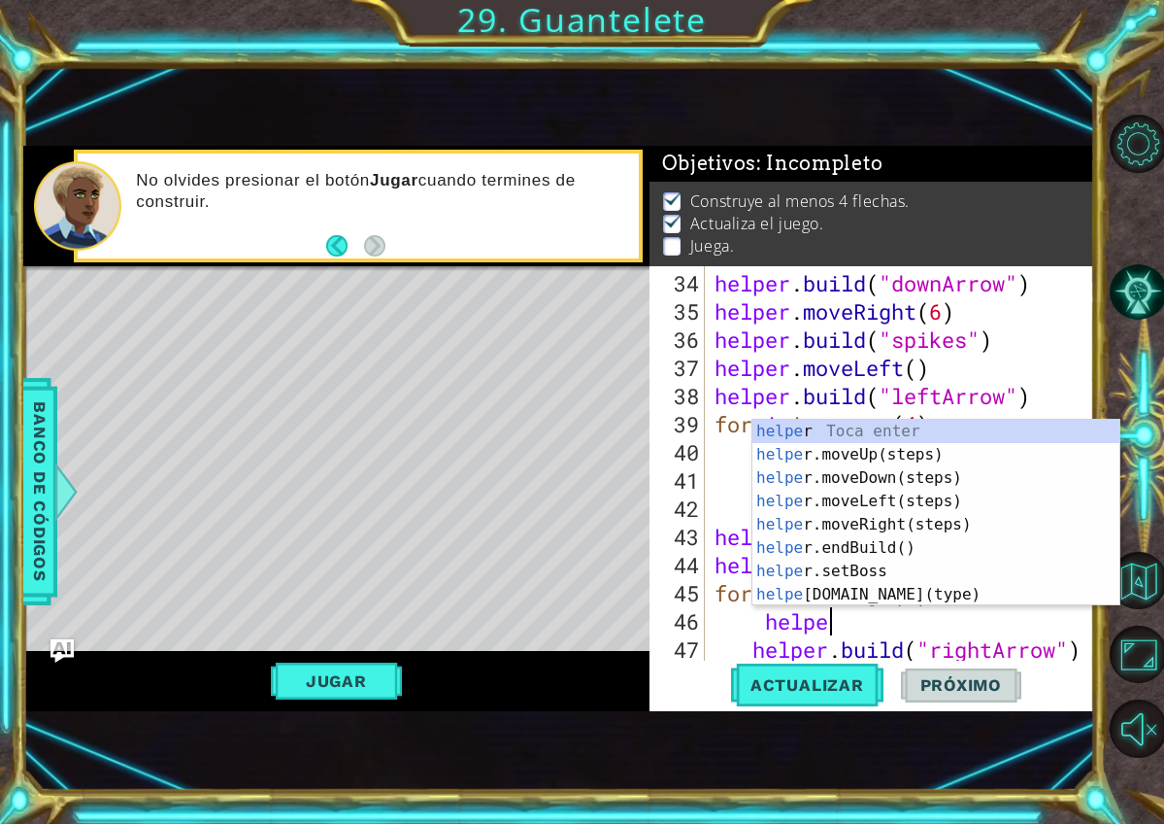
type textarea "helper"
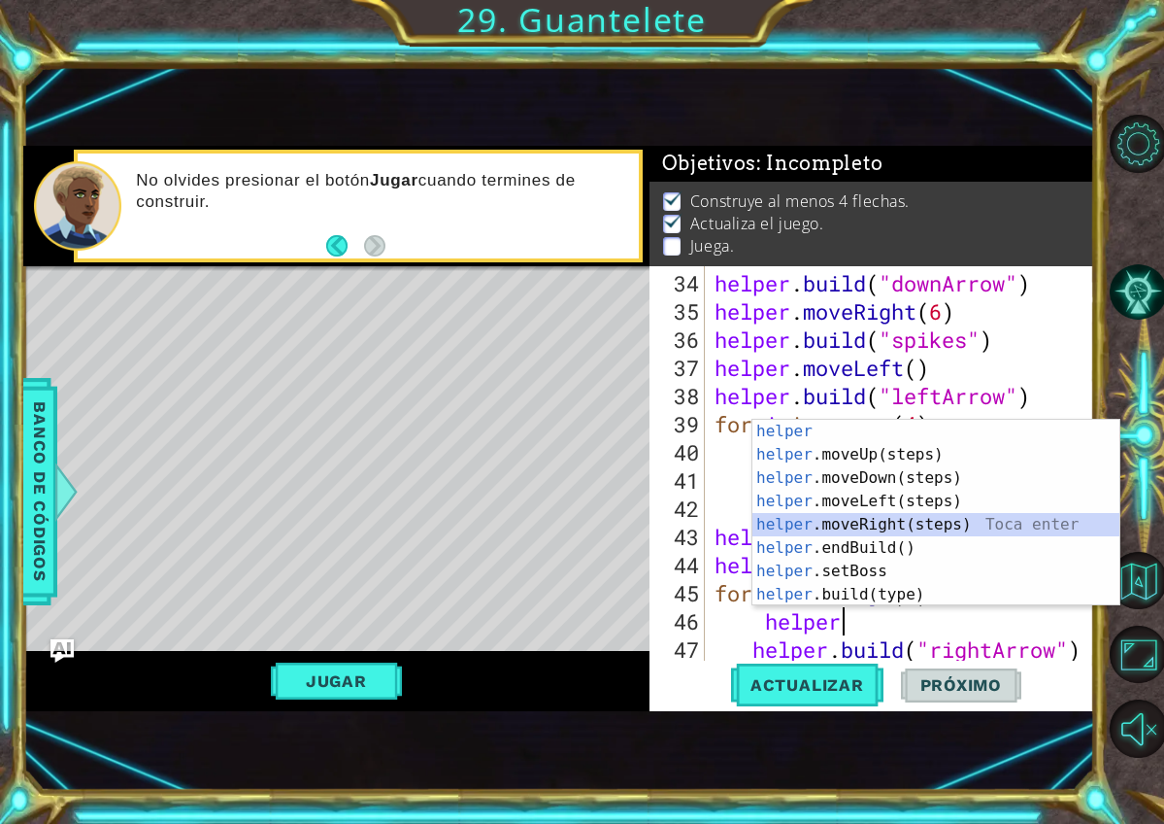
click at [972, 528] on div "helper Toca enter helper .moveUp(steps) Toca enter helper .moveDown(steps) Toca…" at bounding box center [936, 536] width 367 height 233
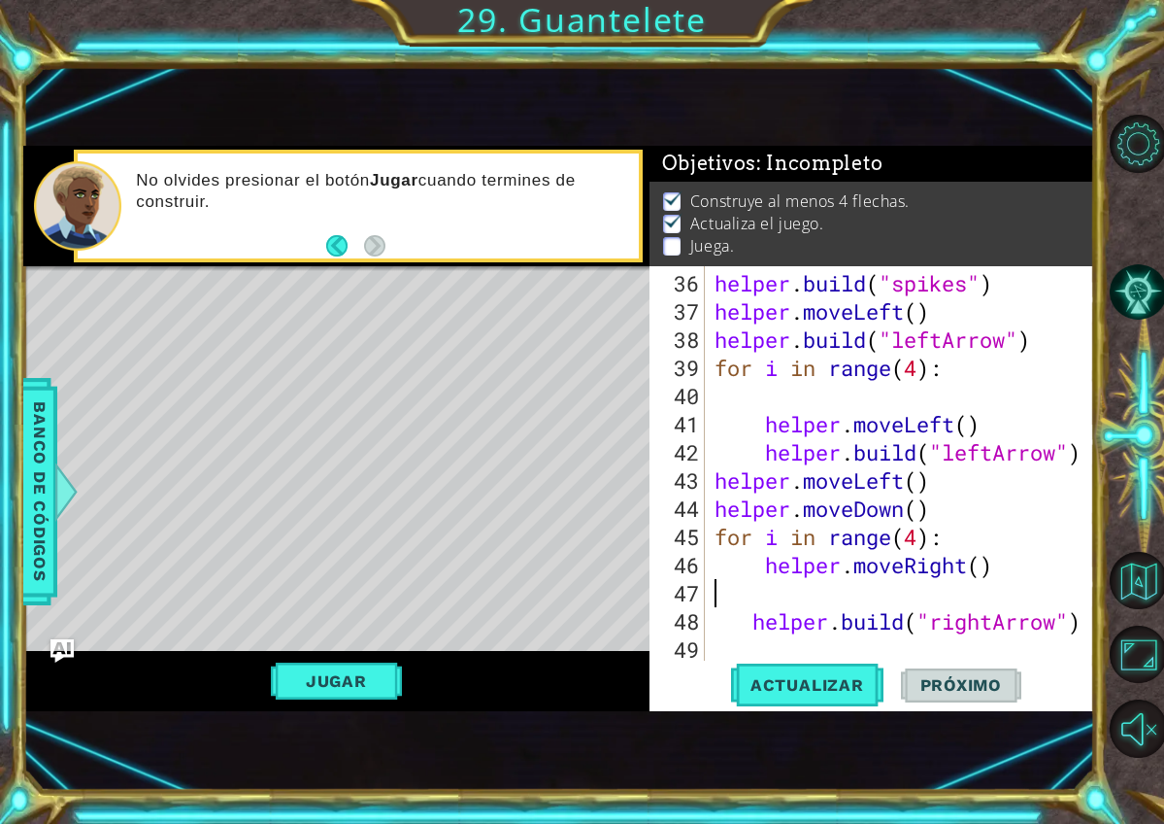
scroll to position [1042, 0]
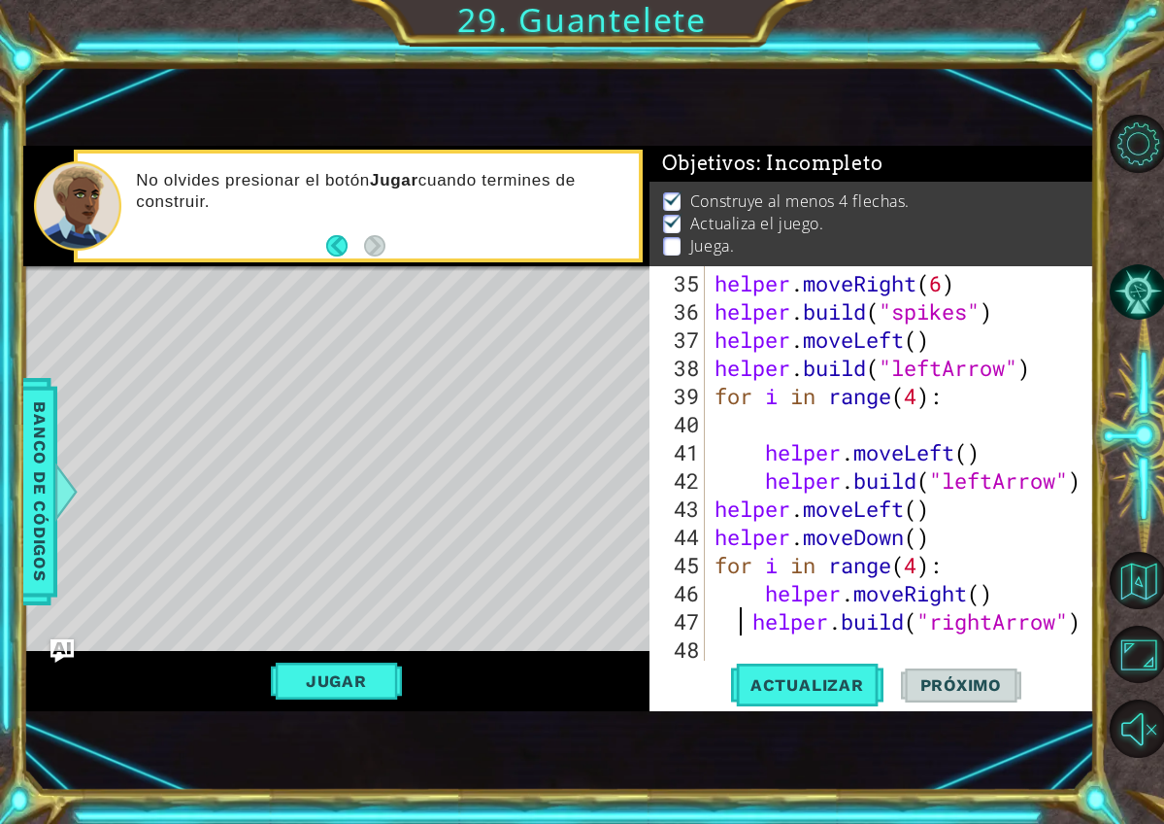
click at [736, 627] on div "helper . moveRight ( 6 ) helper . build ( "spikes" ) helper . moveLeft ( ) help…" at bounding box center [905, 494] width 389 height 451
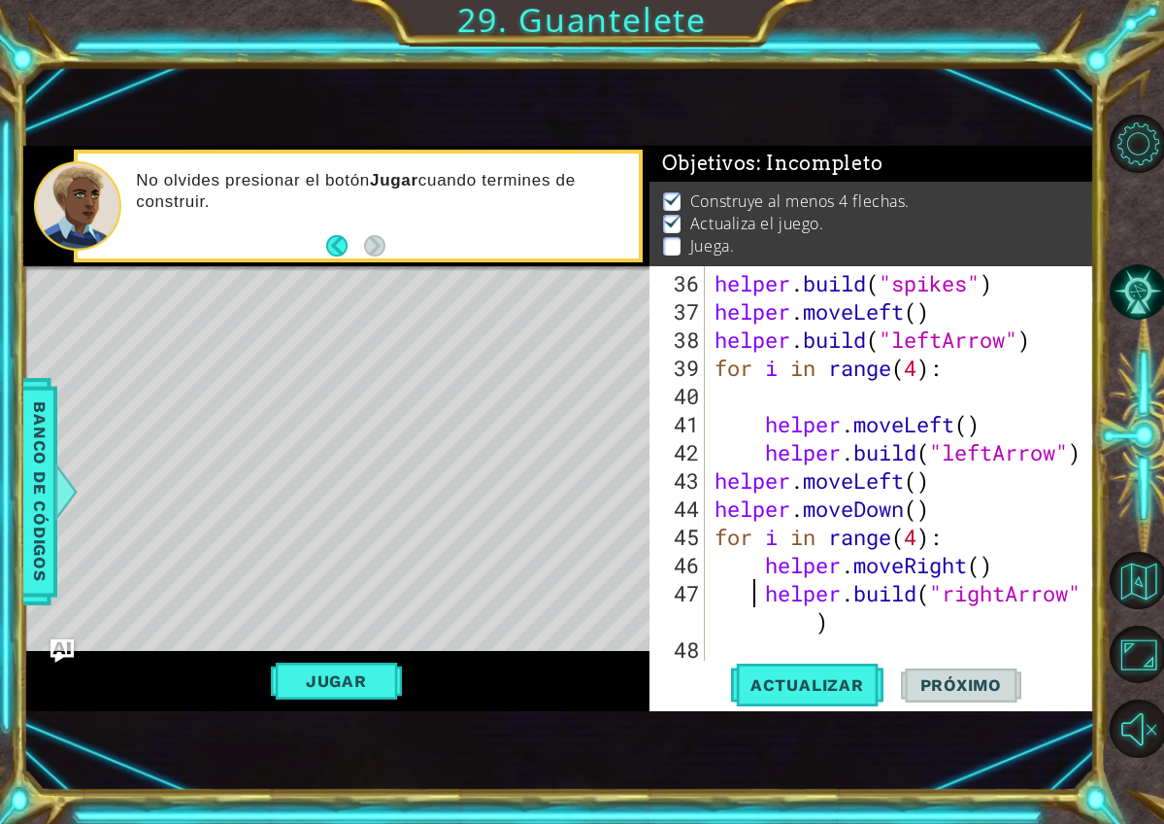
scroll to position [1070, 0]
click at [745, 671] on button "Actualizar" at bounding box center [807, 684] width 152 height 45
type textarea "helper.moveDown()"
click at [951, 514] on div "helper . build ( "spikes" ) helper . moveLeft ( ) helper . build ( "leftArrow" …" at bounding box center [905, 494] width 389 height 451
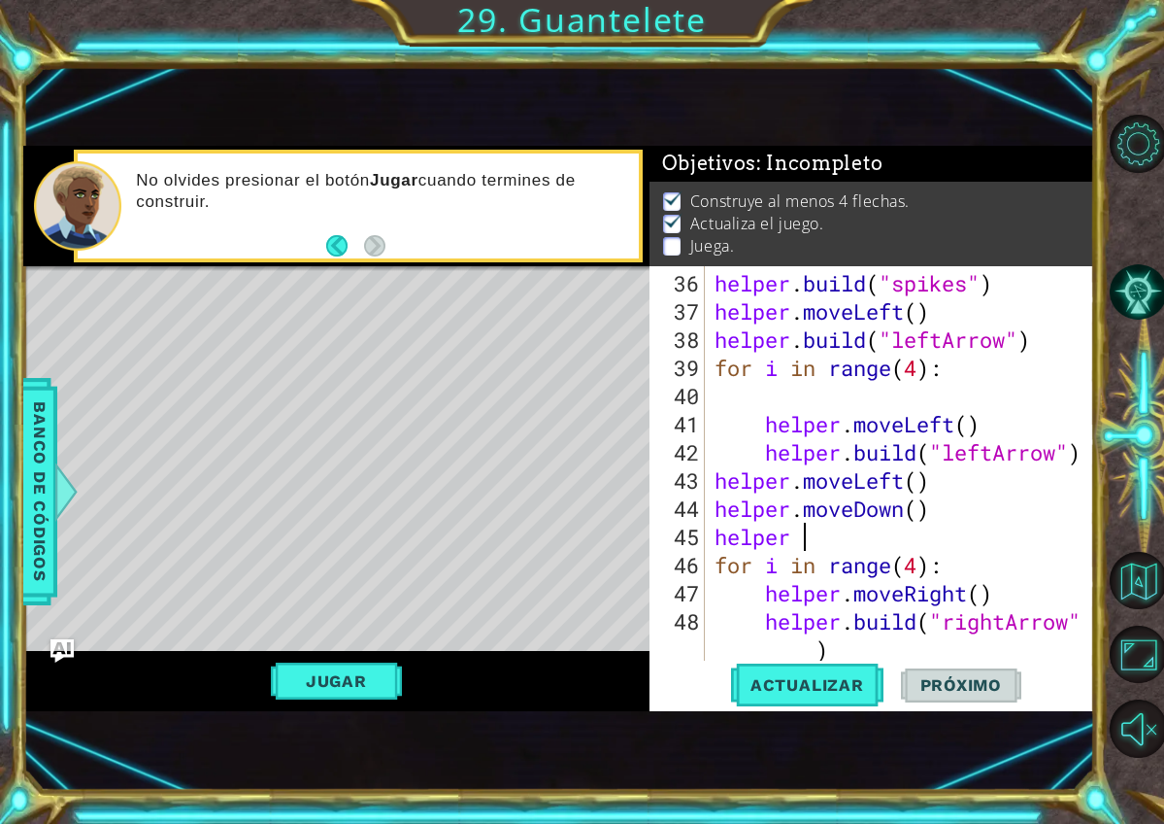
scroll to position [0, 3]
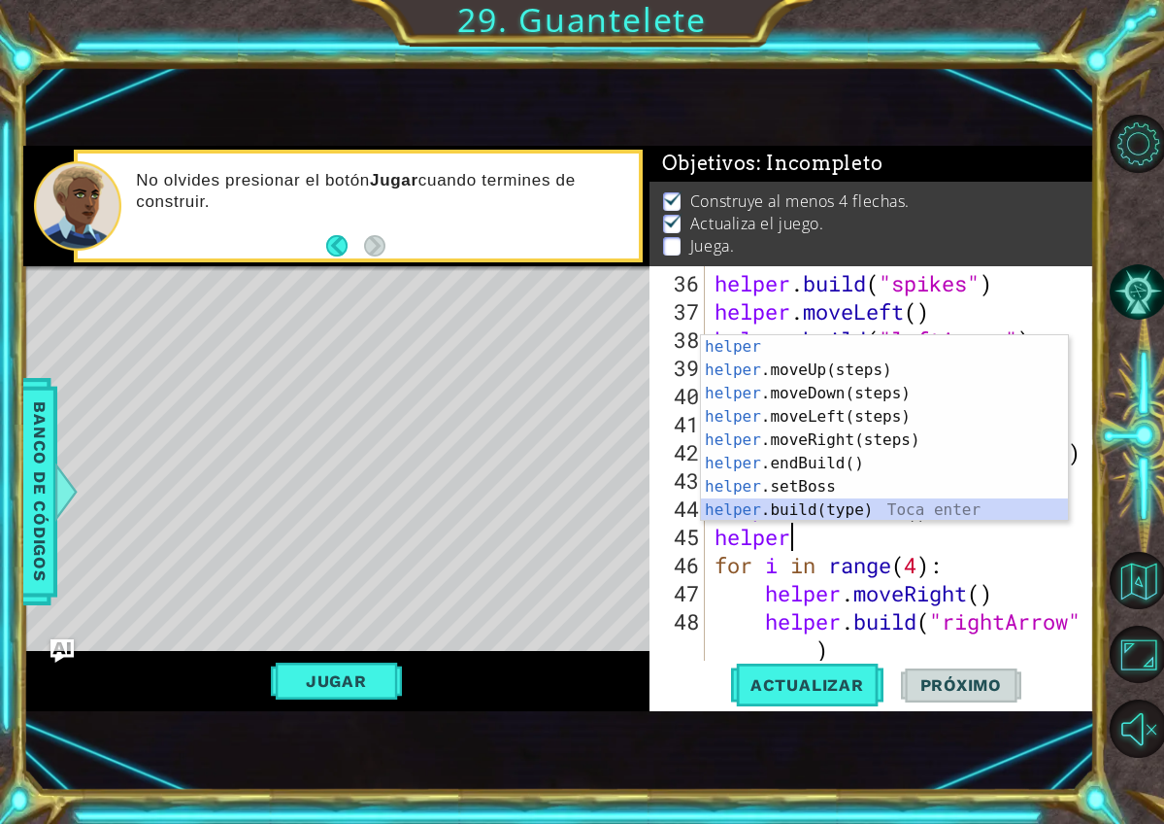
click at [955, 513] on div "helper Toca enter helper .moveUp(steps) Toca enter helper .moveDown(steps) Toca…" at bounding box center [884, 451] width 367 height 233
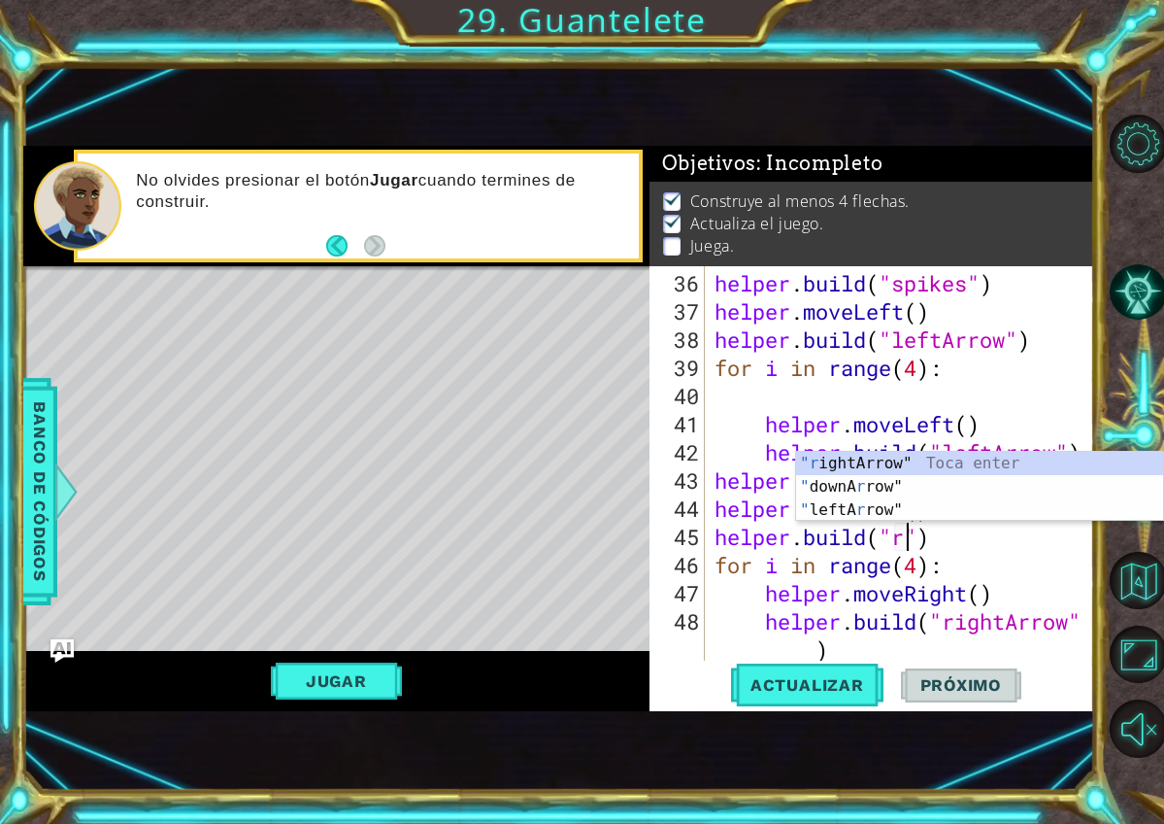
scroll to position [0, 11]
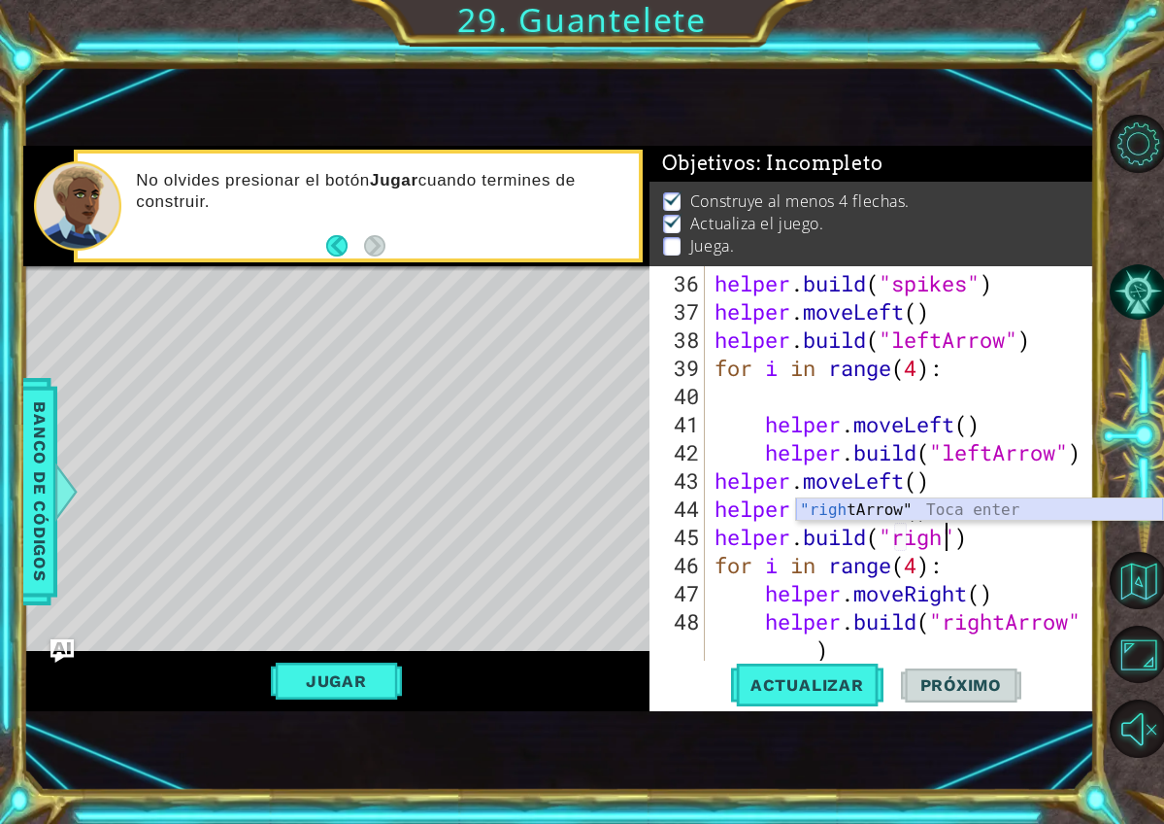
click at [929, 515] on div ""righ tArrow" Toca enter" at bounding box center [979, 533] width 367 height 70
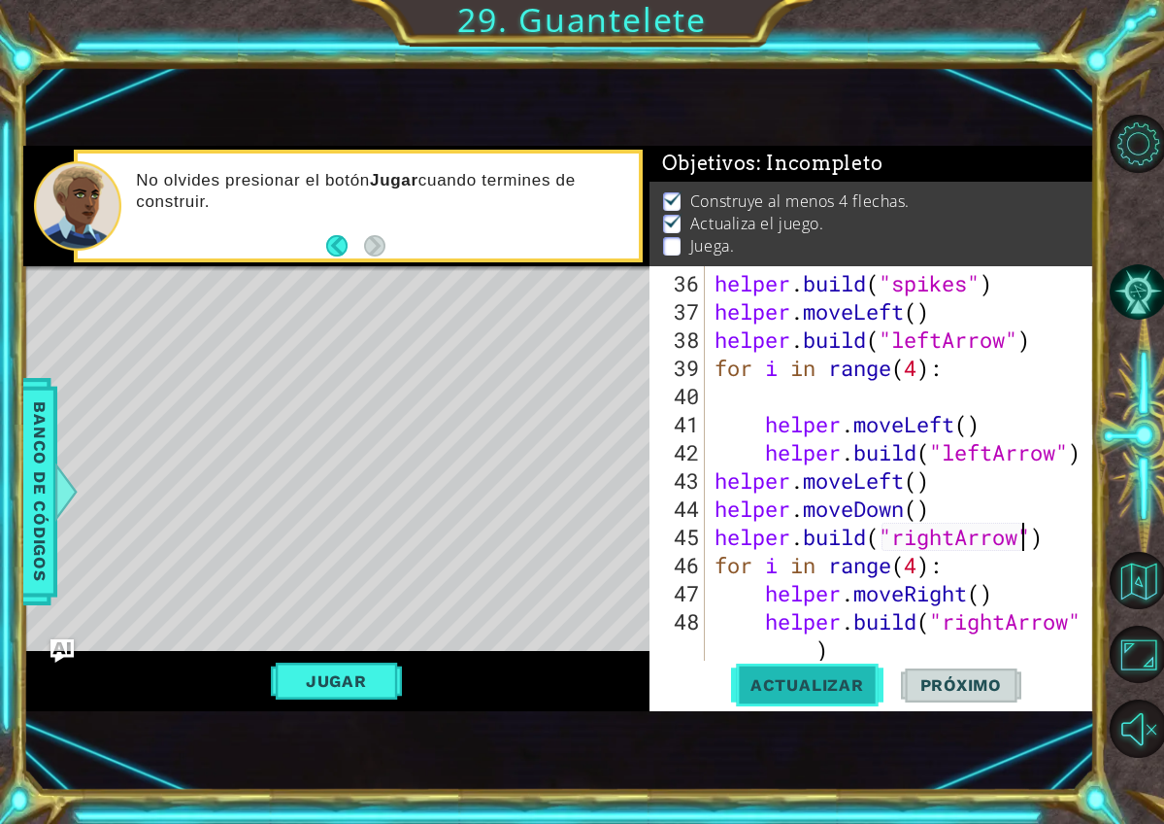
click at [837, 675] on span "Actualizar" at bounding box center [807, 684] width 152 height 19
click at [922, 569] on div "helper . build ( "spikes" ) helper . moveLeft ( ) helper . build ( "leftArrow" …" at bounding box center [905, 494] width 389 height 451
click at [841, 694] on span "Actualizar" at bounding box center [807, 684] width 152 height 19
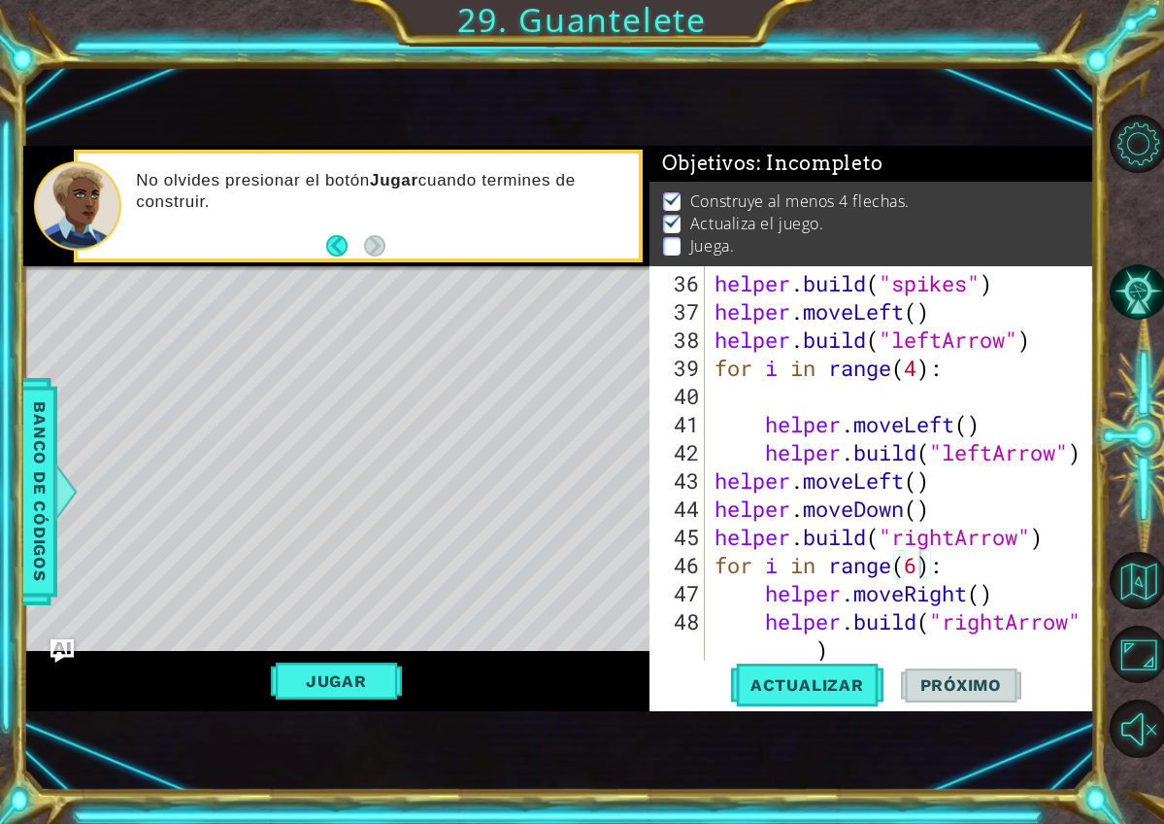
type textarea "helper.build("rightArrow")"
click at [882, 643] on div "helper . build ( "spikes" ) helper . moveLeft ( ) helper . build ( "leftArrow" …" at bounding box center [905, 494] width 389 height 451
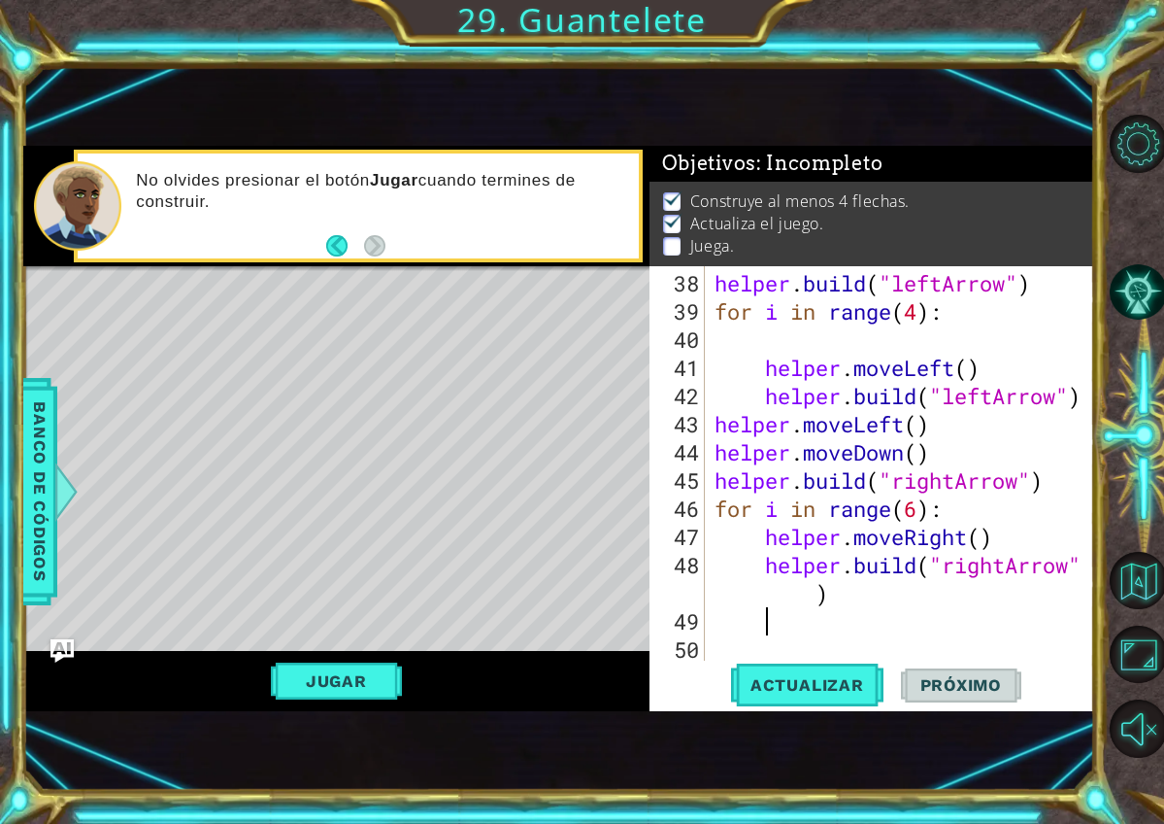
scroll to position [0, 2]
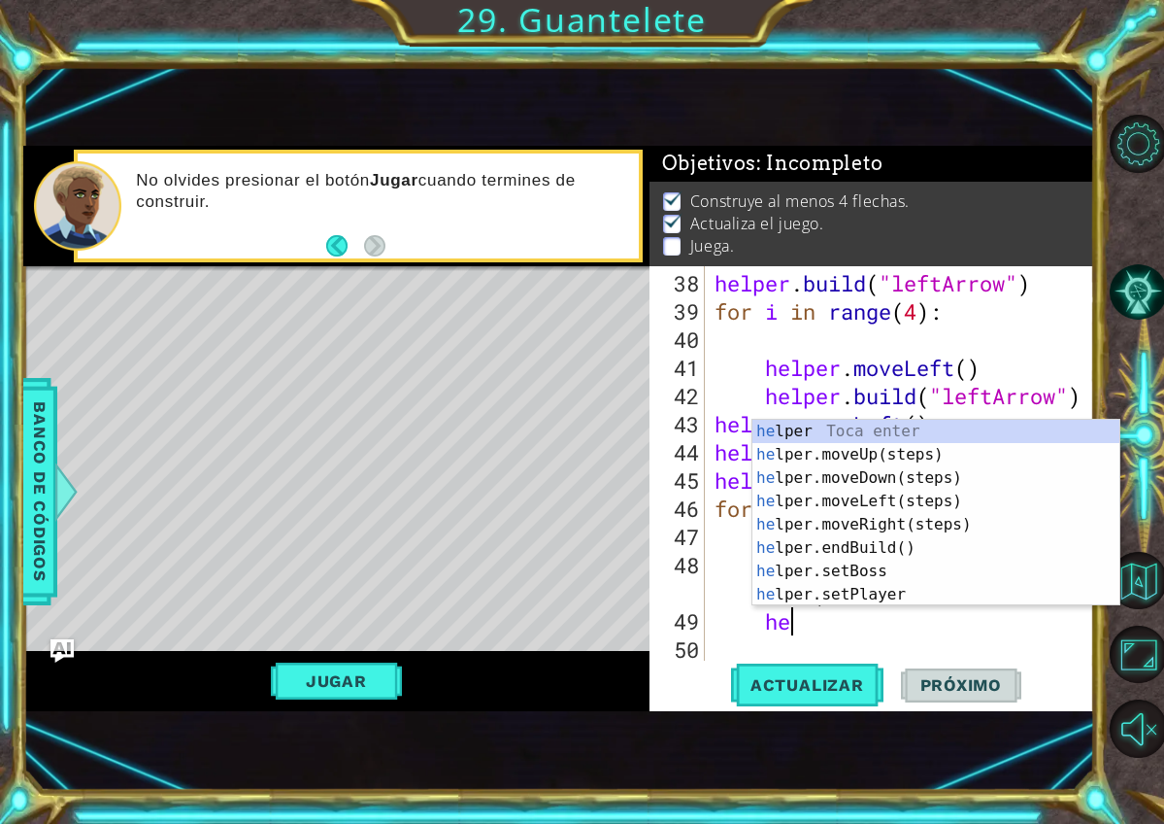
type textarea "h"
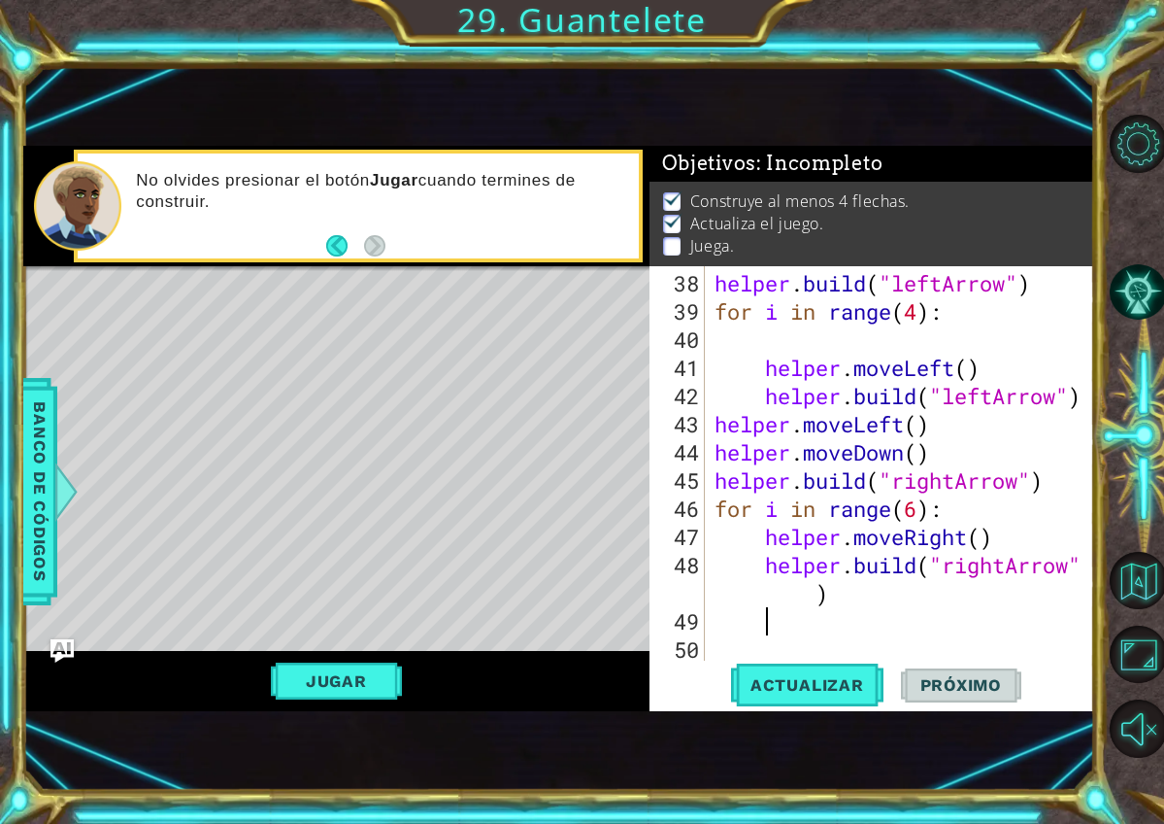
scroll to position [0, 0]
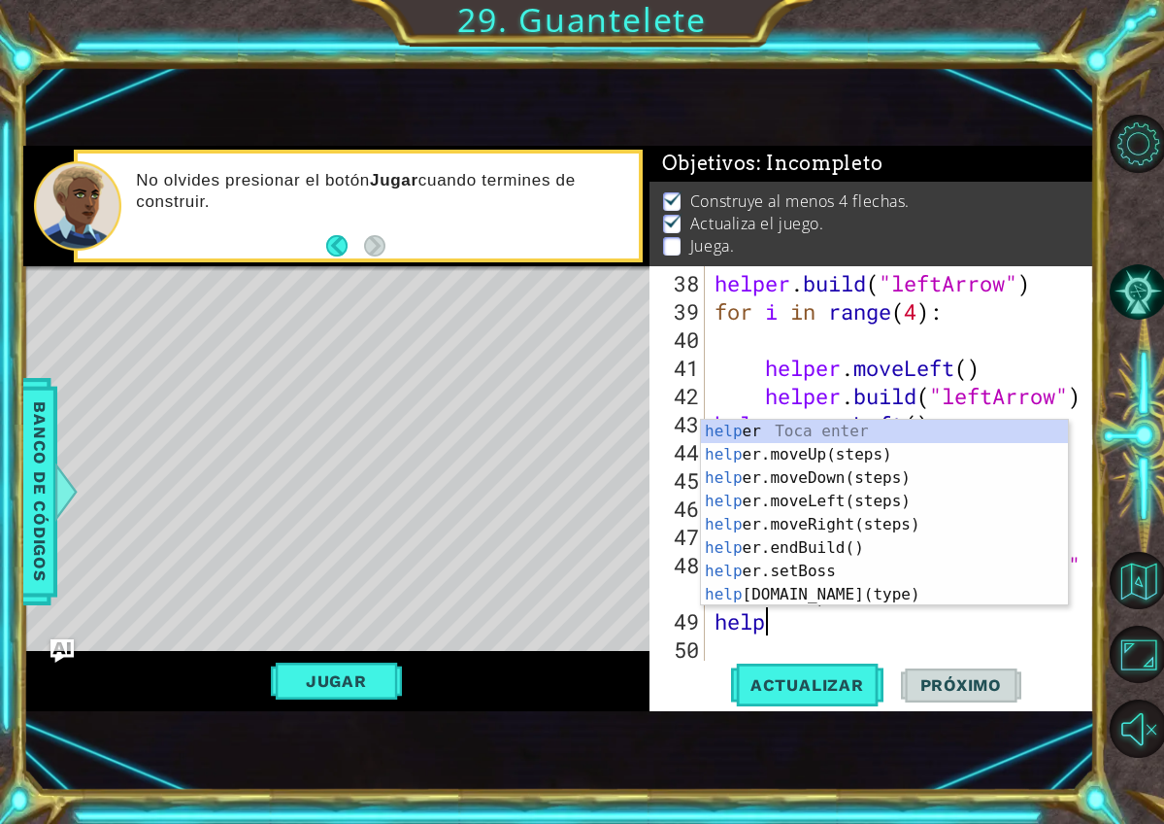
type textarea "helpe"
click at [878, 479] on div "helpe r Toca enter helpe r.moveUp(steps) Toca enter helpe r.moveDown(steps) Toc…" at bounding box center [884, 536] width 367 height 233
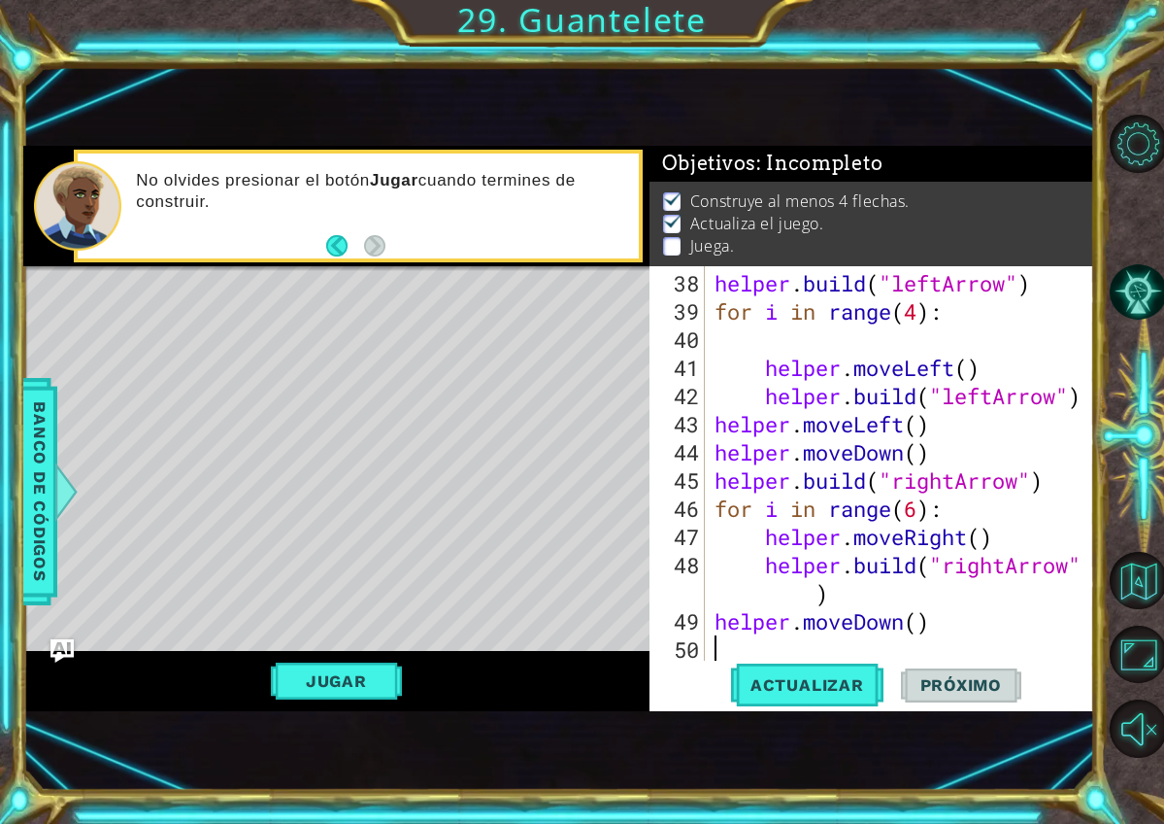
scroll to position [0, 0]
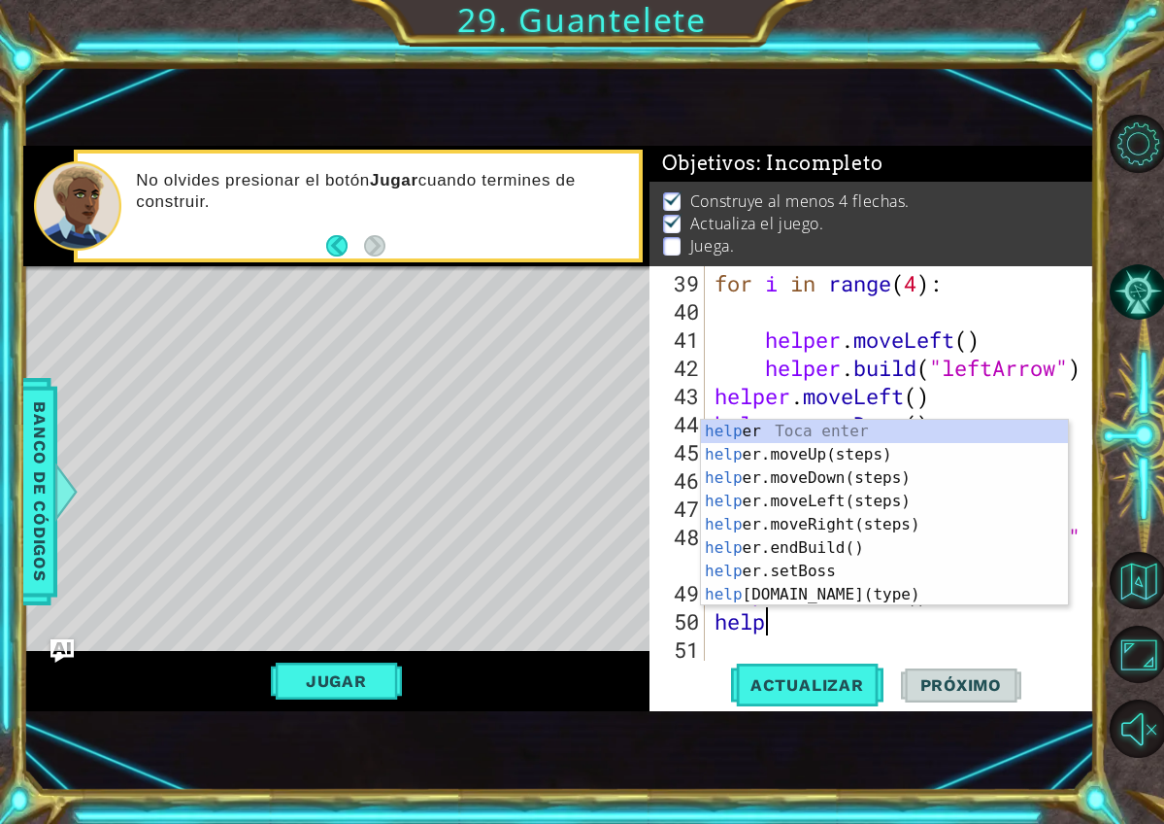
type textarea "helpe"
click at [889, 550] on div "helpe r Toca enter helpe r.moveUp(steps) Toca enter helpe r.moveDown(steps) Toc…" at bounding box center [884, 536] width 367 height 233
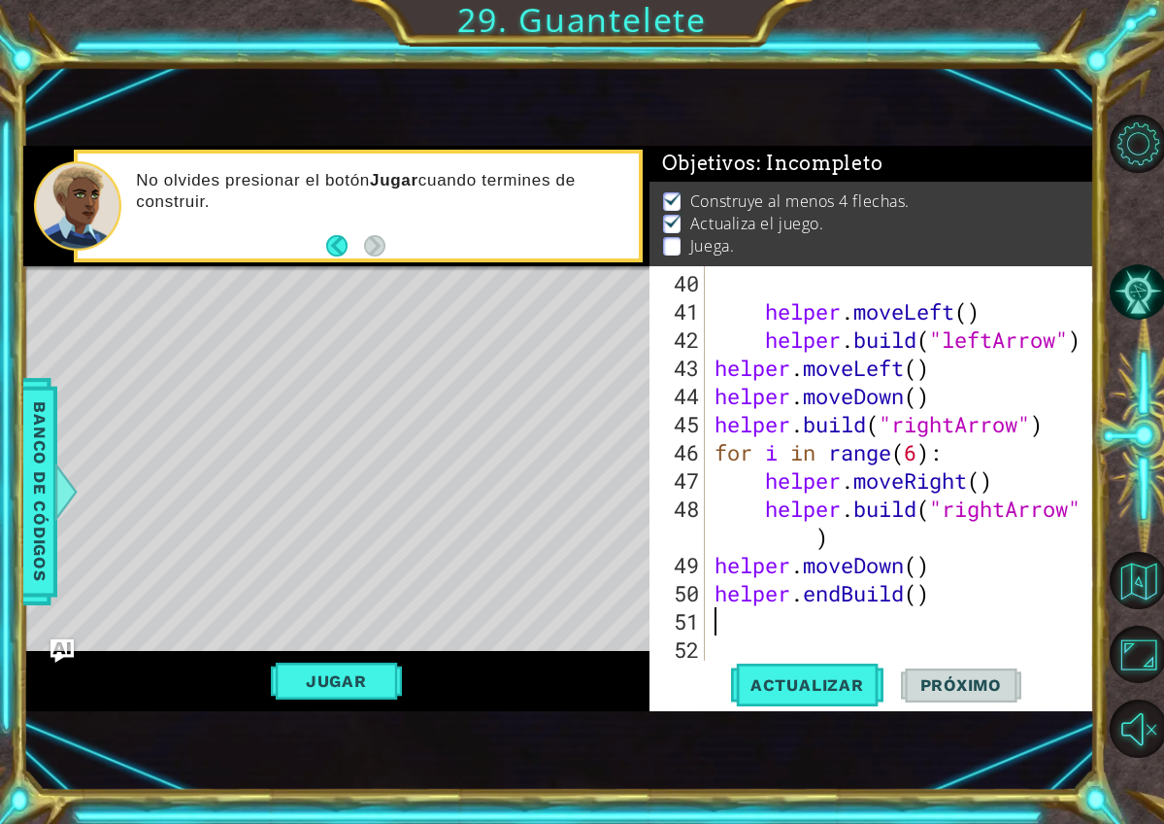
scroll to position [1183, 0]
click at [918, 606] on div "helper . moveLeft ( ) helper . build ( "leftArrow" ) helper . moveLeft ( ) help…" at bounding box center [905, 494] width 389 height 451
click at [923, 590] on div "helper . moveLeft ( ) helper . build ( "leftArrow" ) helper . moveLeft ( ) help…" at bounding box center [905, 494] width 389 height 451
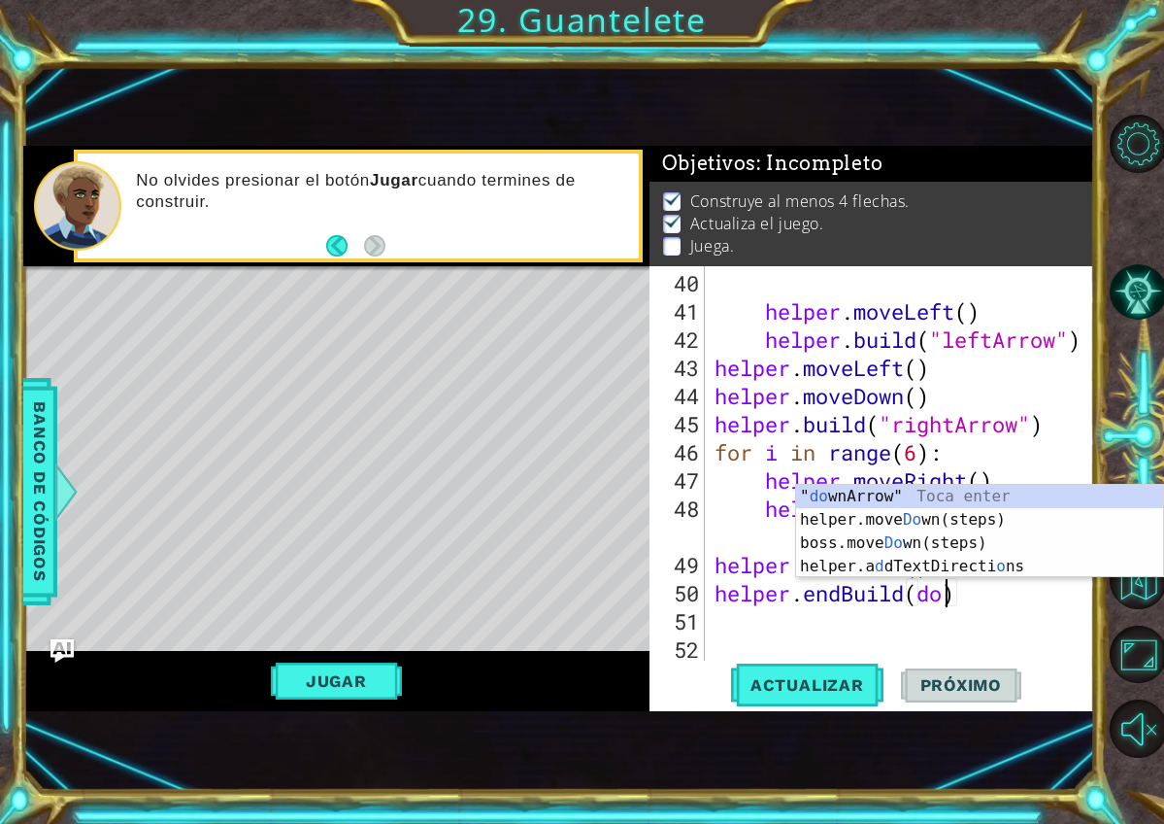
scroll to position [0, 11]
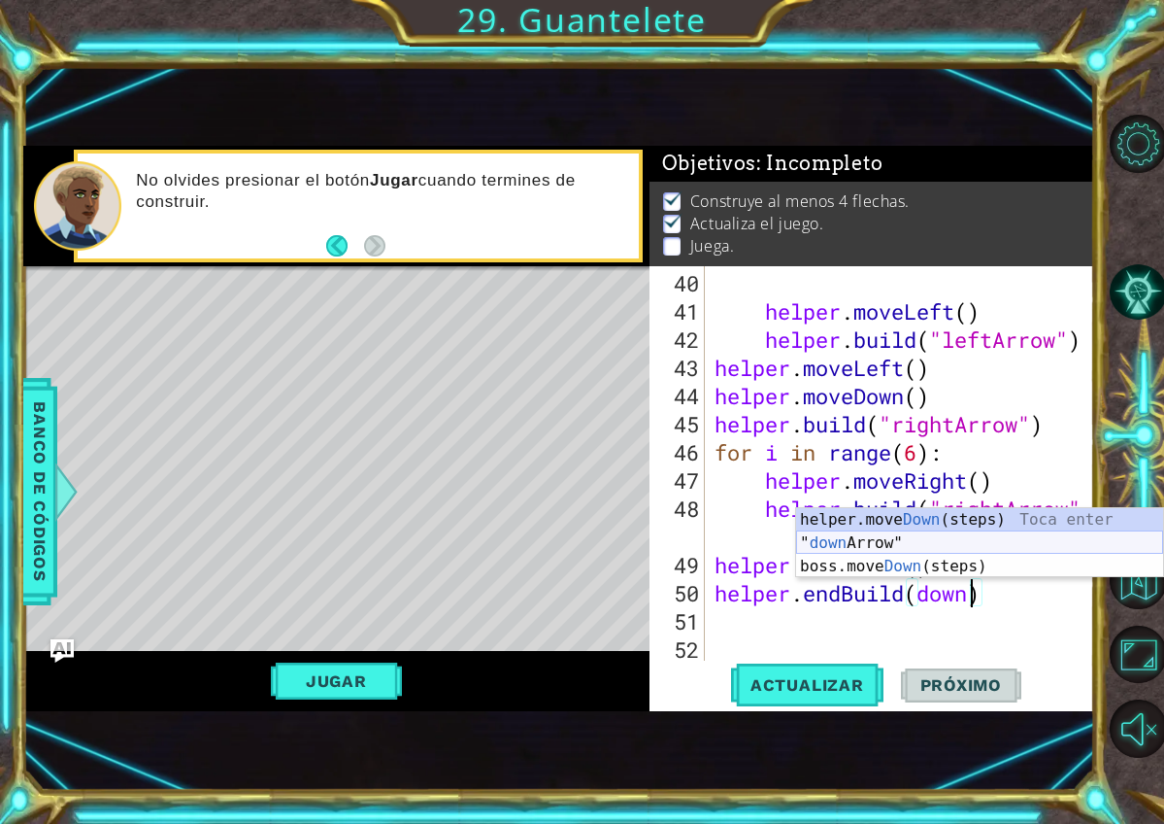
click at [929, 547] on div "helper.move Down (steps) Toca enter " down Arrow" Toca enter boss.move Down (st…" at bounding box center [979, 566] width 367 height 117
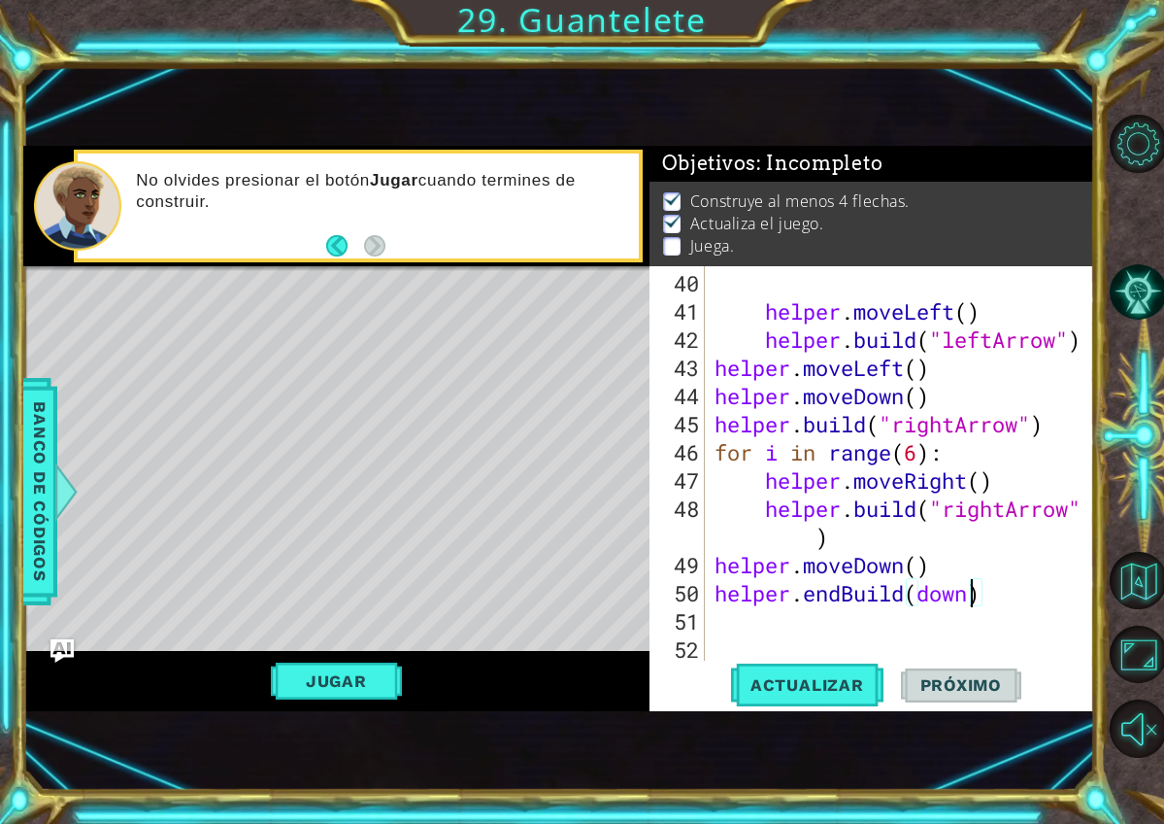
type textarea "helper.endBuild("downArrow)"
click at [1063, 617] on div "helper . moveLeft ( ) helper . build ( "leftArrow" ) helper . moveLeft ( ) help…" at bounding box center [905, 494] width 389 height 451
click at [1063, 605] on div "helper . moveLeft ( ) helper . build ( "leftArrow" ) helper . moveLeft ( ) help…" at bounding box center [905, 494] width 389 height 451
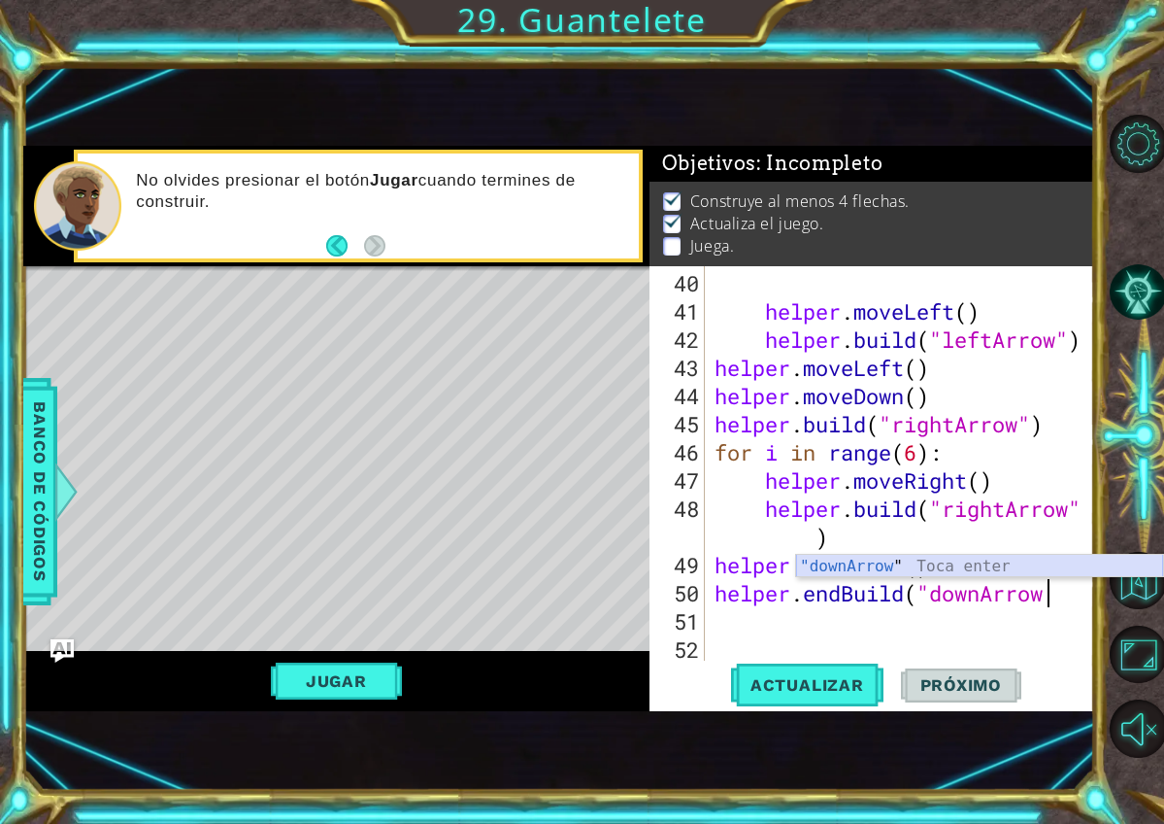
click at [1027, 560] on div ""downArrow " Toca enter" at bounding box center [979, 590] width 367 height 70
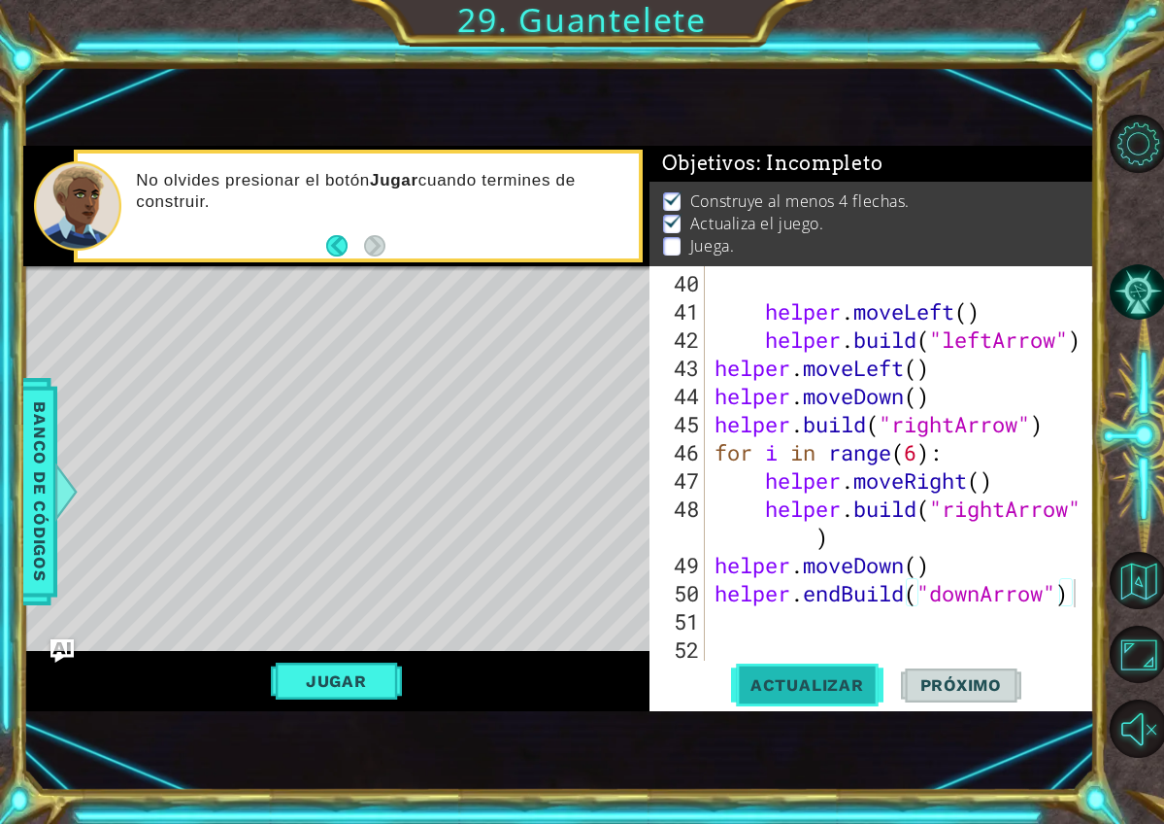
click at [869, 688] on span "Actualizar" at bounding box center [807, 684] width 152 height 19
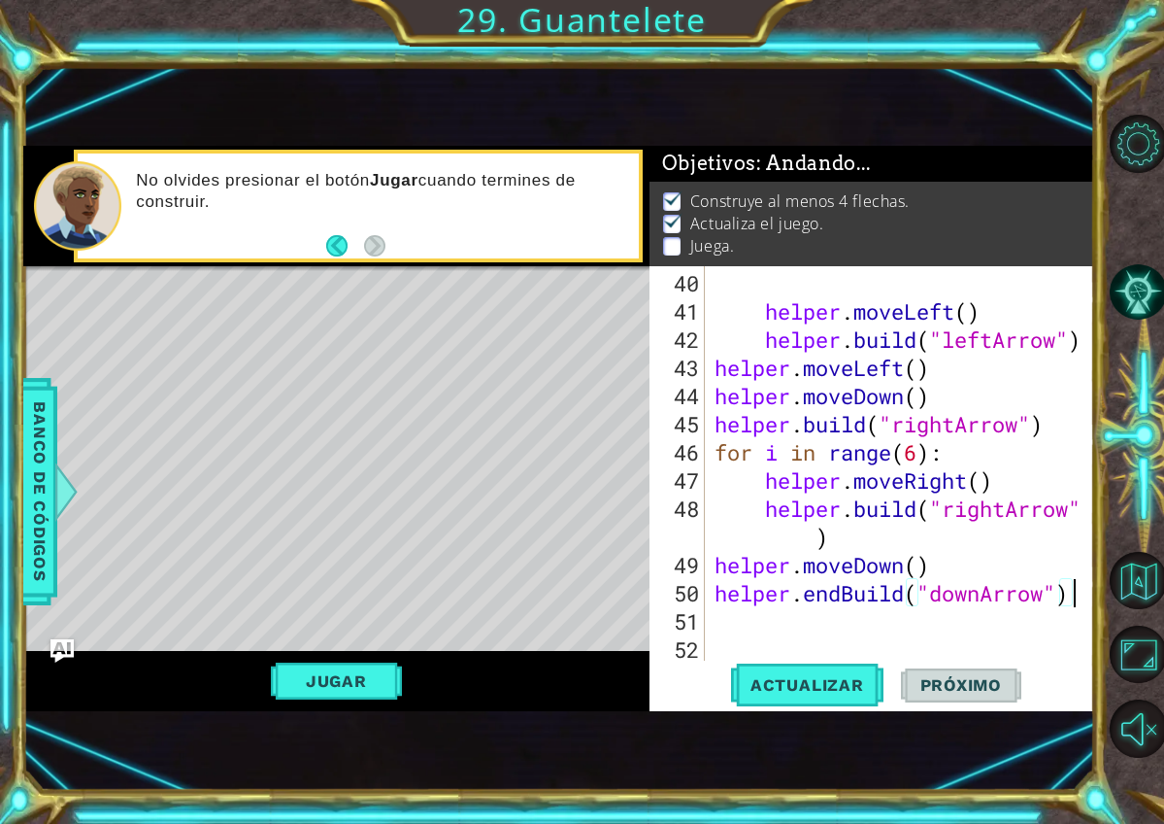
click at [849, 593] on div "helper . moveLeft ( ) helper . build ( "leftArrow" ) helper . moveLeft ( ) help…" at bounding box center [905, 494] width 389 height 451
click at [855, 592] on div "helper . moveLeft ( ) helper . build ( "leftArrow" ) helper . moveLeft ( ) help…" at bounding box center [905, 494] width 389 height 451
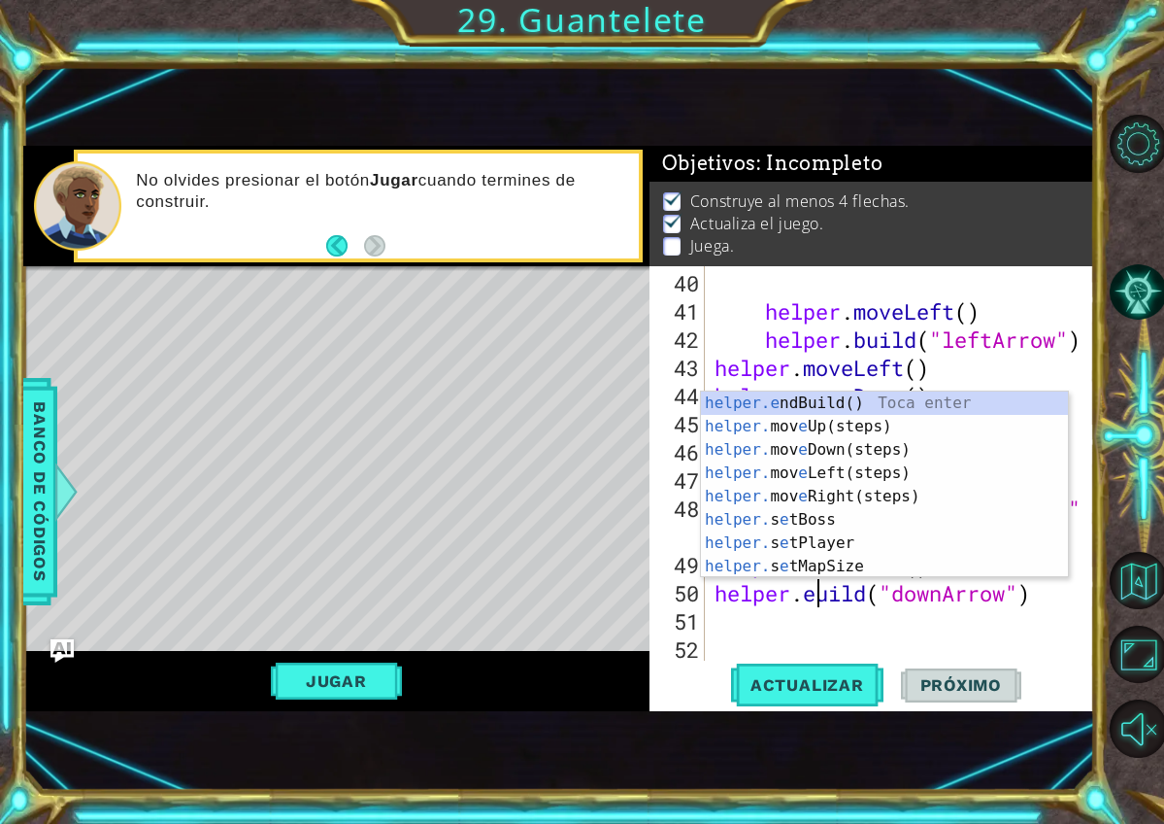
scroll to position [0, 13]
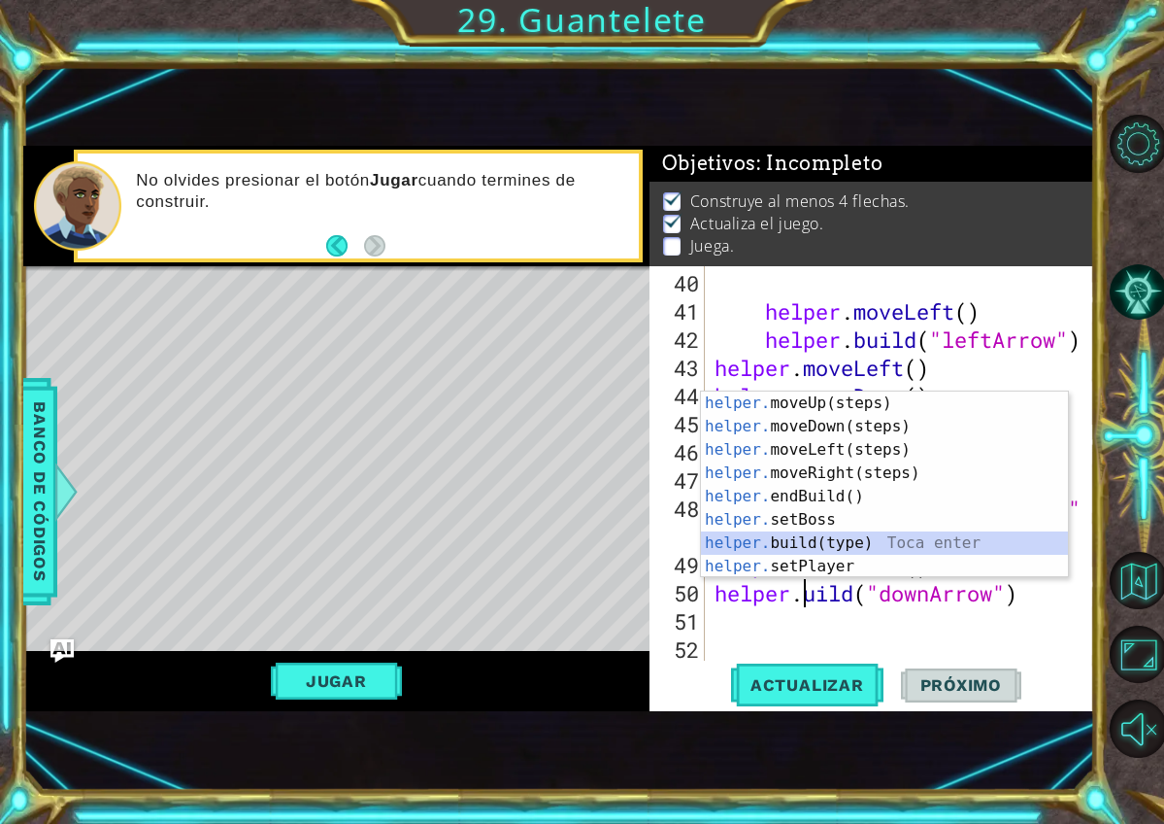
click at [844, 547] on div "helper. moveUp(steps) Toca enter helper. moveDown(steps) Toca enter helper. mov…" at bounding box center [884, 507] width 367 height 233
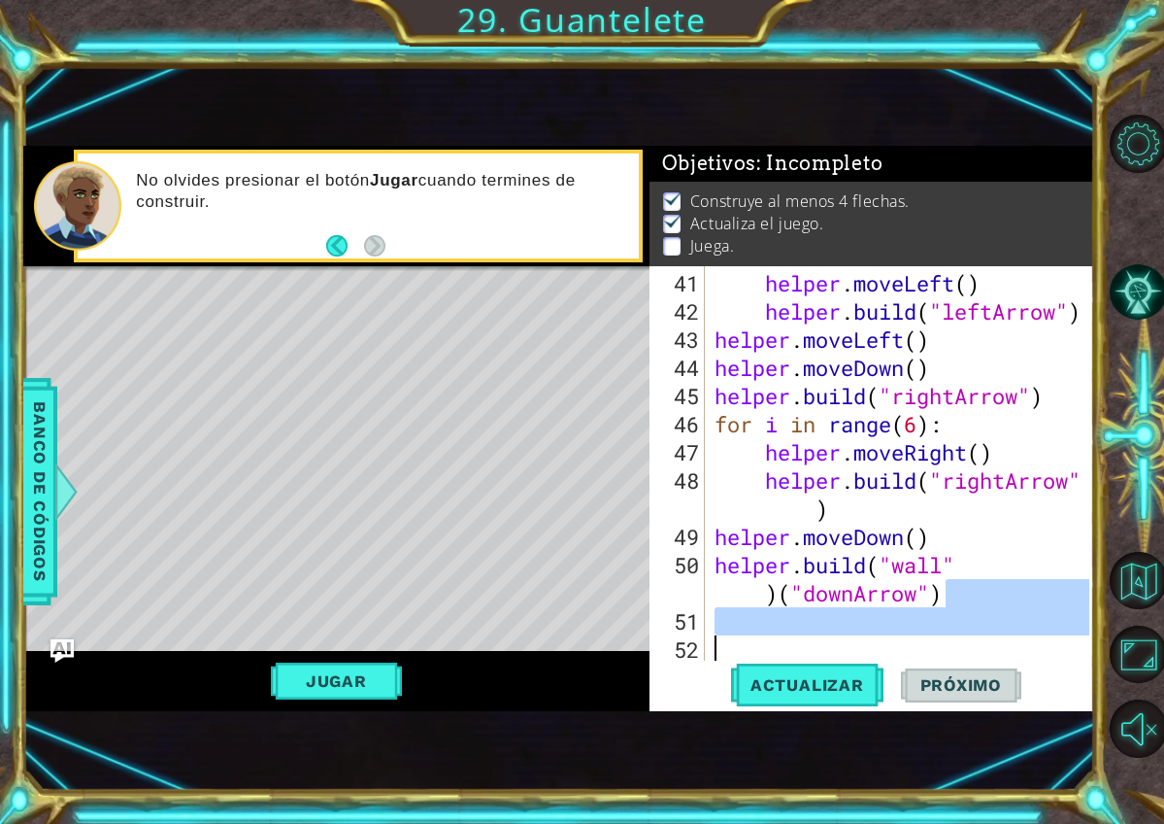
scroll to position [1211, 0]
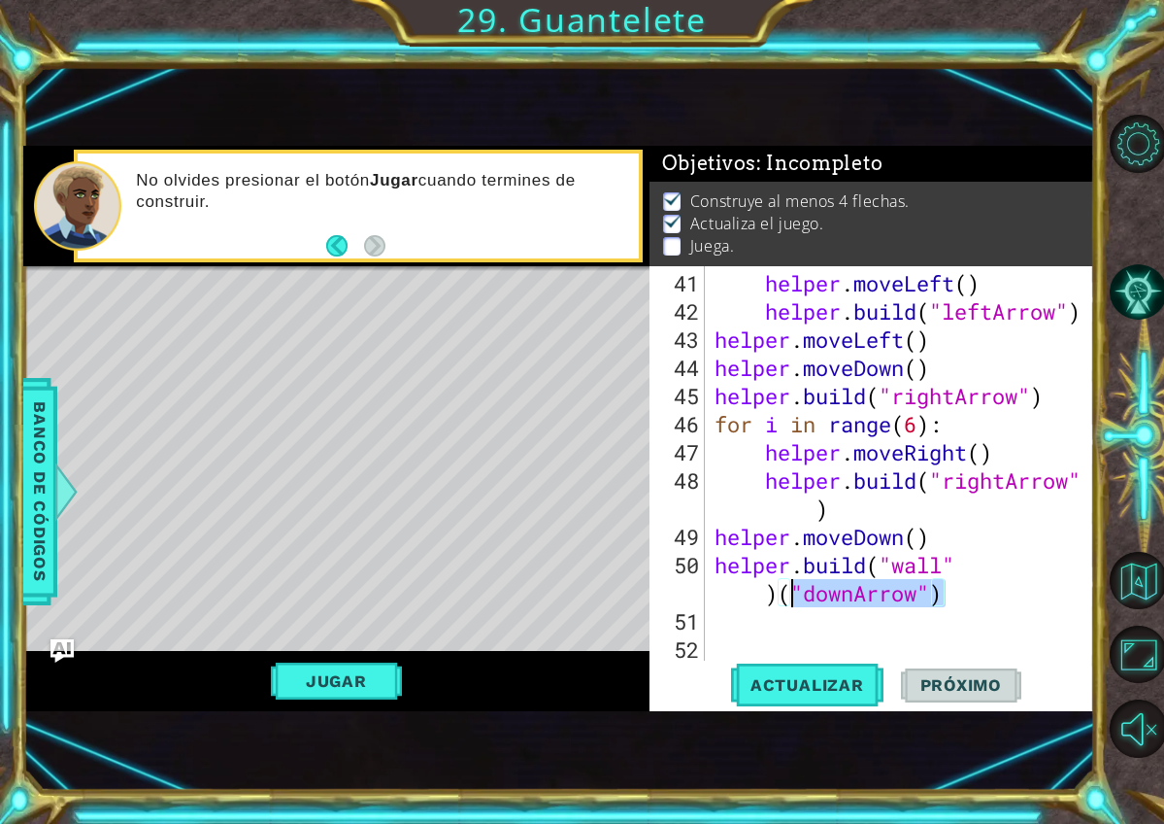
drag, startPoint x: 960, startPoint y: 626, endPoint x: 787, endPoint y: 595, distance: 175.6
click at [787, 595] on div "helper . moveLeft ( ) helper . build ( "leftArrow" ) helper . moveLeft ( ) help…" at bounding box center [905, 494] width 389 height 451
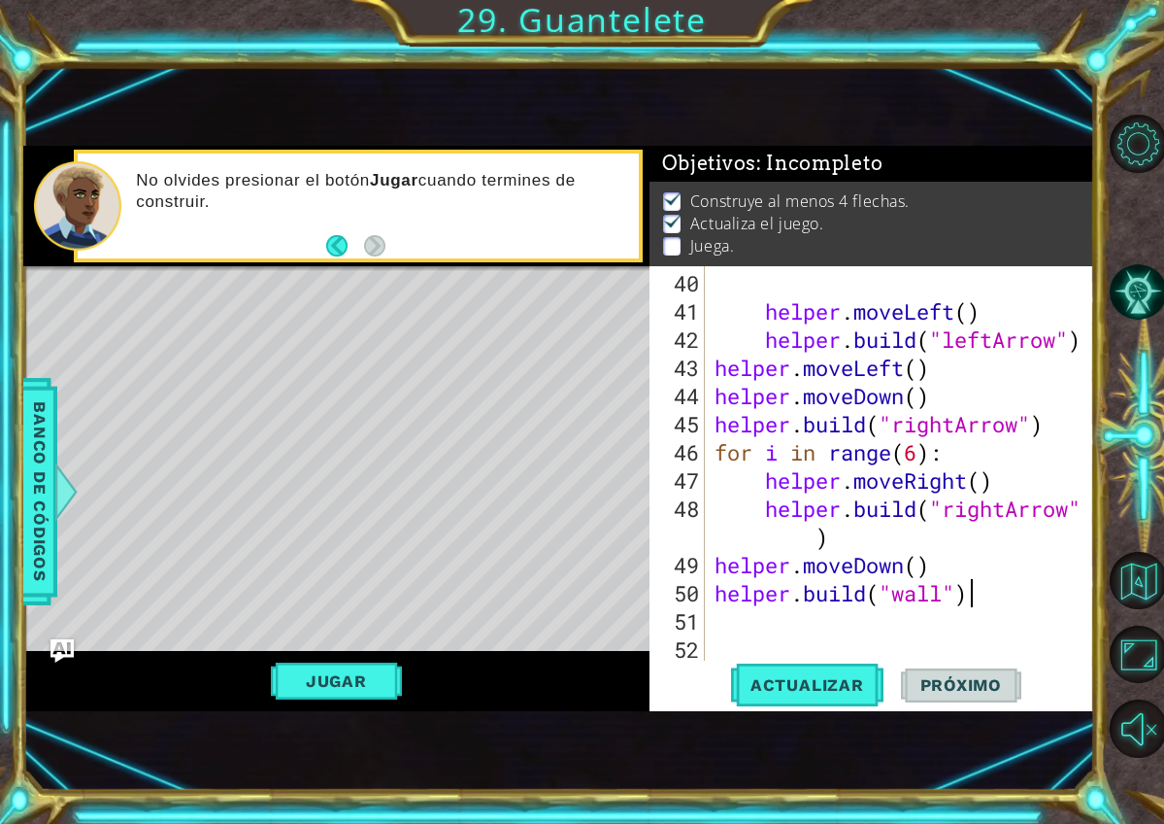
scroll to position [0, 11]
click at [906, 579] on div "helper . moveLeft ( ) helper . build ( "leftArrow" ) helper . moveLeft ( ) help…" at bounding box center [905, 494] width 389 height 451
click at [945, 586] on div "helper . moveLeft ( ) helper . build ( "leftArrow" ) helper . moveLeft ( ) help…" at bounding box center [905, 494] width 389 height 451
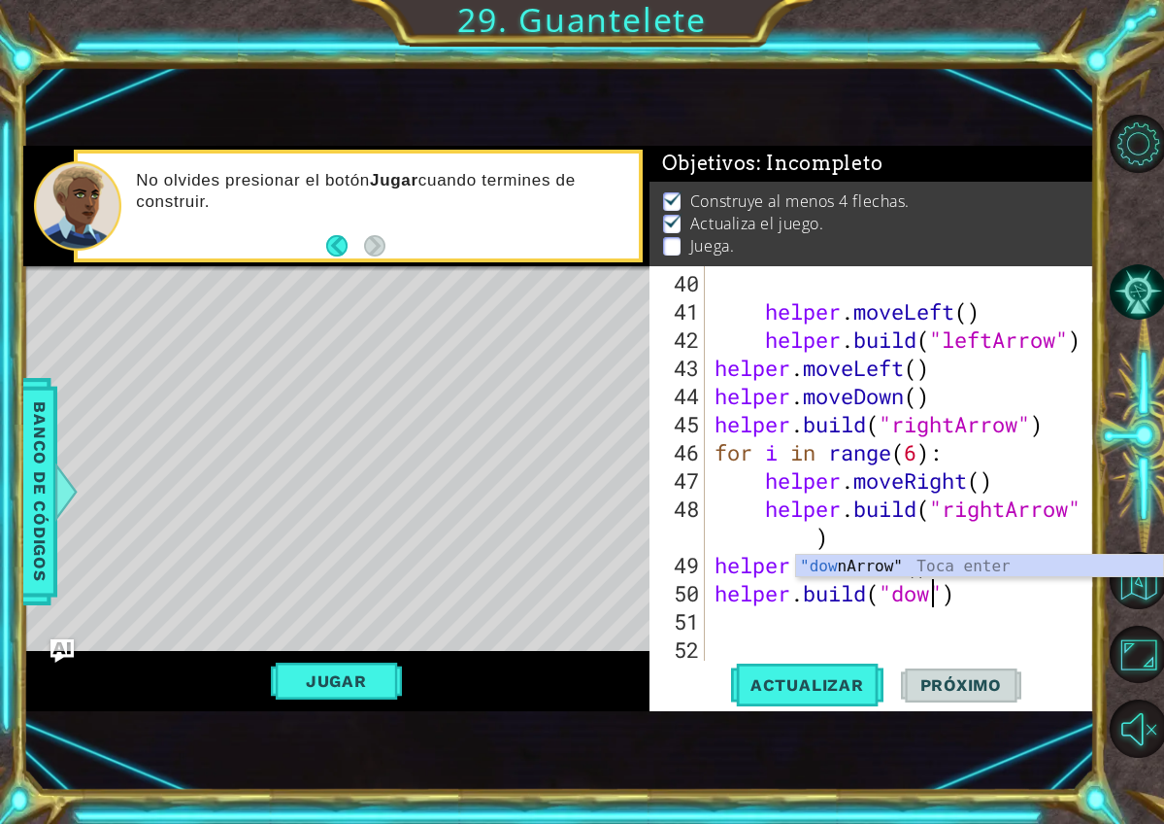
scroll to position [0, 10]
click at [922, 566] on div ""dow nArrow" Toca enter" at bounding box center [979, 590] width 367 height 70
type textarea "helper.build("downArrow")"
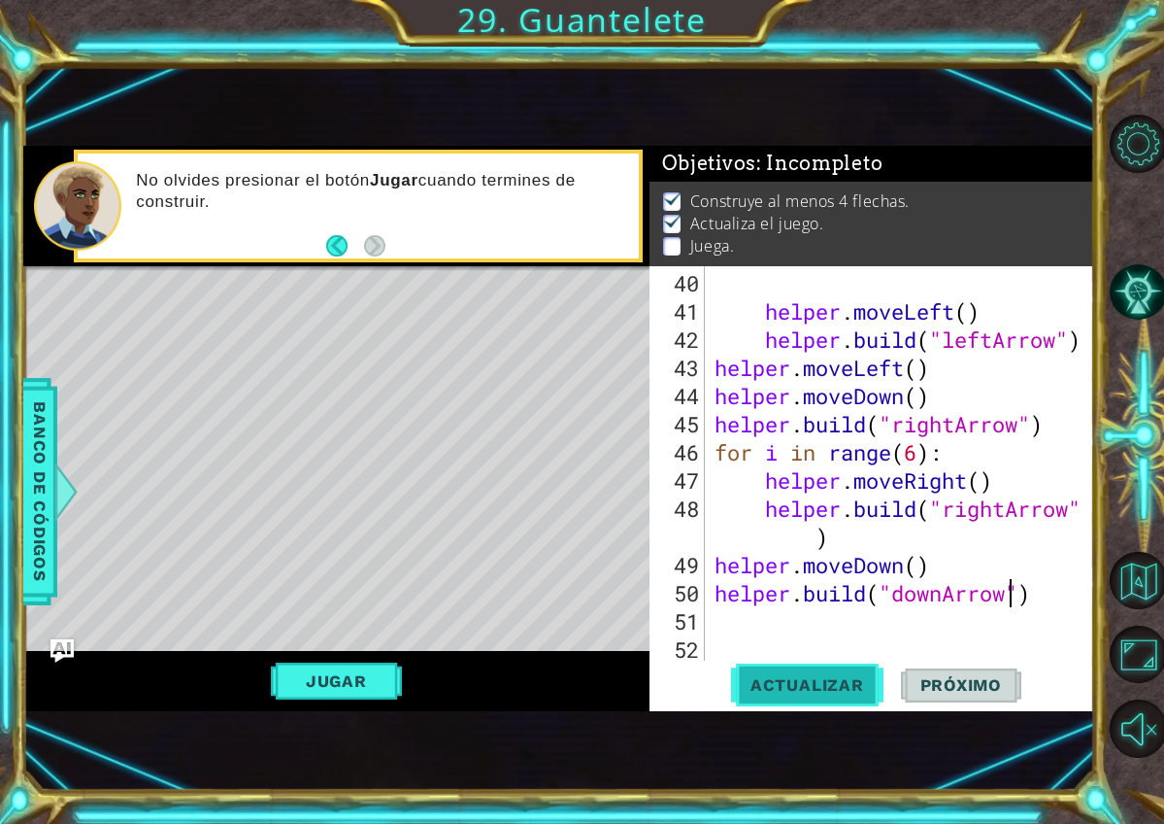
click at [839, 674] on button "Actualizar" at bounding box center [807, 684] width 152 height 45
click at [820, 625] on div "helper . moveLeft ( ) helper . build ( "leftArrow" ) helper . moveLeft ( ) help…" at bounding box center [905, 494] width 389 height 451
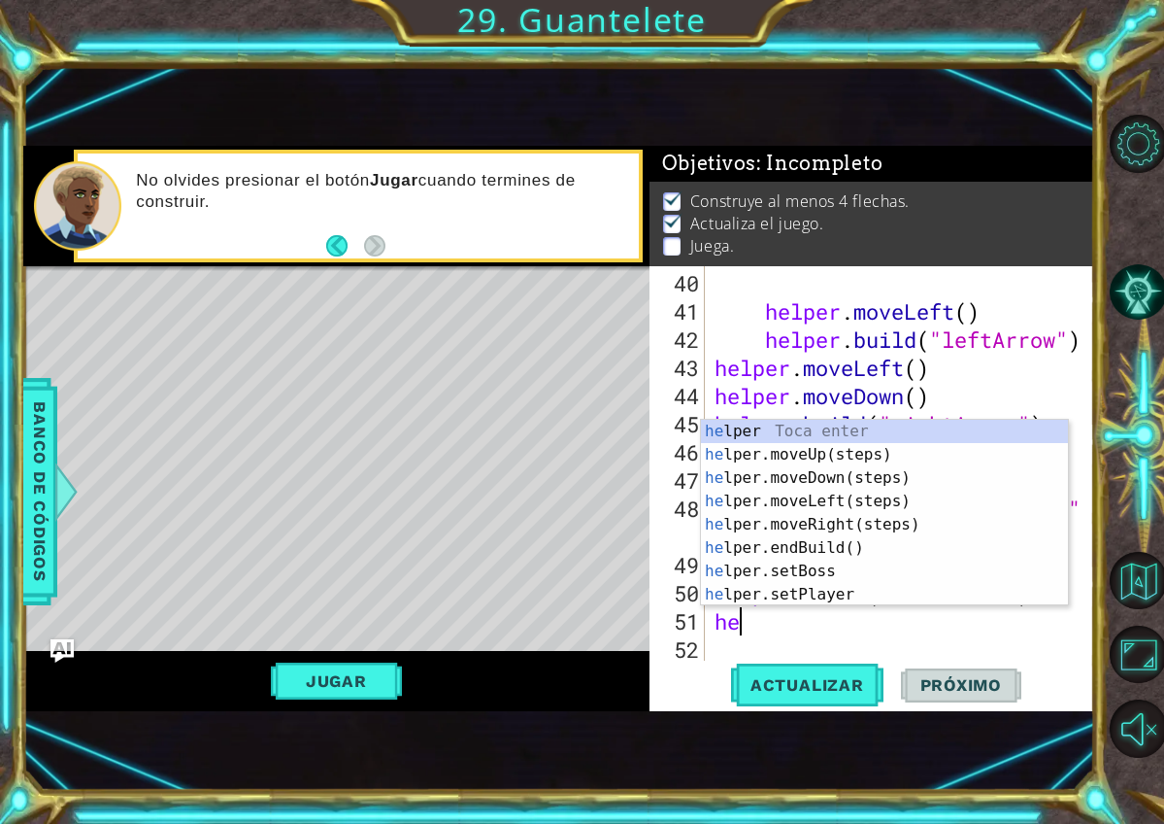
type textarea "h"
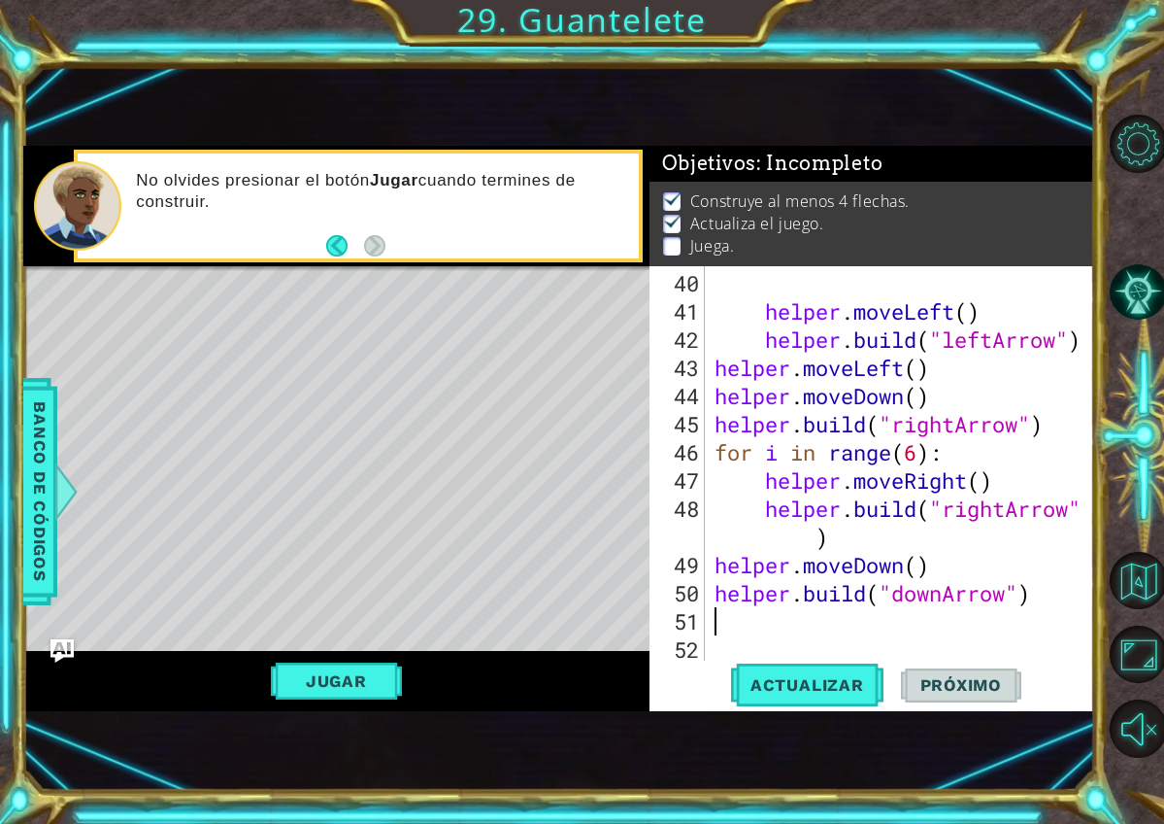
type textarea "helper.build("downArrow")"
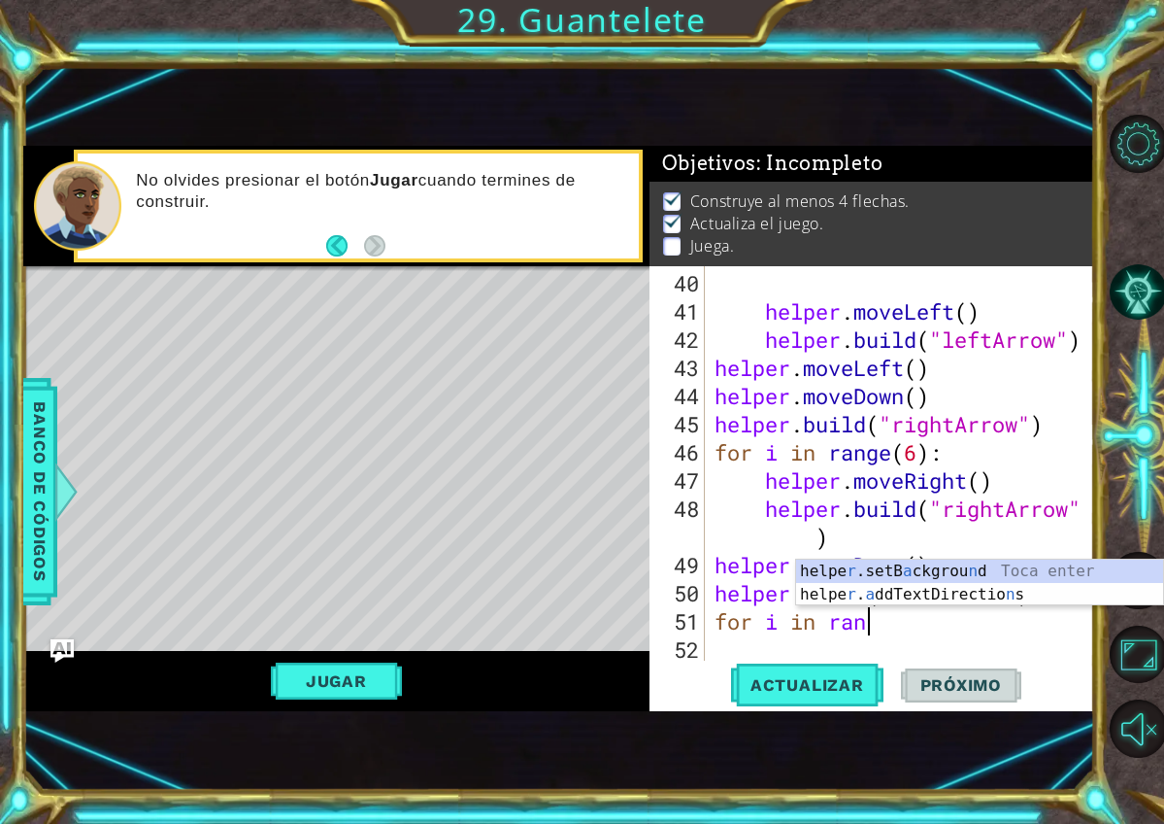
type textarea "for i in range"
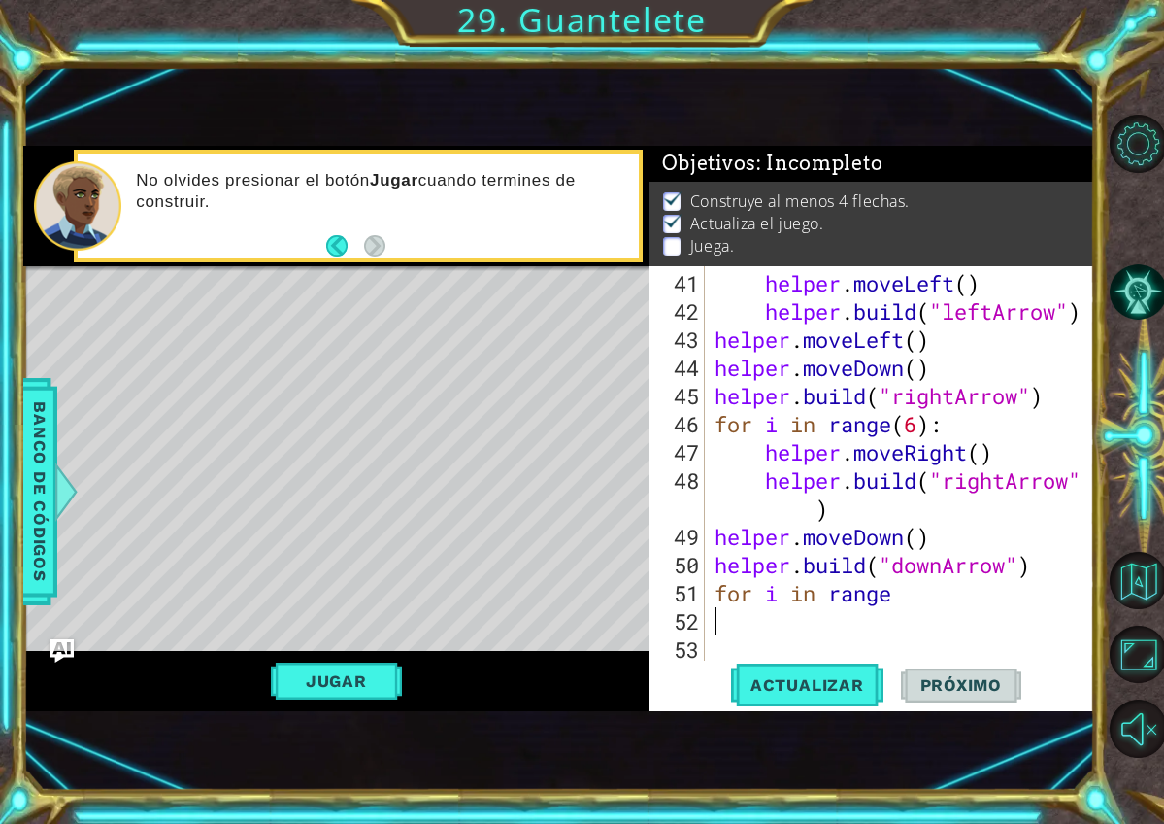
scroll to position [1183, 0]
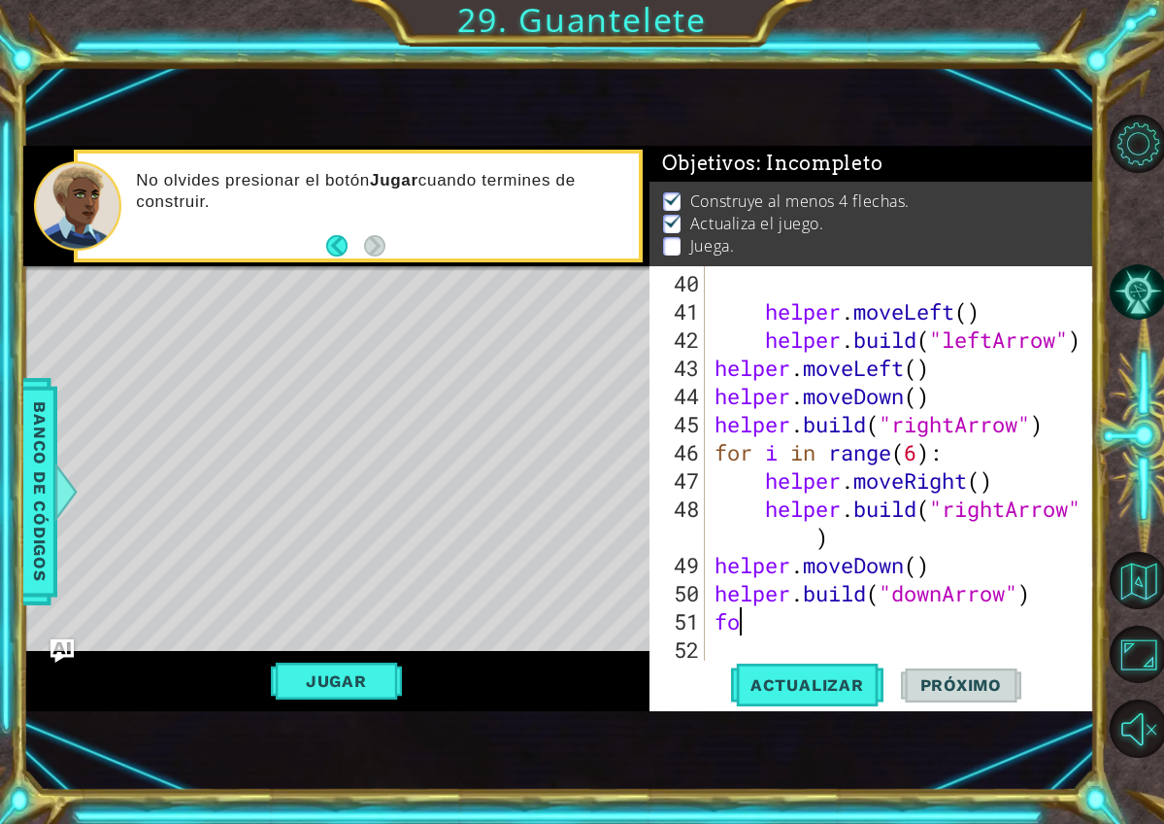
type textarea "f"
click at [926, 539] on div "helper . moveLeft ( ) helper . build ( "leftArrow" ) helper . moveLeft ( ) help…" at bounding box center [905, 494] width 389 height 451
type textarea "helper.build("rightArrow")"
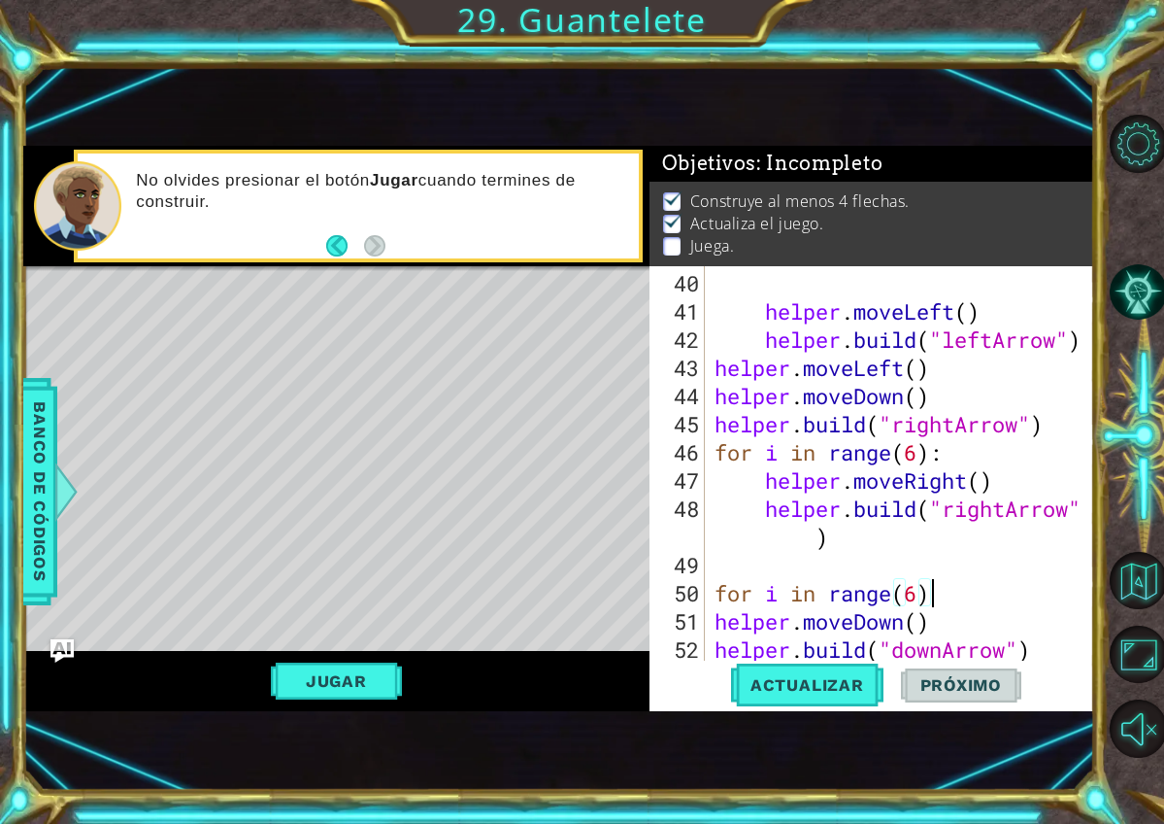
scroll to position [0, 9]
type textarea "for i in range(6):"
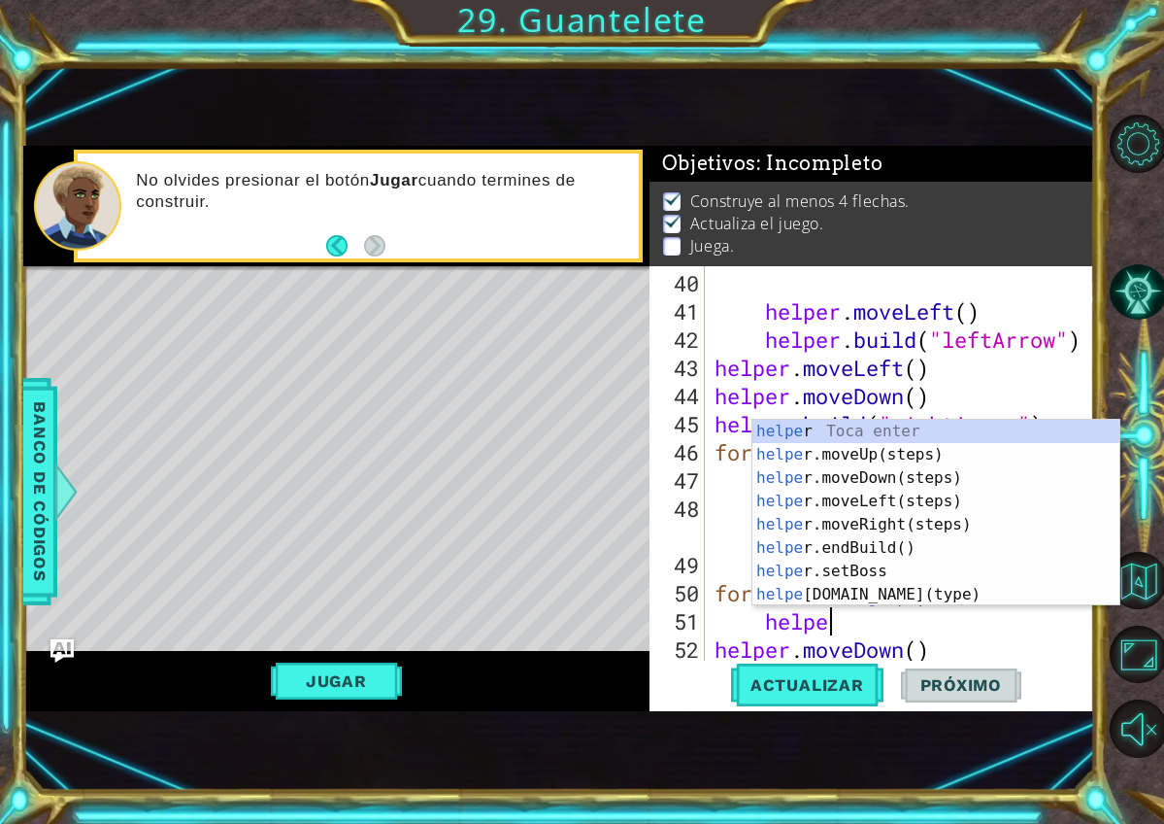
scroll to position [0, 5]
click at [892, 599] on div "helper Toca enter helper .moveUp(steps) Toca enter helper .moveDown(steps) Toca…" at bounding box center [936, 536] width 367 height 233
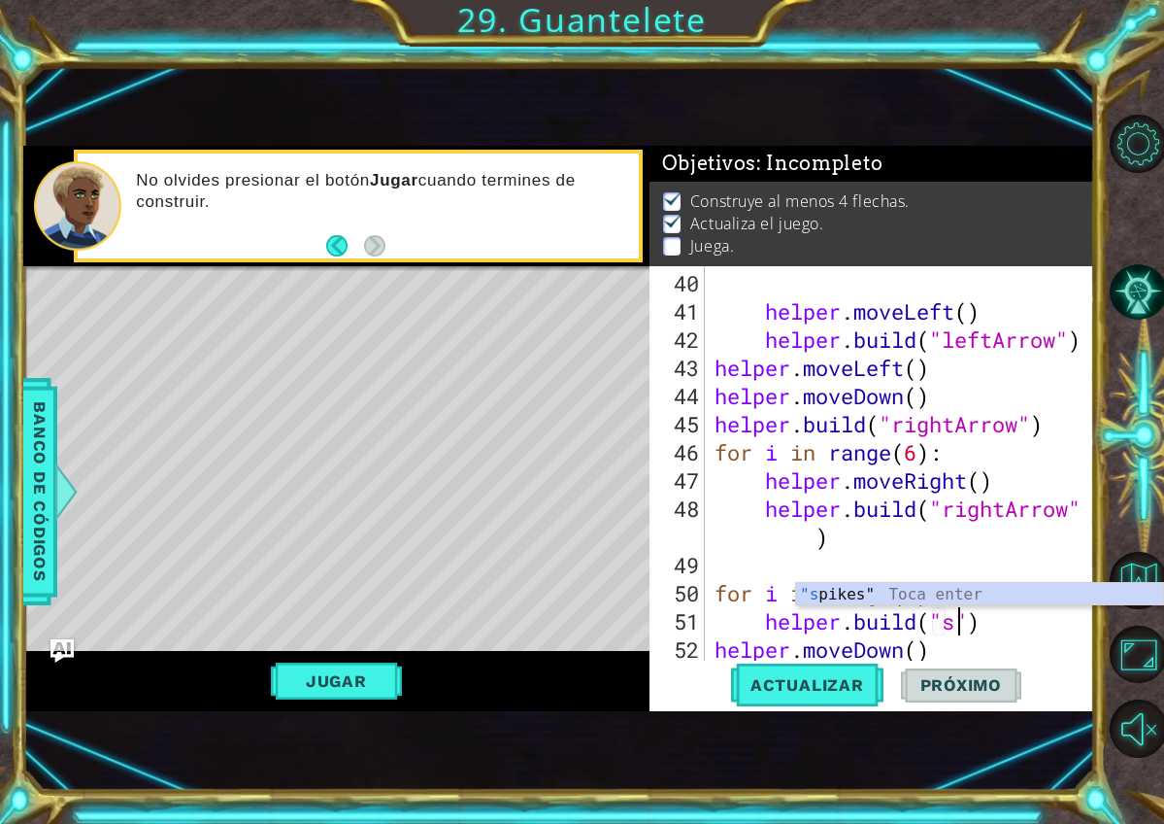
scroll to position [0, 12]
click at [913, 595] on div ""spi kes" Toca enter" at bounding box center [979, 618] width 367 height 70
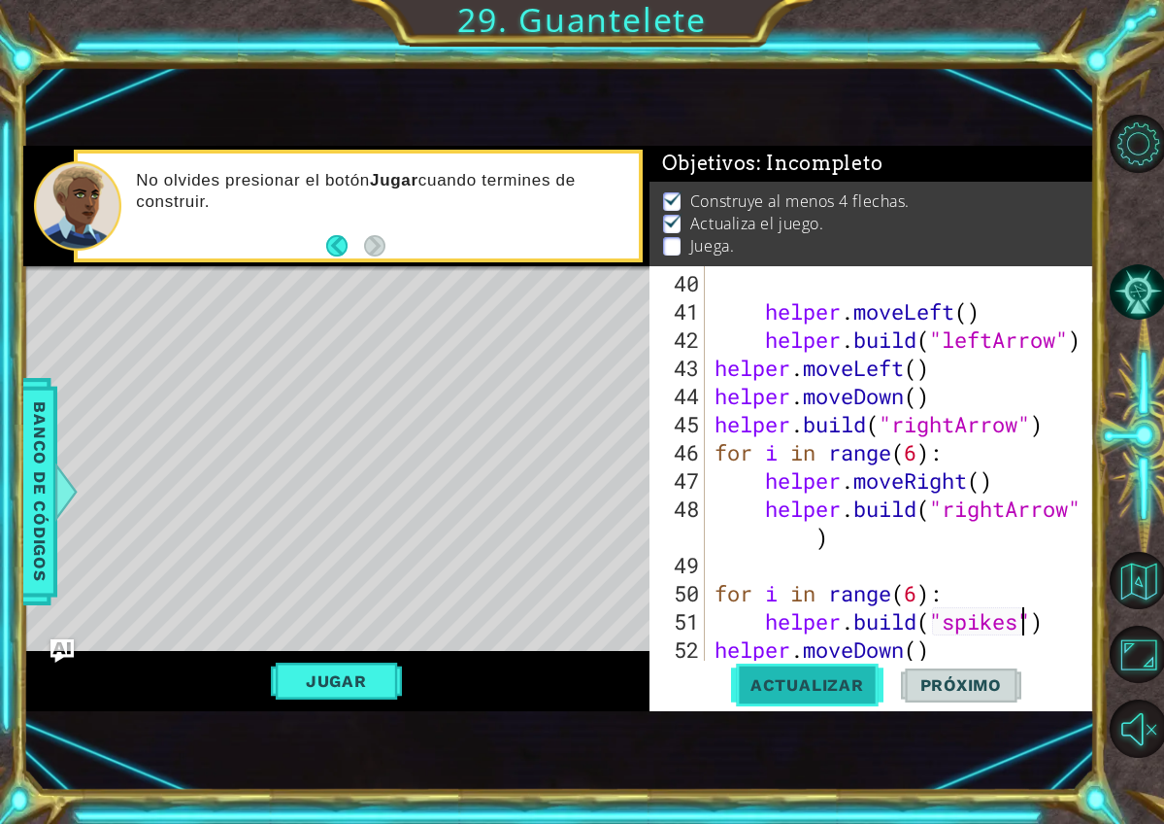
click at [867, 681] on span "Actualizar" at bounding box center [807, 684] width 152 height 19
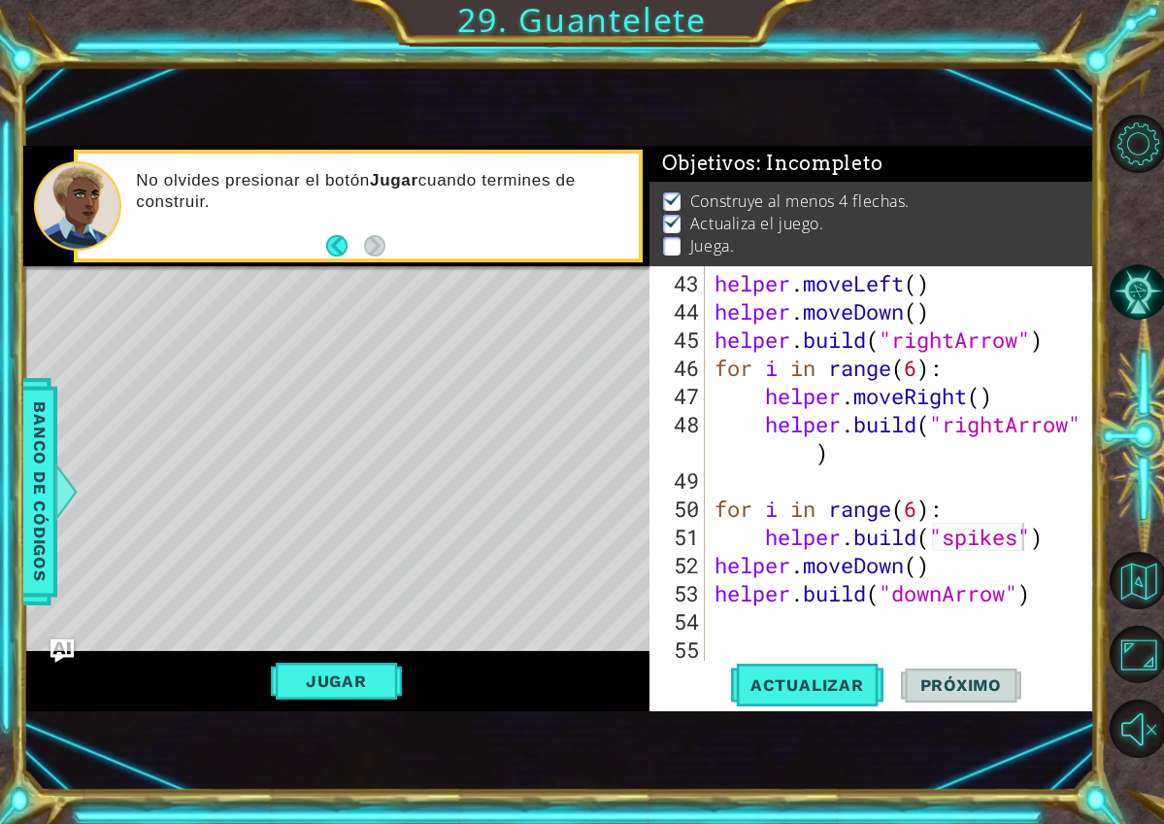
scroll to position [1267, 0]
type textarea "for i in range(6):"
click at [975, 506] on div "helper . moveLeft ( ) helper . moveDown ( ) helper . build ( "rightArrow" ) for…" at bounding box center [905, 494] width 389 height 451
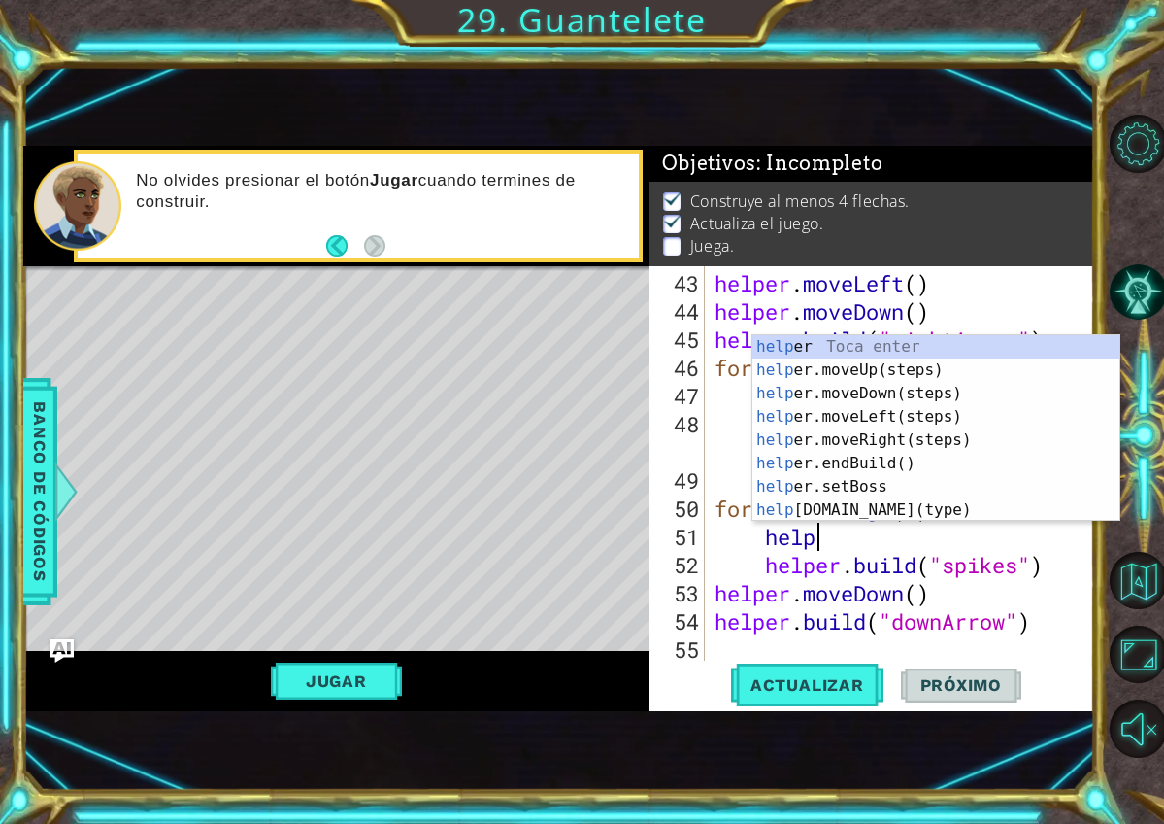
type textarea "helper"
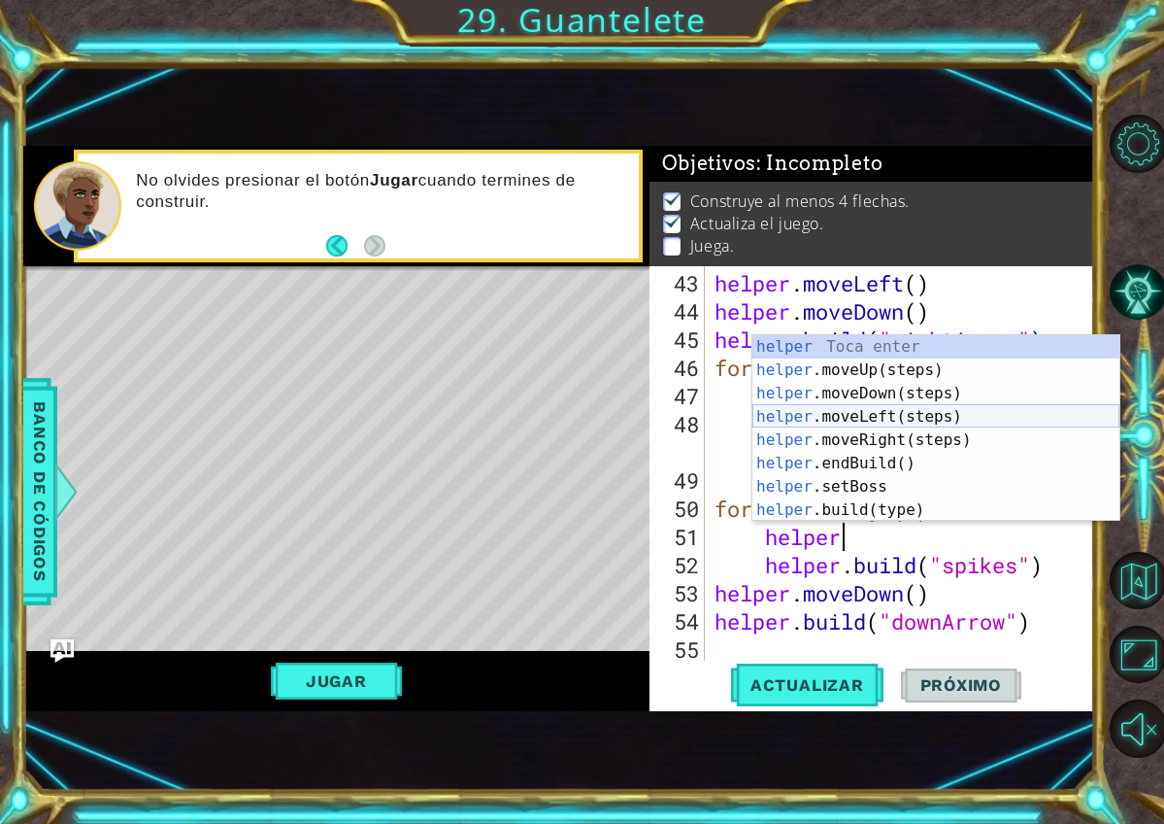
click at [925, 421] on div "helper Toca enter helper .moveUp(steps) Toca enter helper .moveDown(steps) Toca…" at bounding box center [936, 451] width 367 height 233
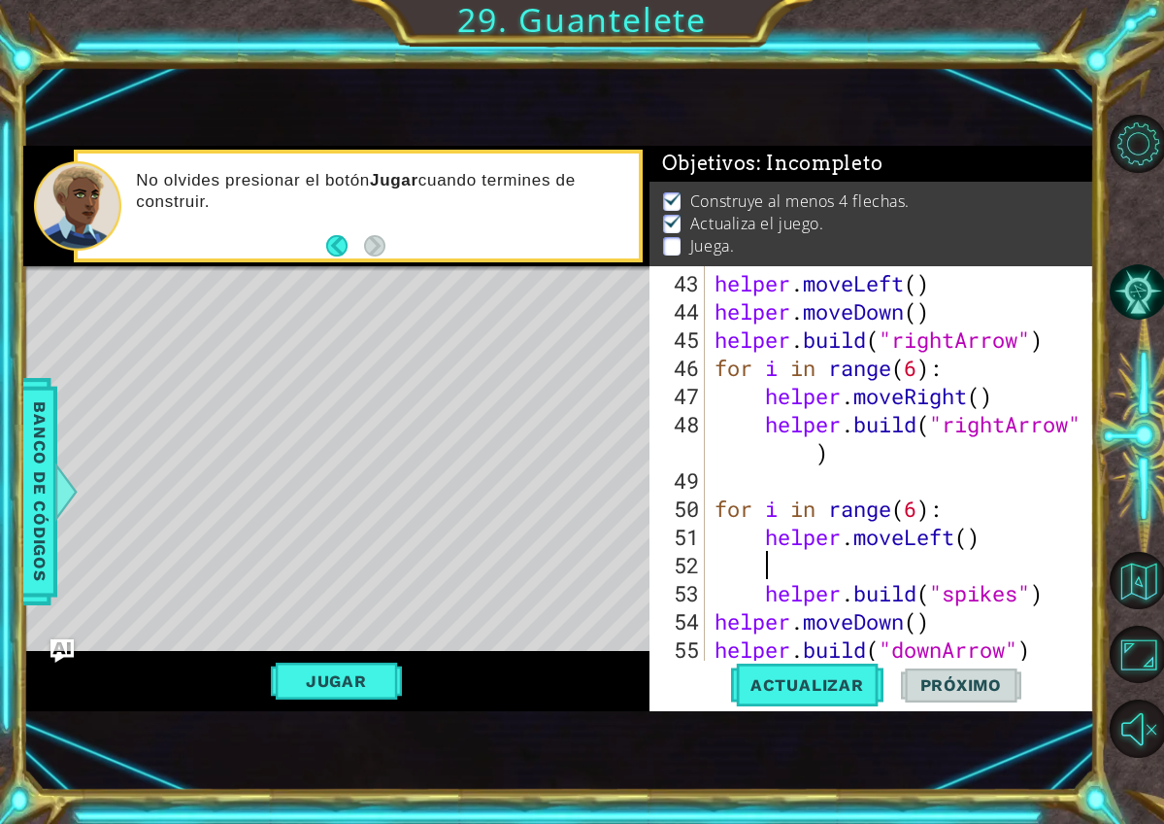
scroll to position [0, 0]
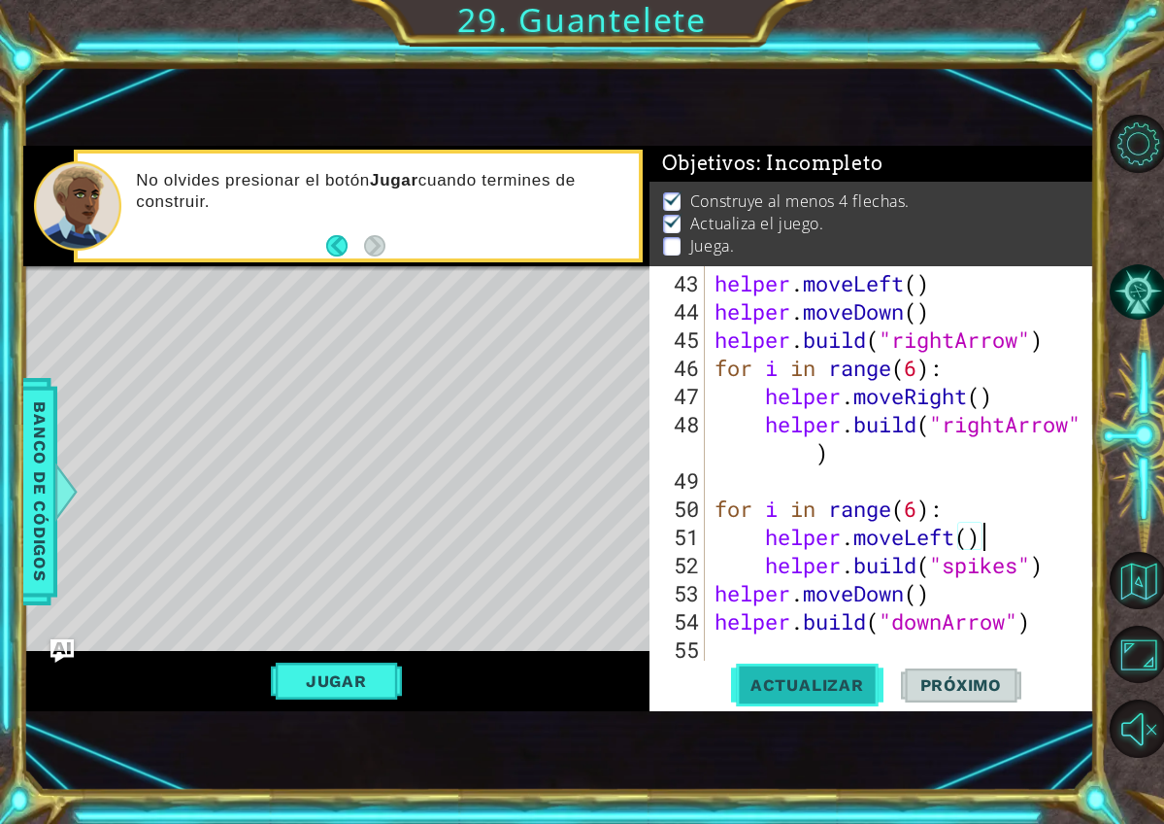
click at [780, 690] on span "Actualizar" at bounding box center [807, 684] width 152 height 19
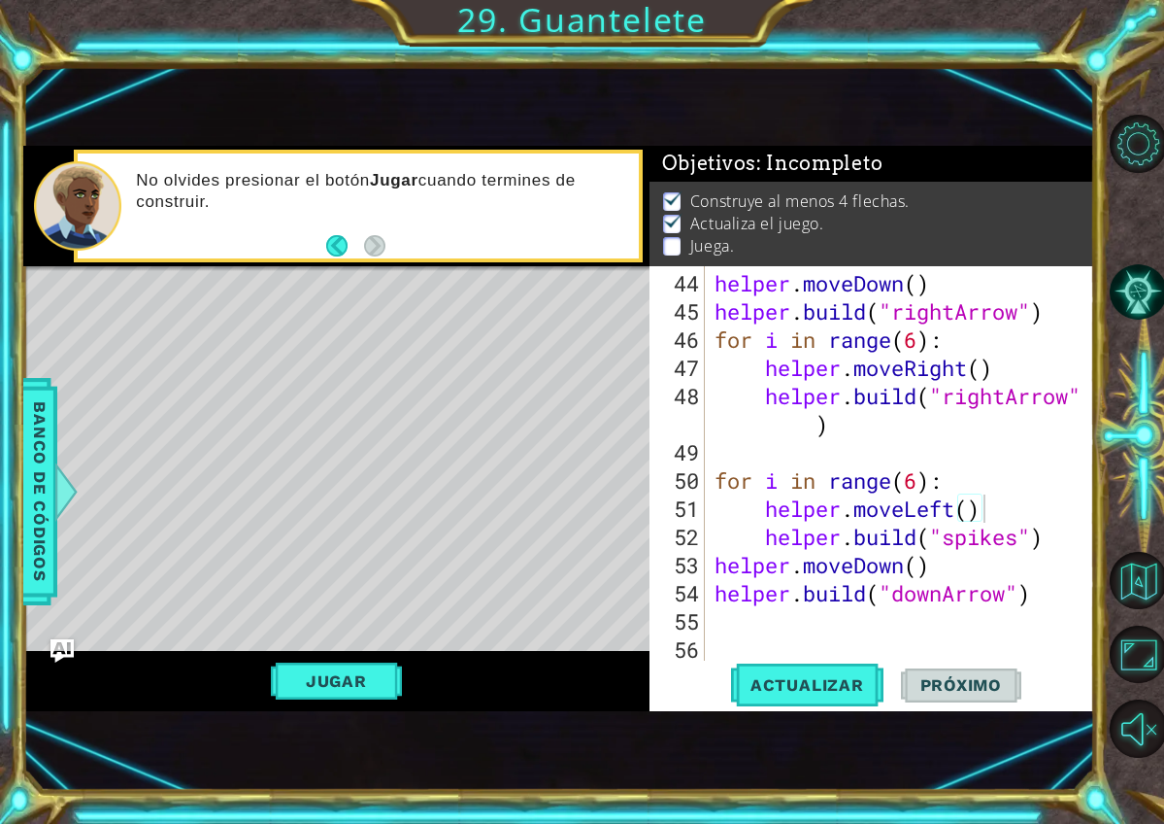
drag, startPoint x: 707, startPoint y: 474, endPoint x: 826, endPoint y: 508, distance: 124.2
click at [826, 508] on div "helper.moveLeft() 44 45 46 47 48 49 50 51 52 53 54 55 56 helper . moveDown ( ) …" at bounding box center [870, 463] width 441 height 394
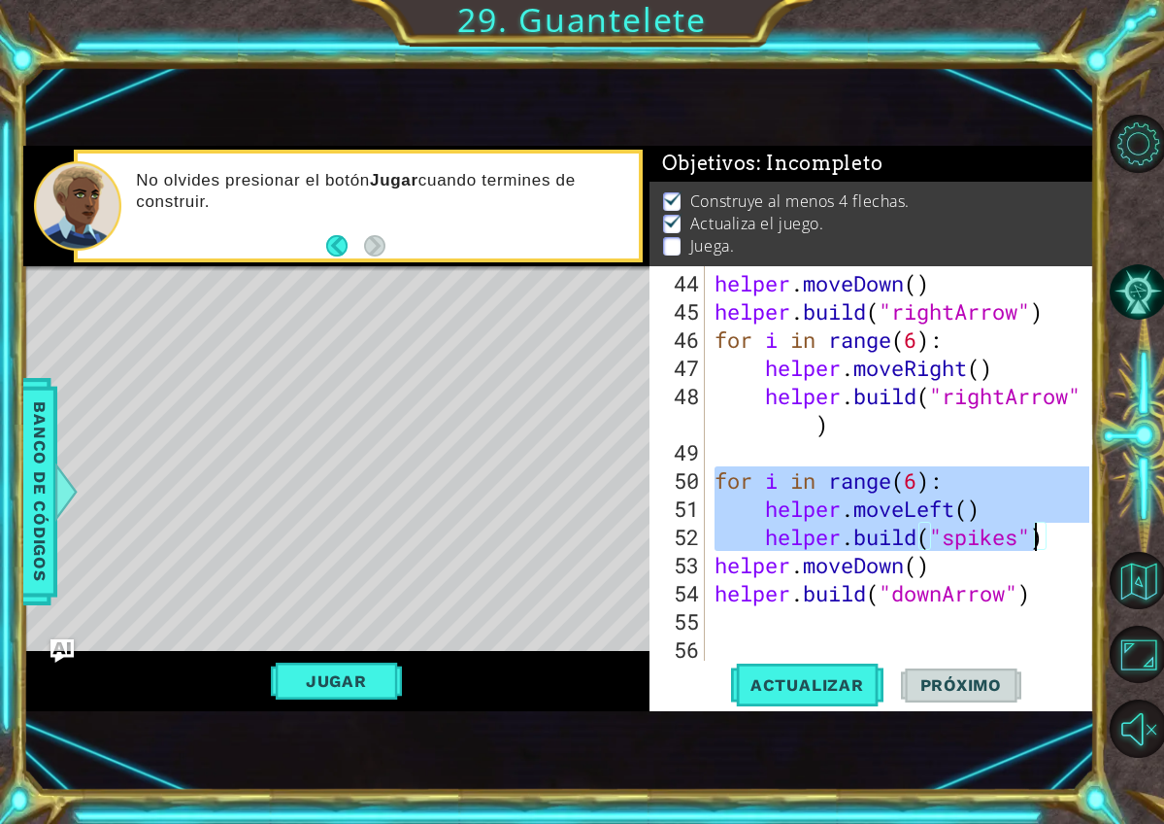
drag, startPoint x: 717, startPoint y: 483, endPoint x: 1040, endPoint y: 537, distance: 327.9
click at [1040, 537] on div "helper . moveDown ( ) helper . build ( "rightArrow" ) for i in range ( 6 ) : he…" at bounding box center [905, 494] width 389 height 451
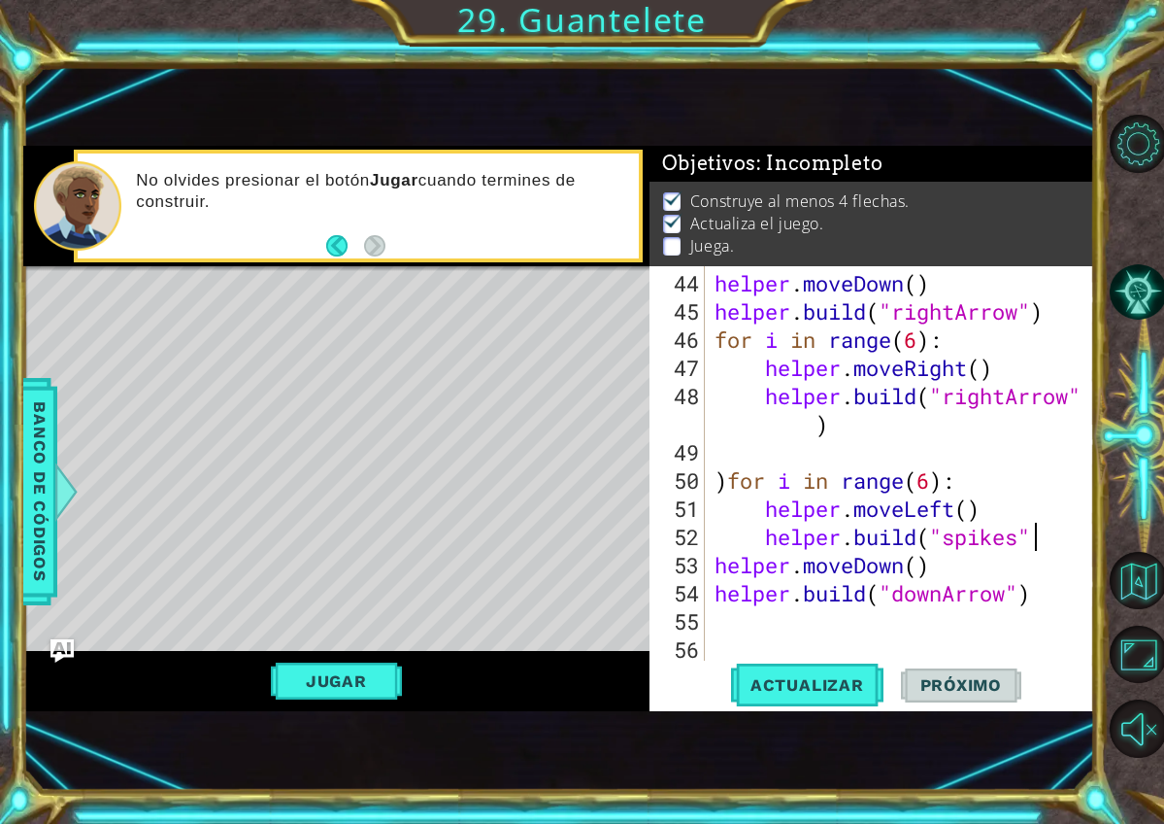
click at [1047, 534] on div "helper . moveDown ( ) helper . build ( "rightArrow" ) for i in range ( 6 ) : he…" at bounding box center [905, 494] width 389 height 451
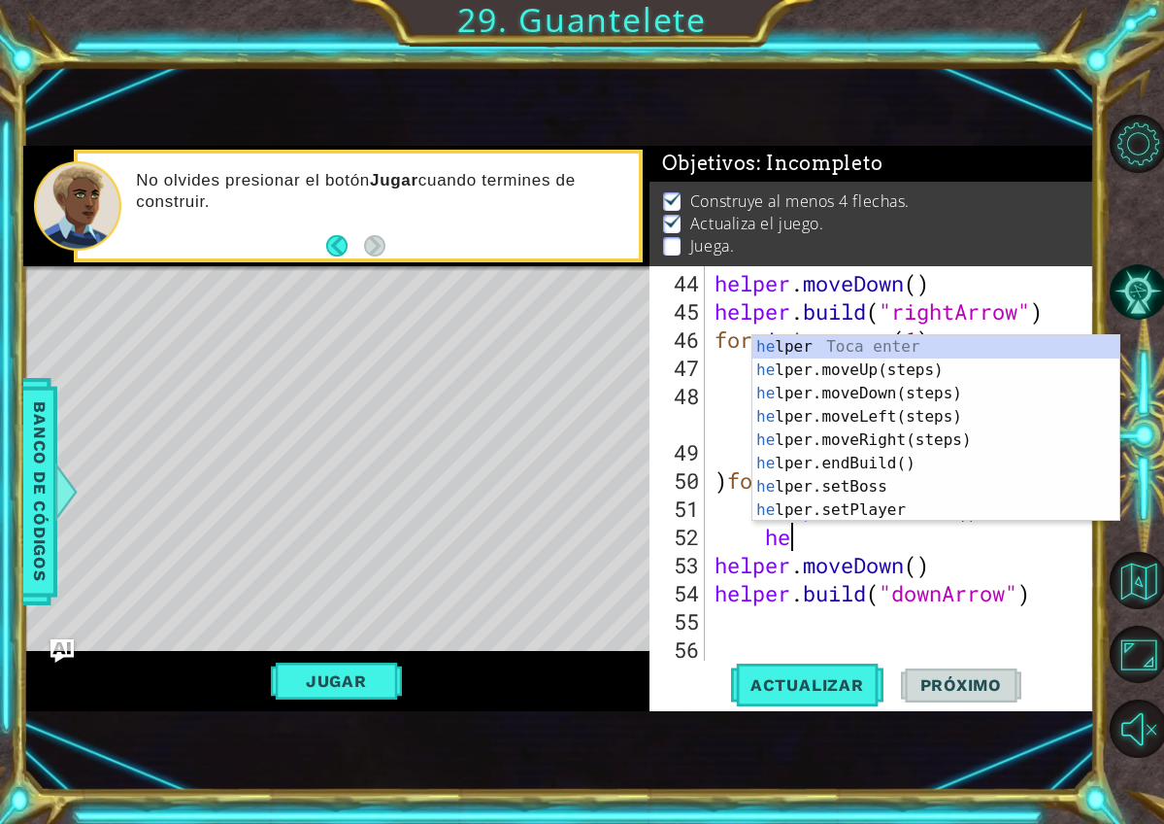
type textarea "h"
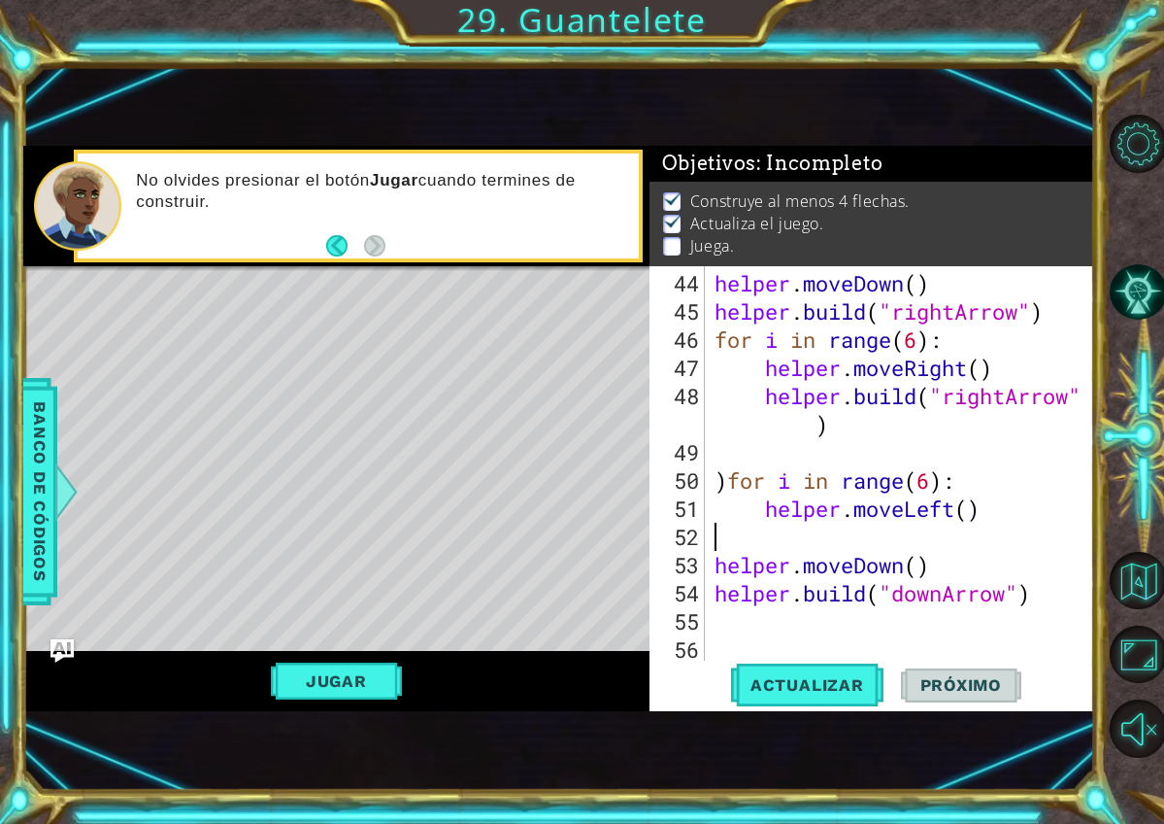
scroll to position [1267, 0]
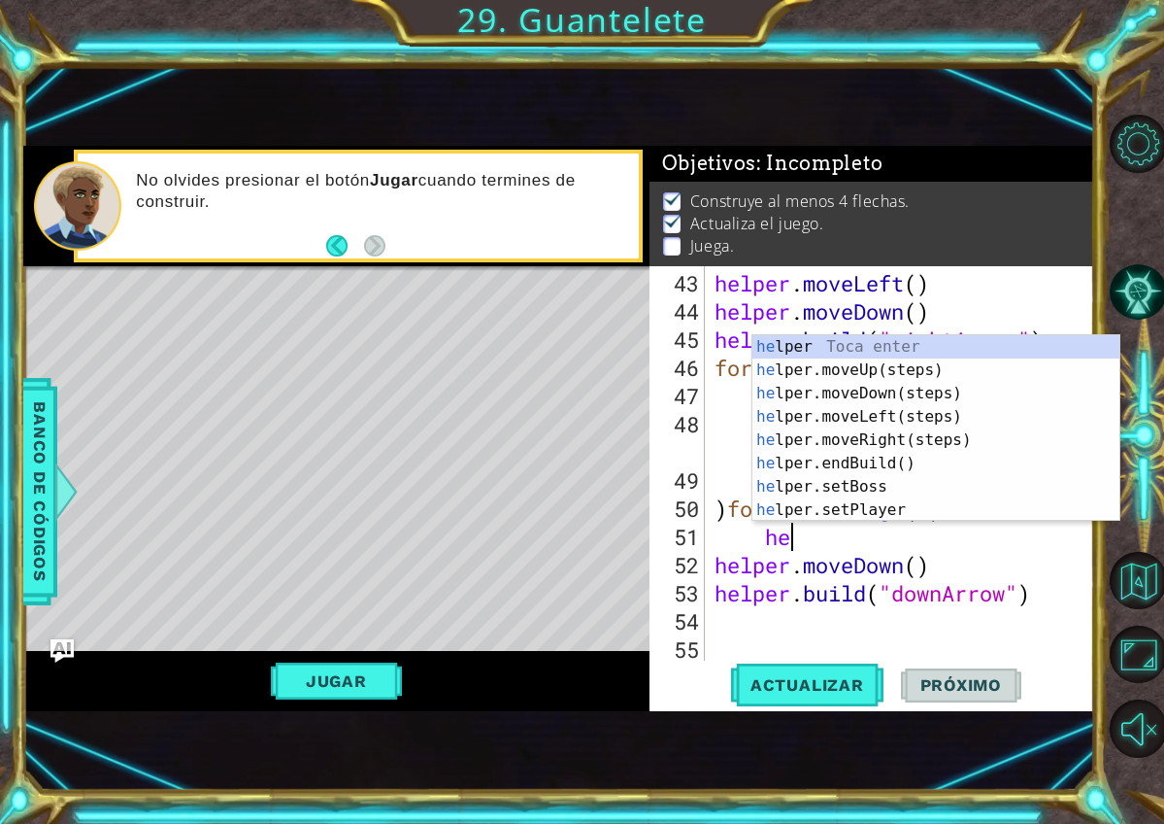
type textarea "h"
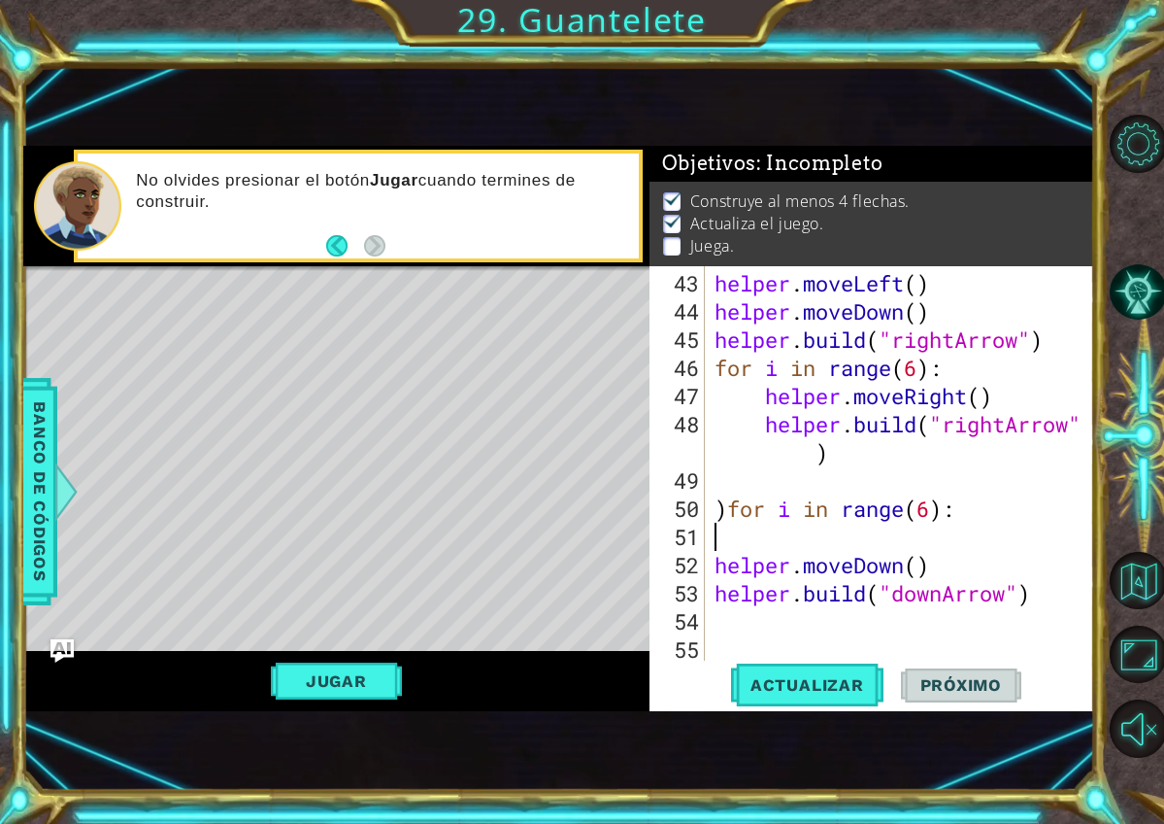
scroll to position [1239, 0]
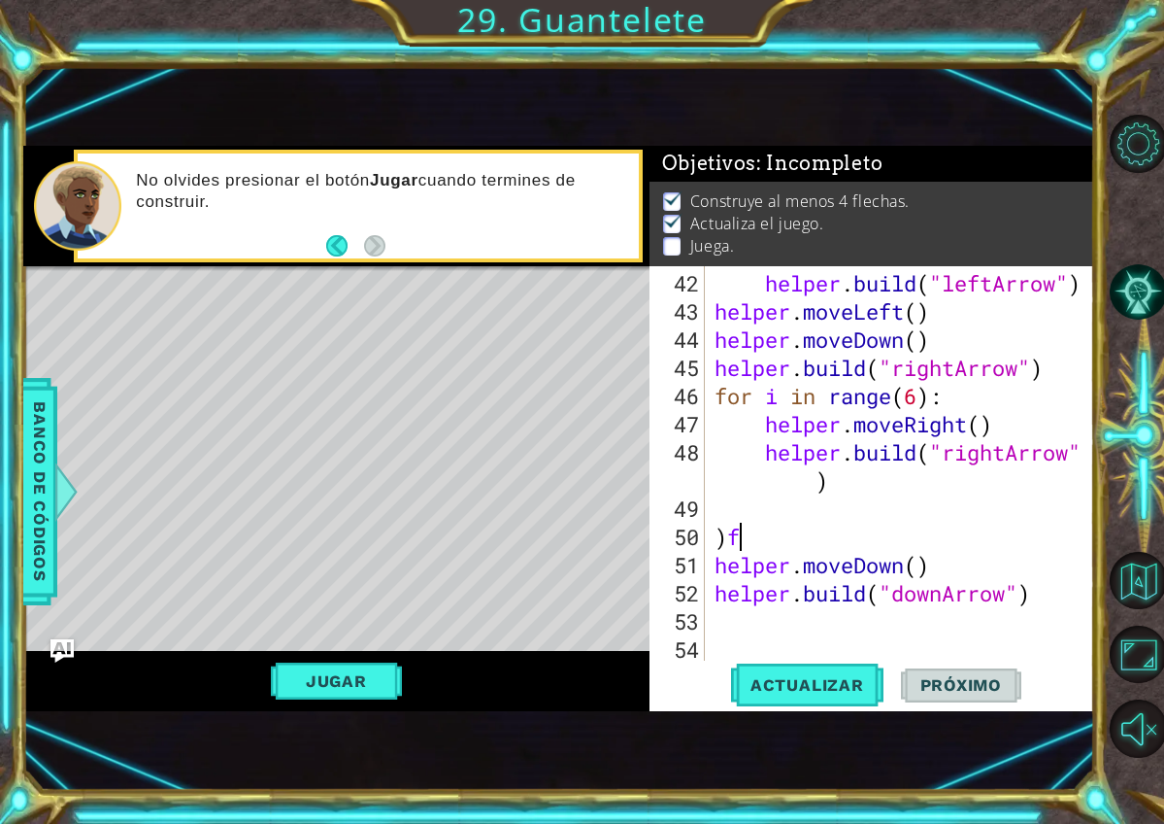
type textarea ")"
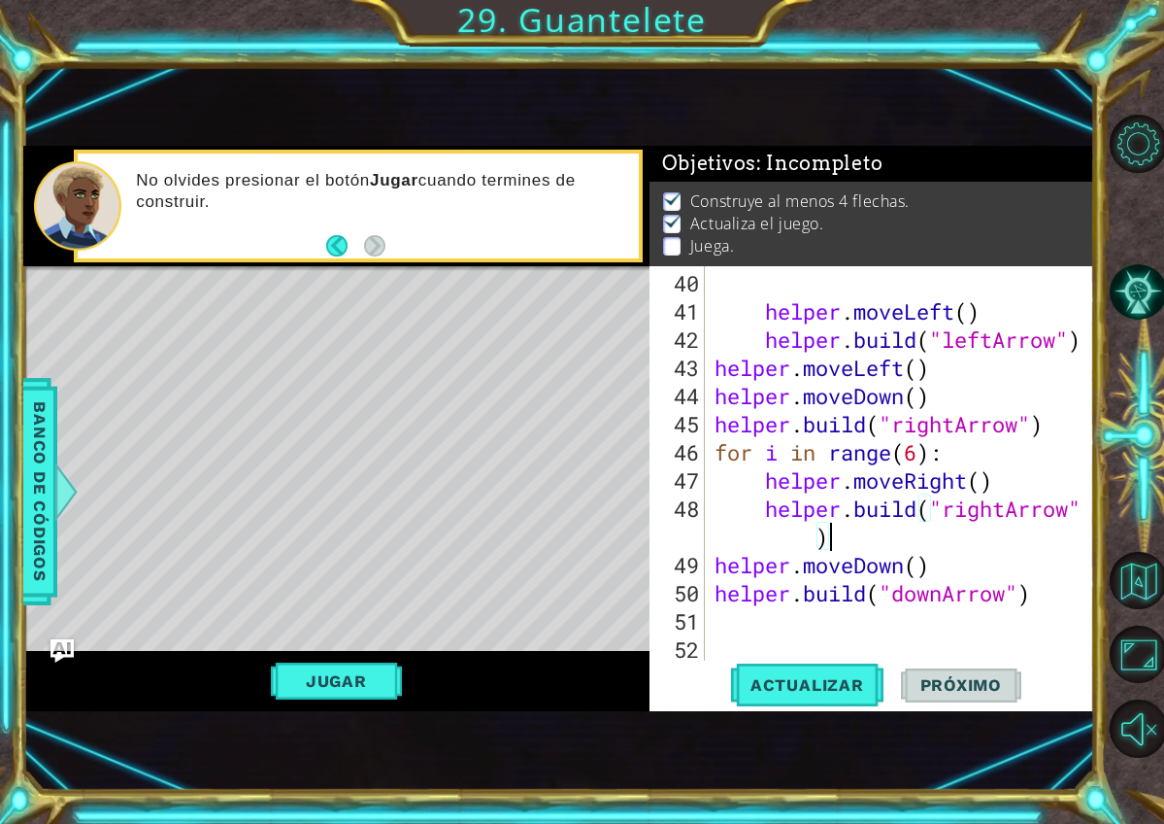
scroll to position [1183, 0]
click at [1002, 563] on div "helper . moveLeft ( ) helper . build ( "leftArrow" ) helper . moveLeft ( ) help…" at bounding box center [905, 494] width 389 height 451
type textarea "helper.moveDown()"
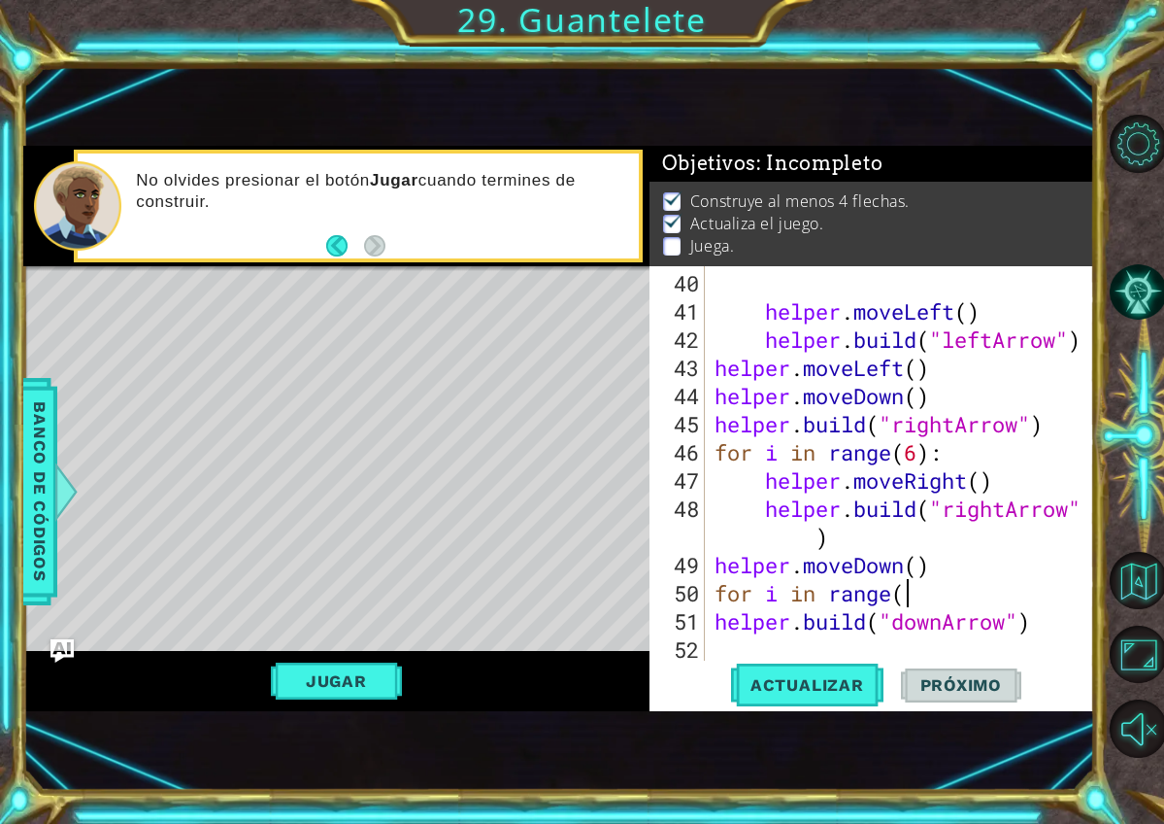
scroll to position [0, 8]
type textarea "for i in range(6)"
type textarea "for i in range(6):"
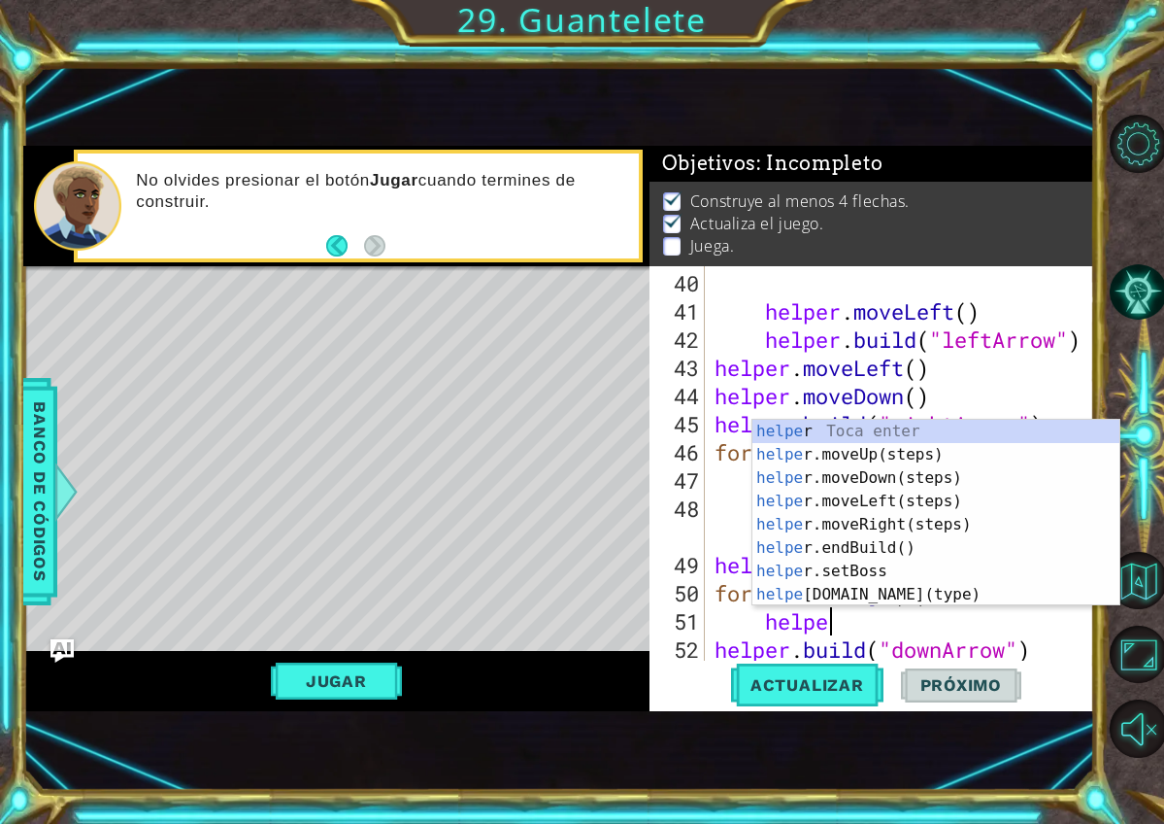
scroll to position [0, 5]
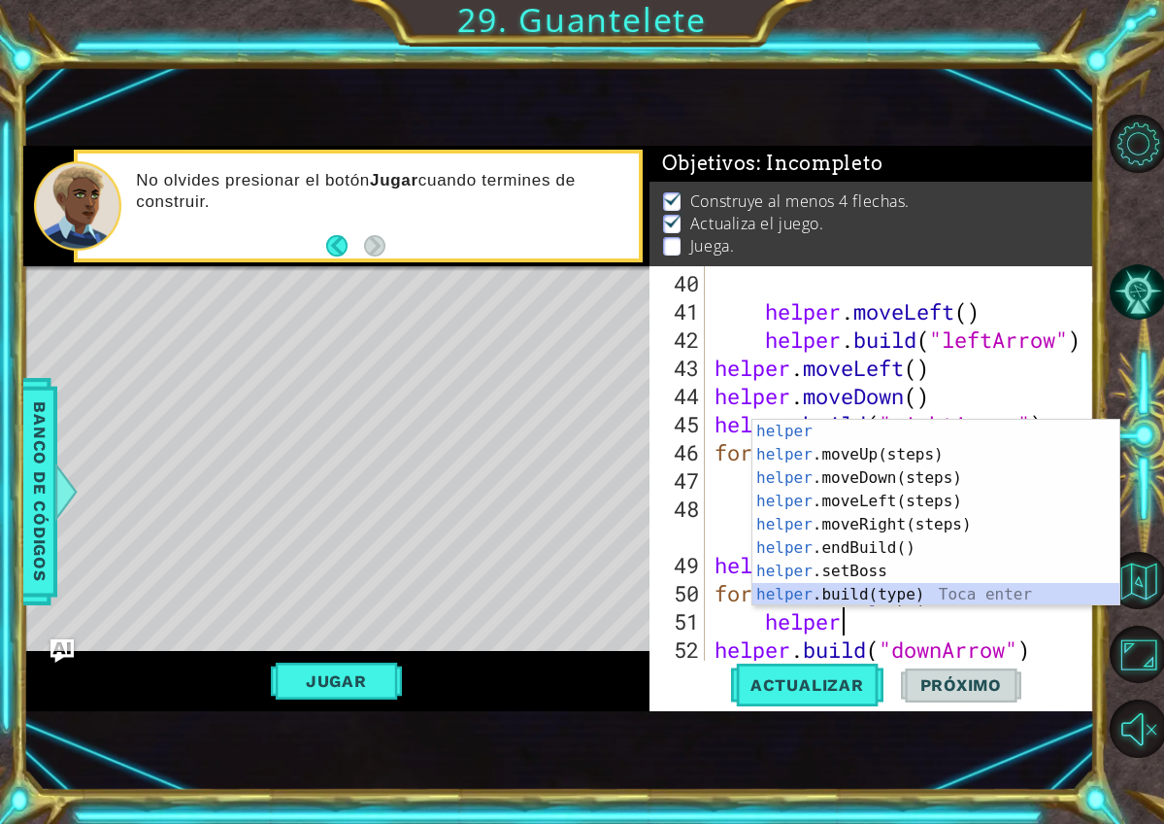
click at [908, 589] on div "helper Toca enter helper .moveUp(steps) Toca enter helper .moveDown(steps) Toca…" at bounding box center [936, 536] width 367 height 233
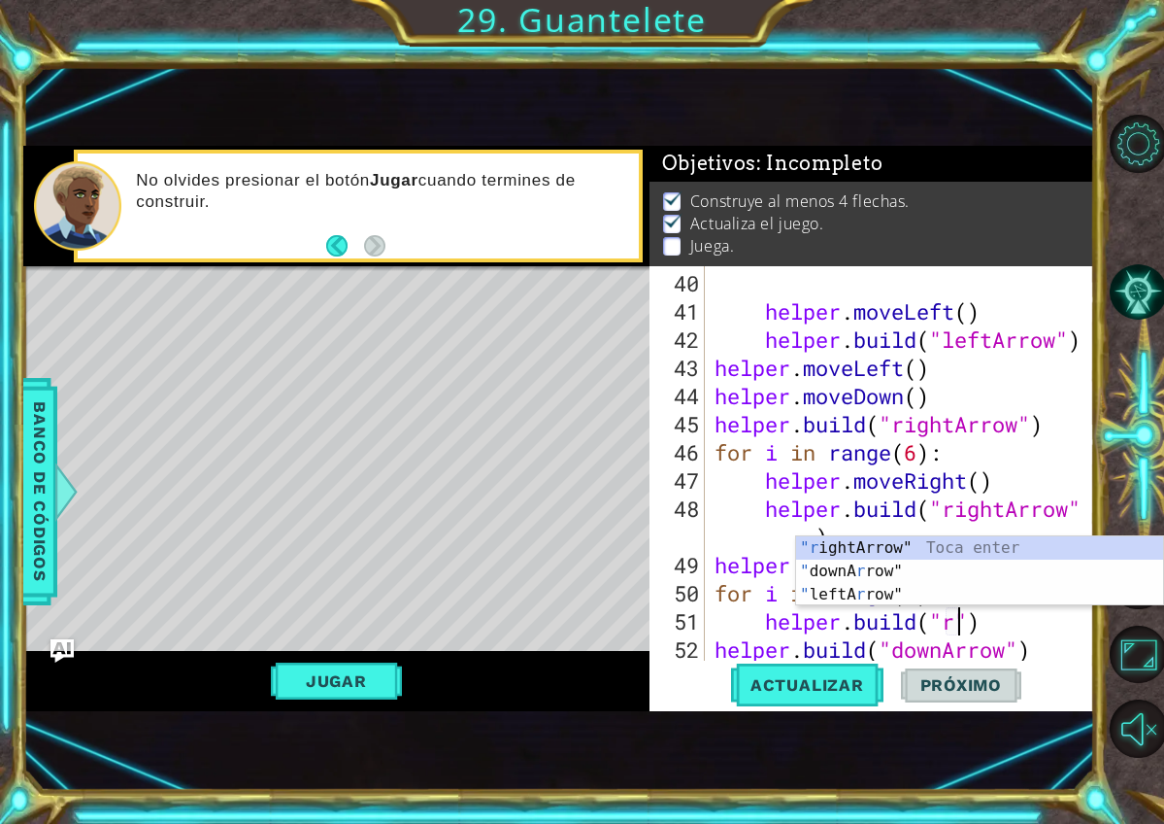
scroll to position [0, 11]
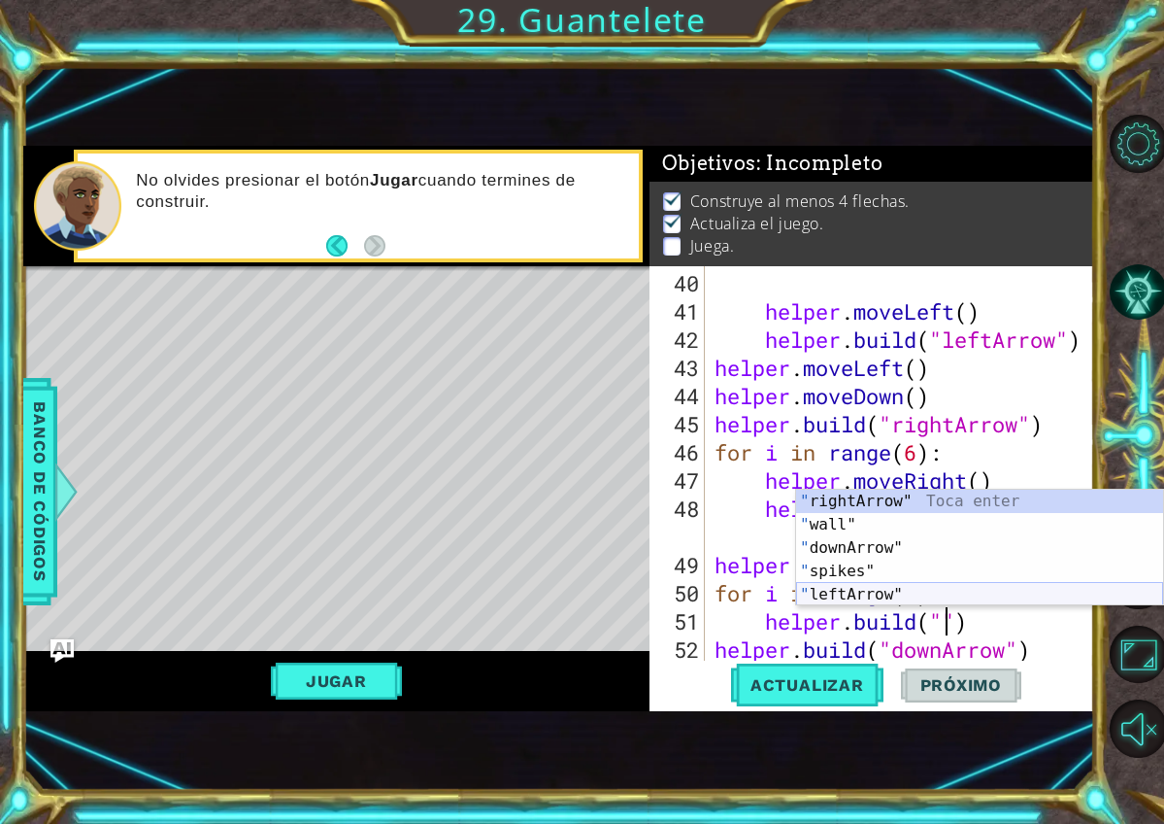
click at [869, 595] on div "" rightArrow" Toca enter " wall" Toca enter " downArrow" Toca enter " spikes" T…" at bounding box center [979, 570] width 367 height 163
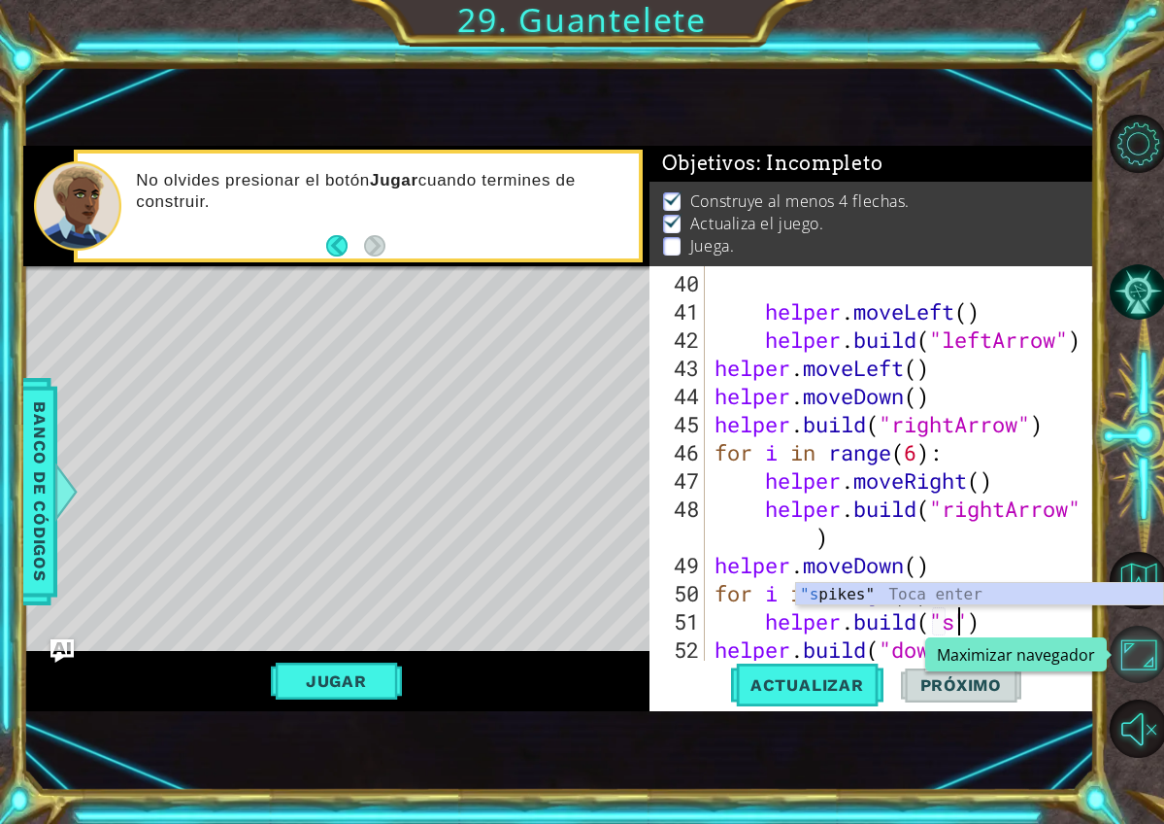
scroll to position [0, 12]
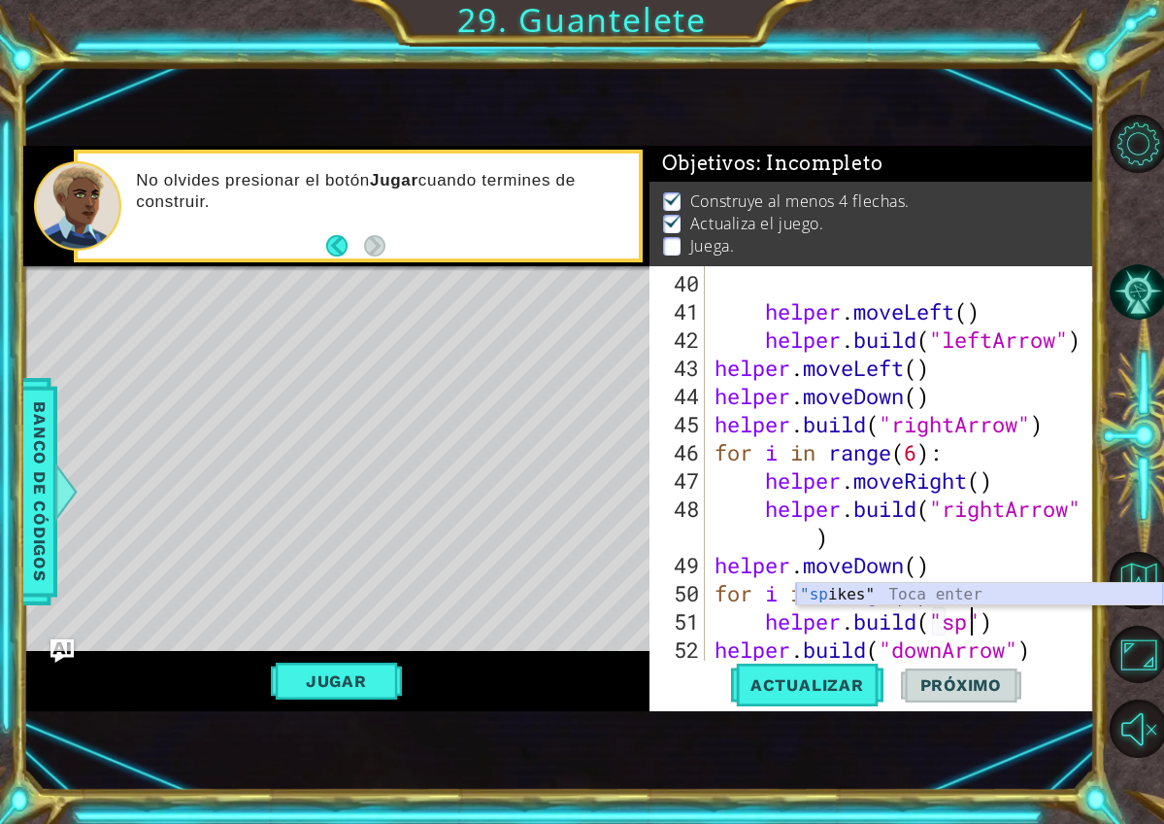
click at [864, 596] on div ""sp ikes" Toca enter" at bounding box center [979, 618] width 367 height 70
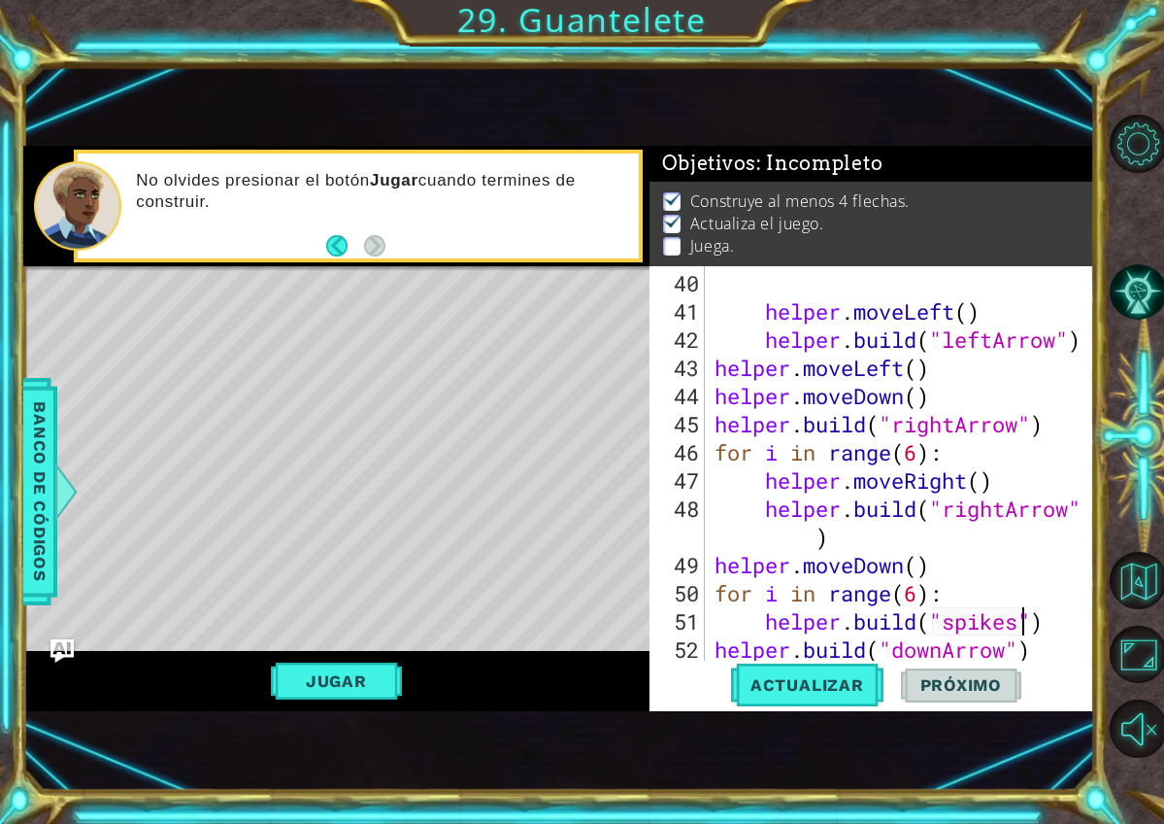
click at [966, 588] on div "helper . moveLeft ( ) helper . build ( "leftArrow" ) helper . moveLeft ( ) help…" at bounding box center [905, 494] width 389 height 451
type textarea "for i in range(6):"
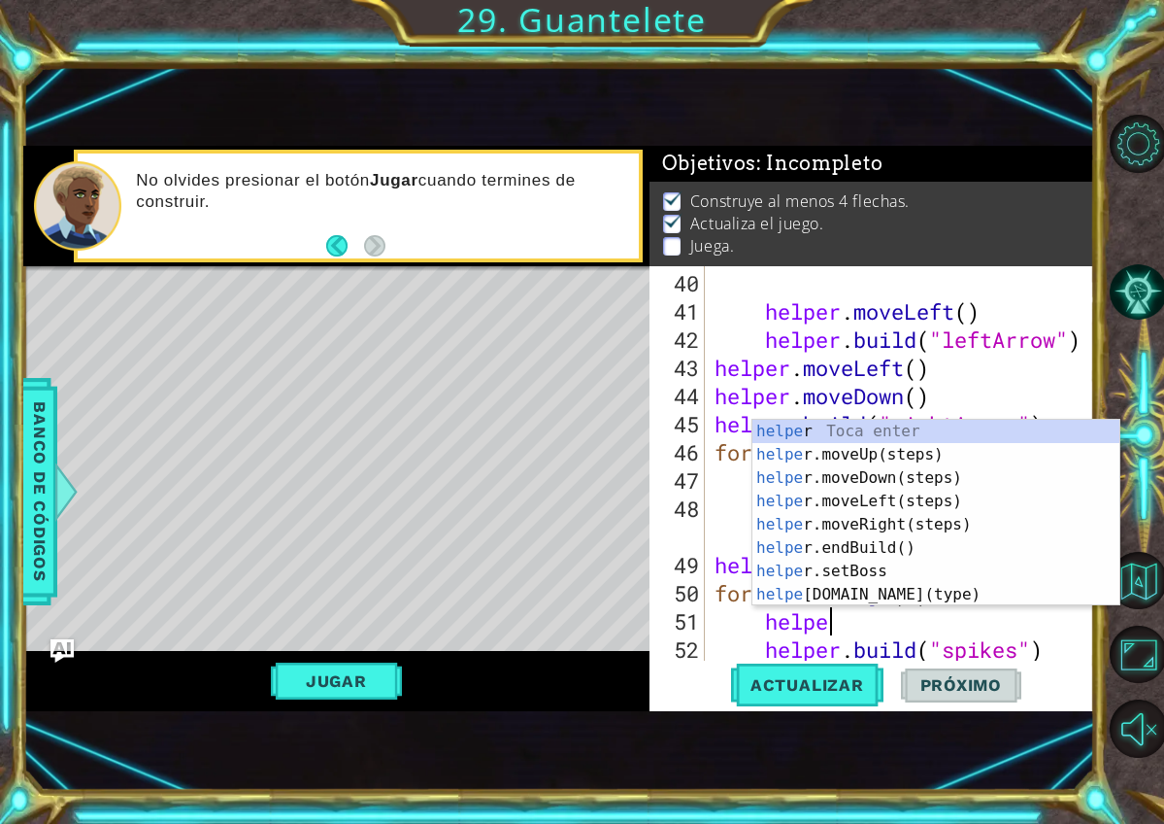
type textarea "helper"
click at [914, 511] on div "helper Toca enter helper .moveUp(steps) Toca enter helper .moveDown(steps) Toca…" at bounding box center [936, 536] width 367 height 233
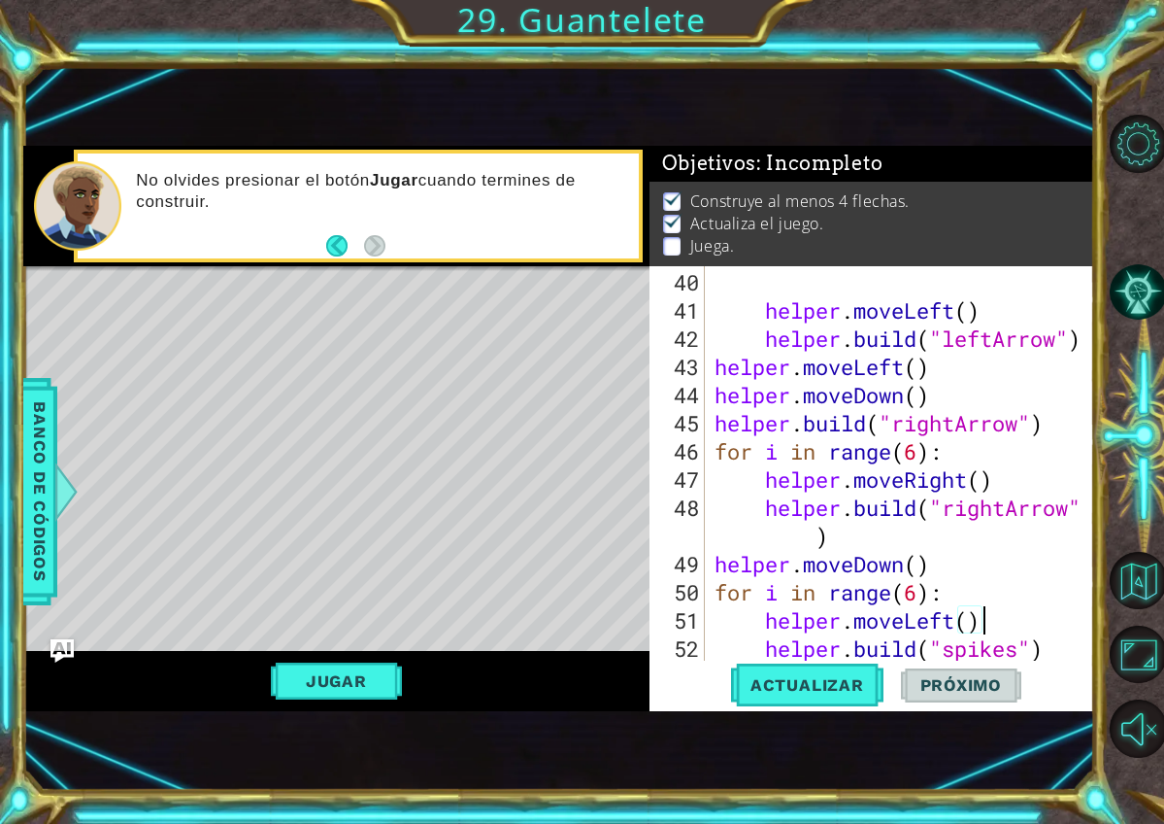
scroll to position [1267, 0]
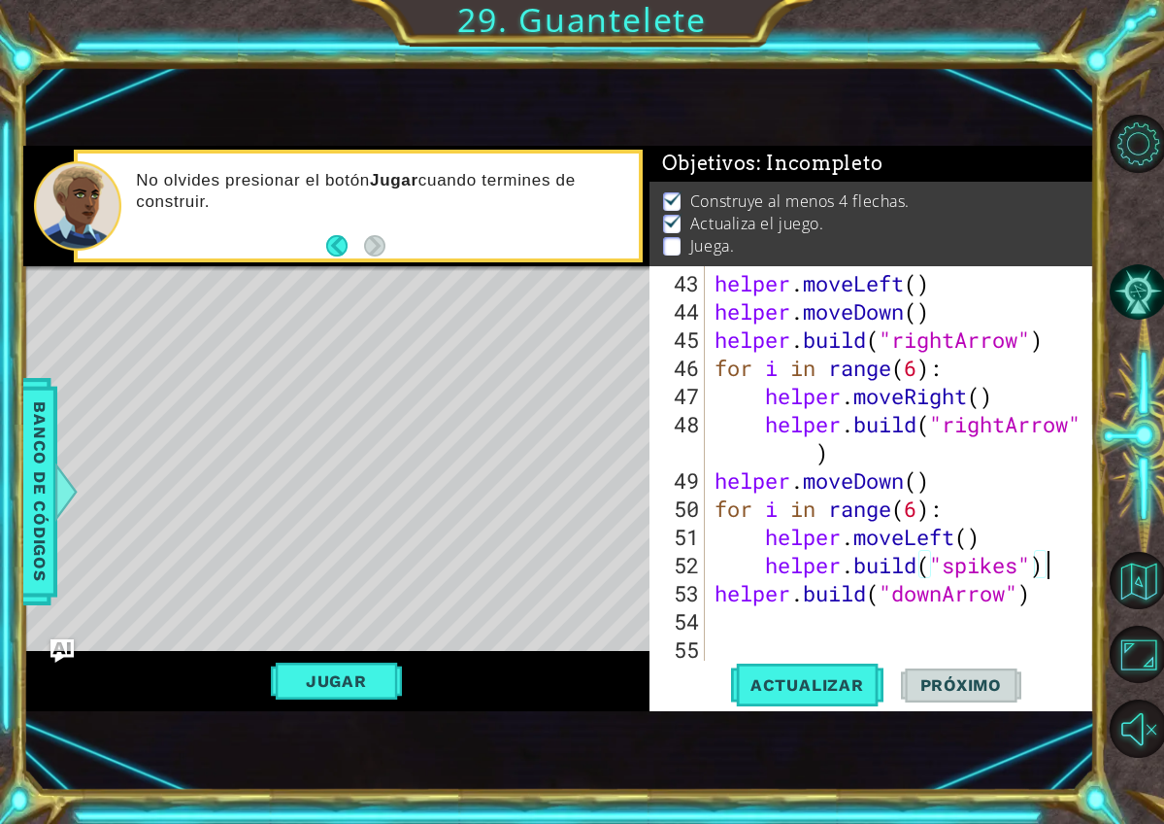
click at [1049, 572] on div "helper . moveLeft ( ) helper . moveDown ( ) helper . build ( "rightArrow" ) for…" at bounding box center [905, 494] width 389 height 451
type textarea "helper.build("spikes")"
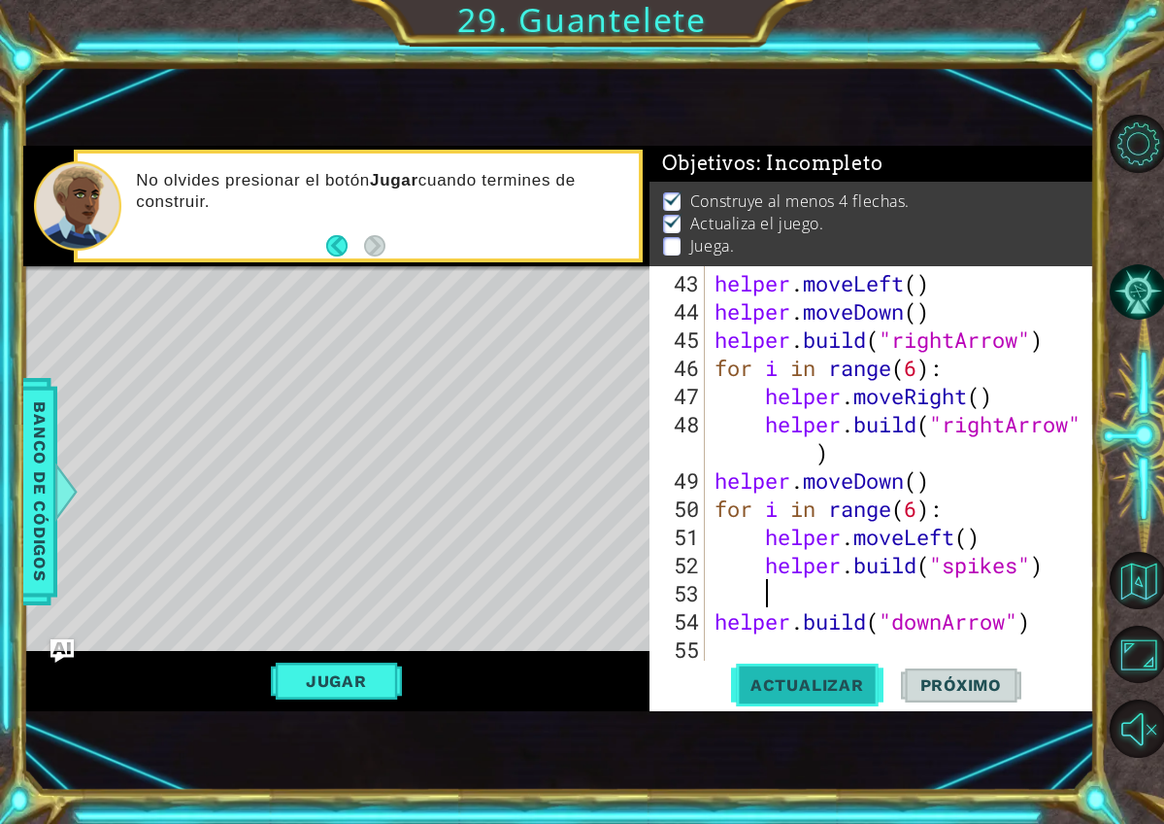
click at [860, 694] on span "Actualizar" at bounding box center [807, 684] width 152 height 19
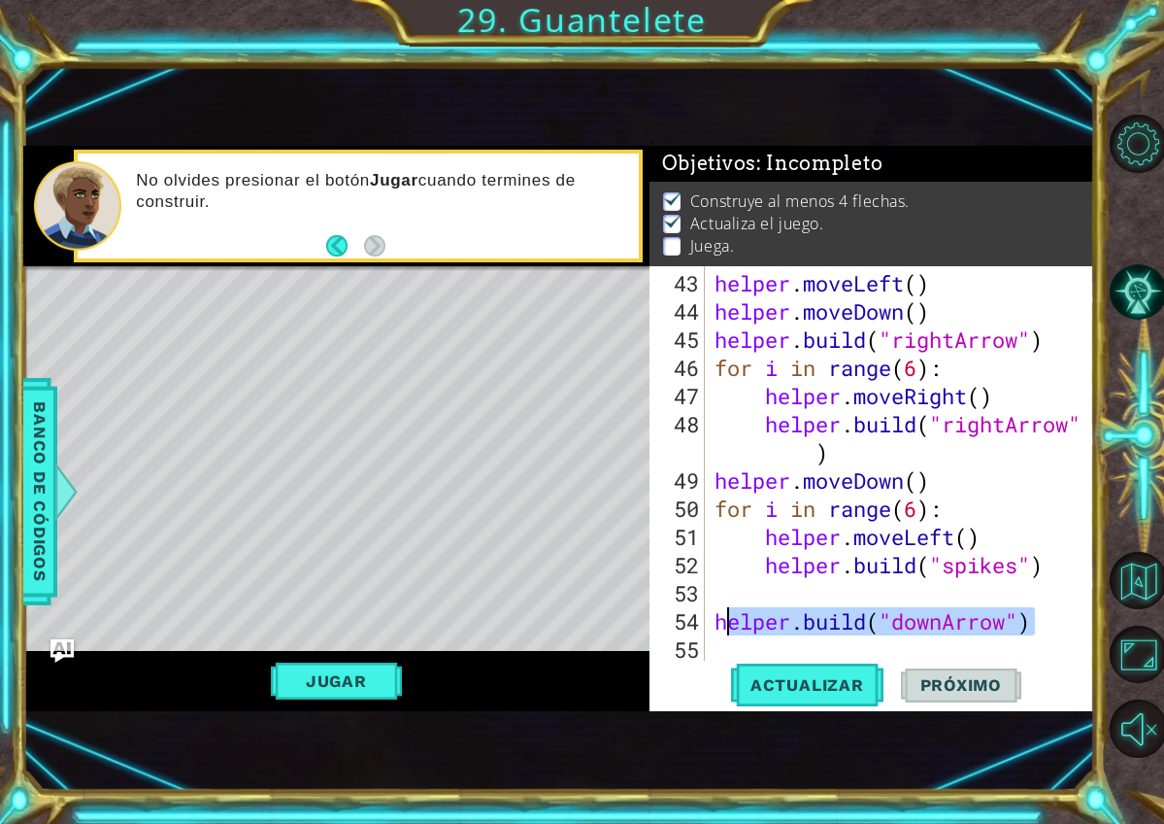
drag, startPoint x: 1052, startPoint y: 629, endPoint x: 736, endPoint y: 627, distance: 315.6
click at [736, 627] on div "helper . moveLeft ( ) helper . moveDown ( ) helper . build ( "rightArrow" ) for…" at bounding box center [905, 494] width 389 height 451
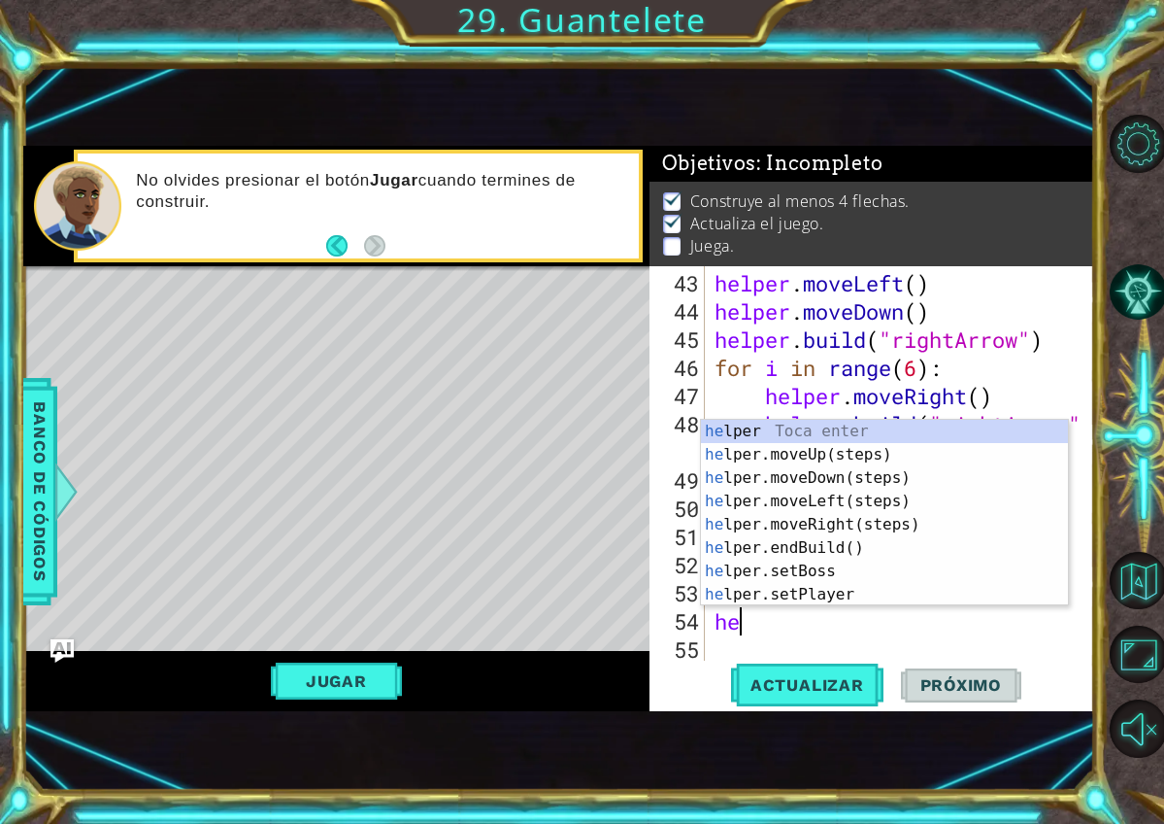
type textarea "h"
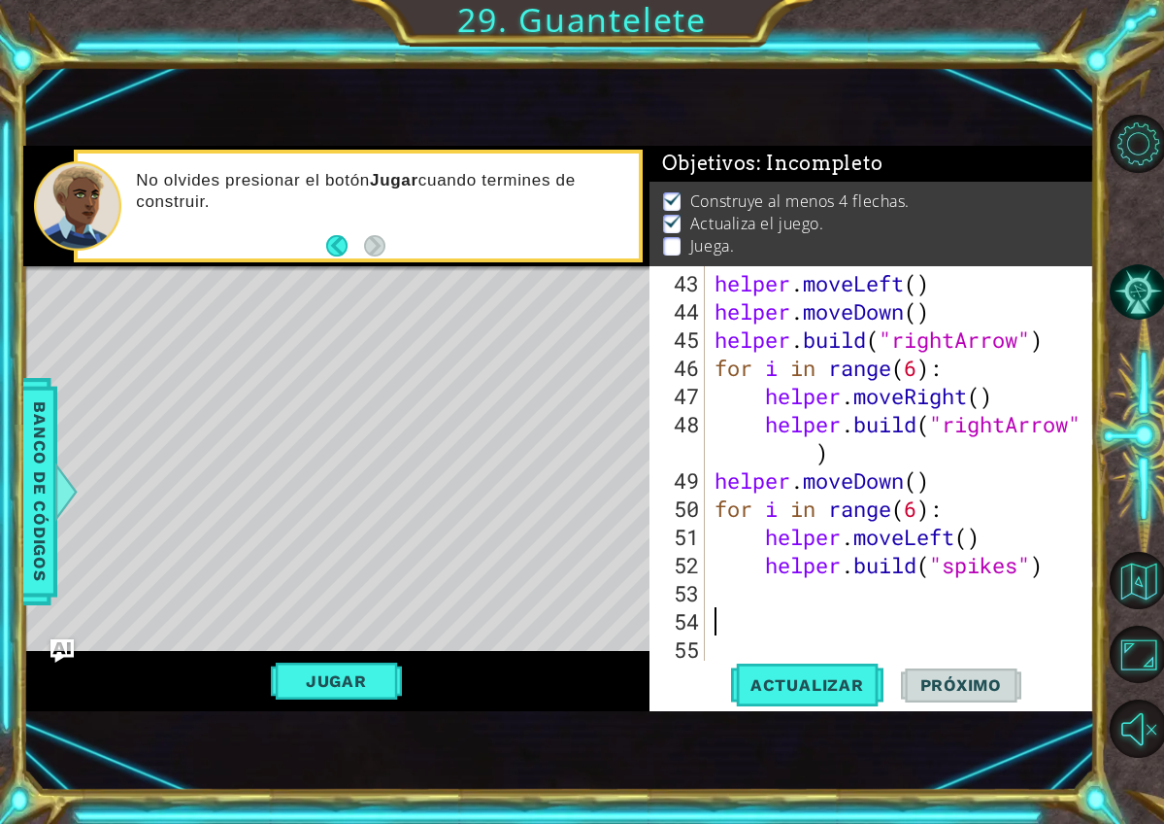
click at [985, 485] on div "helper . moveLeft ( ) helper . moveDown ( ) helper . build ( "rightArrow" ) for…" at bounding box center [905, 494] width 389 height 451
type textarea "helper.moveDown()"
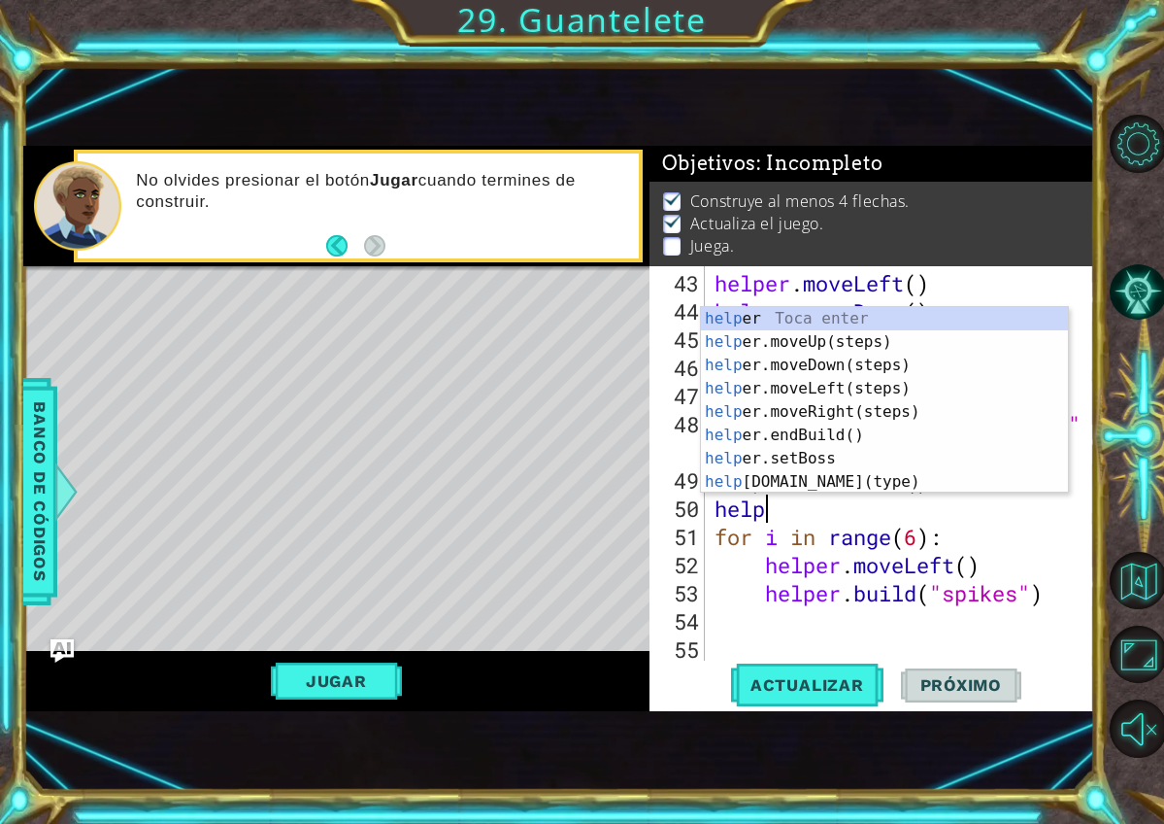
scroll to position [0, 2]
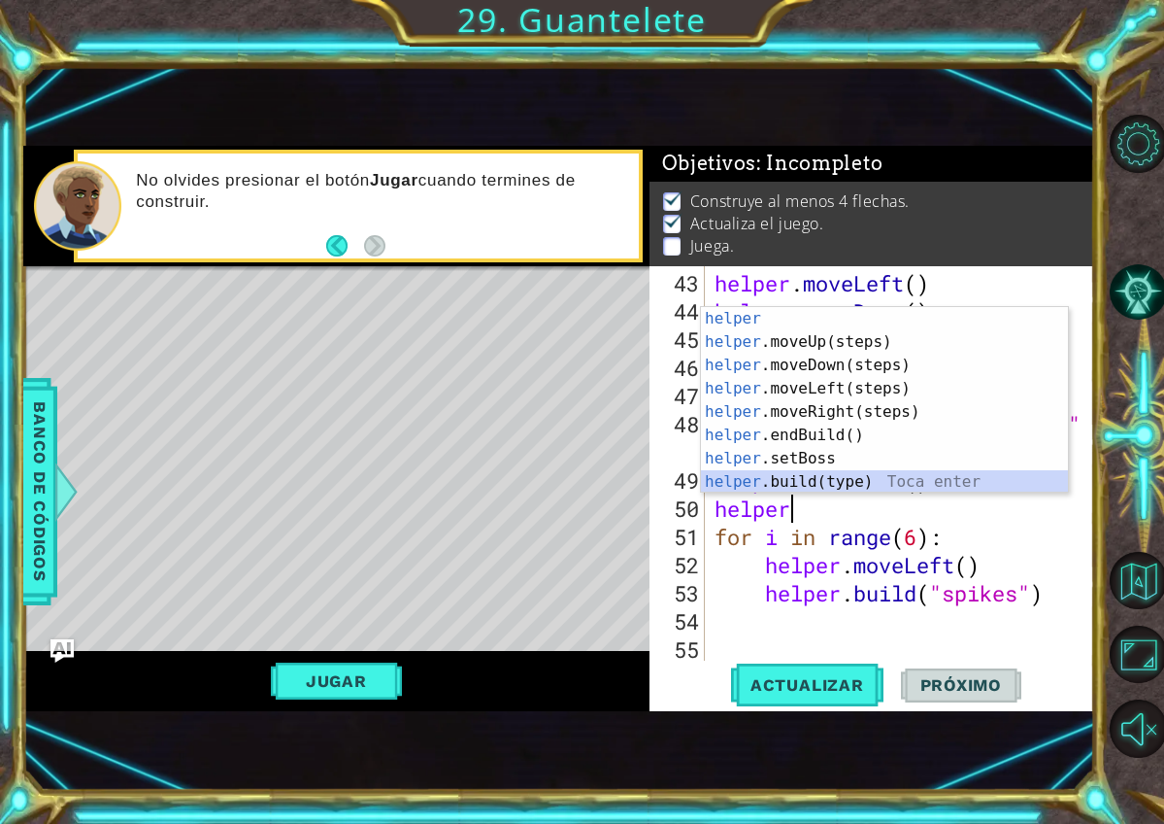
click at [907, 490] on div "helper Toca enter helper .moveUp(steps) Toca enter helper .moveDown(steps) Toca…" at bounding box center [884, 423] width 367 height 233
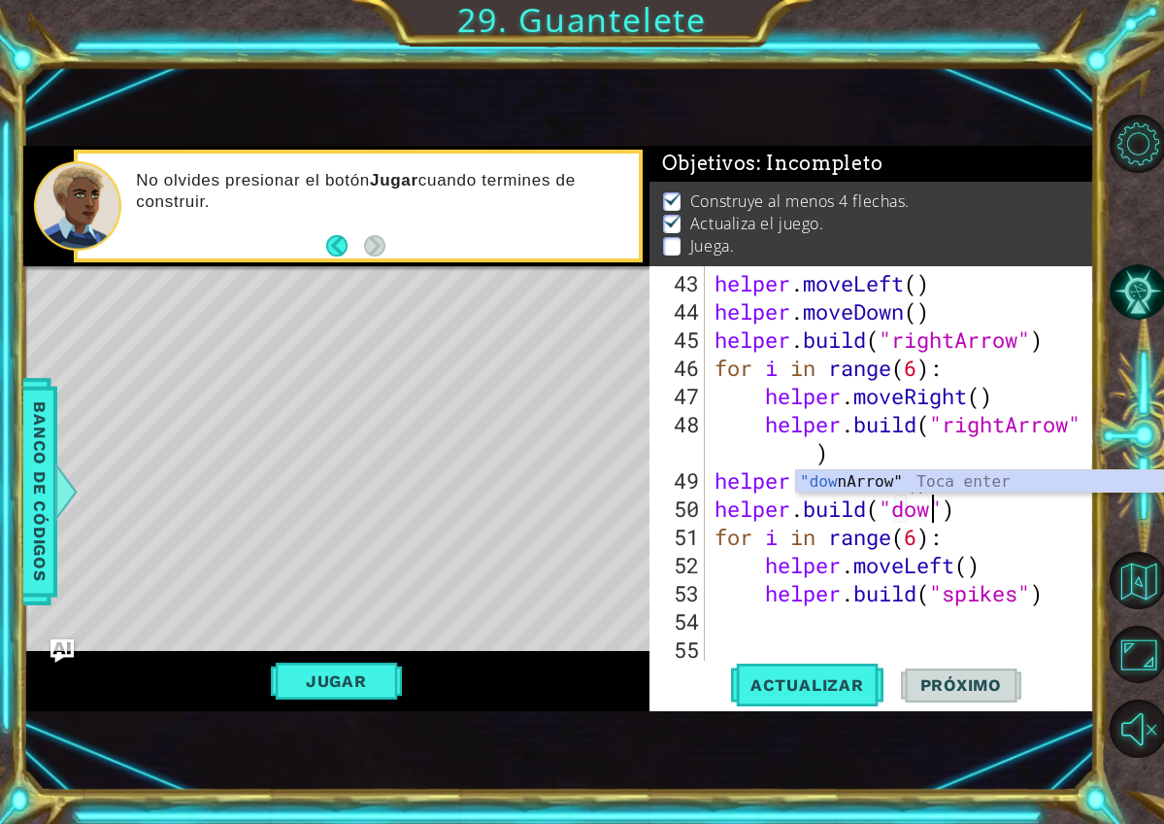
scroll to position [0, 11]
click at [876, 476] on div ""down Arrow" Toca enter" at bounding box center [979, 505] width 367 height 70
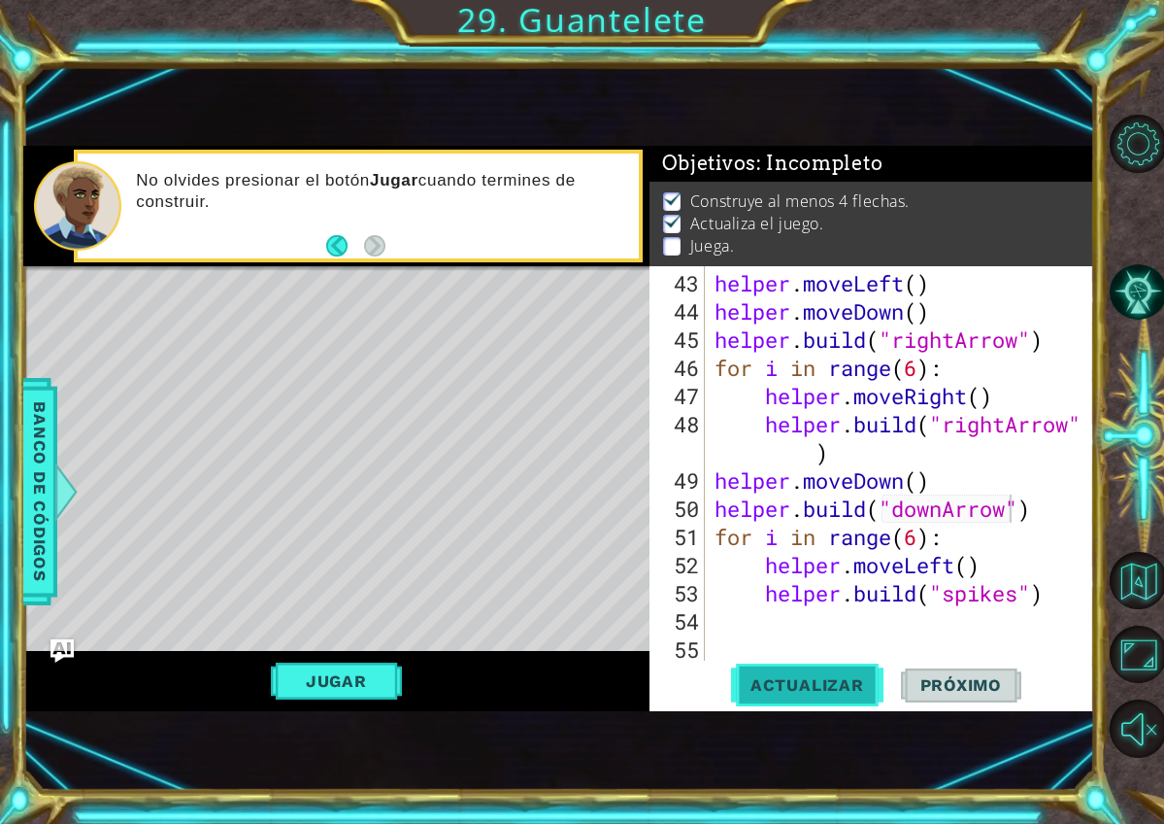
click at [825, 681] on span "Actualizar" at bounding box center [807, 684] width 152 height 19
click at [329, 675] on button "Jugar" at bounding box center [336, 680] width 131 height 37
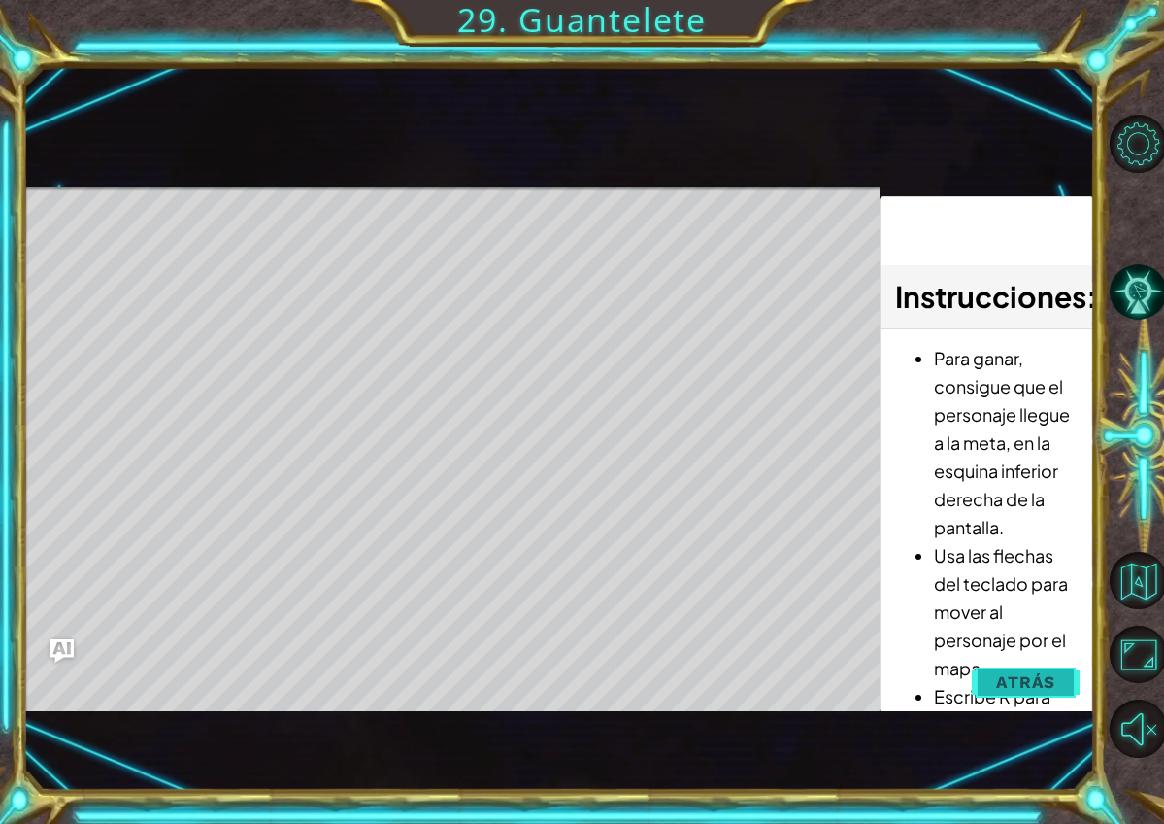
click at [1003, 684] on span "Atrás" at bounding box center [1025, 681] width 59 height 19
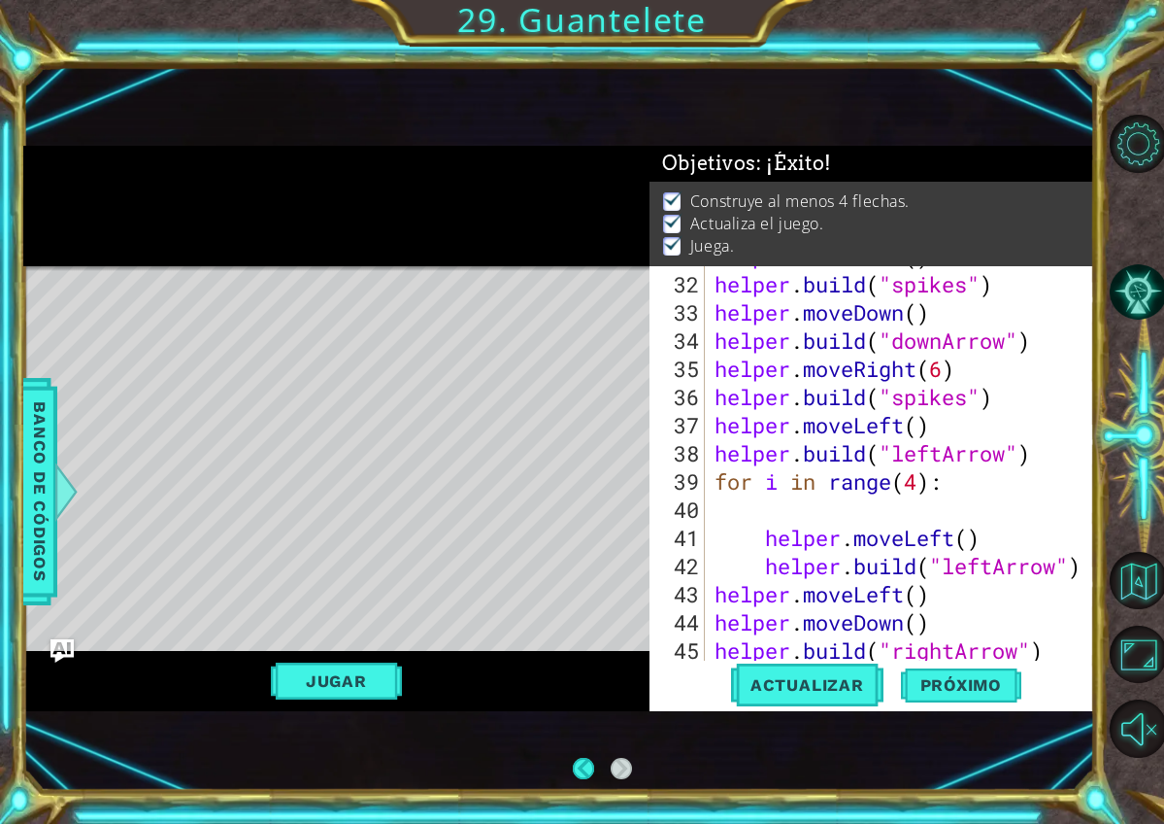
scroll to position [0, 0]
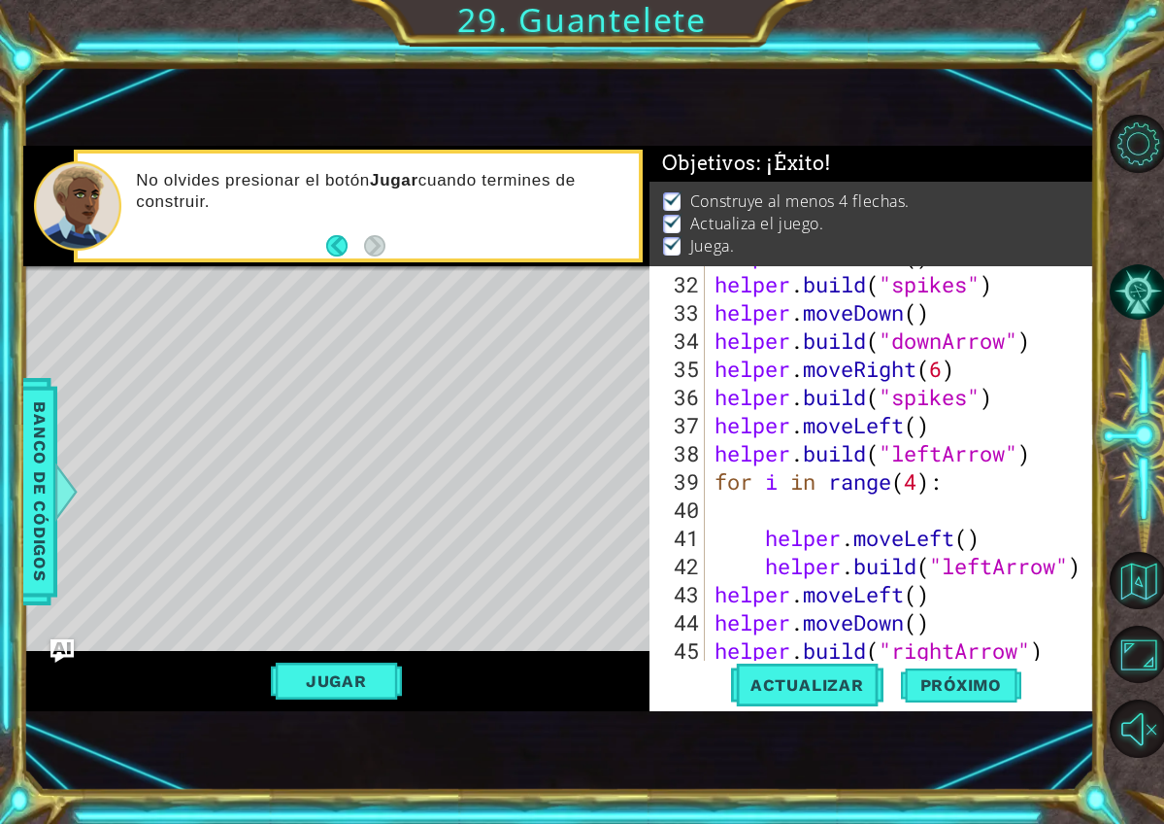
click at [965, 404] on div "helper . moveLeft ( ) helper . build ( "spikes" ) helper . moveDown ( ) helper …" at bounding box center [905, 467] width 389 height 451
click at [957, 404] on div "helper . moveLeft ( ) helper . build ( "spikes" ) helper . moveDown ( ) helper …" at bounding box center [905, 467] width 389 height 451
click at [965, 403] on div "helper . moveLeft ( ) helper . build ( "spikes" ) helper . moveDown ( ) helper …" at bounding box center [905, 467] width 389 height 451
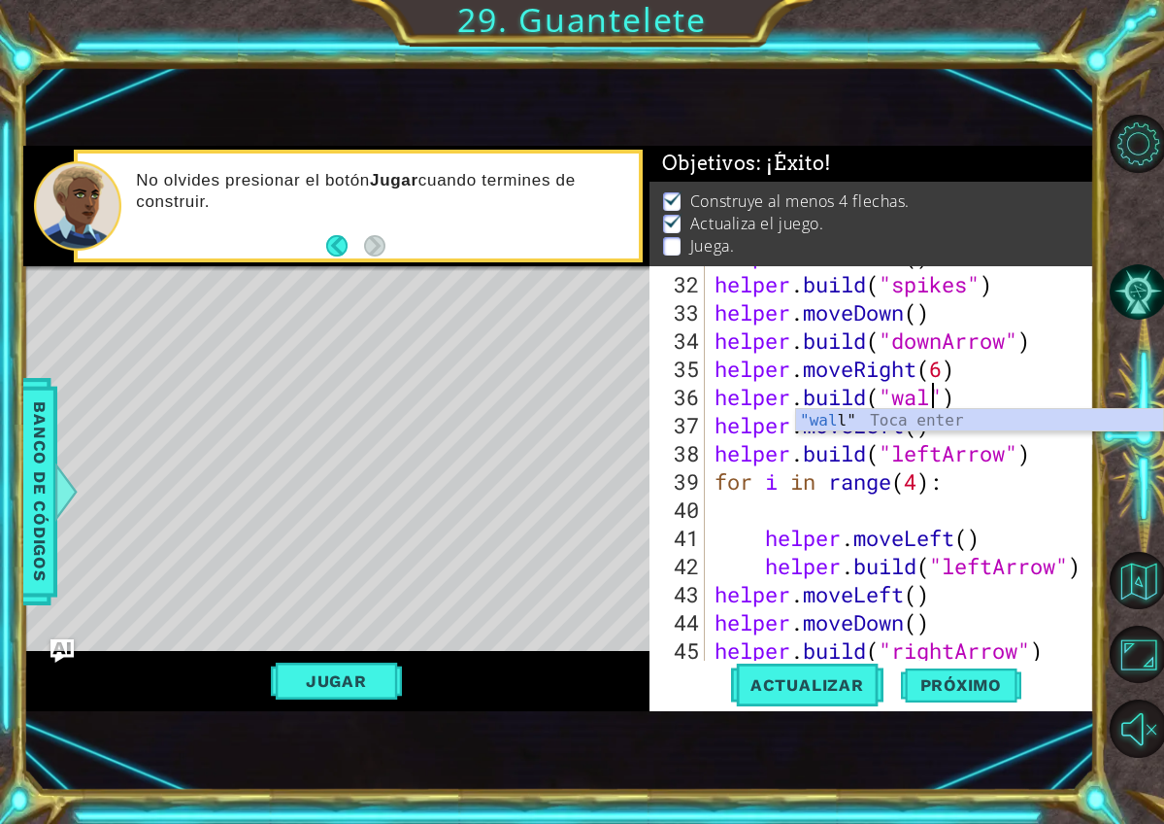
scroll to position [0, 11]
click at [833, 690] on span "Actualizar" at bounding box center [807, 684] width 152 height 19
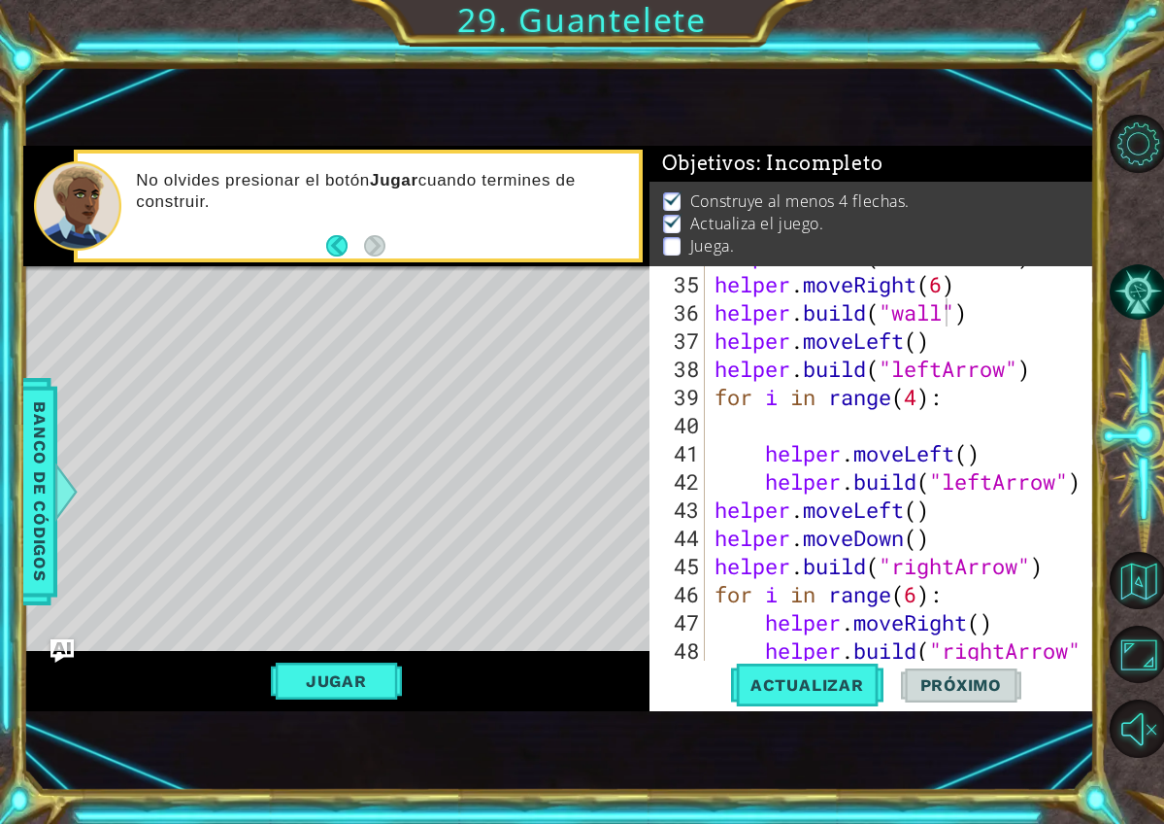
scroll to position [1041, 0]
click at [920, 401] on div "helper . build ( "downArrow" ) helper . moveRight ( 6 ) helper . build ( "wall"…" at bounding box center [905, 481] width 389 height 479
click at [819, 701] on button "Actualizar" at bounding box center [807, 684] width 152 height 45
click at [923, 398] on div "helper . build ( "downArrow" ) helper . moveRight ( 6 ) helper . build ( "wall"…" at bounding box center [905, 481] width 389 height 479
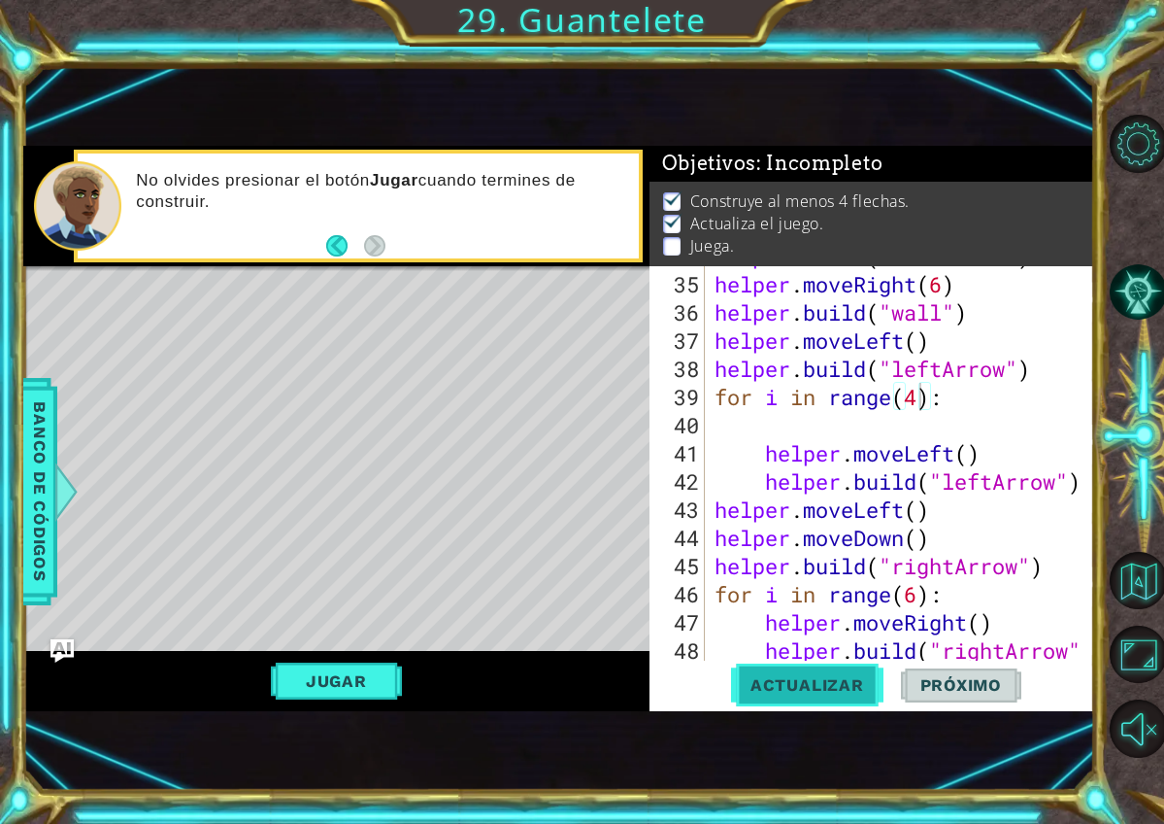
click at [838, 687] on span "Actualizar" at bounding box center [807, 684] width 152 height 19
click at [938, 368] on div "helper . build ( "downArrow" ) helper . moveRight ( 6 ) helper . build ( "wall"…" at bounding box center [905, 481] width 389 height 479
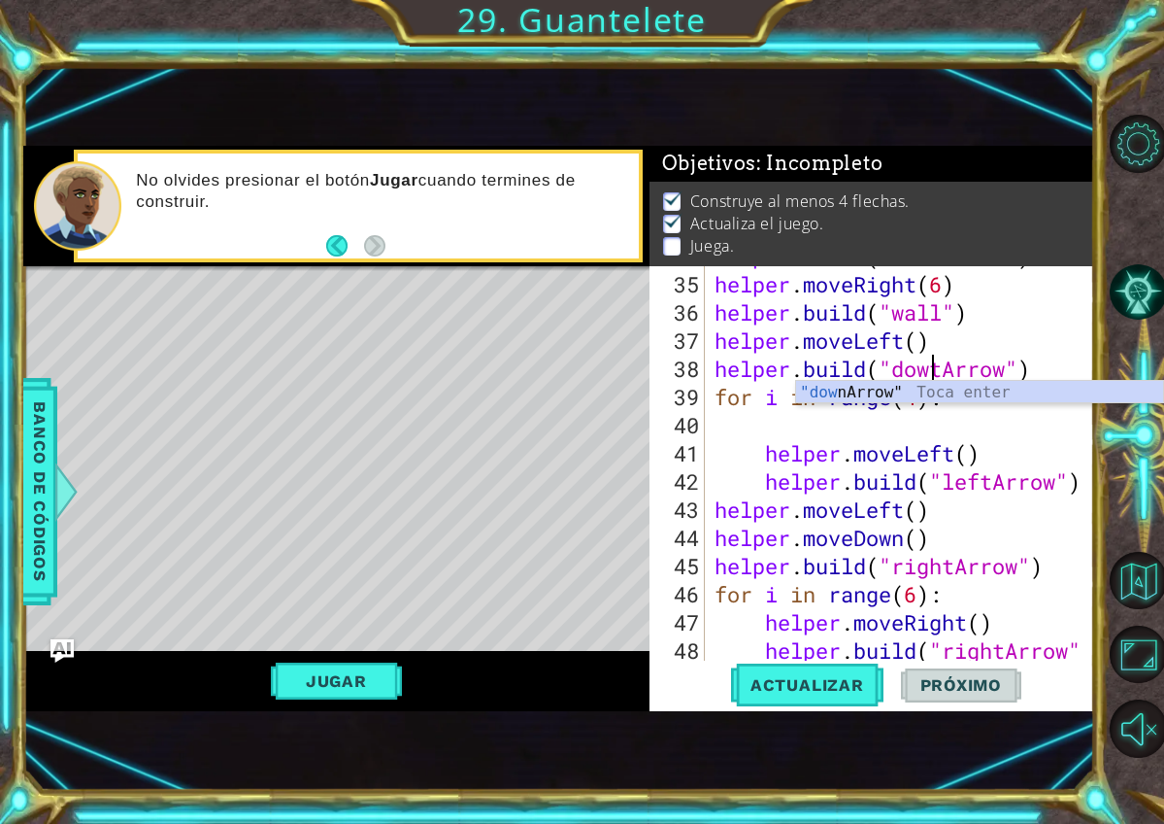
scroll to position [0, 11]
click at [820, 688] on span "Actualizar" at bounding box center [807, 684] width 152 height 19
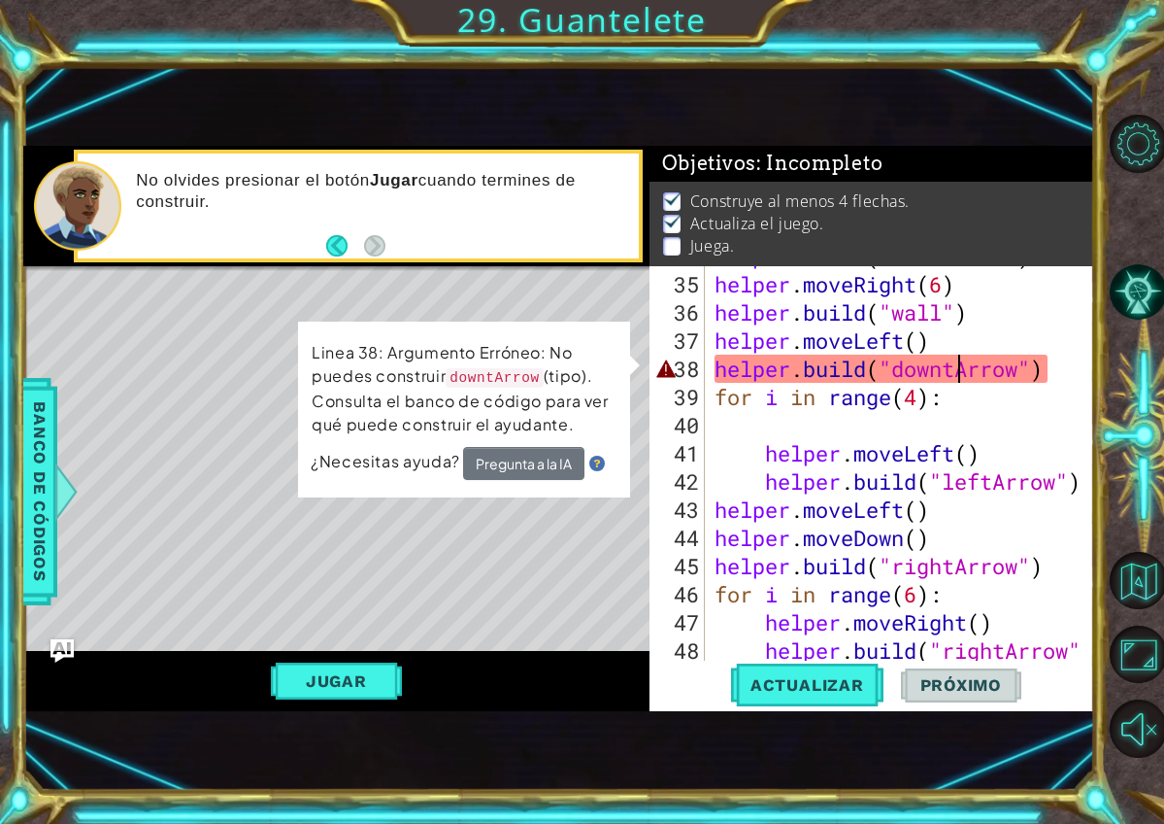
click at [960, 365] on div "helper . build ( "downArrow" ) helper . moveRight ( 6 ) helper . build ( "wall"…" at bounding box center [905, 481] width 389 height 479
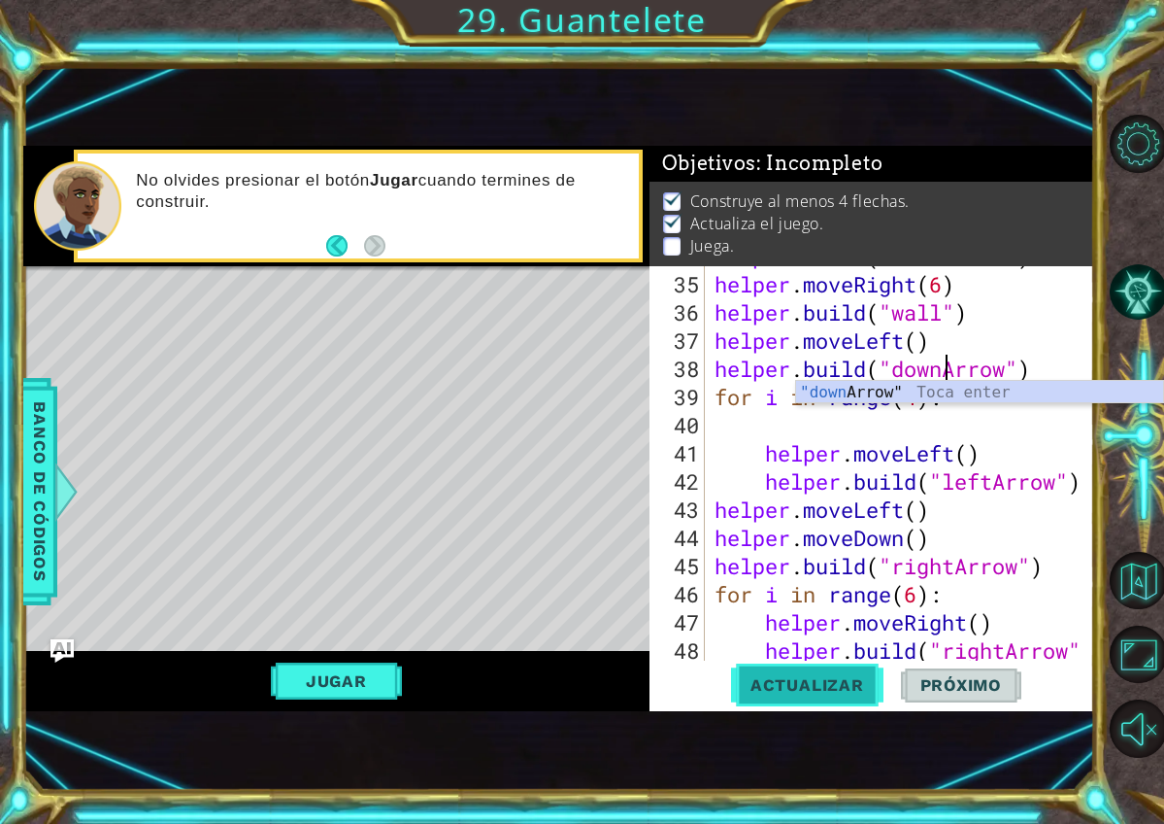
click at [814, 679] on span "Actualizar" at bounding box center [807, 684] width 152 height 19
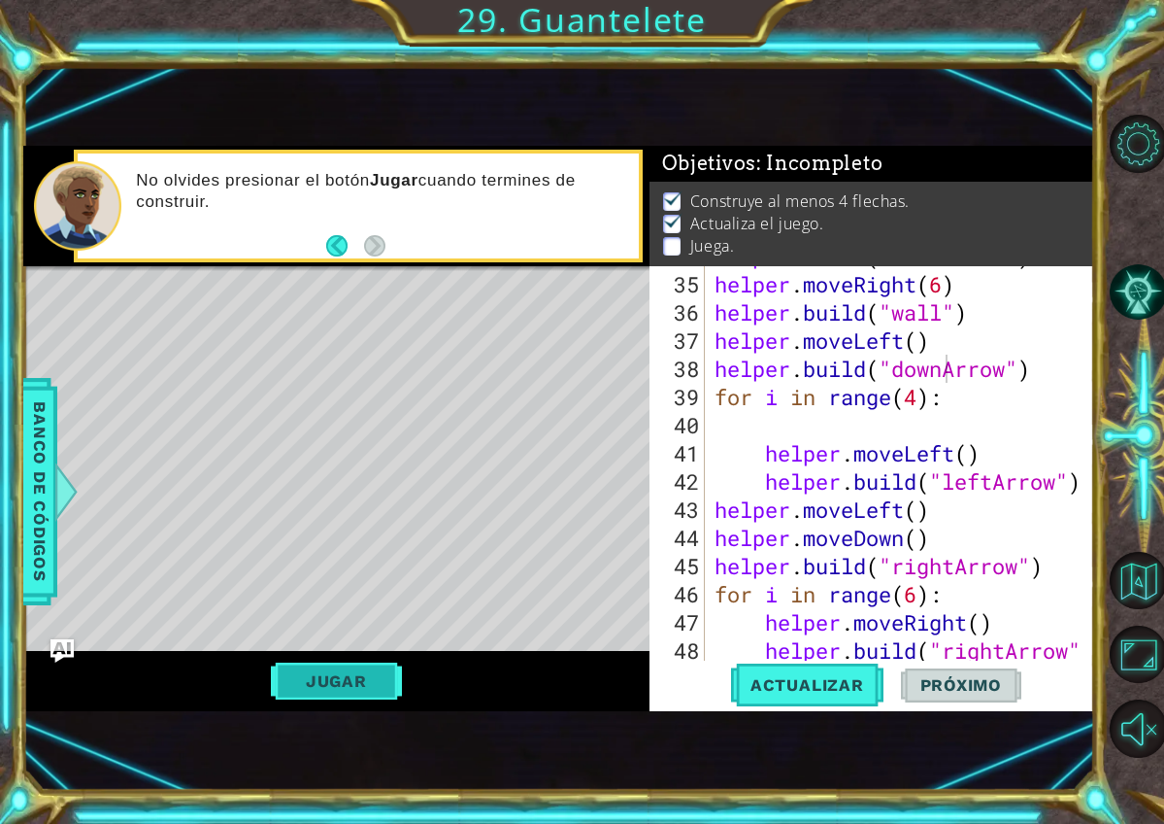
click at [387, 683] on button "Jugar" at bounding box center [336, 680] width 131 height 37
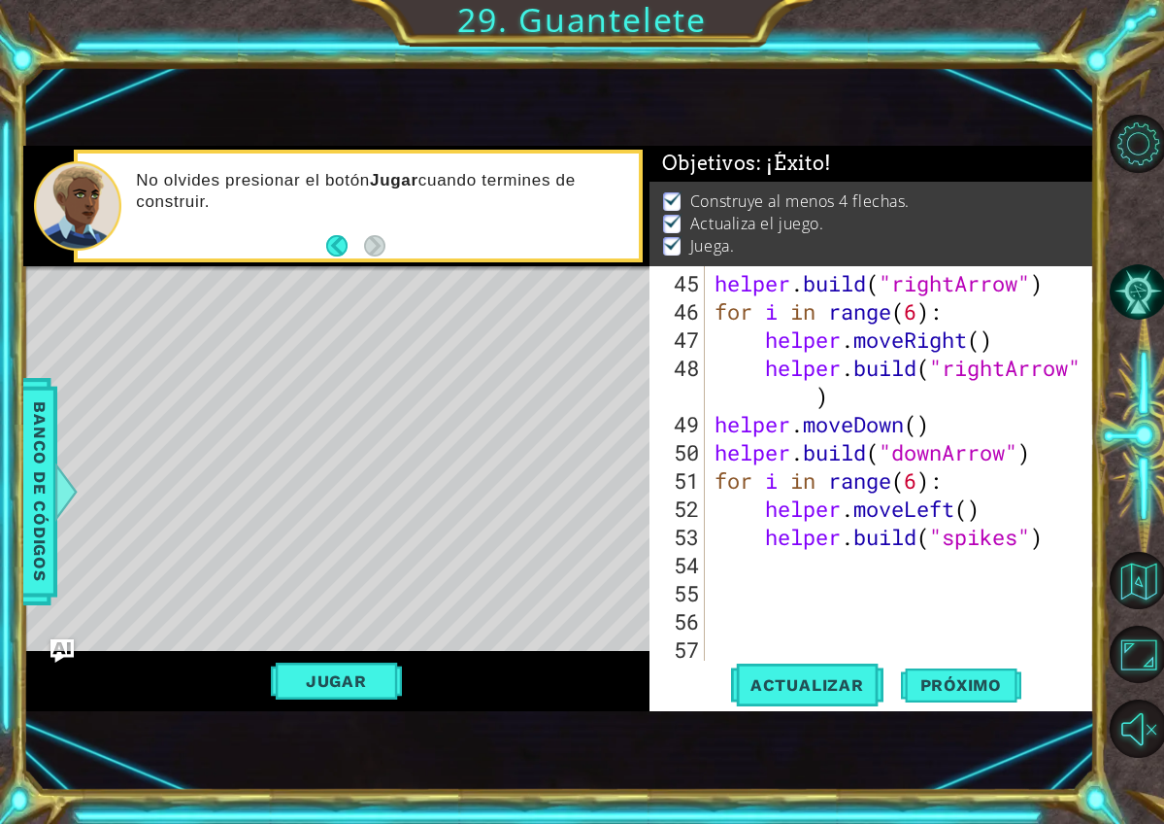
scroll to position [0, 0]
type textarea "helper.build("spikes")"
click at [1051, 543] on div "helper . build ( "rightArrow" ) for i in range ( 6 ) : helper . moveRight ( ) h…" at bounding box center [905, 494] width 389 height 451
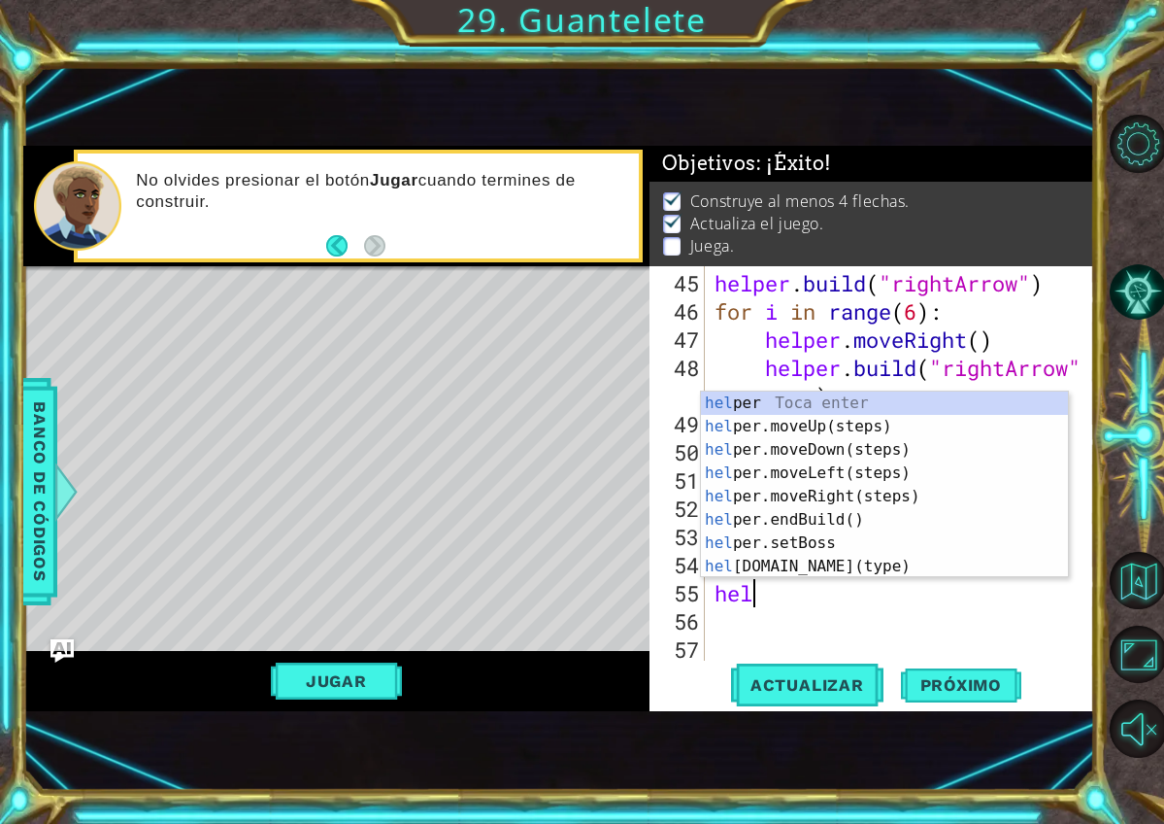
scroll to position [0, 2]
type textarea "helpe"
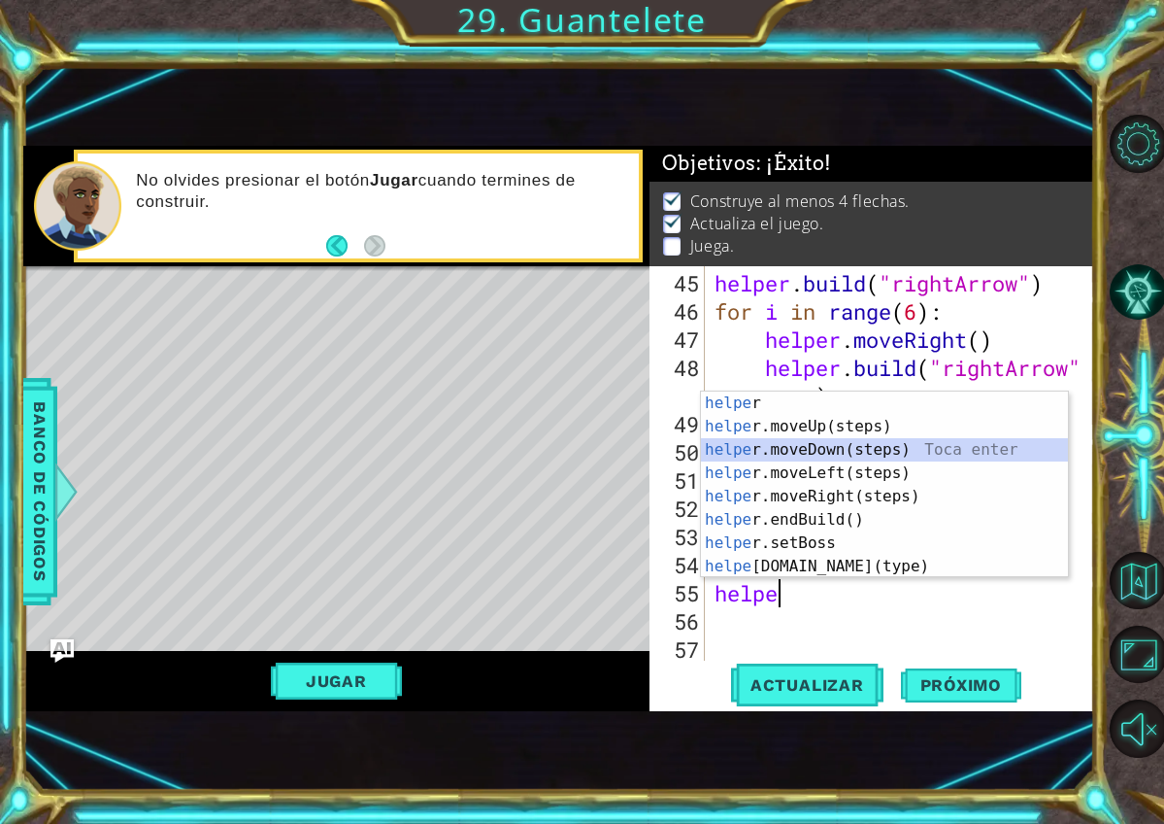
click at [816, 455] on div "helpe r Toca enter helpe r.moveUp(steps) Toca enter helpe r.moveDown(steps) Toc…" at bounding box center [884, 507] width 367 height 233
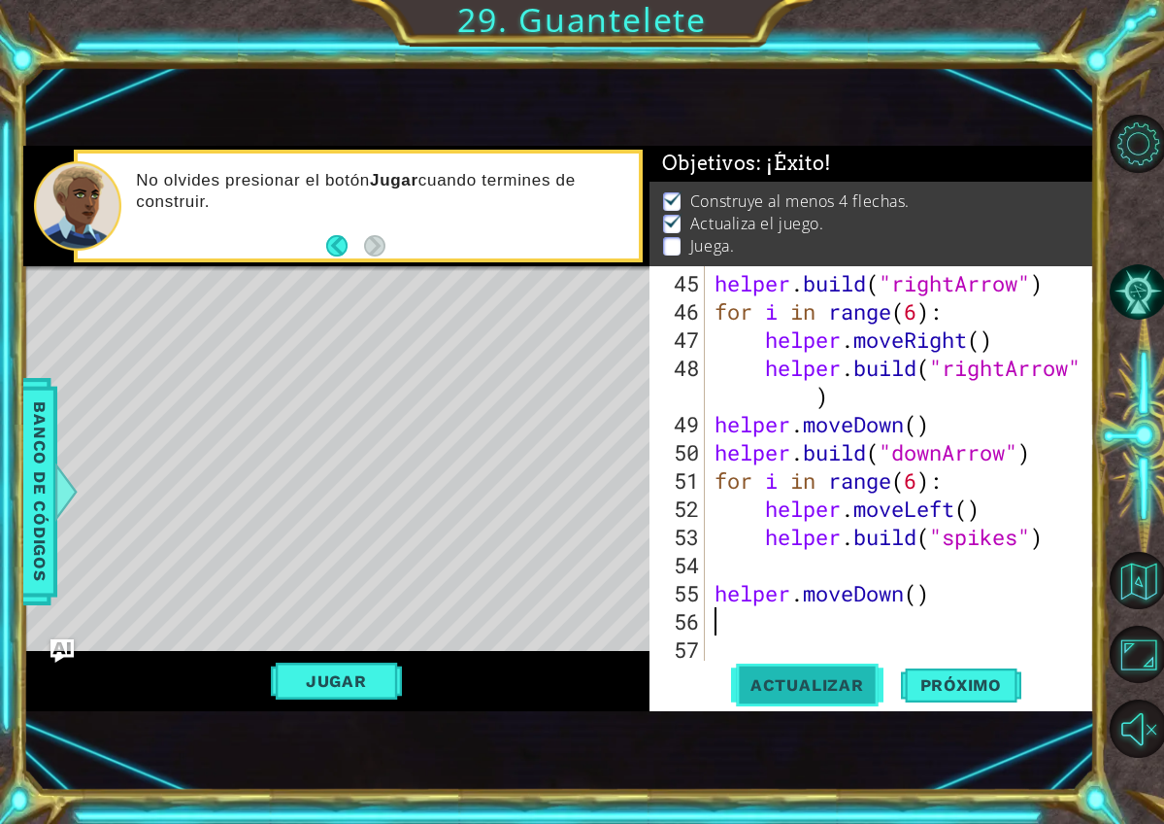
click at [780, 687] on span "Actualizar" at bounding box center [807, 684] width 152 height 19
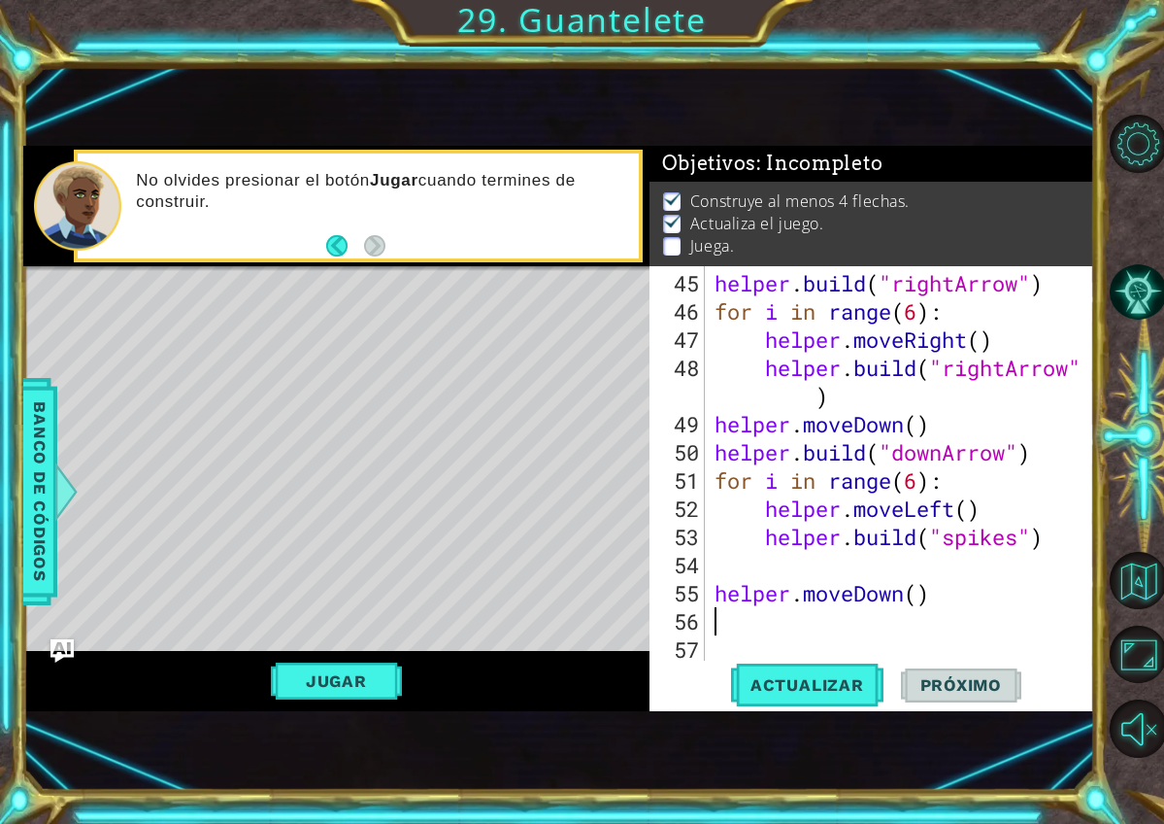
click at [747, 623] on div "helper . build ( "rightArrow" ) for i in range ( 6 ) : helper . moveRight ( ) h…" at bounding box center [905, 494] width 389 height 451
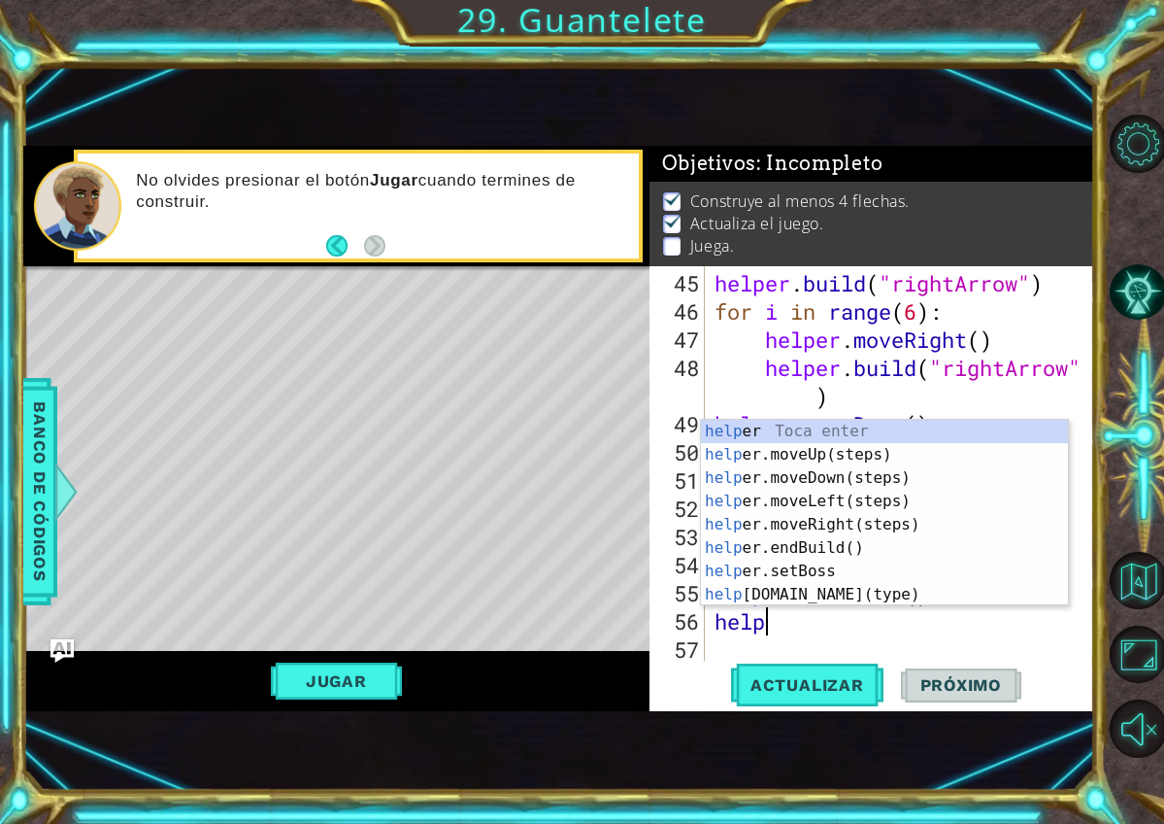
scroll to position [0, 2]
click at [820, 602] on div "helpe r Toca enter helpe r.moveUp(steps) Toca enter helpe r.moveDown(steps) Toc…" at bounding box center [884, 536] width 367 height 233
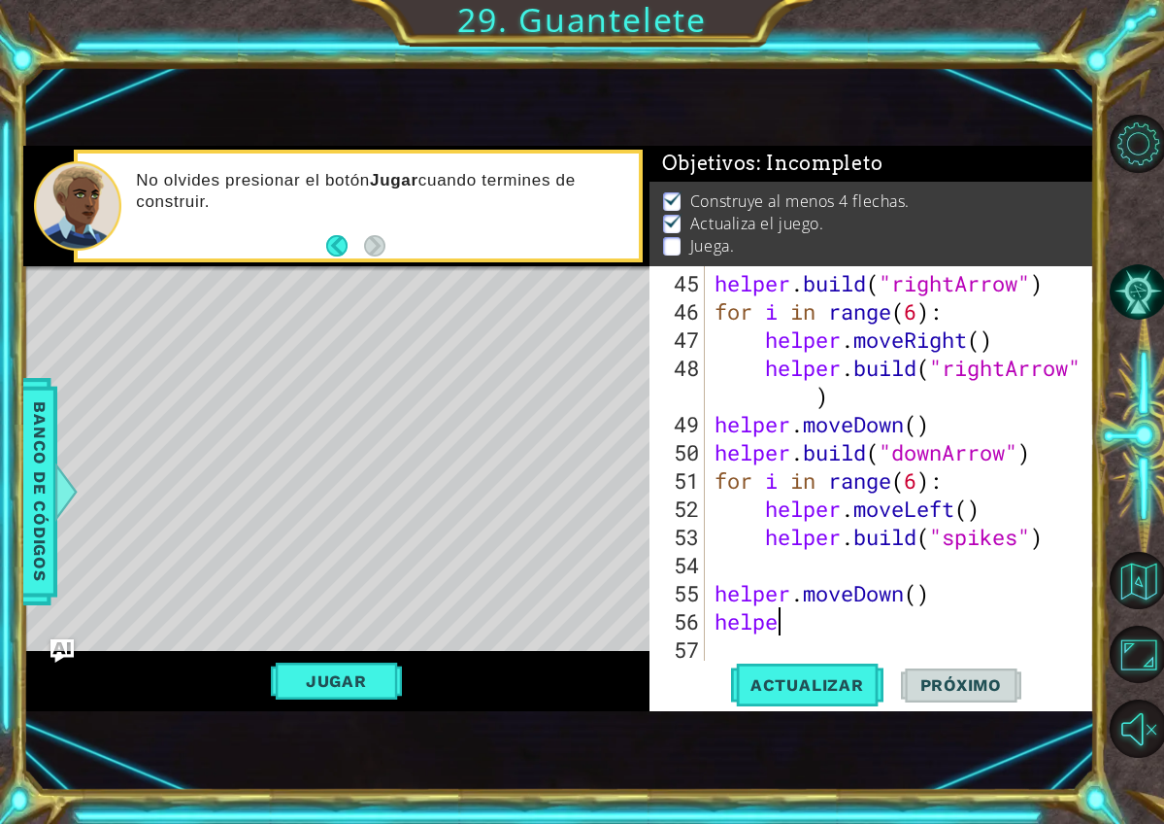
type textarea "helper.build("wall")"
click at [786, 644] on div "helper . build ( "rightArrow" ) for i in range ( 6 ) : helper . moveRight ( ) h…" at bounding box center [905, 494] width 389 height 451
click at [757, 644] on div "helper . build ( "rightArrow" ) for i in range ( 6 ) : helper . moveRight ( ) h…" at bounding box center [905, 494] width 389 height 451
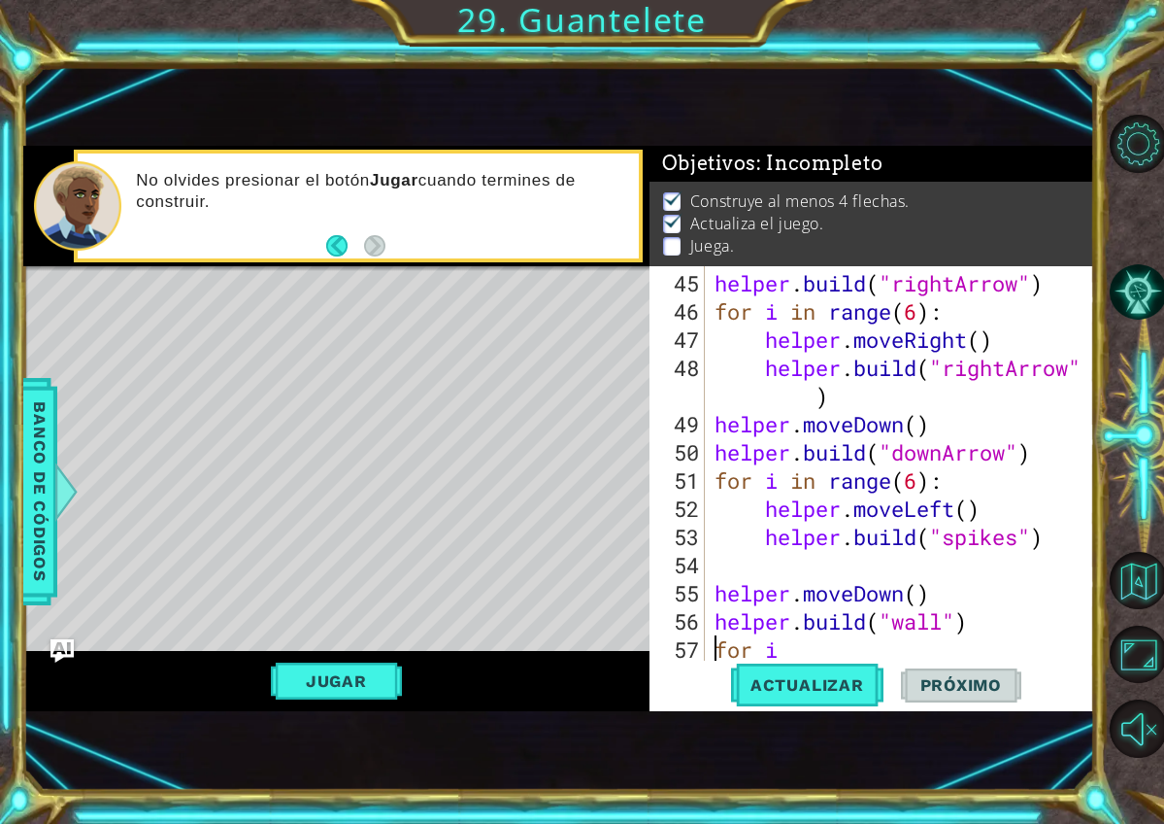
click at [780, 650] on div "helper . build ( "rightArrow" ) for i in range ( 6 ) : helper . moveRight ( ) h…" at bounding box center [905, 494] width 389 height 451
type textarea "for i in range(5):"
type textarea "h"
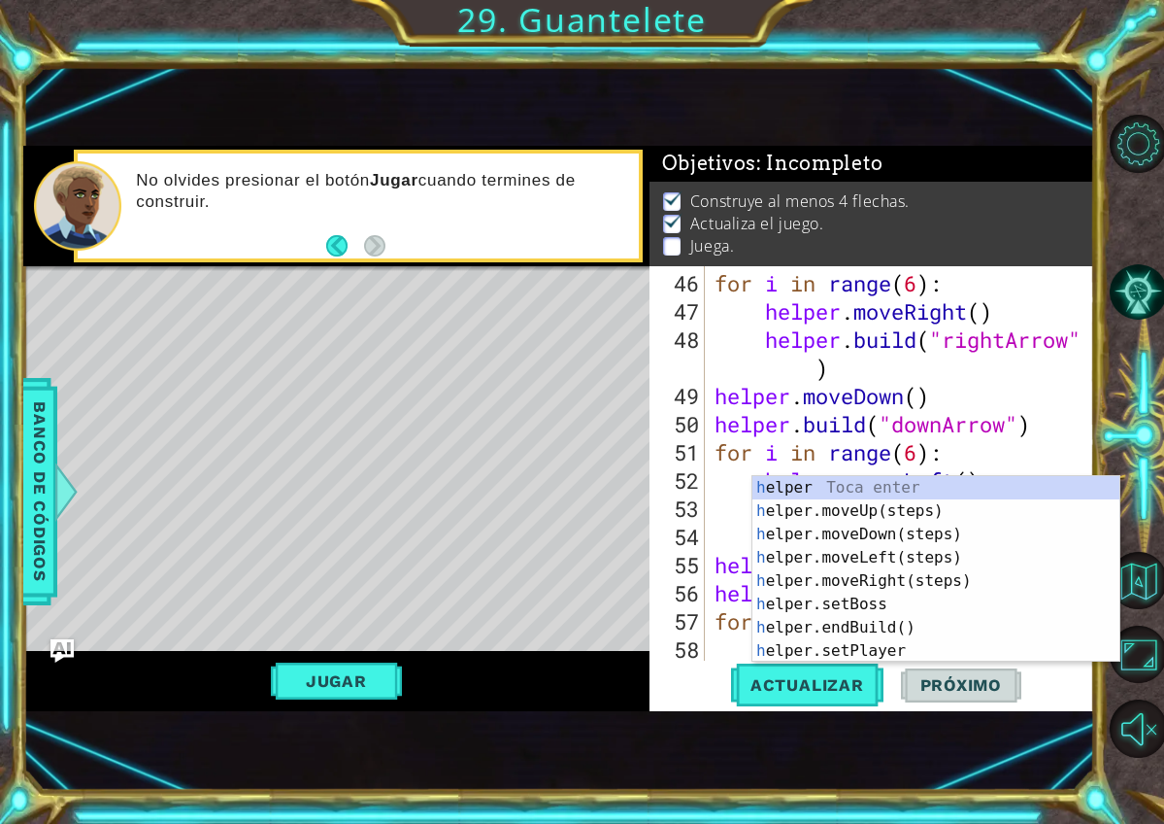
scroll to position [1352, 0]
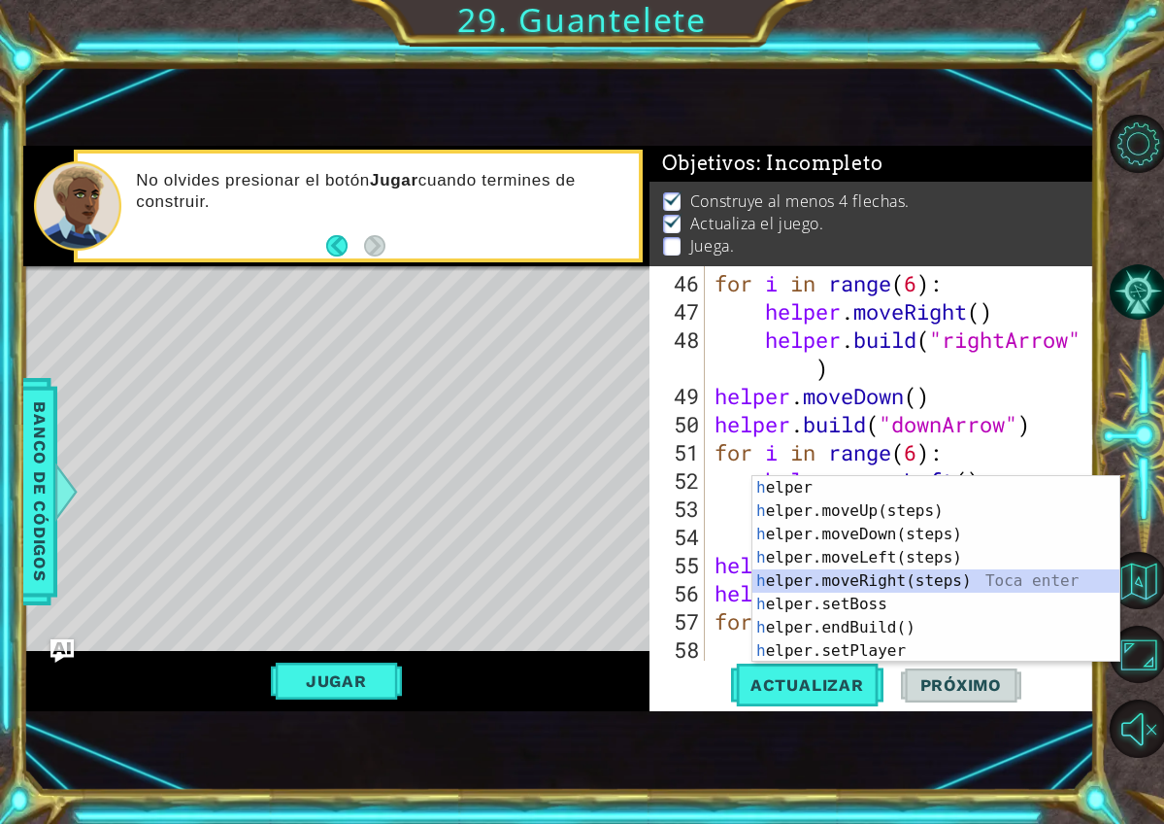
click at [882, 576] on div "h elper Toca enter h elper.moveUp(steps) Toca enter h elper.moveDown(steps) Toc…" at bounding box center [936, 592] width 367 height 233
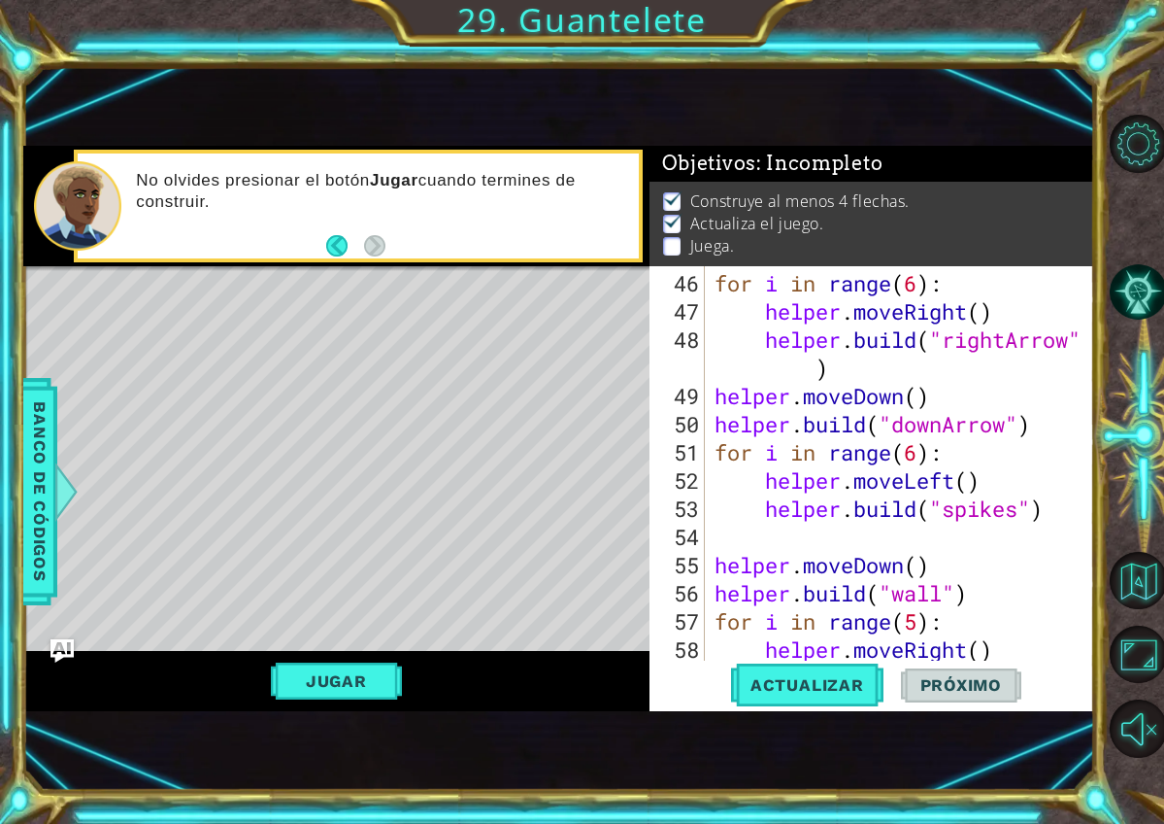
scroll to position [0, 1]
click at [1007, 649] on div "for i in range ( 6 ) : helper . moveRight ( ) helper . build ( "rightArrow" ) h…" at bounding box center [905, 494] width 389 height 451
type textarea "helper.moveRight()"
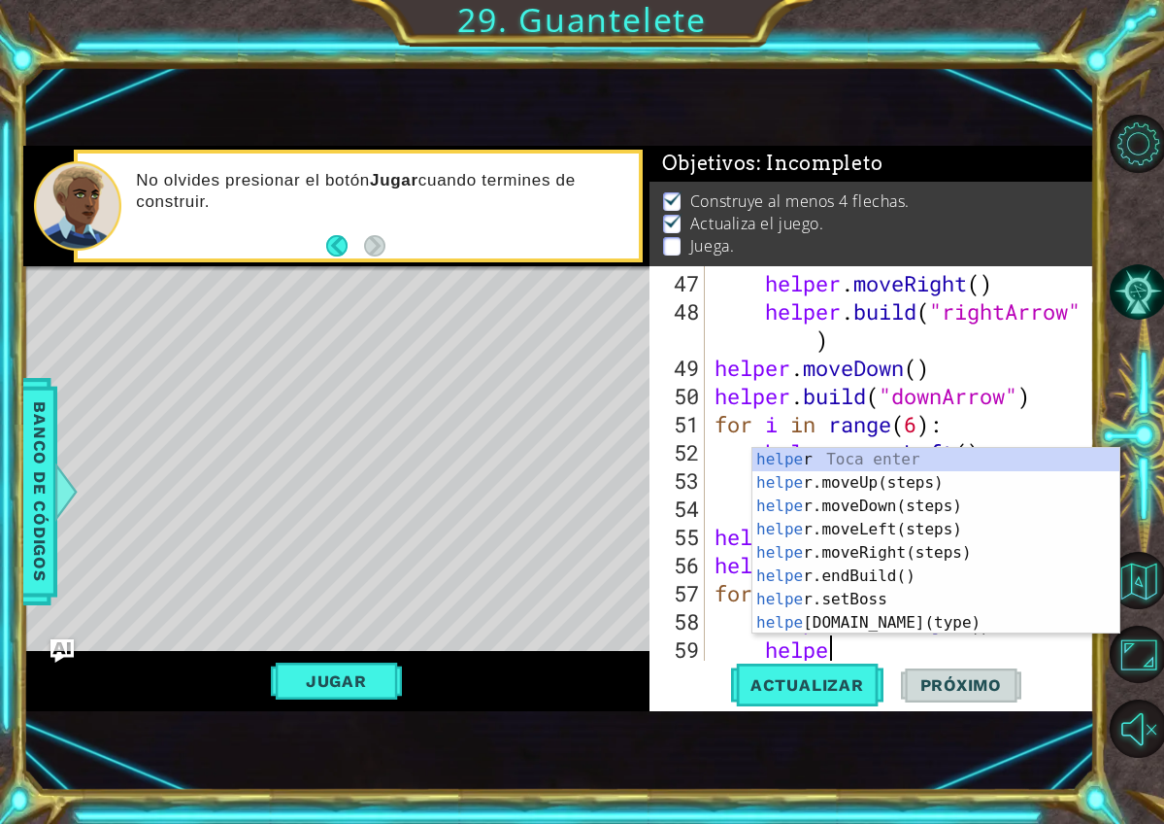
scroll to position [0, 5]
click at [892, 618] on div "helper Toca enter helper .moveUp(steps) Toca enter helper .moveDown(steps) Toca…" at bounding box center [936, 564] width 367 height 233
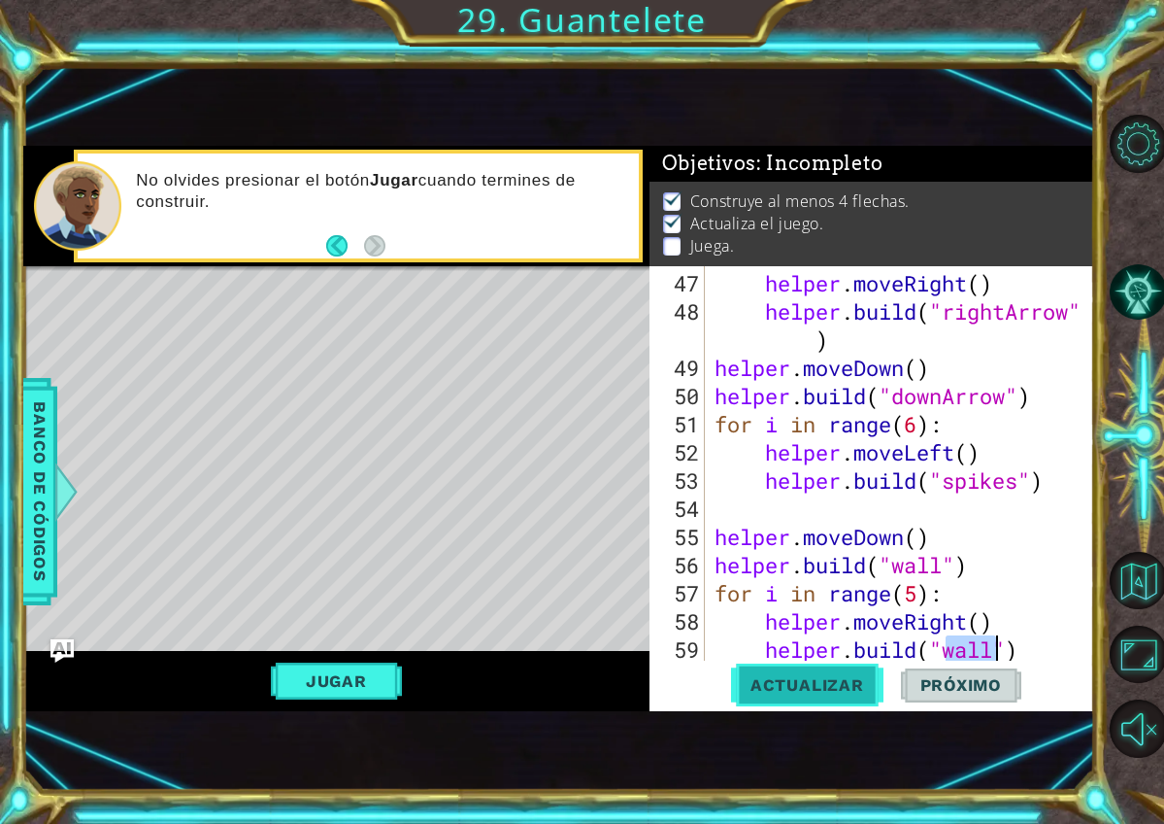
click at [762, 690] on span "Actualizar" at bounding box center [807, 684] width 152 height 19
click at [367, 668] on button "Jugar" at bounding box center [336, 680] width 131 height 37
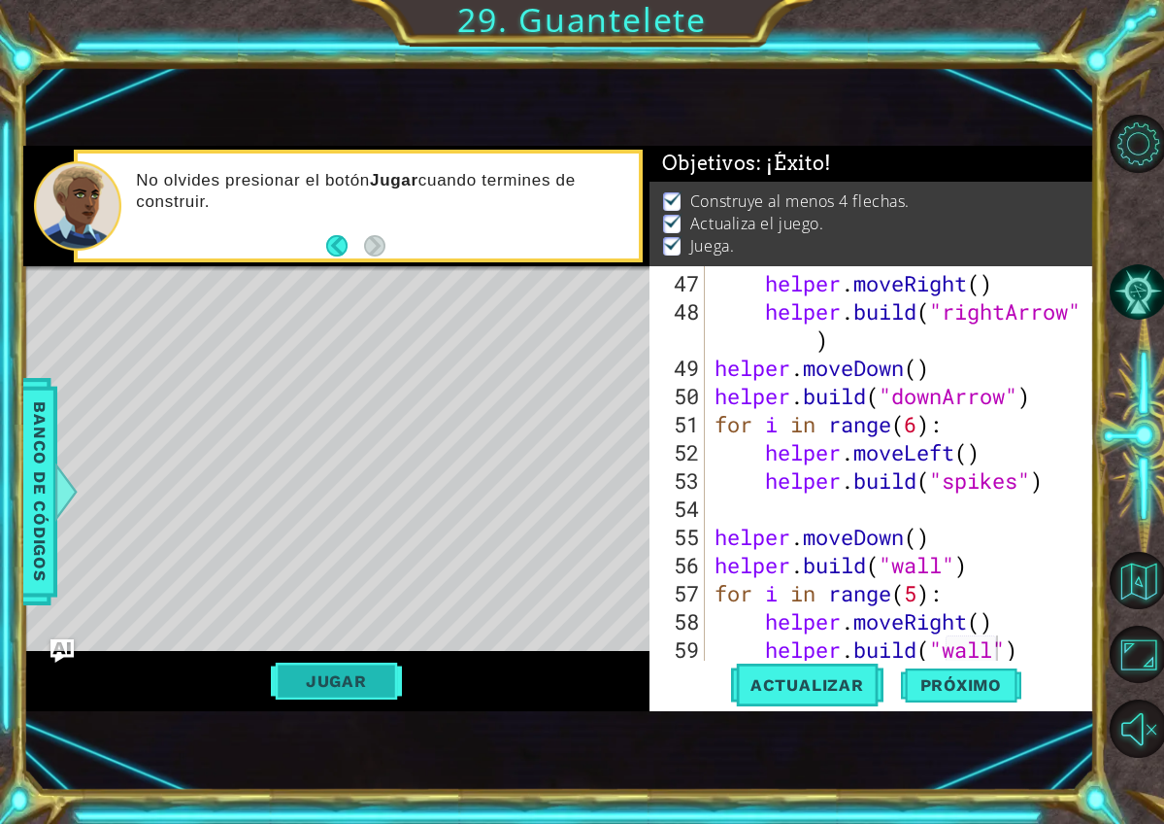
click at [312, 674] on button "Jugar" at bounding box center [336, 680] width 131 height 37
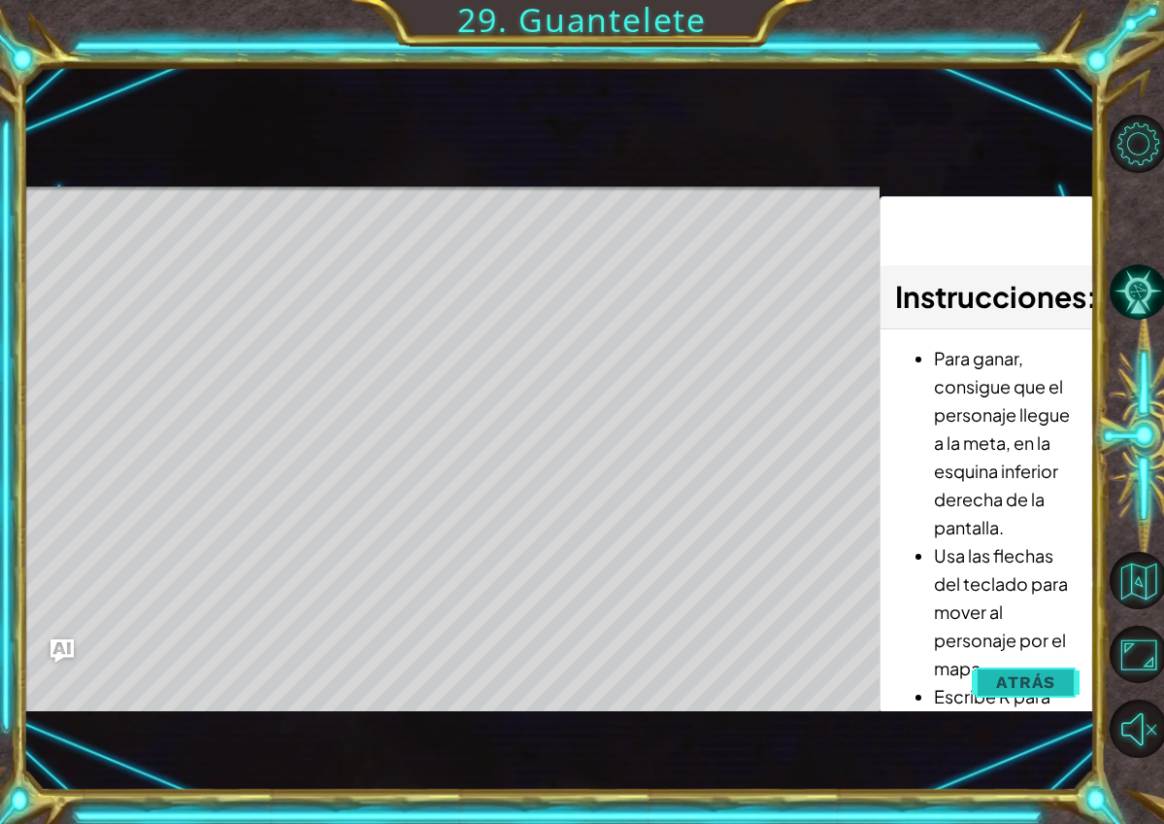
click at [1014, 698] on button "Atrás" at bounding box center [1026, 681] width 108 height 39
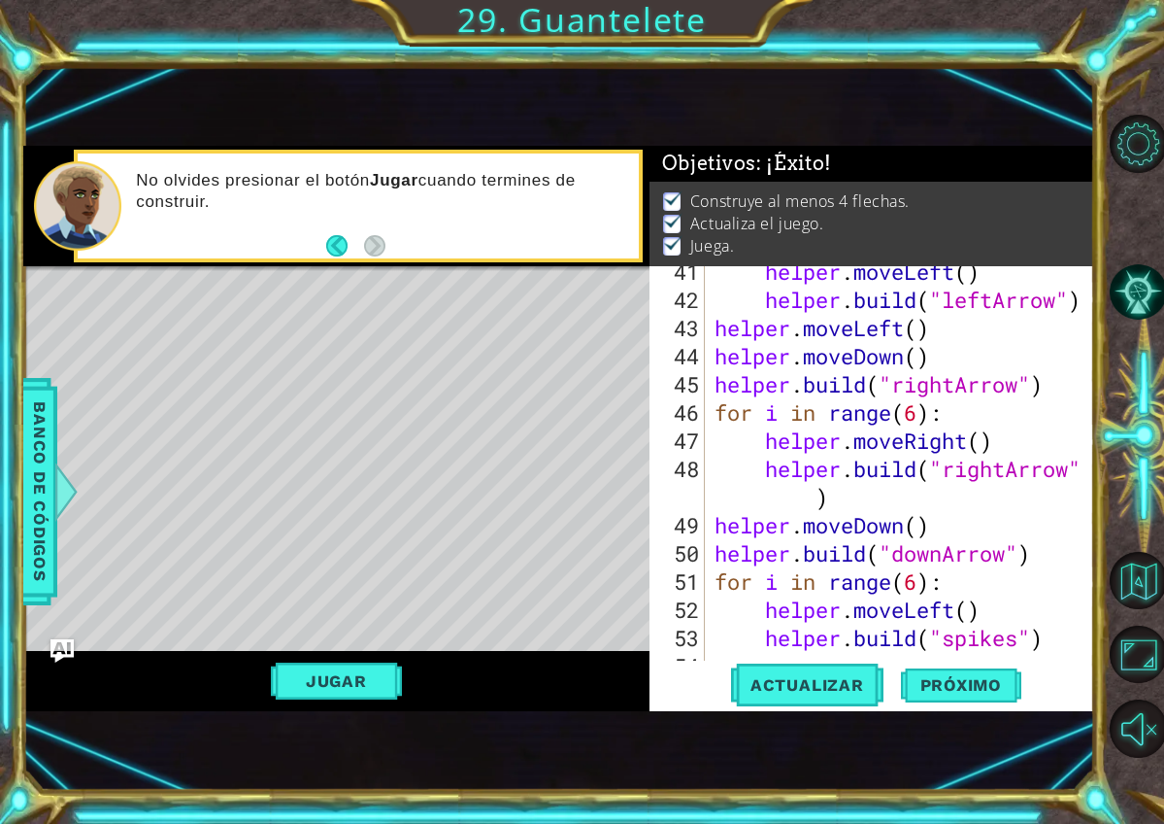
scroll to position [1215, 0]
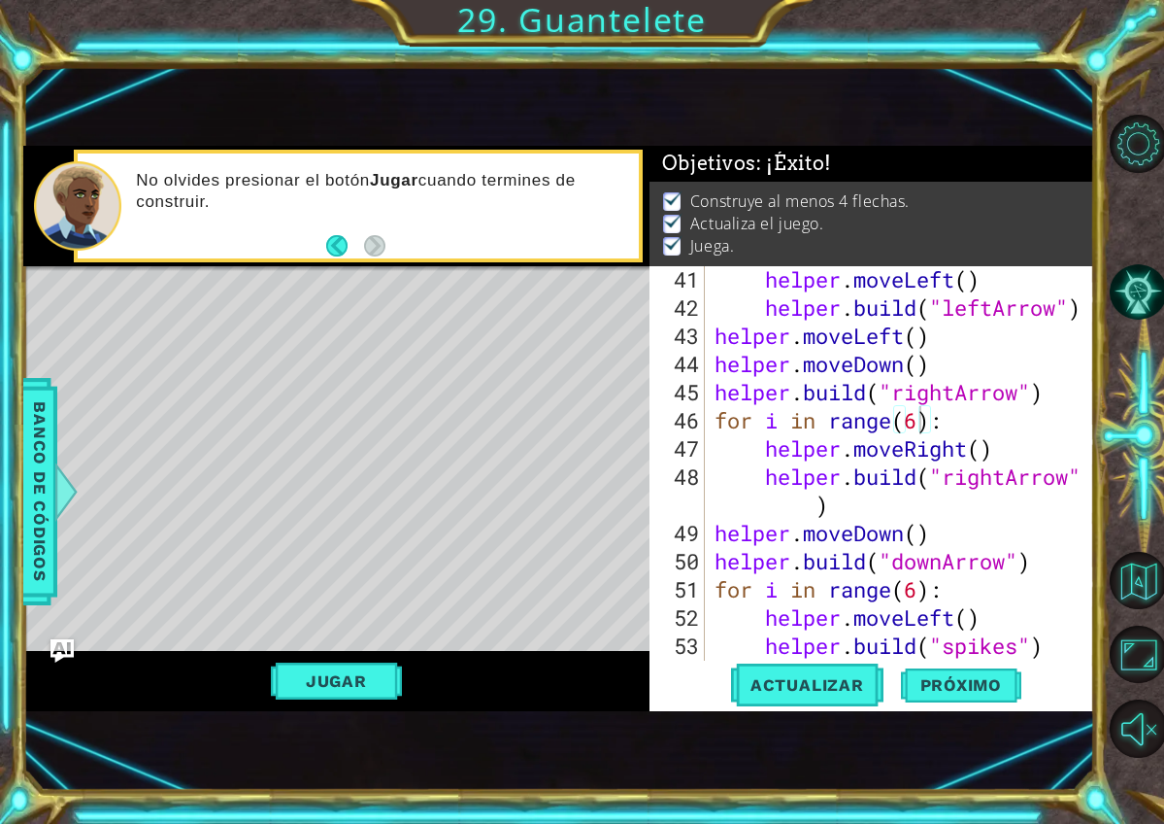
click at [923, 422] on div "helper . moveLeft ( ) helper . build ( "leftArrow" ) helper . moveLeft ( ) help…" at bounding box center [905, 490] width 389 height 451
click at [923, 423] on div "helper . moveLeft ( ) helper . build ( "leftArrow" ) helper . moveLeft ( ) help…" at bounding box center [905, 490] width 389 height 451
click at [833, 691] on span "Actualizar" at bounding box center [807, 684] width 152 height 19
click at [938, 530] on div "helper . moveLeft ( ) helper . build ( "leftArrow" ) helper . moveLeft ( ) help…" at bounding box center [905, 490] width 389 height 451
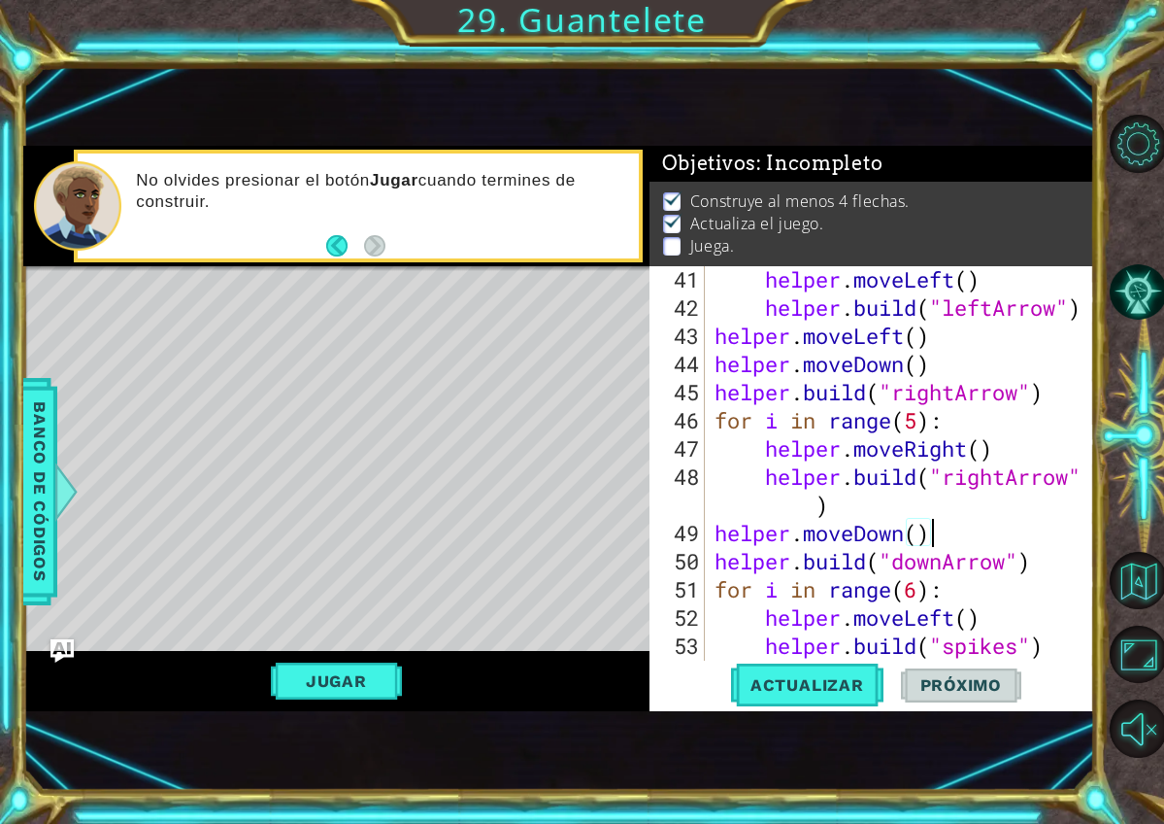
click at [936, 502] on div "helper . moveLeft ( ) helper . build ( "leftArrow" ) helper . moveLeft ( ) help…" at bounding box center [905, 490] width 389 height 451
type textarea "helper.build("rightArrow")"
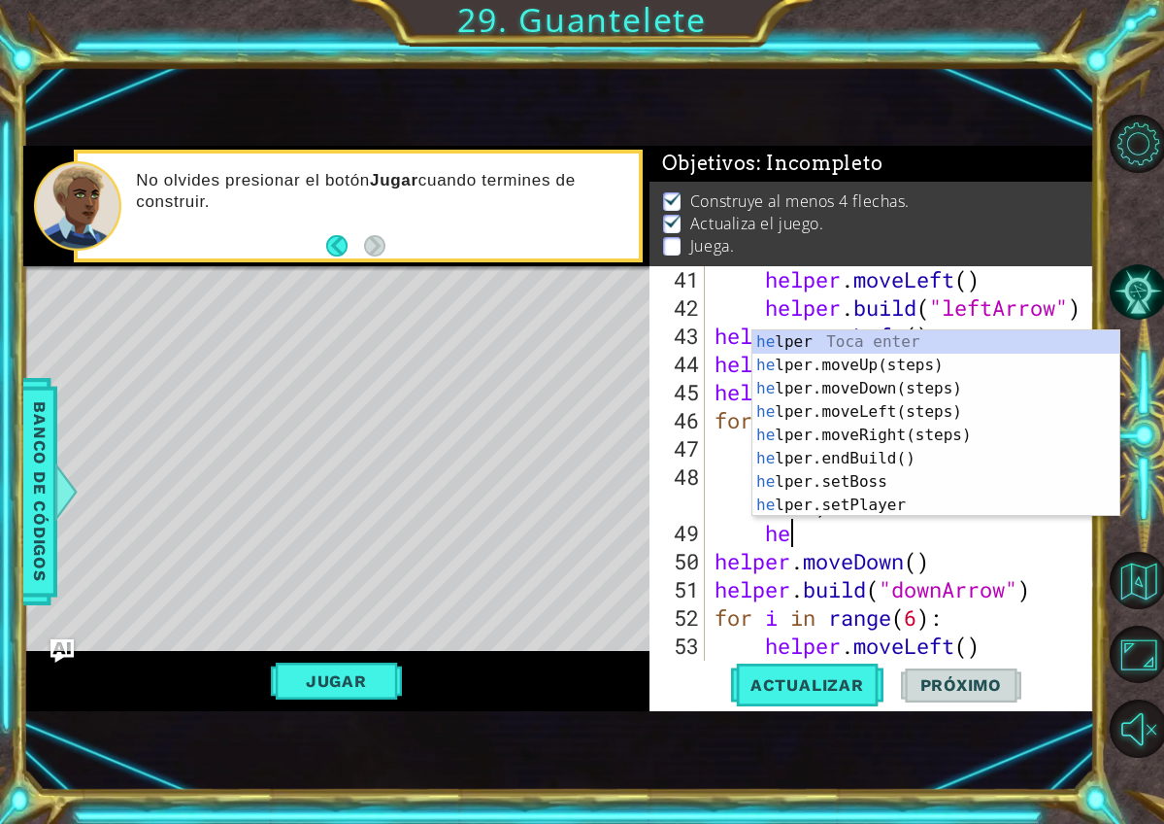
scroll to position [0, 3]
type textarea "h"
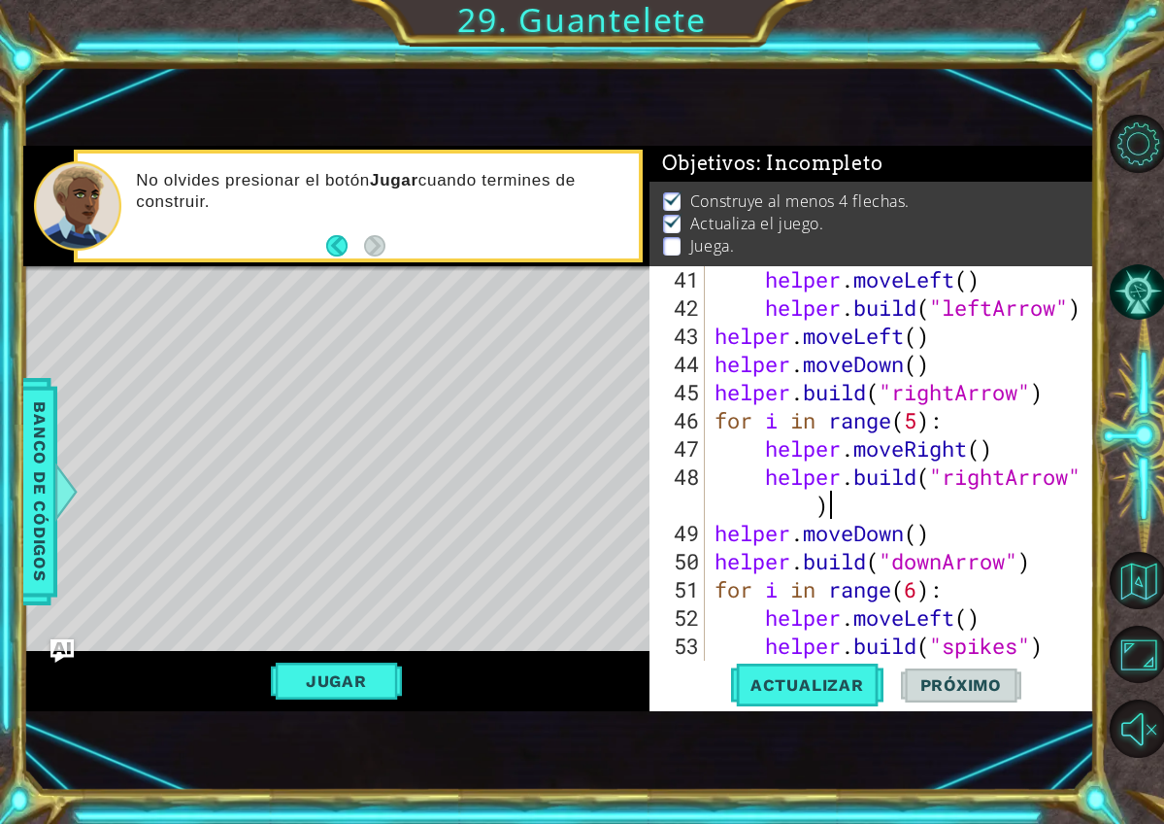
scroll to position [0, 17]
type textarea "helper.build("rightArrow")"
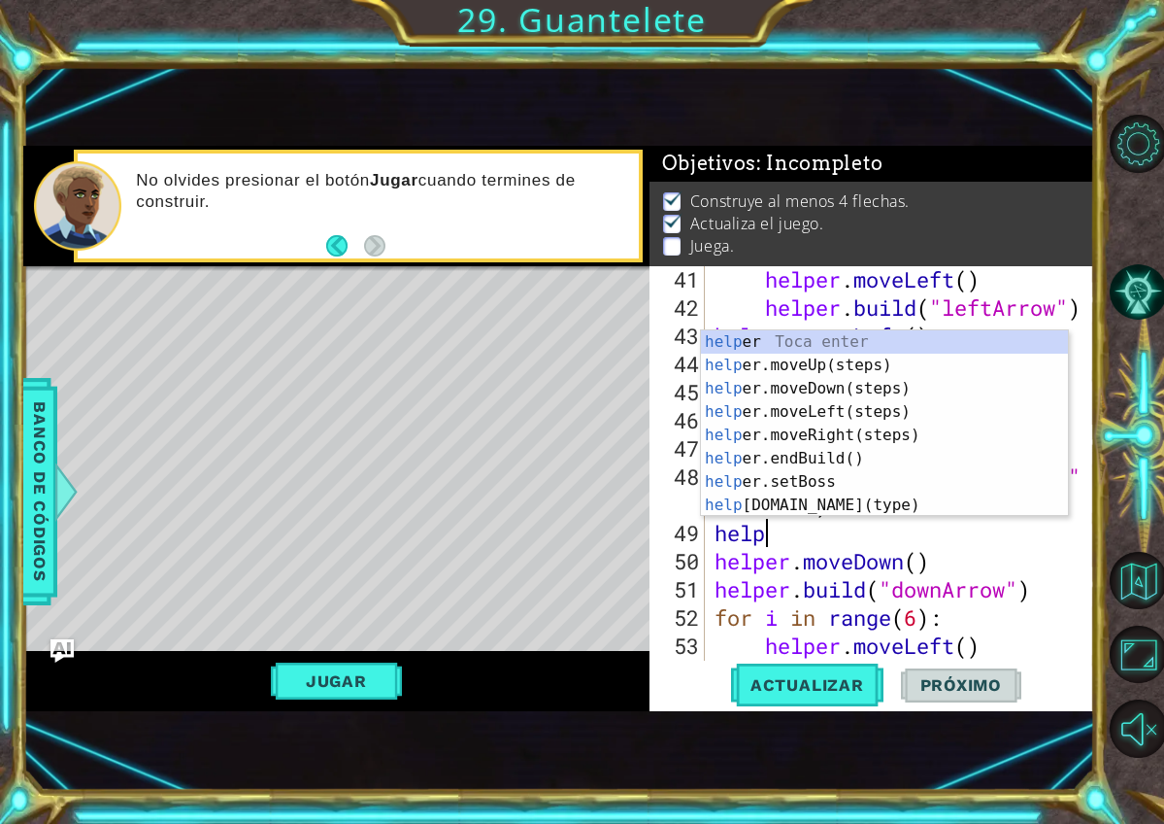
scroll to position [0, 2]
click at [905, 509] on div "helper Toca enter helper .moveUp(steps) Toca enter helper .moveDown(steps) Toca…" at bounding box center [884, 446] width 367 height 233
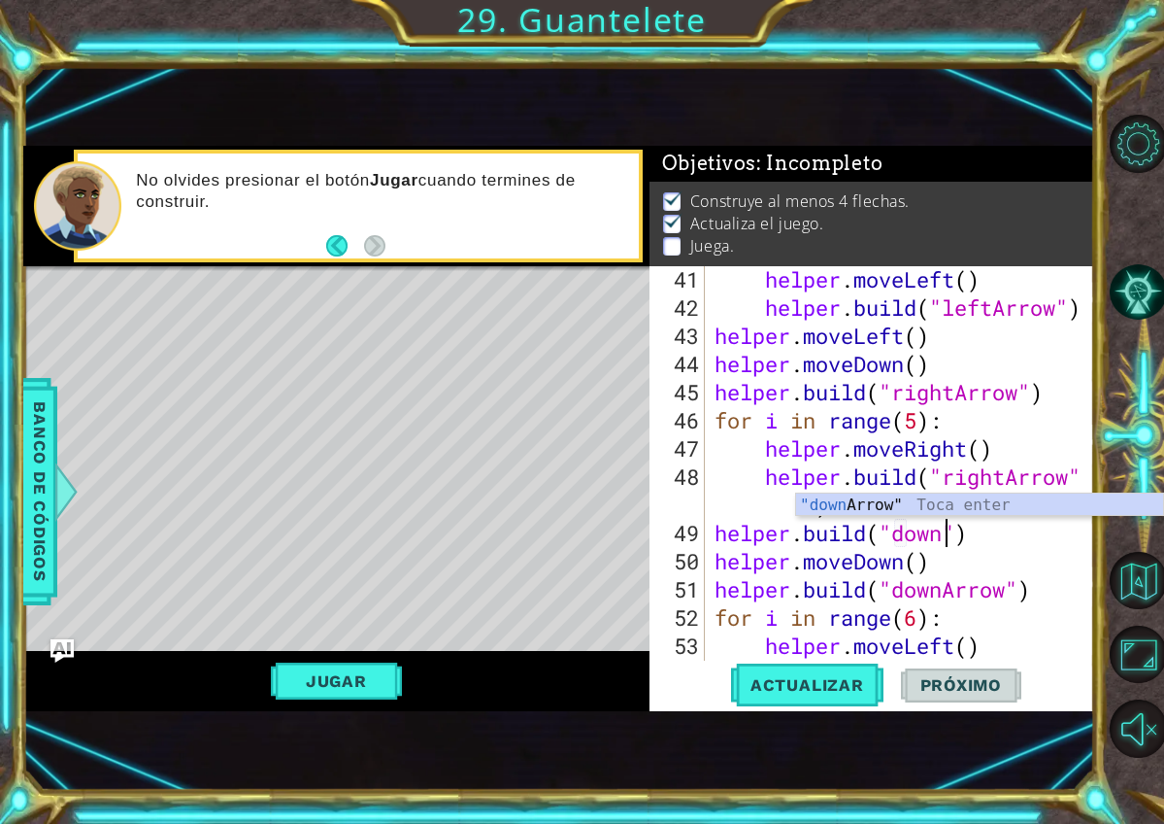
scroll to position [0, 11]
click at [911, 509] on div ""down Arrow" Toca enter" at bounding box center [979, 528] width 367 height 70
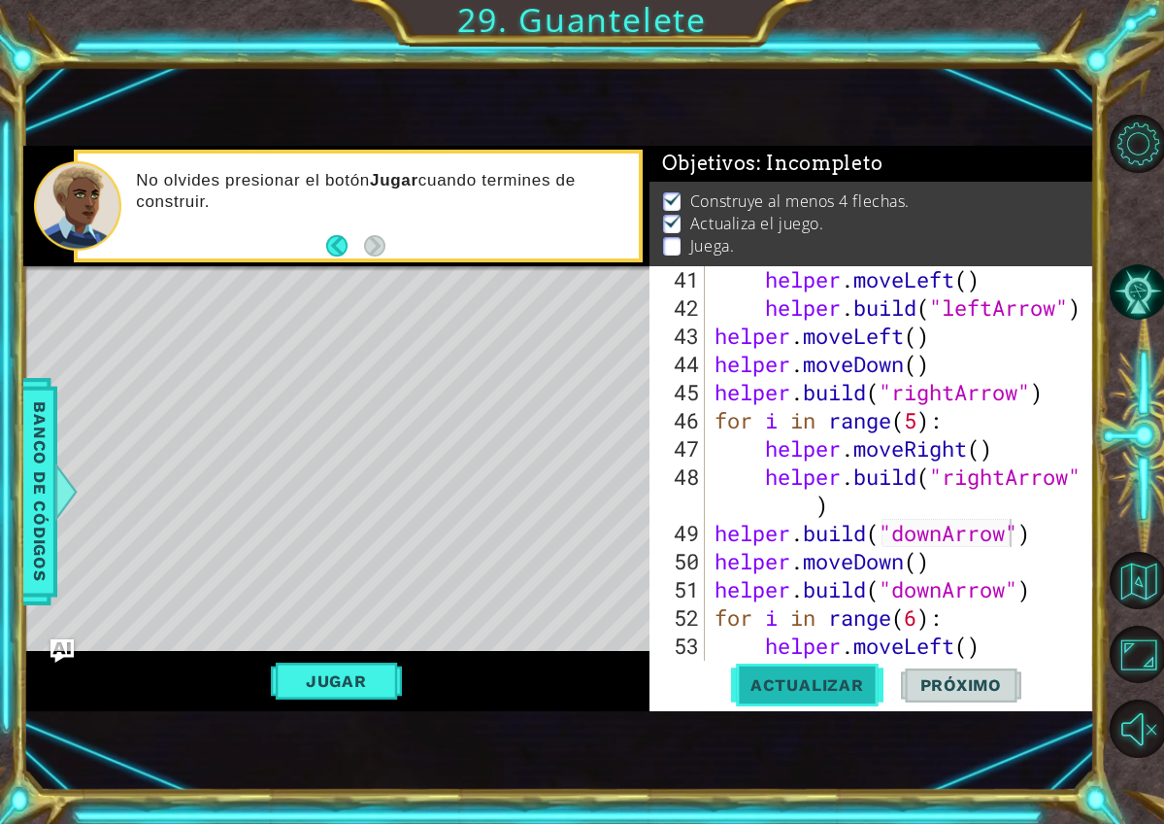
click at [825, 690] on span "Actualizar" at bounding box center [807, 684] width 152 height 19
drag, startPoint x: 1037, startPoint y: 540, endPoint x: 926, endPoint y: 517, distance: 113.1
click at [926, 517] on div "helper . moveLeft ( ) helper . build ( "leftArrow" ) helper . moveLeft ( ) help…" at bounding box center [905, 490] width 389 height 451
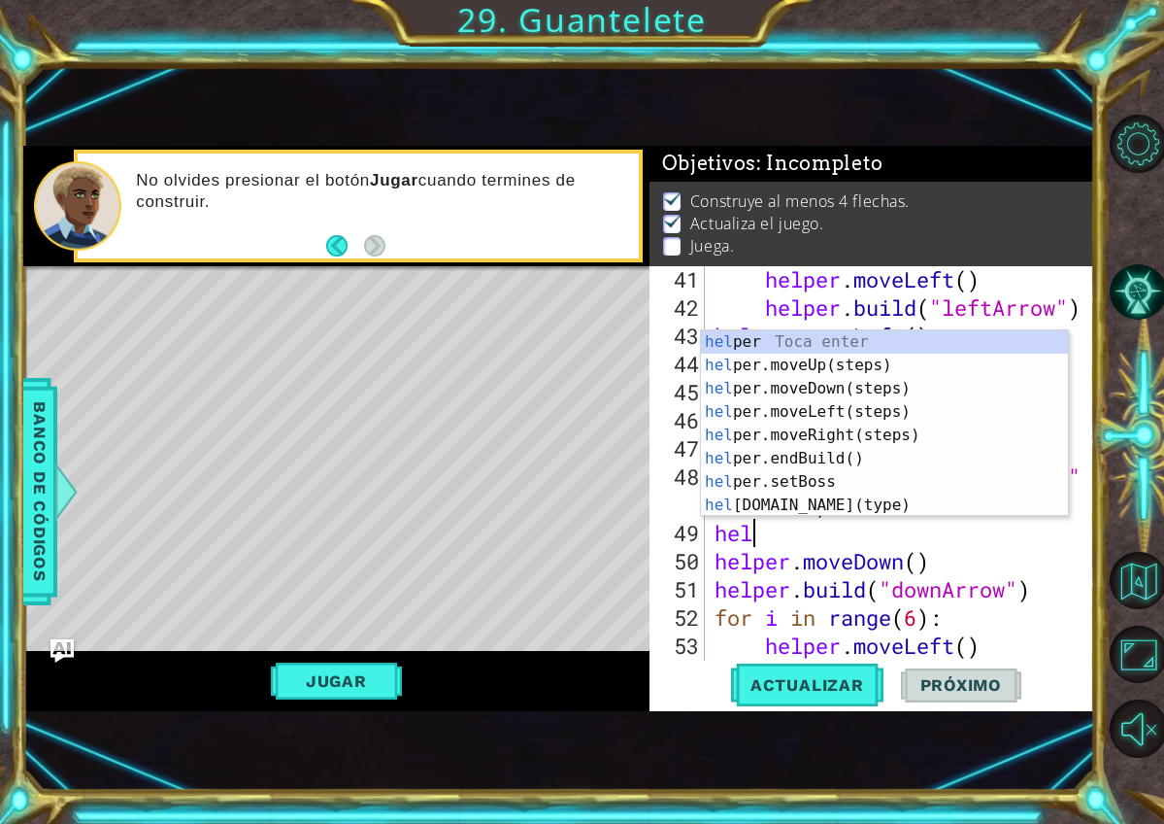
scroll to position [0, 0]
type textarea "h"
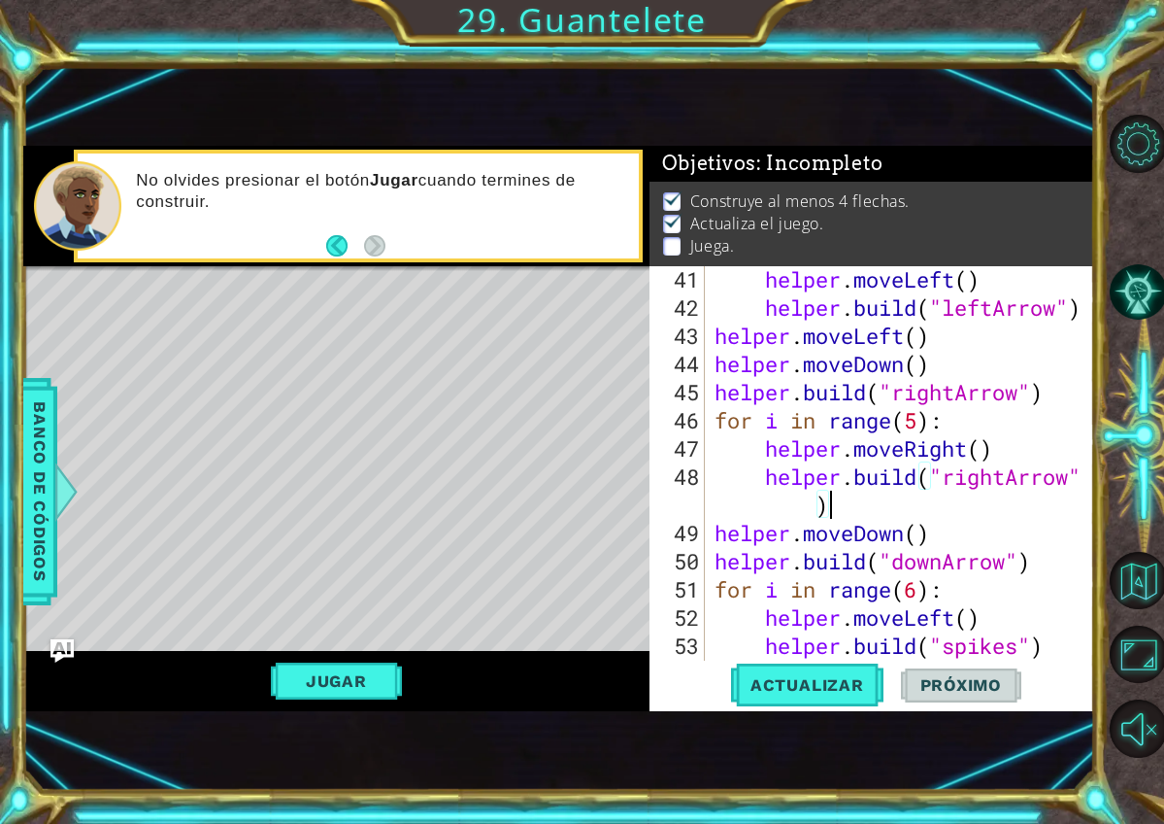
click at [923, 417] on div "helper . moveLeft ( ) helper . build ( "leftArrow" ) helper . moveLeft ( ) help…" at bounding box center [905, 490] width 389 height 451
click at [830, 690] on span "Actualizar" at bounding box center [807, 684] width 152 height 19
click at [371, 690] on button "Jugar" at bounding box center [336, 680] width 131 height 37
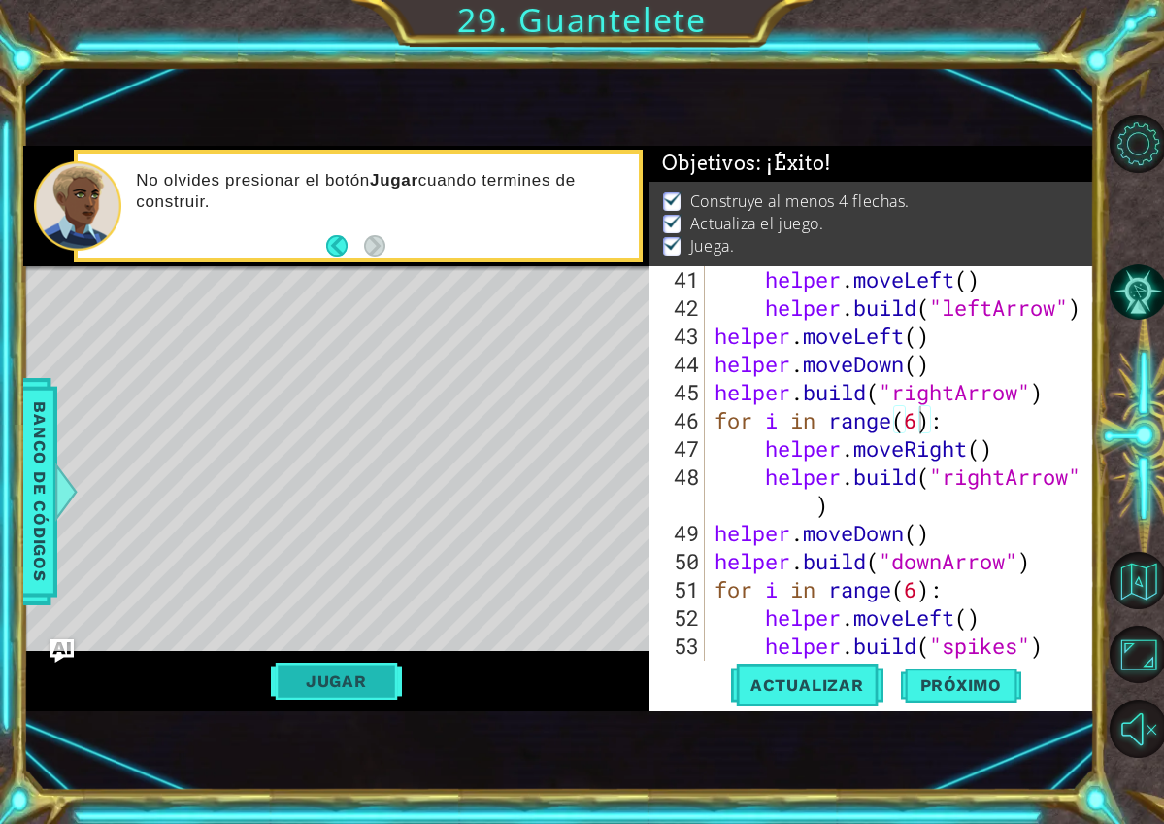
click at [383, 696] on button "Jugar" at bounding box center [336, 680] width 131 height 37
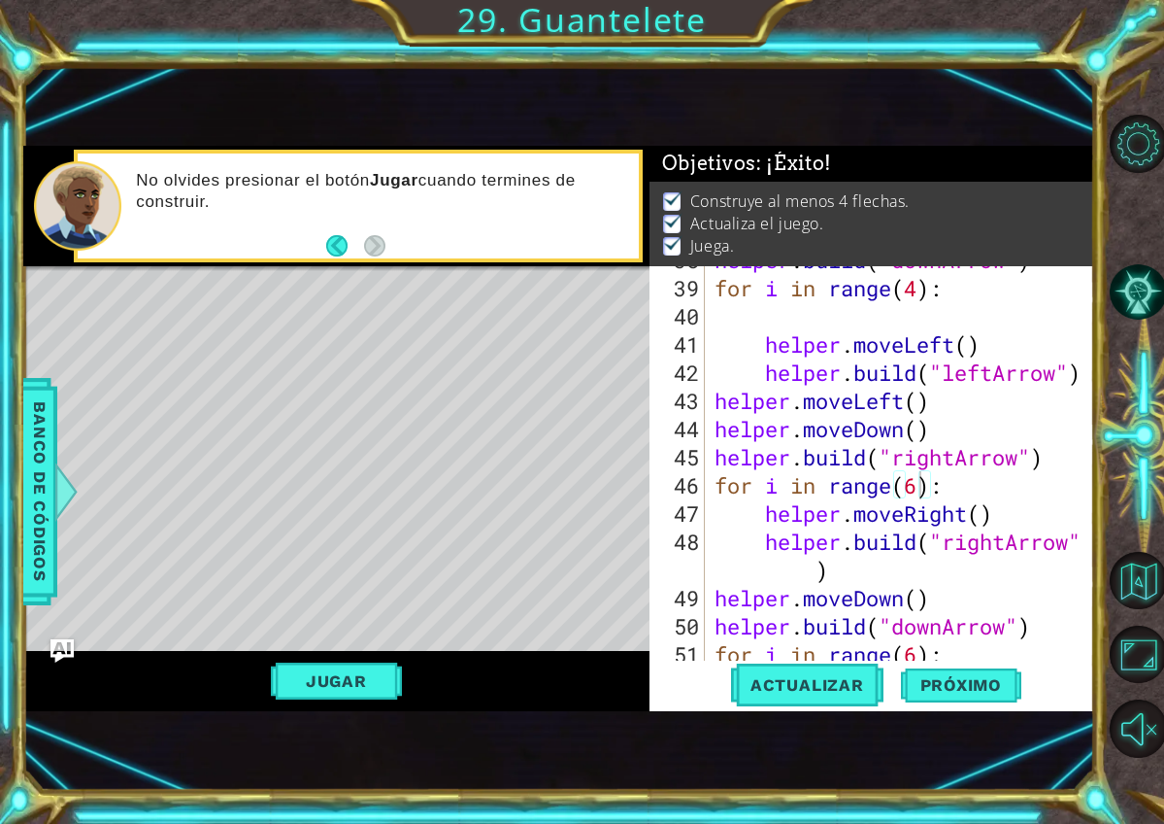
scroll to position [1146, 0]
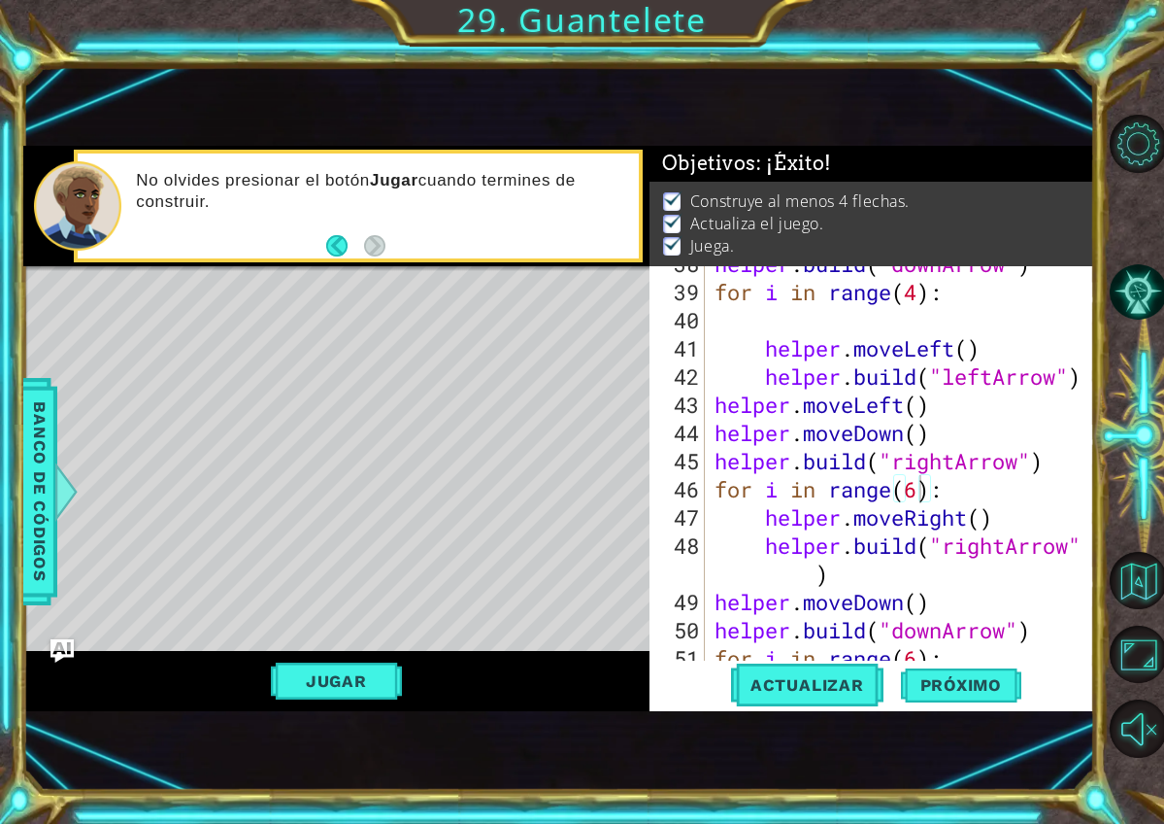
click at [1001, 555] on div "helper . build ( "downArrow" ) for i in range ( 4 ) : helper . moveLeft ( ) hel…" at bounding box center [905, 475] width 389 height 451
click at [1006, 552] on div "helper . build ( "downArrow" ) for i in range ( 4 ) : helper . moveLeft ( ) hel…" at bounding box center [905, 475] width 389 height 451
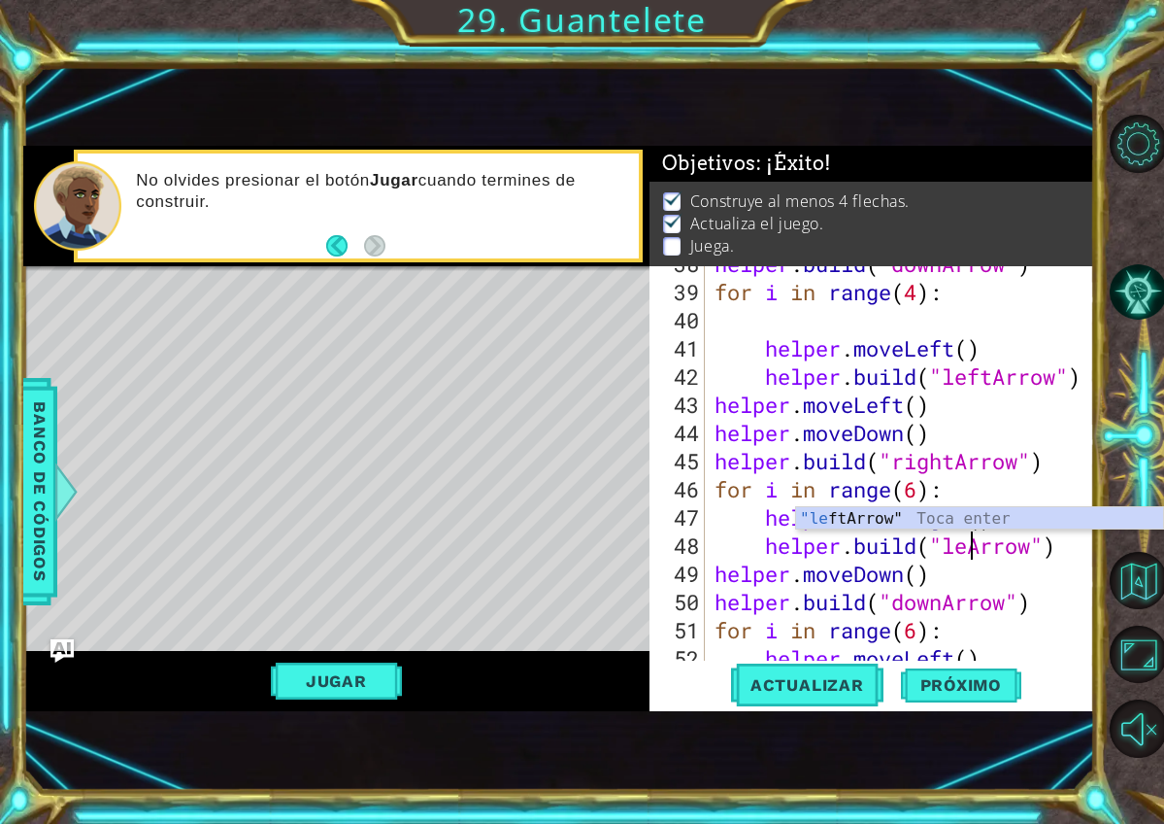
scroll to position [0, 13]
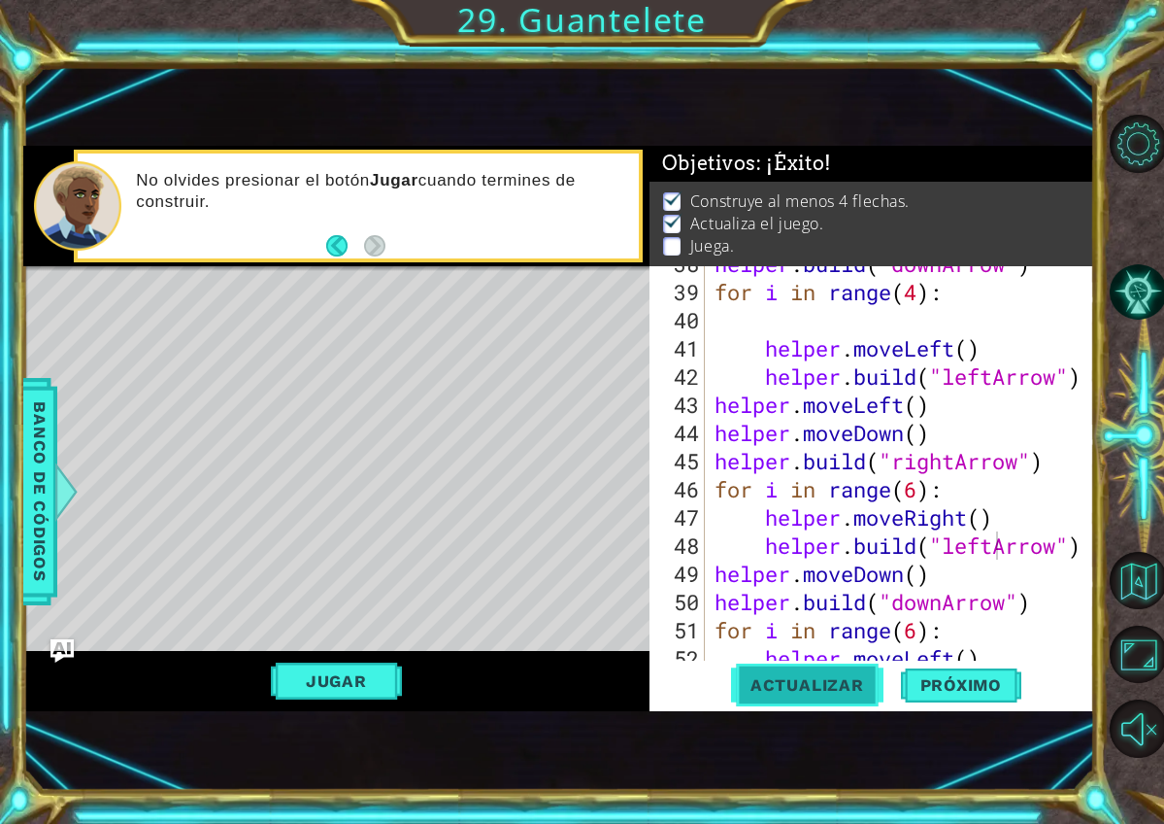
click at [837, 674] on button "Actualizar" at bounding box center [807, 684] width 152 height 45
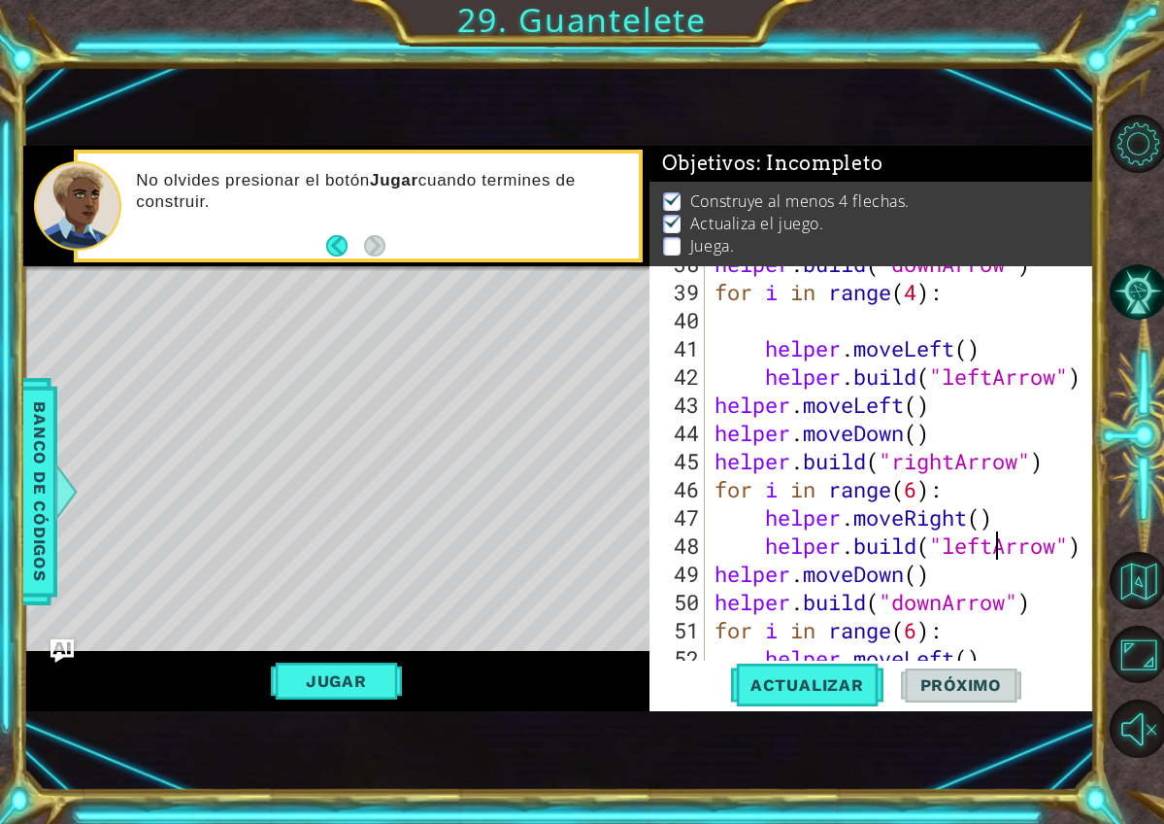
click at [1001, 552] on div "helper . build ( "downArrow" ) for i in range ( 4 ) : helper . moveLeft ( ) hel…" at bounding box center [905, 475] width 389 height 451
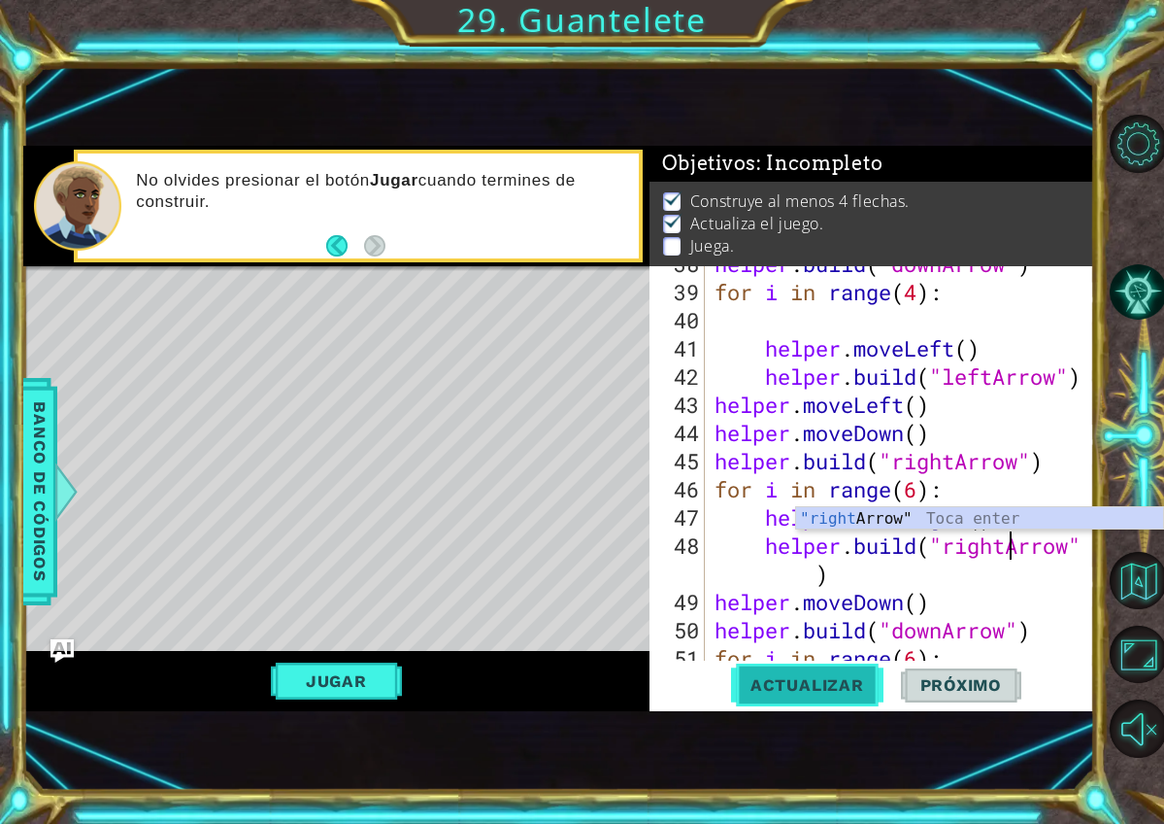
click at [805, 681] on span "Actualizar" at bounding box center [807, 684] width 152 height 19
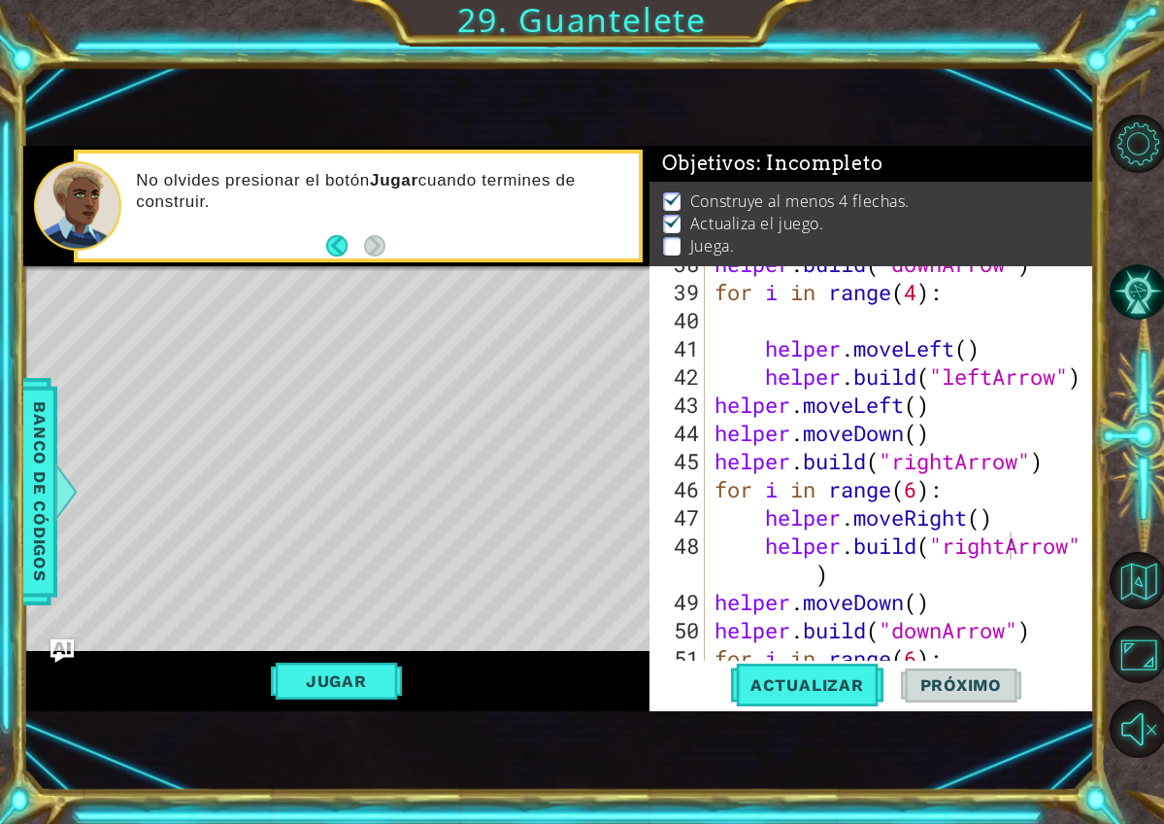
click at [1005, 547] on div "helper . build ( "downArrow" ) for i in range ( 4 ) : helper . moveLeft ( ) hel…" at bounding box center [905, 475] width 389 height 451
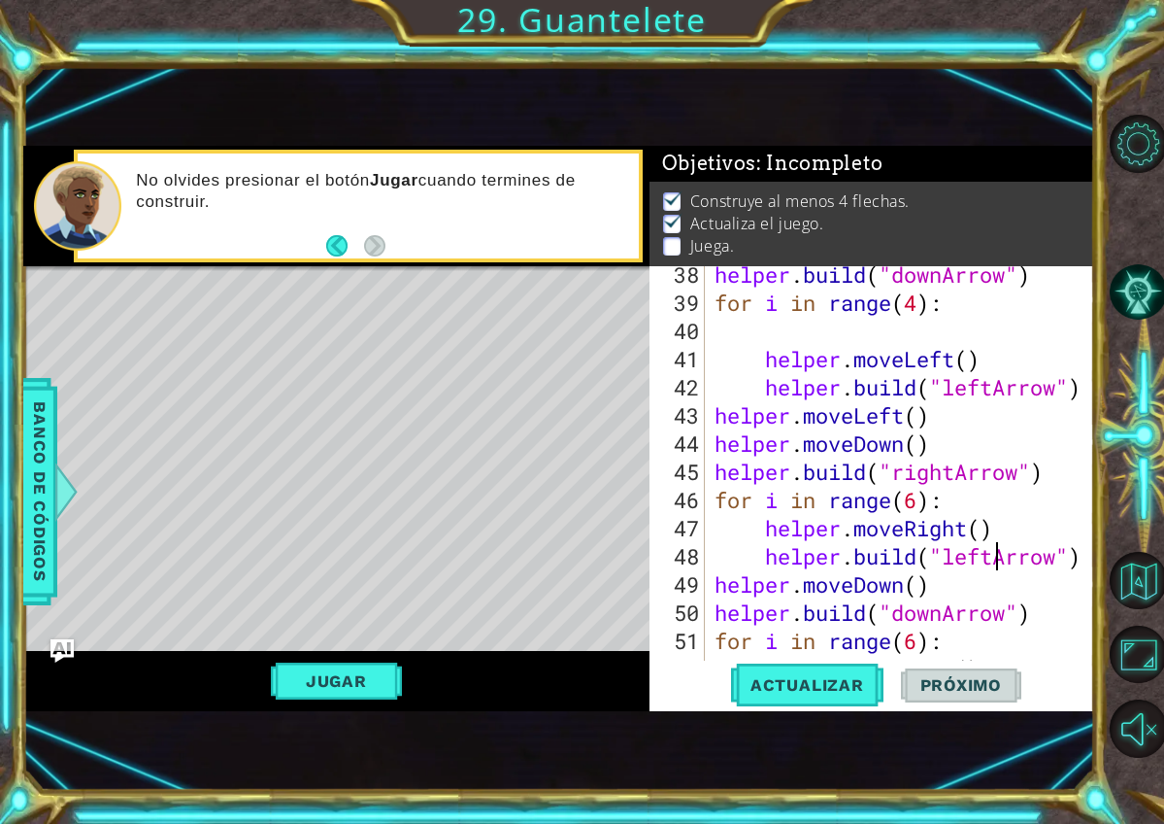
scroll to position [929, 0]
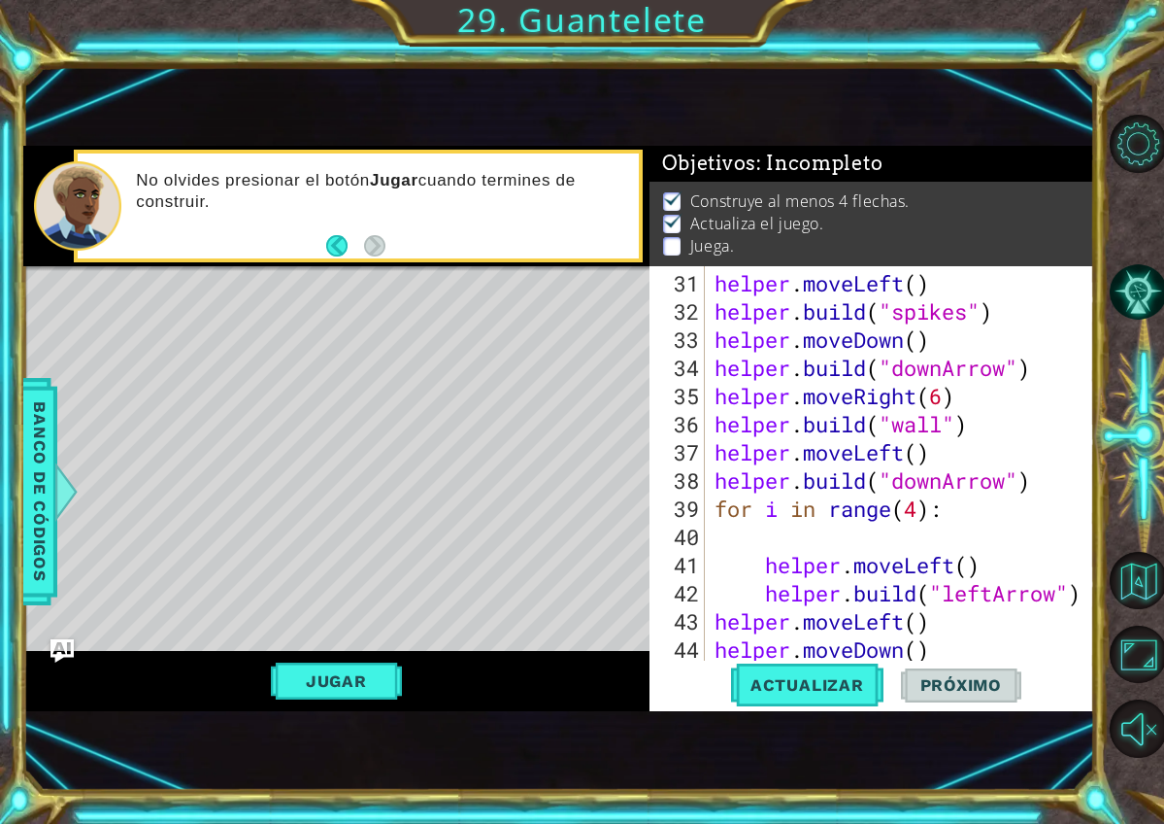
click at [942, 482] on div "helper . moveLeft ( ) helper . build ( "spikes" ) helper . moveDown ( ) helper …" at bounding box center [905, 494] width 389 height 451
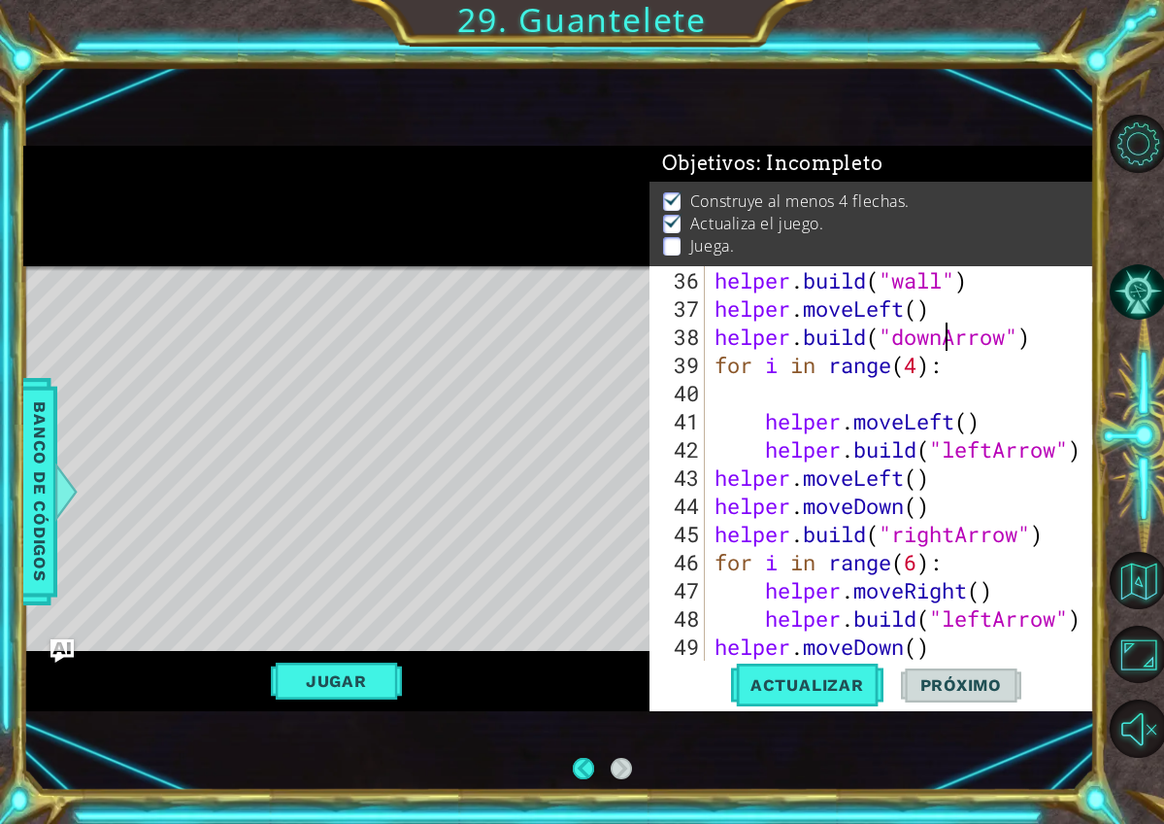
scroll to position [0, 0]
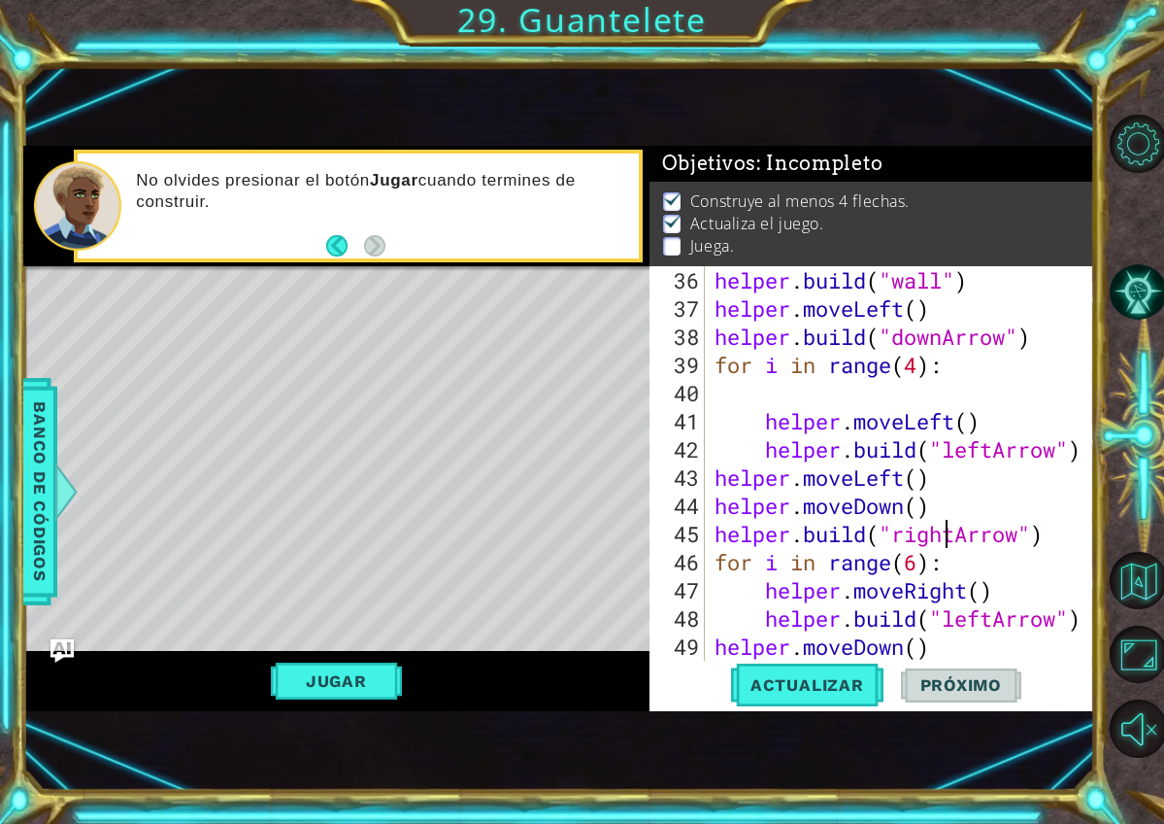
click at [947, 541] on div "helper . build ( "wall" ) helper . moveLeft ( ) helper . build ( "downArrow" ) …" at bounding box center [905, 491] width 389 height 451
click at [990, 627] on div "helper . build ( "wall" ) helper . moveLeft ( ) helper . build ( "downArrow" ) …" at bounding box center [905, 491] width 389 height 451
click at [993, 625] on div "helper . build ( "wall" ) helper . moveLeft ( ) helper . build ( "downArrow" ) …" at bounding box center [905, 491] width 389 height 451
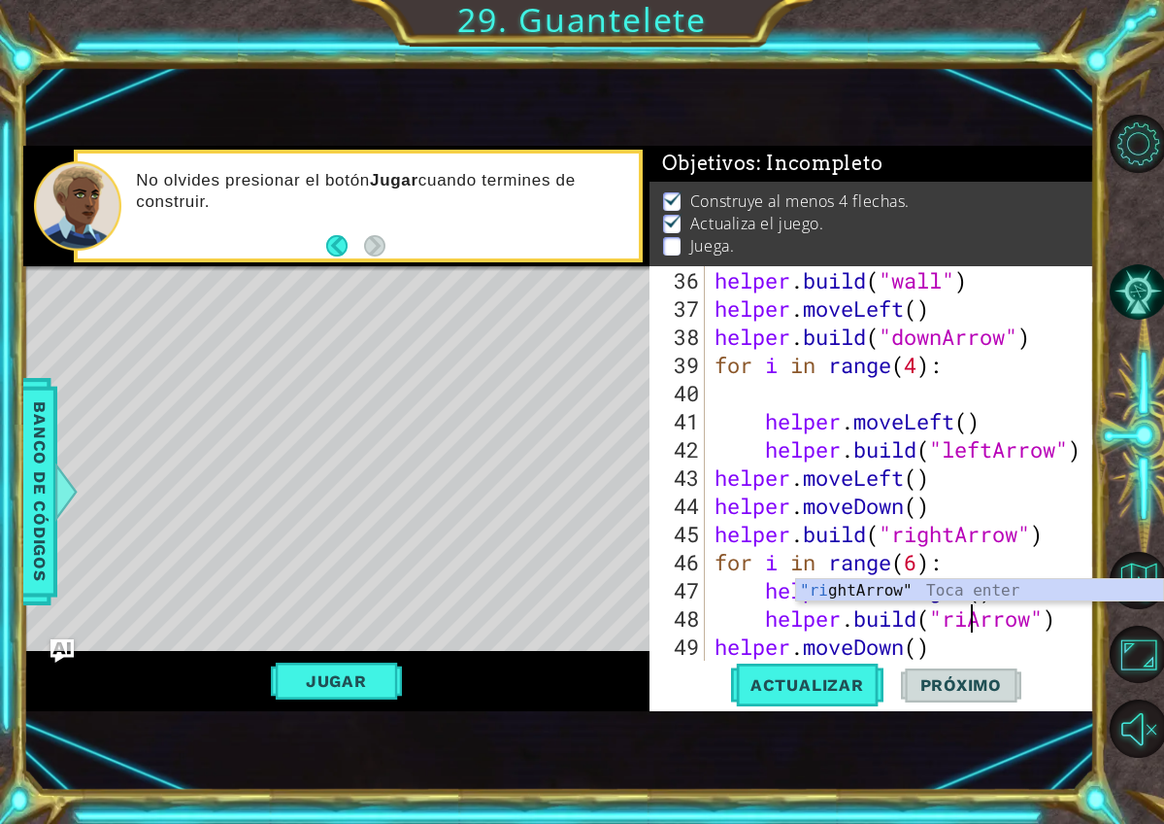
scroll to position [0, 13]
click at [925, 590] on div ""rig htArrow" Toca enter" at bounding box center [979, 614] width 367 height 70
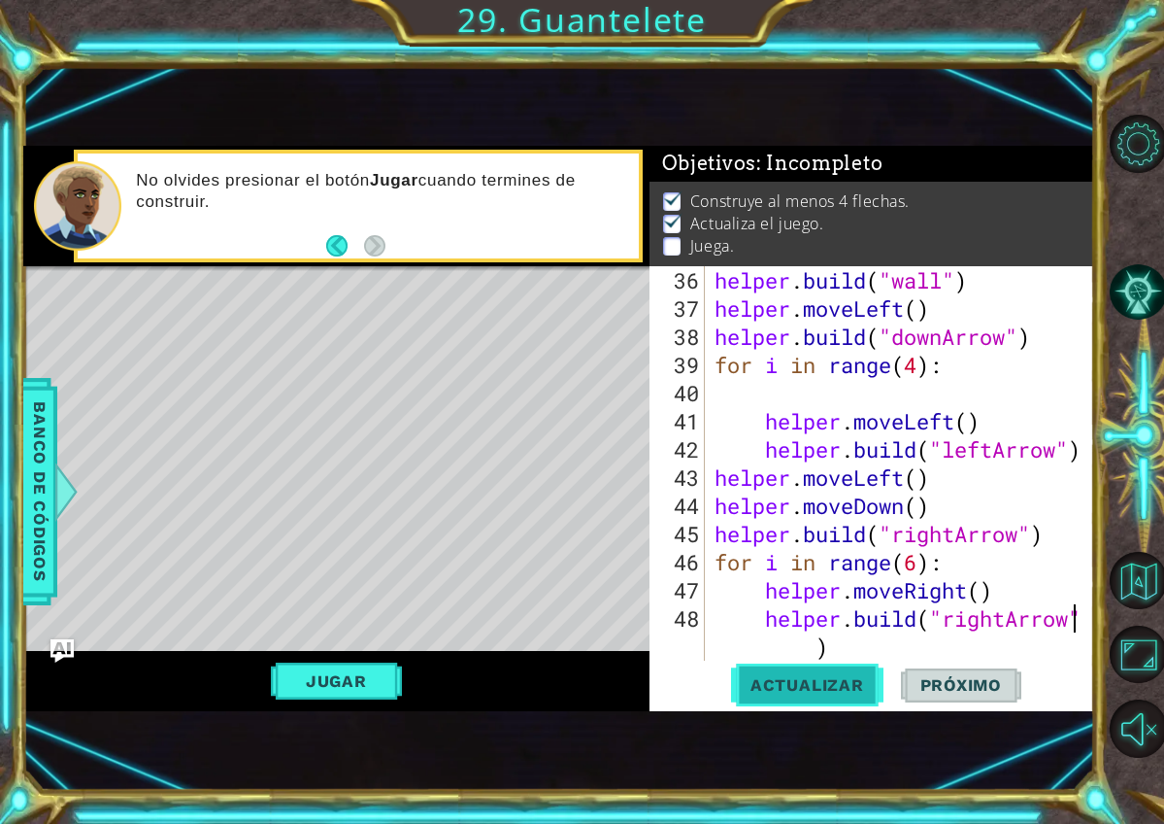
click at [848, 670] on button "Actualizar" at bounding box center [807, 684] width 152 height 45
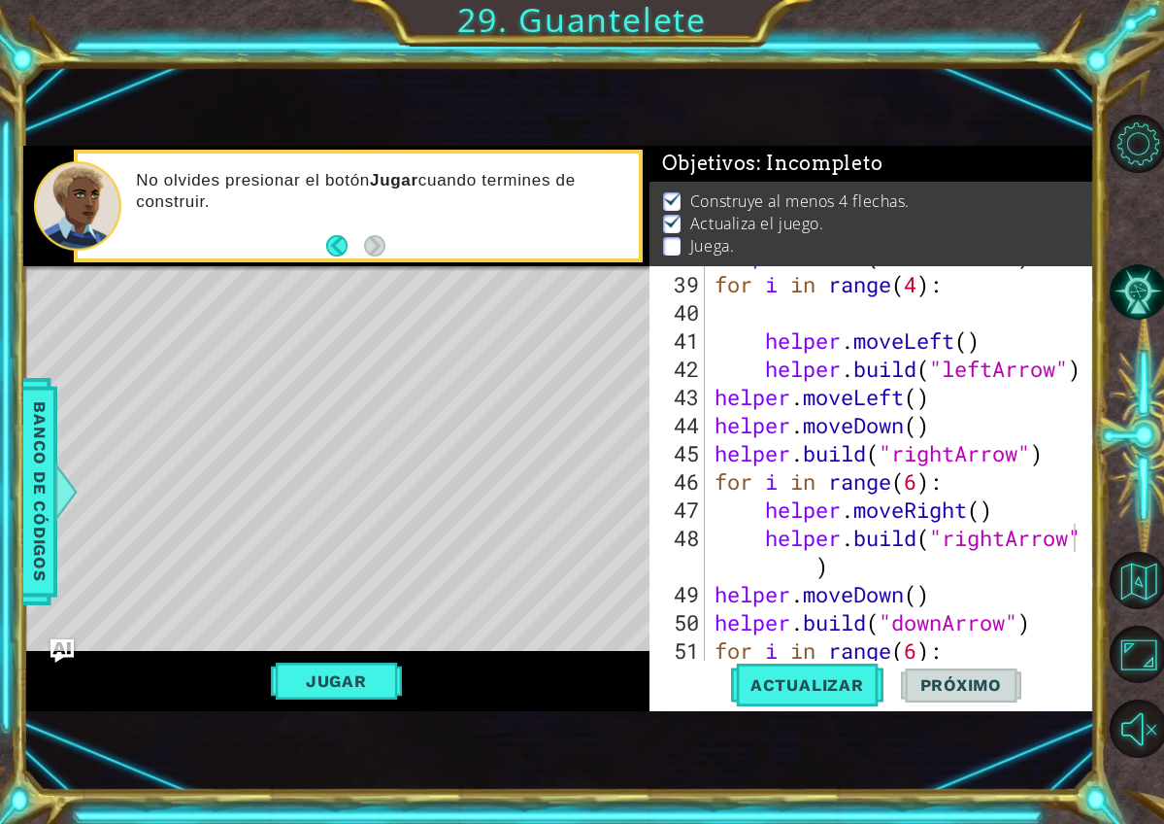
scroll to position [1189, 0]
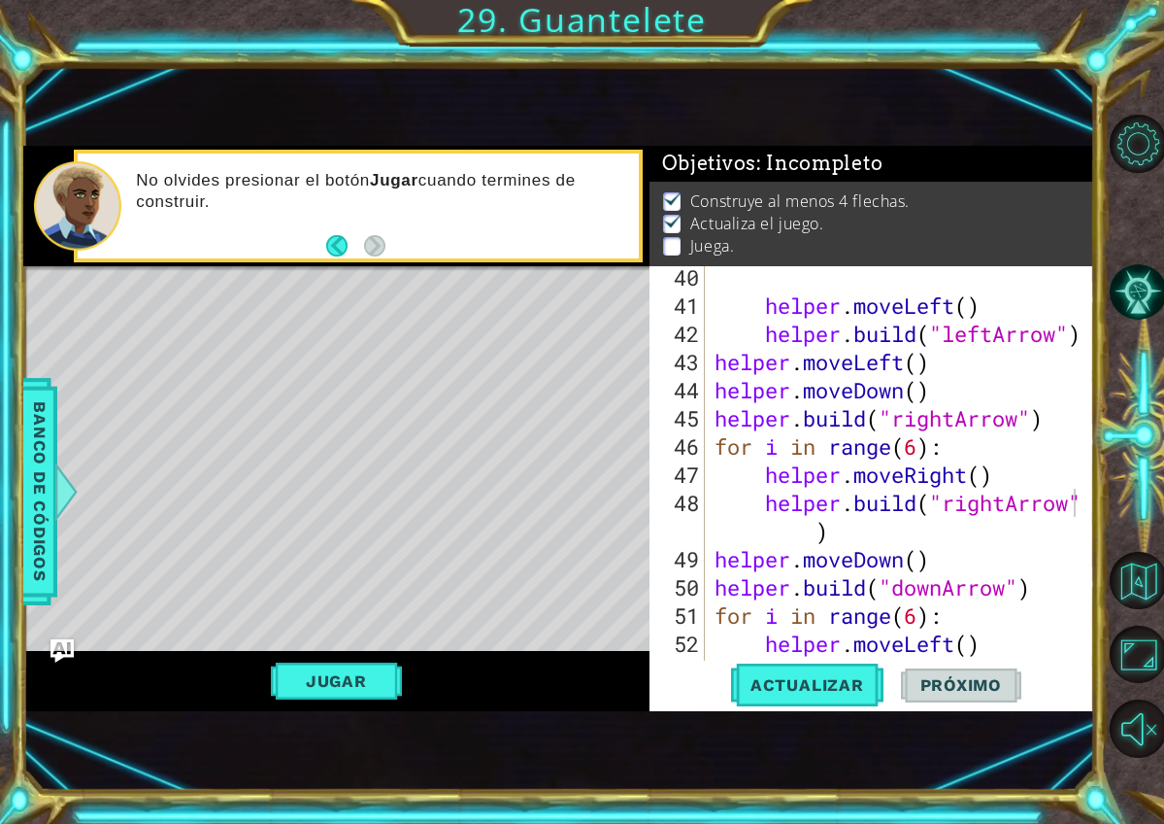
click at [1004, 513] on div "helper . moveLeft ( ) helper . build ( "leftArrow" ) helper . moveLeft ( ) help…" at bounding box center [905, 488] width 389 height 451
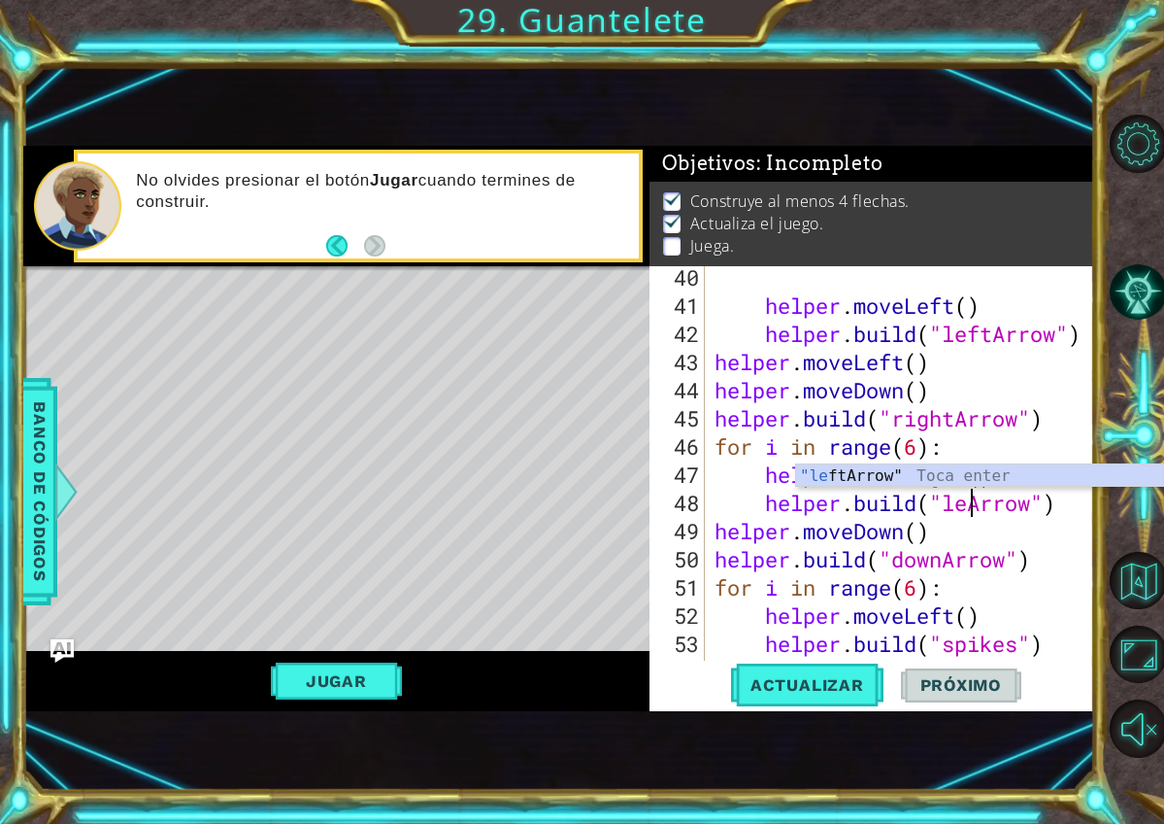
scroll to position [0, 13]
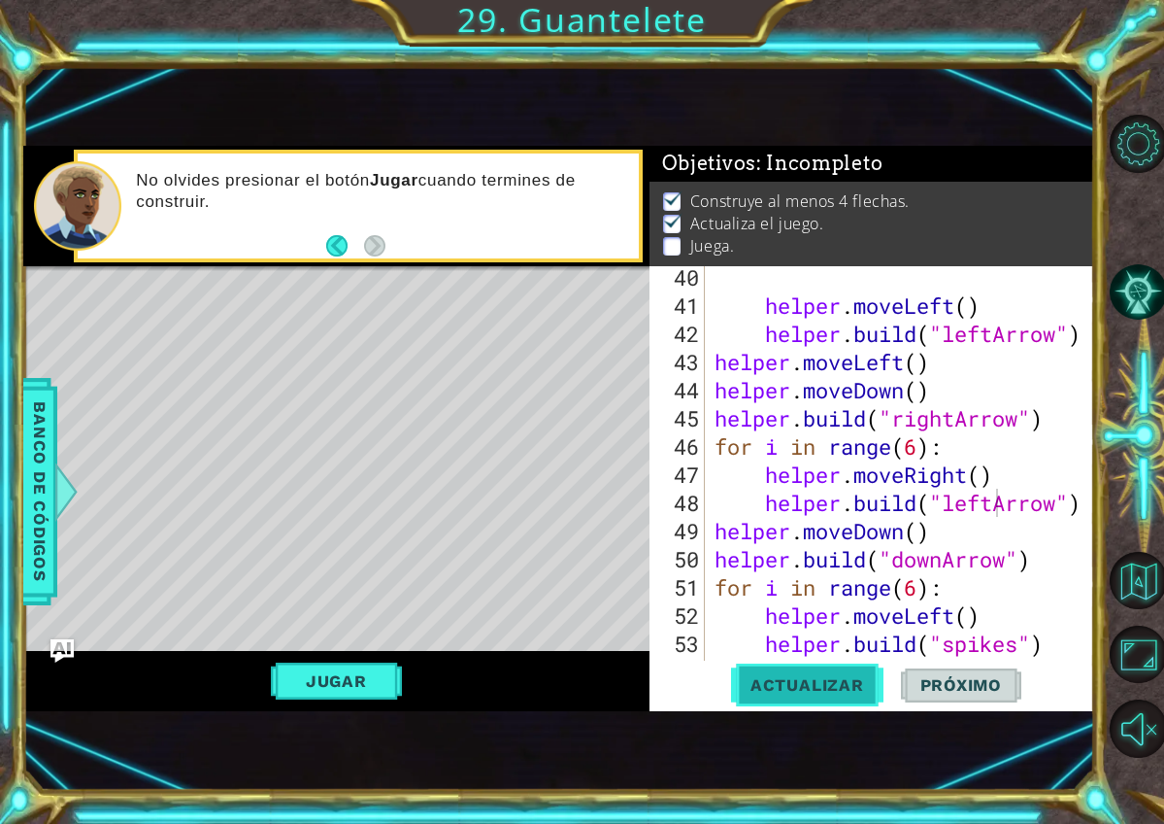
click at [790, 695] on button "Actualizar" at bounding box center [807, 684] width 152 height 45
click at [1003, 506] on div "helper . moveLeft ( ) helper . build ( "leftArrow" ) helper . moveLeft ( ) help…" at bounding box center [905, 488] width 389 height 451
click at [1002, 513] on div "helper . moveLeft ( ) helper . build ( "leftArrow" ) helper . moveLeft ( ) help…" at bounding box center [905, 488] width 389 height 451
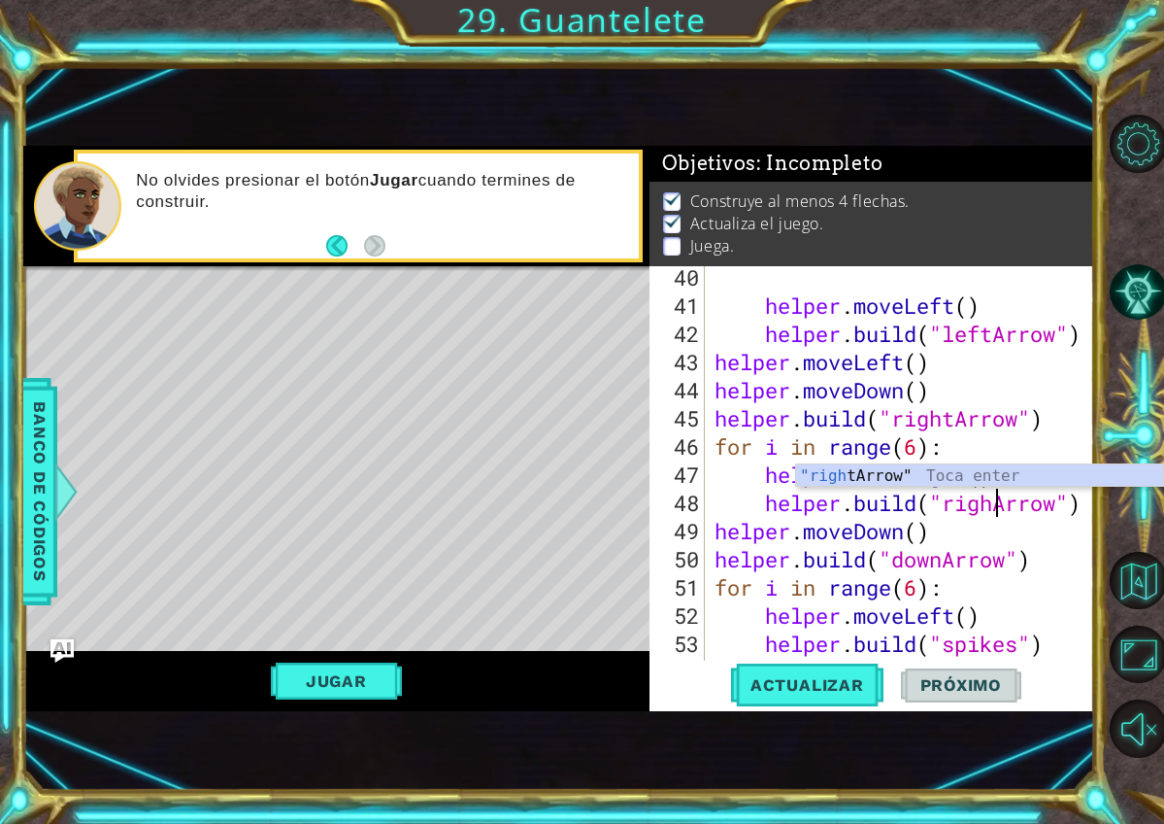
scroll to position [0, 14]
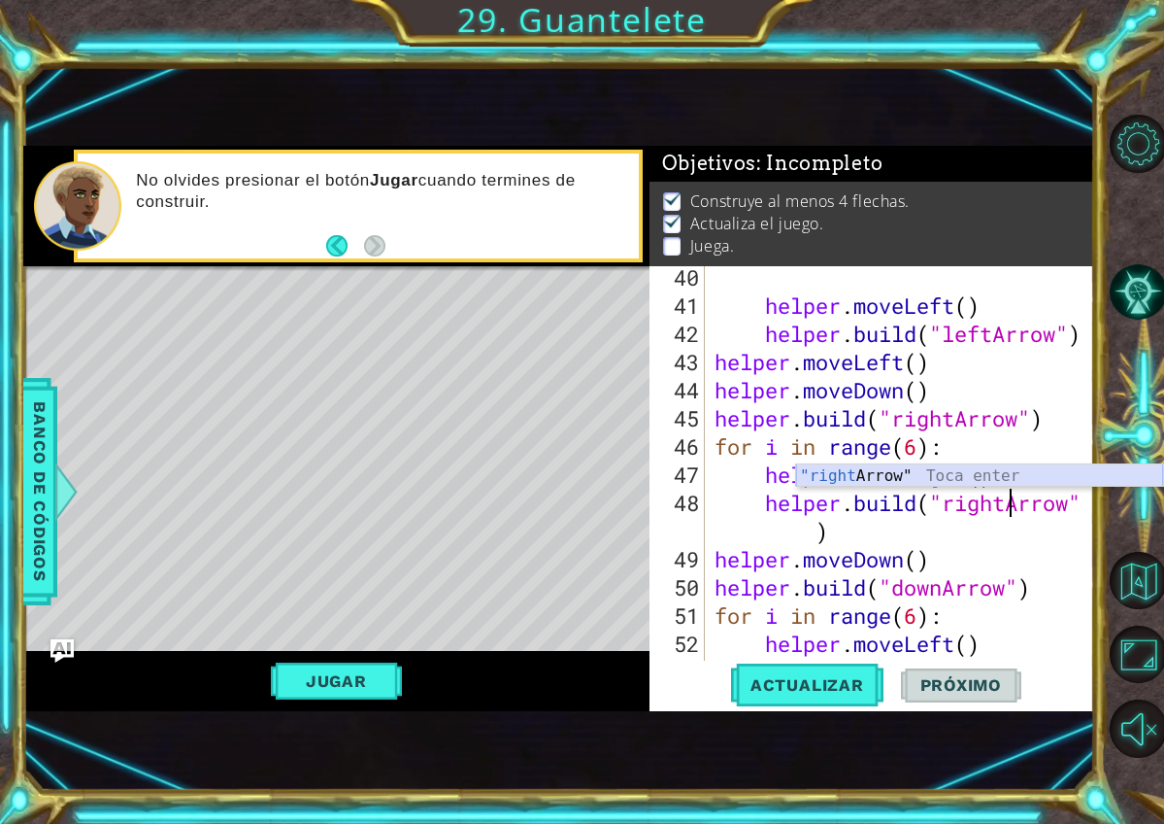
click at [885, 480] on div ""right Arrow" Toca enter" at bounding box center [979, 499] width 367 height 70
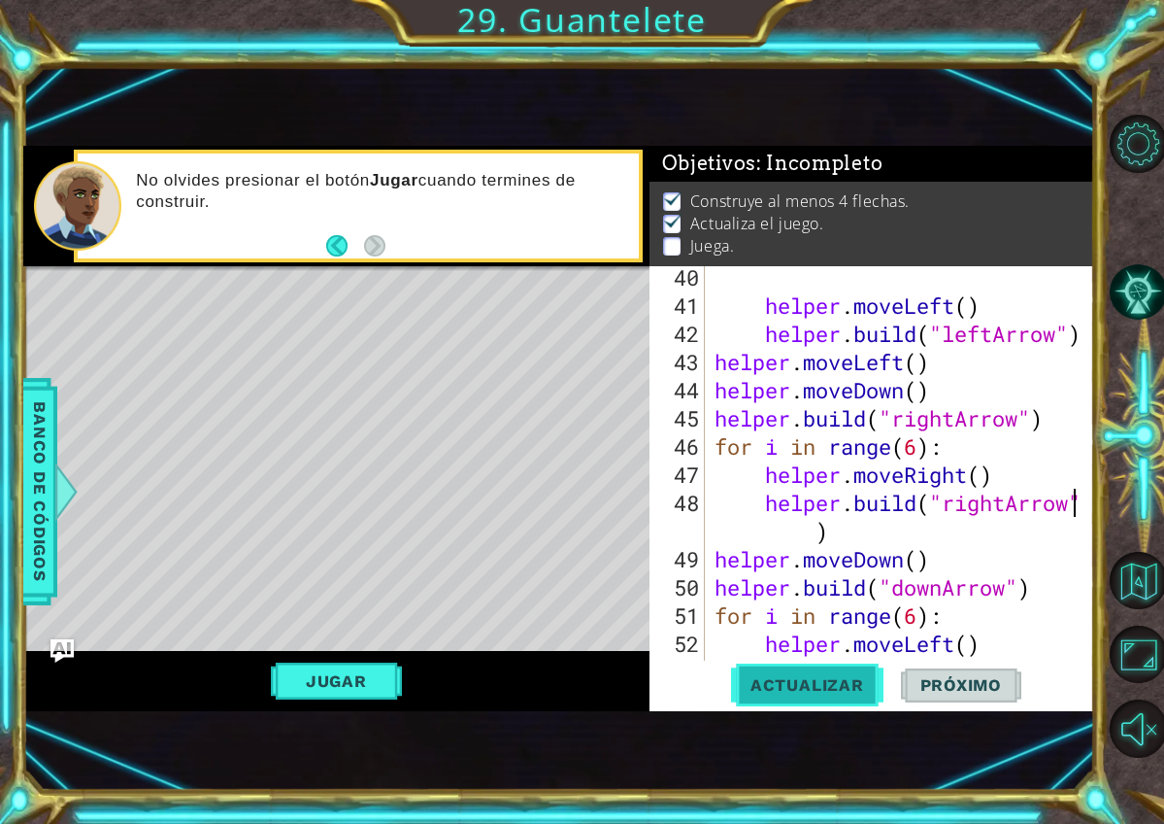
click at [852, 689] on span "Actualizar" at bounding box center [807, 684] width 152 height 19
click at [1014, 507] on div "helper . moveLeft ( ) helper . build ( "leftArrow" ) helper . moveLeft ( ) help…" at bounding box center [905, 488] width 389 height 451
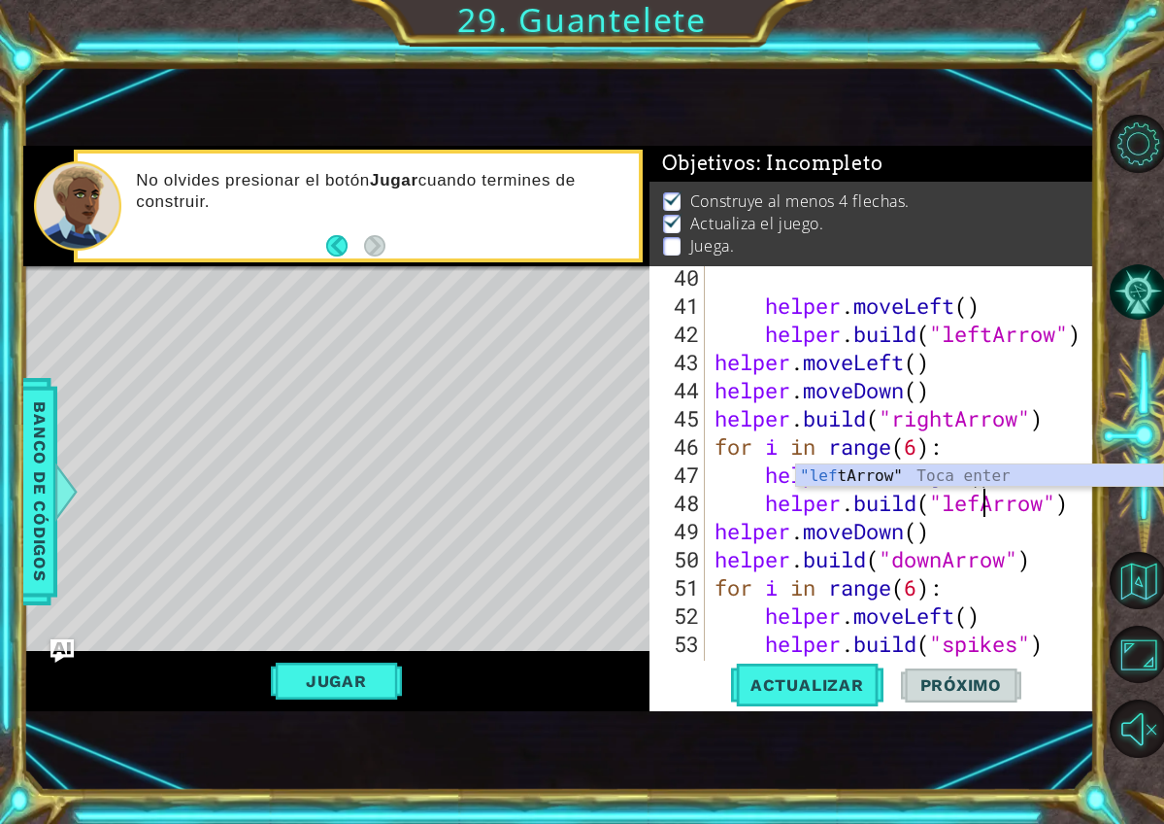
scroll to position [0, 13]
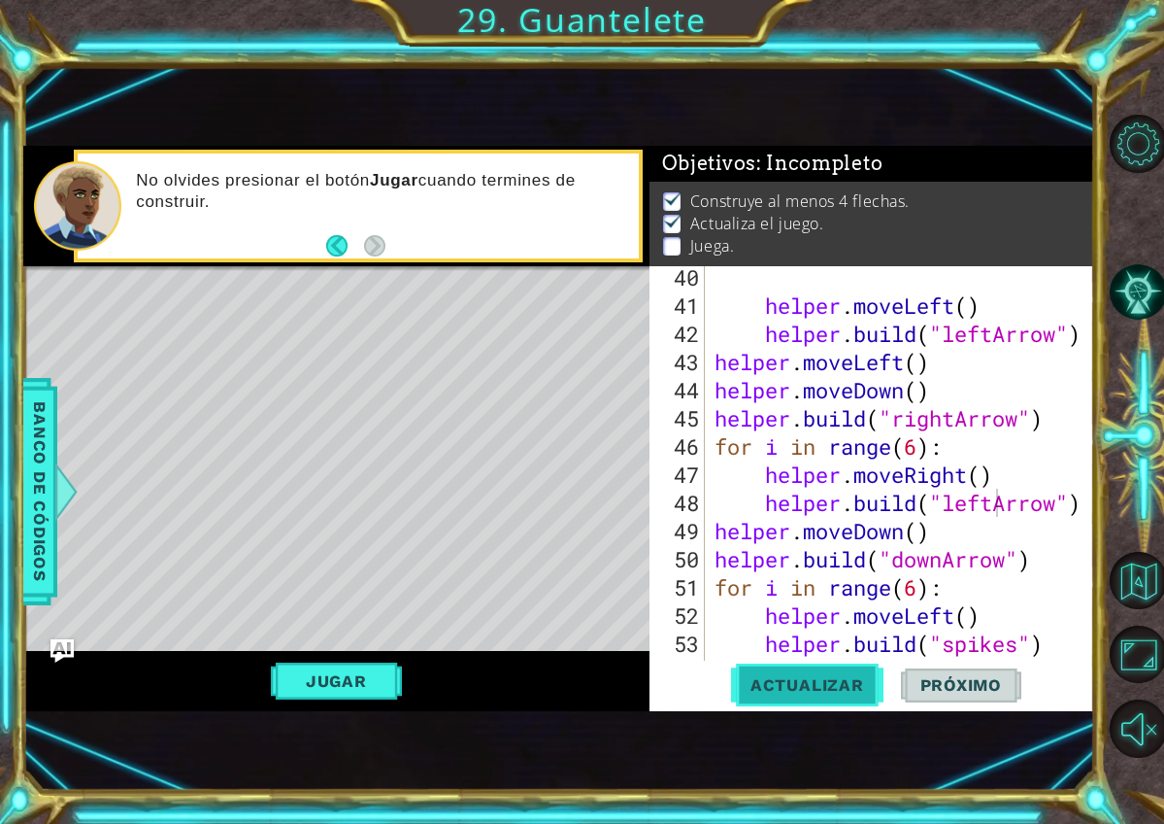
click at [825, 690] on span "Actualizar" at bounding box center [807, 684] width 152 height 19
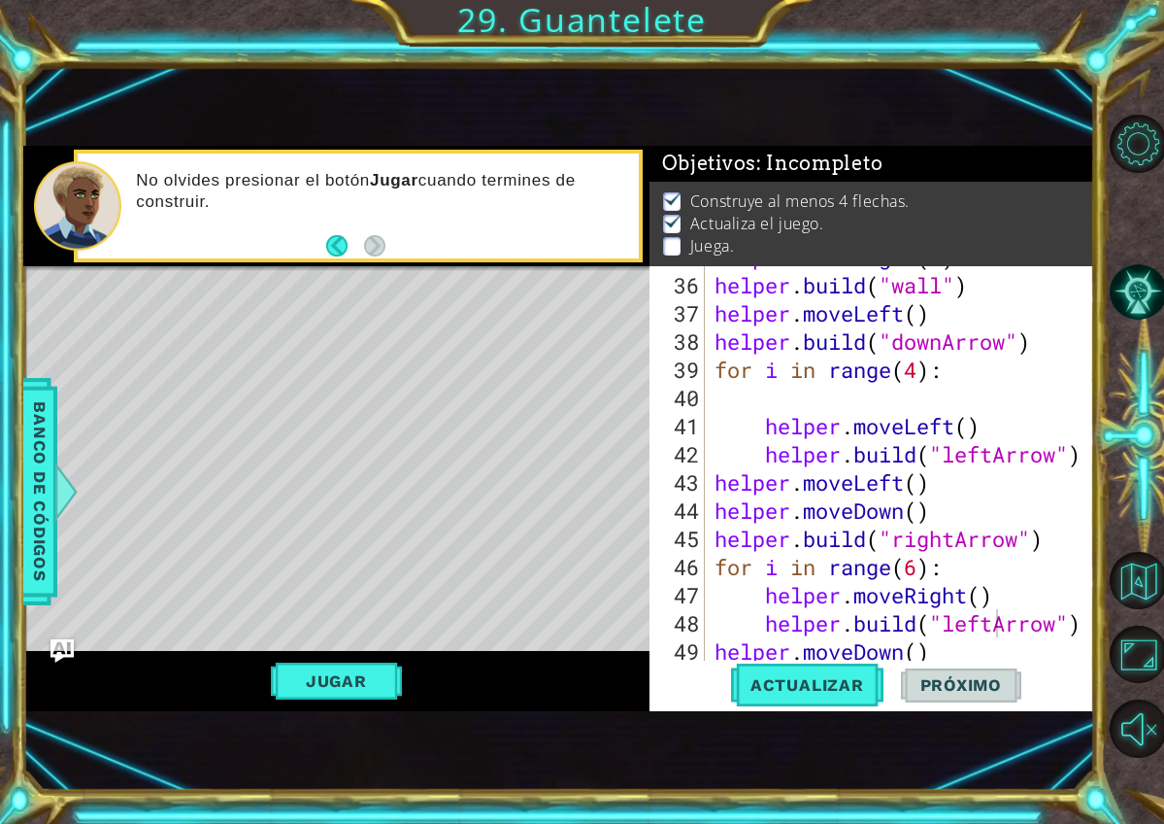
scroll to position [1086, 0]
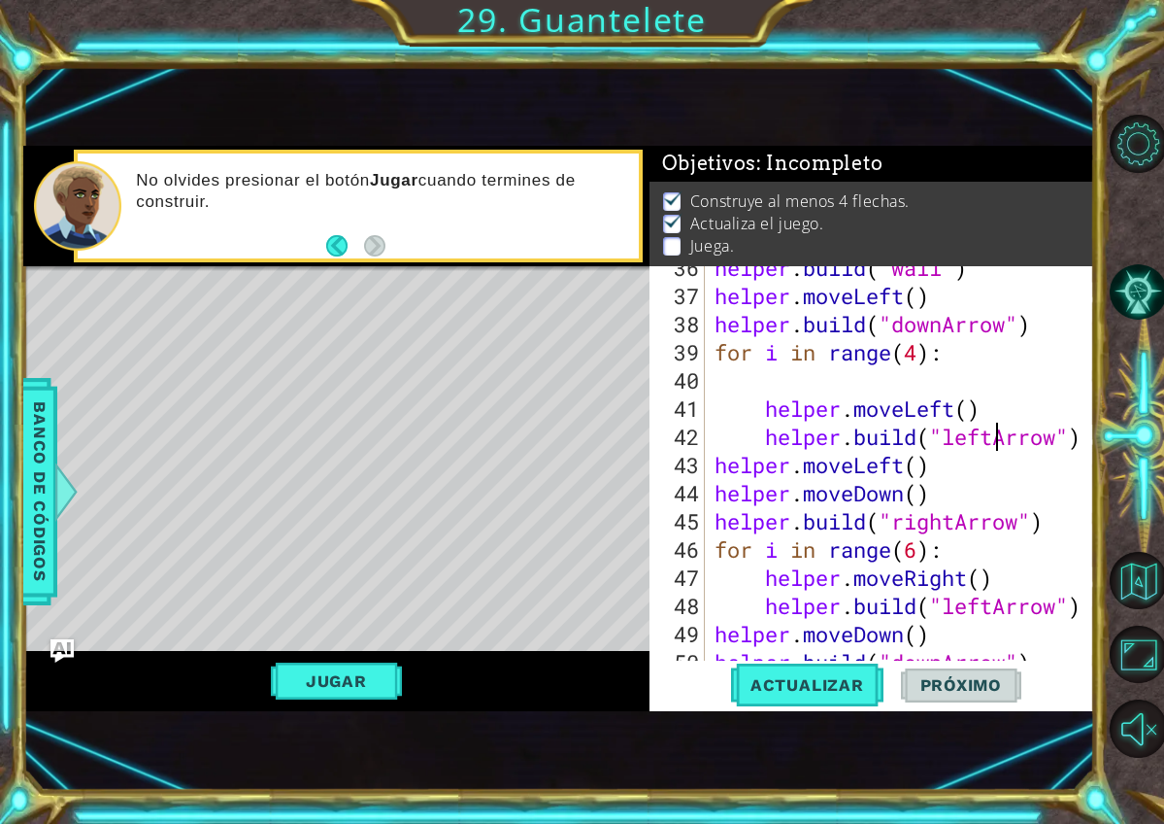
click at [992, 443] on div "helper . build ( "wall" ) helper . moveLeft ( ) helper . build ( "downArrow" ) …" at bounding box center [905, 478] width 389 height 451
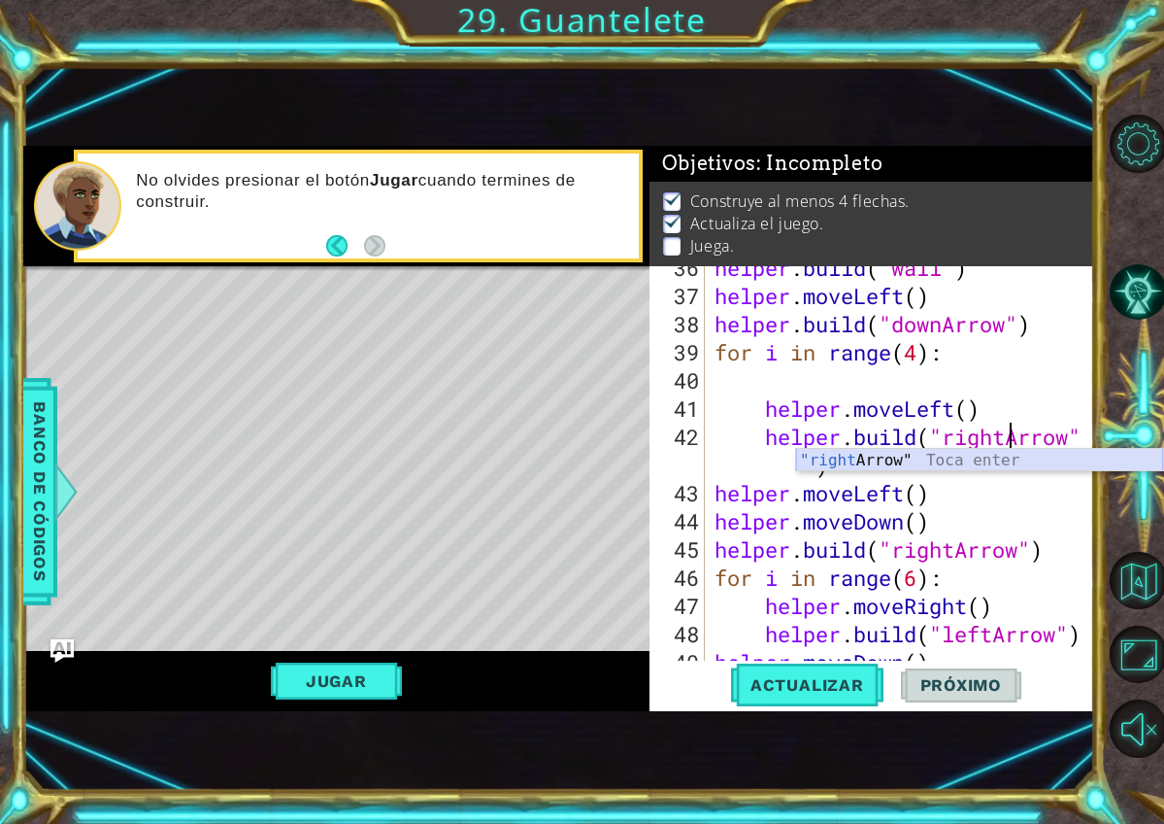
click at [898, 457] on div ""right Arrow" Toca enter" at bounding box center [979, 484] width 367 height 70
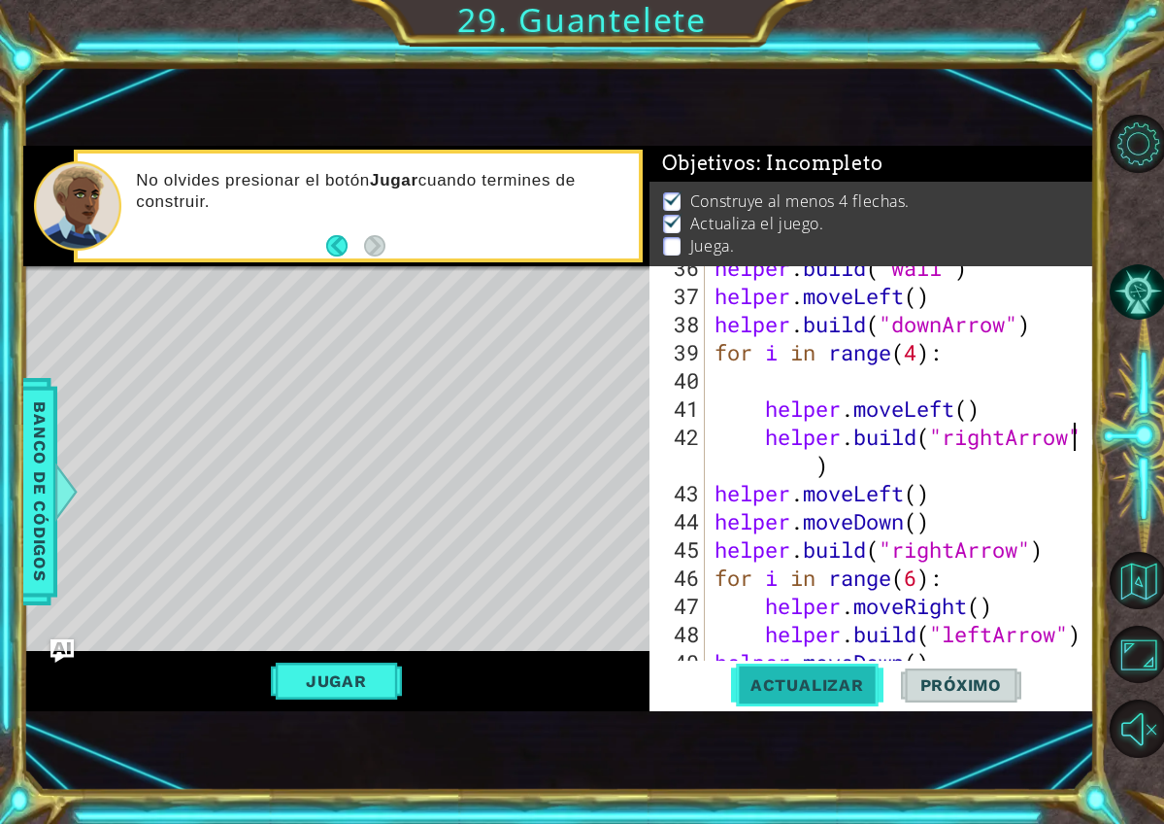
click at [840, 691] on span "Actualizar" at bounding box center [807, 684] width 152 height 19
click at [364, 678] on button "Jugar" at bounding box center [336, 680] width 131 height 37
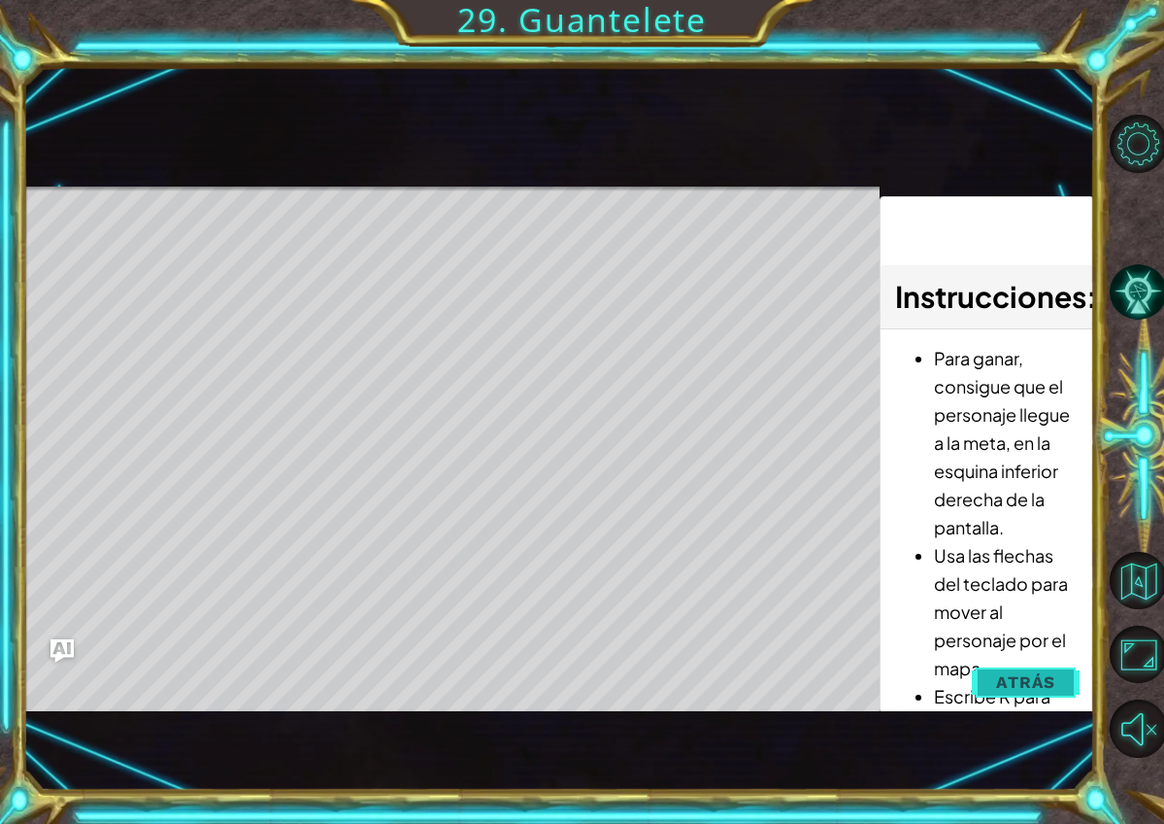
click at [1027, 676] on span "Atrás" at bounding box center [1025, 681] width 59 height 19
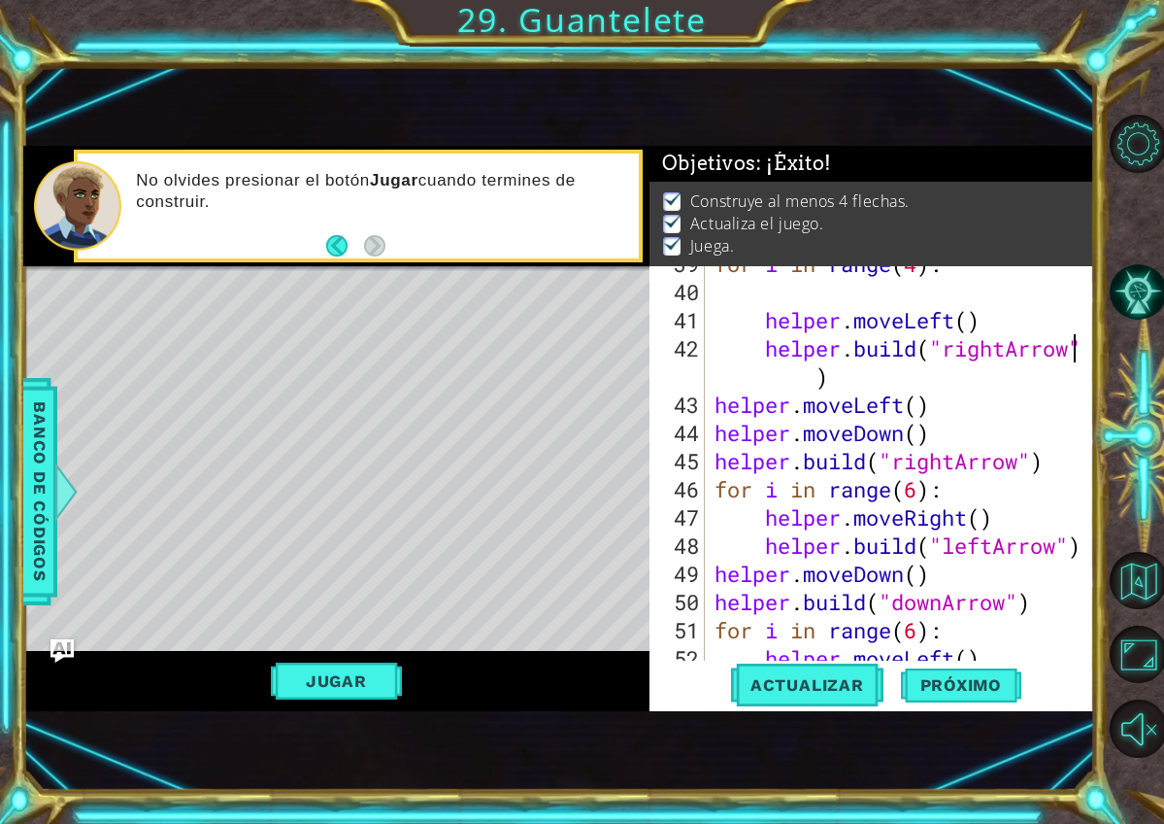
scroll to position [0, 10]
click at [924, 488] on div "for i in range ( 4 ) : helper . moveLeft ( ) helper . build ( "rightArrow" ) he…" at bounding box center [905, 475] width 389 height 451
click at [915, 488] on div "for i in range ( 4 ) : helper . moveLeft ( ) helper . build ( "rightArrow" ) he…" at bounding box center [905, 475] width 389 height 451
click at [836, 676] on span "Actualizar" at bounding box center [807, 684] width 152 height 19
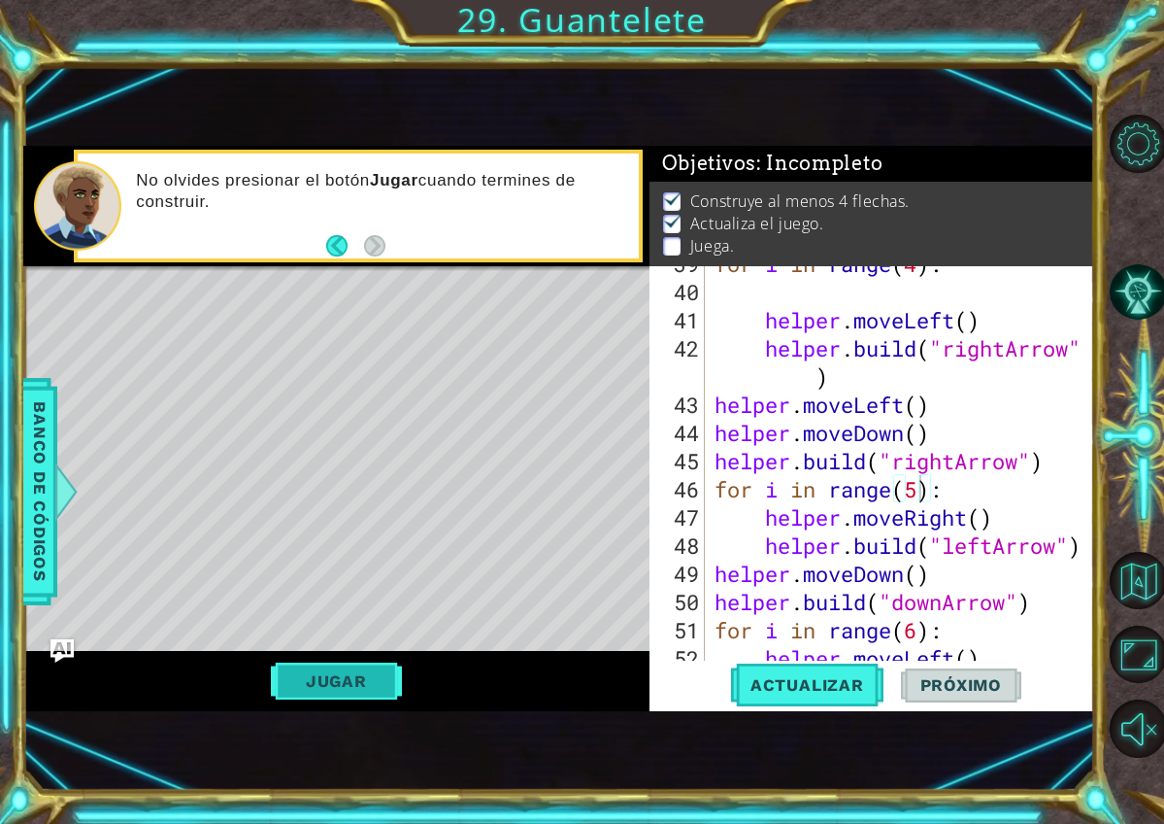
click at [338, 680] on button "Jugar" at bounding box center [336, 680] width 131 height 37
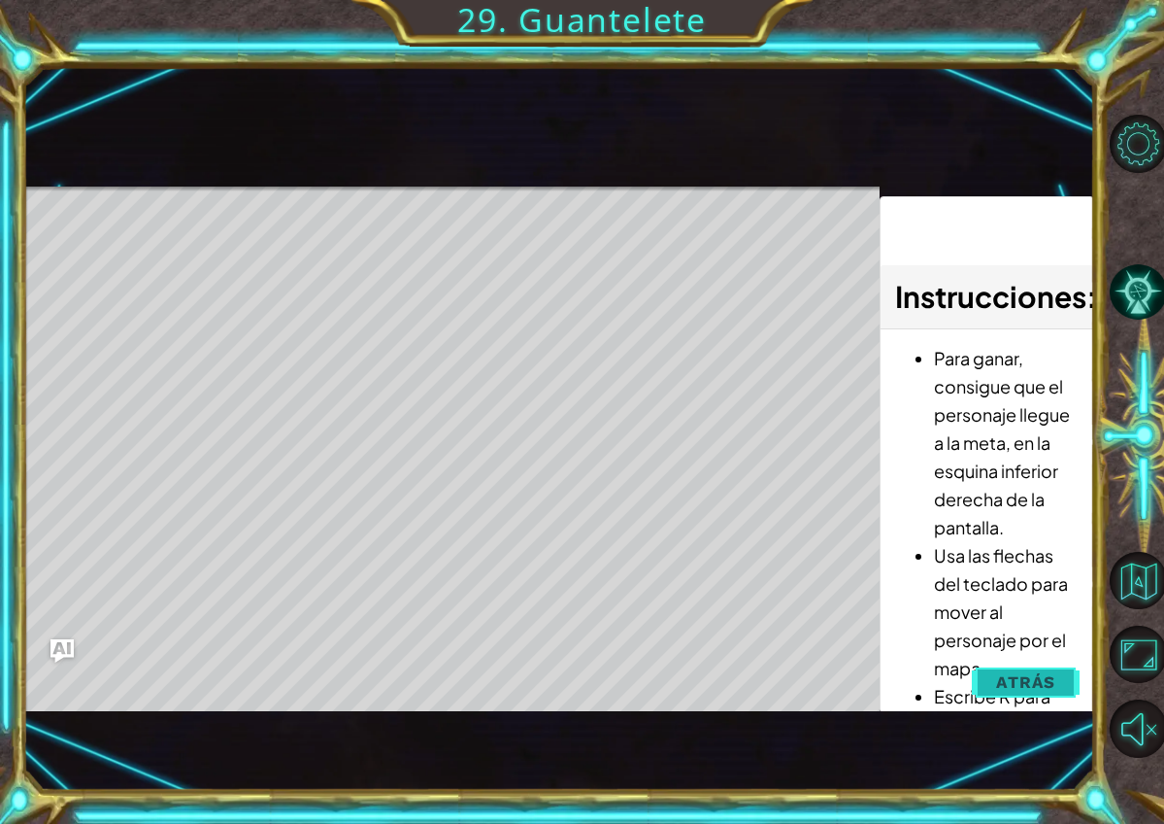
click at [1016, 690] on span "Atrás" at bounding box center [1025, 681] width 59 height 19
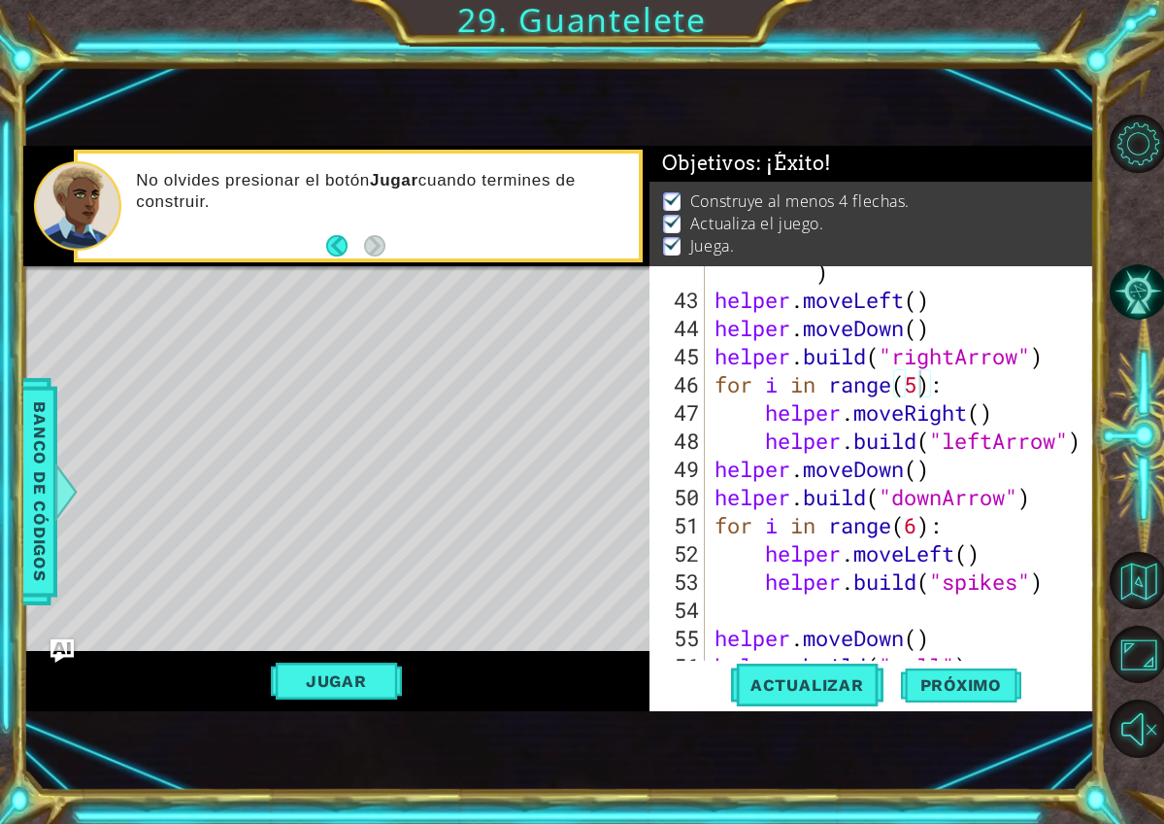
scroll to position [1279, 0]
click at [955, 333] on div "helper . build ( "rightArrow" ) helper . moveLeft ( ) helper . moveDown ( ) hel…" at bounding box center [905, 468] width 389 height 479
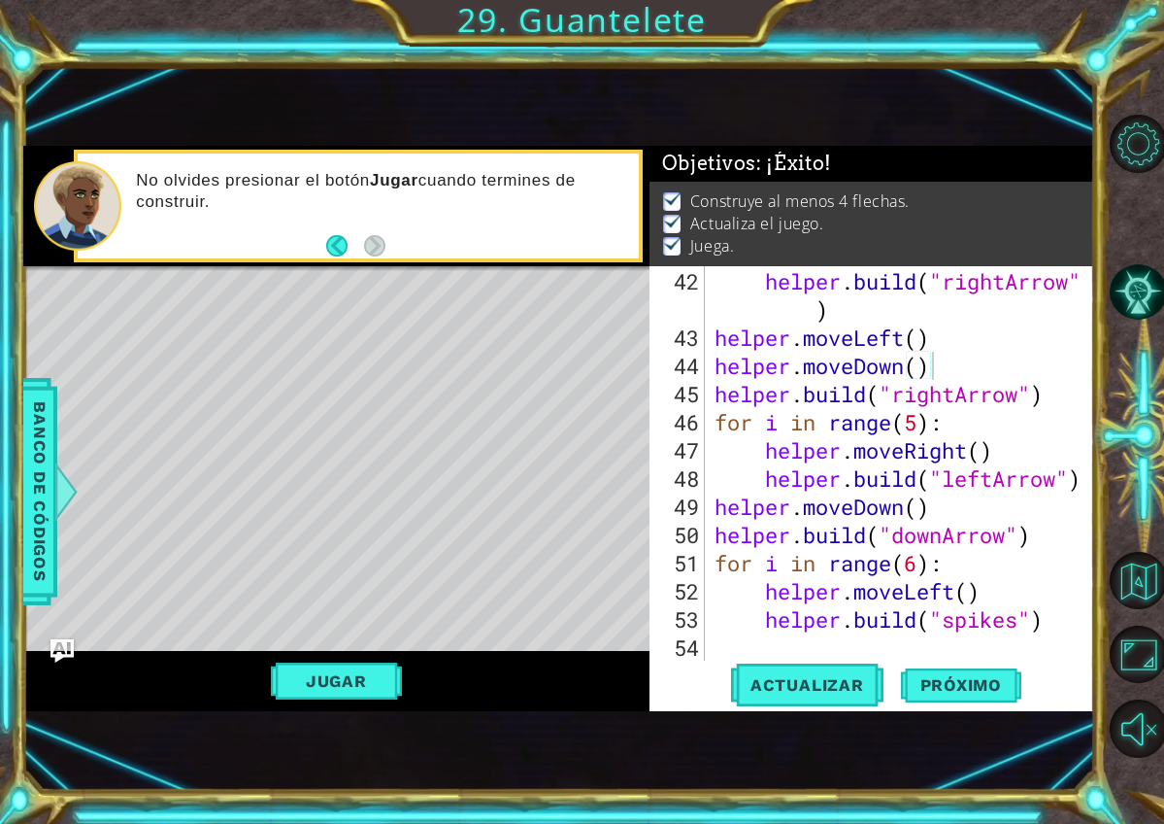
scroll to position [1235, 0]
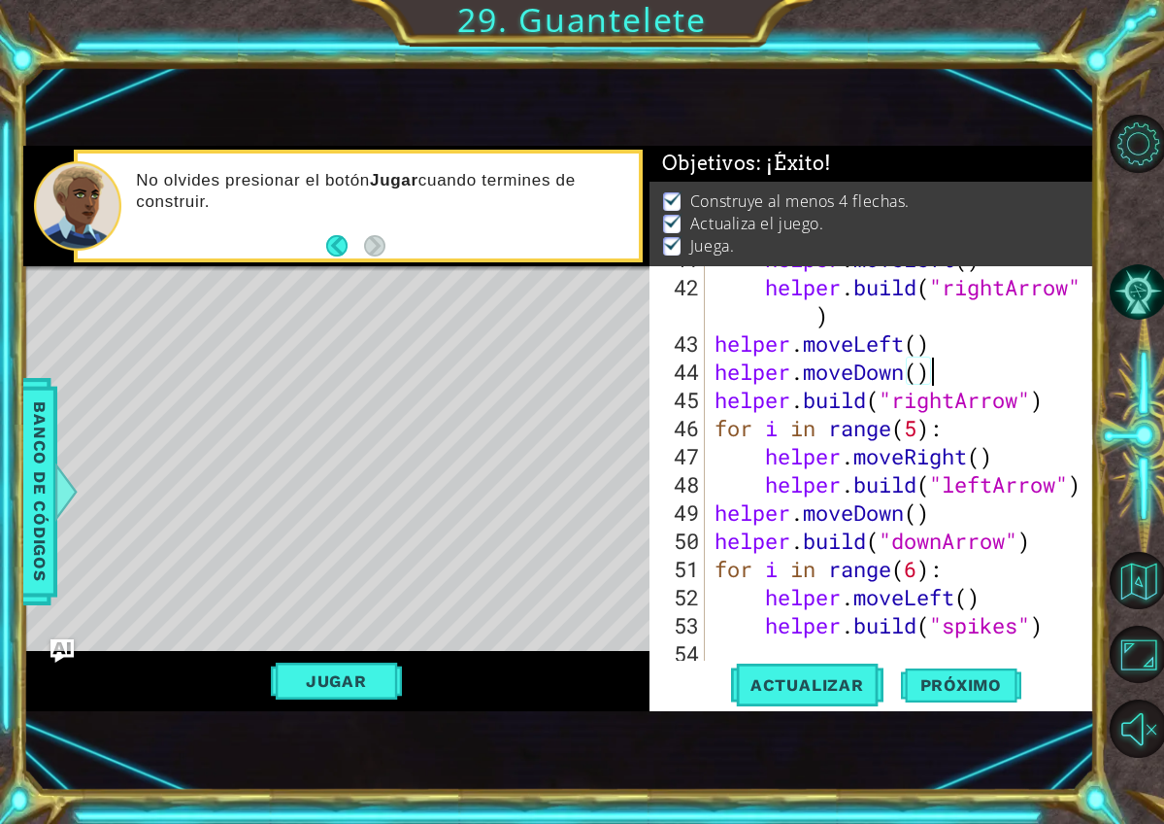
click at [961, 376] on div "helper . moveLeft ( ) helper . build ( "rightArrow" ) helper . moveLeft ( ) hel…" at bounding box center [905, 470] width 389 height 451
click at [955, 399] on div "helper . moveLeft ( ) helper . build ( "rightArrow" ) helper . moveLeft ( ) hel…" at bounding box center [905, 470] width 389 height 451
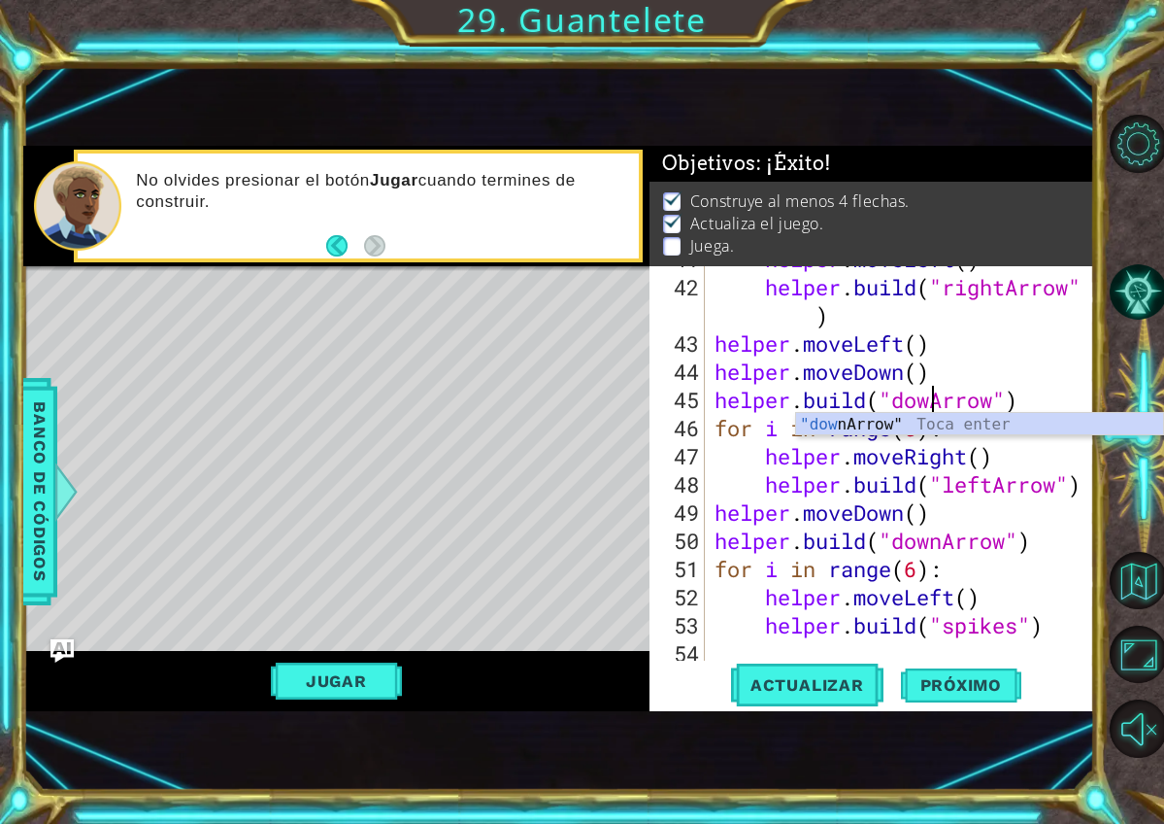
scroll to position [0, 11]
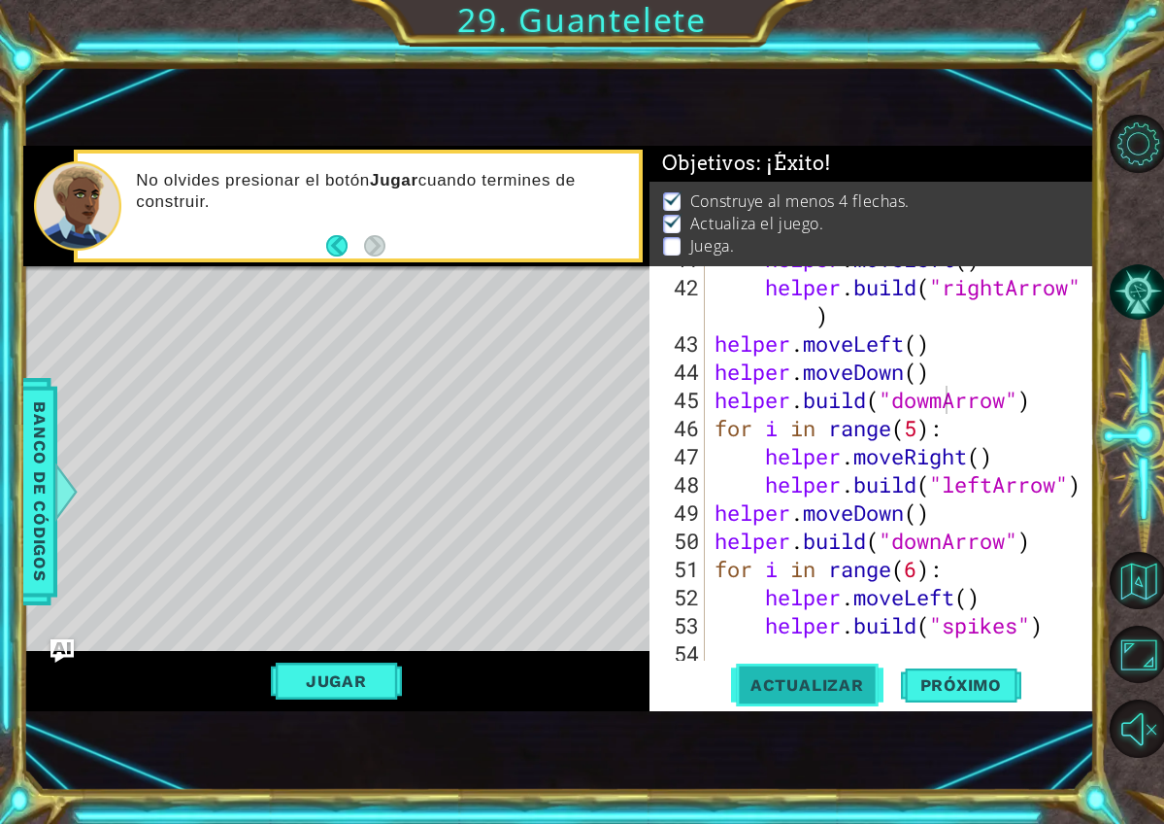
click at [807, 685] on span "Actualizar" at bounding box center [807, 684] width 152 height 19
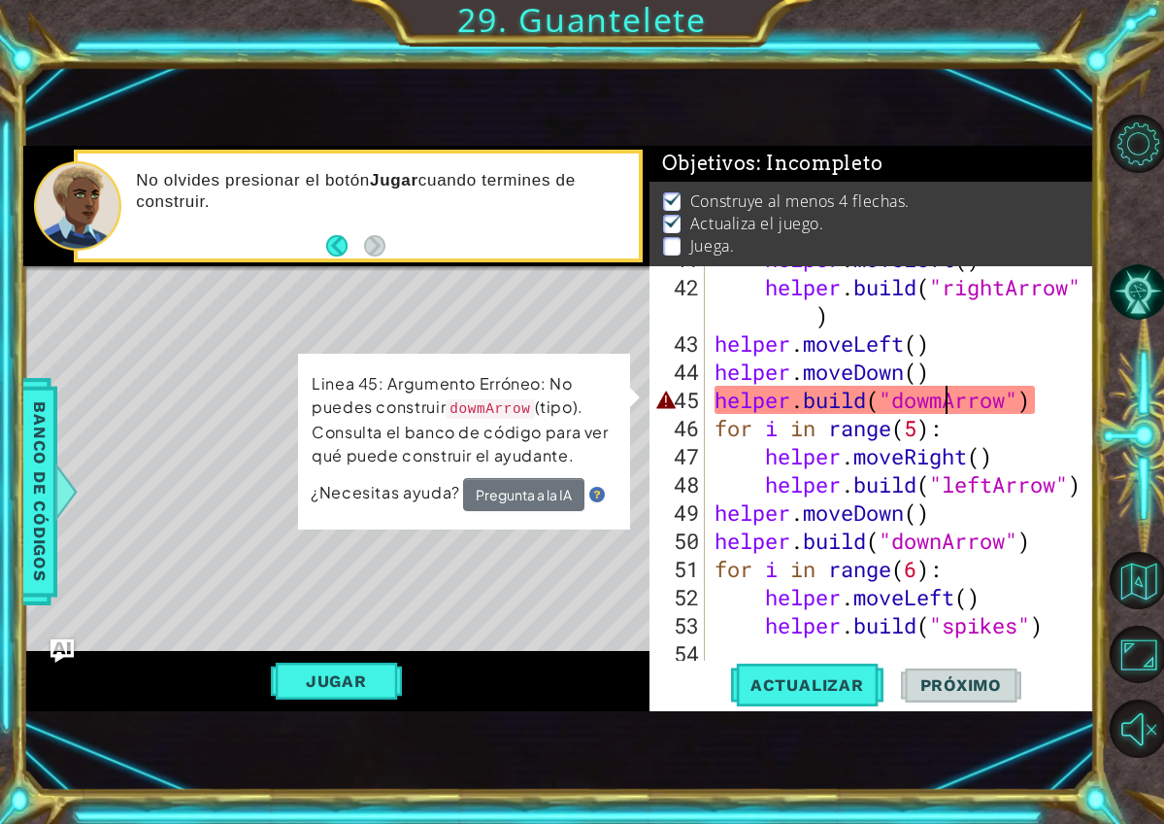
click at [952, 400] on div "helper . moveLeft ( ) helper . build ( "rightArrow" ) helper . moveLeft ( ) hel…" at bounding box center [905, 470] width 389 height 451
click at [940, 400] on div "helper . moveLeft ( ) helper . build ( "rightArrow" ) helper . moveLeft ( ) hel…" at bounding box center [905, 470] width 389 height 451
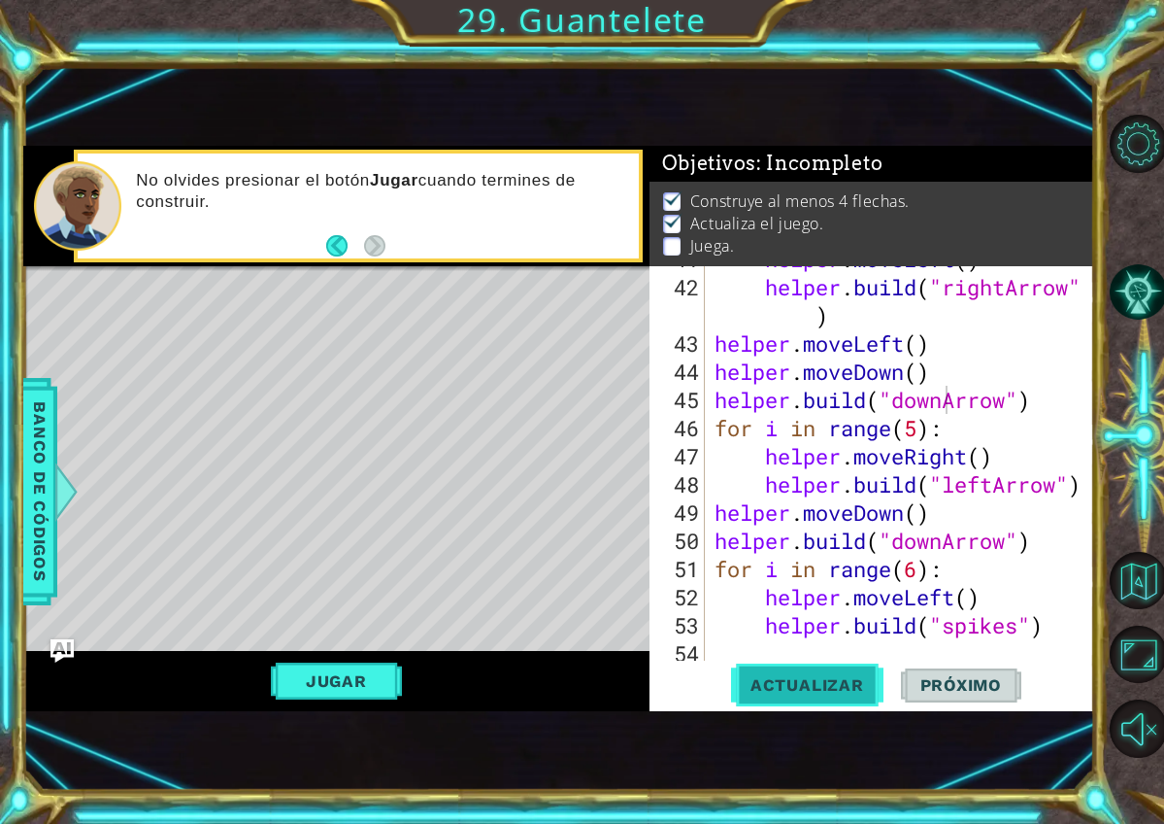
click at [859, 684] on span "Actualizar" at bounding box center [807, 684] width 152 height 19
click at [947, 404] on div "helper . moveLeft ( ) helper . build ( "rightArrow" ) helper . moveLeft ( ) hel…" at bounding box center [905, 470] width 389 height 451
click at [776, 691] on span "Actualizar" at bounding box center [807, 684] width 152 height 19
click at [358, 682] on button "Jugar" at bounding box center [336, 680] width 131 height 37
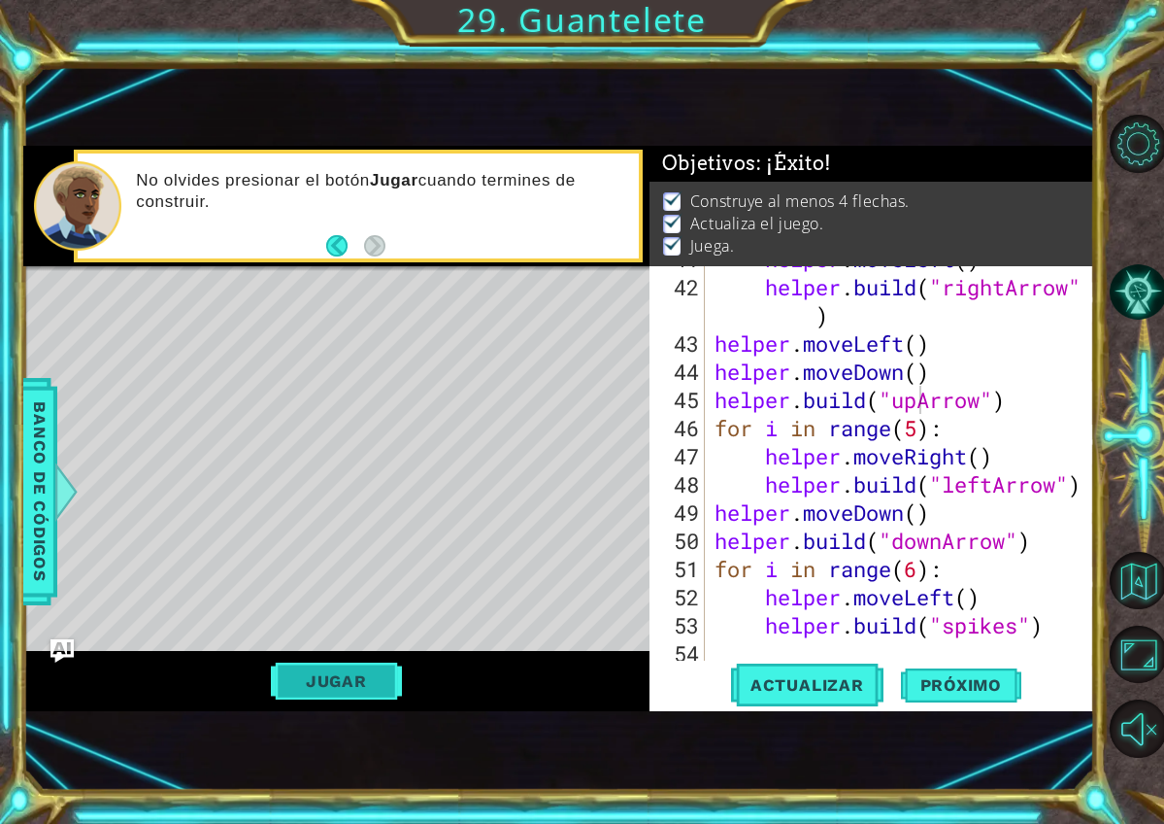
click at [354, 680] on button "Jugar" at bounding box center [336, 680] width 131 height 37
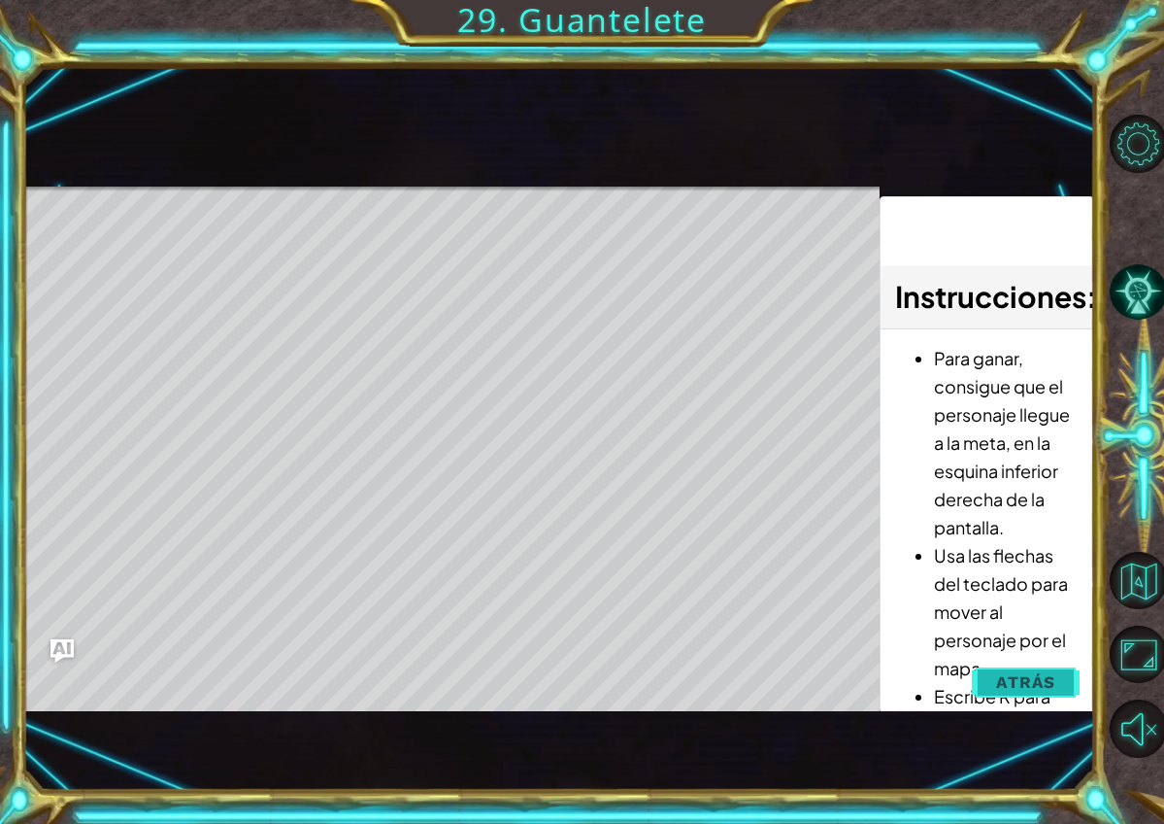
click at [1001, 681] on span "Atrás" at bounding box center [1025, 681] width 59 height 19
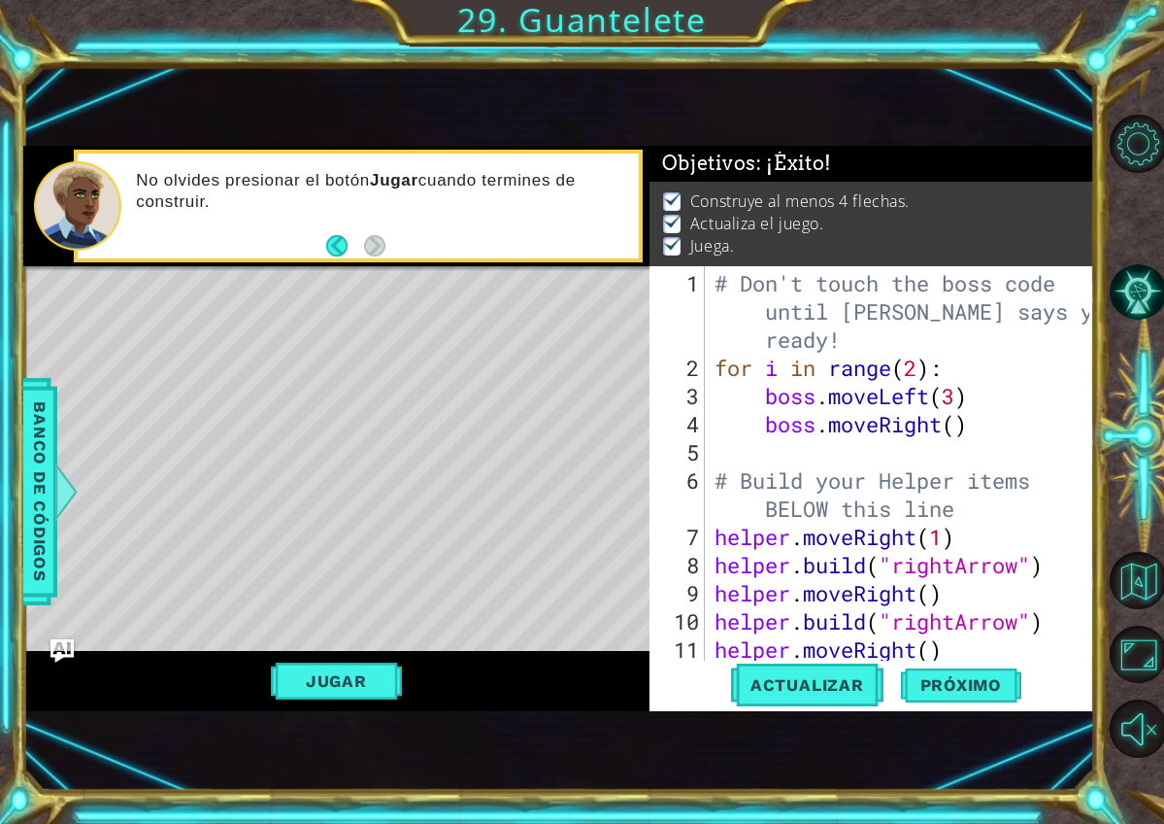
scroll to position [0, 0]
drag, startPoint x: 684, startPoint y: 277, endPoint x: 728, endPoint y: 349, distance: 84.6
click at [786, 416] on div "helper.build("upArrow") 1 2 3 4 5 6 7 8 9 10 11 12 # Don't touch the boss code …" at bounding box center [870, 463] width 441 height 394
type textarea "for i in range(2):"
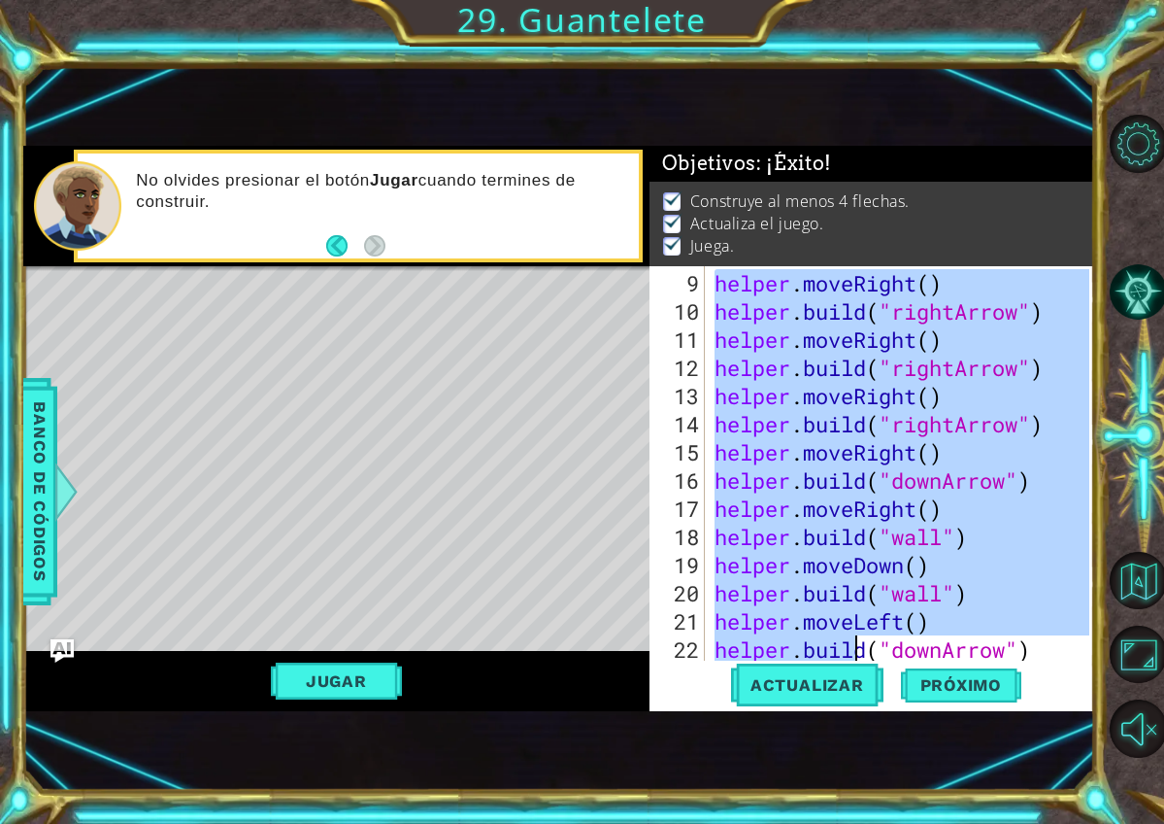
scroll to position [1493, 0]
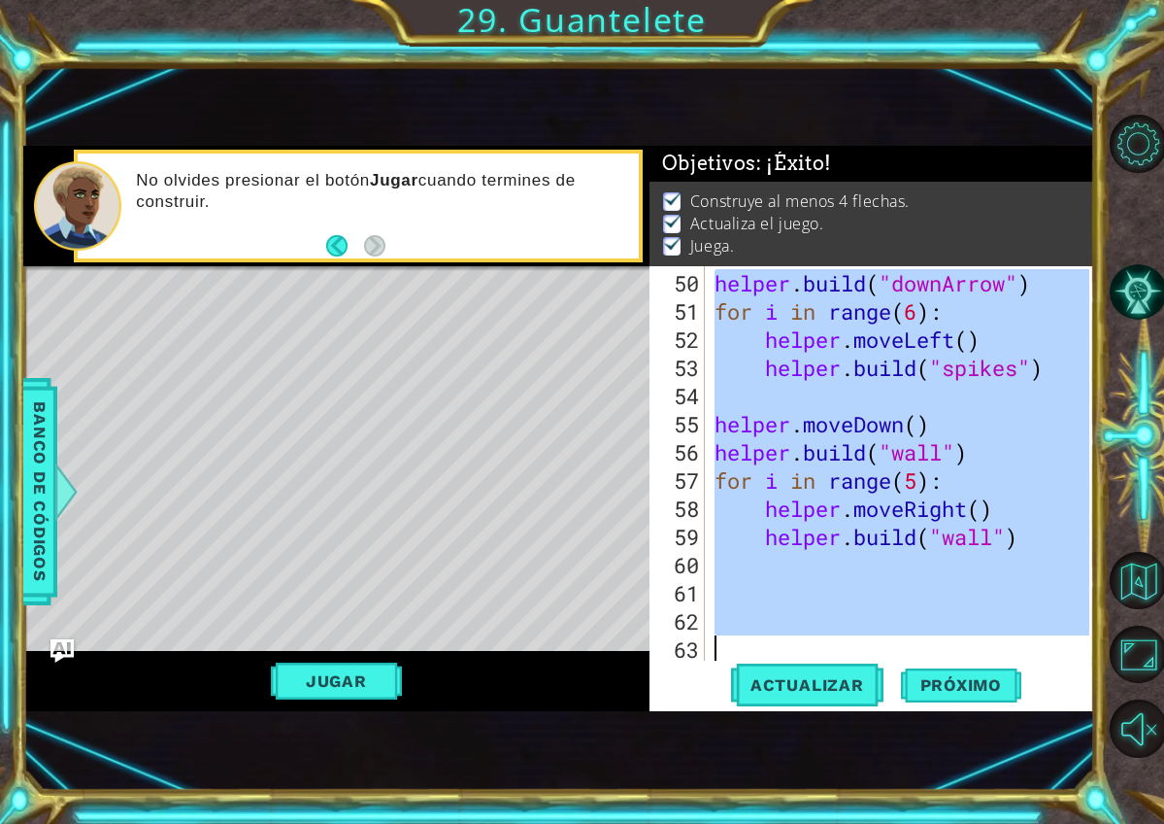
drag, startPoint x: 714, startPoint y: 361, endPoint x: 866, endPoint y: 817, distance: 480.3
click at [866, 817] on div "1 2 3 4 5 # Don't touch the boss code until Vega says you're ready! for i in ra…" at bounding box center [582, 412] width 1164 height 824
click at [828, 520] on div "helper . build ( "downArrow" ) for i in range ( 6 ) : helper . moveLeft ( ) hel…" at bounding box center [901, 463] width 380 height 394
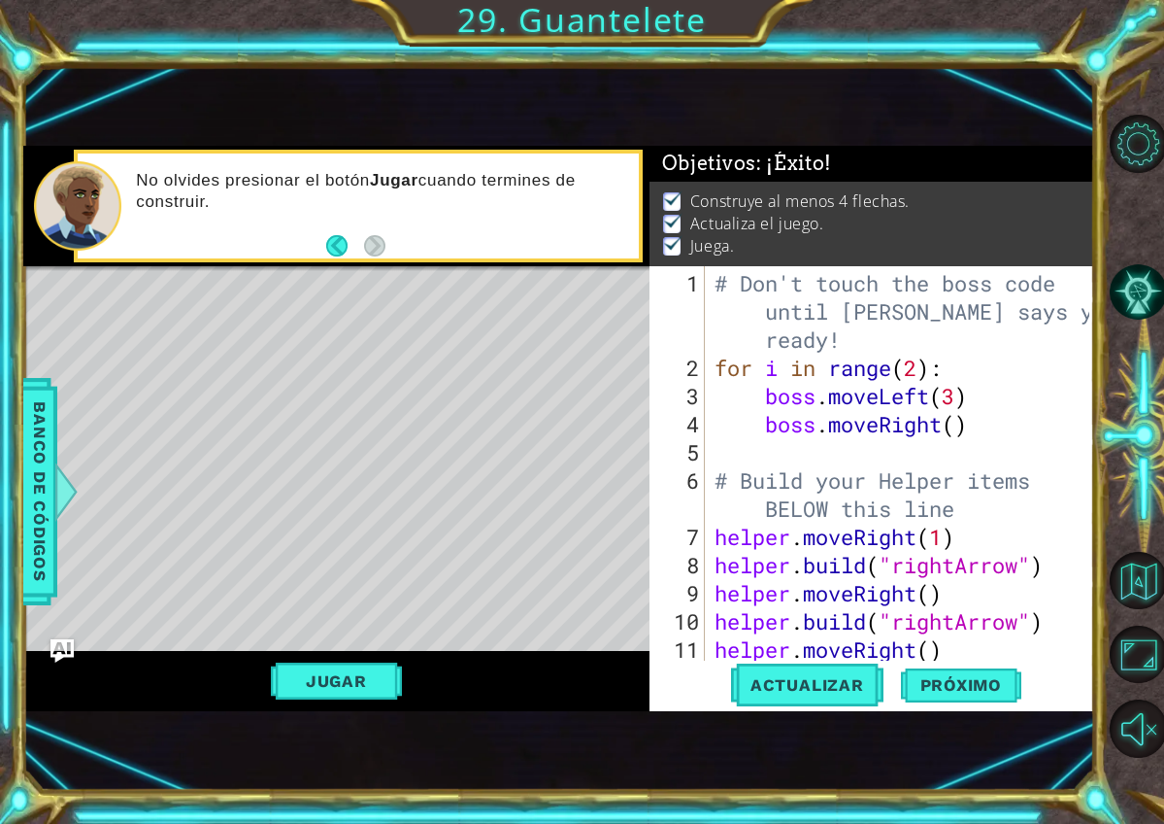
type textarea "# Don't touch the boss code until Vega says you're ready!"
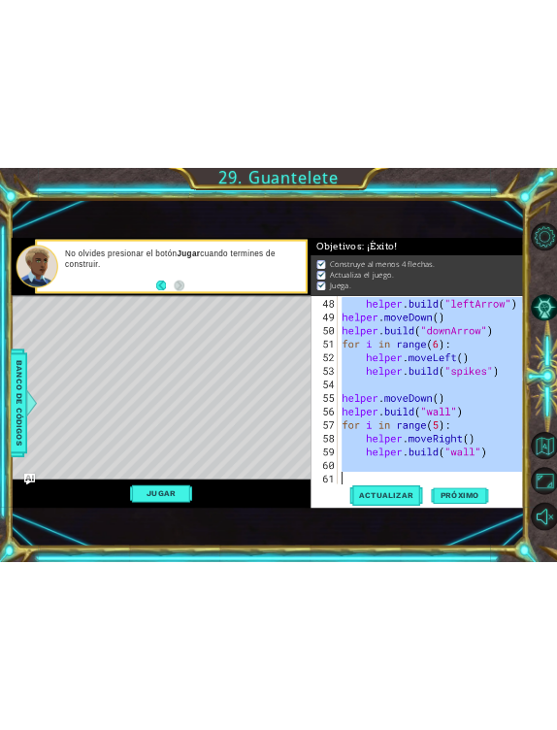
scroll to position [1493, 0]
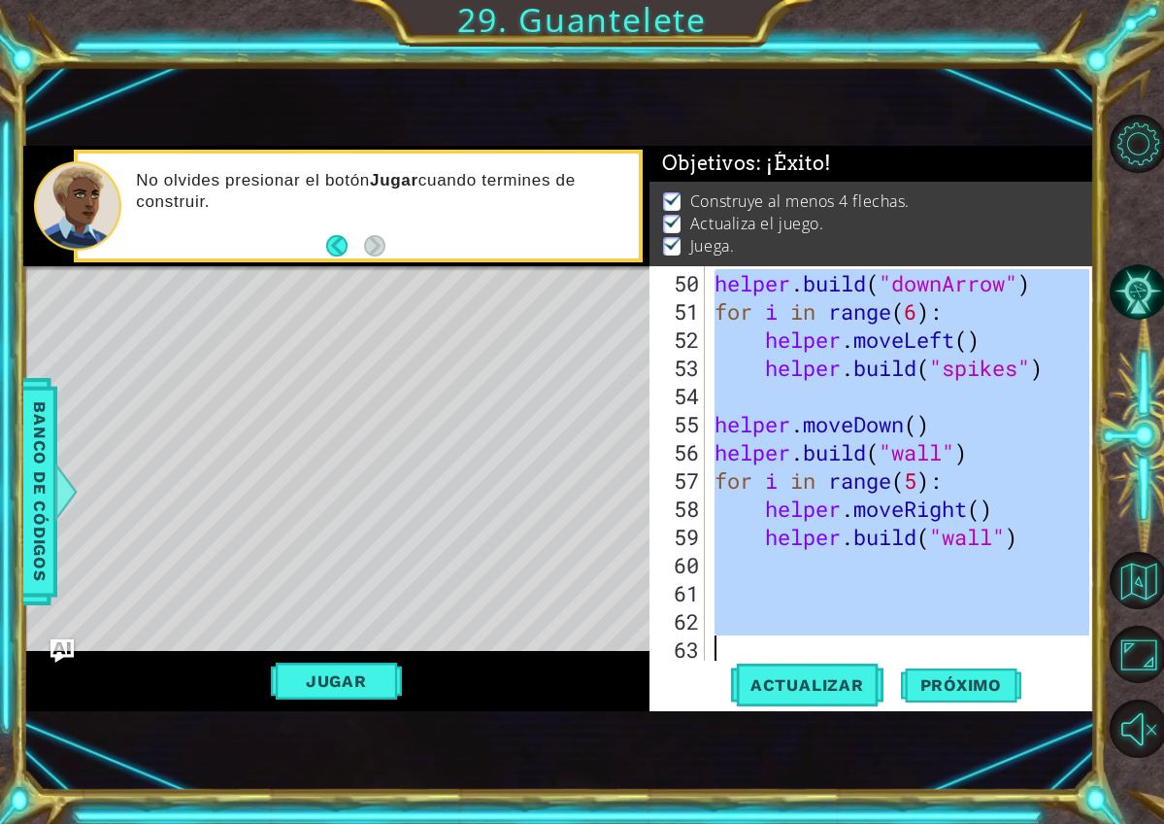
drag, startPoint x: 710, startPoint y: 273, endPoint x: 895, endPoint y: 718, distance: 481.9
click at [895, 718] on div "1 2 3 4 5 # Don't touch the boss code until Vega says you're ready! for i in ra…" at bounding box center [558, 428] width 1071 height 724
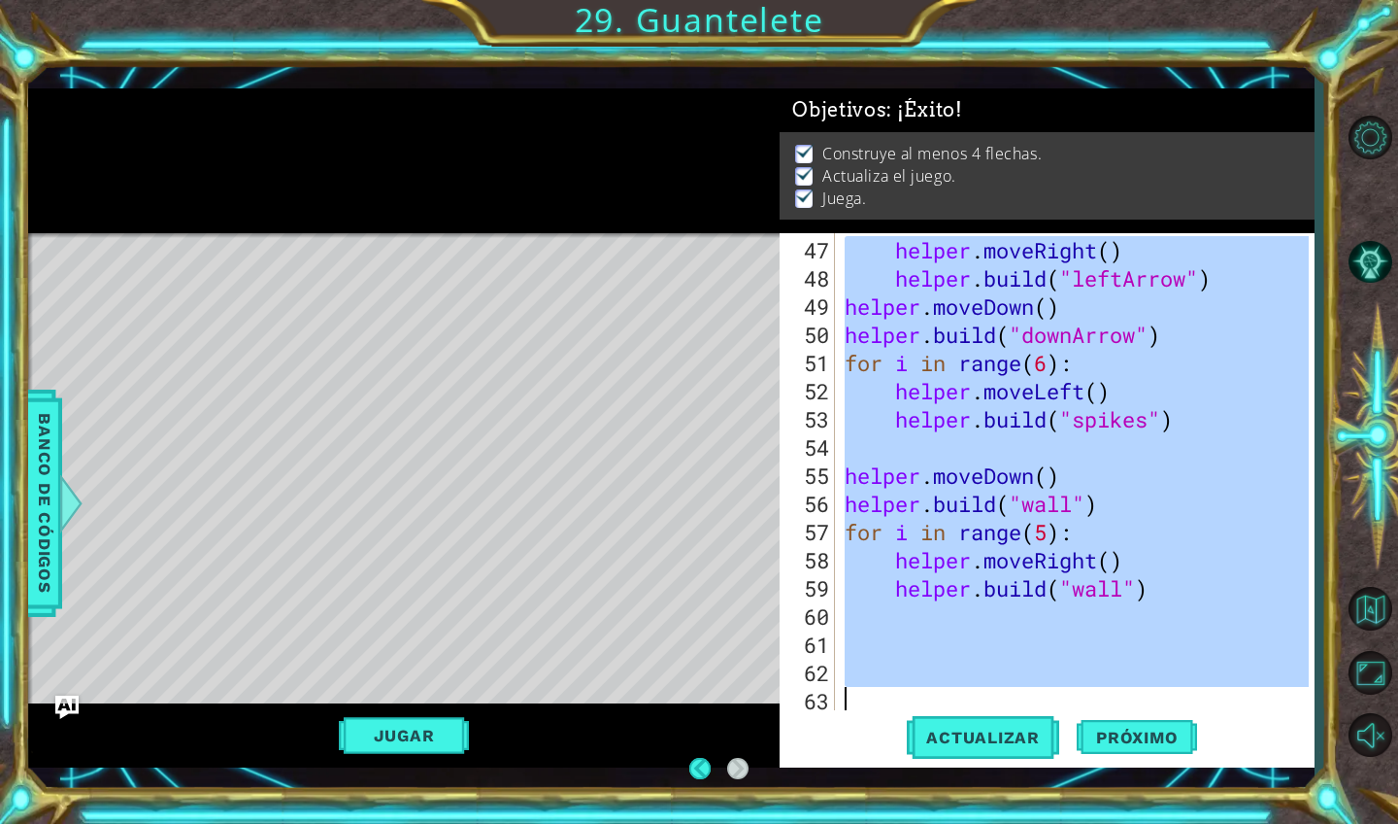
scroll to position [1352, 0]
click at [1043, 413] on div "helper . moveRight ( ) helper . build ( "leftArrow" ) helper . moveDown ( ) hel…" at bounding box center [1075, 472] width 468 height 479
type textarea "helper.build("spikes")"
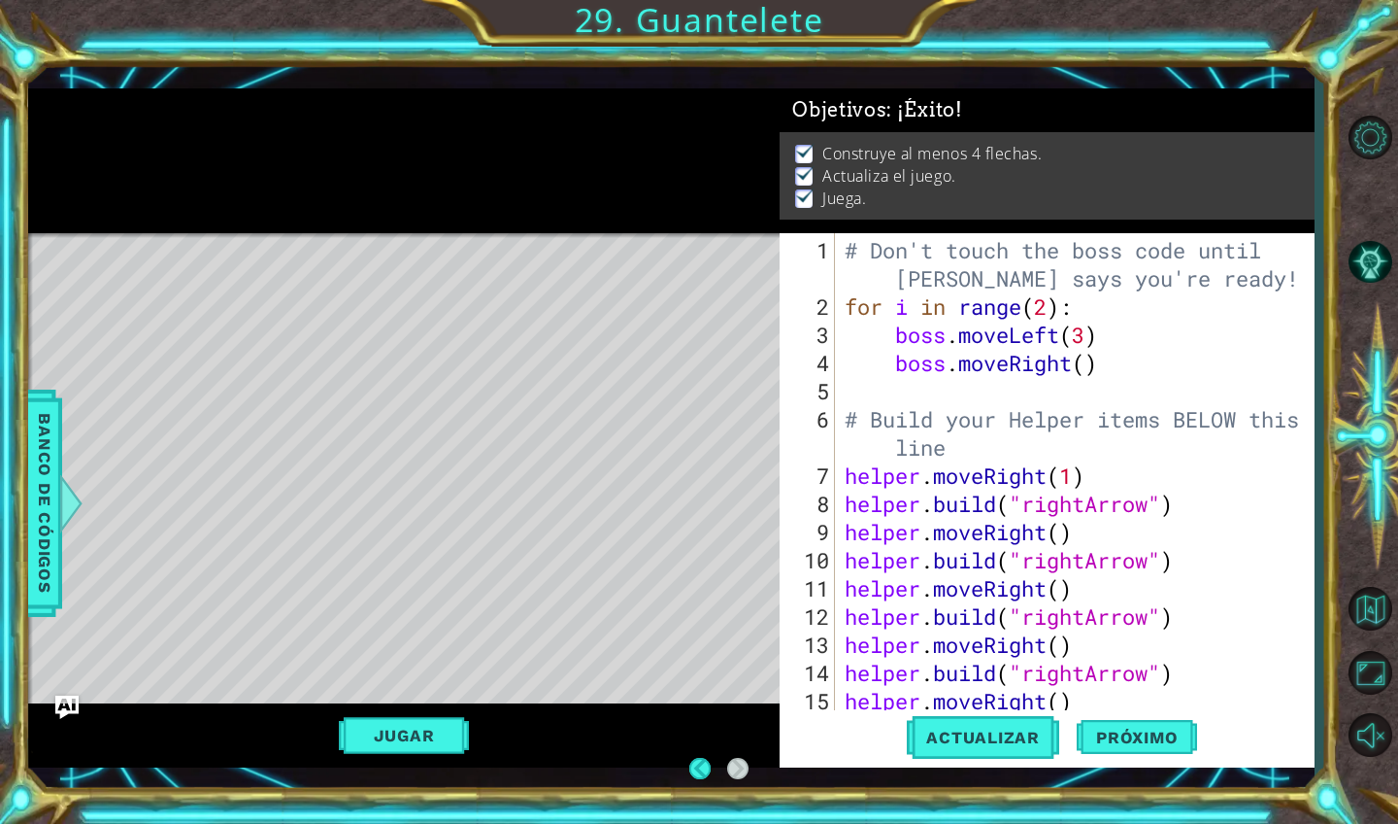
scroll to position [0, 0]
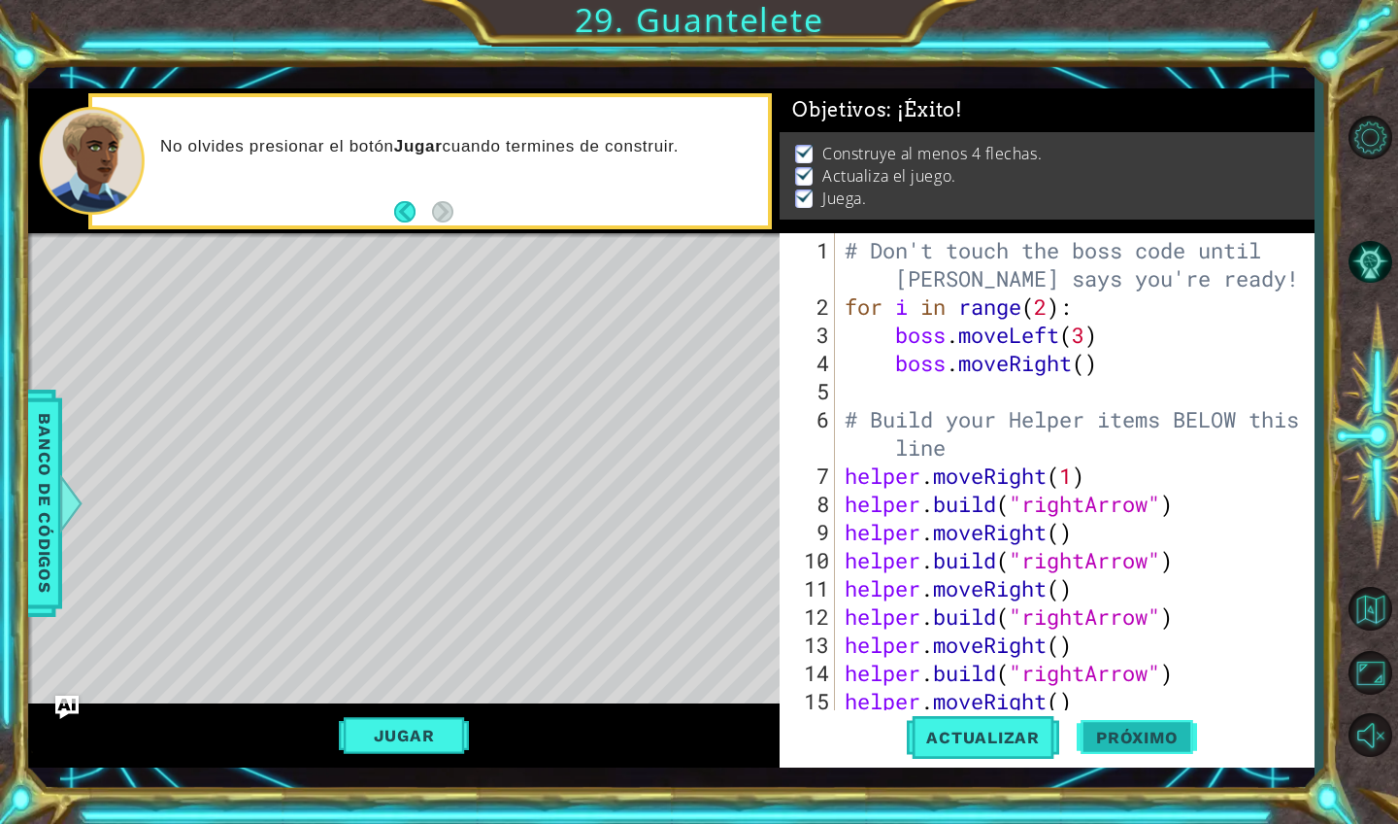
click at [1114, 745] on button "Próximo" at bounding box center [1137, 736] width 120 height 53
